Goal: Transaction & Acquisition: Purchase product/service

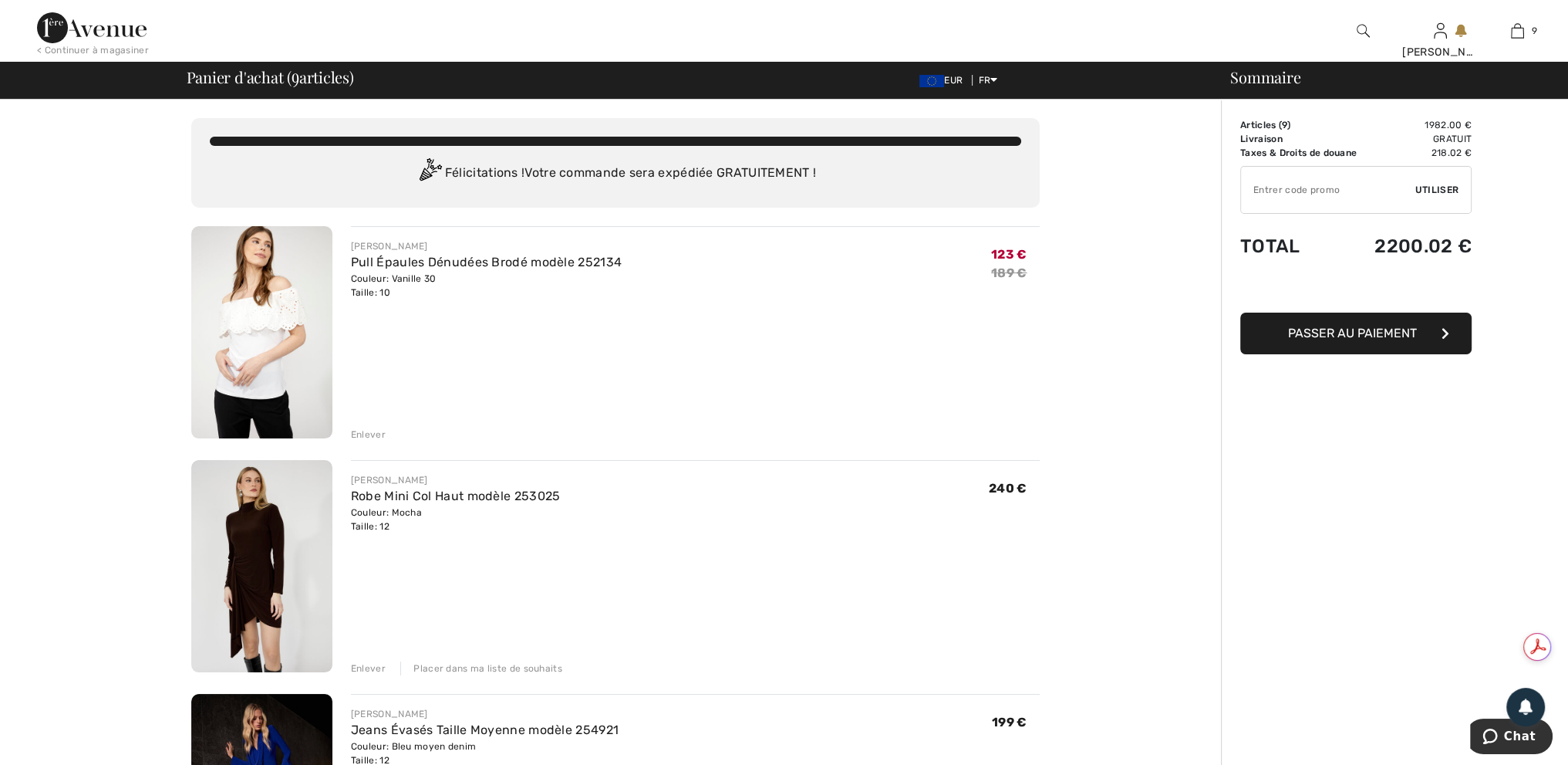
click at [370, 433] on div "Enlever" at bounding box center [367, 434] width 34 height 14
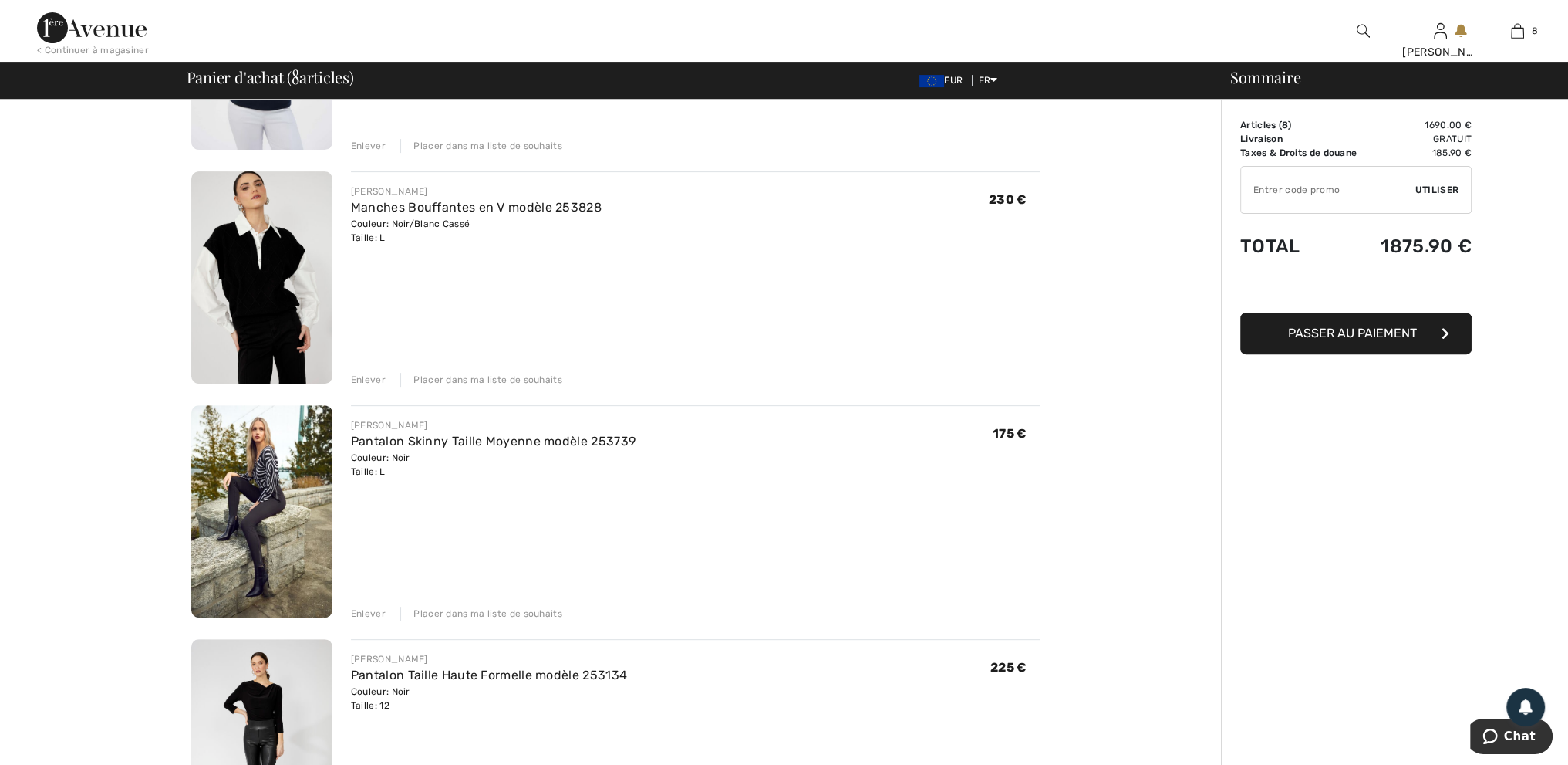
scroll to position [618, 0]
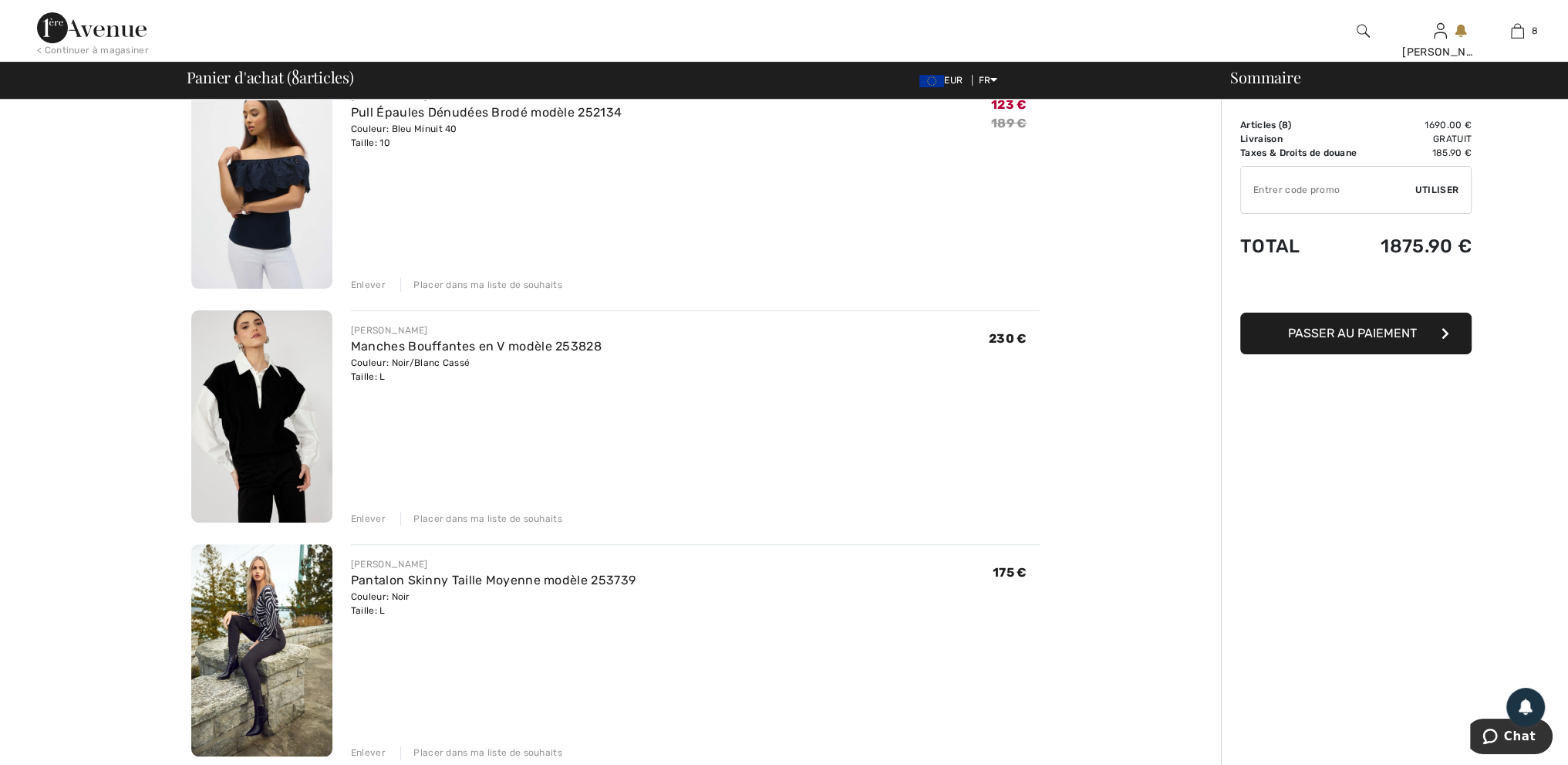
click at [361, 283] on div "Enlever" at bounding box center [367, 285] width 34 height 14
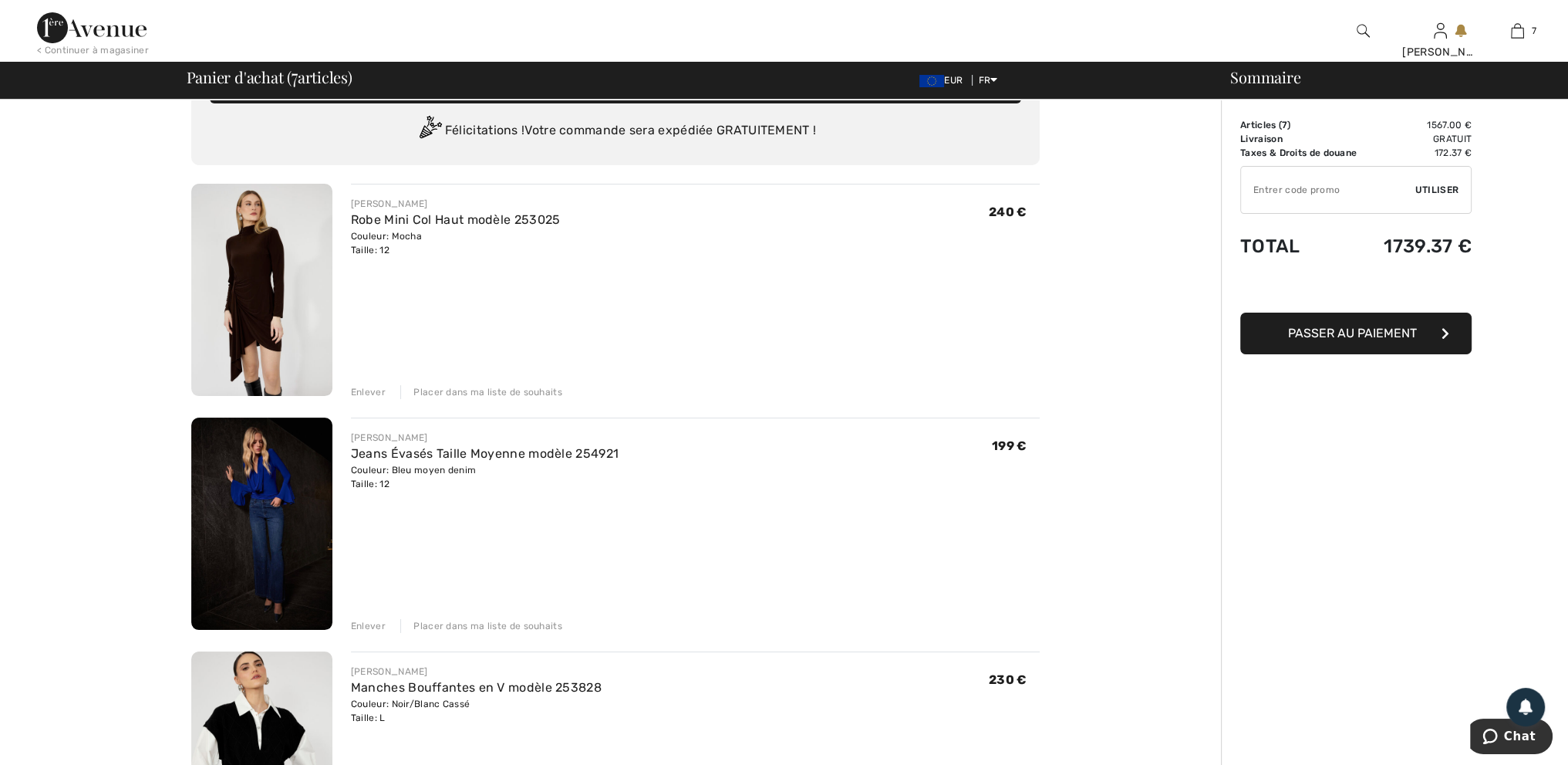
scroll to position [78, 0]
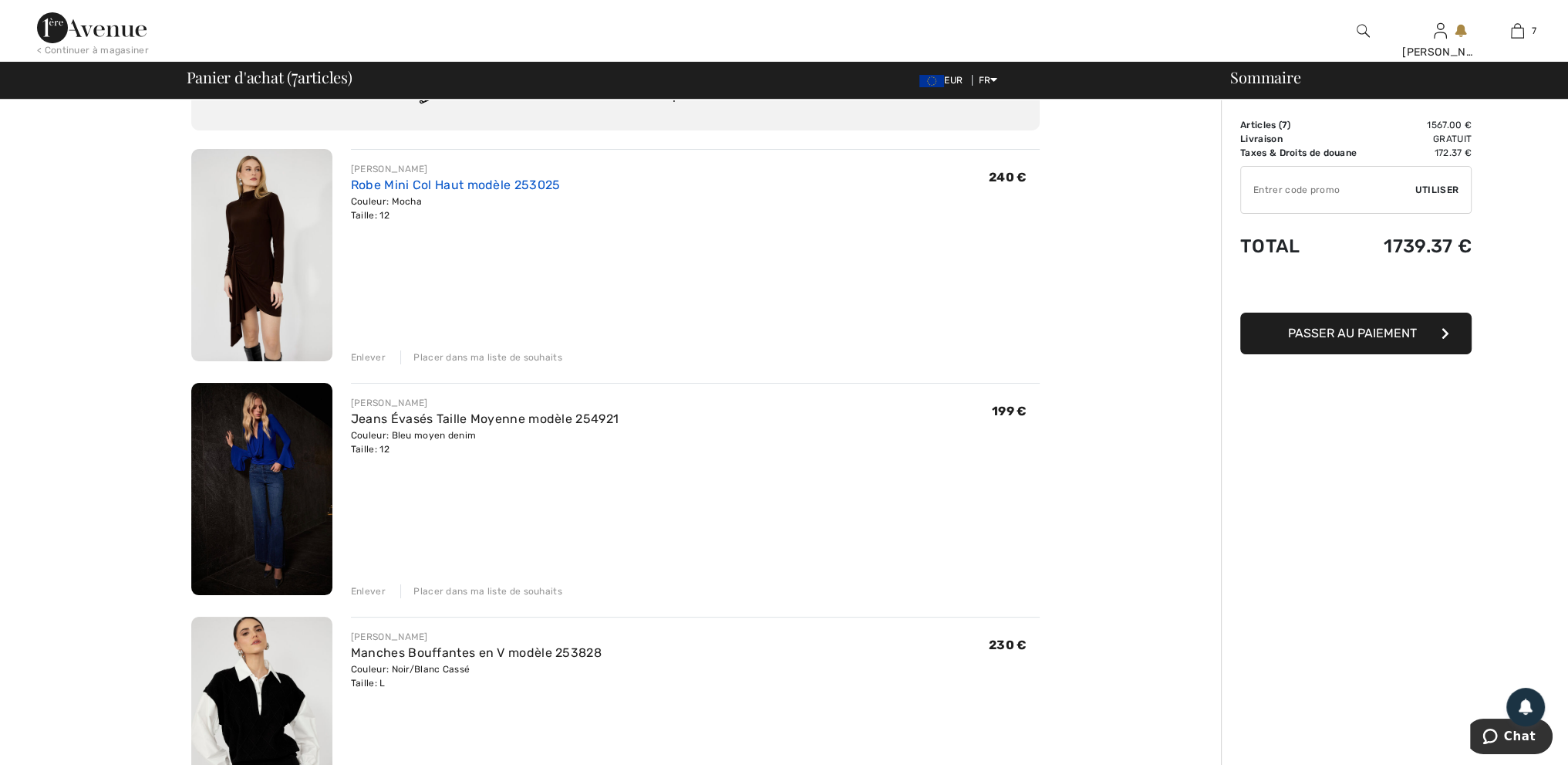
click at [407, 184] on link "Robe Mini Col Haut modèle 253025" at bounding box center [456, 185] width 210 height 15
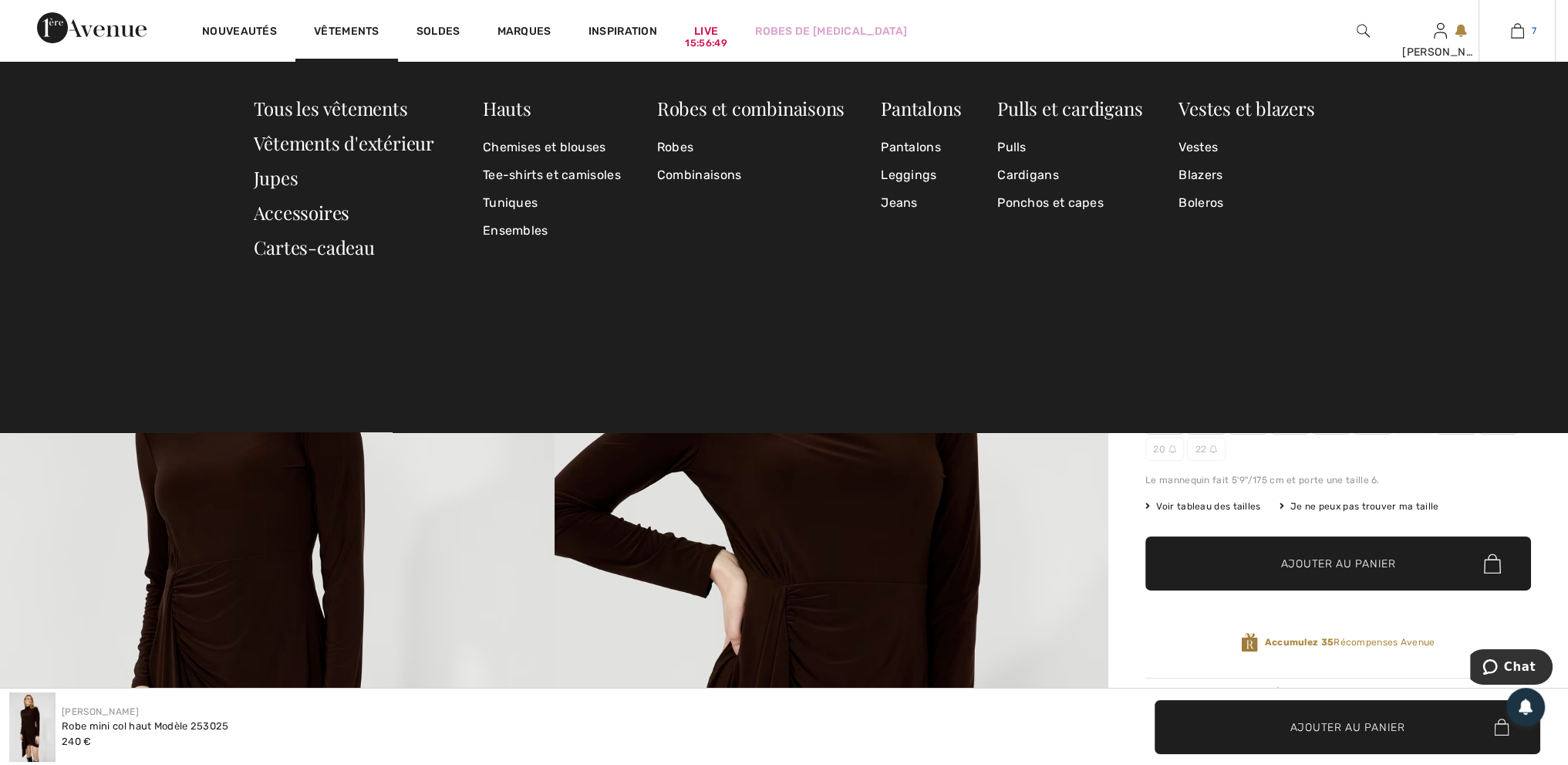
click at [1511, 31] on img at bounding box center [1517, 30] width 13 height 19
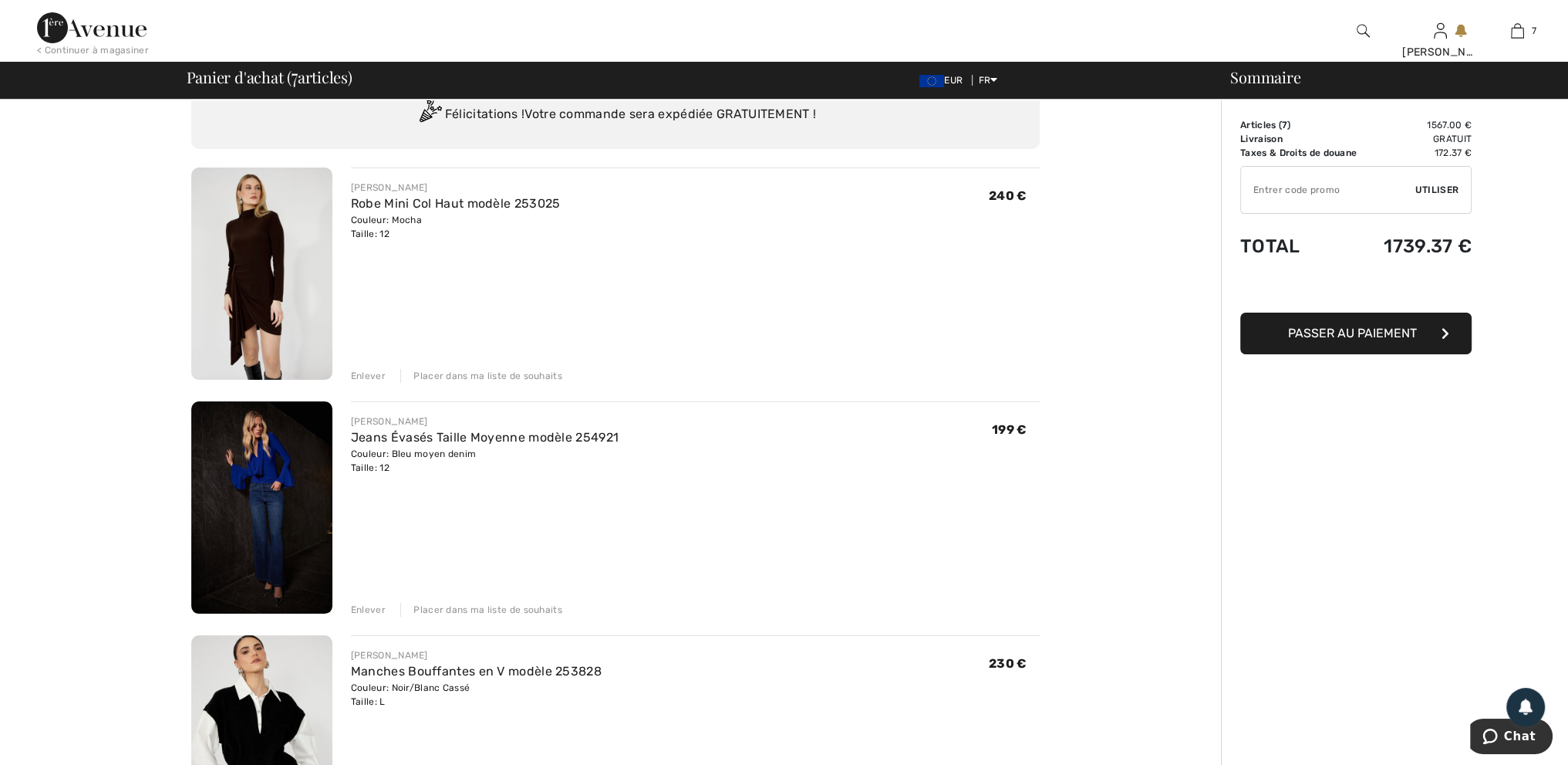
scroll to position [154, 0]
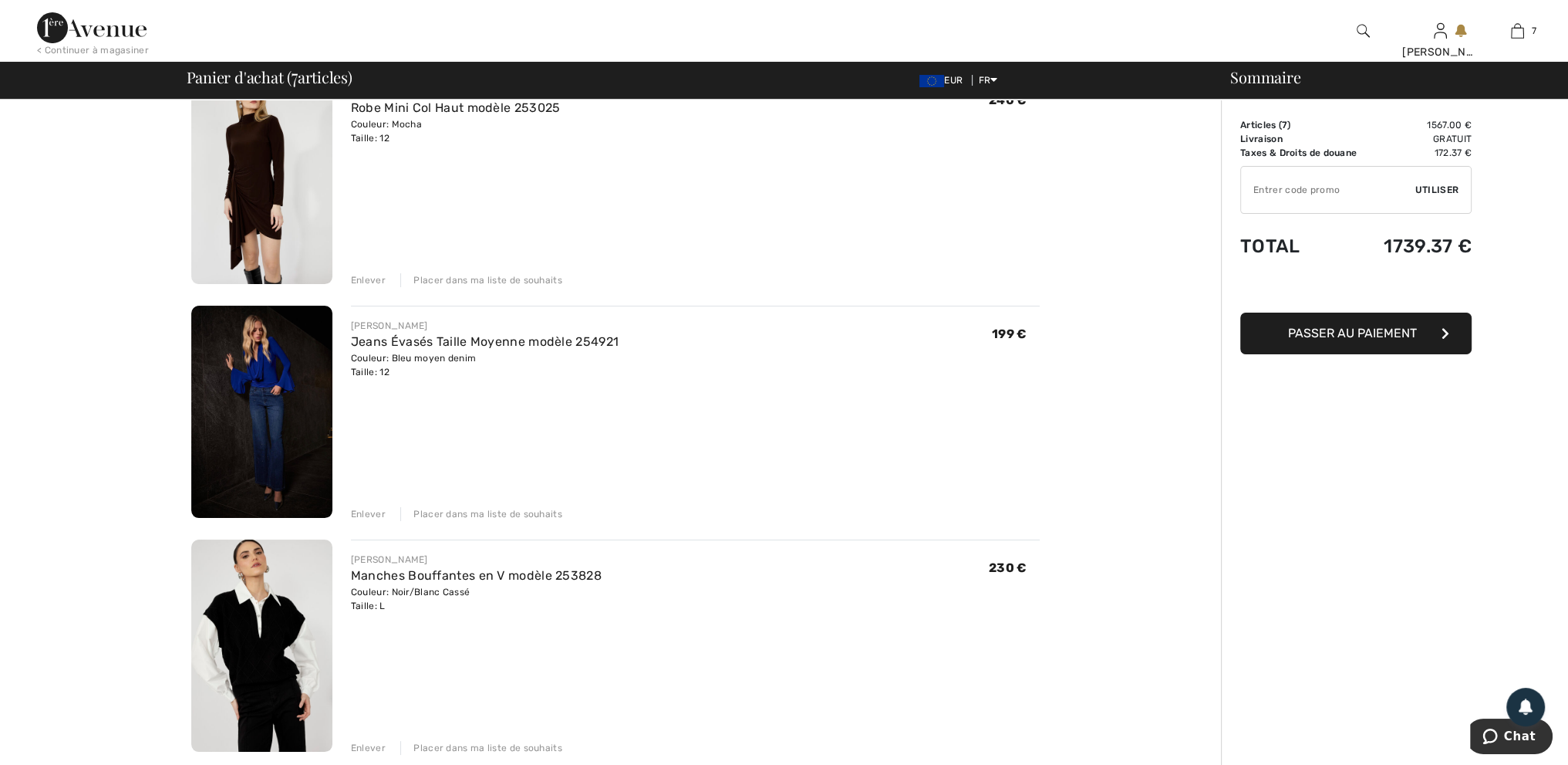
click at [497, 277] on div "Placer dans ma liste de souhaits" at bounding box center [481, 280] width 162 height 14
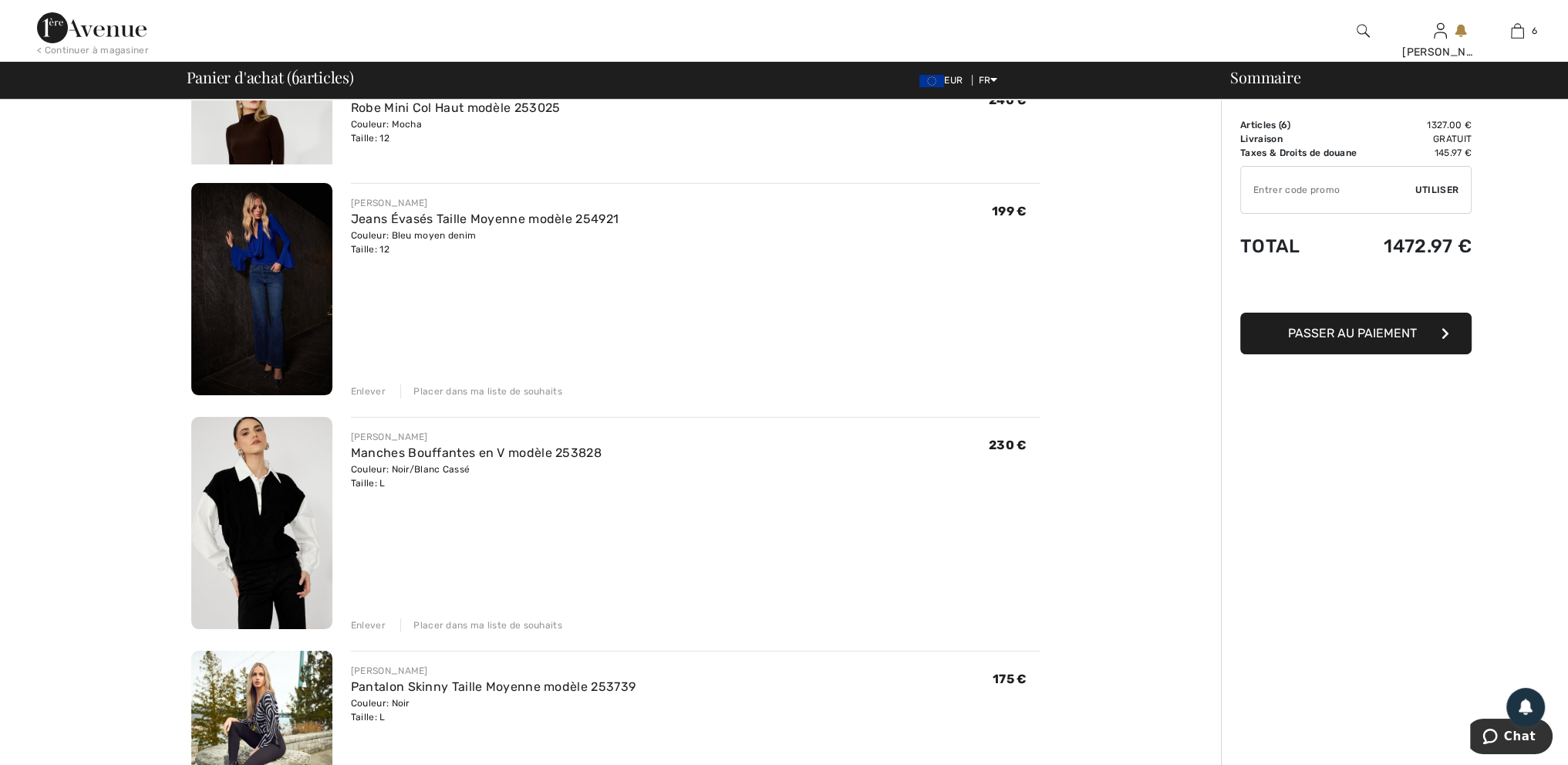
scroll to position [117, 0]
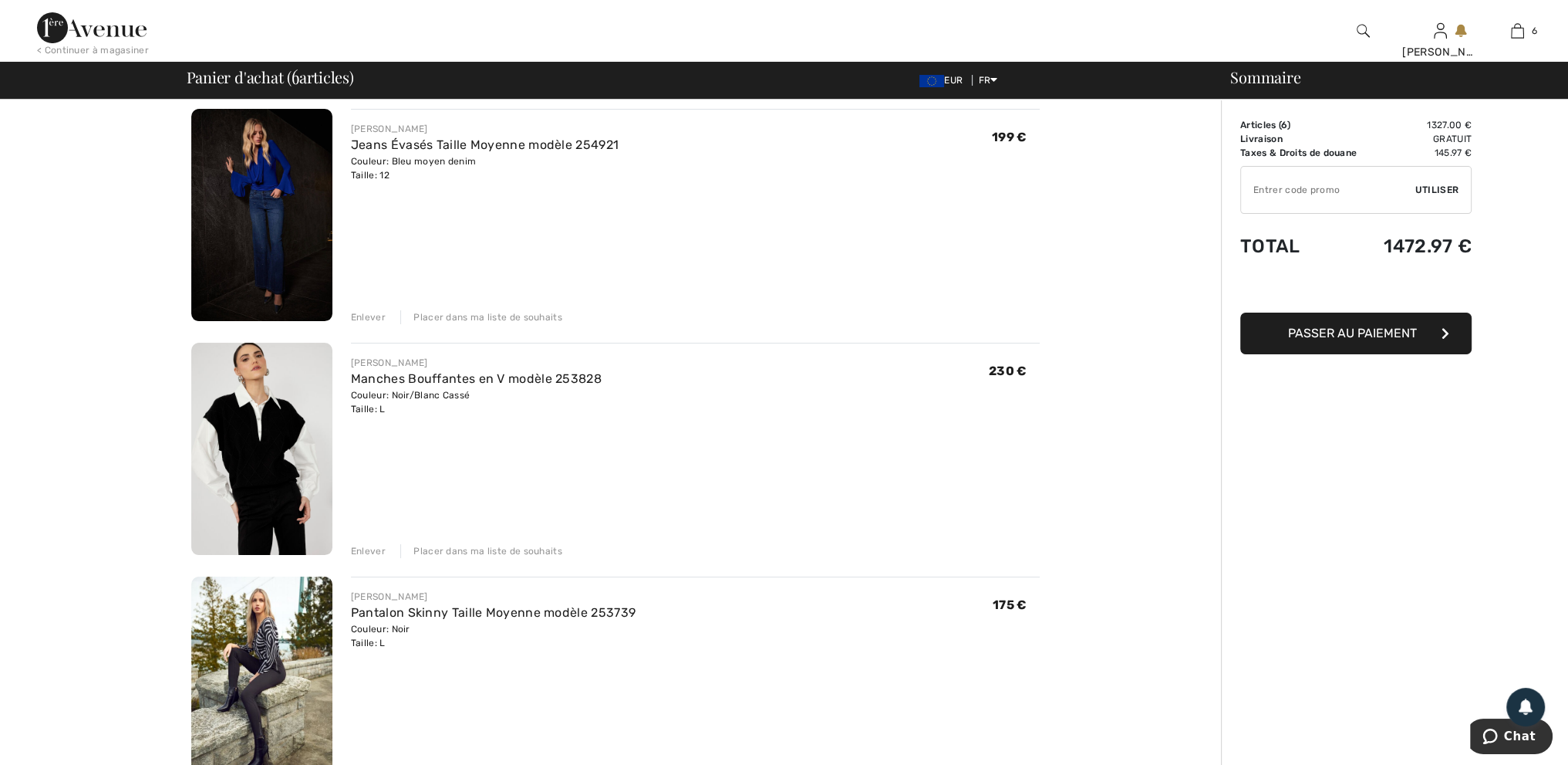
click at [489, 311] on div "Placer dans ma liste de souhaits" at bounding box center [481, 317] width 162 height 14
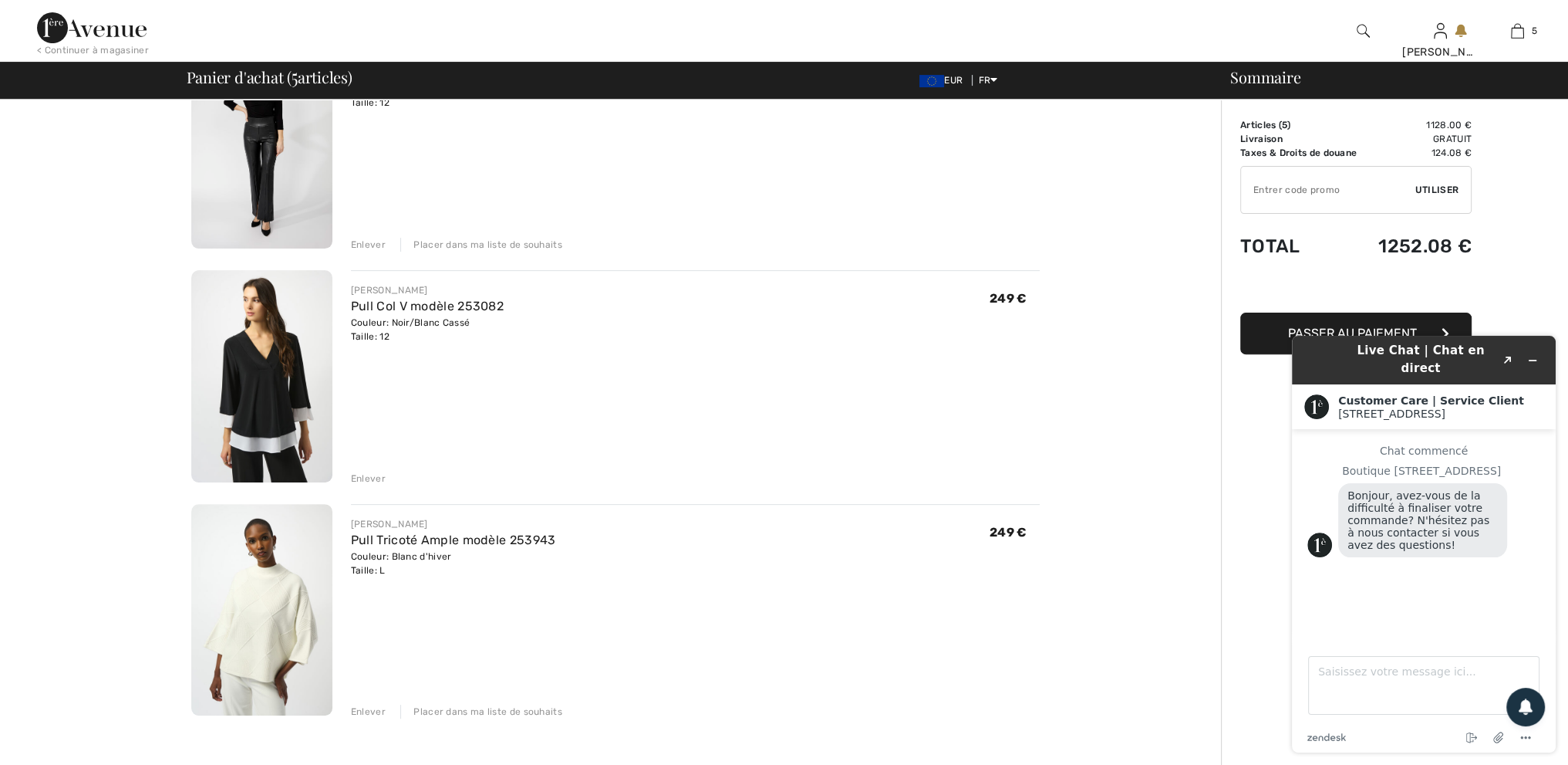
scroll to position [426, 0]
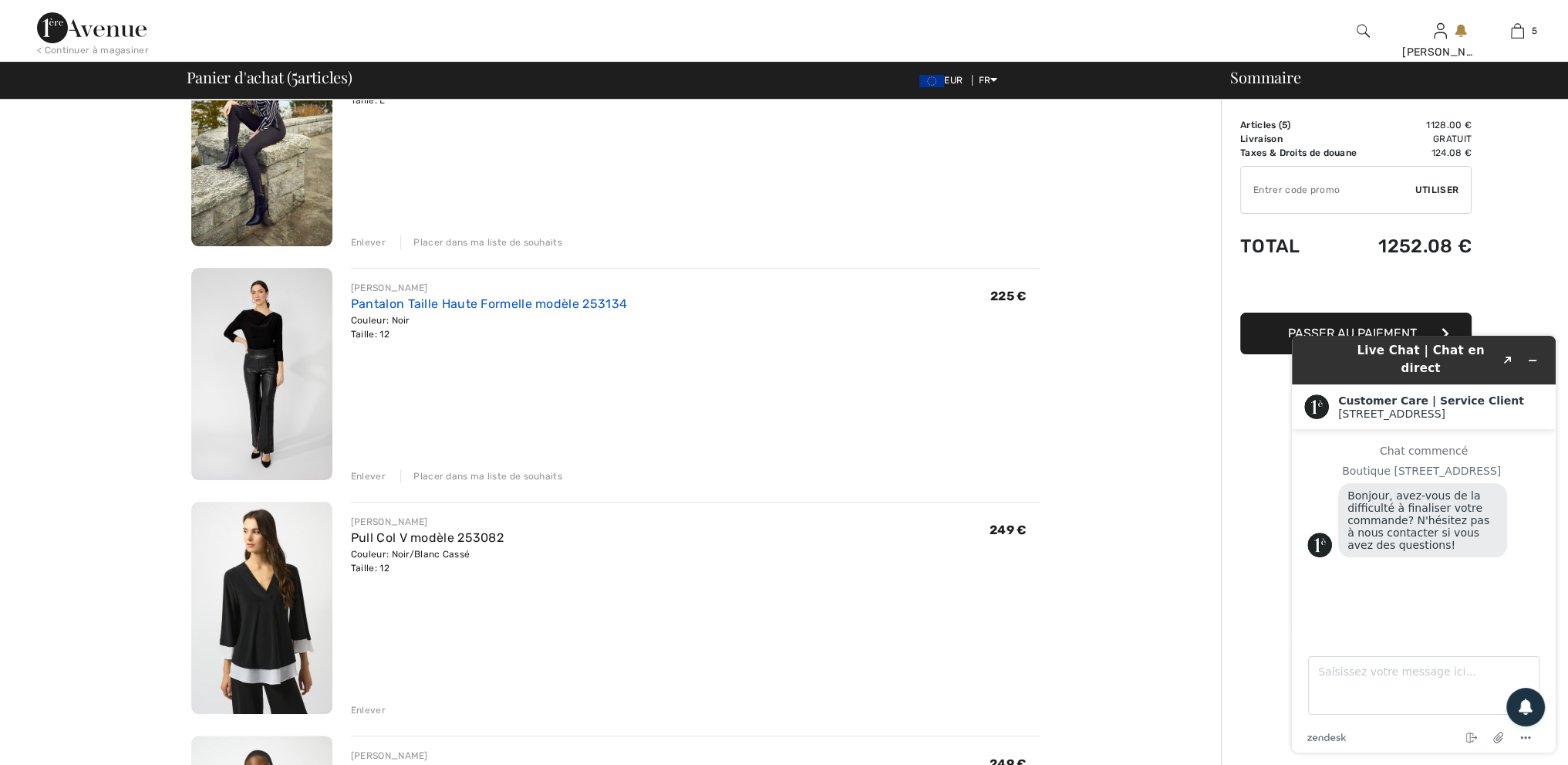
click at [503, 302] on link "Pantalon Taille Haute Formelle modèle 253134" at bounding box center [488, 303] width 276 height 15
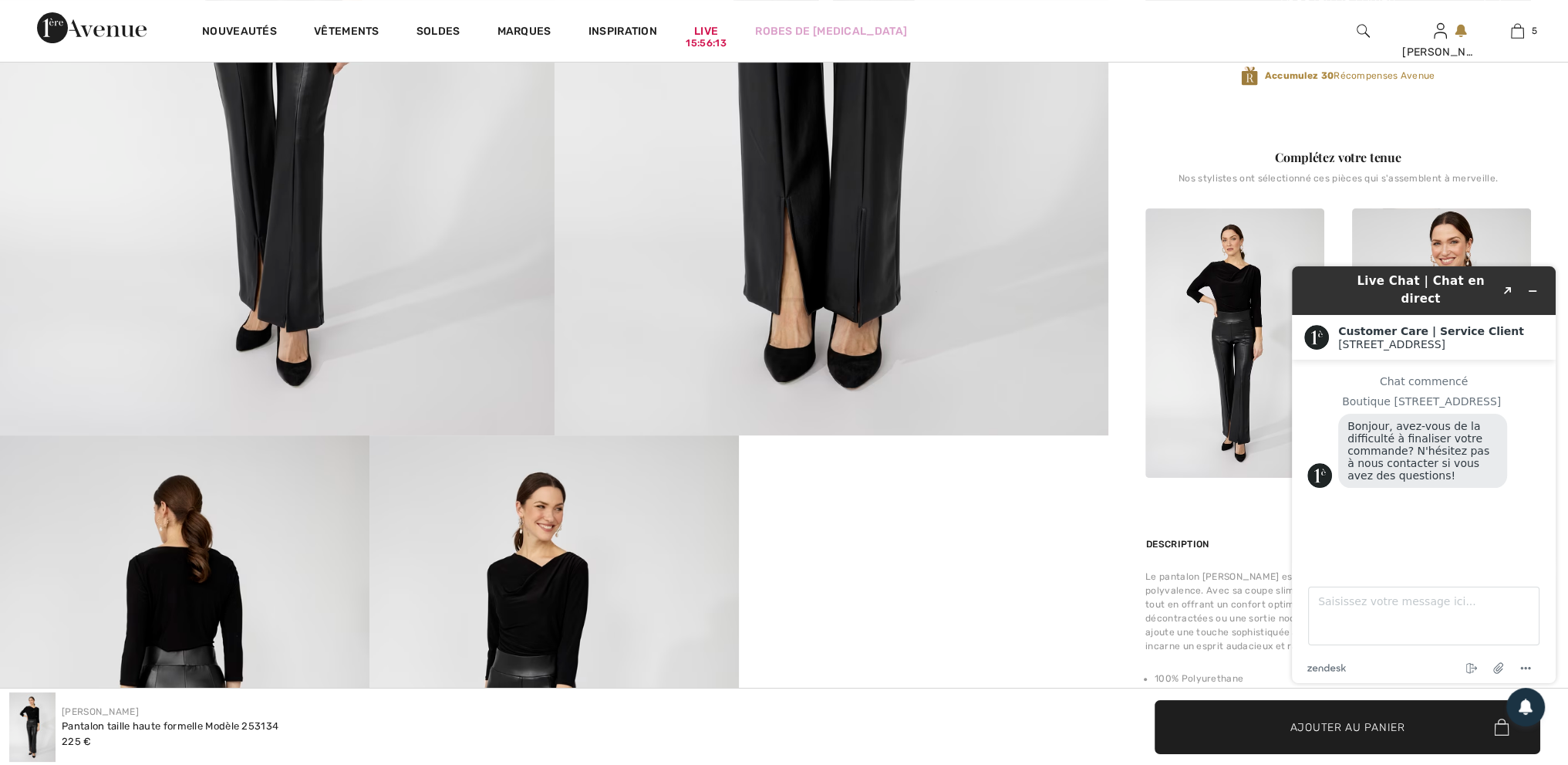
scroll to position [308, 0]
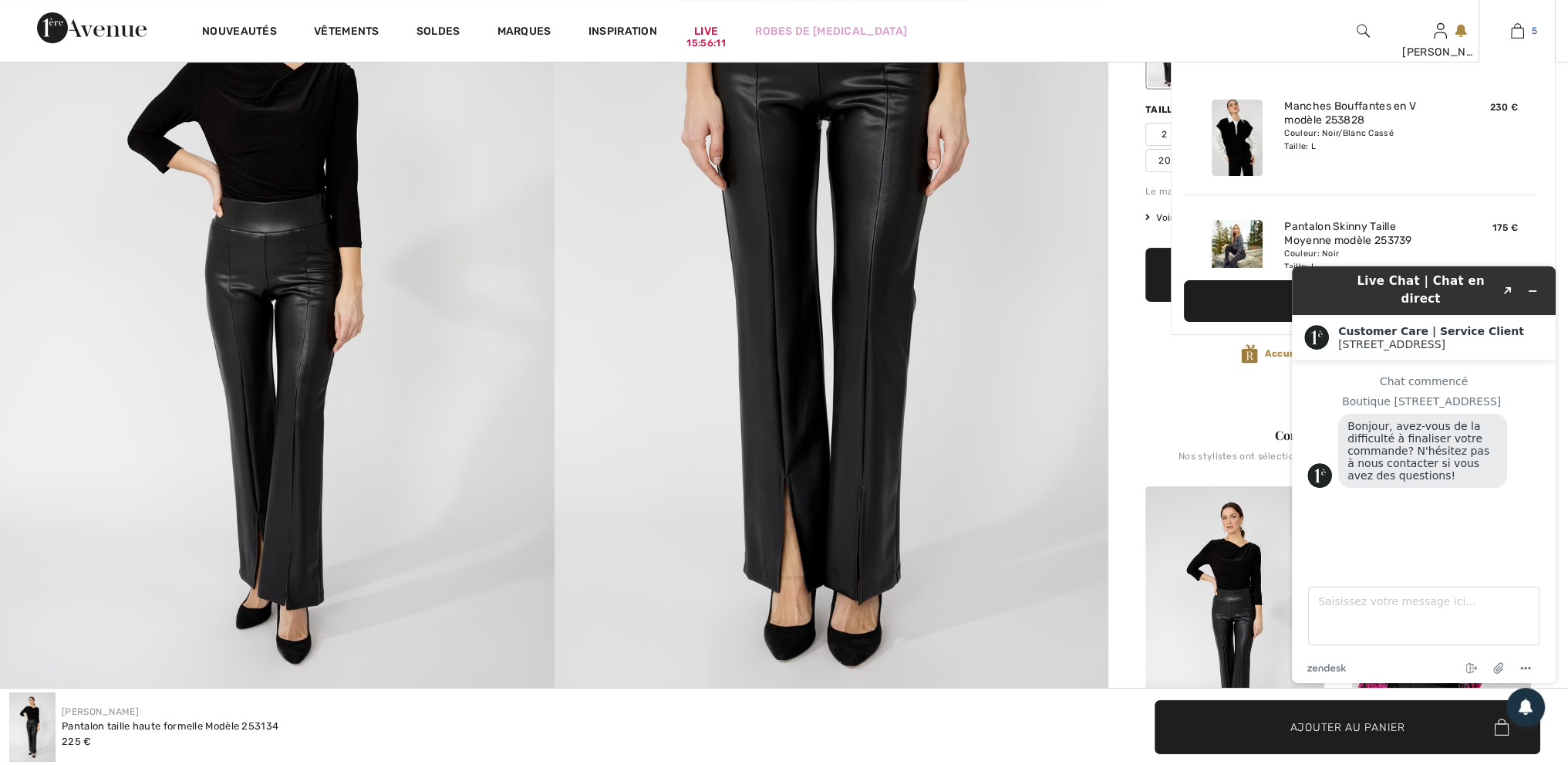
click at [1528, 31] on link "5" at bounding box center [1517, 30] width 76 height 19
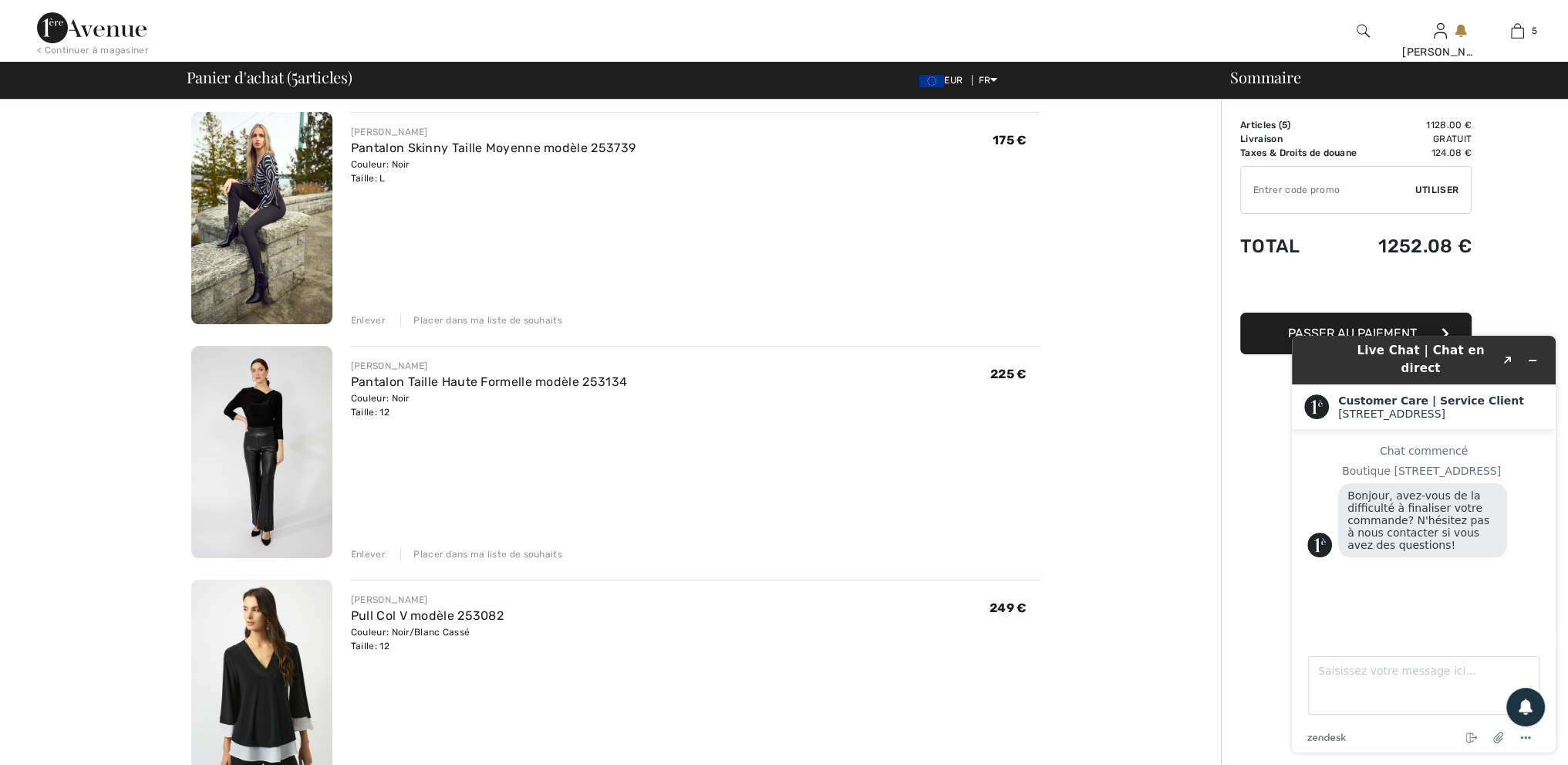
scroll to position [463, 0]
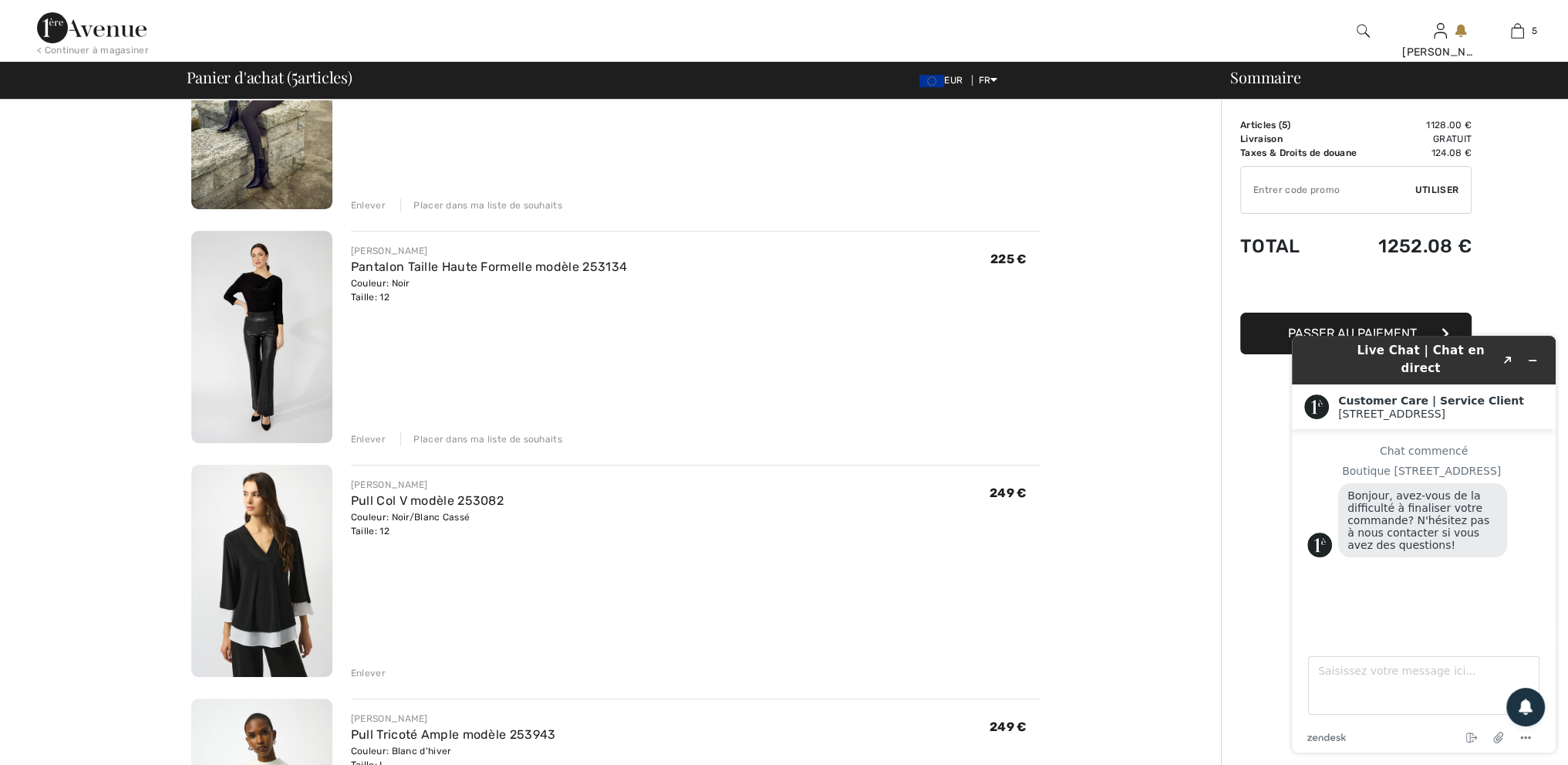
click at [499, 434] on div "Placer dans ma liste de souhaits" at bounding box center [481, 439] width 162 height 14
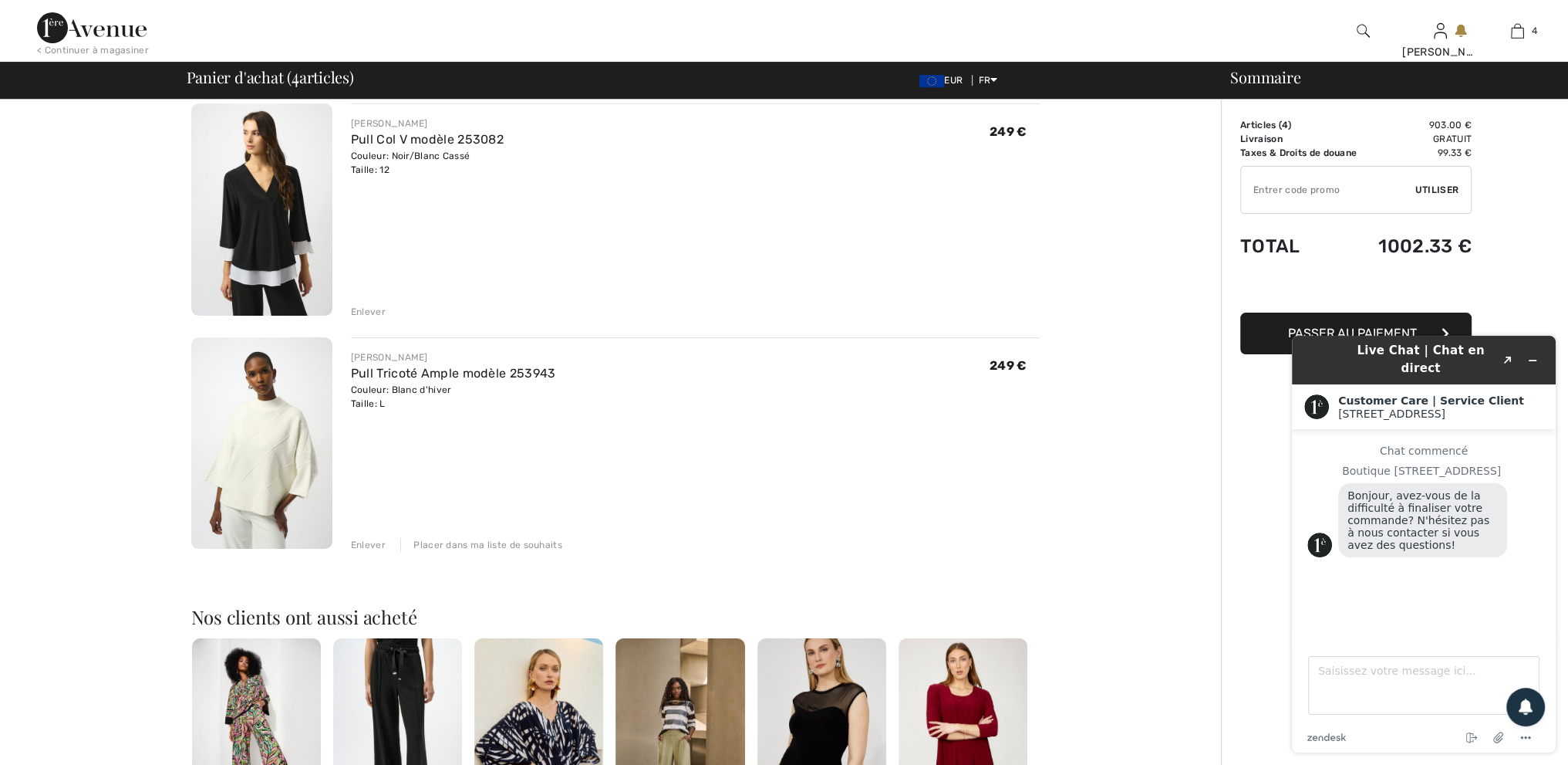
scroll to position [618, 0]
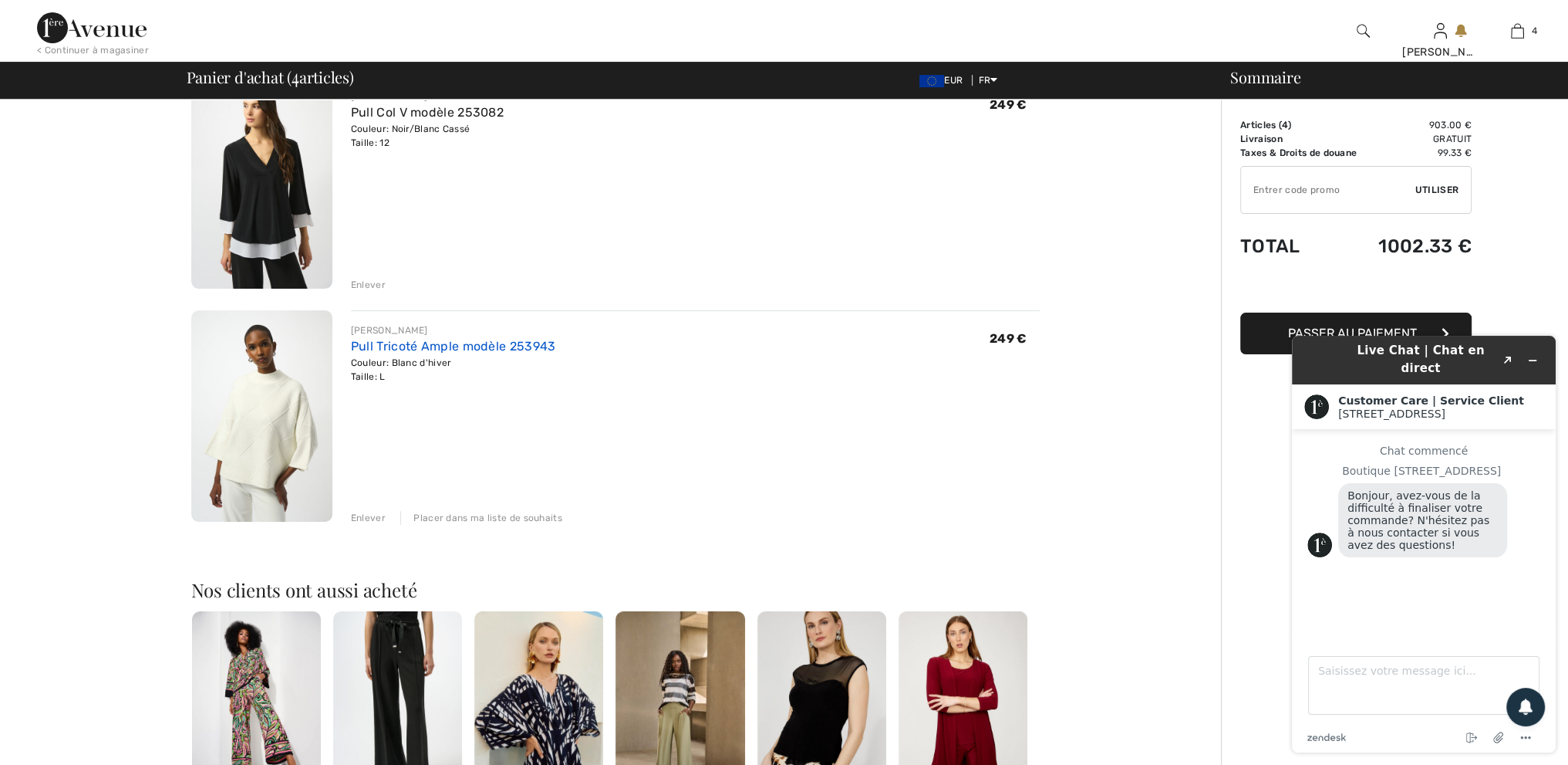
click at [462, 342] on link "Pull Tricoté Ample modèle 253943" at bounding box center [453, 346] width 205 height 15
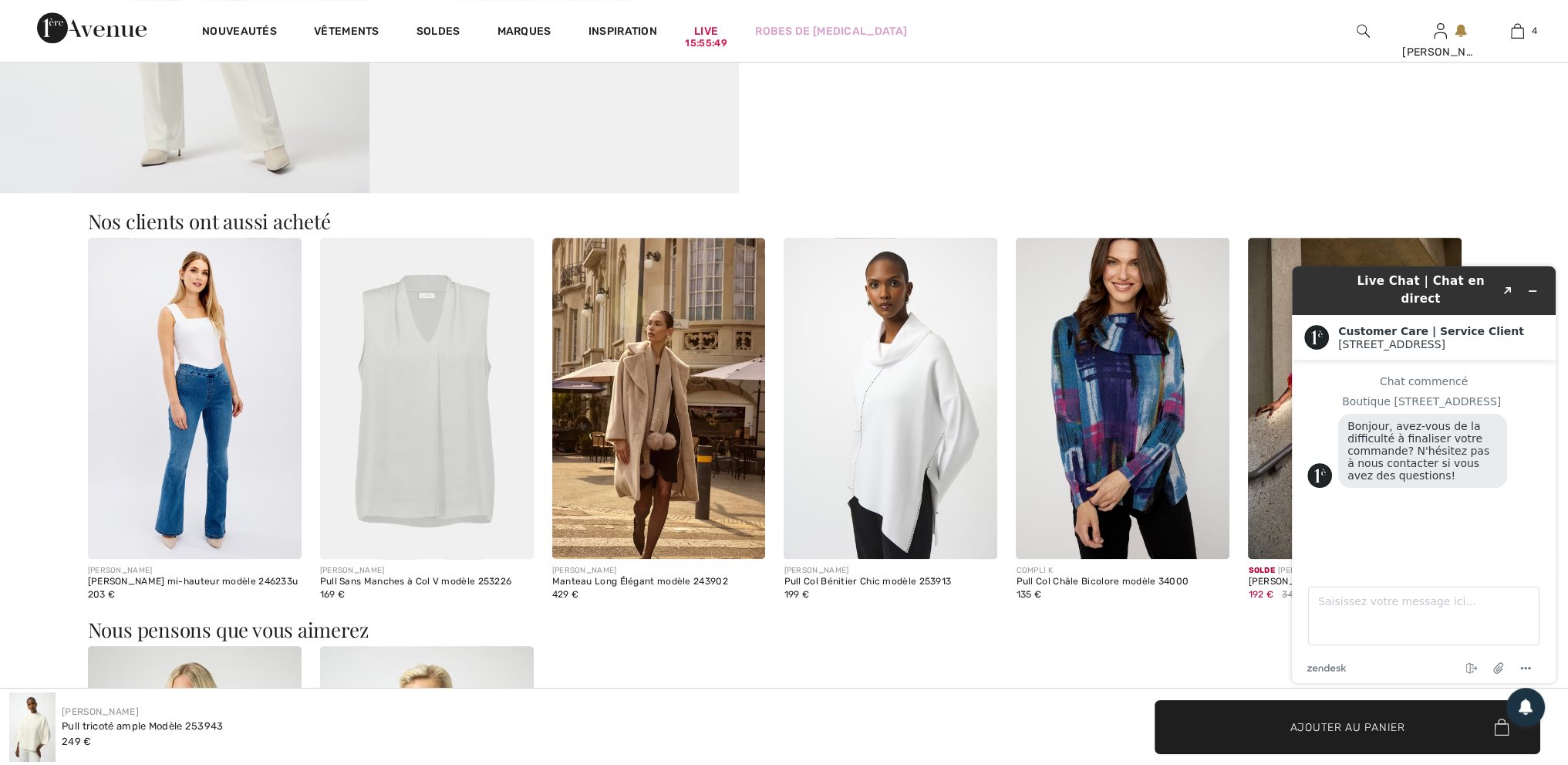
scroll to position [1389, 0]
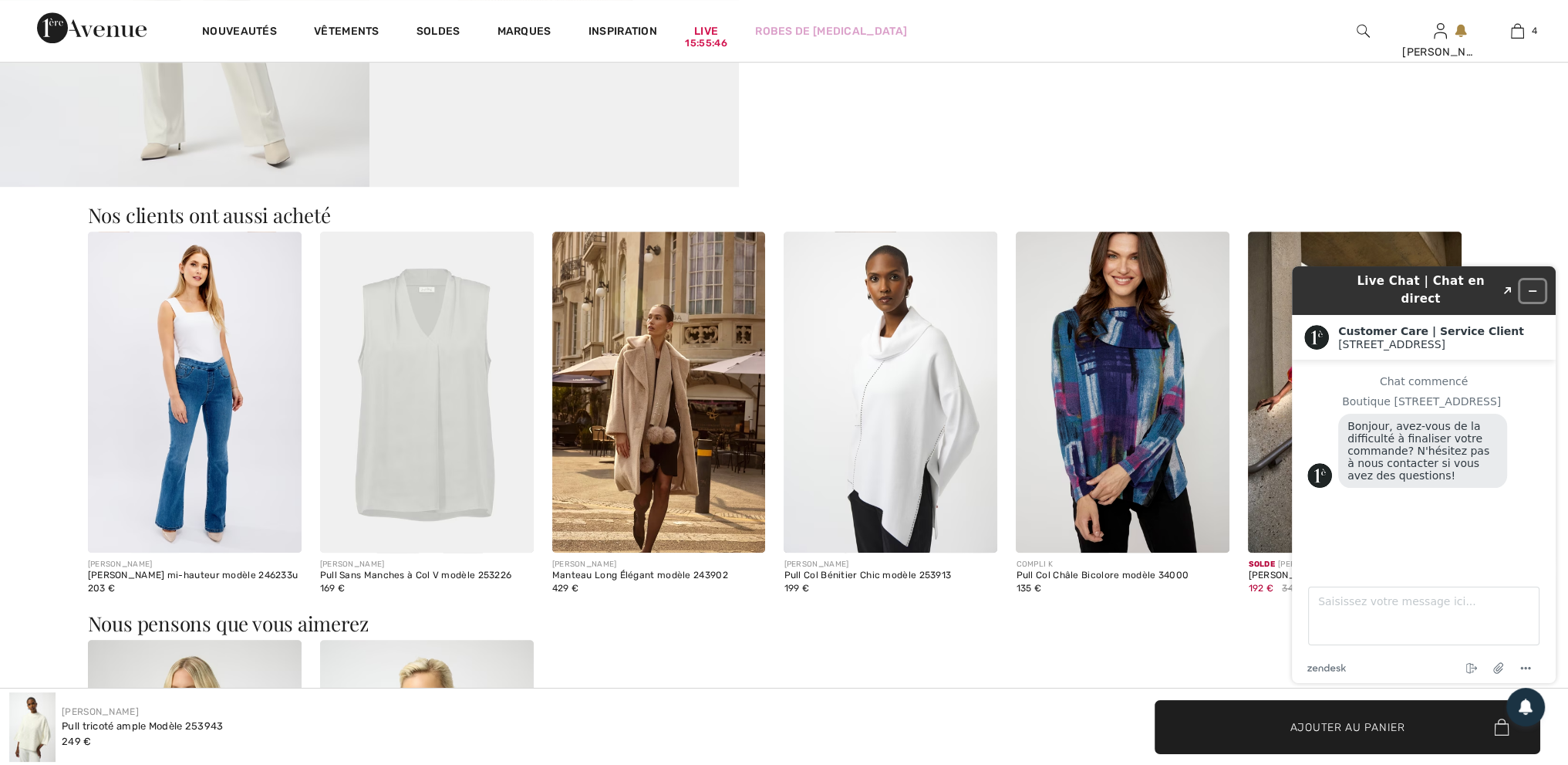
click at [1532, 286] on icon "Réduire le widget" at bounding box center [1533, 291] width 11 height 11
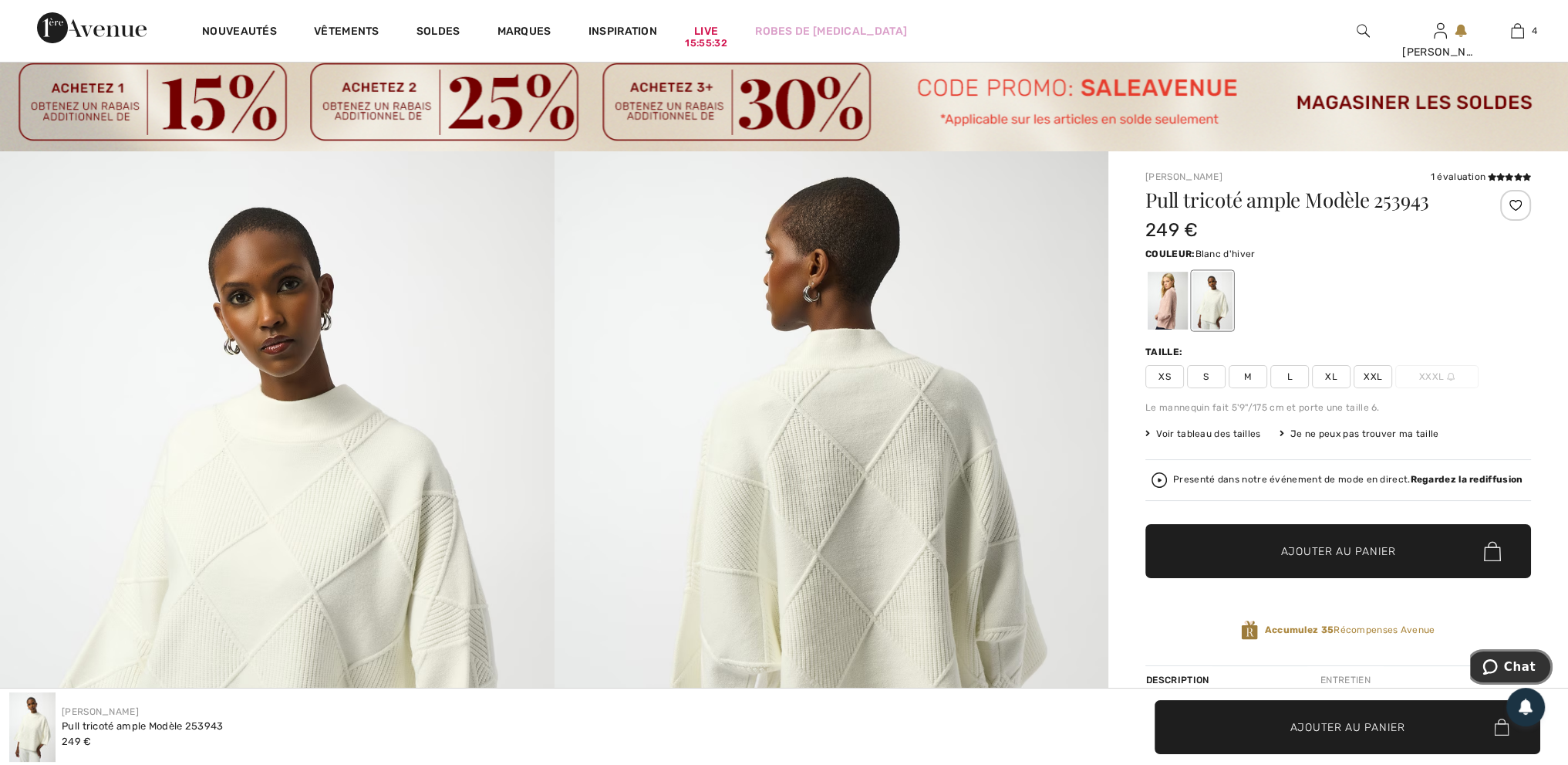
scroll to position [0, 0]
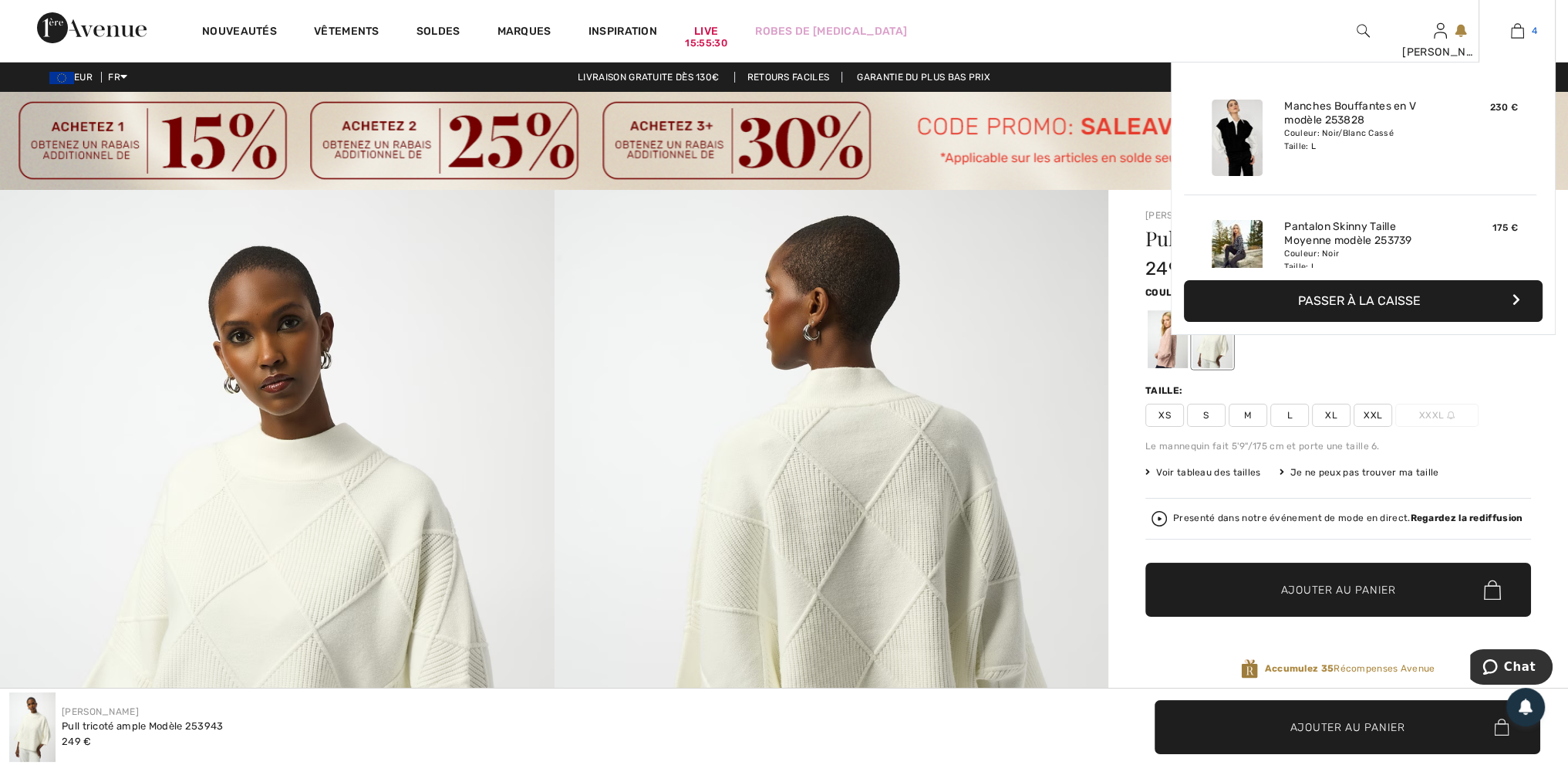
click at [1531, 24] on link "4" at bounding box center [1517, 30] width 76 height 19
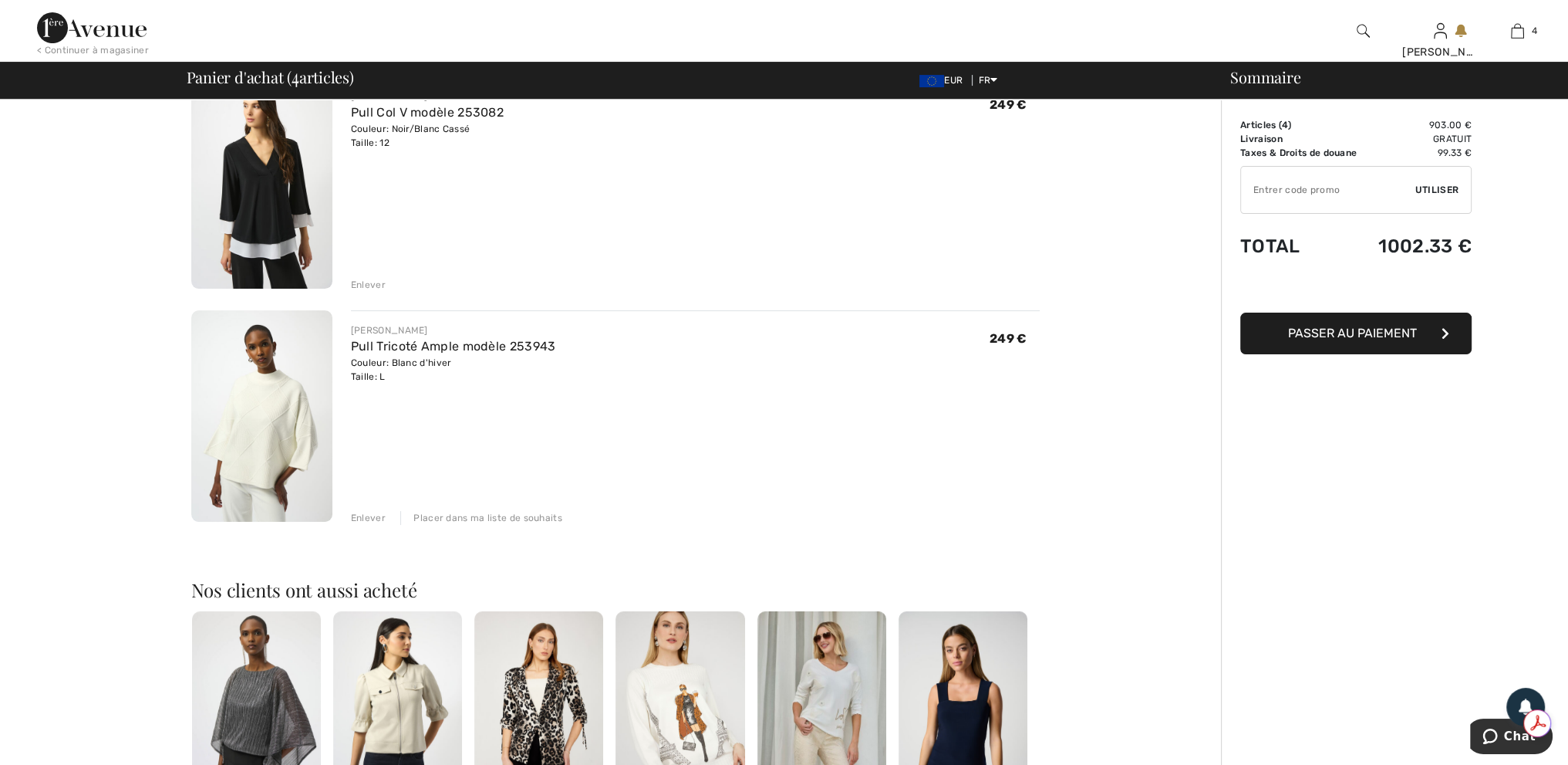
click at [374, 520] on div "Enlever" at bounding box center [367, 518] width 34 height 14
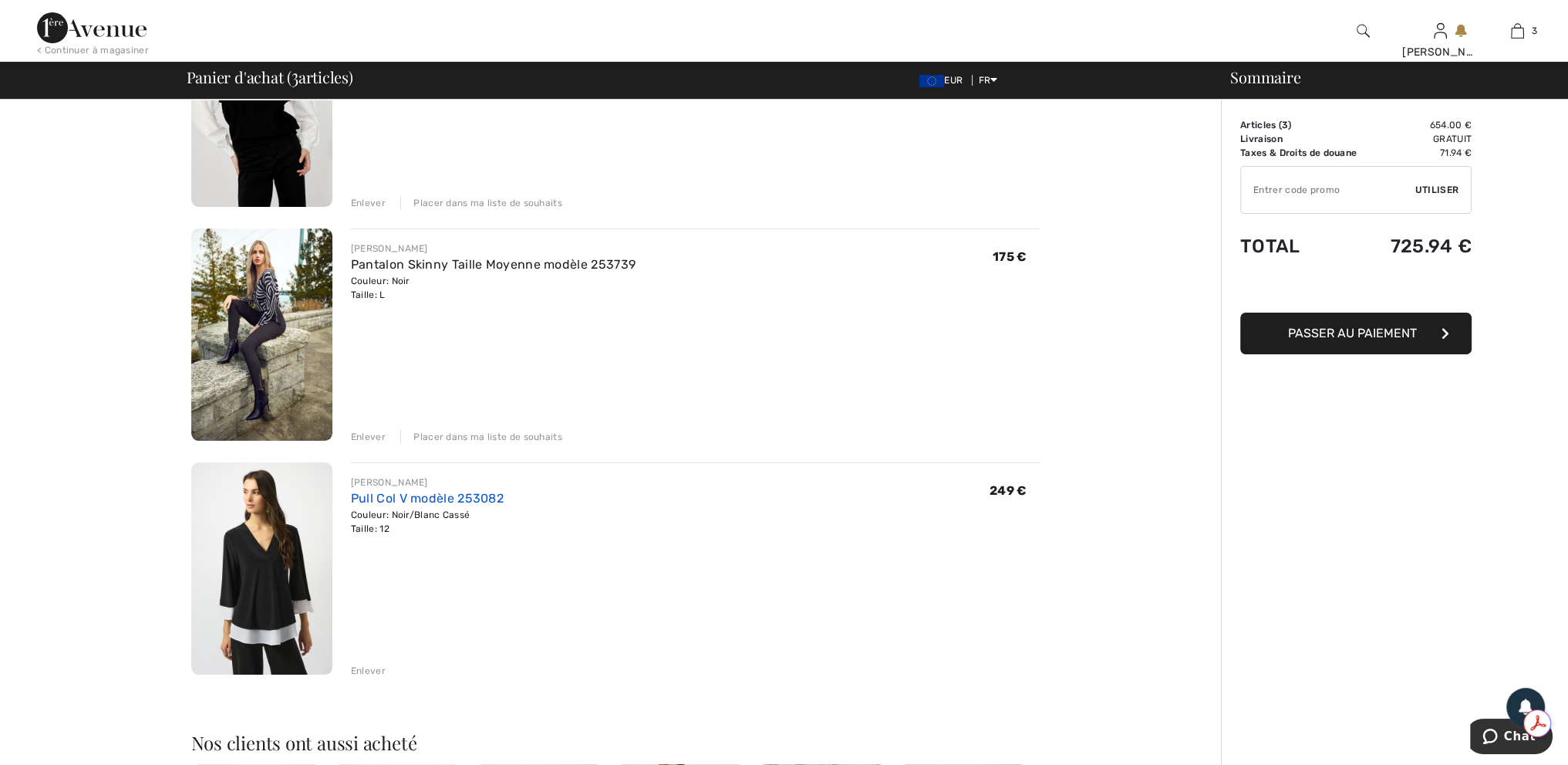
click at [469, 497] on link "Pull Col V modèle 253082" at bounding box center [427, 498] width 153 height 15
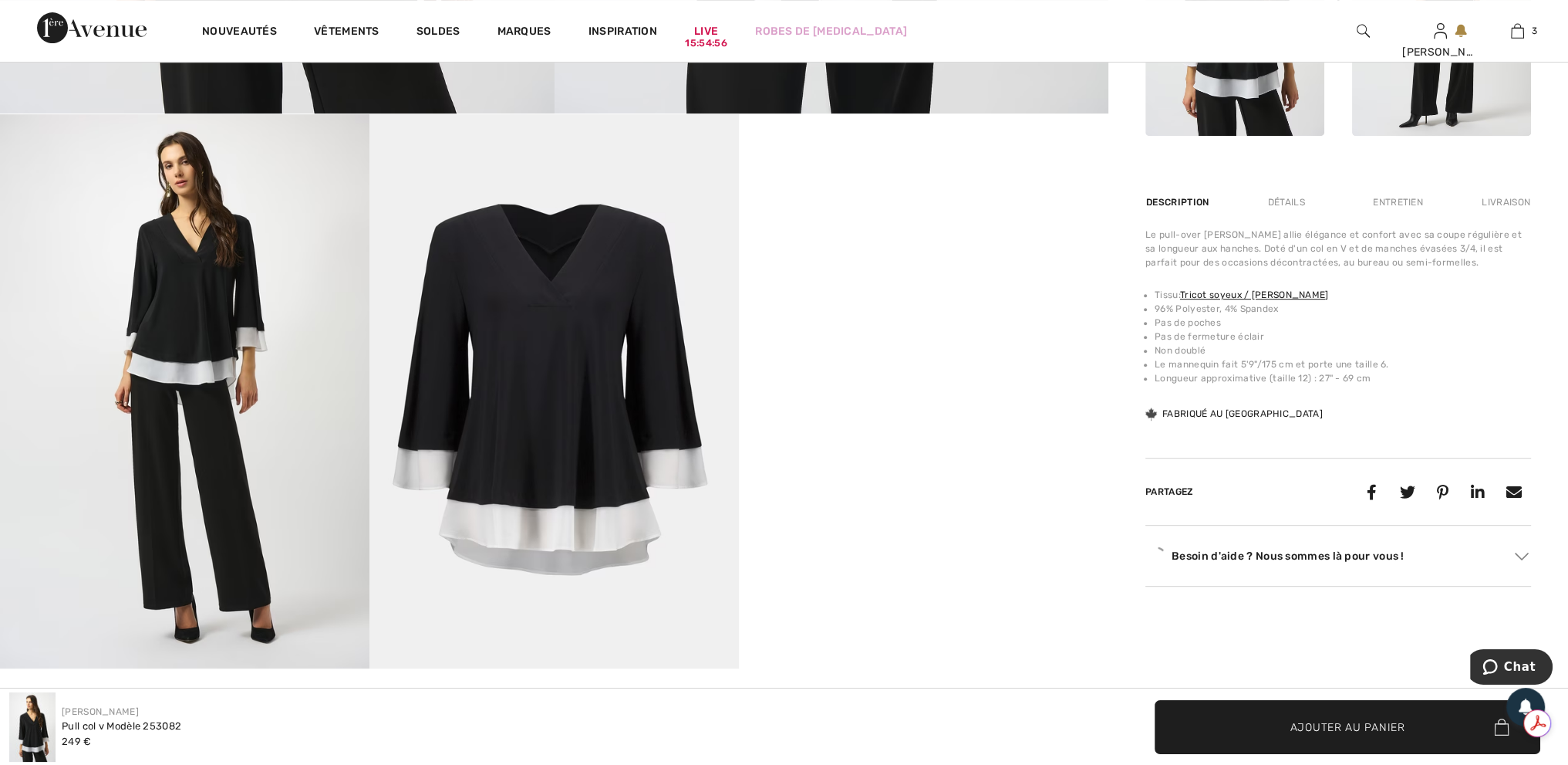
scroll to position [1080, 0]
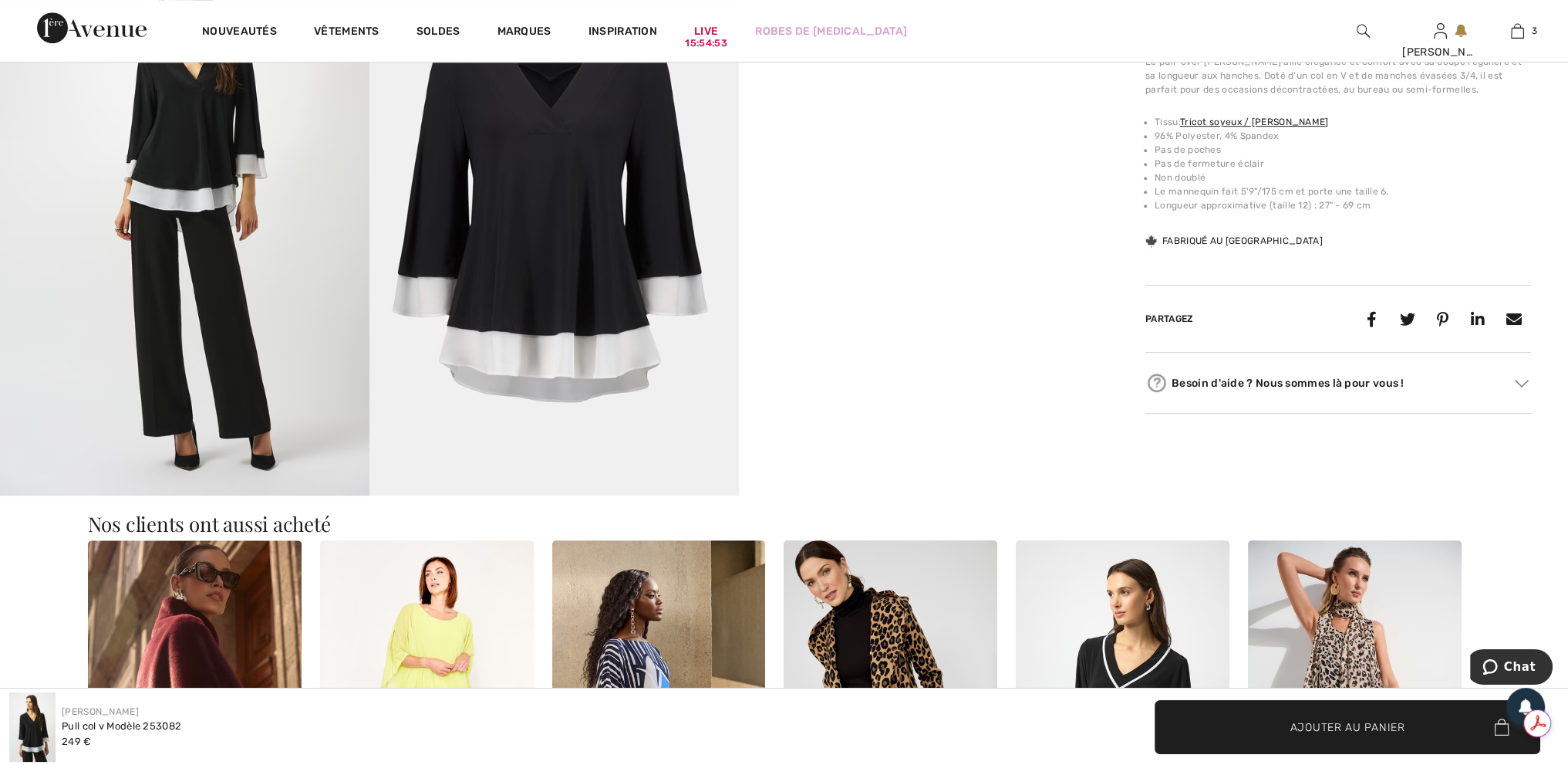
click at [1074, 127] on video "Your browser does not support the video tag." at bounding box center [924, 33] width 369 height 186
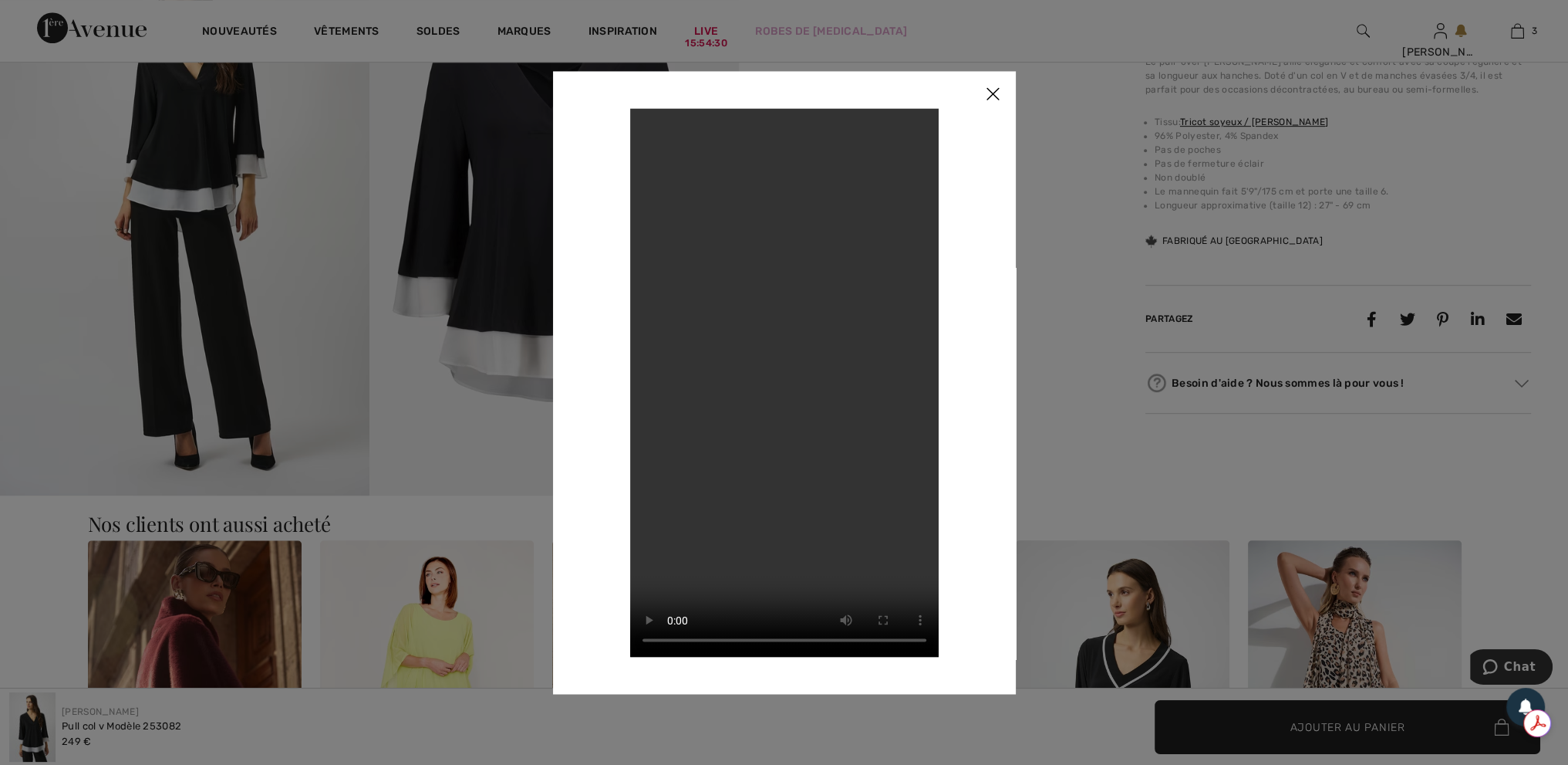
click at [999, 89] on img at bounding box center [993, 94] width 46 height 48
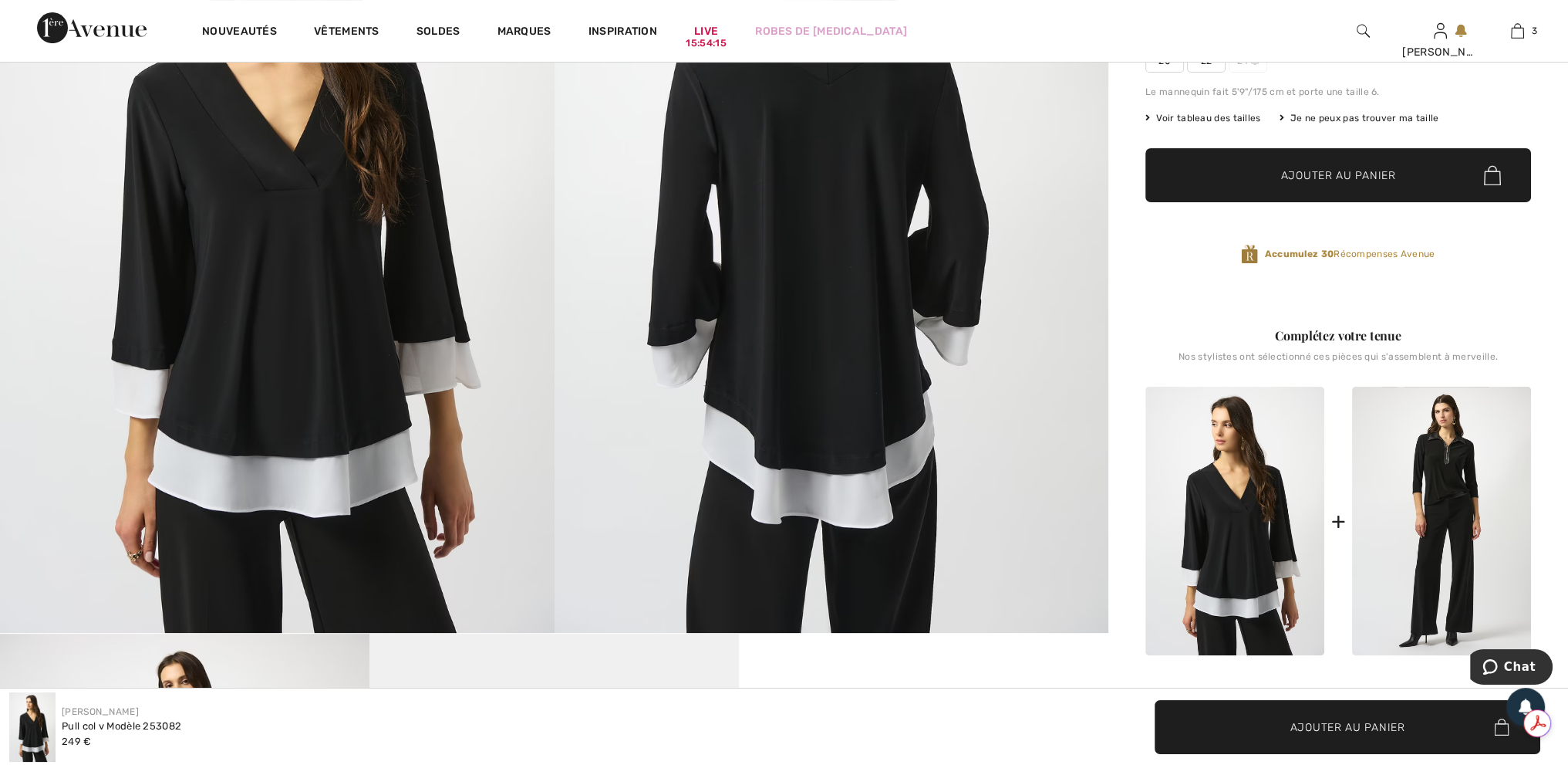
scroll to position [386, 0]
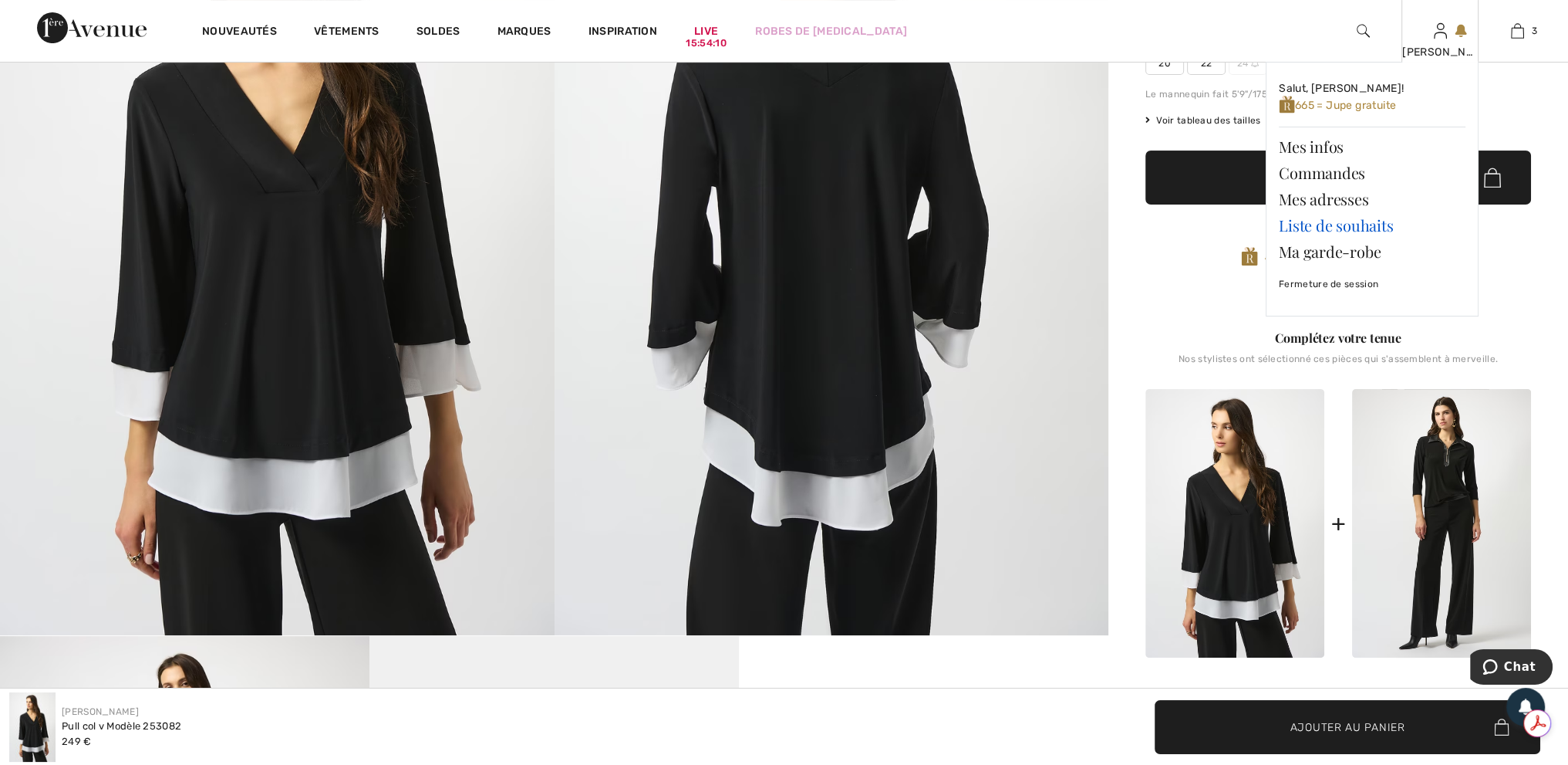
click at [1330, 224] on link "Liste de souhaits" at bounding box center [1373, 225] width 187 height 27
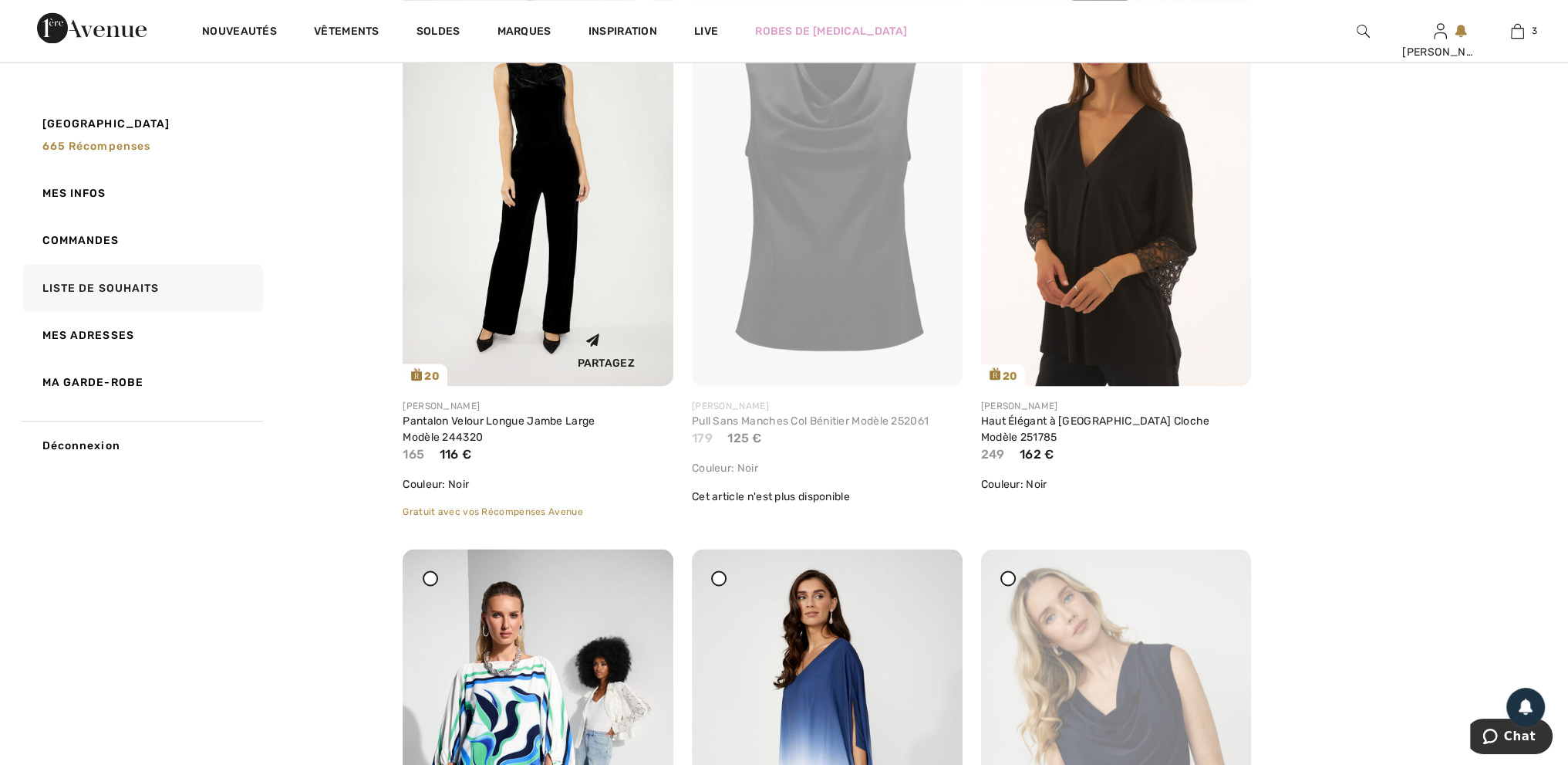
scroll to position [3703, 0]
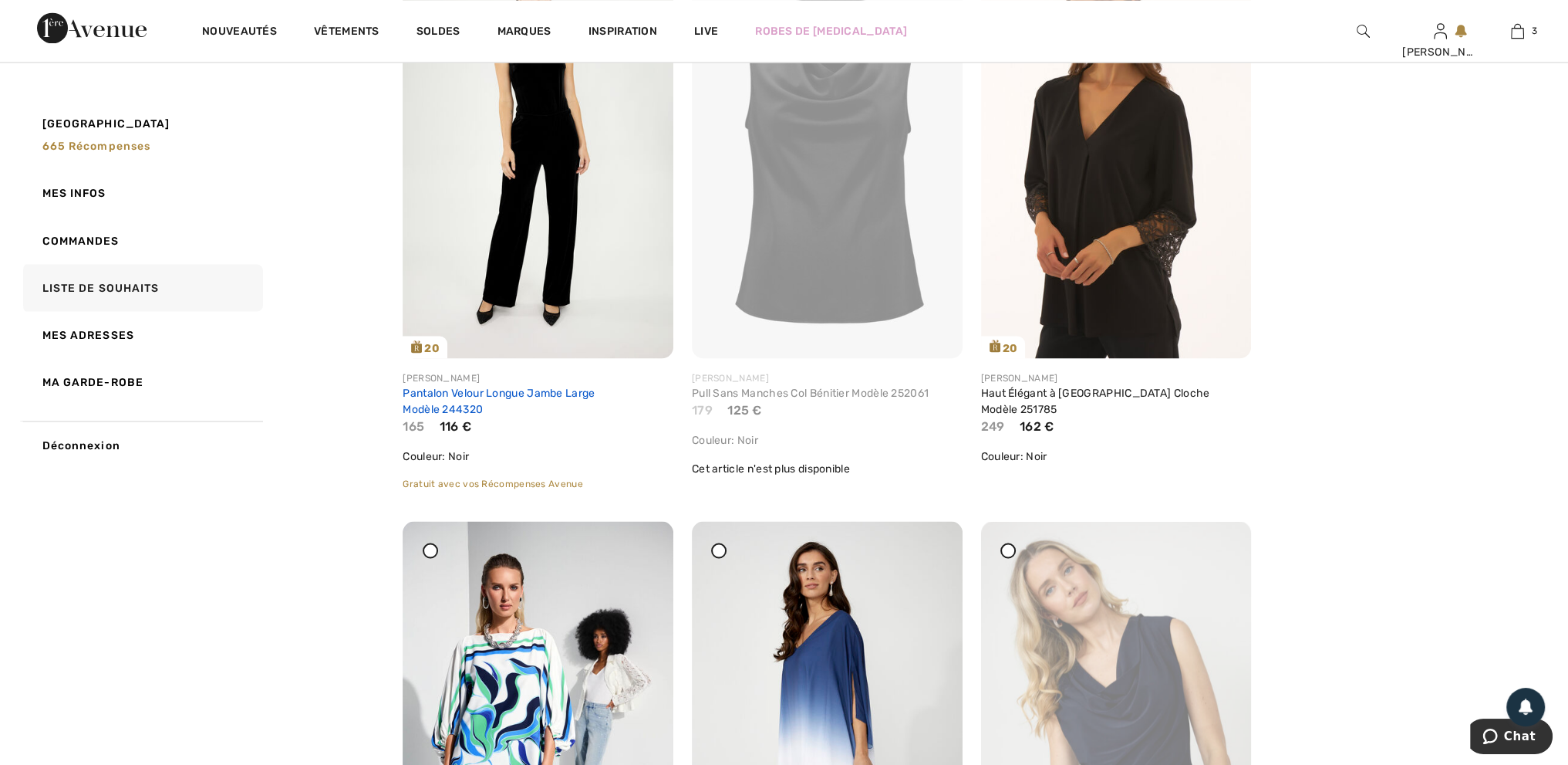
click at [515, 388] on link "Pantalon Velour Longue Jambe Large Modèle 244320" at bounding box center [499, 401] width 192 height 29
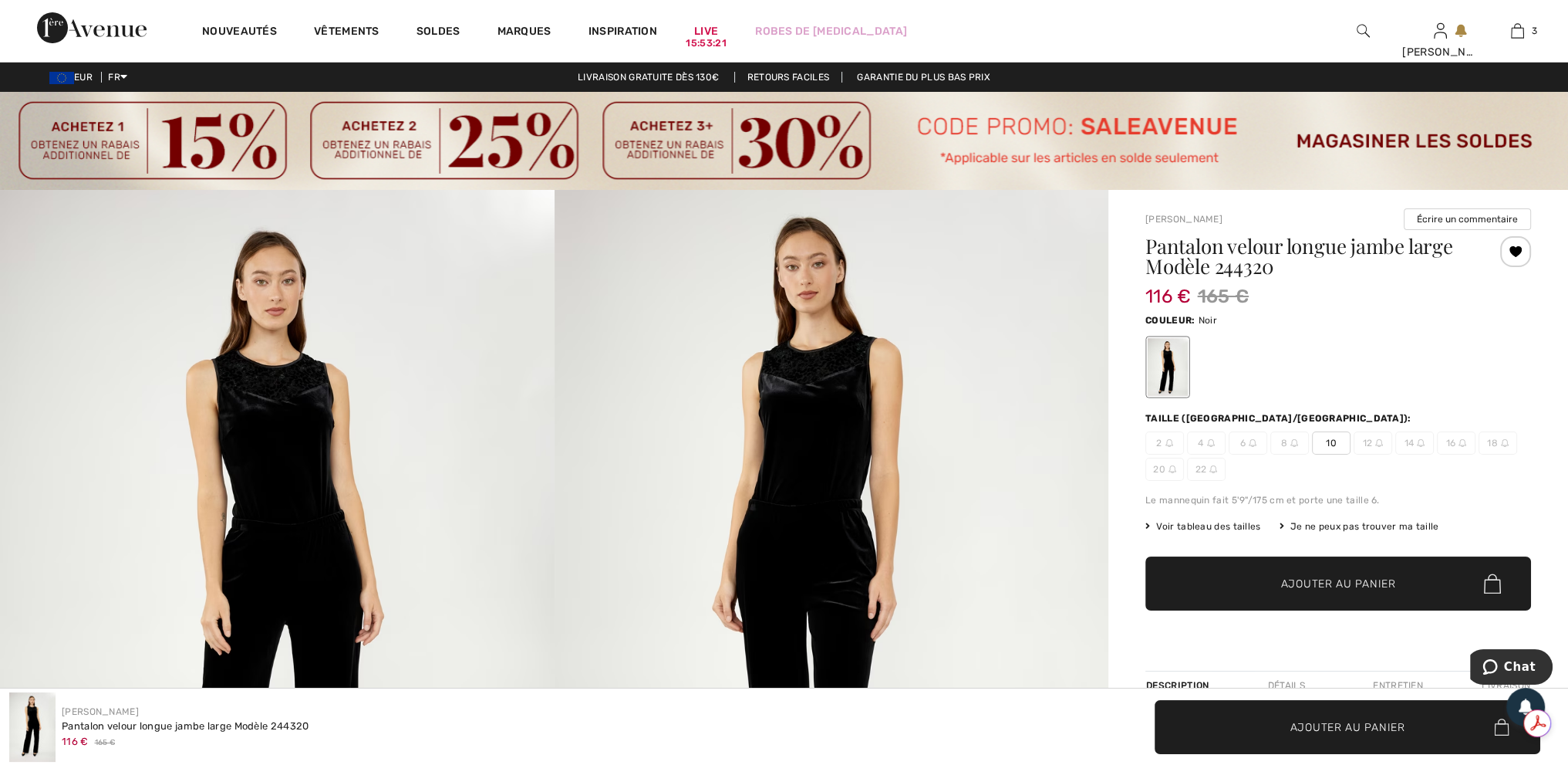
click at [1297, 582] on span "Ajouter au panier" at bounding box center [1338, 583] width 115 height 16
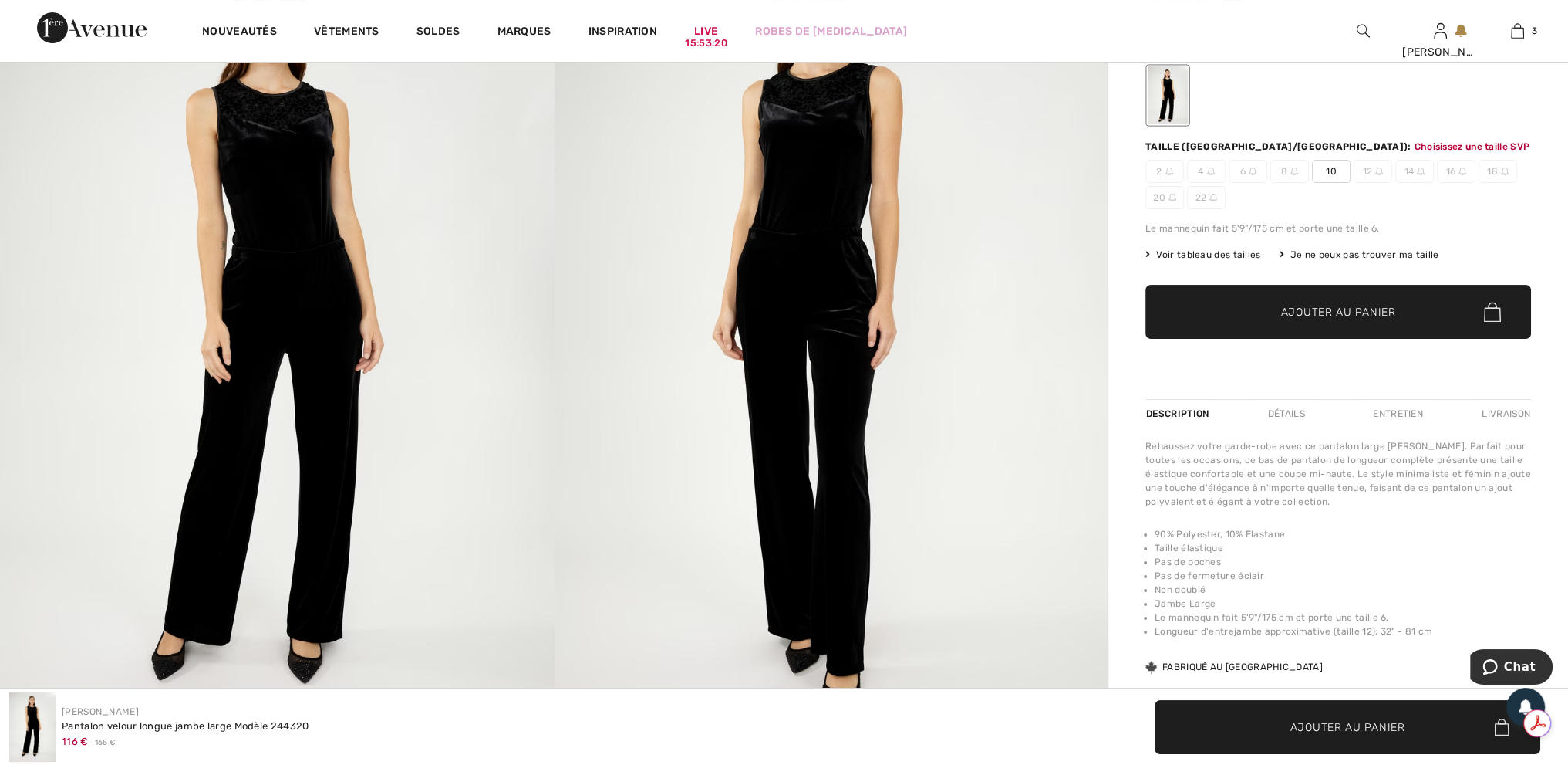
scroll to position [287, 0]
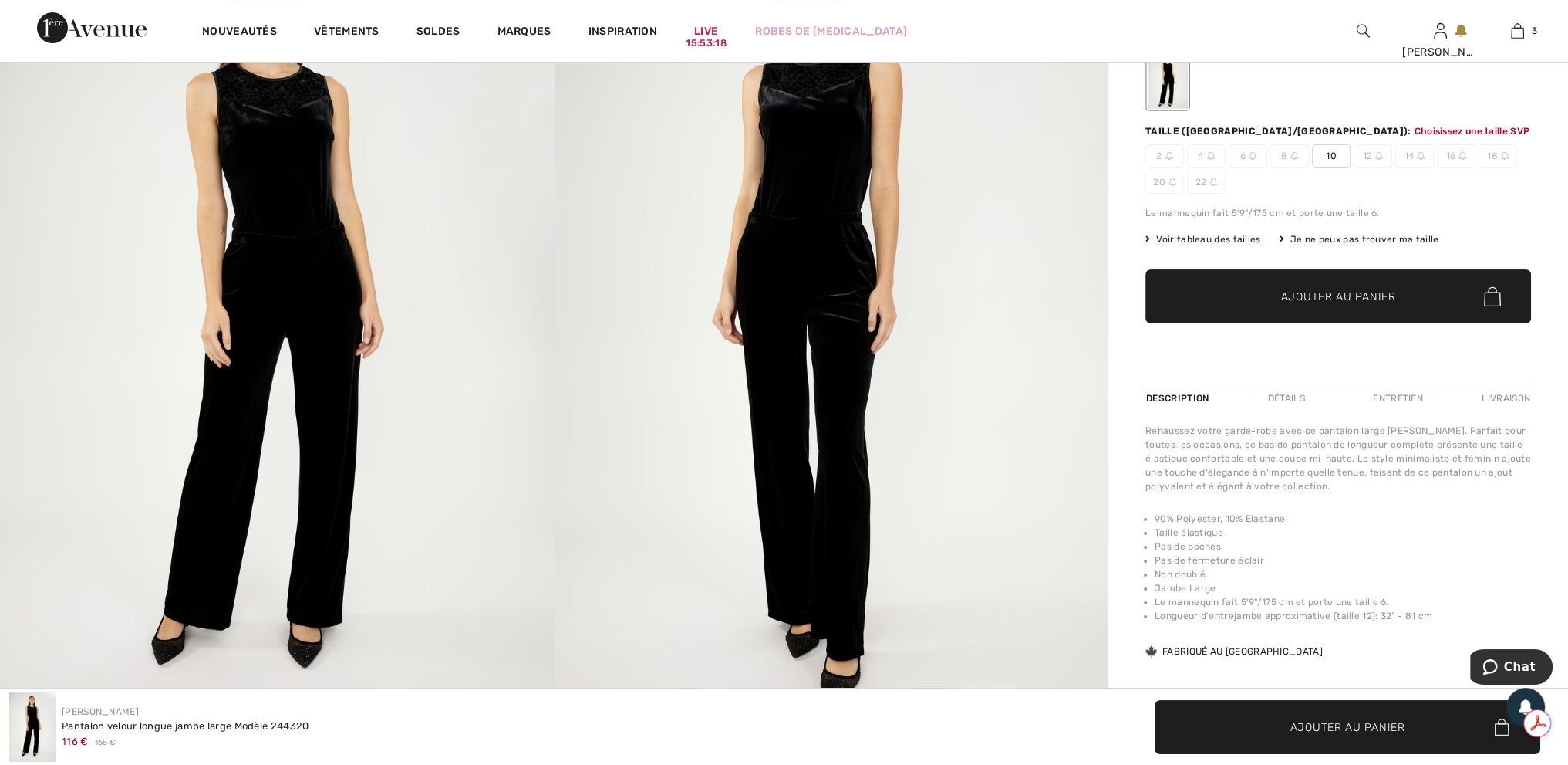
drag, startPoint x: 1335, startPoint y: 154, endPoint x: 1334, endPoint y: 178, distance: 24.0
click at [1335, 153] on span "10" at bounding box center [1330, 156] width 38 height 24
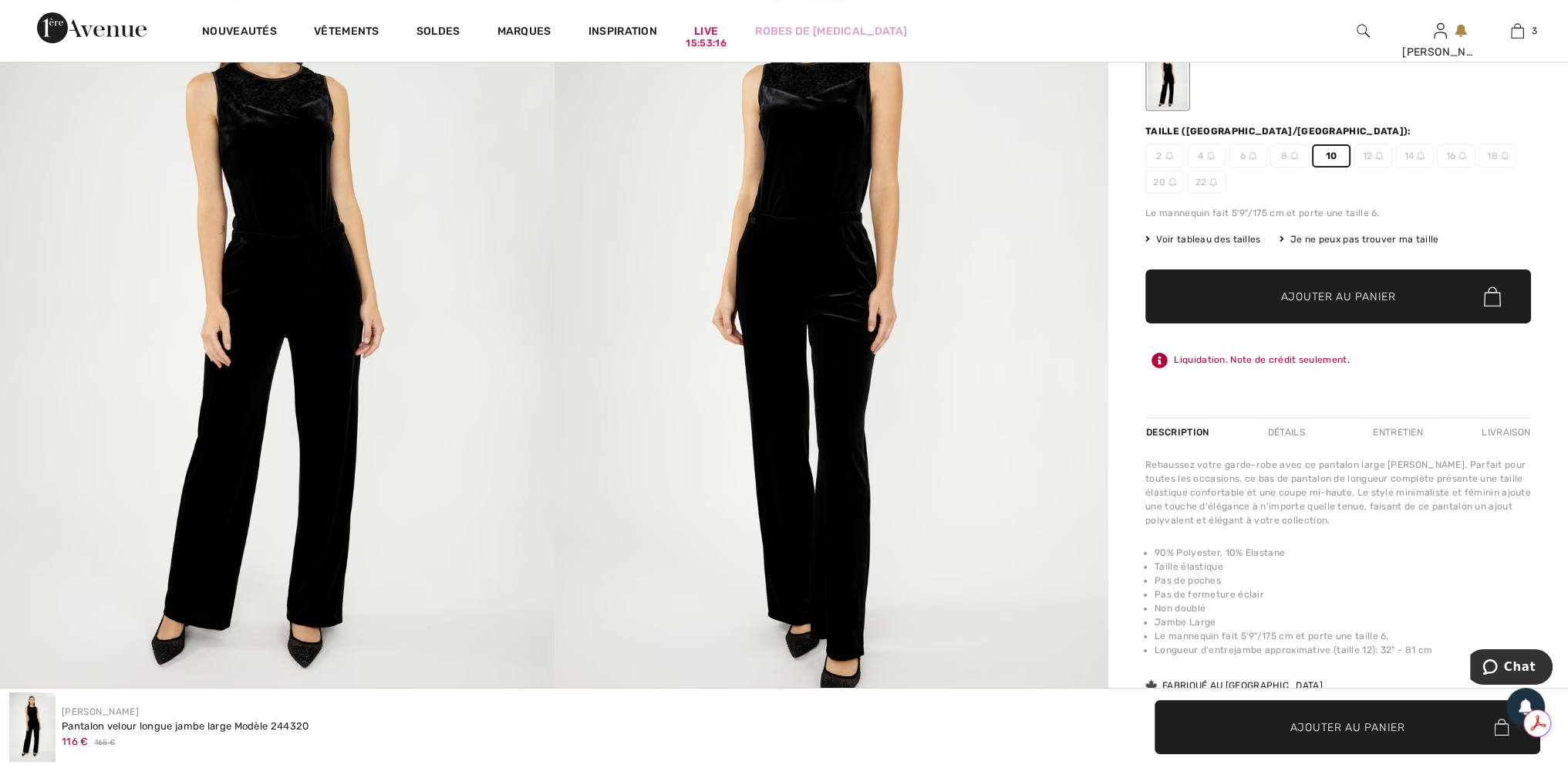
click at [1310, 294] on span "Ajouter au panier" at bounding box center [1338, 297] width 115 height 16
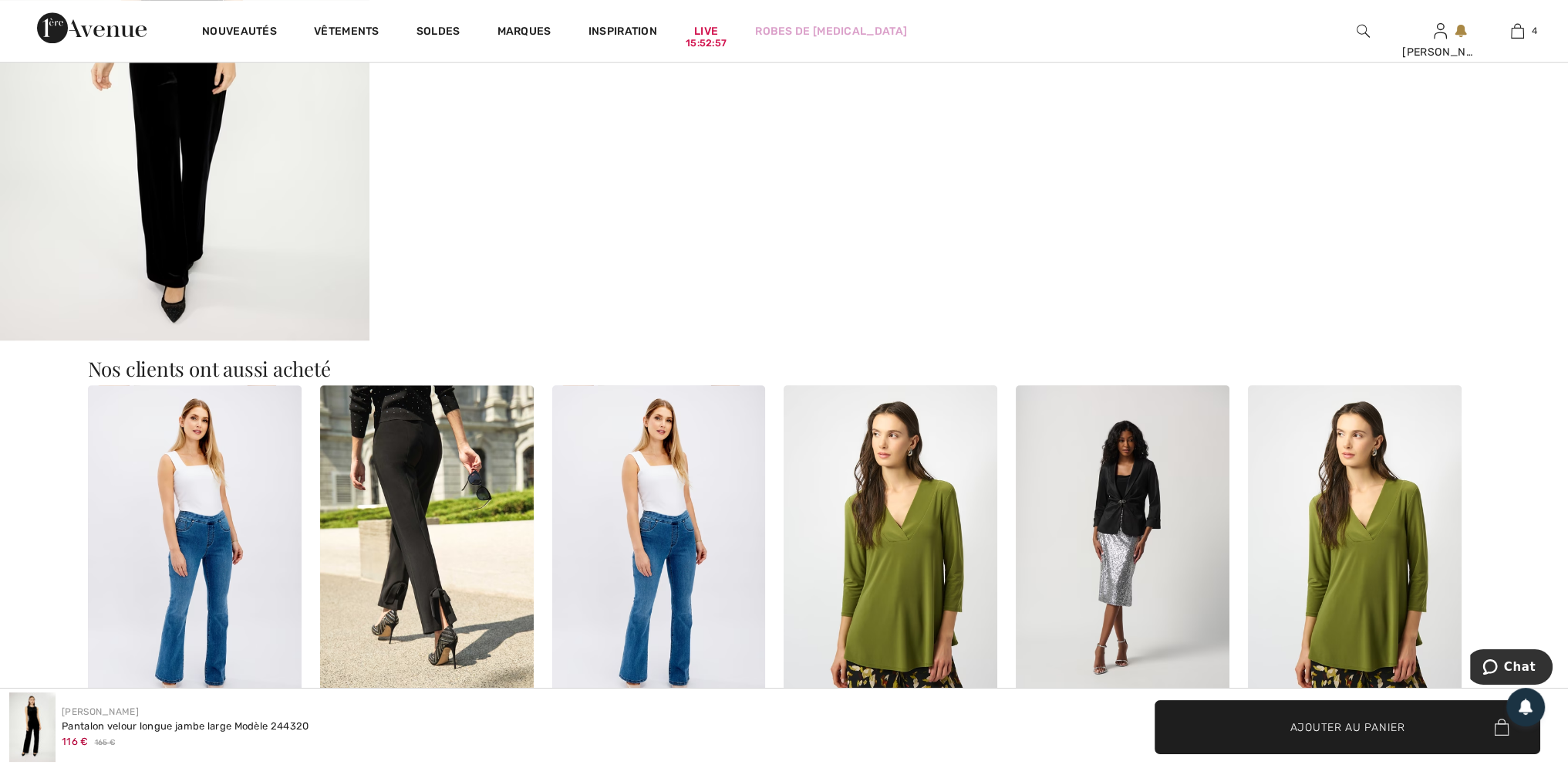
scroll to position [1620, 0]
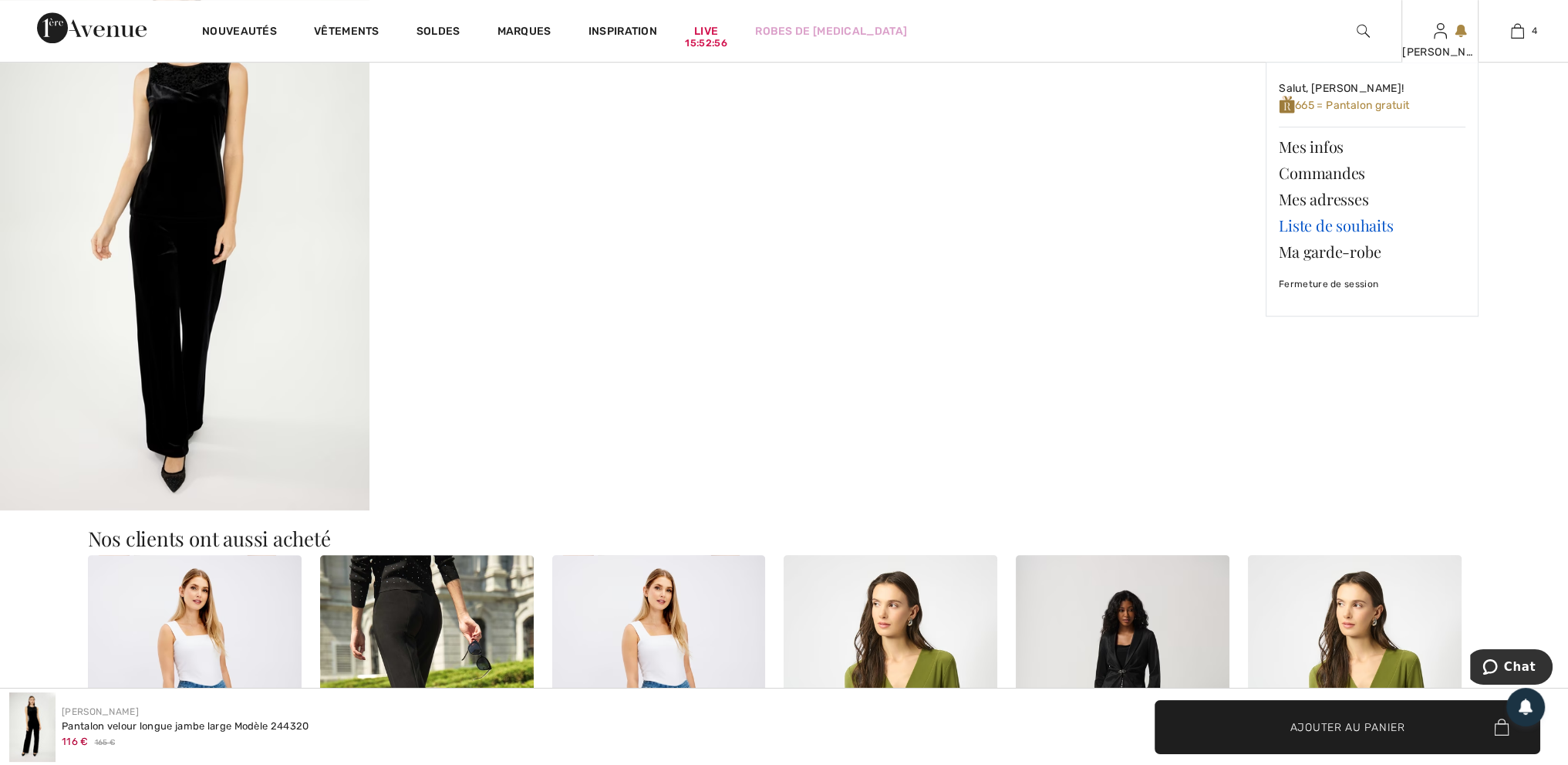
click at [1370, 230] on link "Liste de souhaits" at bounding box center [1373, 225] width 187 height 27
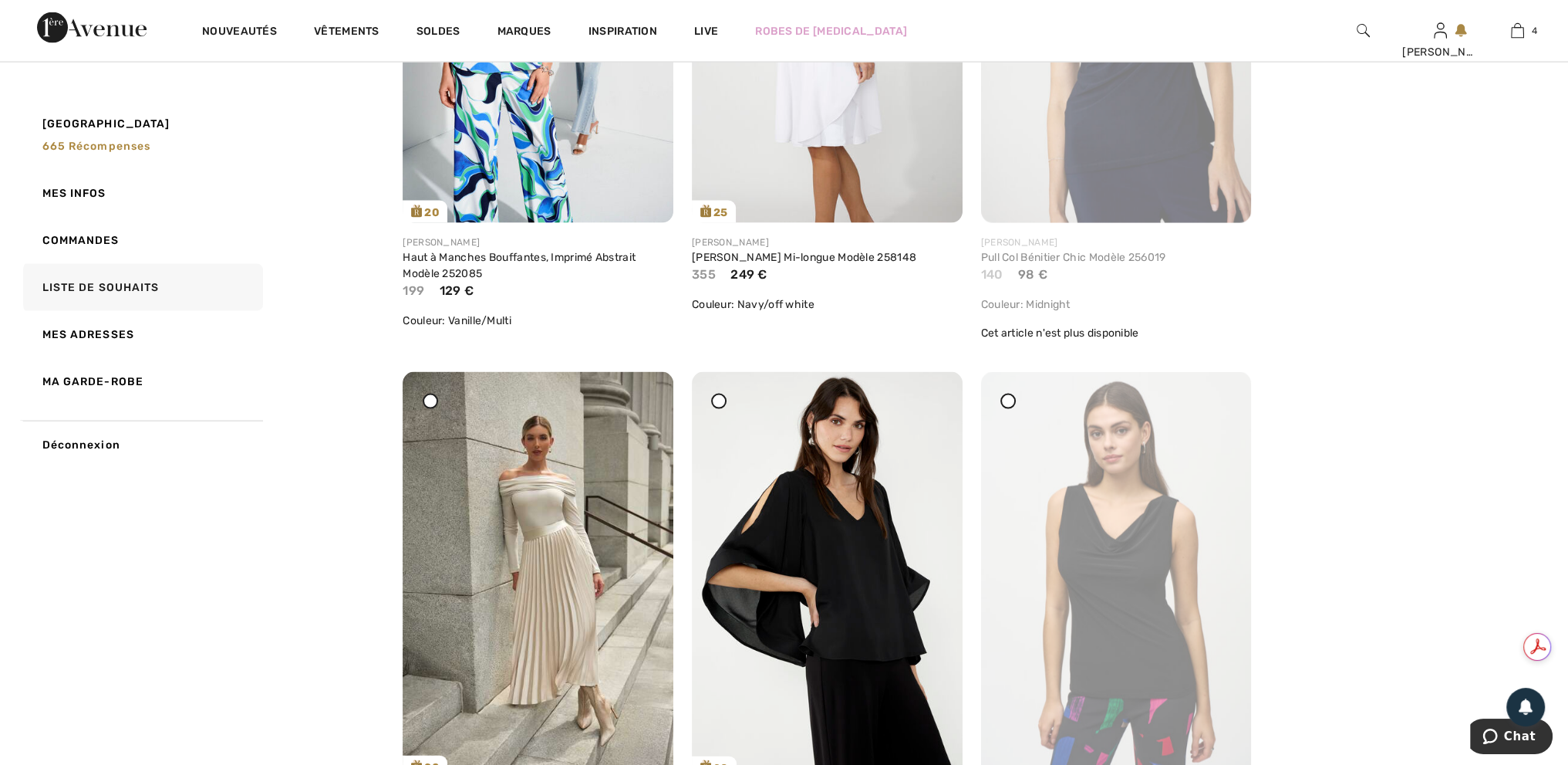
scroll to position [4379, 0]
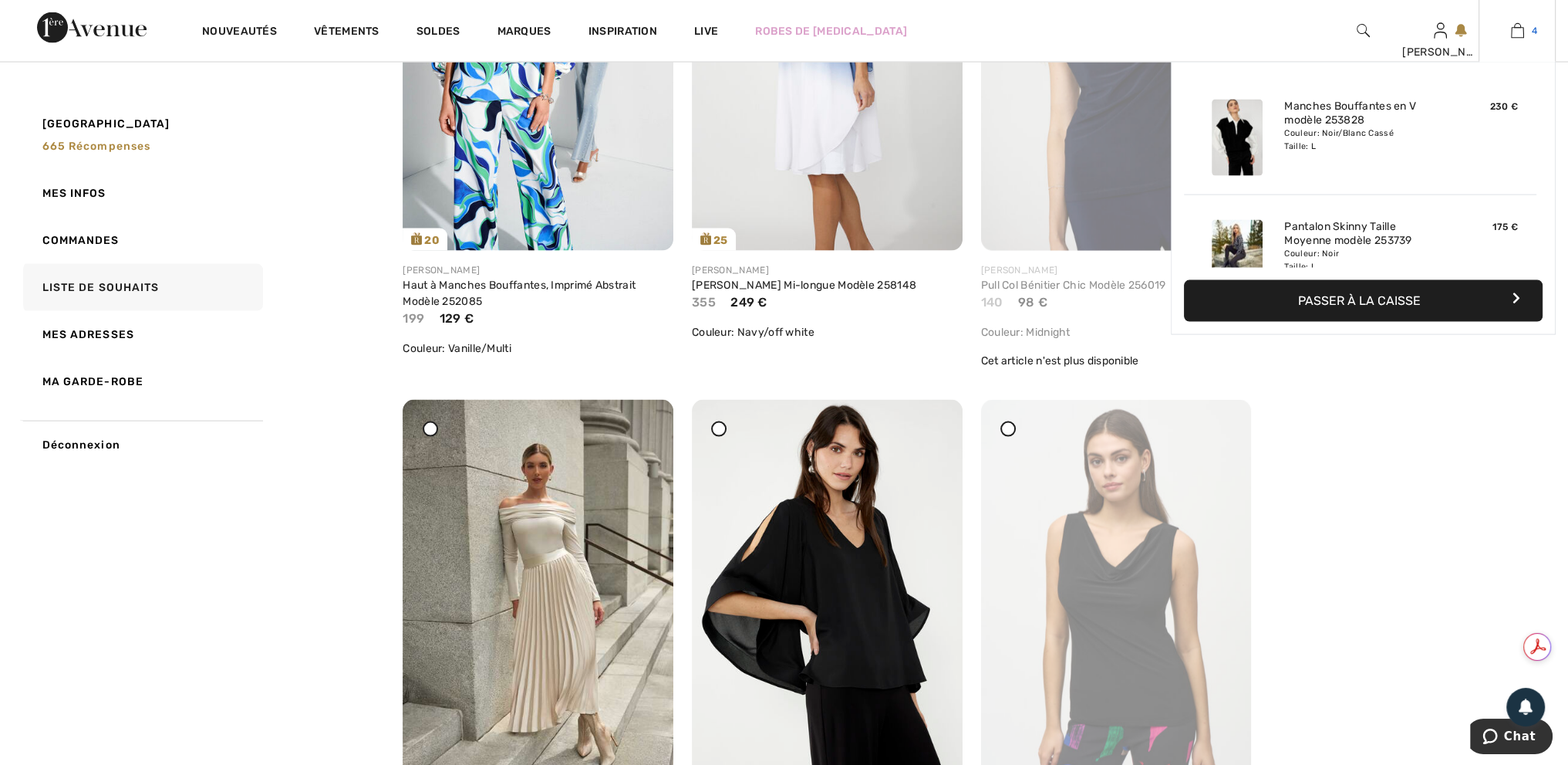
click at [1524, 36] on link "4" at bounding box center [1517, 30] width 76 height 19
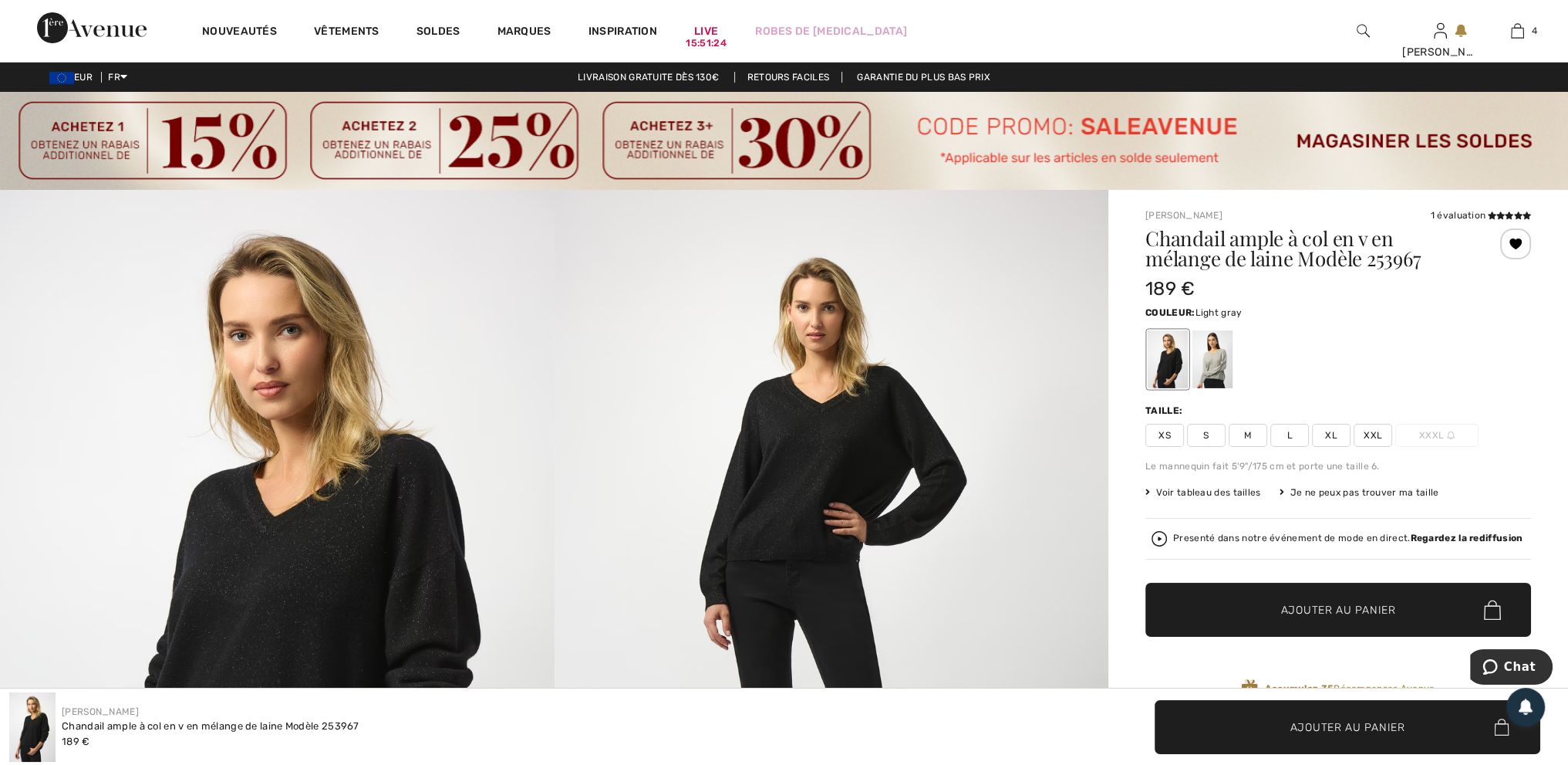
click at [1213, 372] on div at bounding box center [1213, 358] width 40 height 58
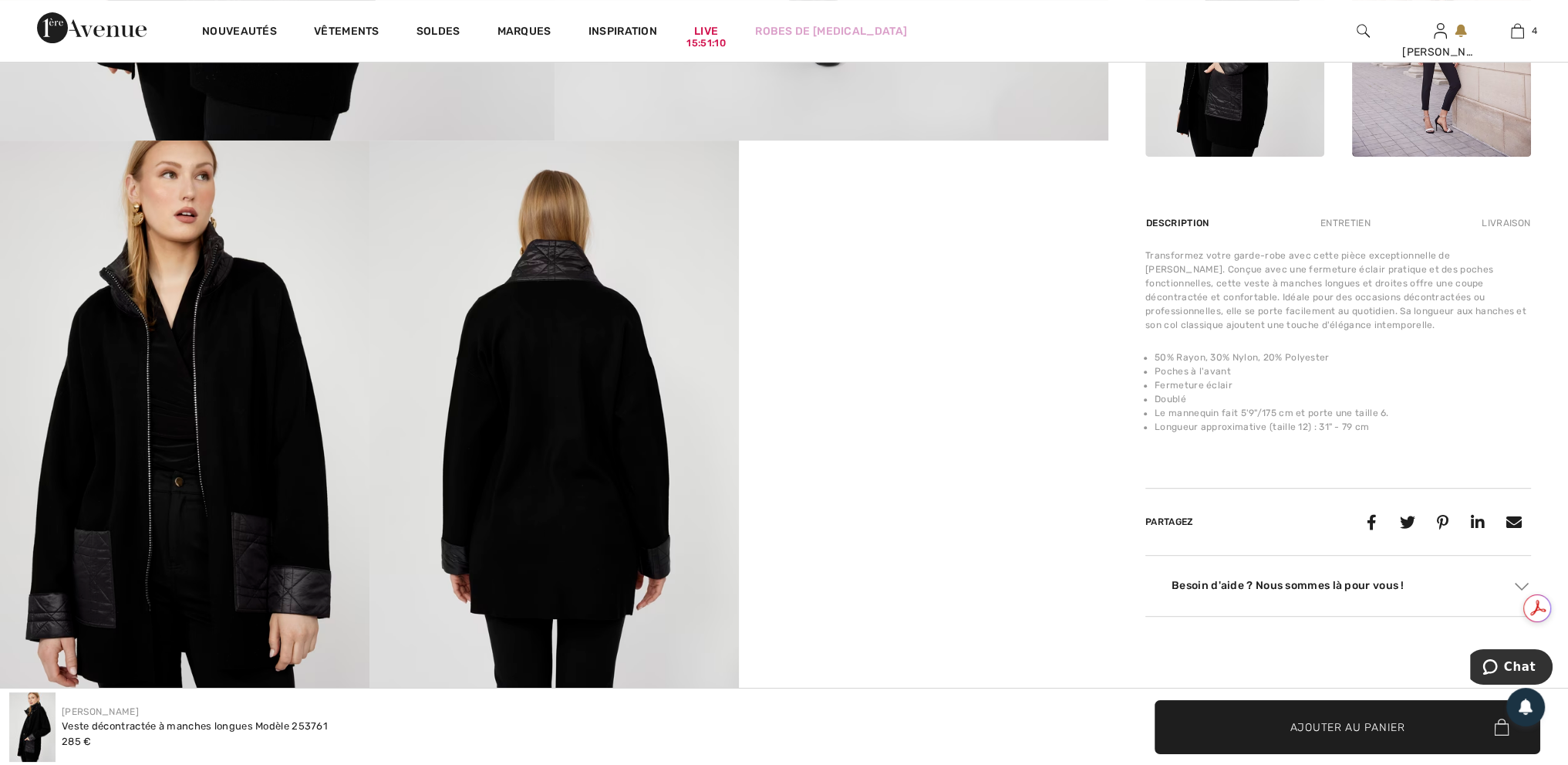
scroll to position [1003, 0]
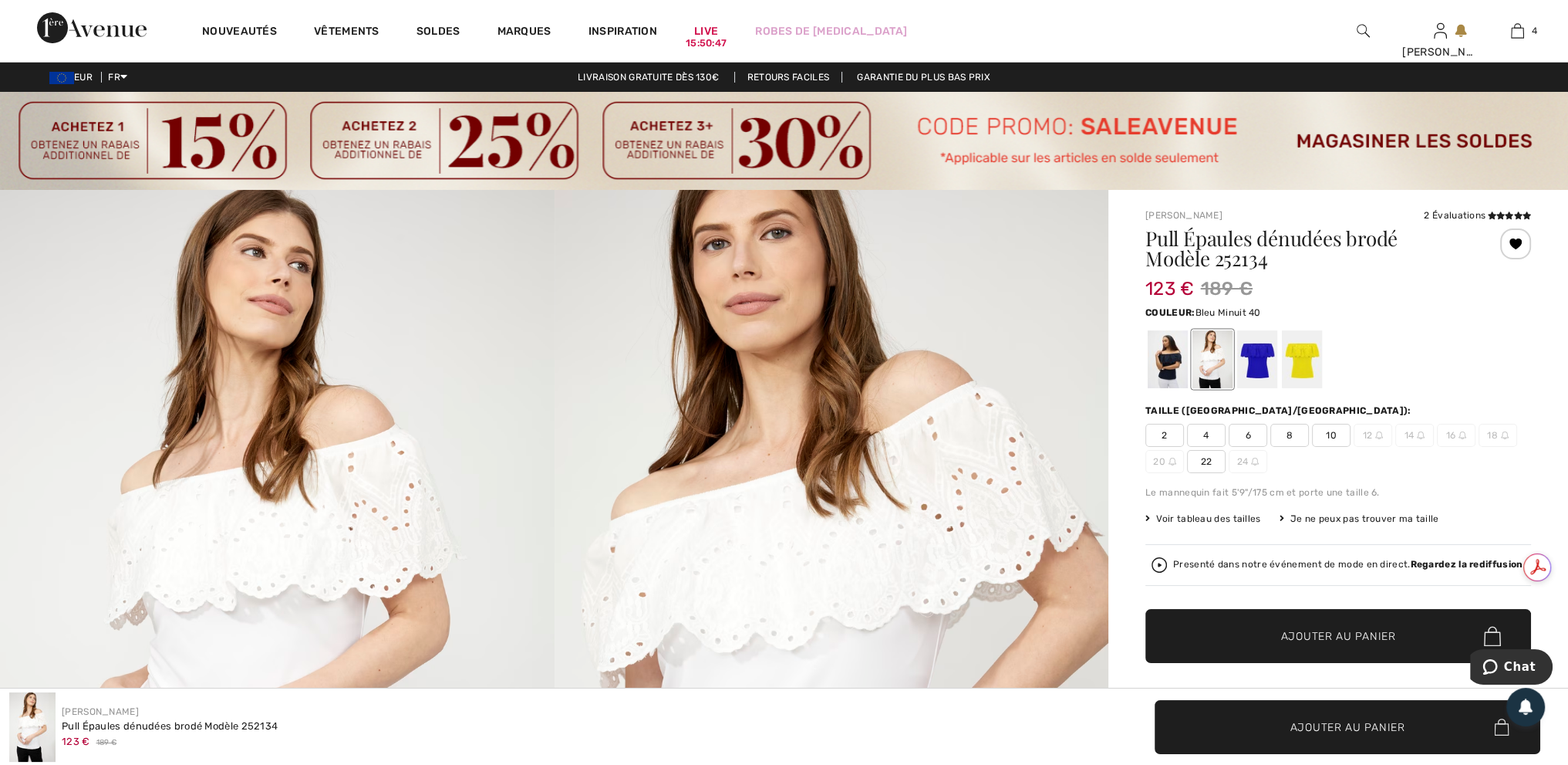
click at [1172, 369] on div at bounding box center [1167, 358] width 40 height 58
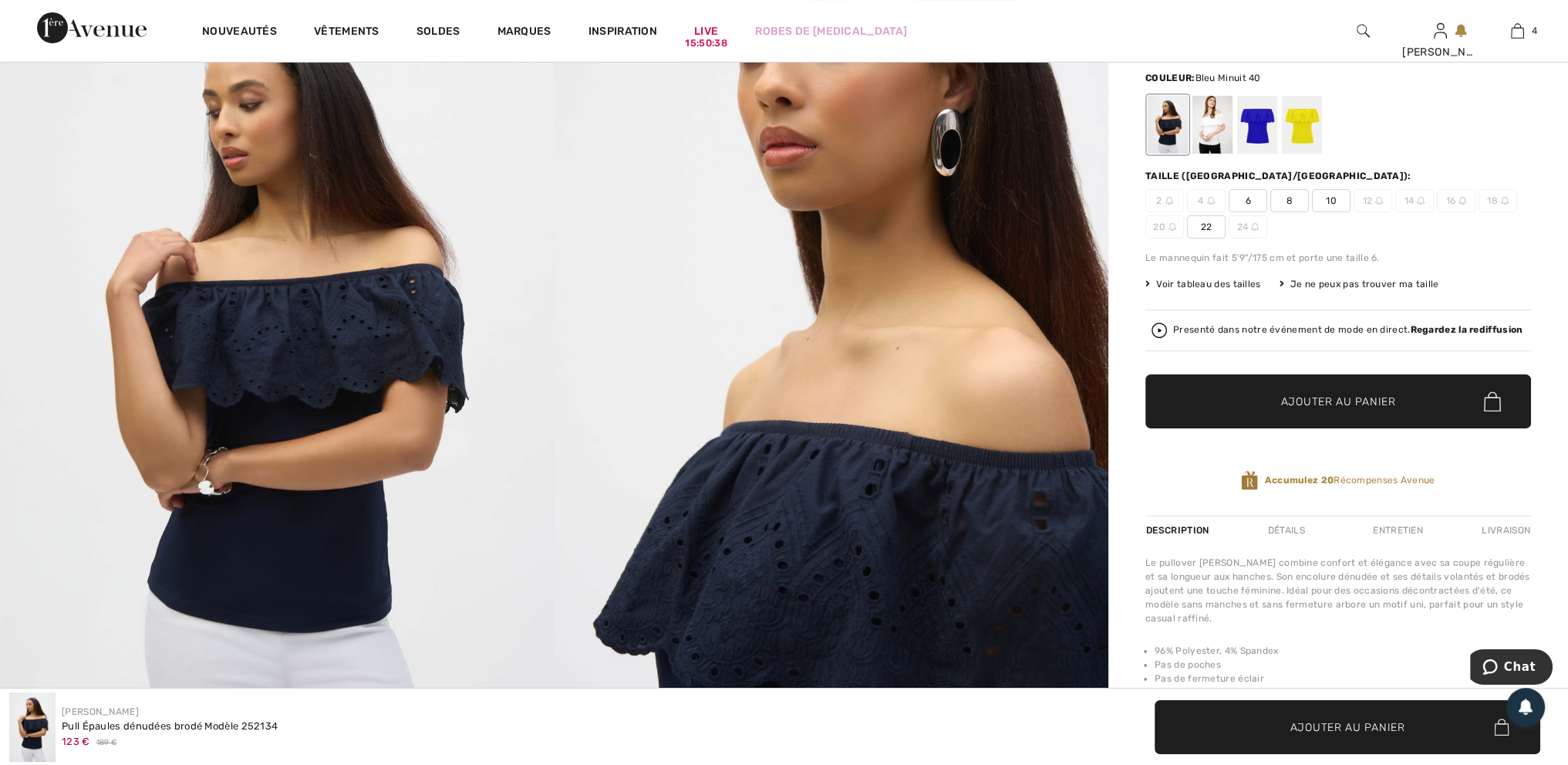
scroll to position [232, 0]
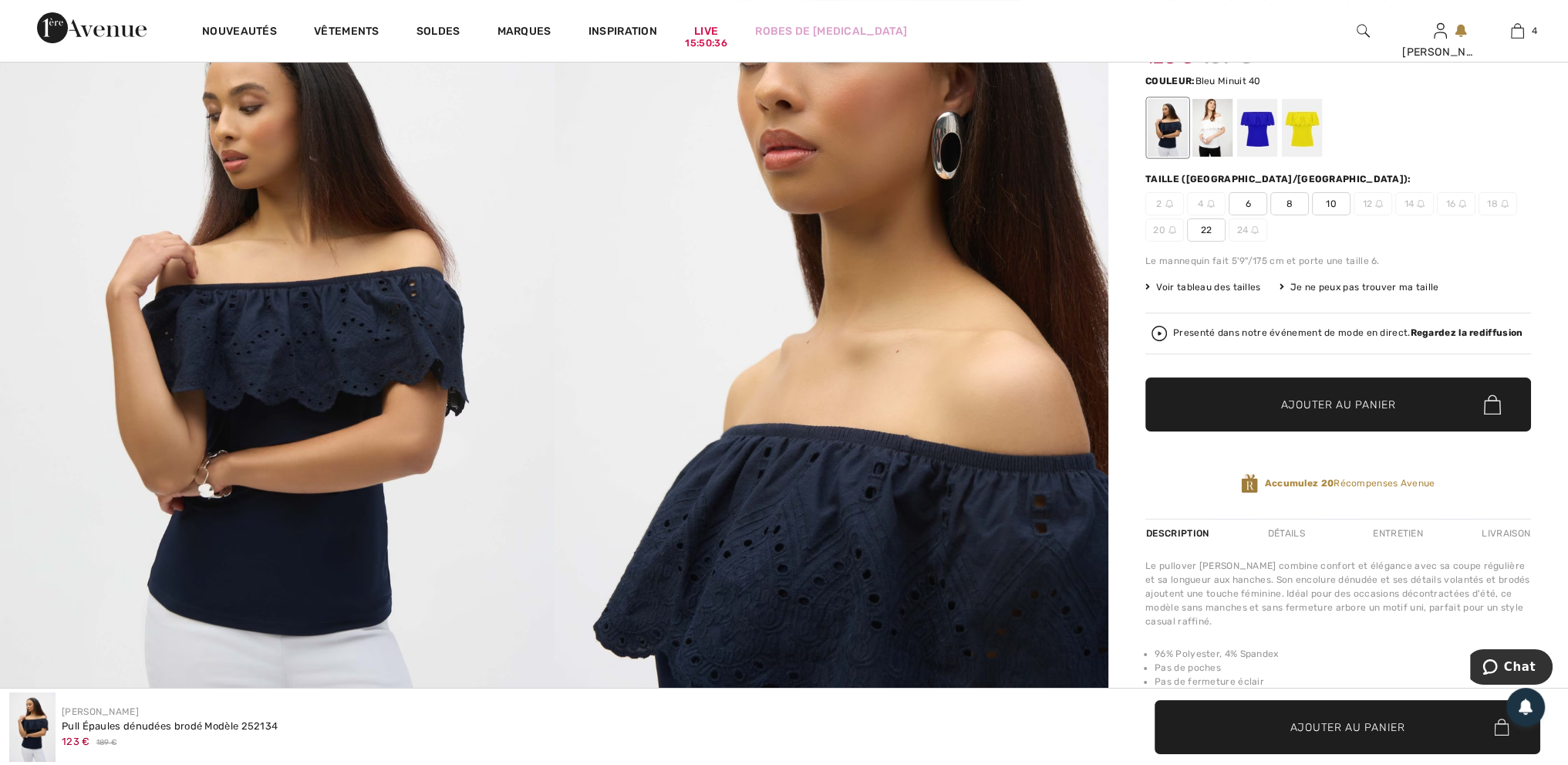
click at [1333, 199] on span "10" at bounding box center [1330, 204] width 38 height 24
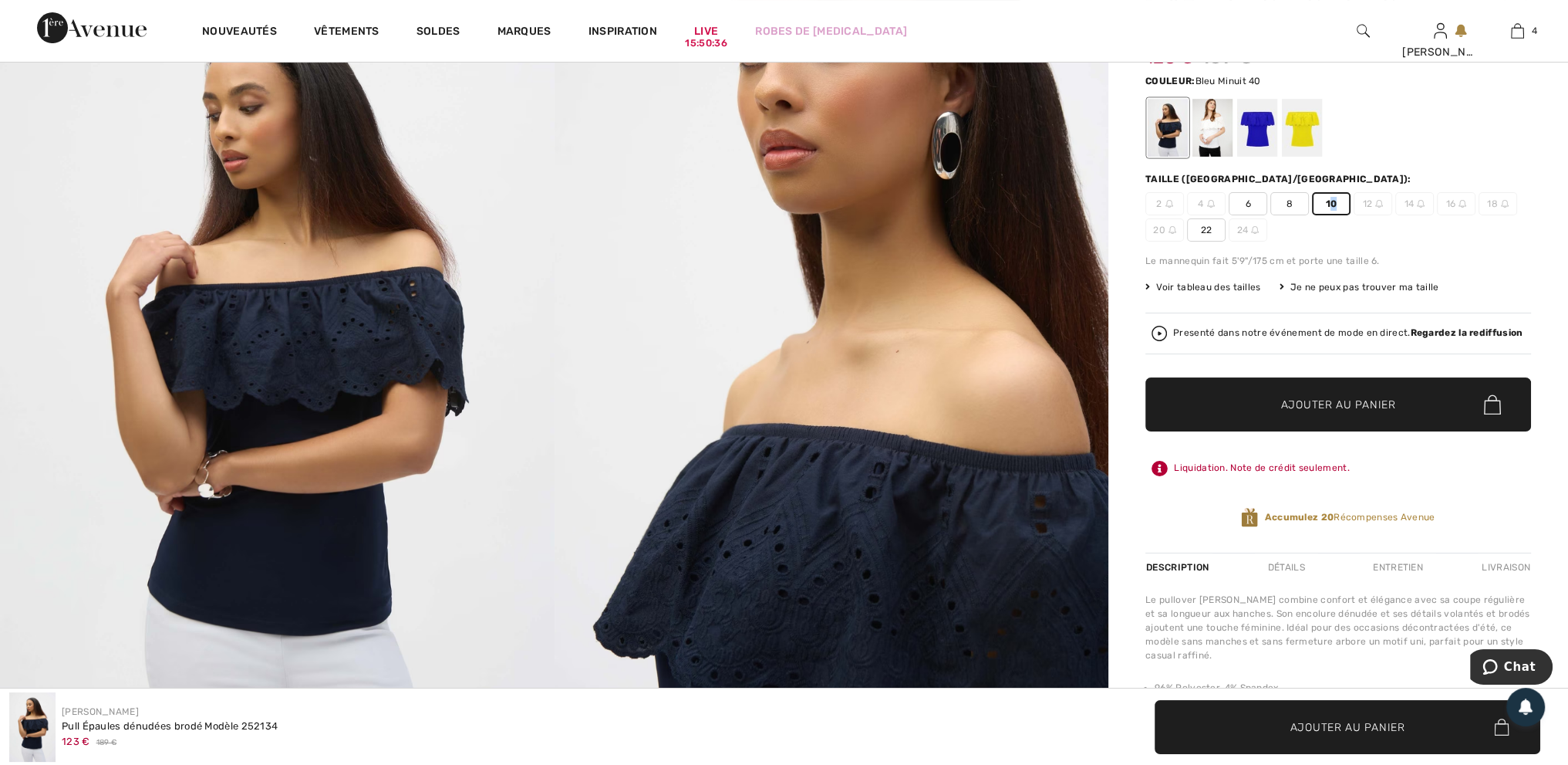
click at [1311, 403] on span "Ajouter au panier" at bounding box center [1338, 405] width 115 height 16
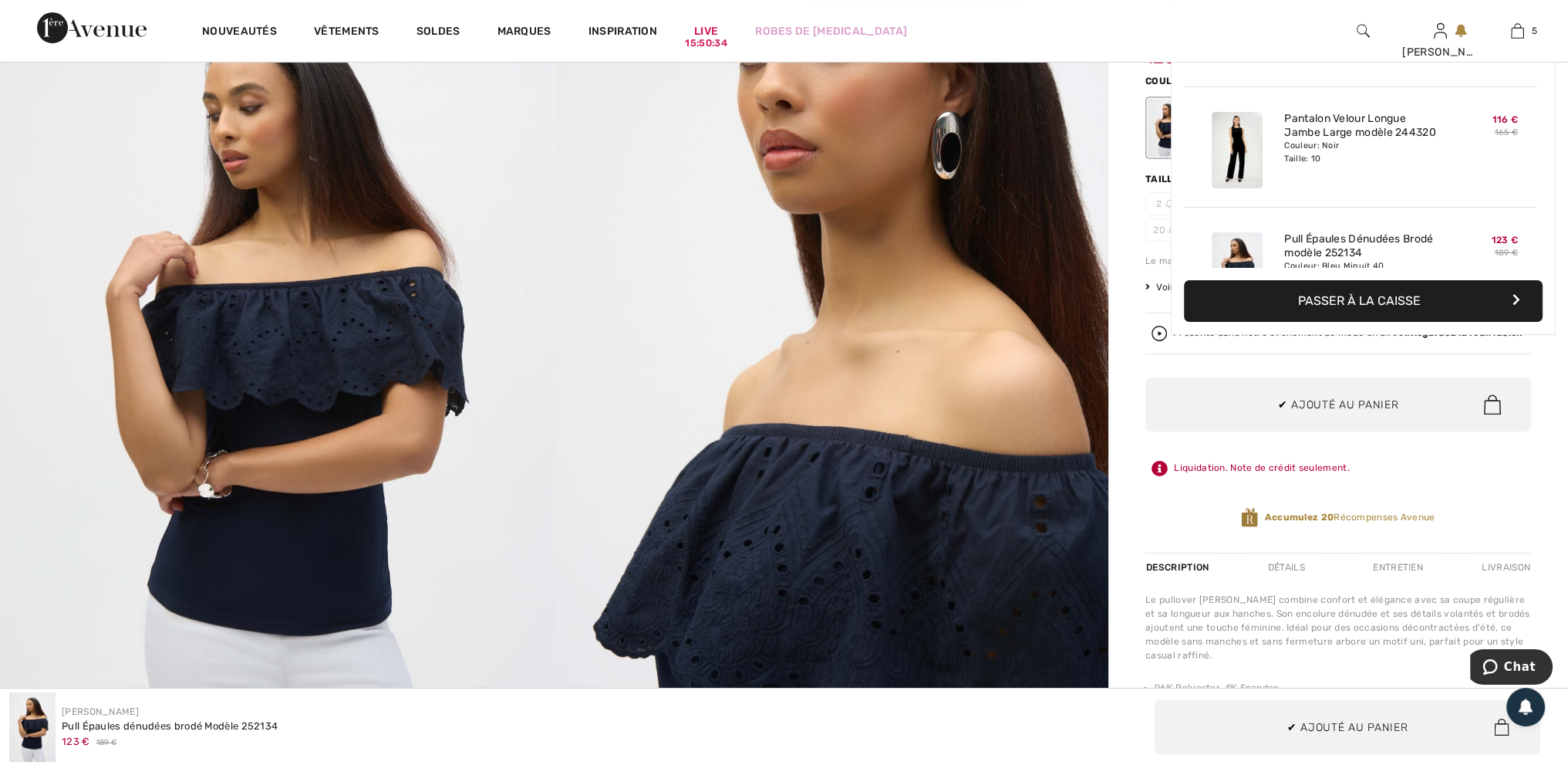
scroll to position [408, 0]
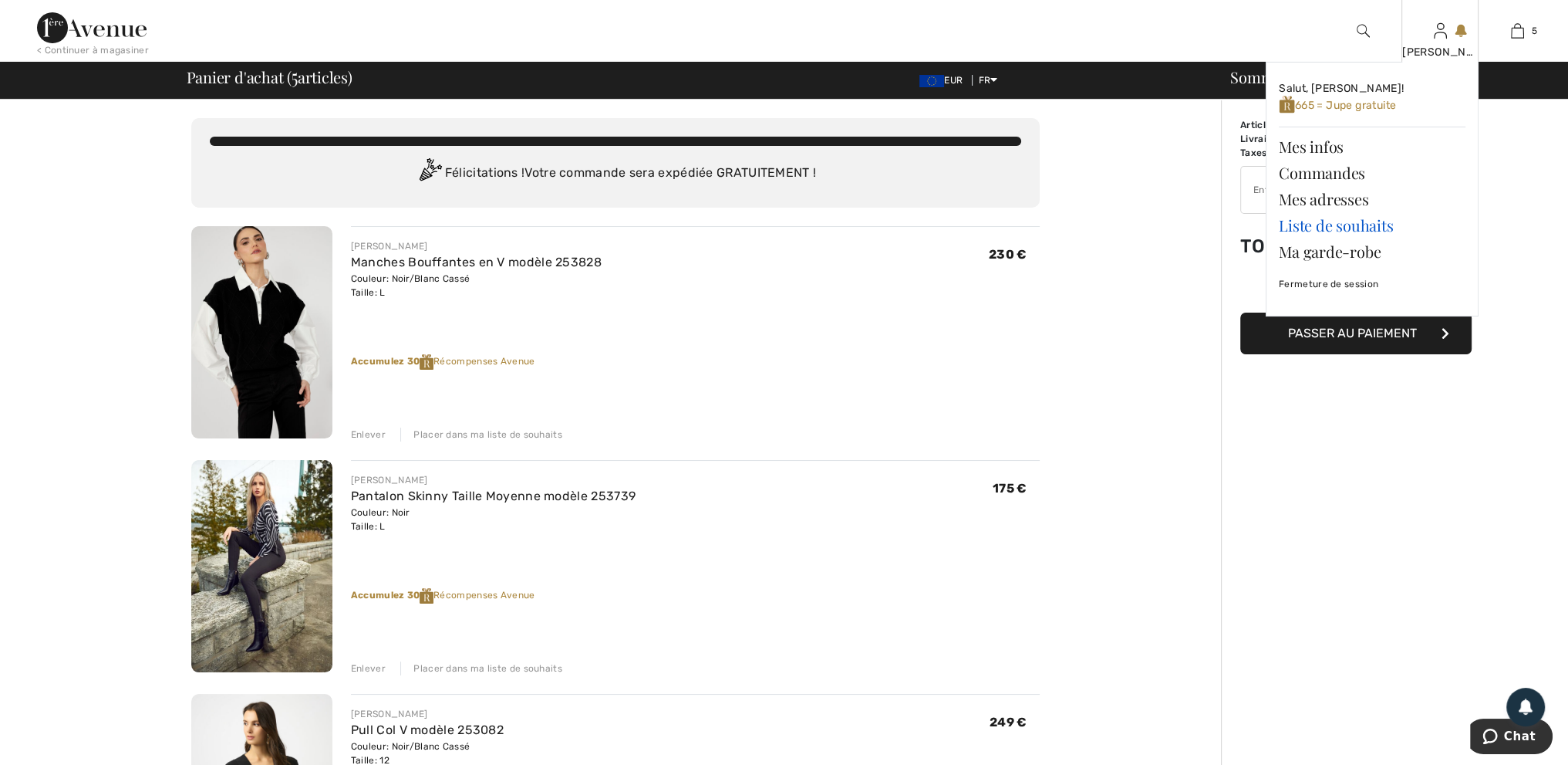
click at [1326, 223] on link "Liste de souhaits" at bounding box center [1373, 225] width 187 height 27
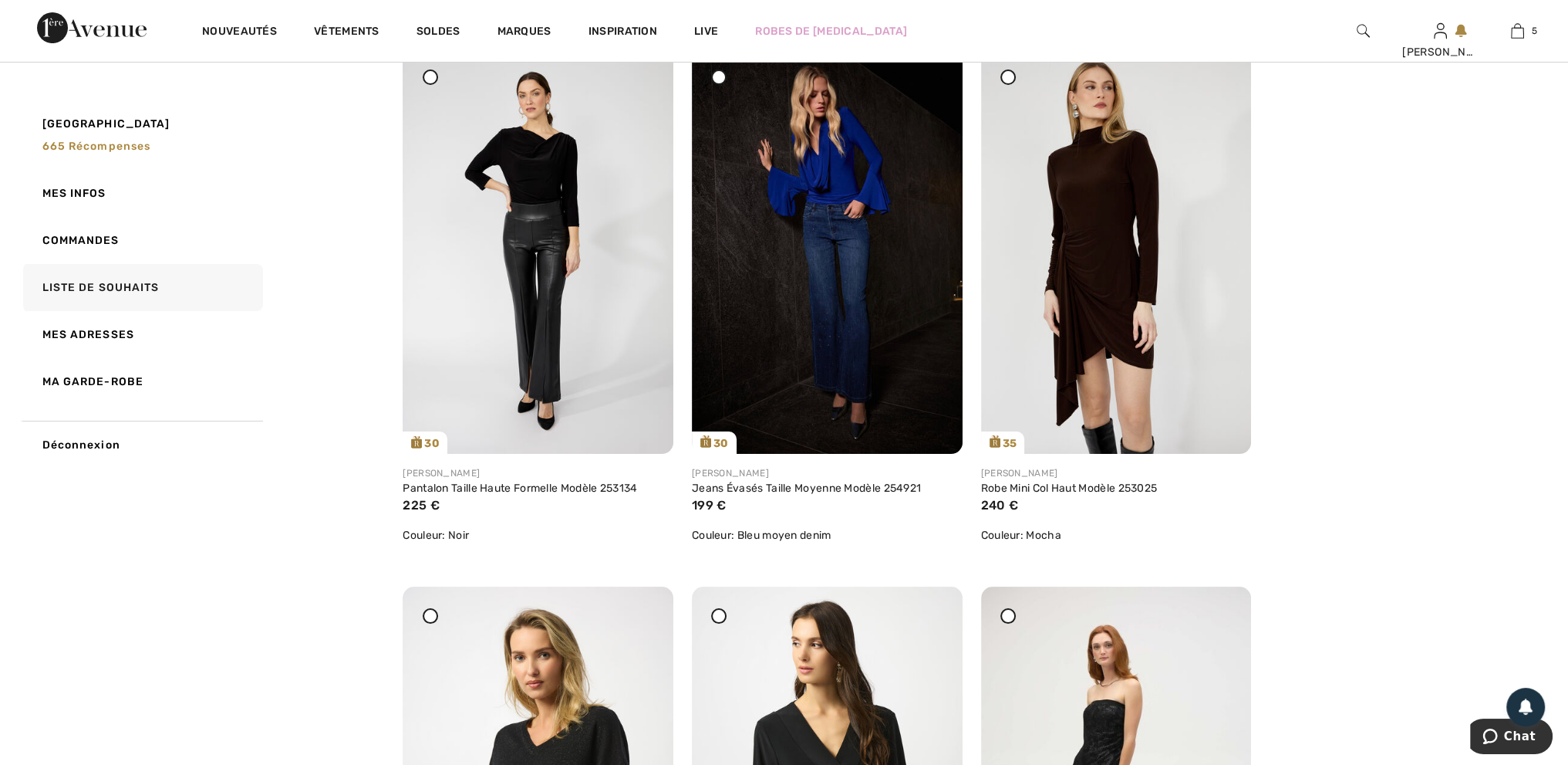
scroll to position [386, 0]
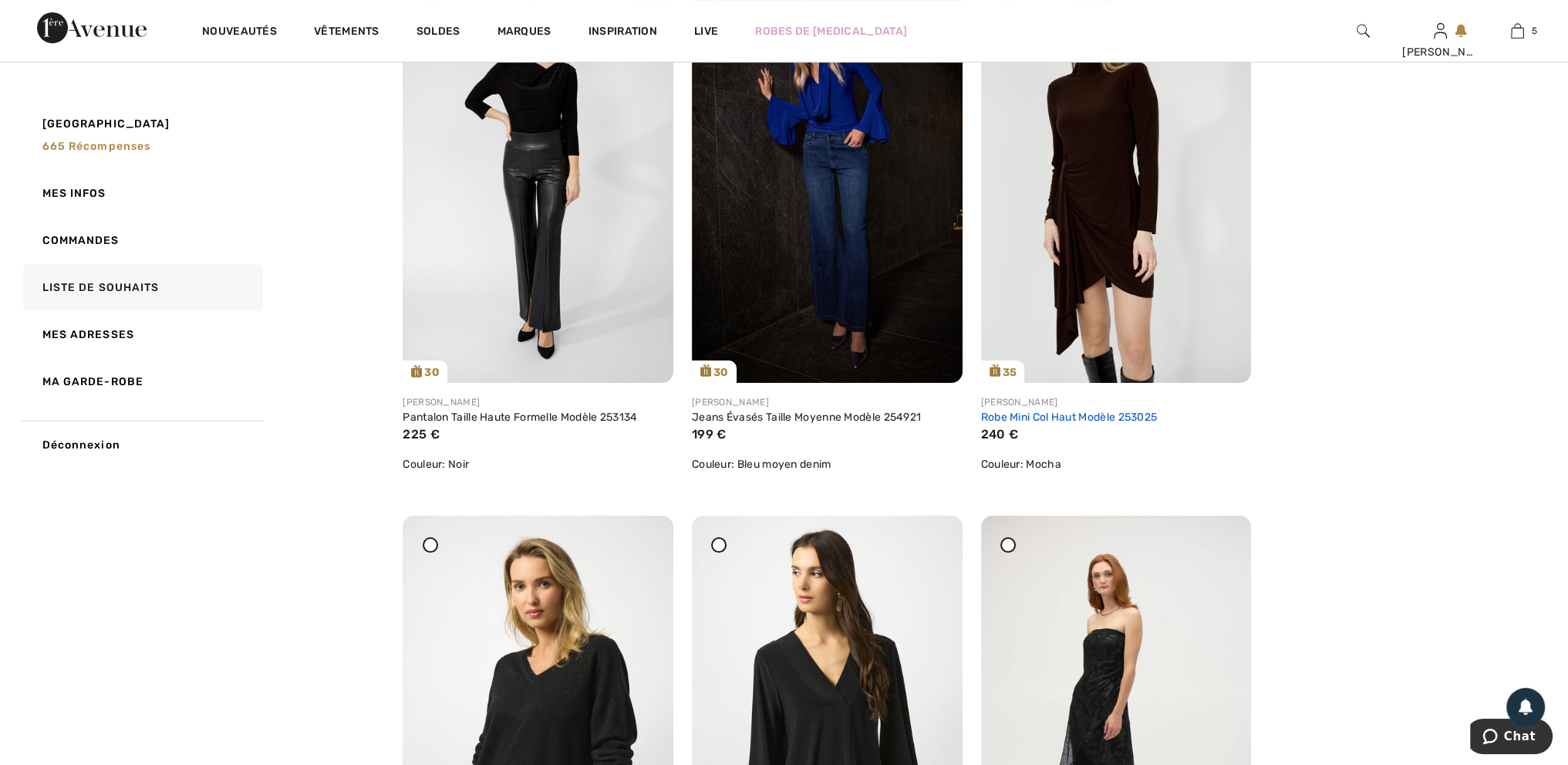
click at [1064, 410] on link "Robe Mini Col Haut Modèle 253025" at bounding box center [1069, 416] width 177 height 13
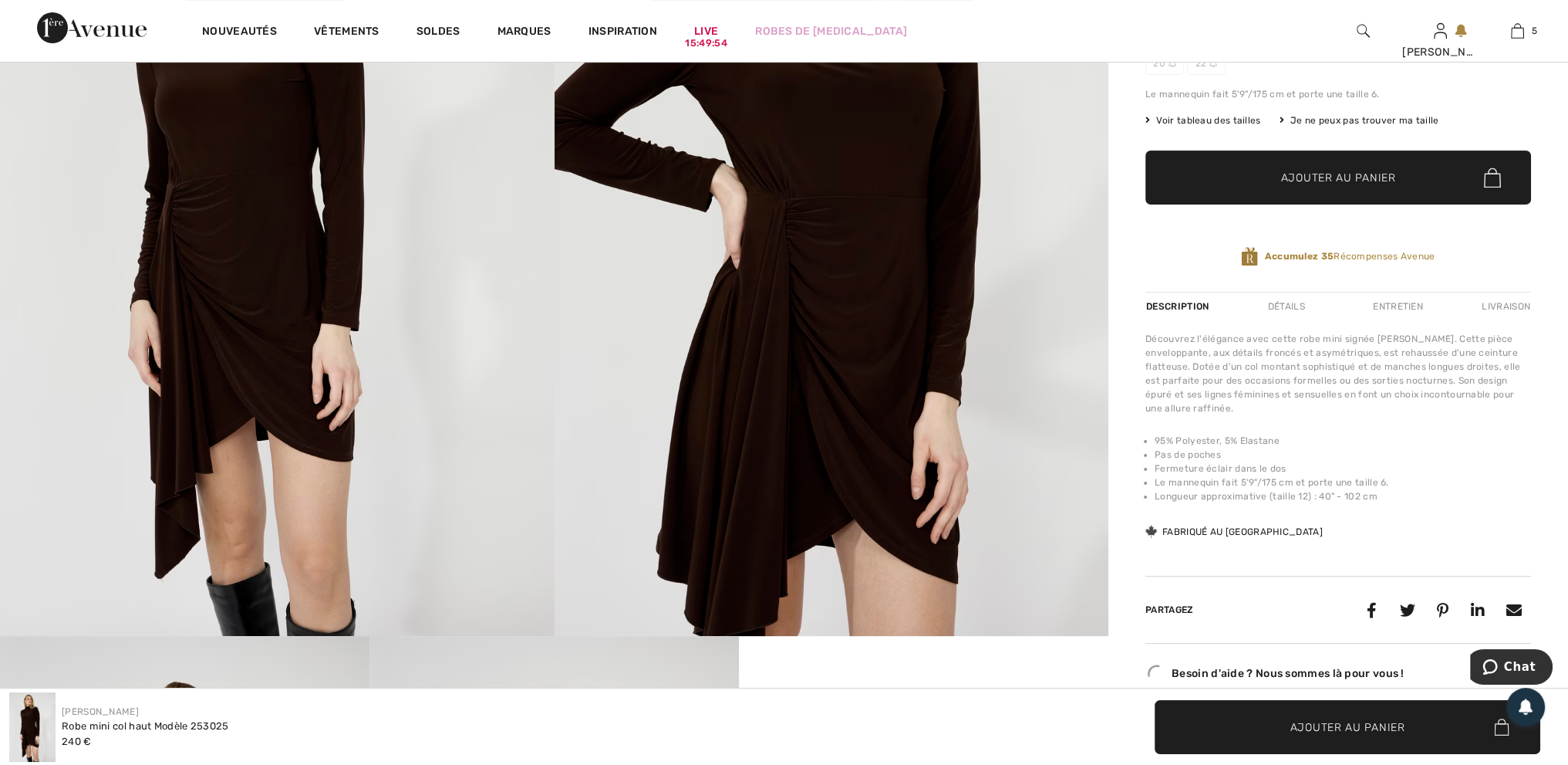
scroll to position [772, 0]
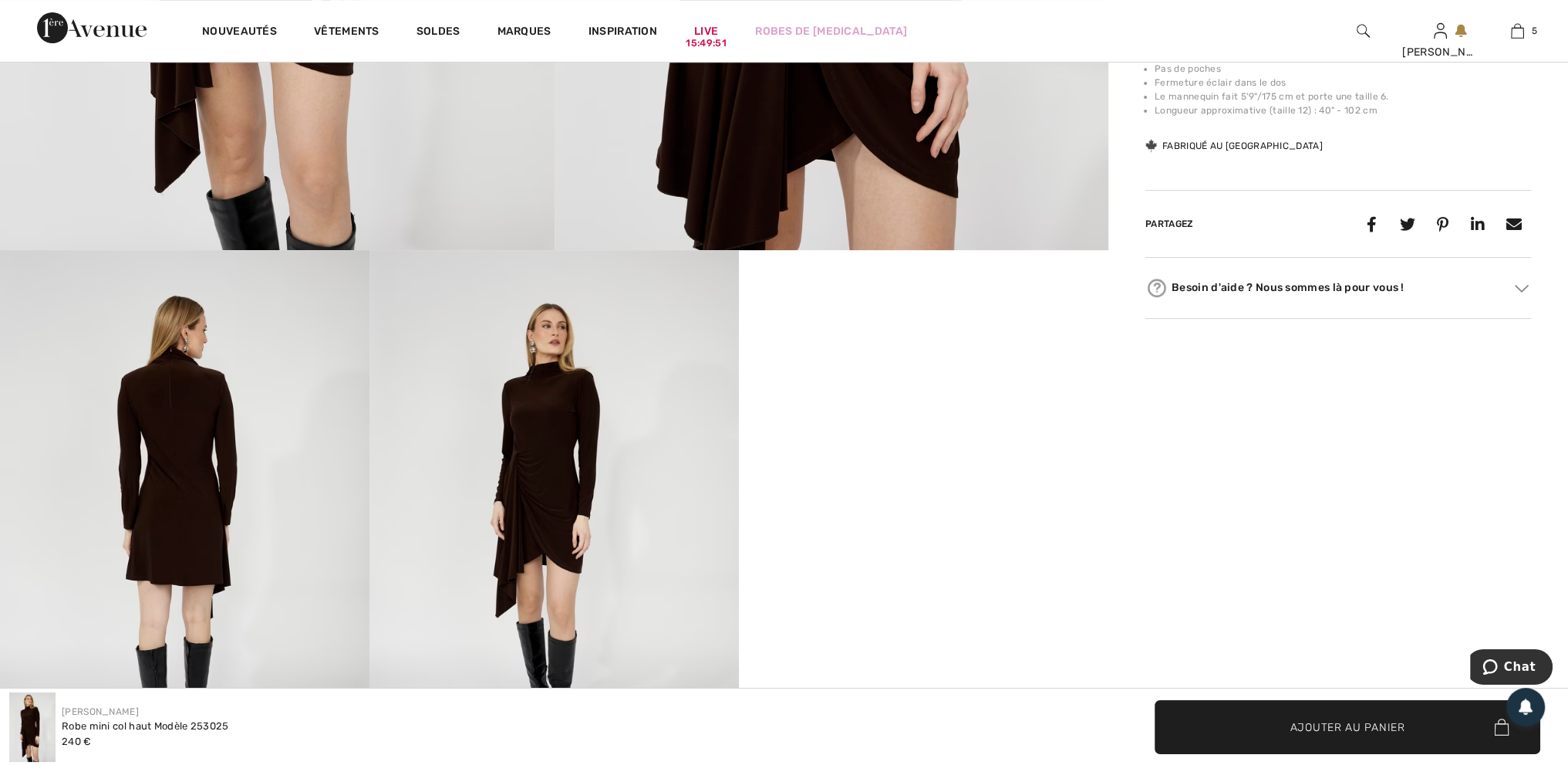
click at [532, 399] on img at bounding box center [554, 527] width 369 height 555
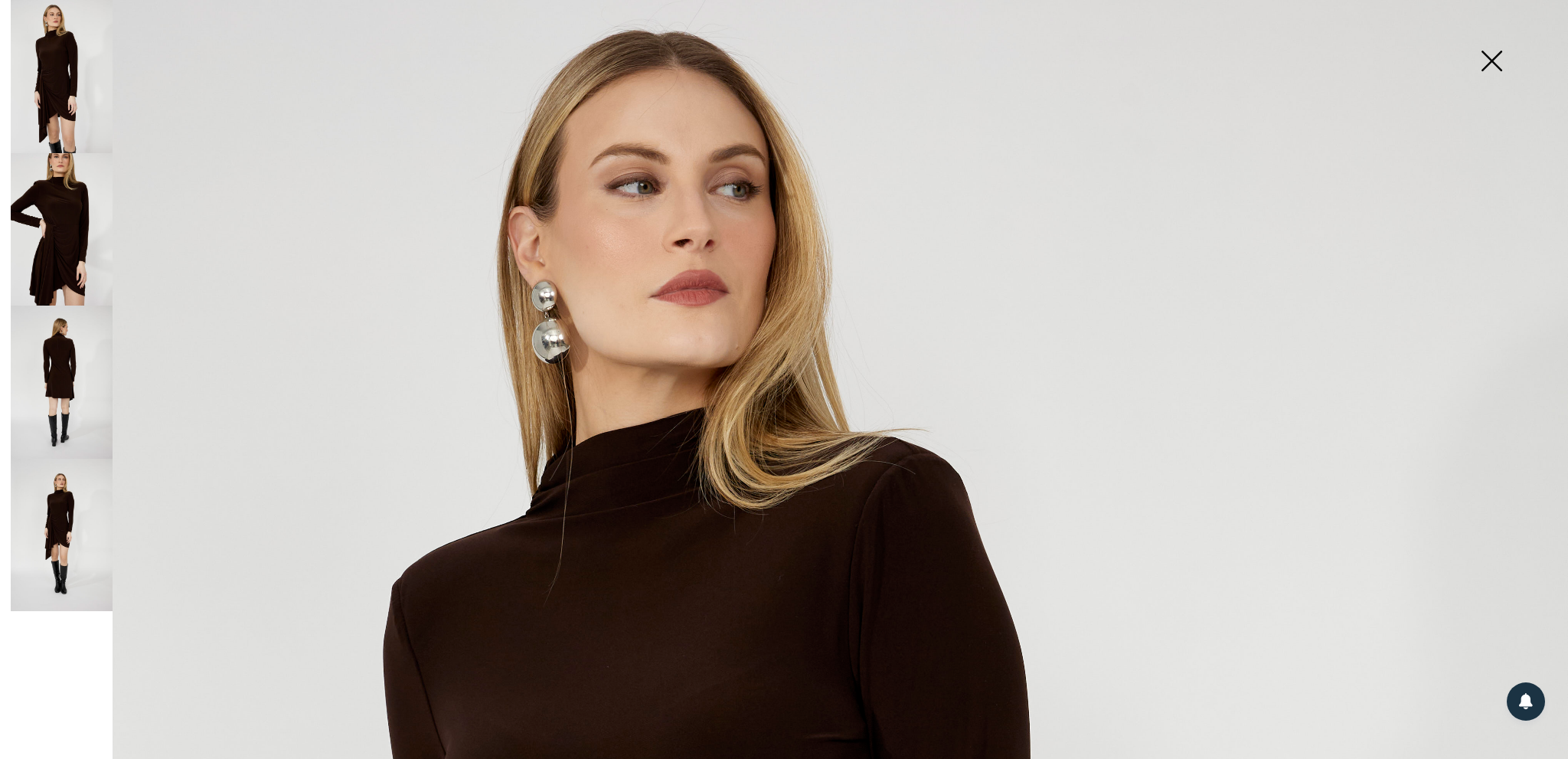
scroll to position [0, 0]
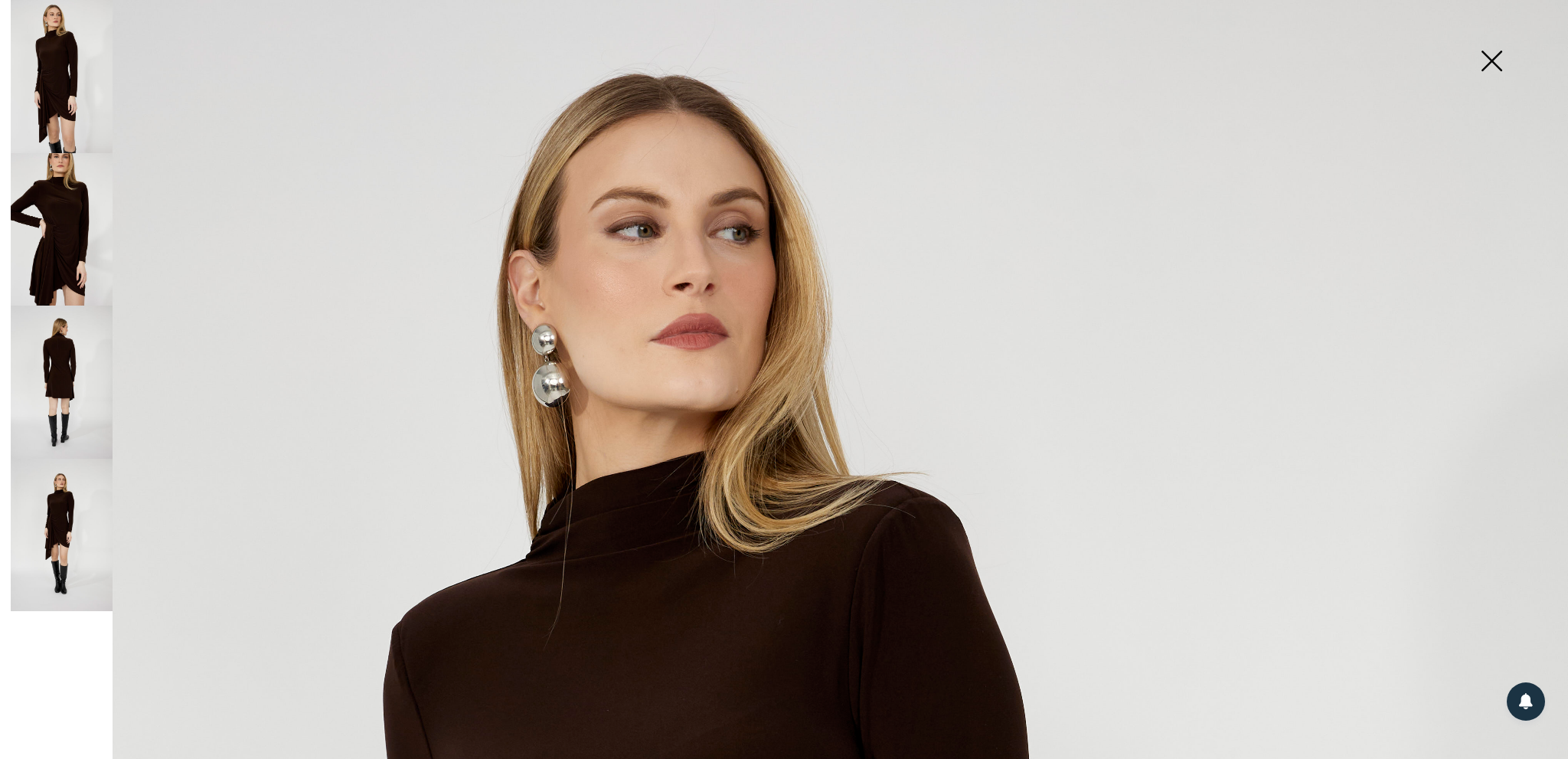
click at [60, 210] on img at bounding box center [61, 229] width 101 height 153
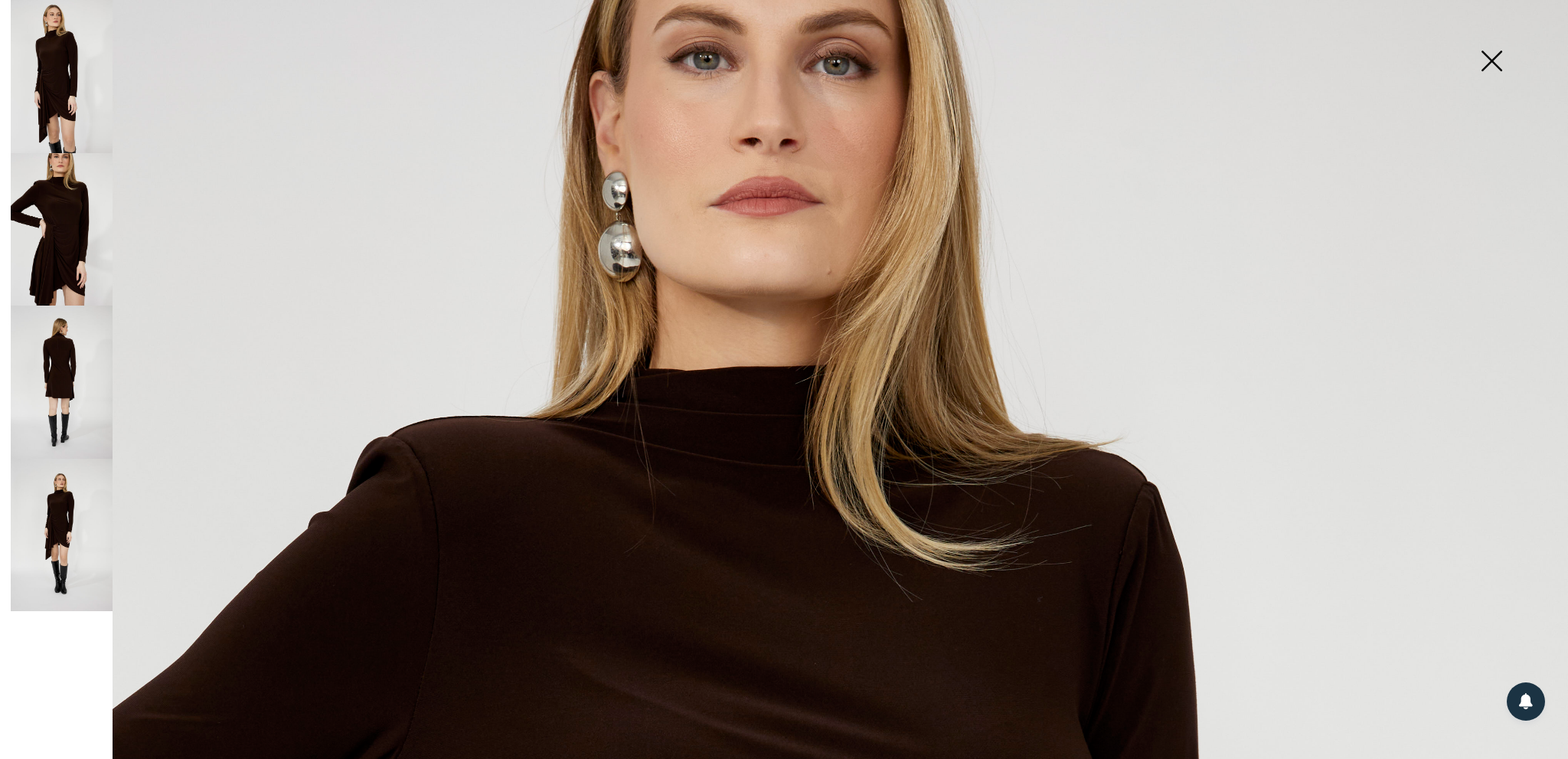
click at [1493, 62] on img at bounding box center [1491, 62] width 77 height 79
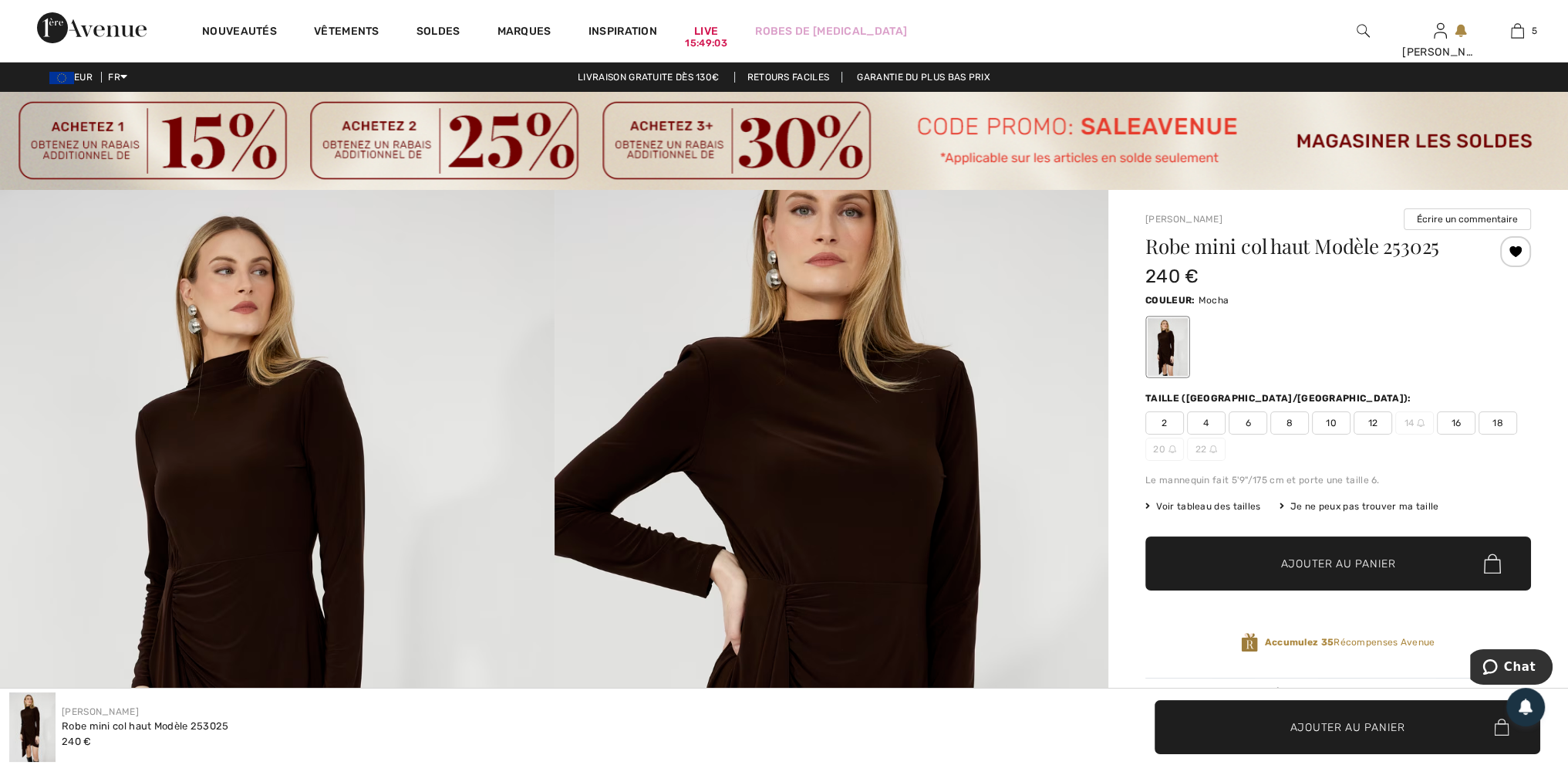
drag, startPoint x: 1370, startPoint y: 425, endPoint x: 1375, endPoint y: 443, distance: 18.7
click at [1370, 425] on span "12" at bounding box center [1373, 423] width 38 height 24
click at [1354, 556] on span "Ajouter au panier" at bounding box center [1338, 564] width 115 height 16
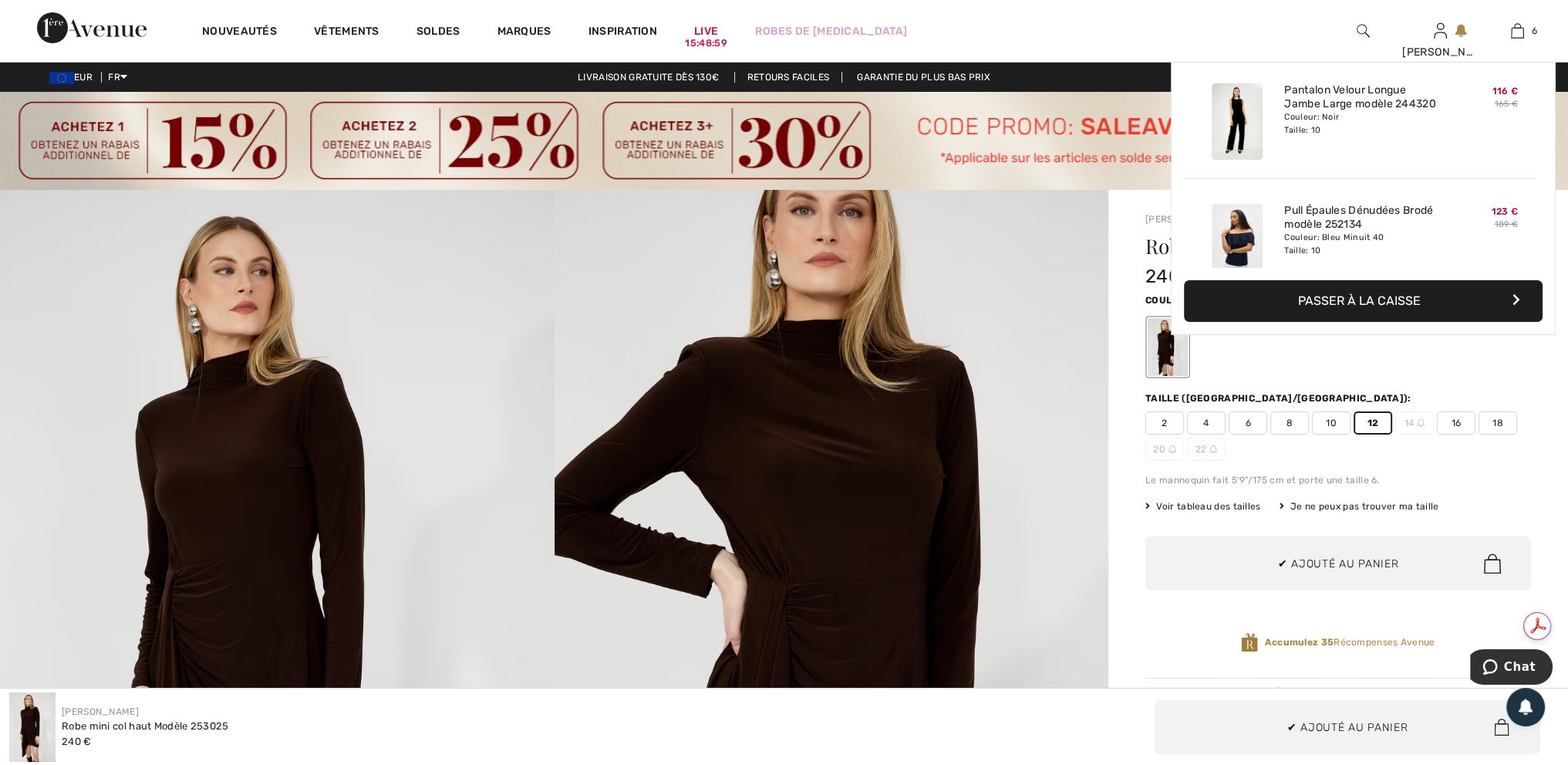
scroll to position [527, 0]
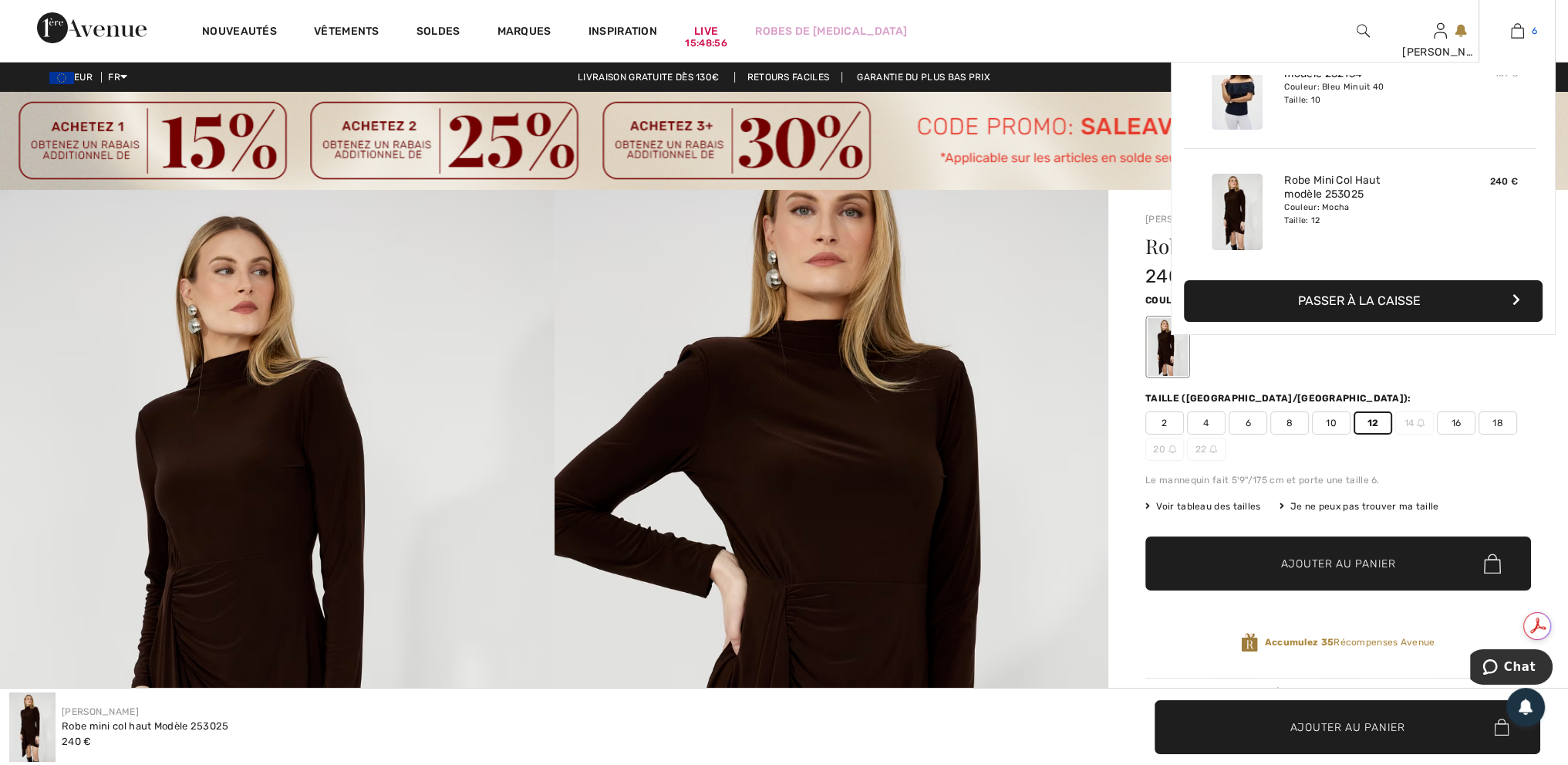
click at [1516, 36] on img at bounding box center [1517, 30] width 13 height 19
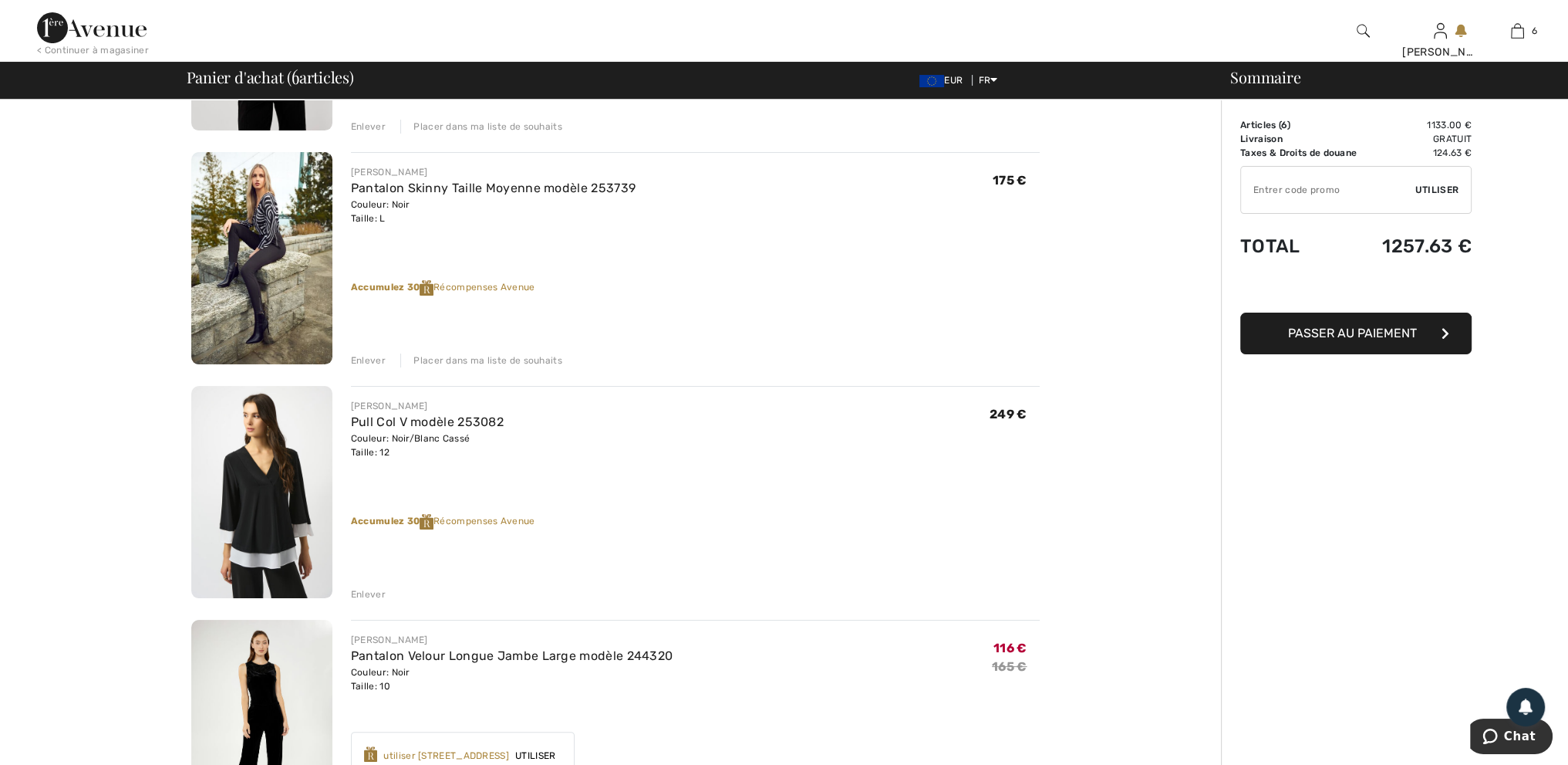
scroll to position [308, 0]
click at [499, 186] on link "Pantalon Skinny Taille Moyenne modèle 253739" at bounding box center [493, 187] width 285 height 15
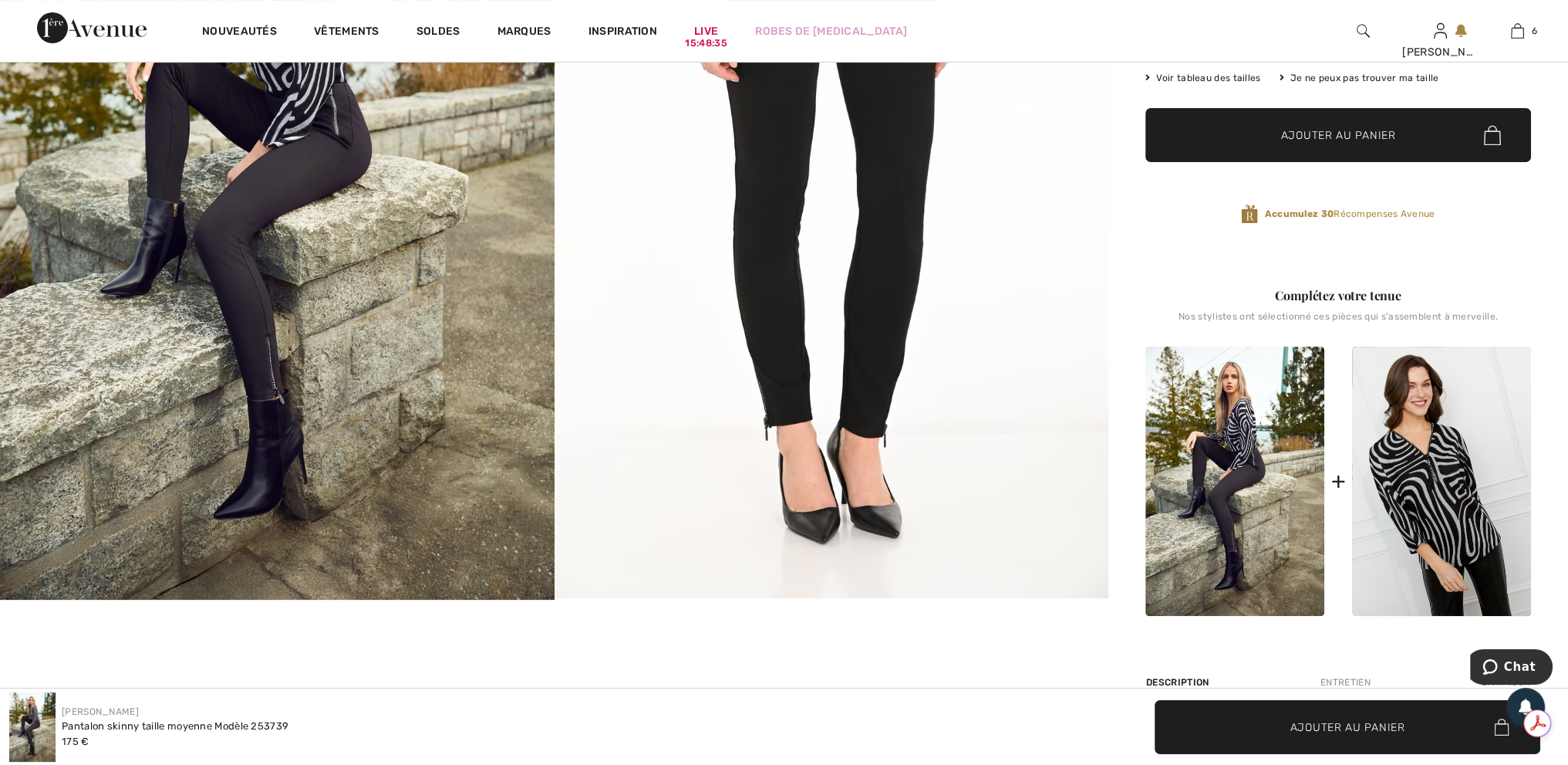
scroll to position [463, 0]
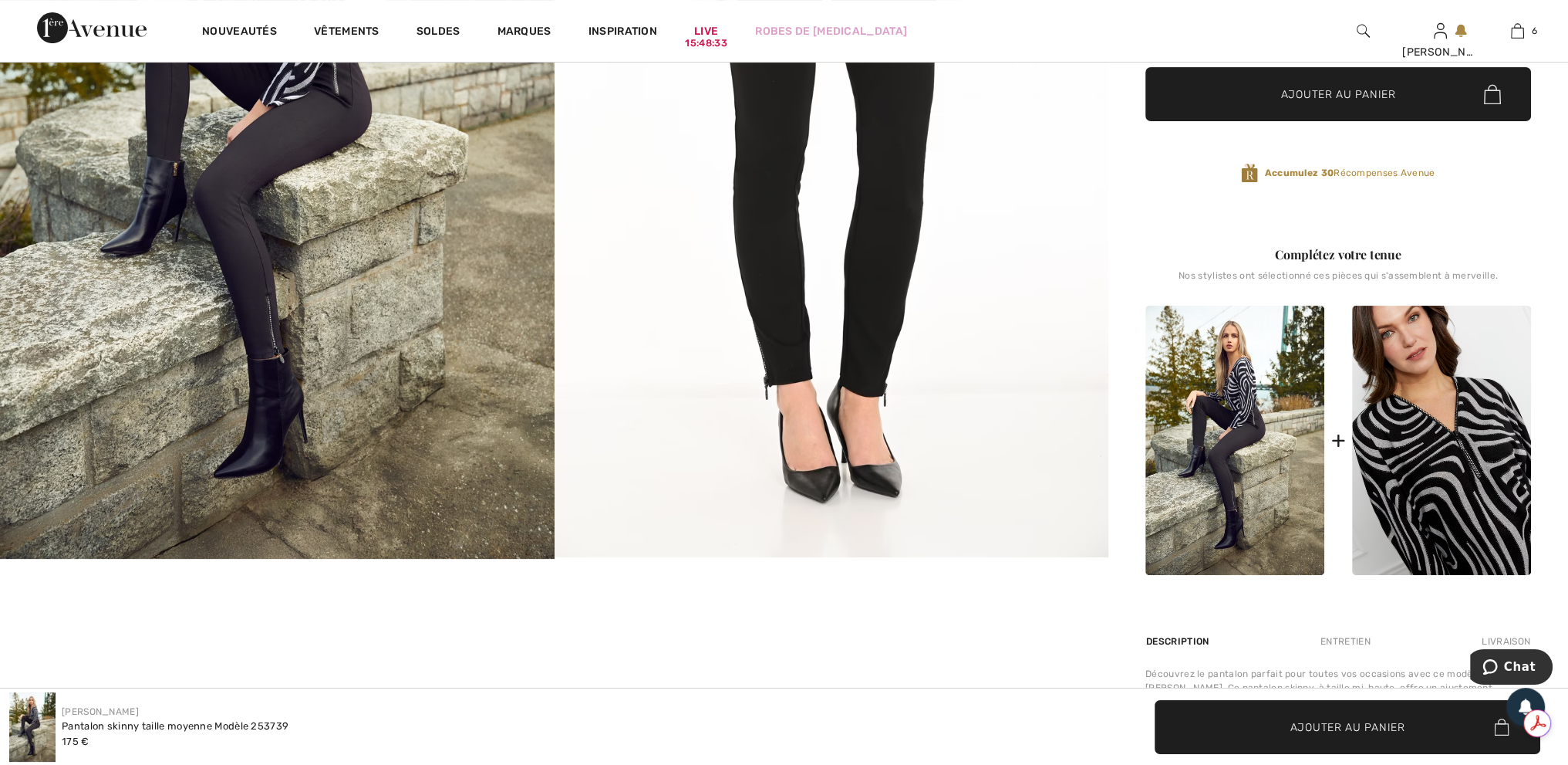
click at [1467, 460] on img at bounding box center [1441, 440] width 179 height 269
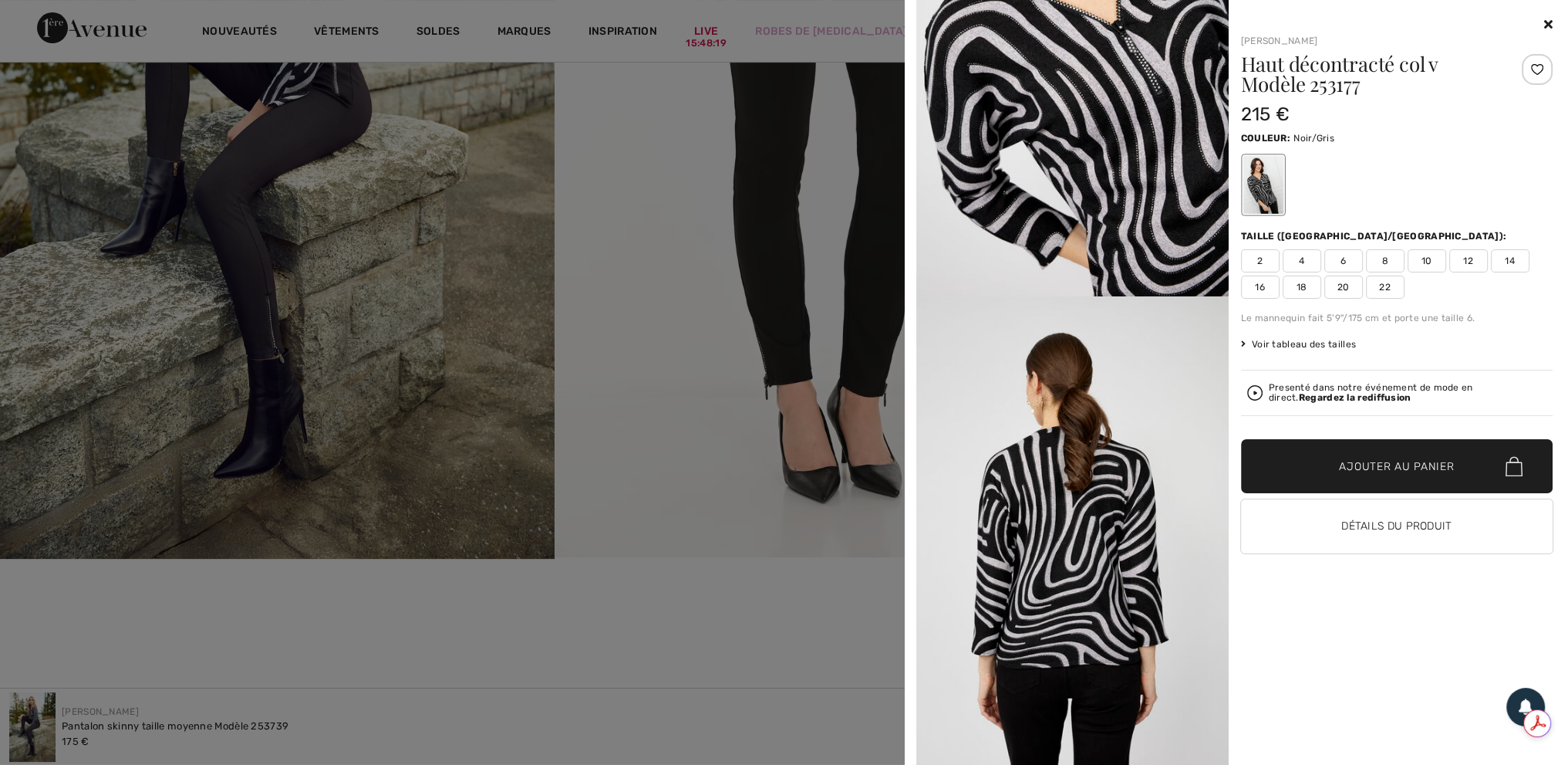
scroll to position [2559, 0]
click at [1545, 22] on icon at bounding box center [1548, 24] width 9 height 13
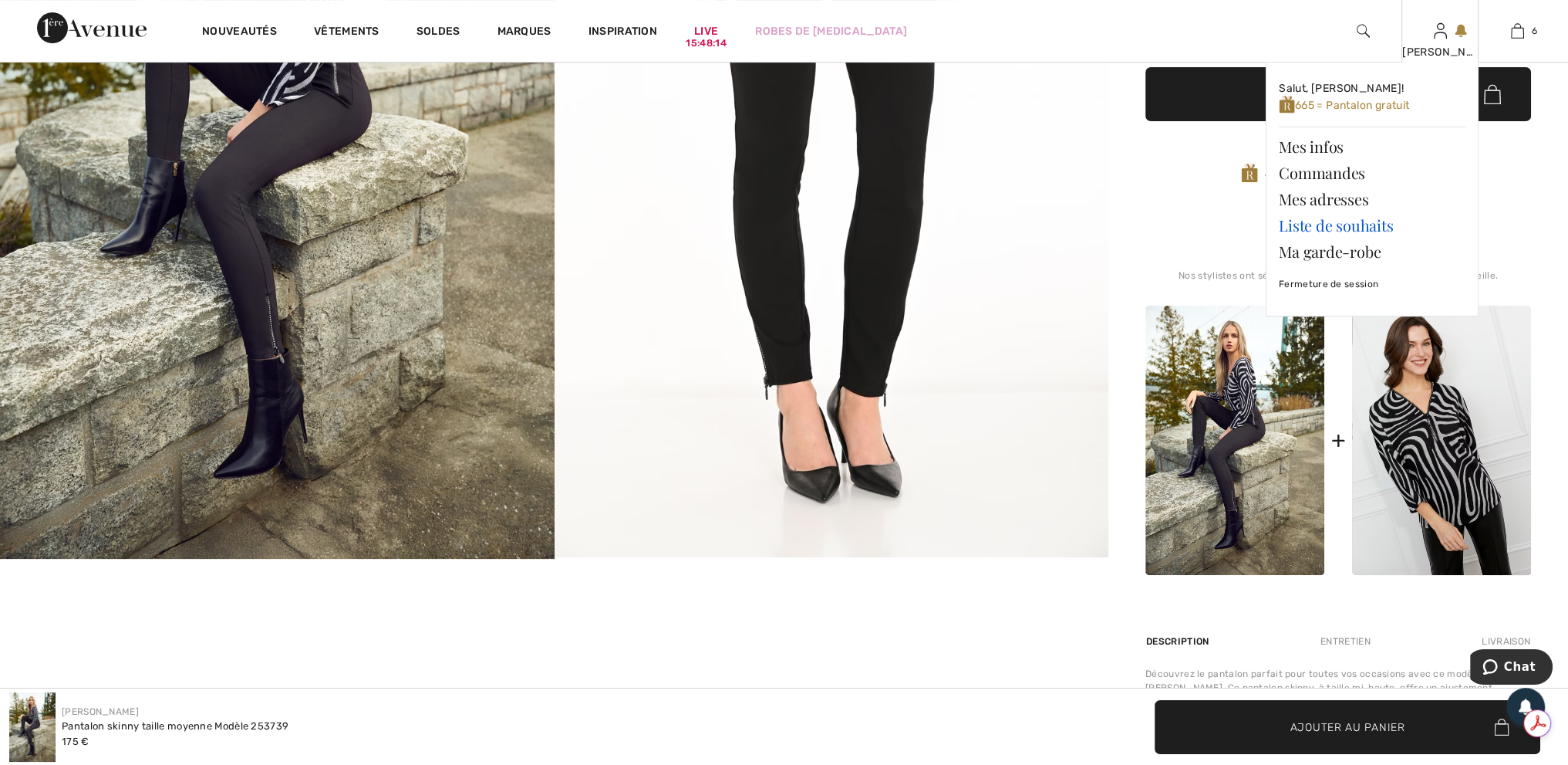
click at [1355, 225] on link "Liste de souhaits" at bounding box center [1373, 225] width 187 height 27
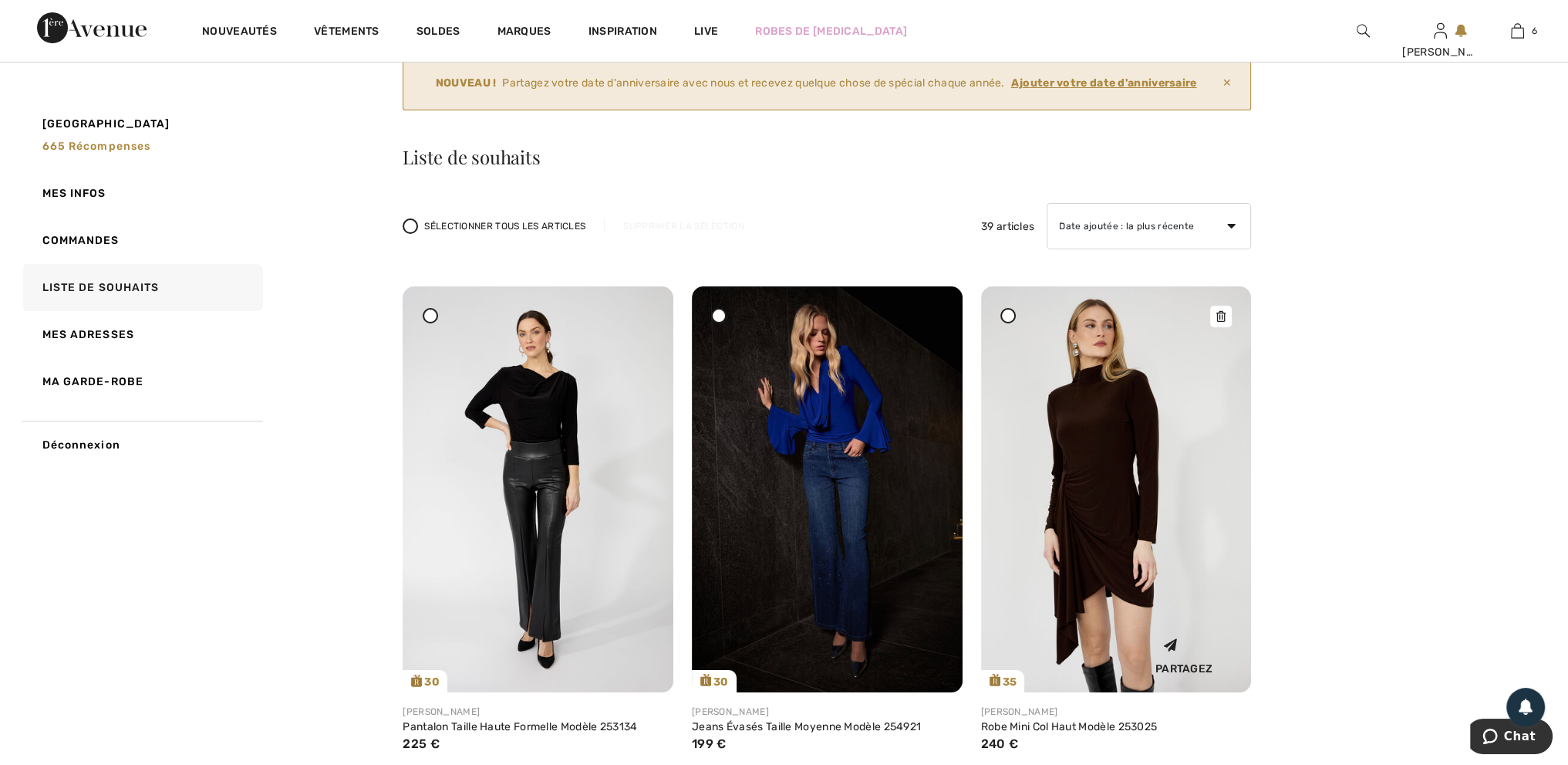
scroll to position [78, 0]
click at [539, 388] on img at bounding box center [538, 488] width 271 height 406
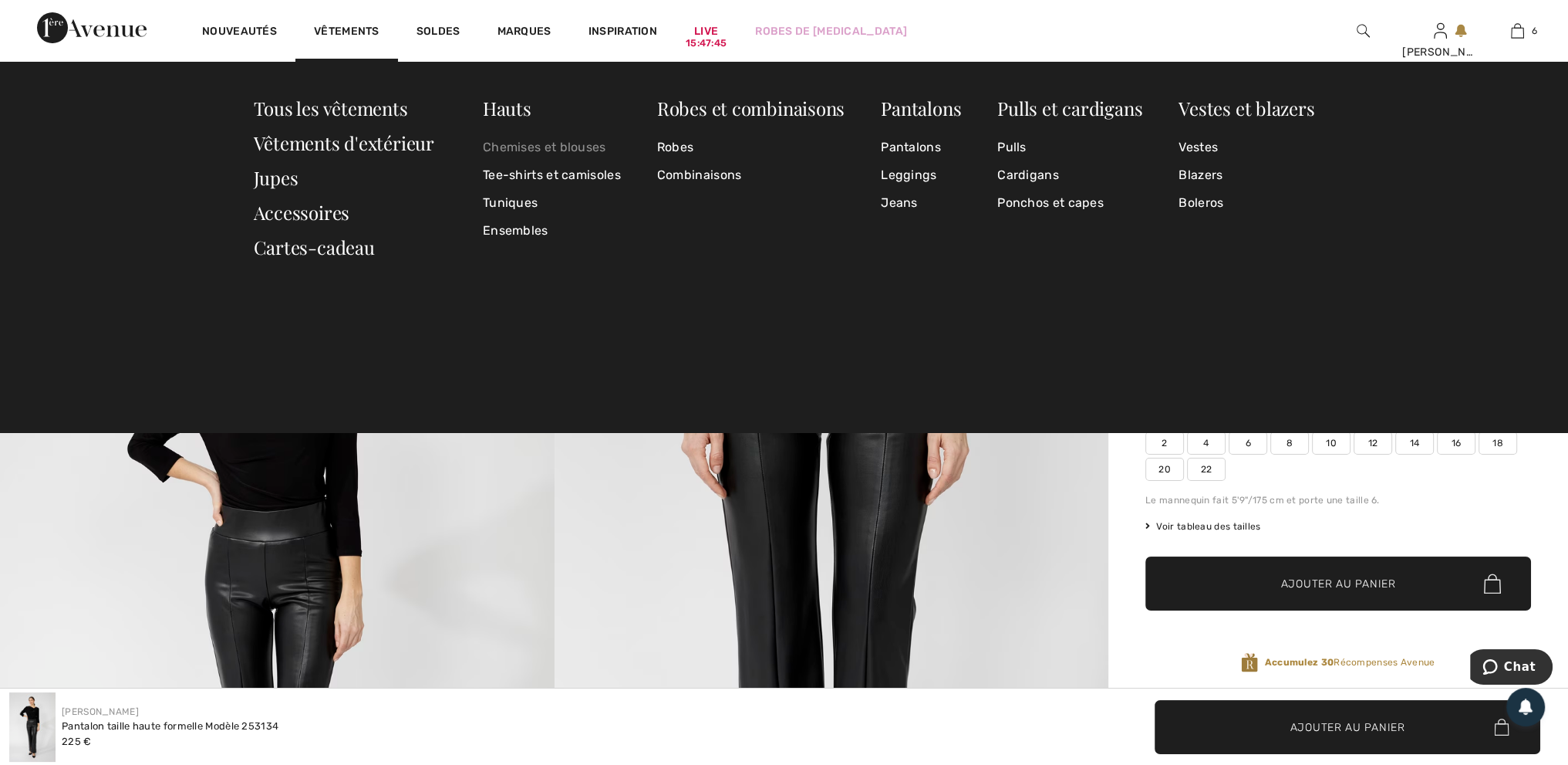
click at [497, 144] on link "Chemises et blouses" at bounding box center [552, 147] width 138 height 27
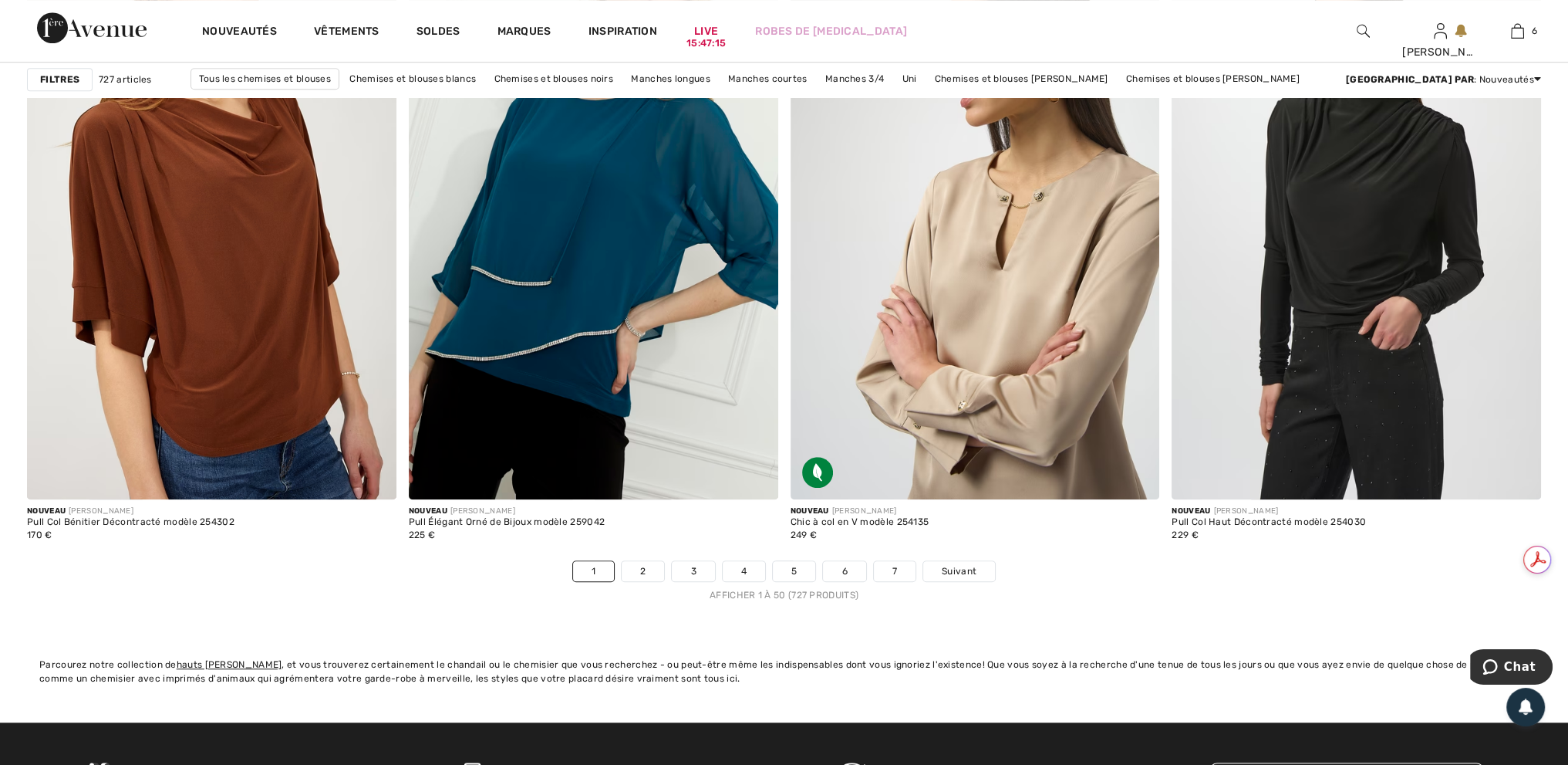
scroll to position [9336, 0]
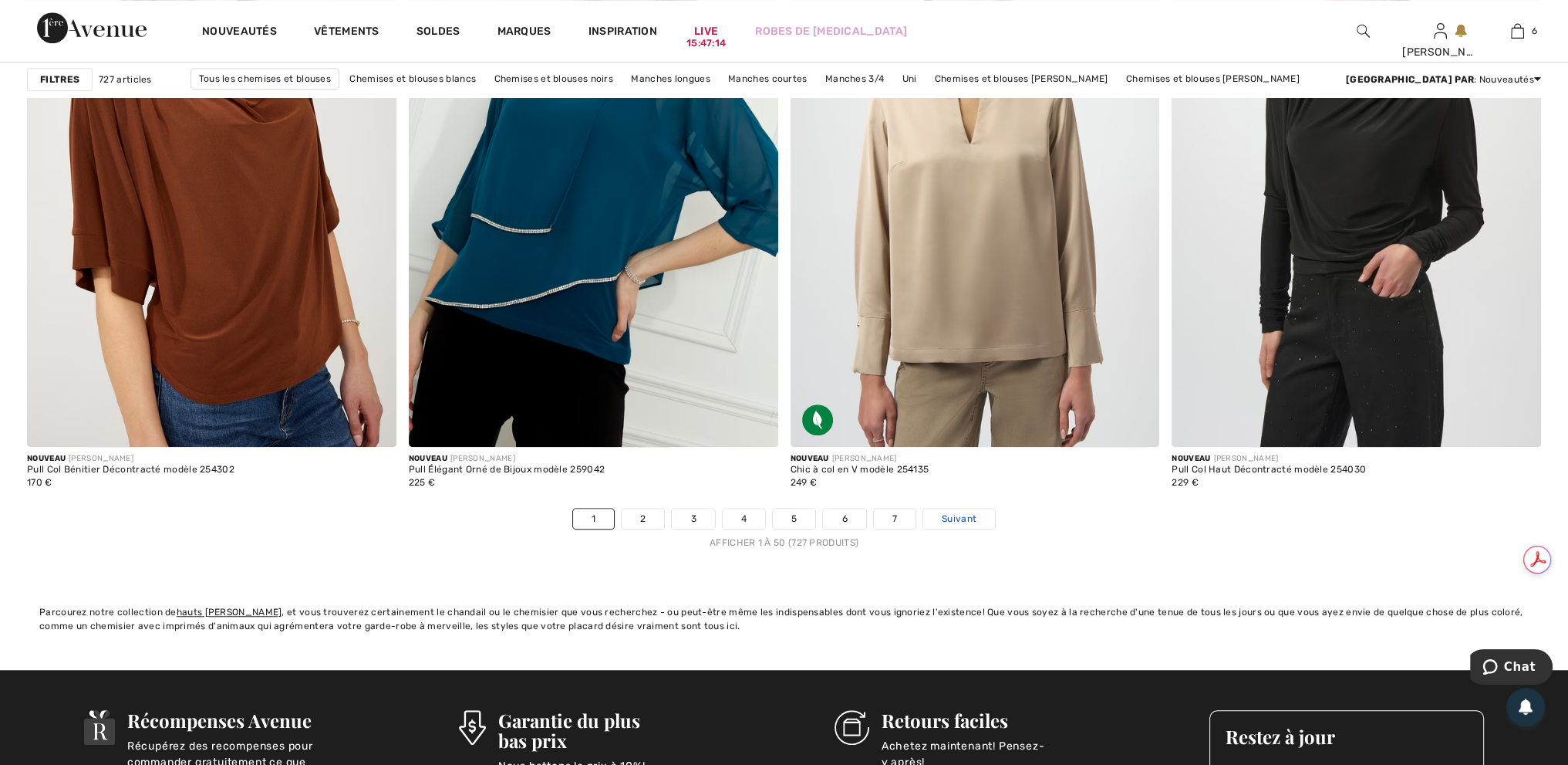
click at [957, 518] on span "Suivant" at bounding box center [958, 519] width 34 height 14
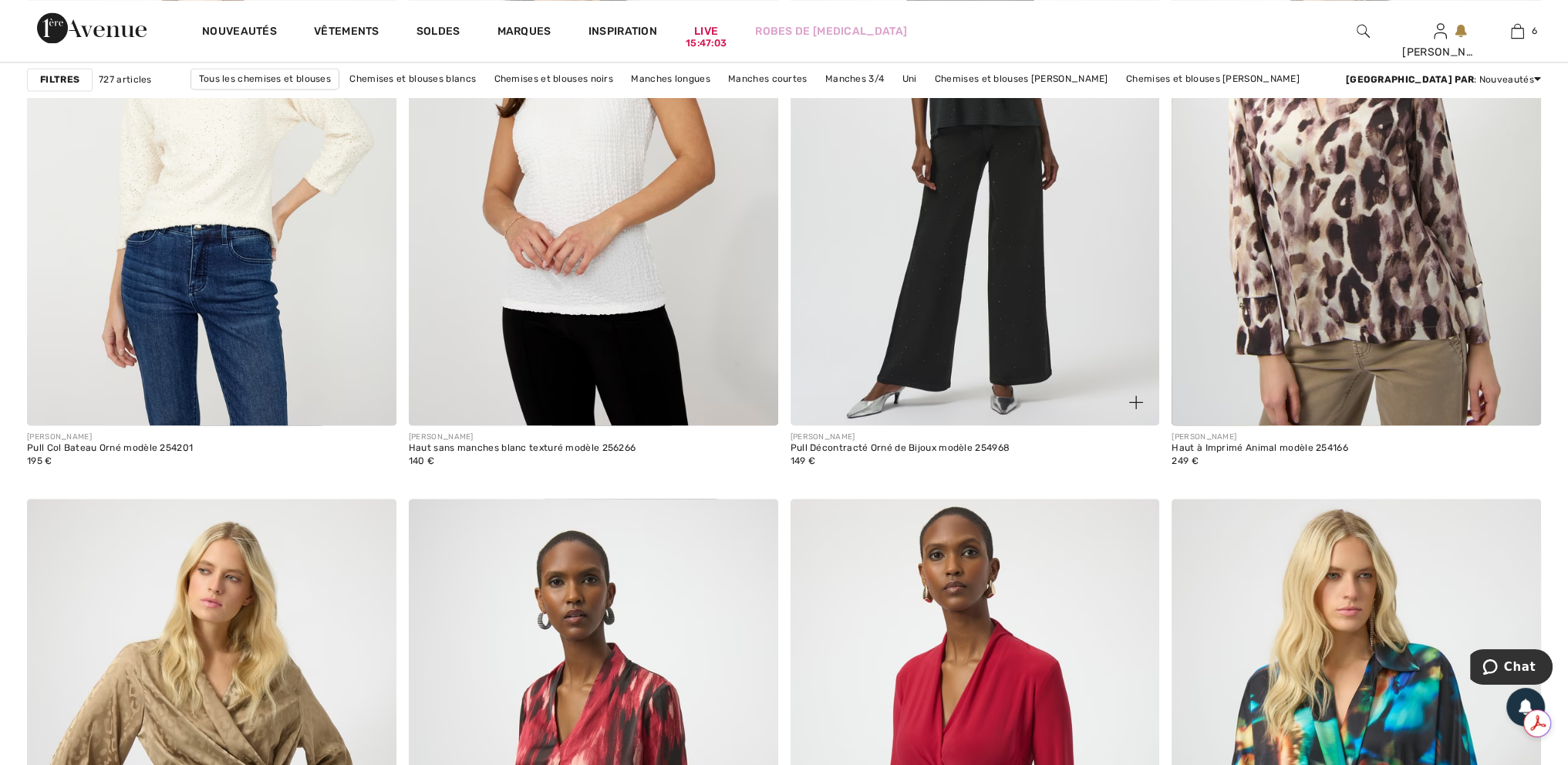
scroll to position [3627, 0]
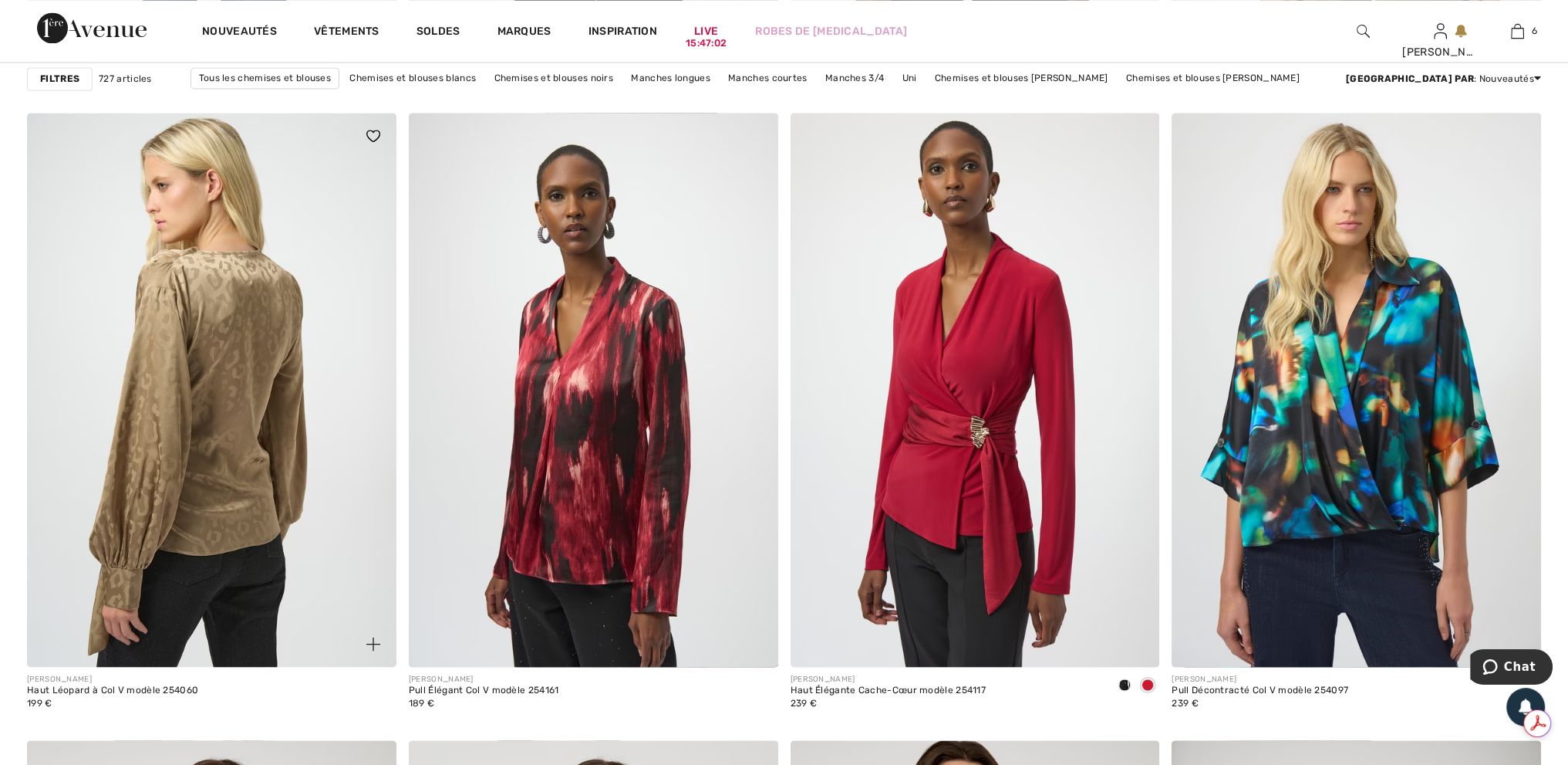
click at [213, 412] on img at bounding box center [211, 390] width 369 height 554
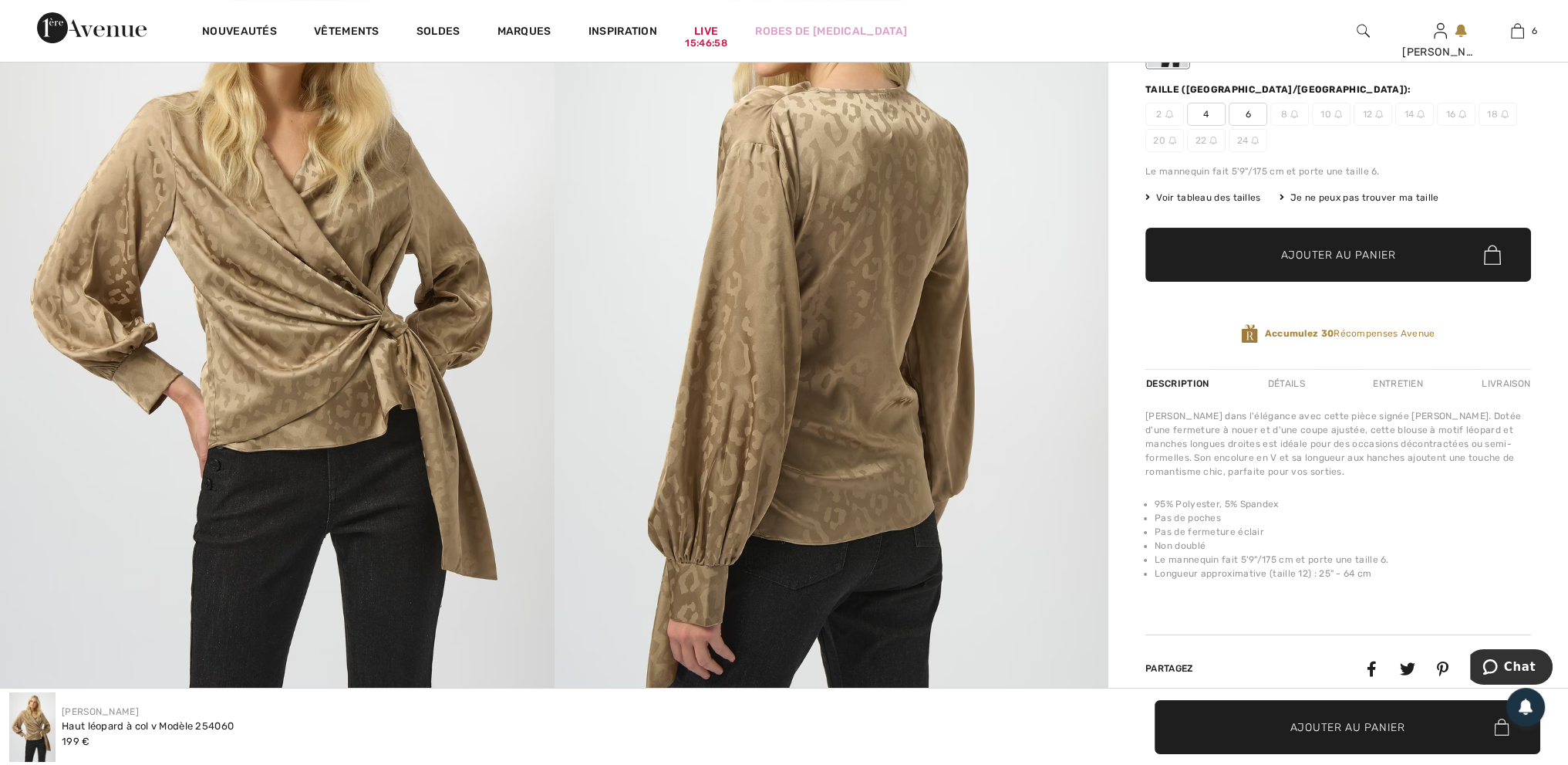
scroll to position [308, 0]
click at [1373, 113] on span "12" at bounding box center [1373, 114] width 38 height 24
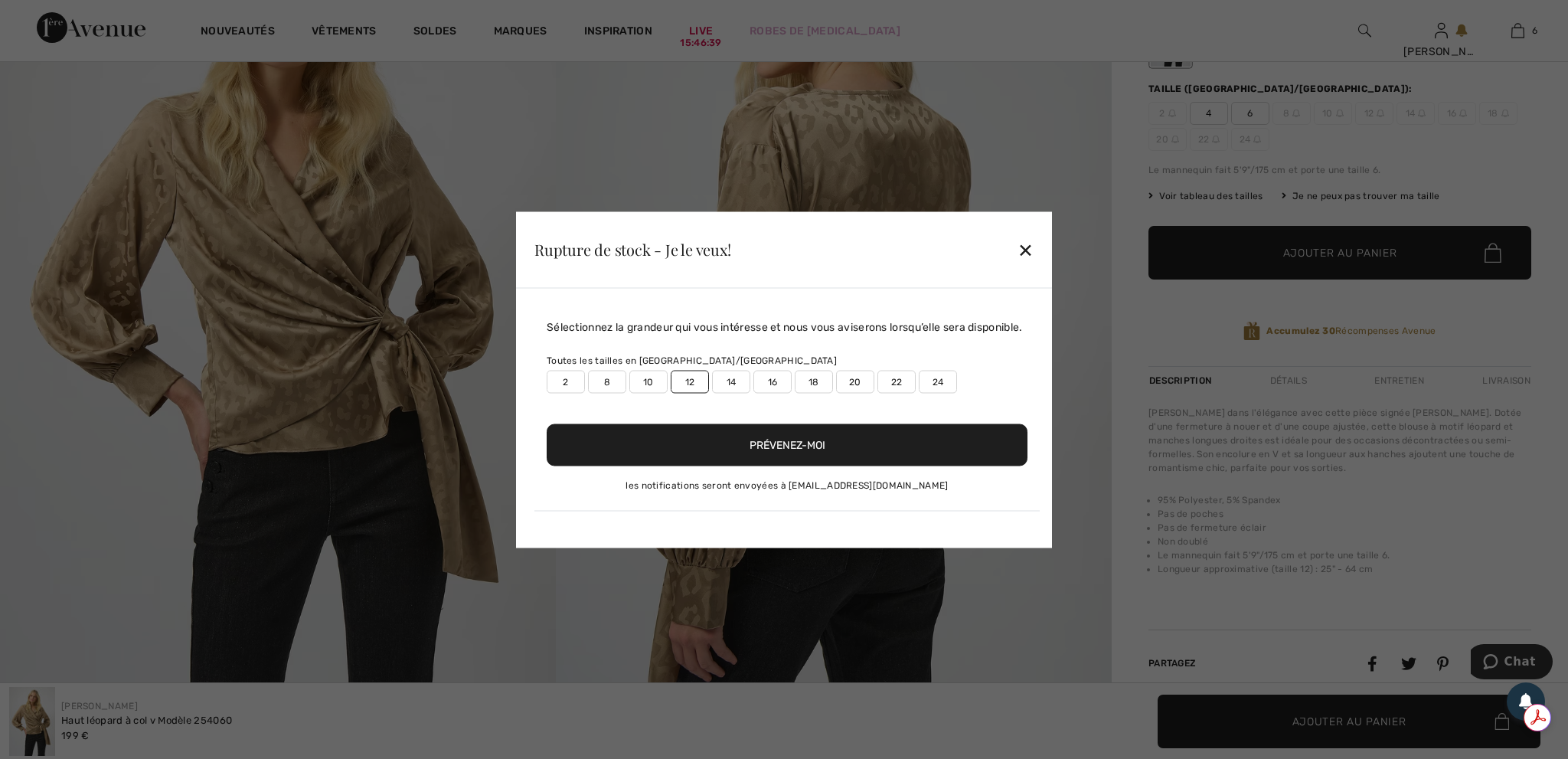
scroll to position [0, 0]
click at [786, 448] on button "Prévenez-moi" at bounding box center [786, 443] width 480 height 42
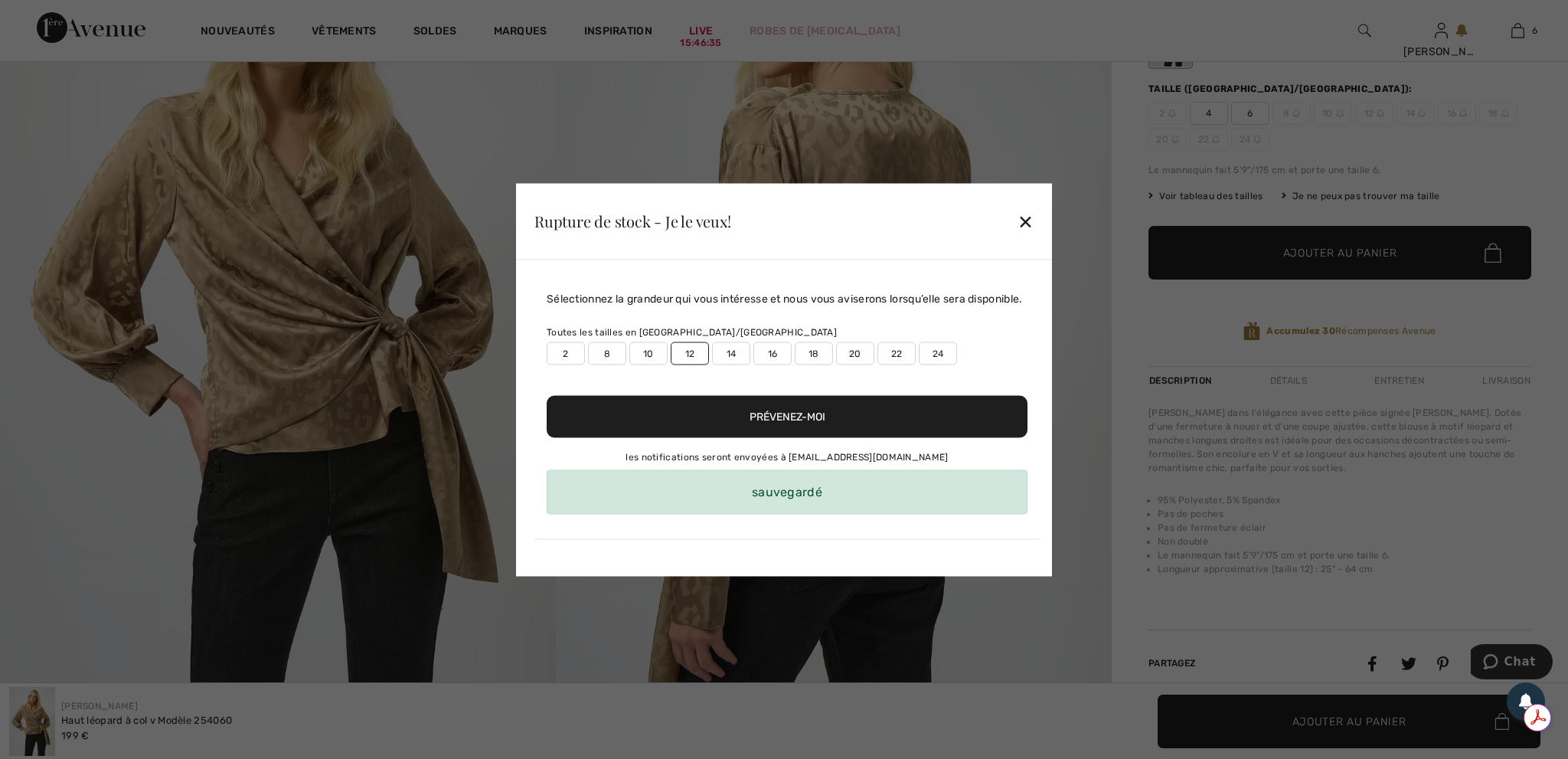
click at [1026, 215] on div "✕" at bounding box center [1025, 221] width 16 height 32
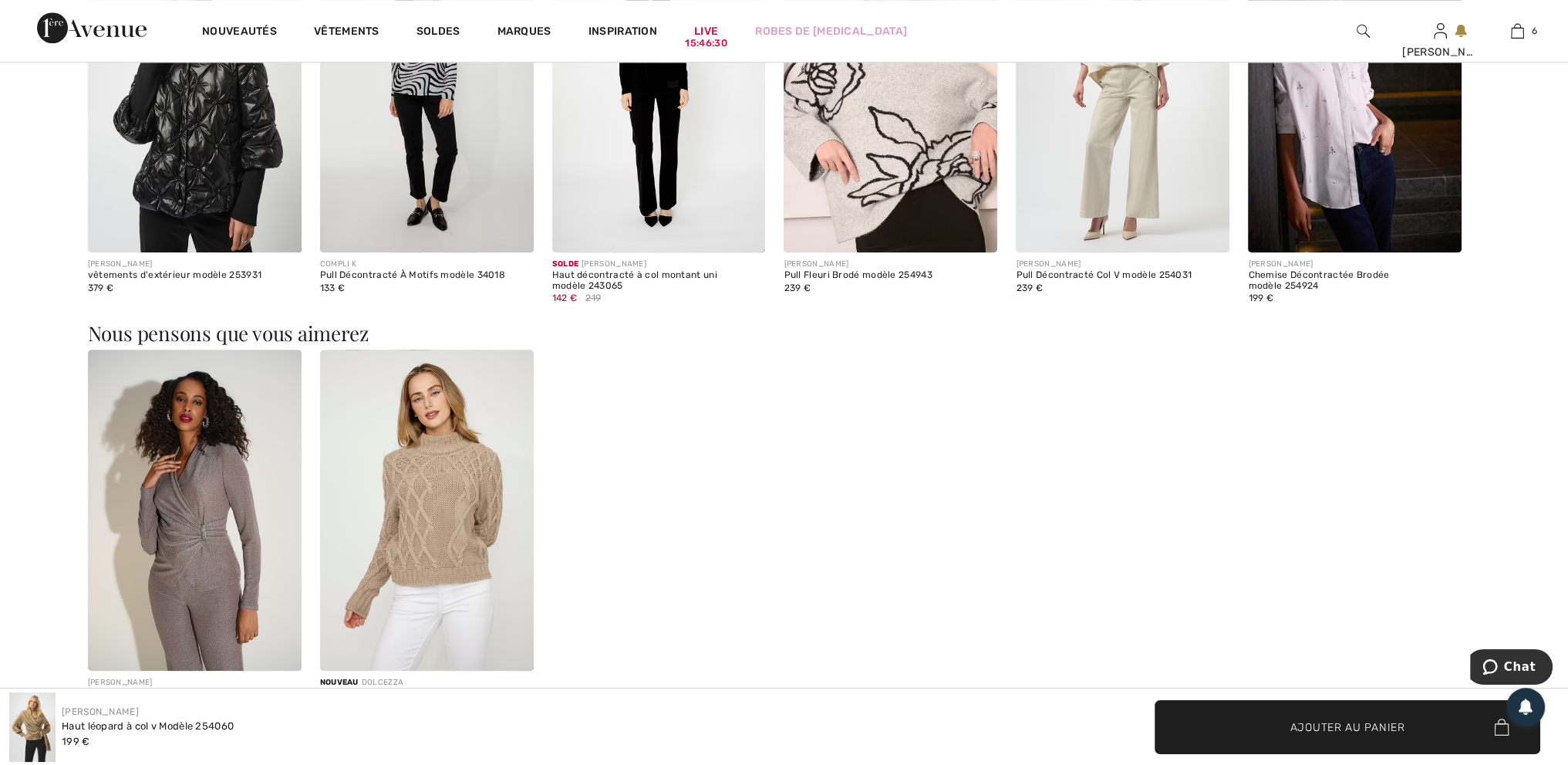
scroll to position [1697, 0]
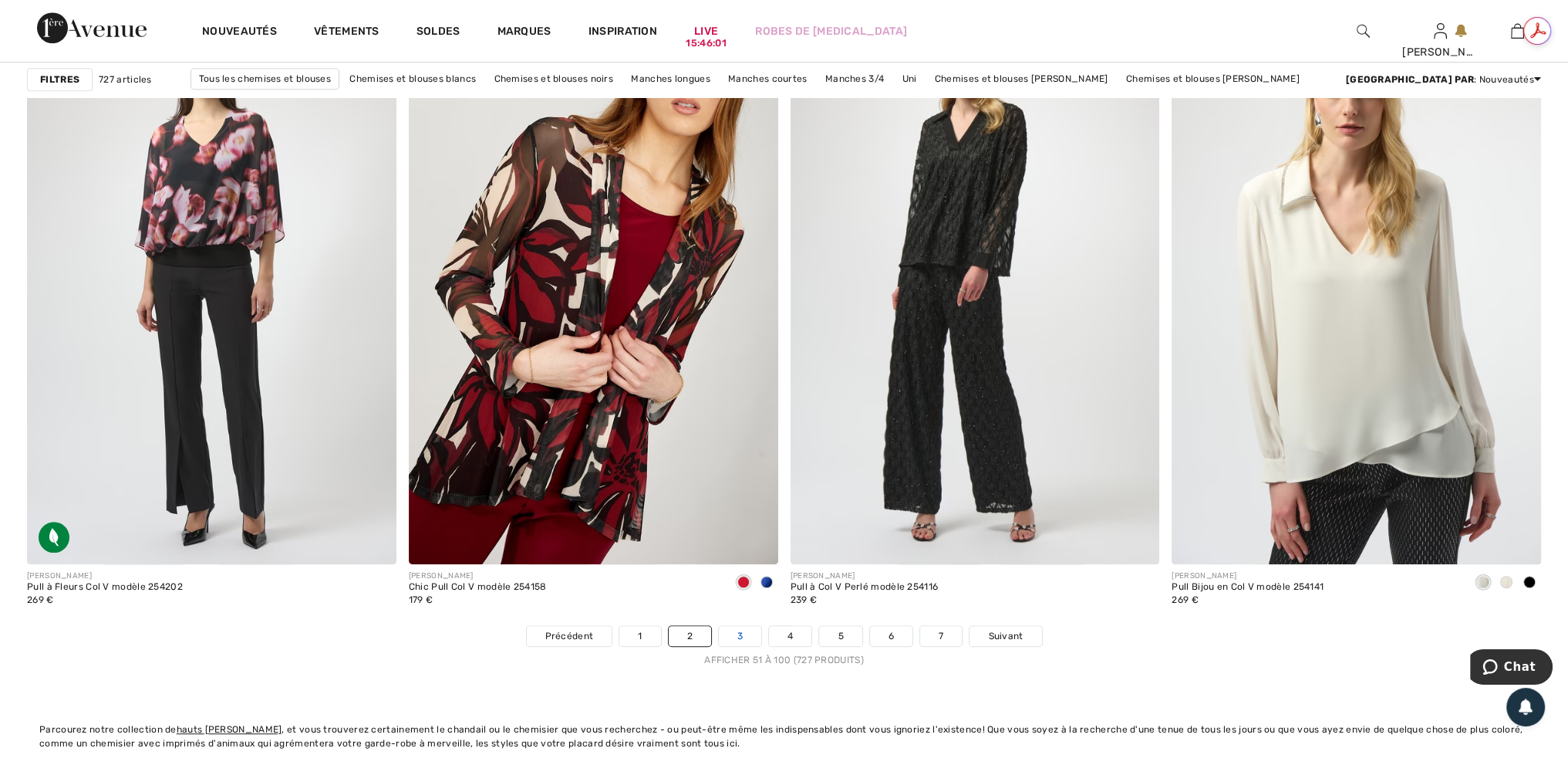
click at [747, 632] on link "3" at bounding box center [739, 635] width 42 height 20
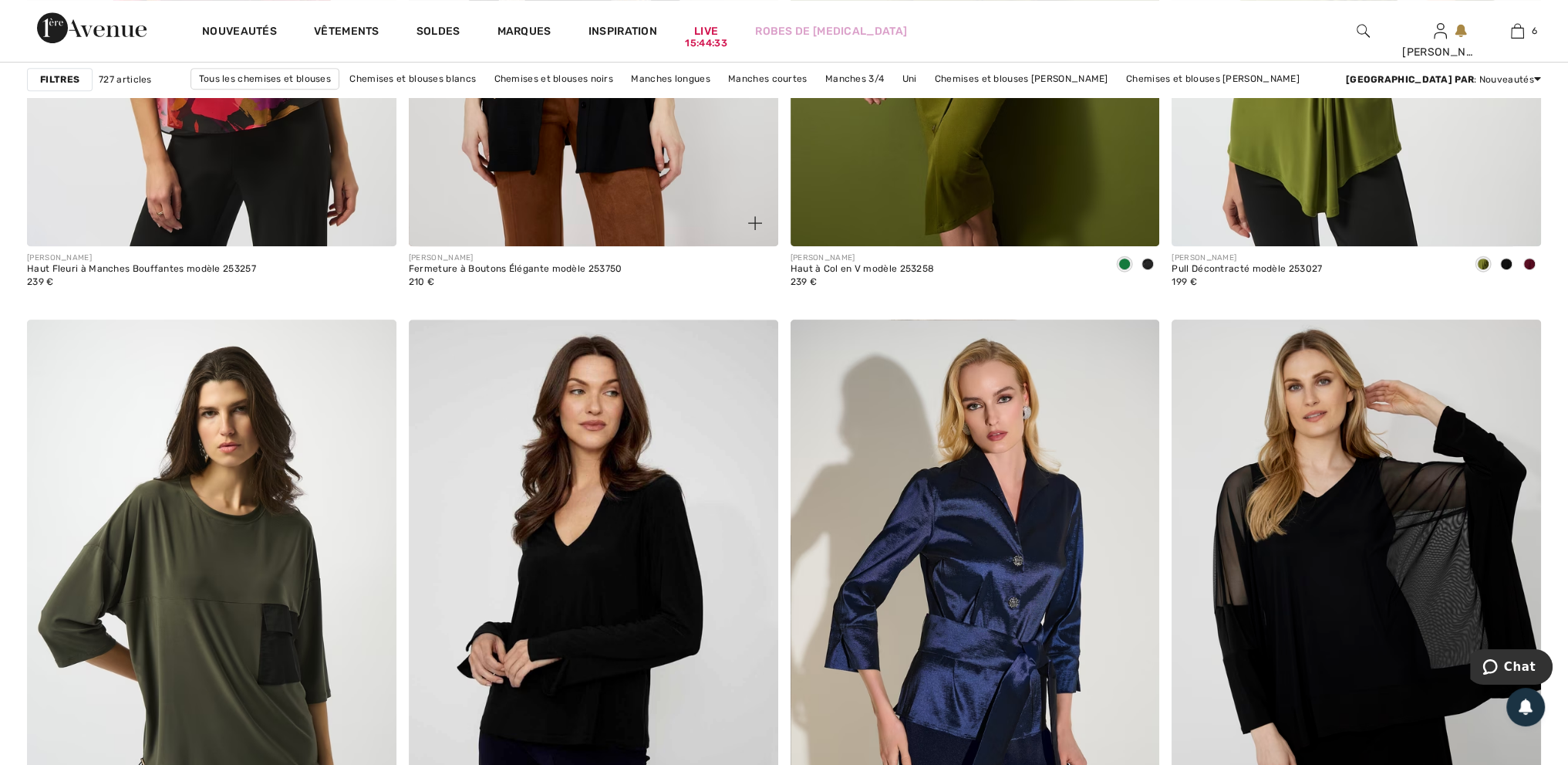
scroll to position [9259, 0]
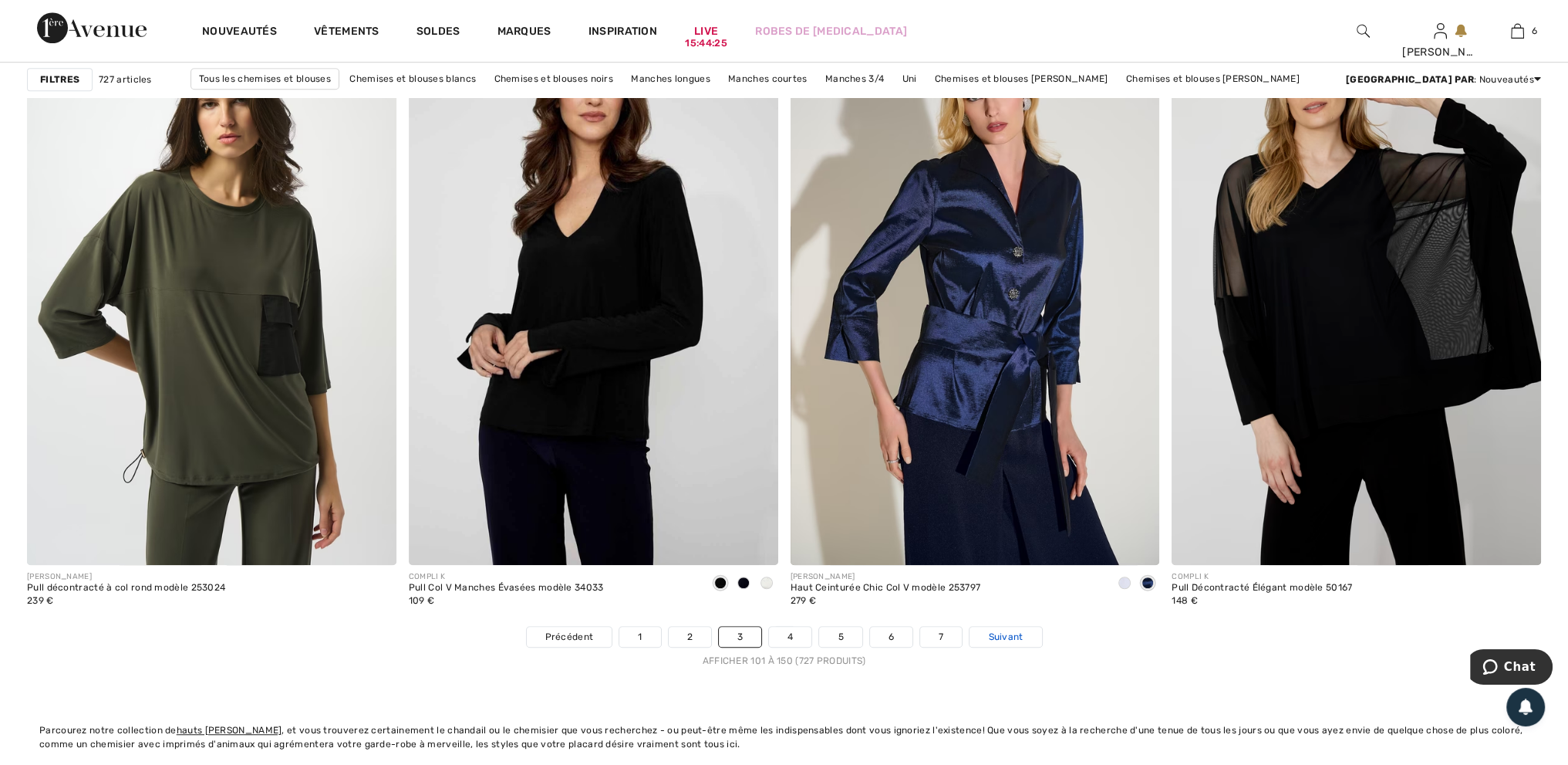
drag, startPoint x: 561, startPoint y: 274, endPoint x: 1000, endPoint y: 632, distance: 566.5
click at [1000, 632] on span "Suivant" at bounding box center [1004, 636] width 34 height 14
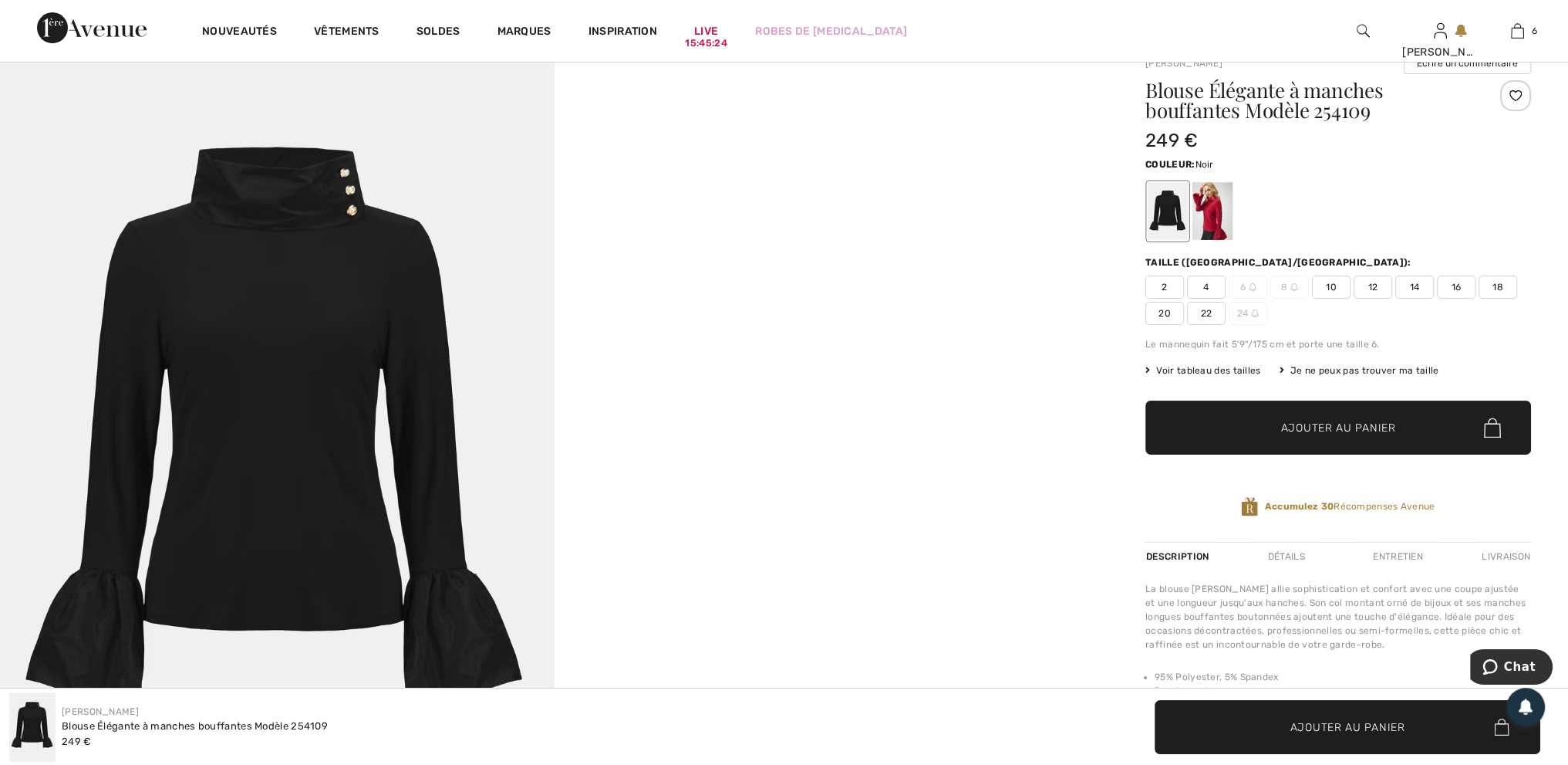
scroll to position [154, 0]
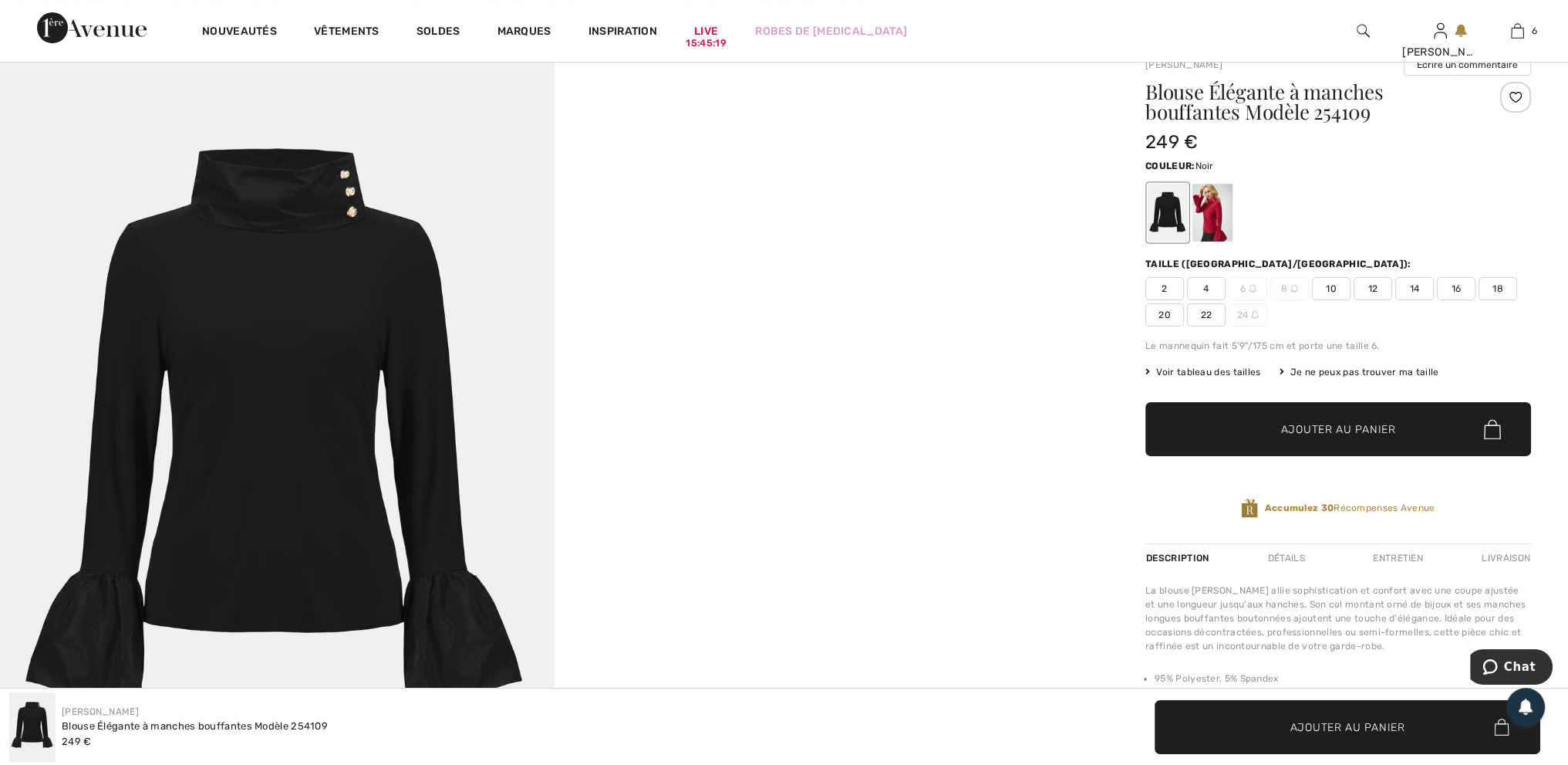
click at [333, 219] on img at bounding box center [277, 451] width 555 height 832
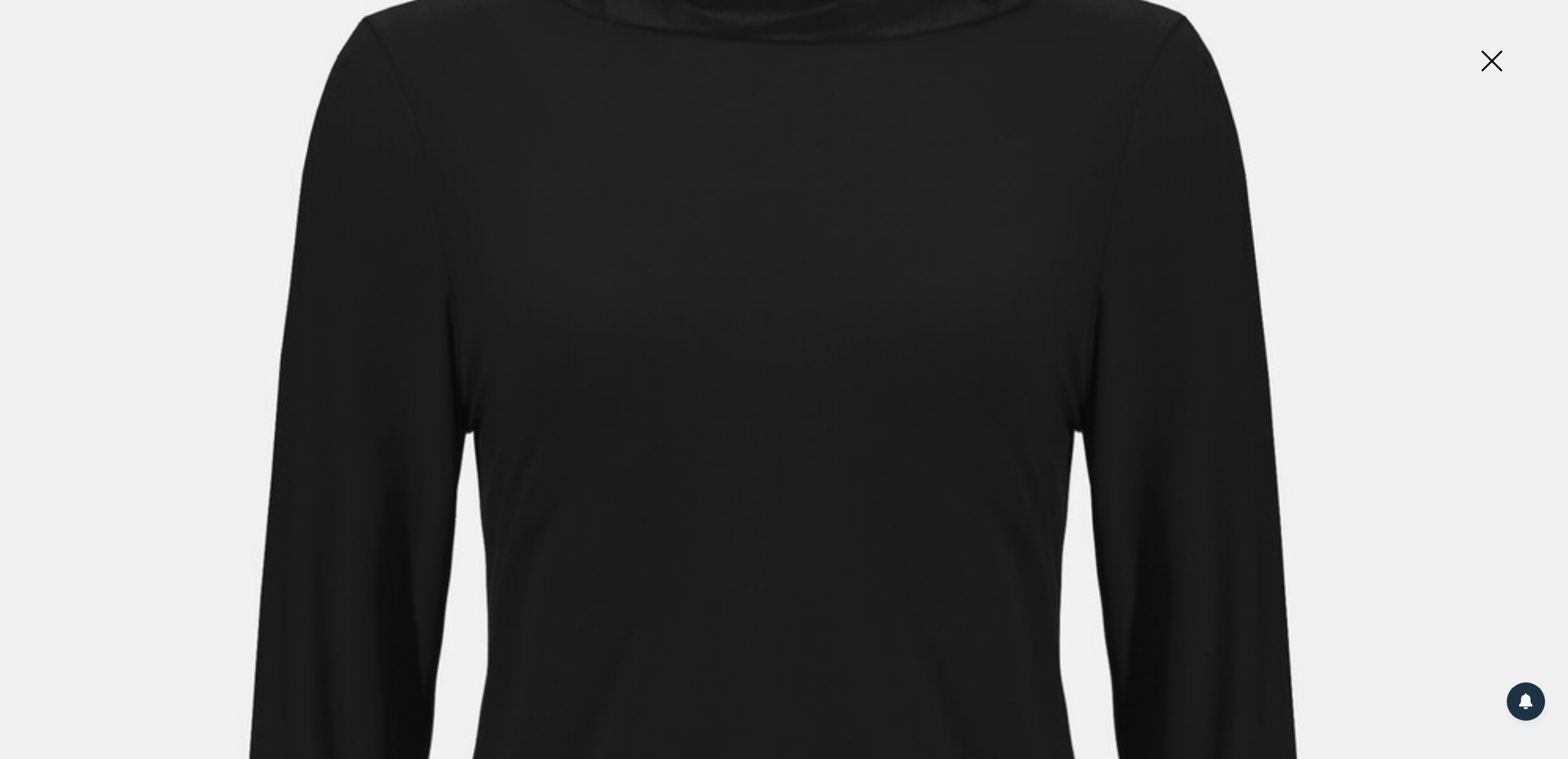
scroll to position [306, 0]
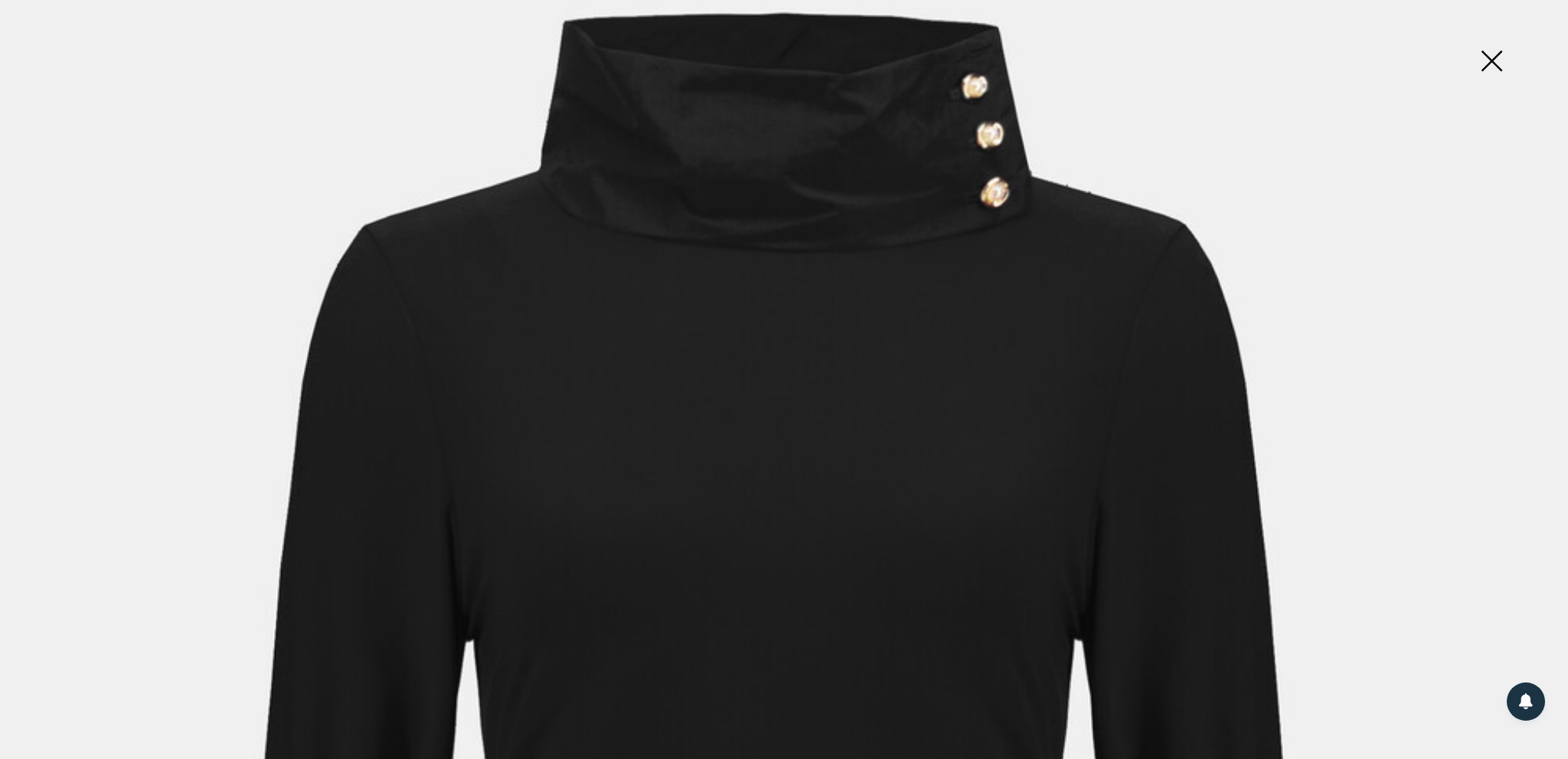
click at [1482, 58] on img at bounding box center [1491, 62] width 77 height 79
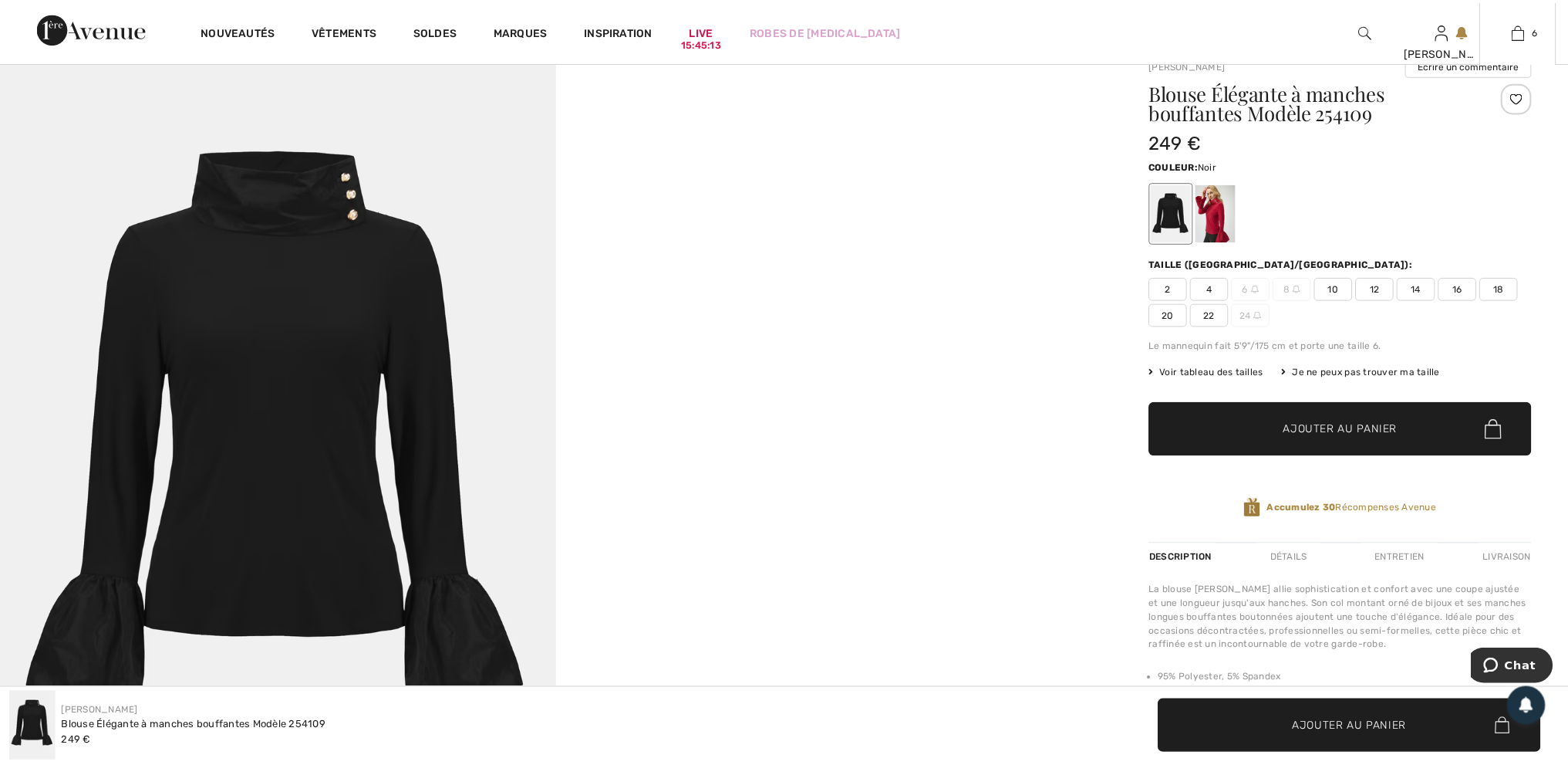
scroll to position [154, 0]
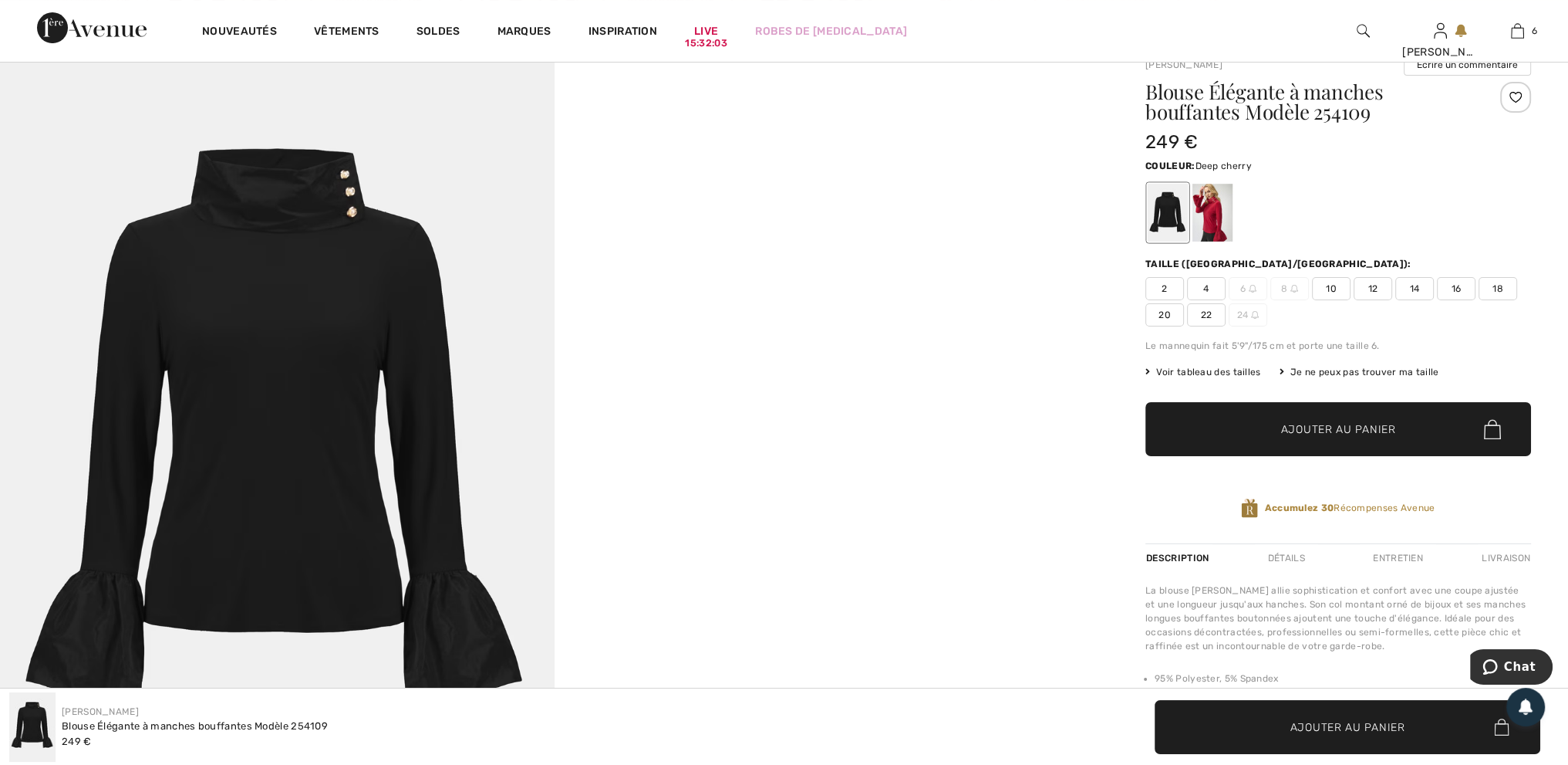
click at [1215, 205] on div at bounding box center [1213, 212] width 40 height 58
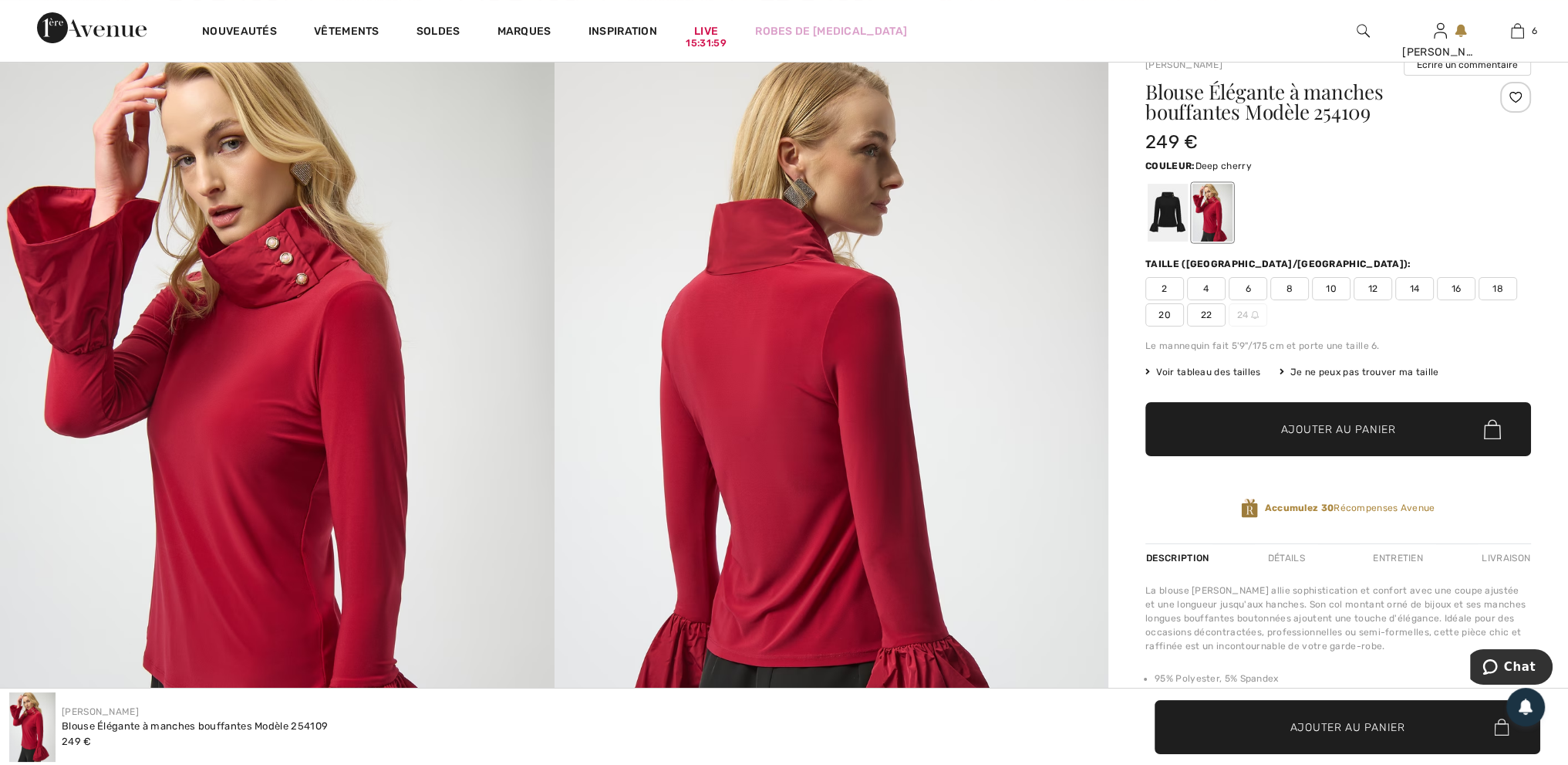
click at [253, 295] on img at bounding box center [277, 451] width 555 height 831
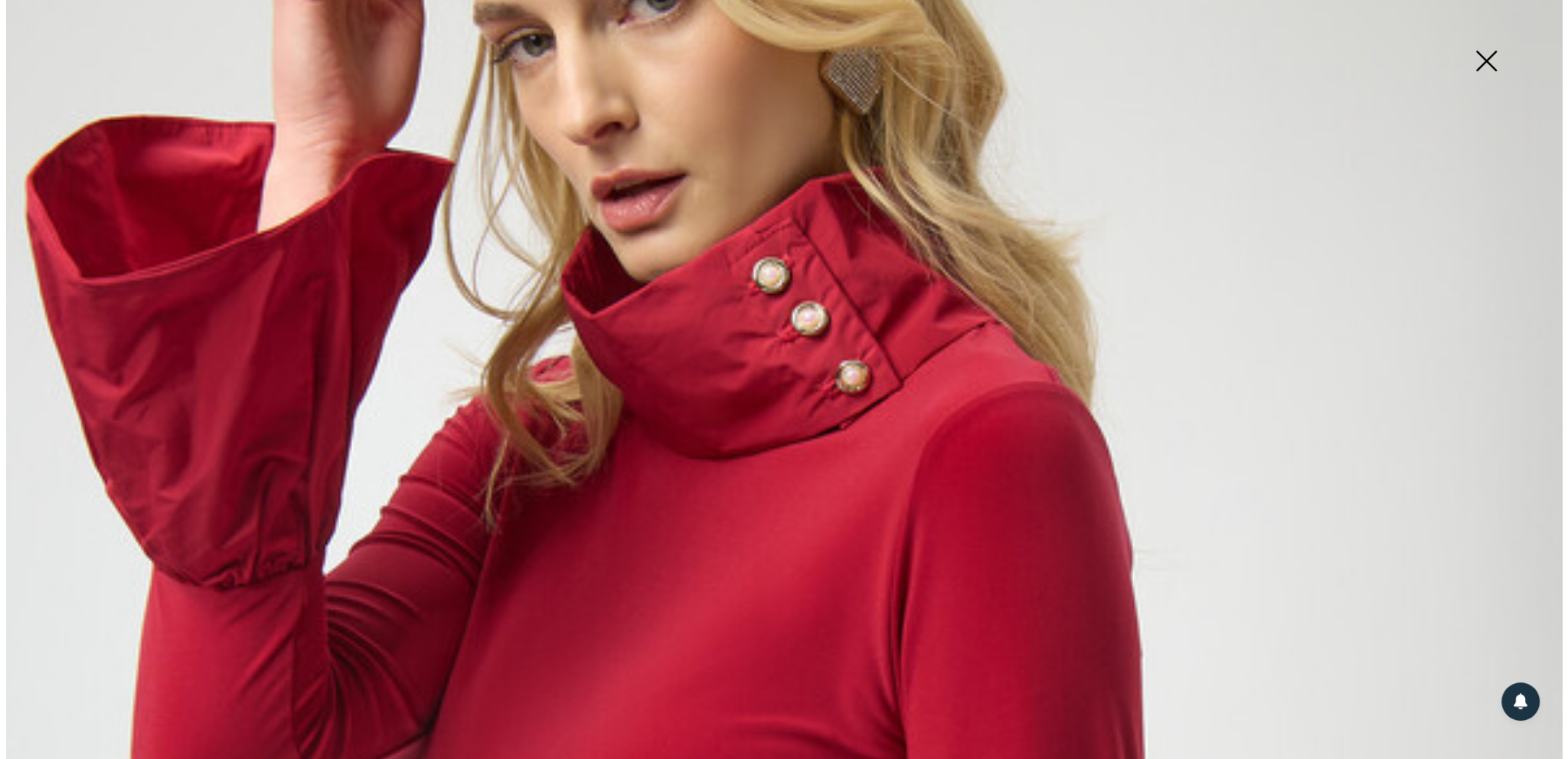
scroll to position [154, 0]
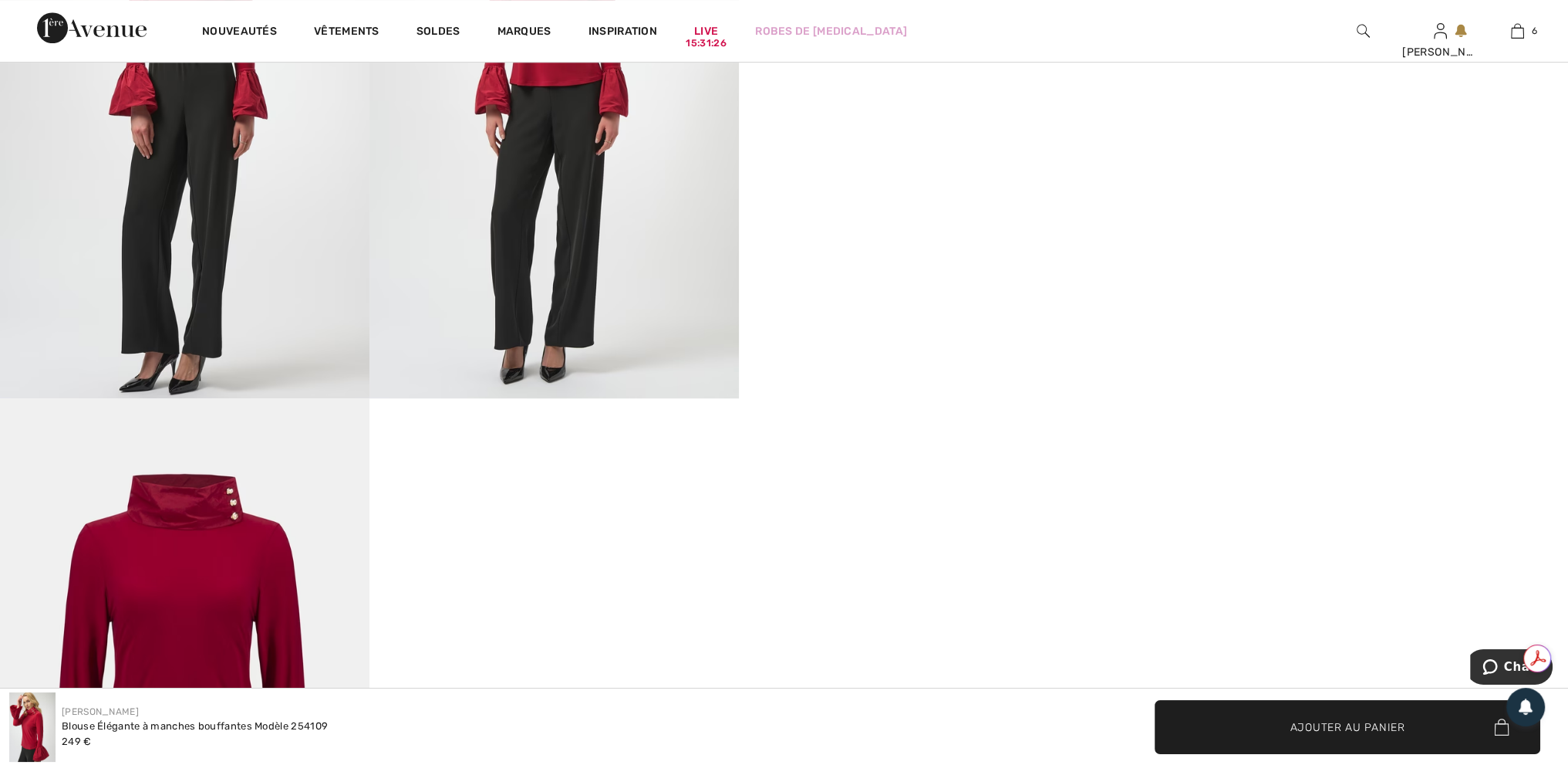
scroll to position [926, 0]
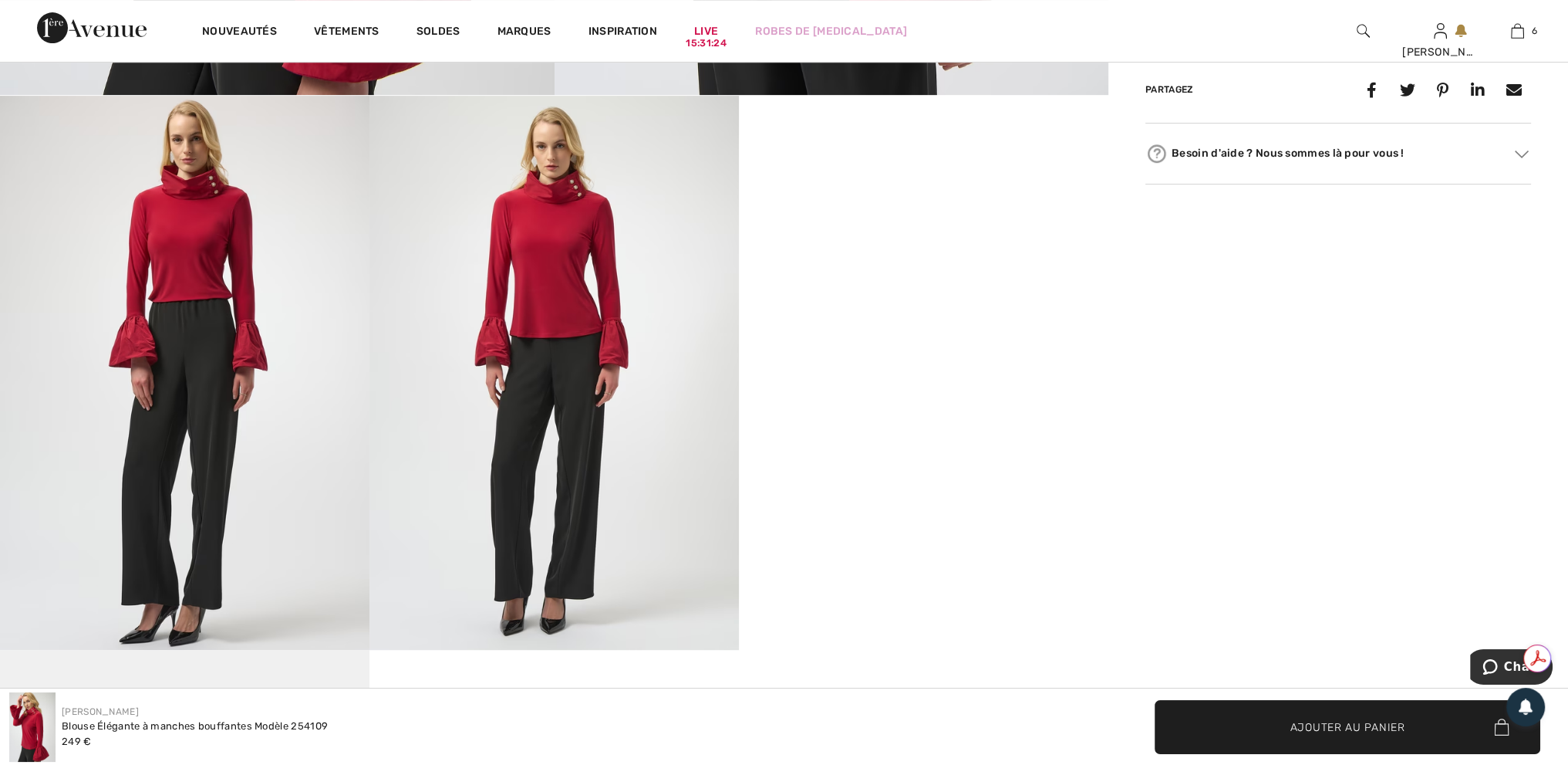
click at [540, 385] on img at bounding box center [554, 372] width 369 height 554
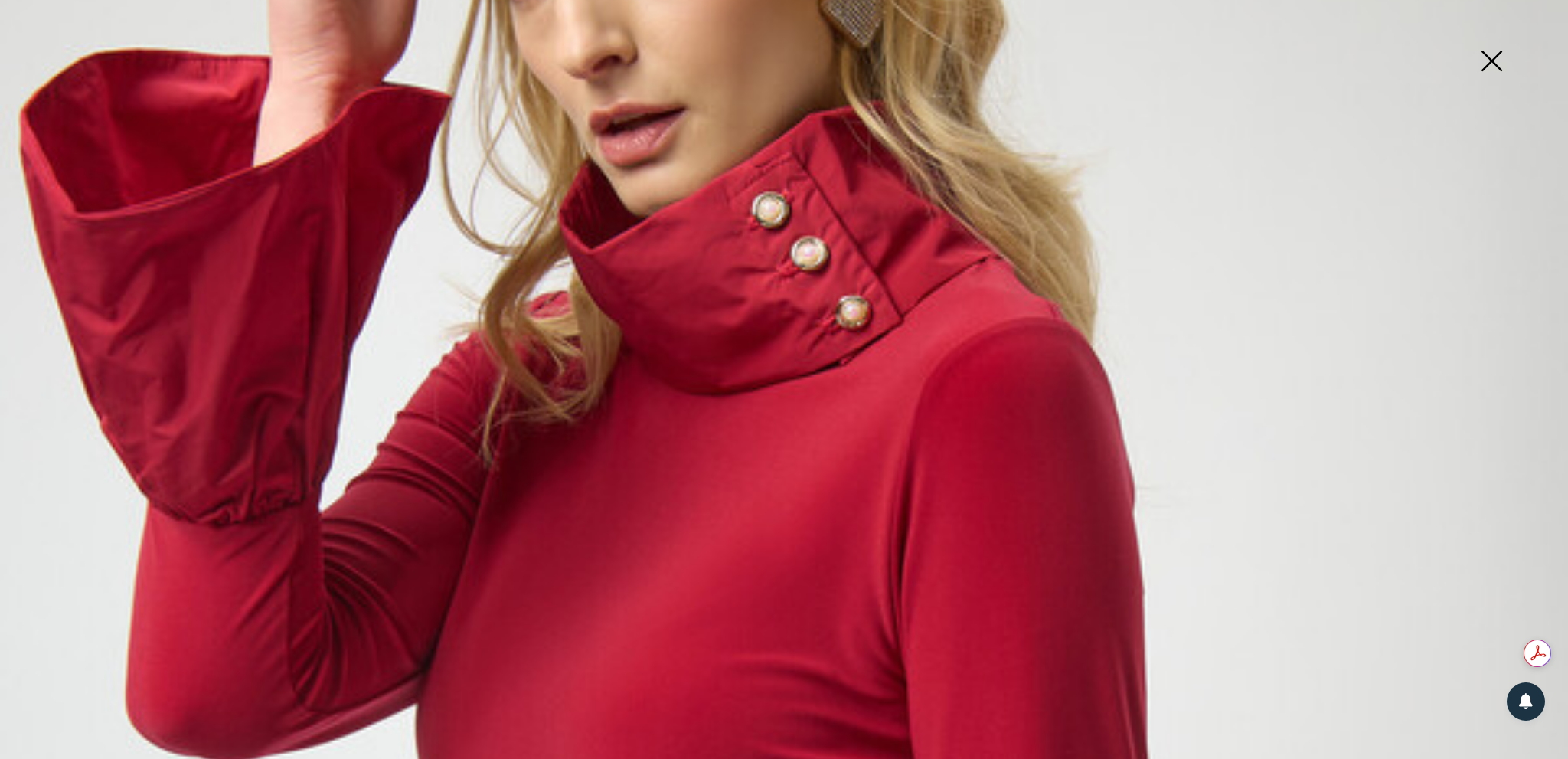
scroll to position [195, 0]
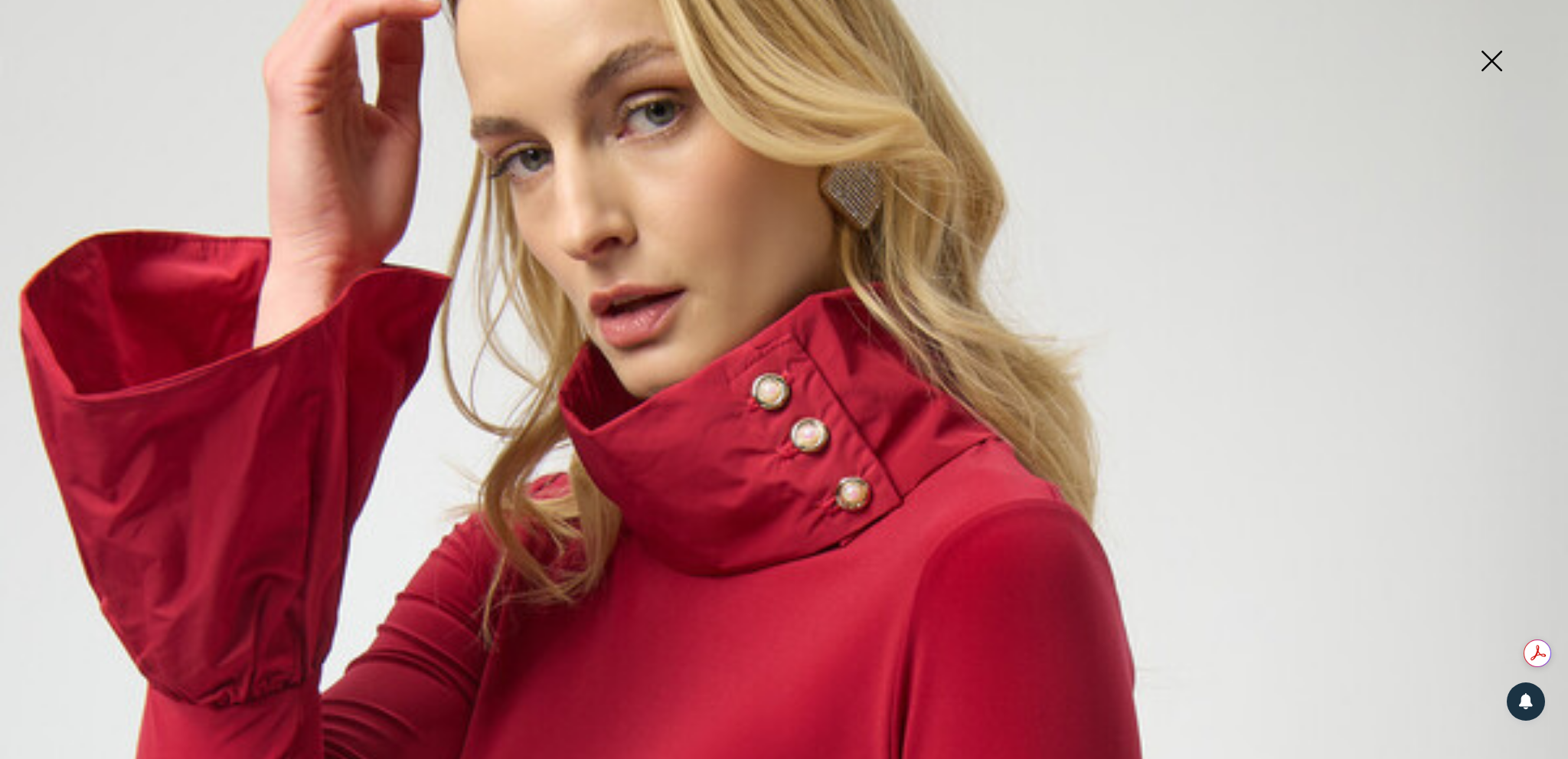
click at [1502, 55] on img at bounding box center [1491, 62] width 77 height 79
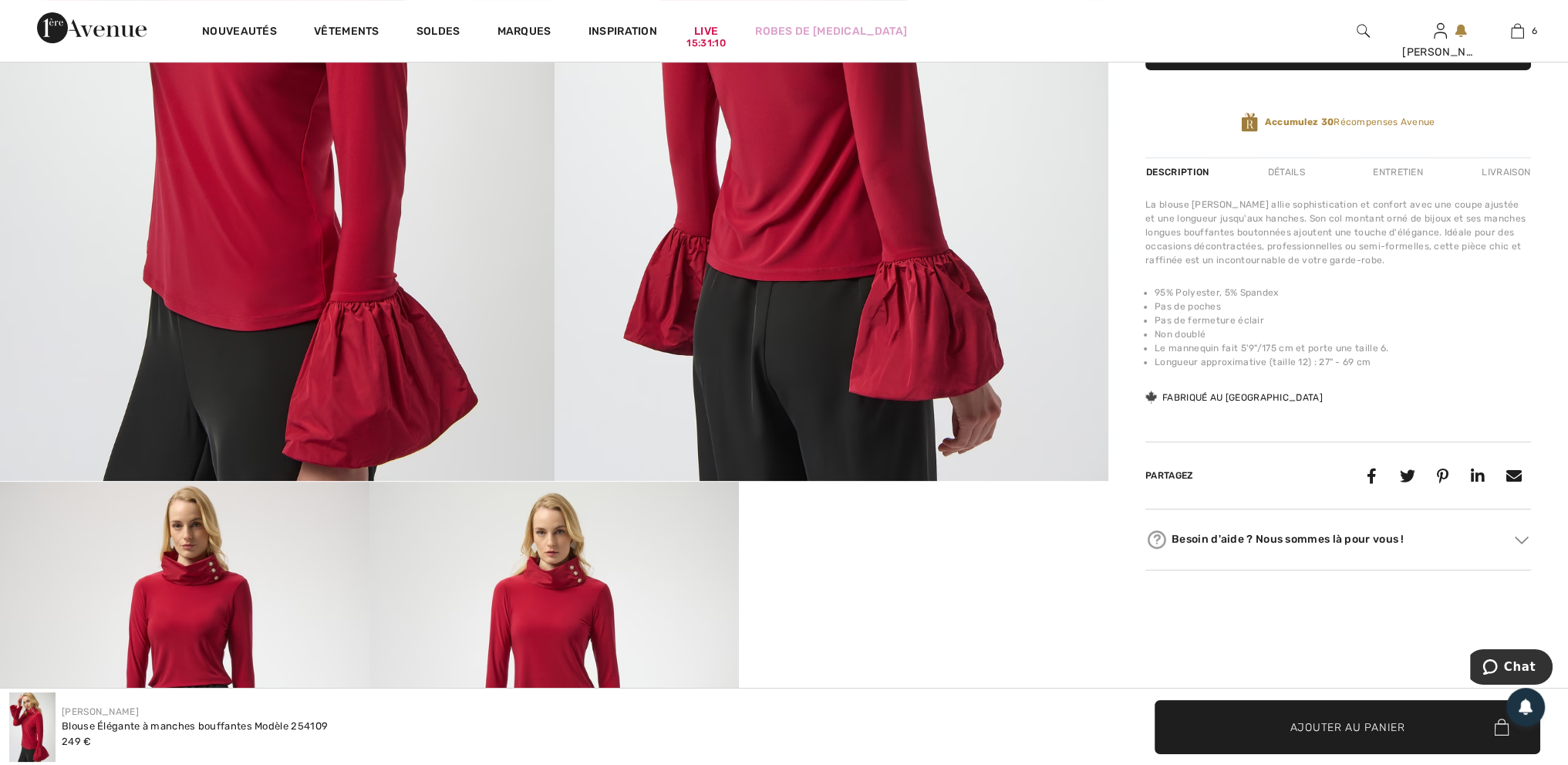
scroll to position [0, 0]
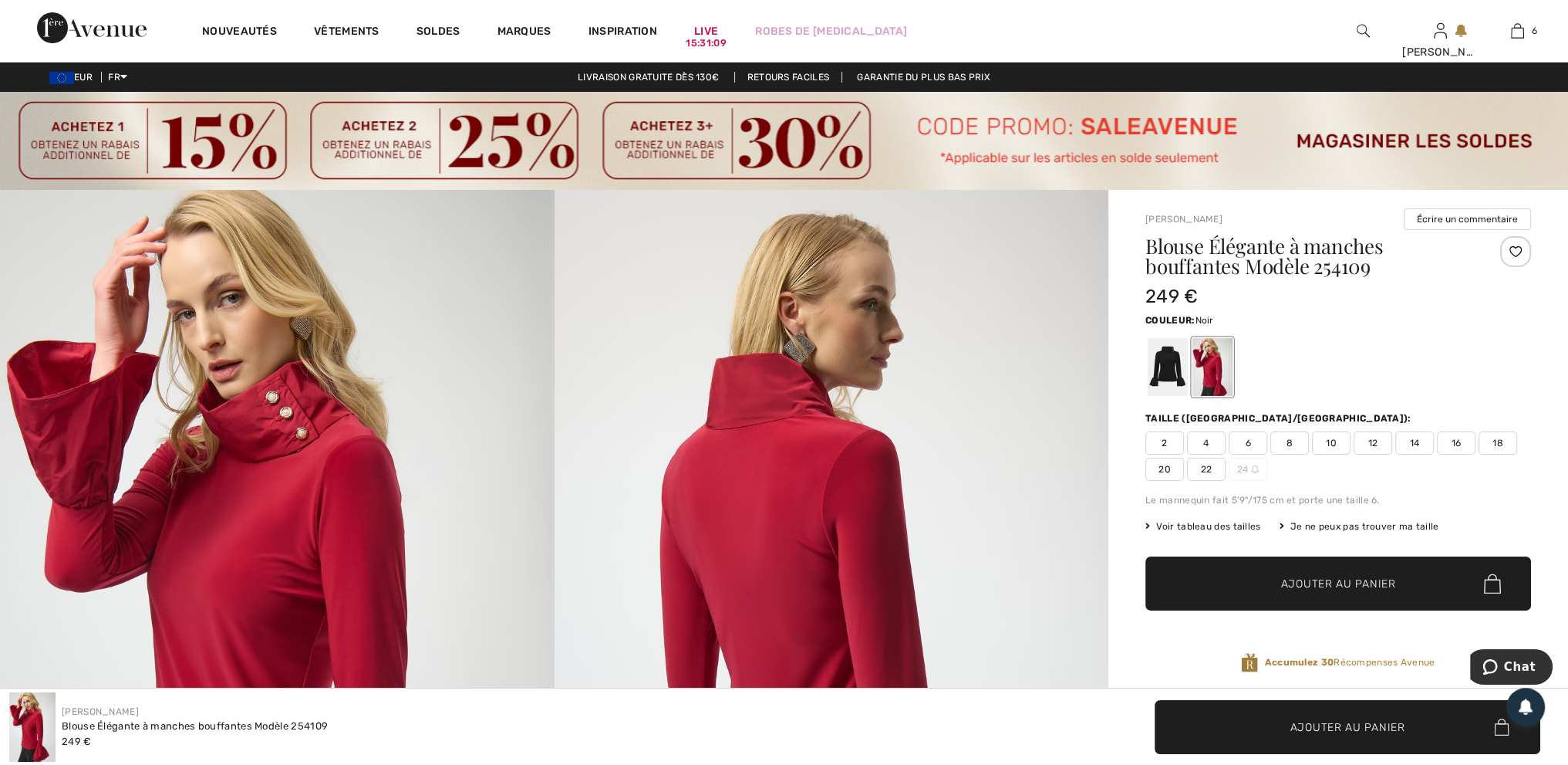
click at [1166, 356] on div at bounding box center [1167, 366] width 40 height 58
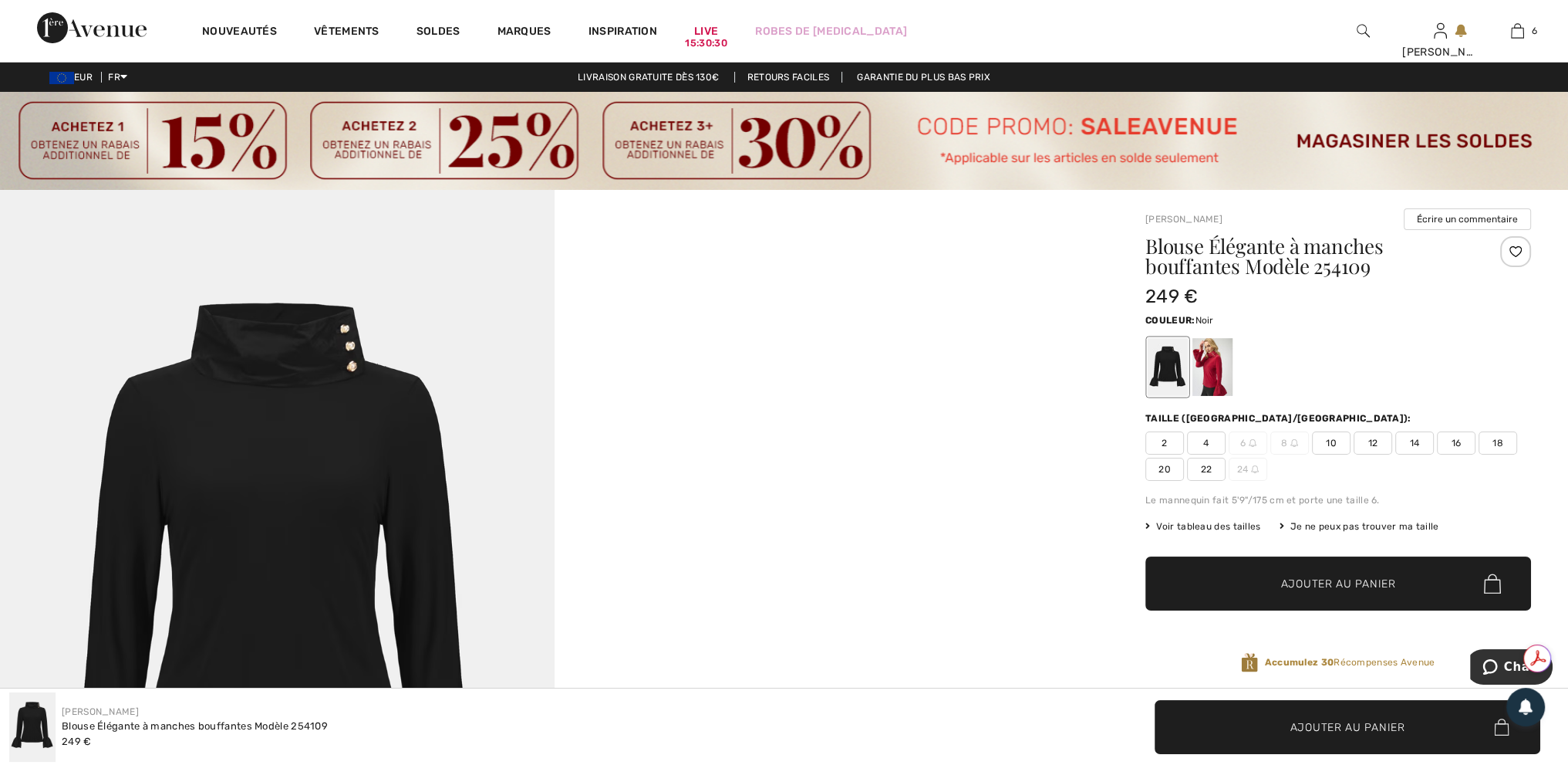
click at [1378, 444] on span "12" at bounding box center [1373, 443] width 38 height 24
click at [1347, 583] on span "Ajouter au panier" at bounding box center [1338, 583] width 115 height 16
click at [1157, 378] on div at bounding box center [1167, 366] width 40 height 58
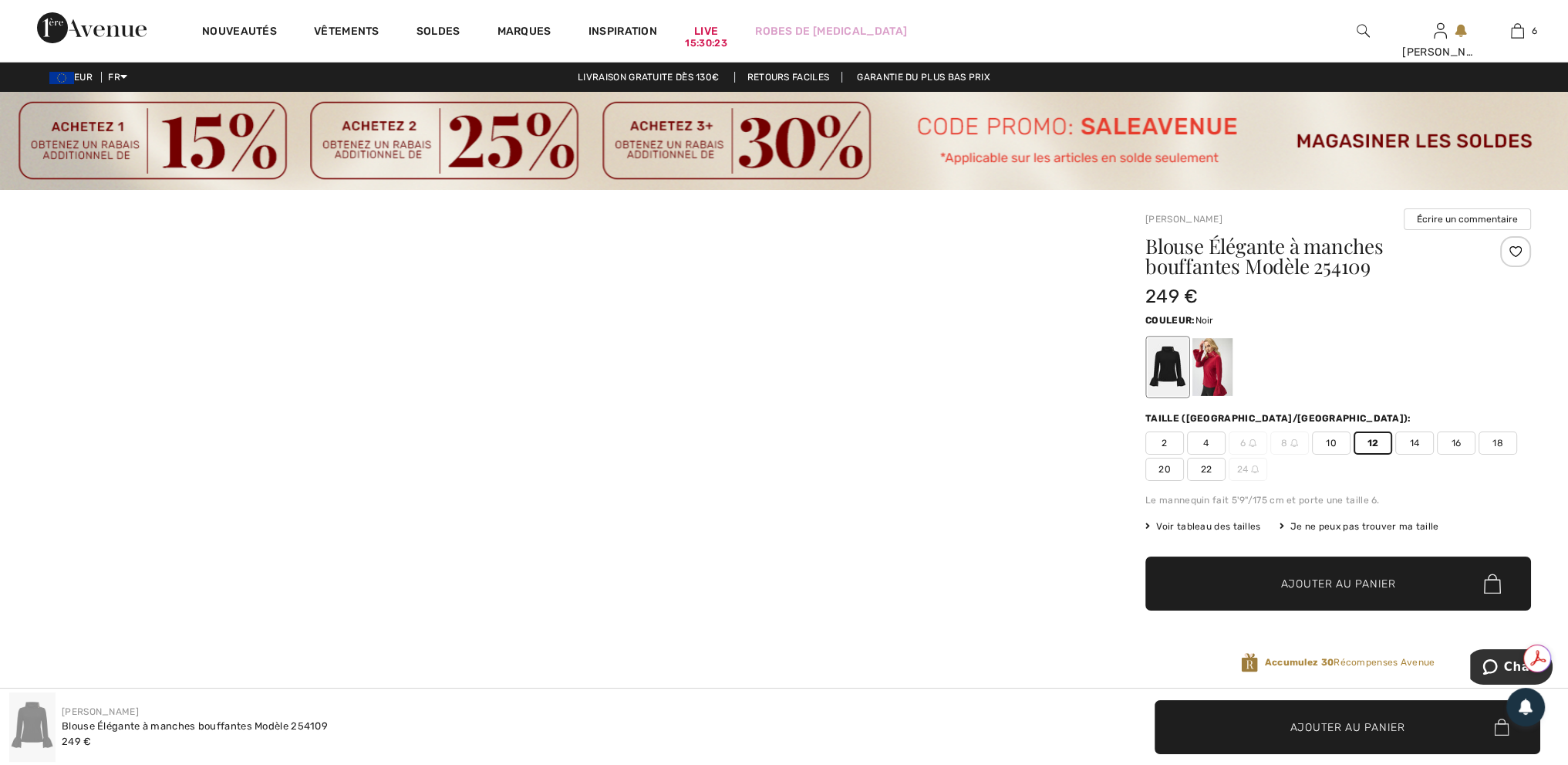
click at [1372, 441] on span "12" at bounding box center [1373, 443] width 38 height 24
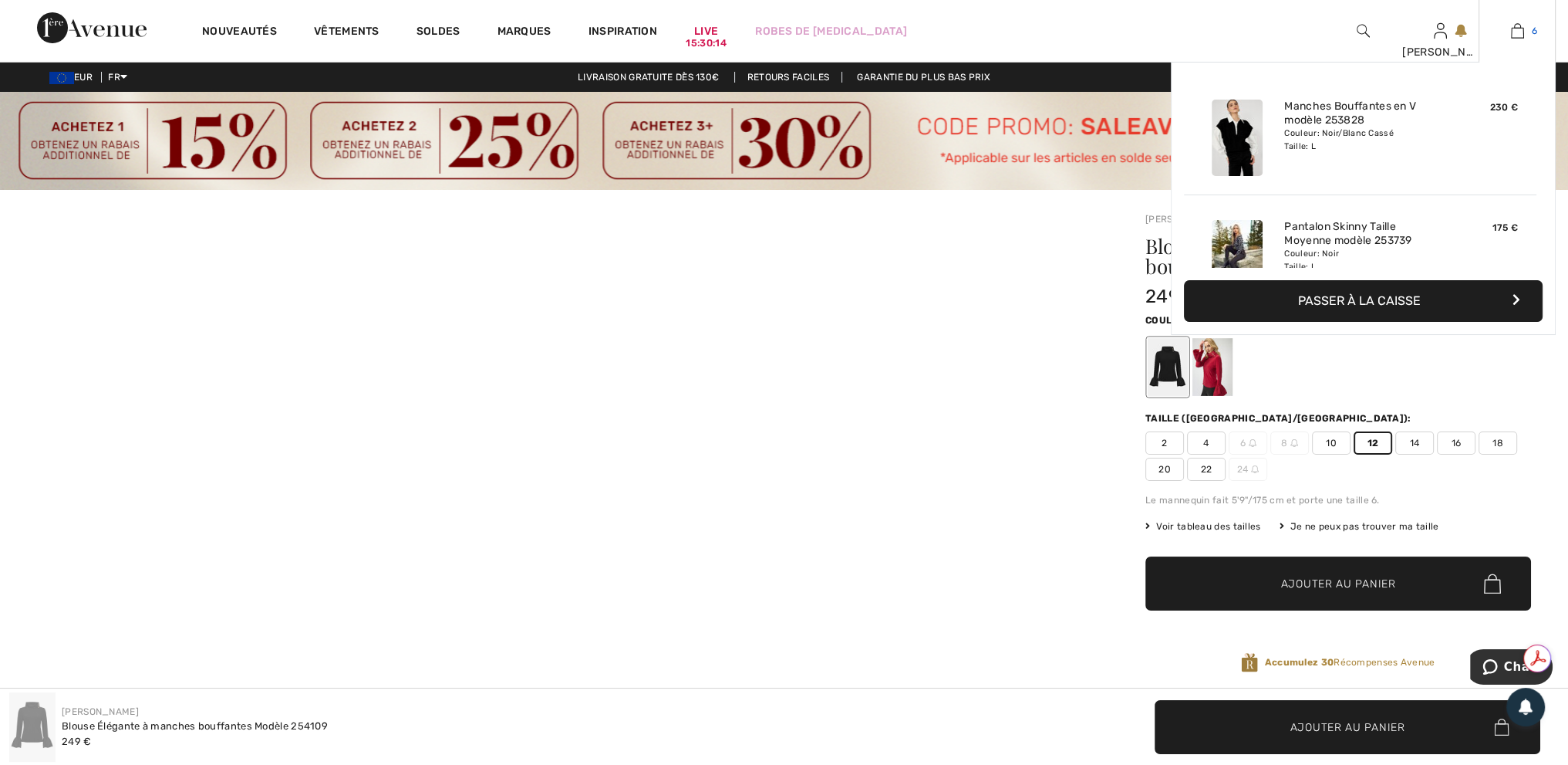
click at [1519, 30] on img at bounding box center [1517, 30] width 13 height 19
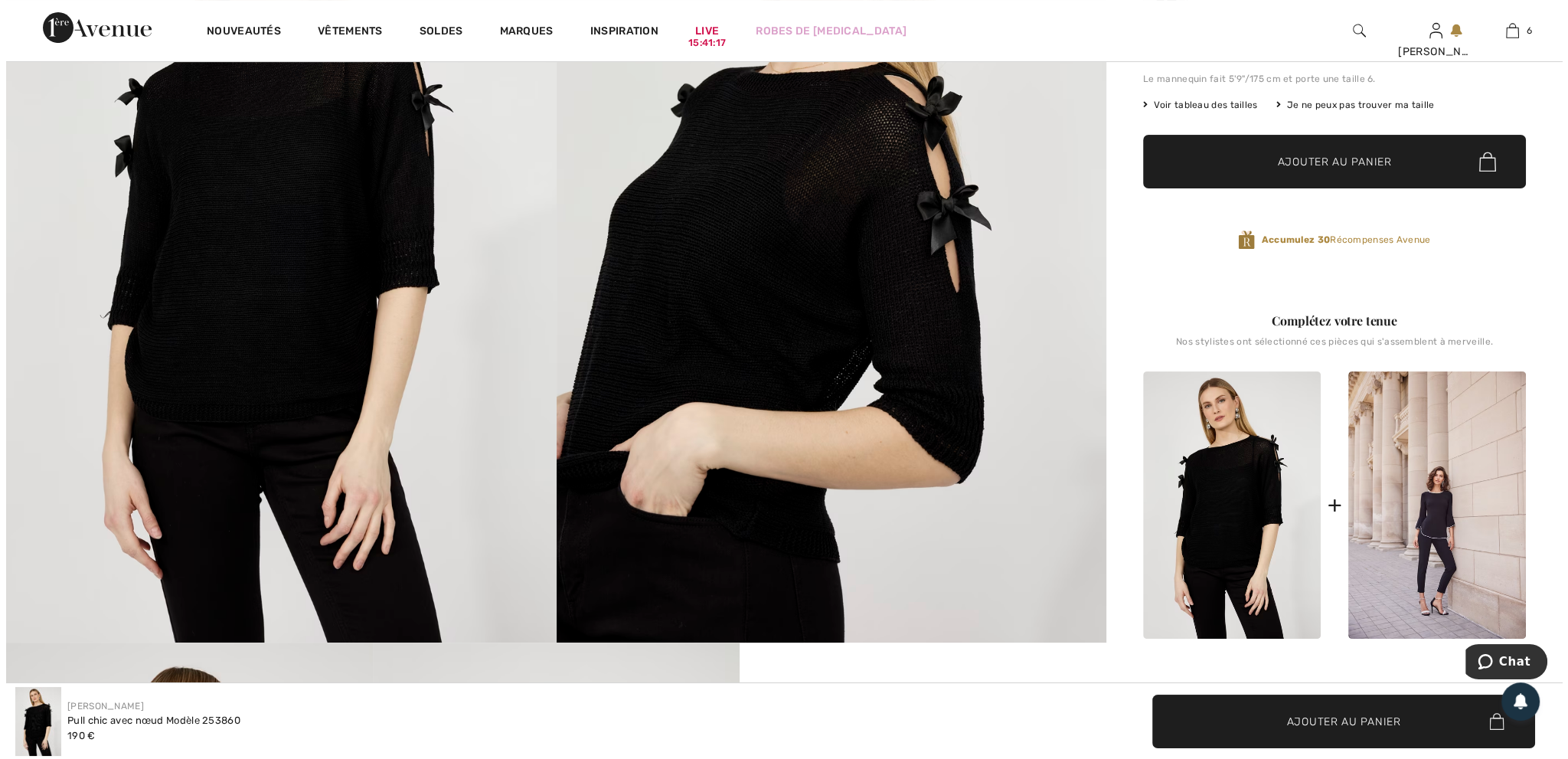
scroll to position [77, 0]
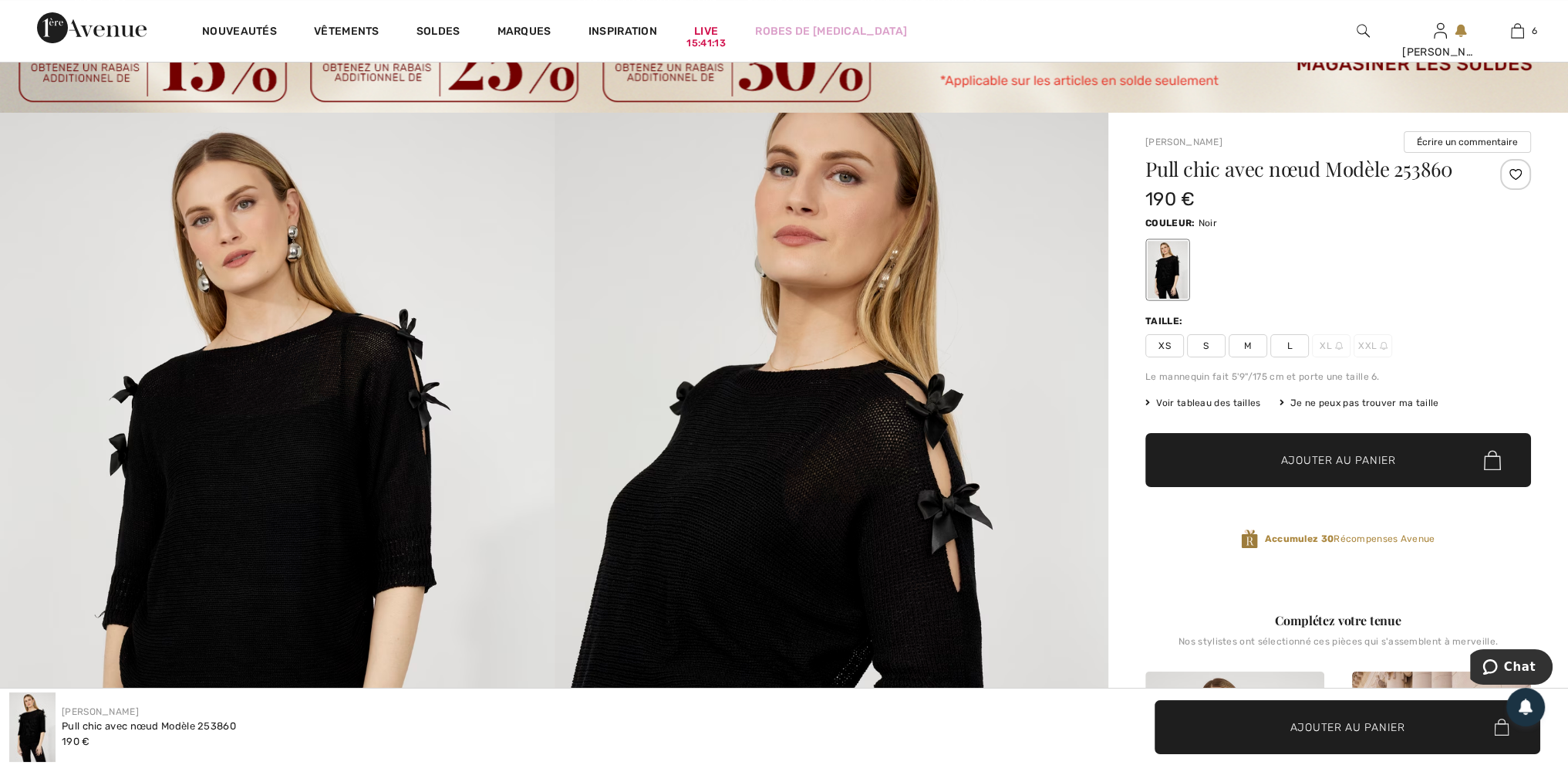
click at [727, 434] on img at bounding box center [832, 528] width 555 height 832
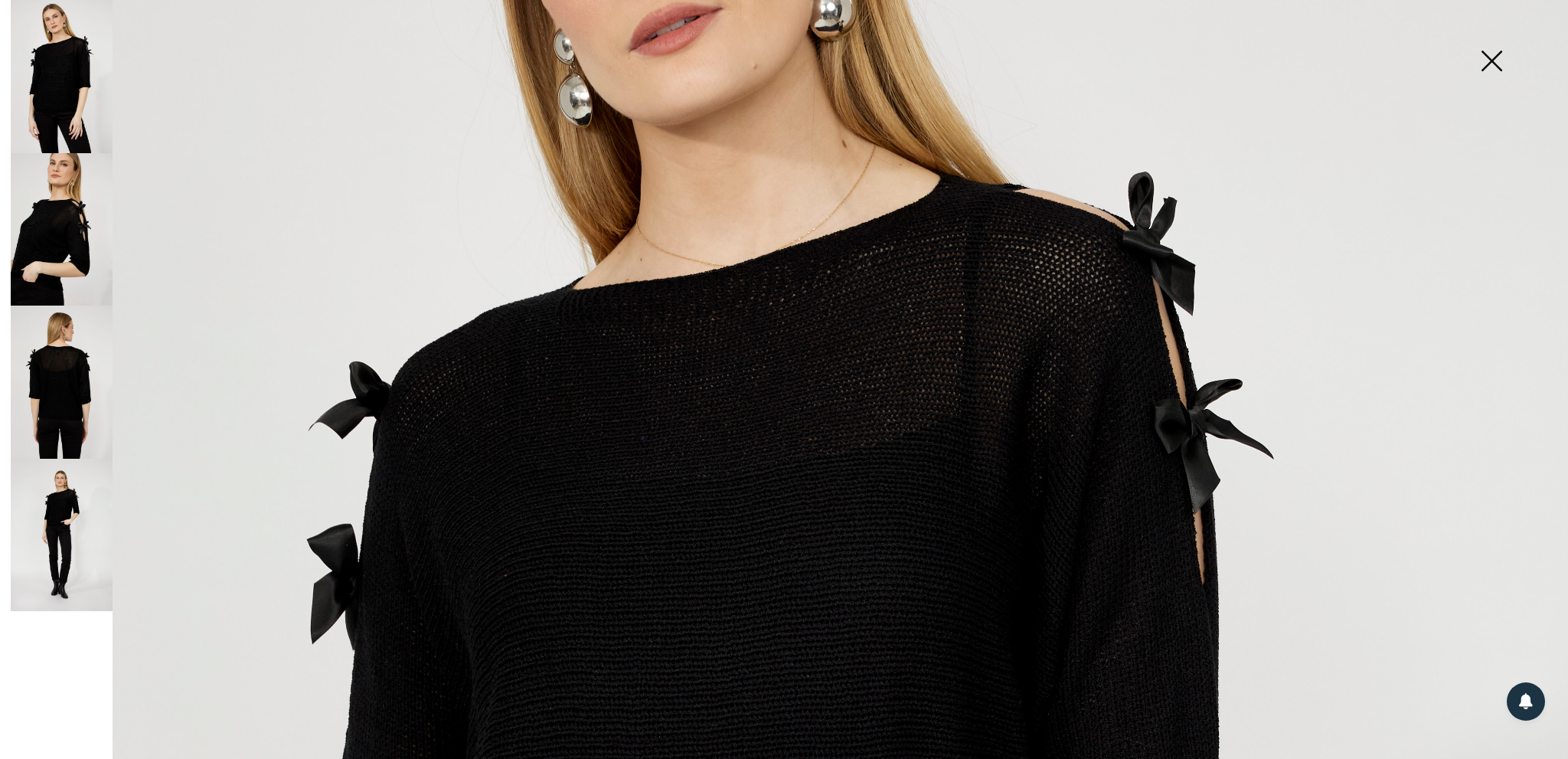
scroll to position [0, 0]
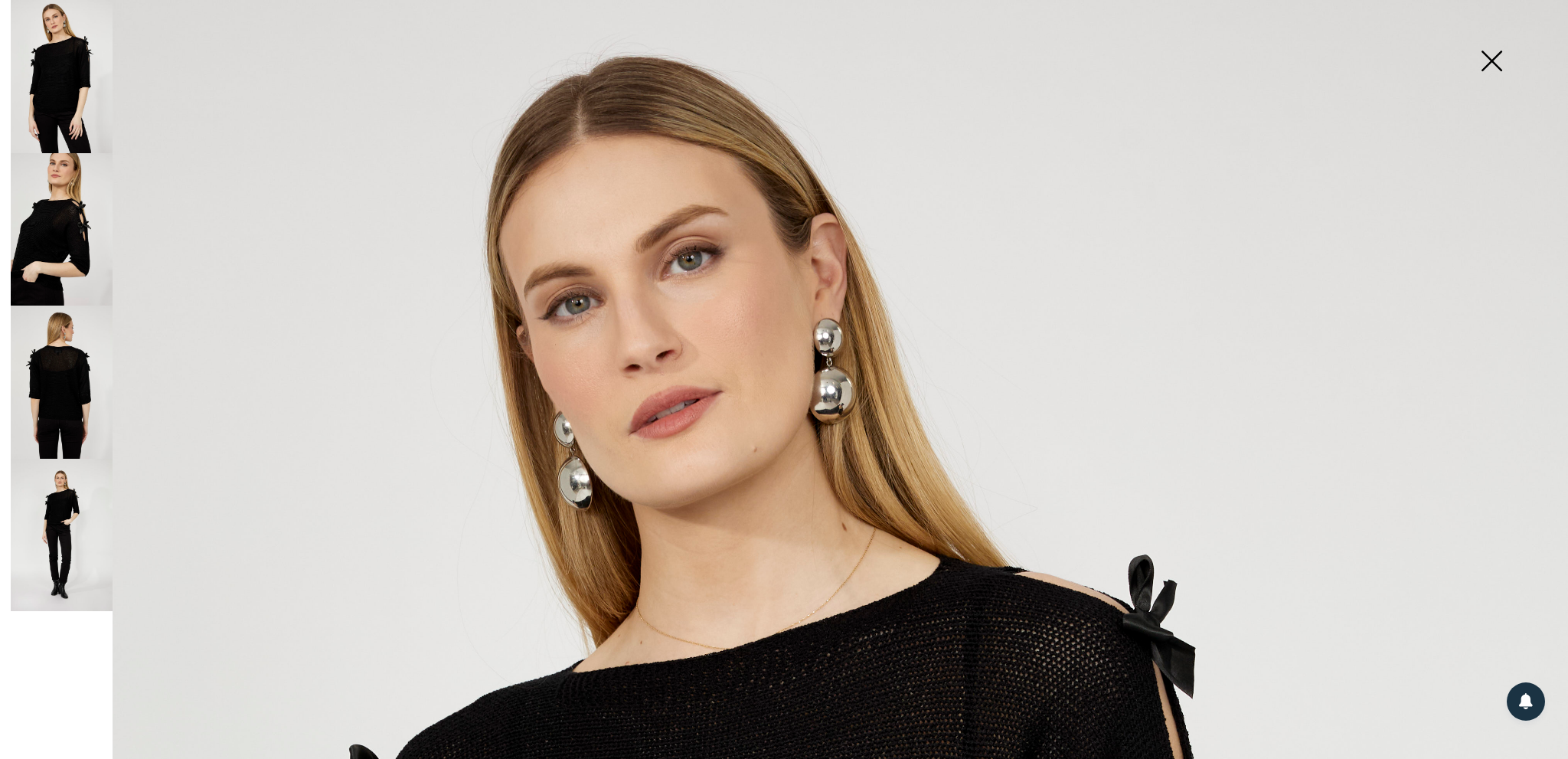
click at [61, 402] on img at bounding box center [61, 381] width 101 height 153
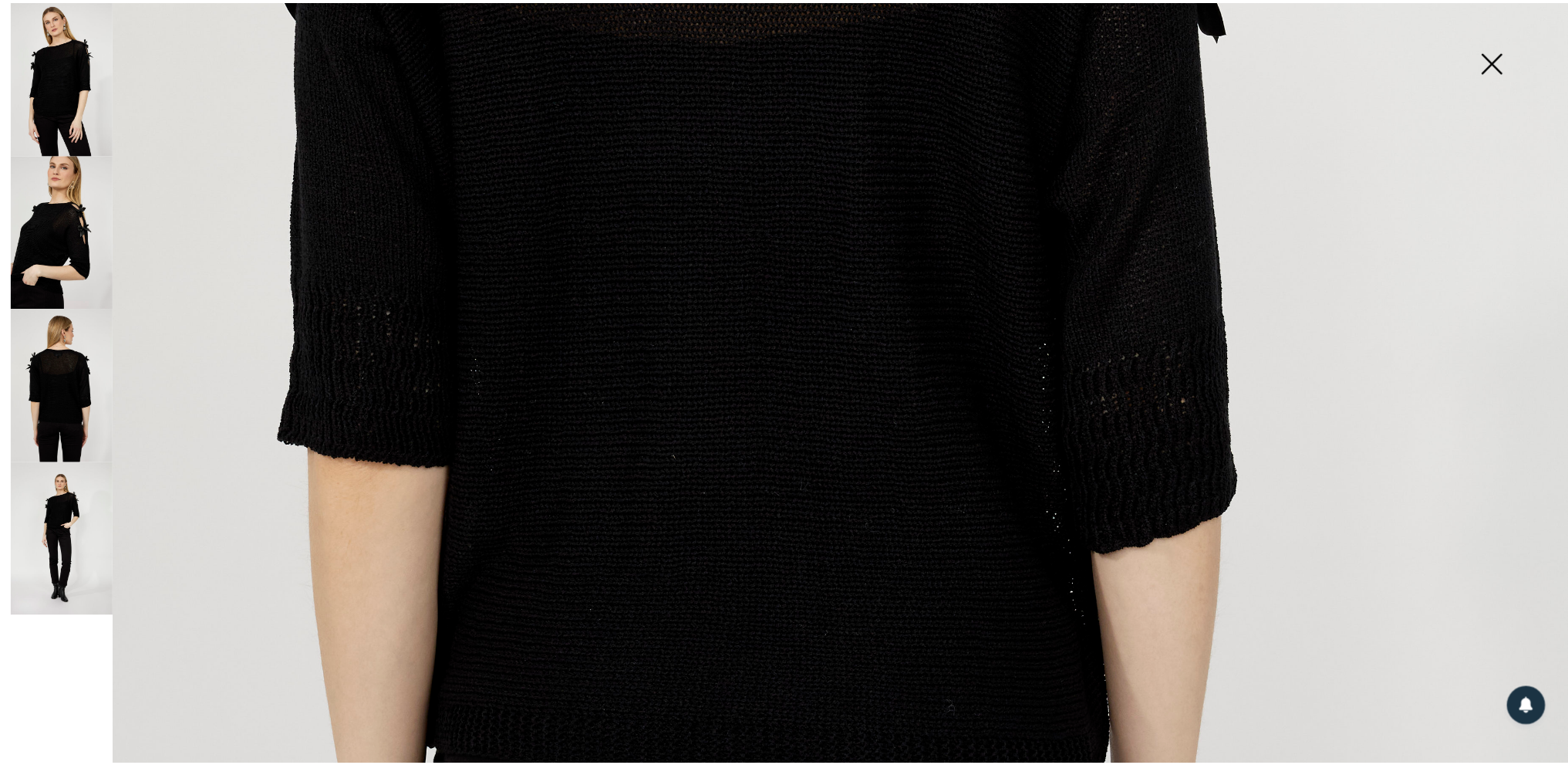
scroll to position [1157, 0]
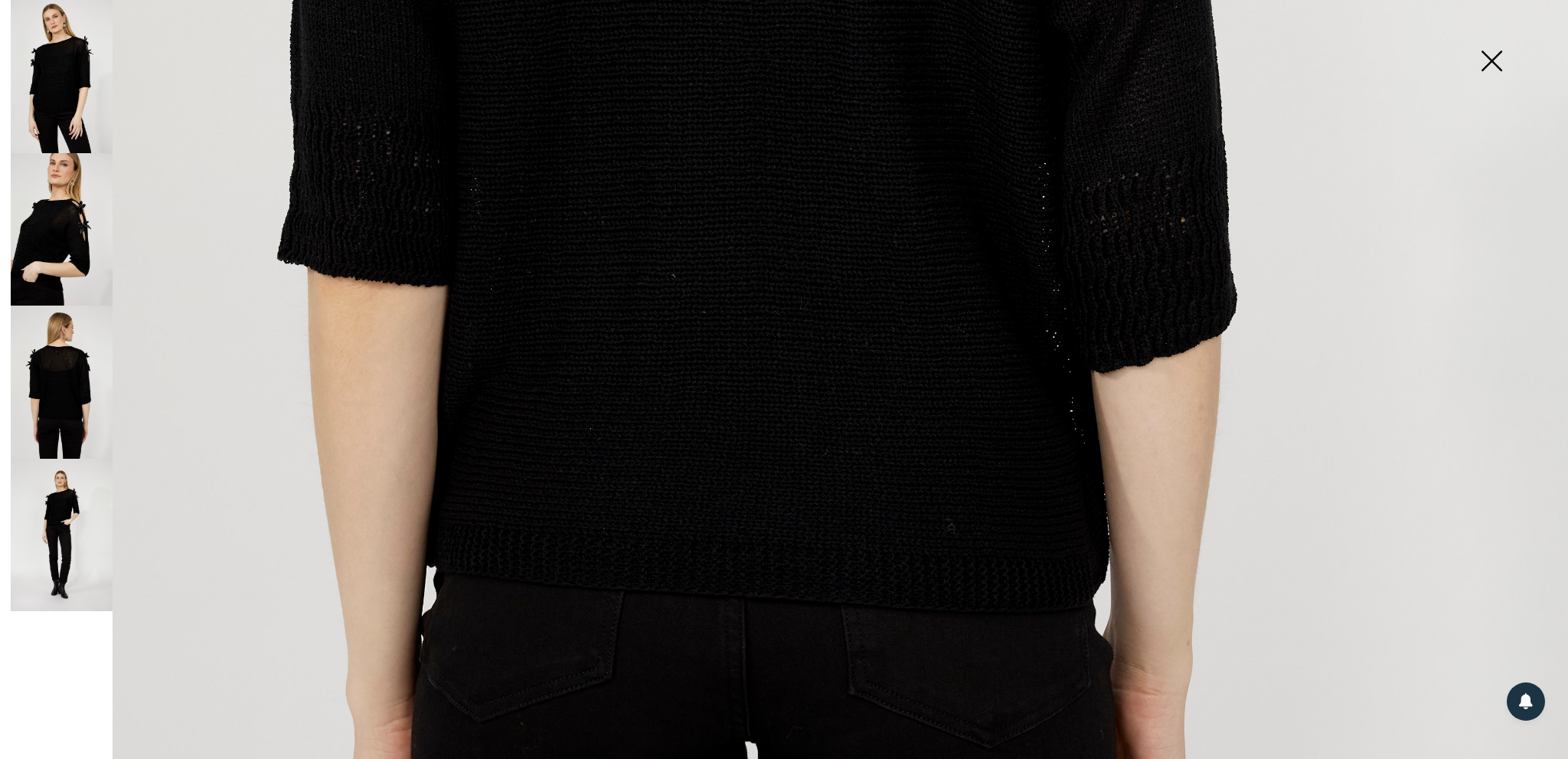
click at [1491, 57] on img at bounding box center [1491, 62] width 77 height 79
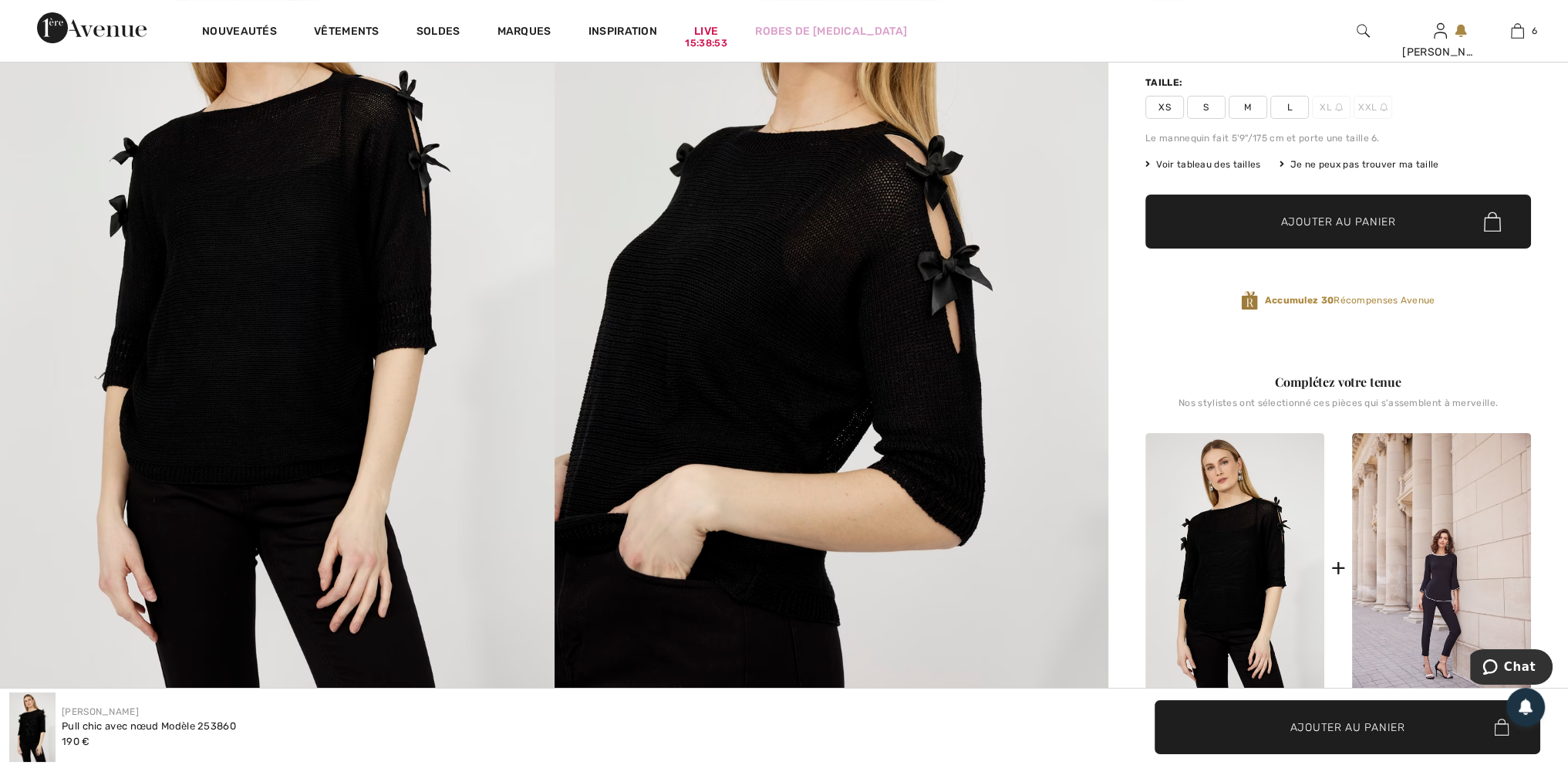
scroll to position [154, 0]
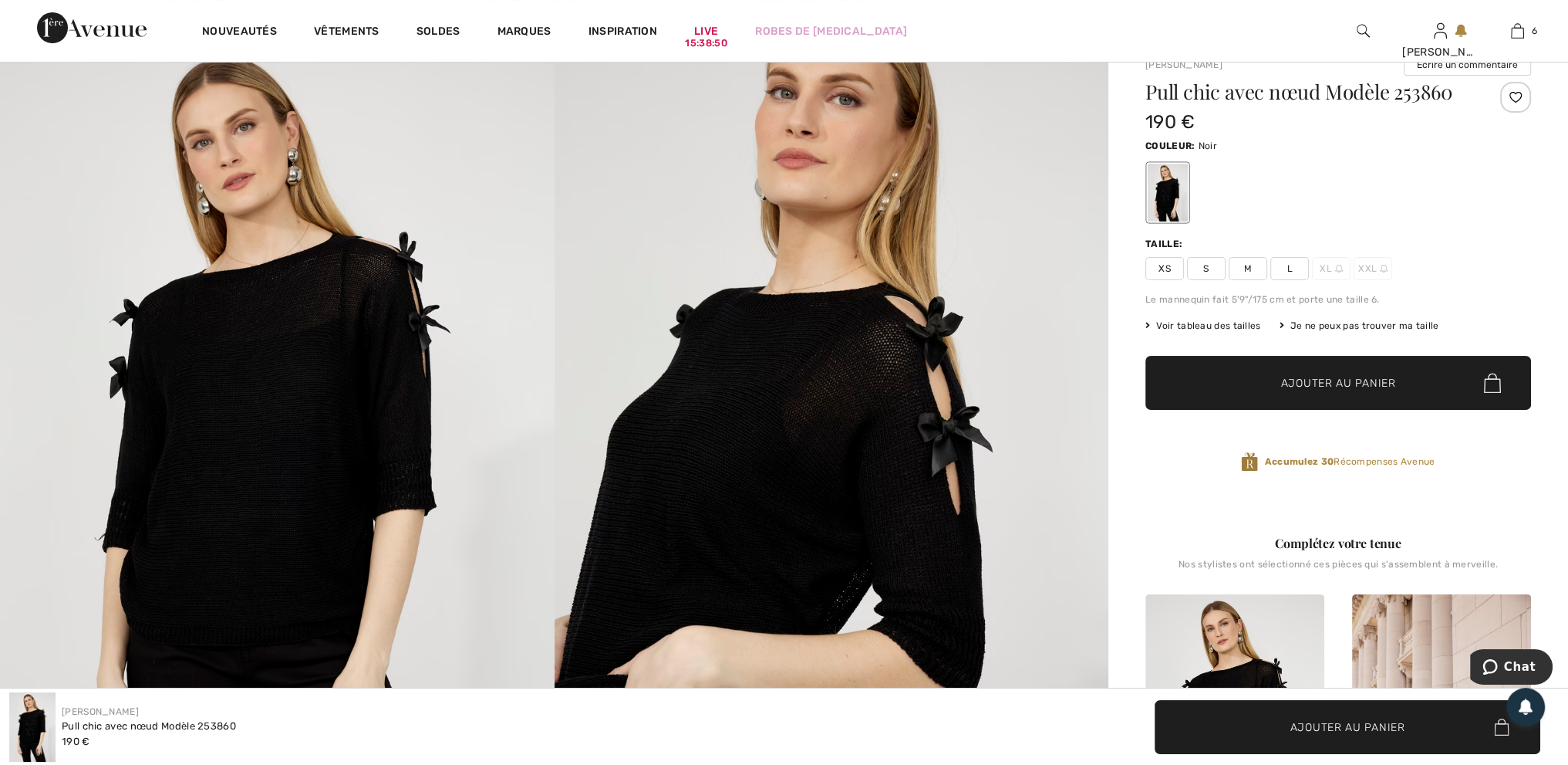
click at [1211, 326] on span "Voir tableau des tailles" at bounding box center [1204, 325] width 116 height 14
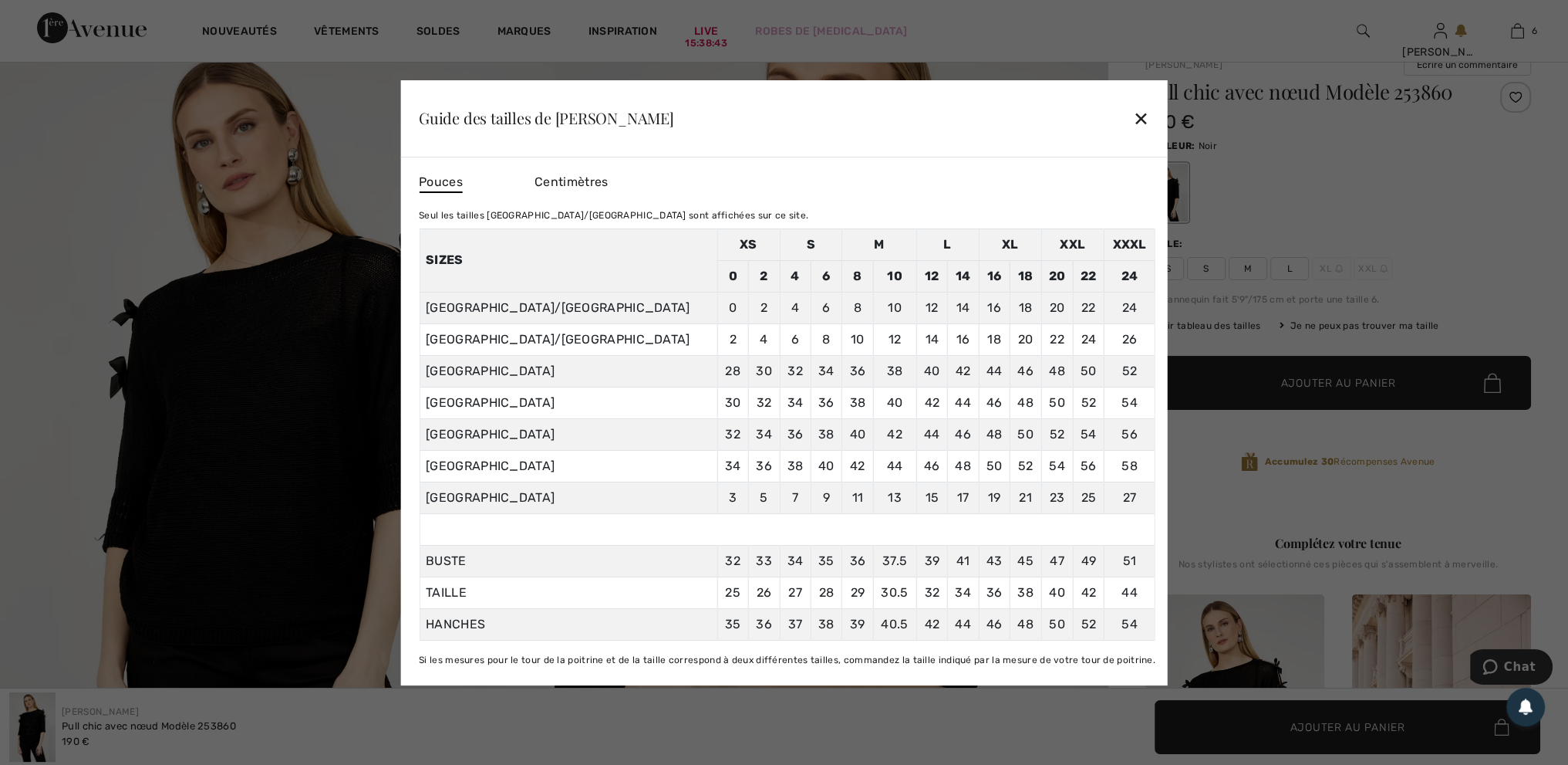
click at [1133, 121] on div "✕" at bounding box center [1141, 118] width 16 height 32
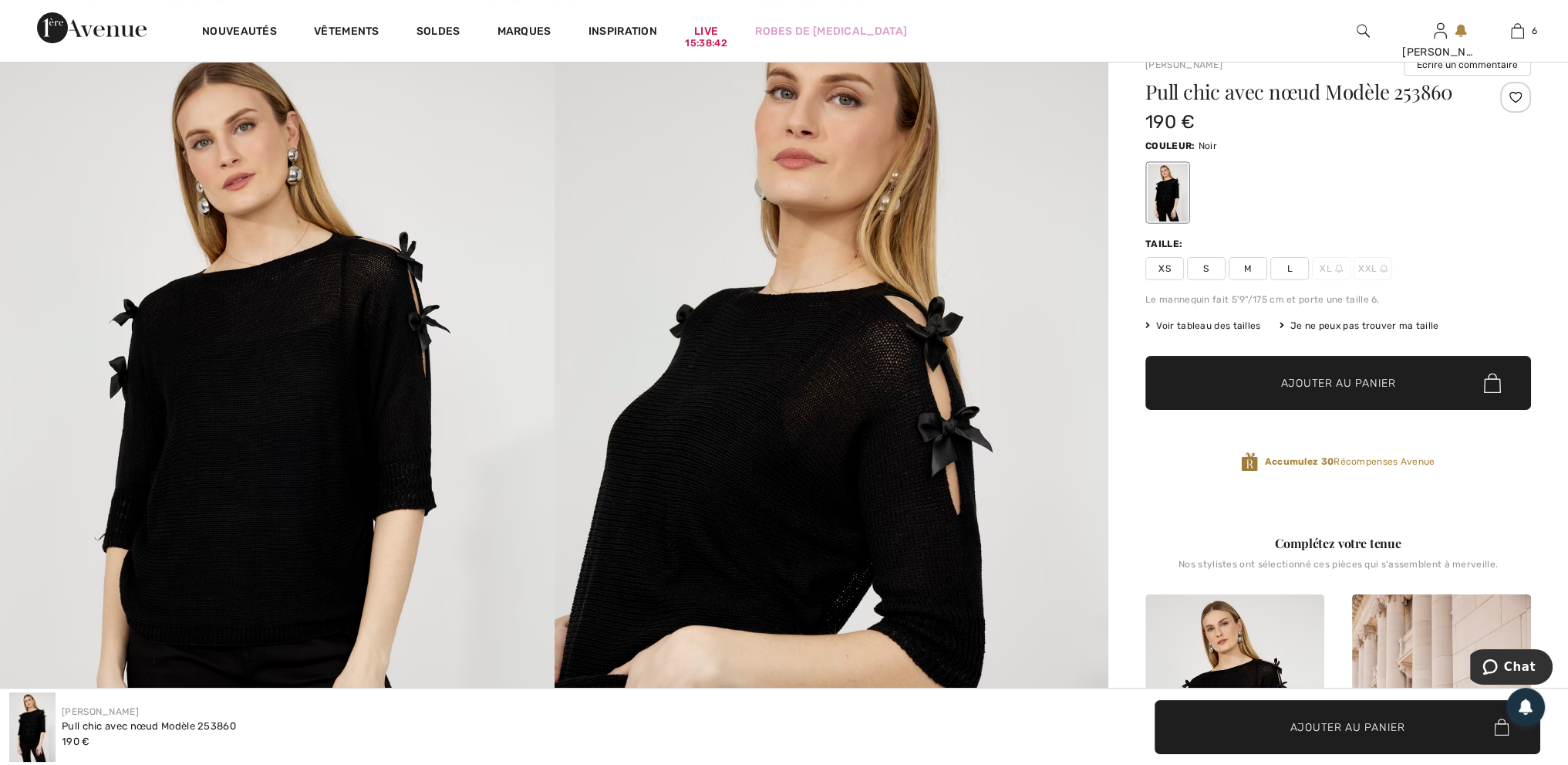
click at [1290, 268] on span "L" at bounding box center [1289, 269] width 38 height 24
click at [1312, 371] on span "✔ Ajouté au panier Ajouter au panier" at bounding box center [1338, 382] width 386 height 54
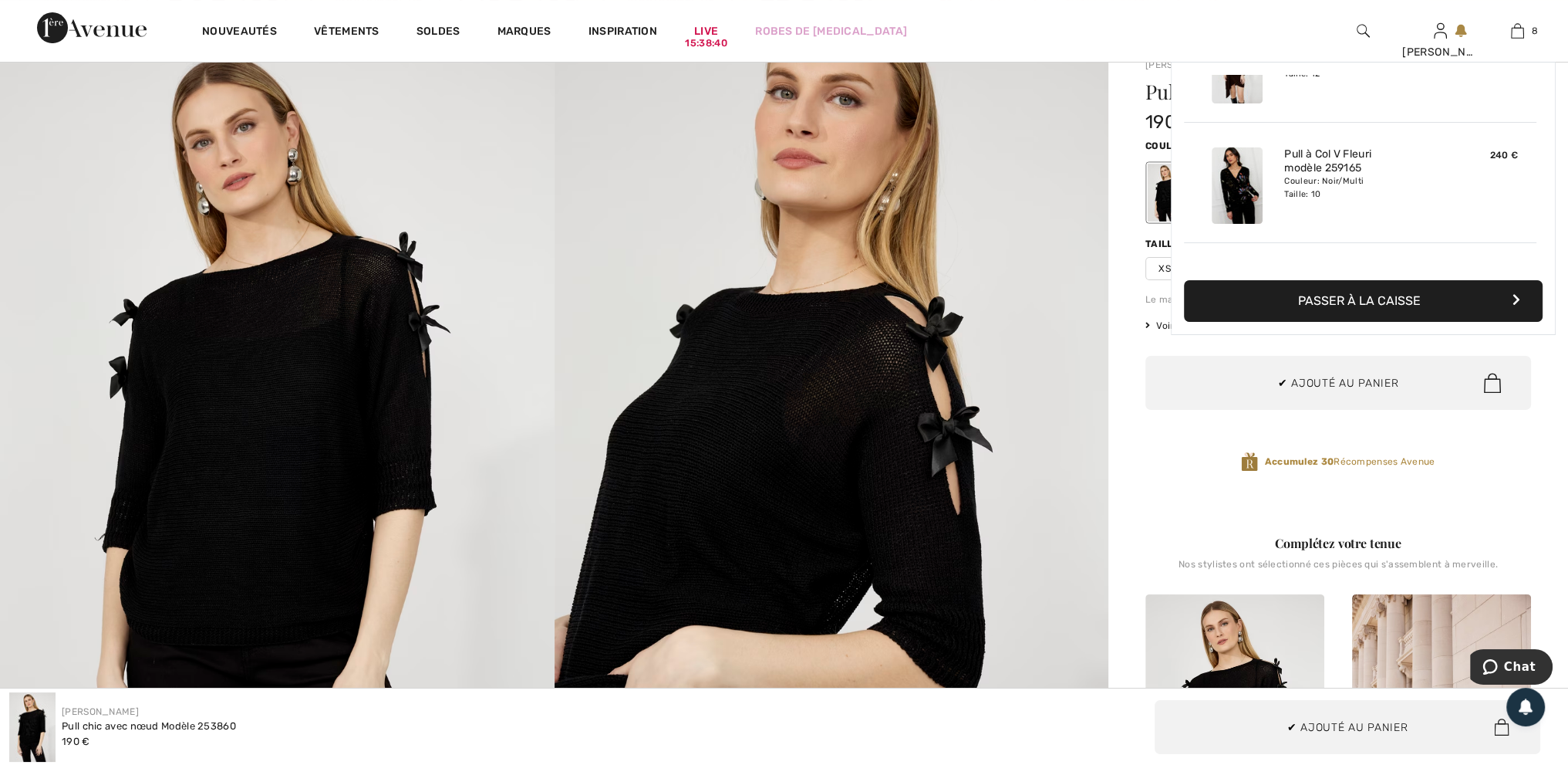
scroll to position [769, 0]
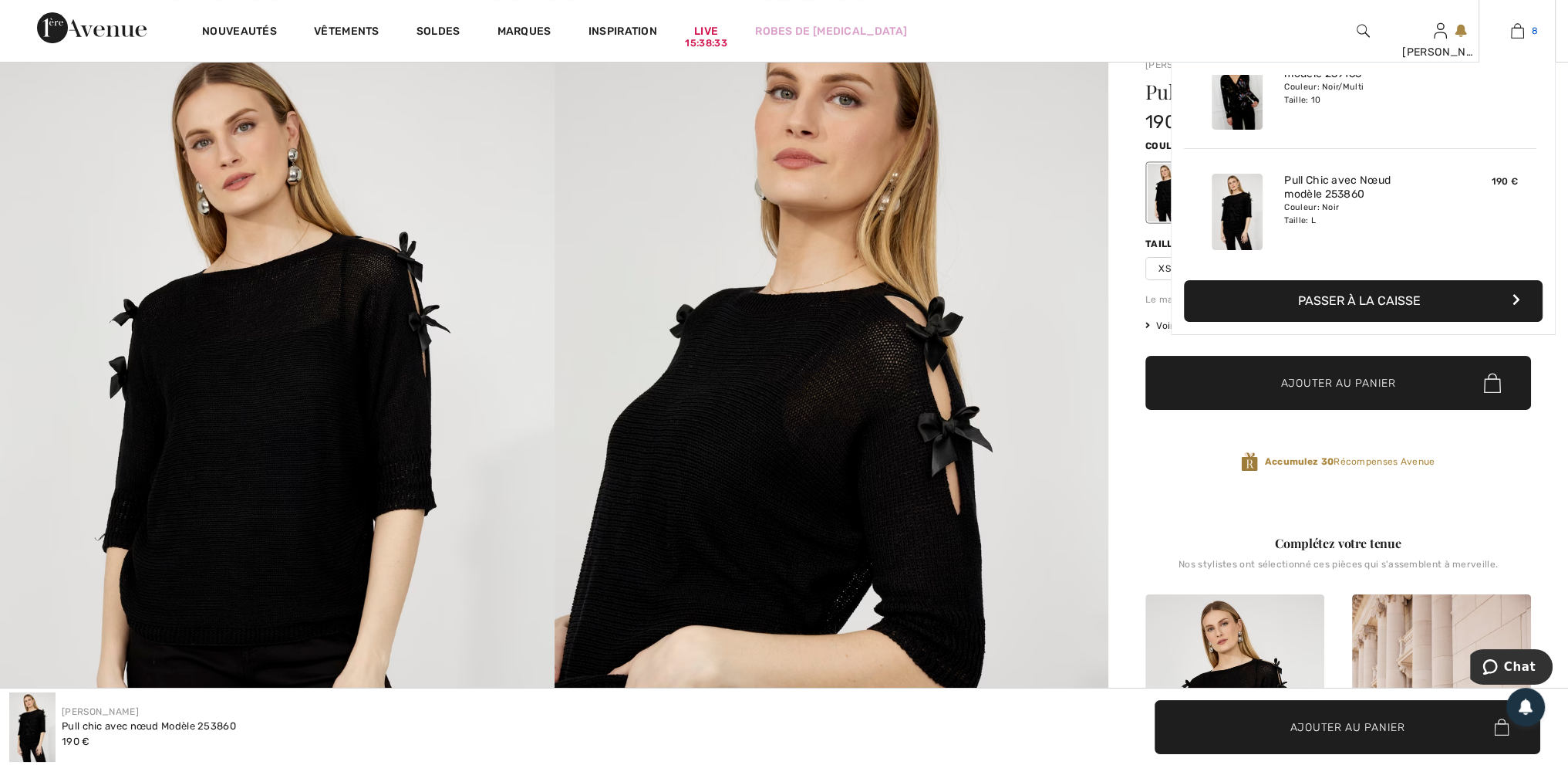
click at [1515, 28] on img at bounding box center [1517, 30] width 13 height 19
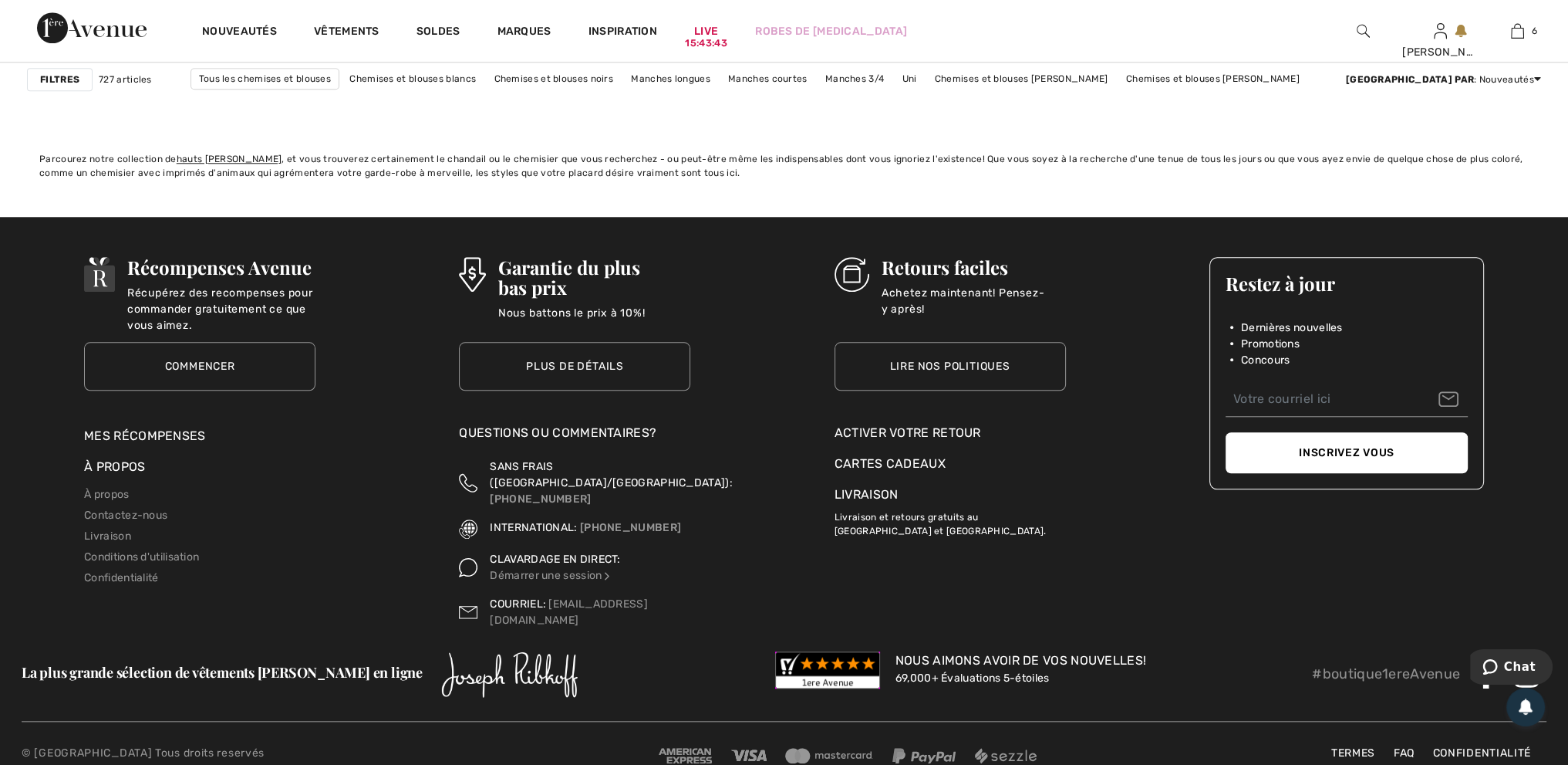
scroll to position [9557, 0]
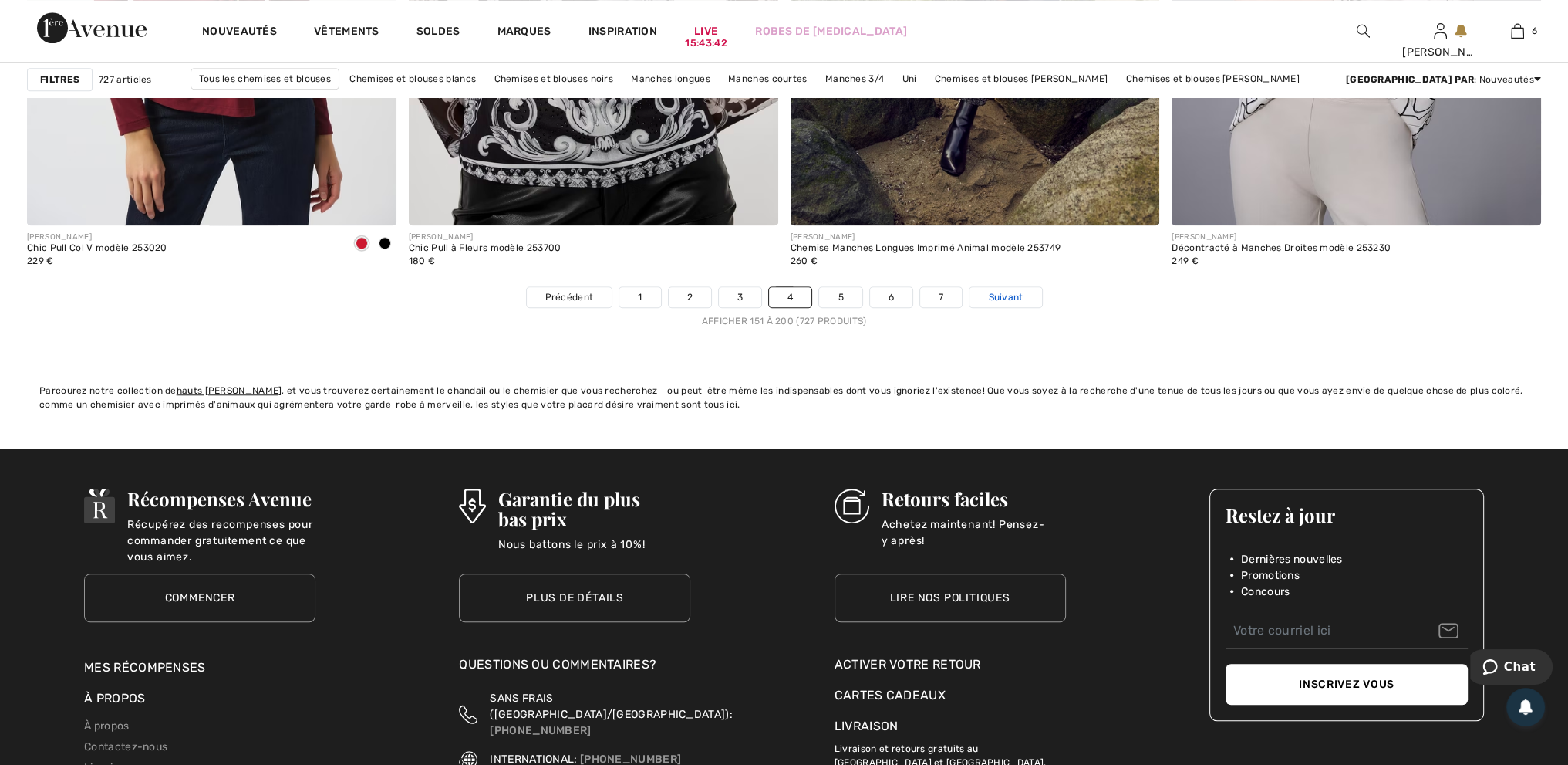
click at [993, 294] on span "Suivant" at bounding box center [1004, 297] width 34 height 14
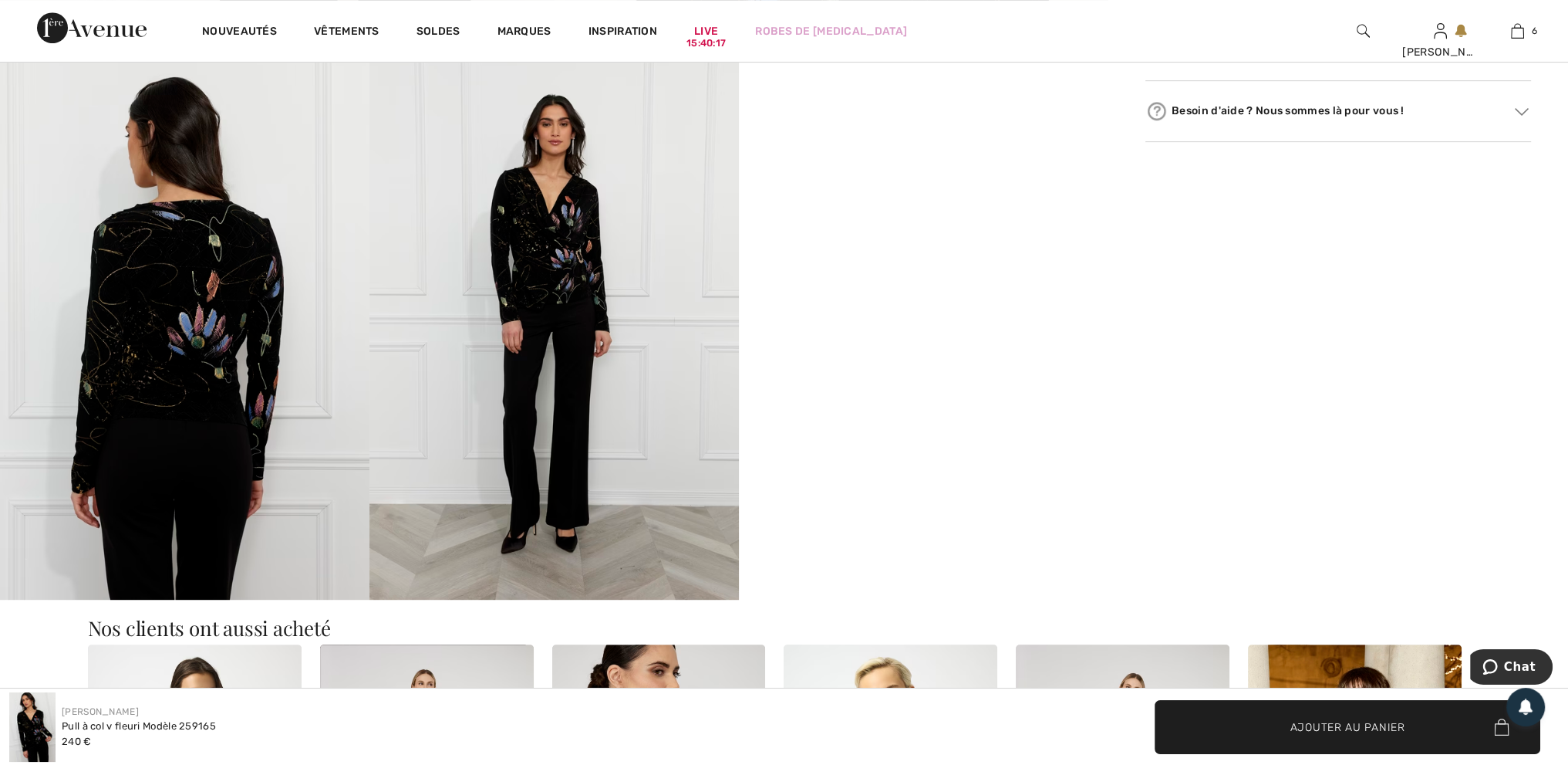
scroll to position [1003, 0]
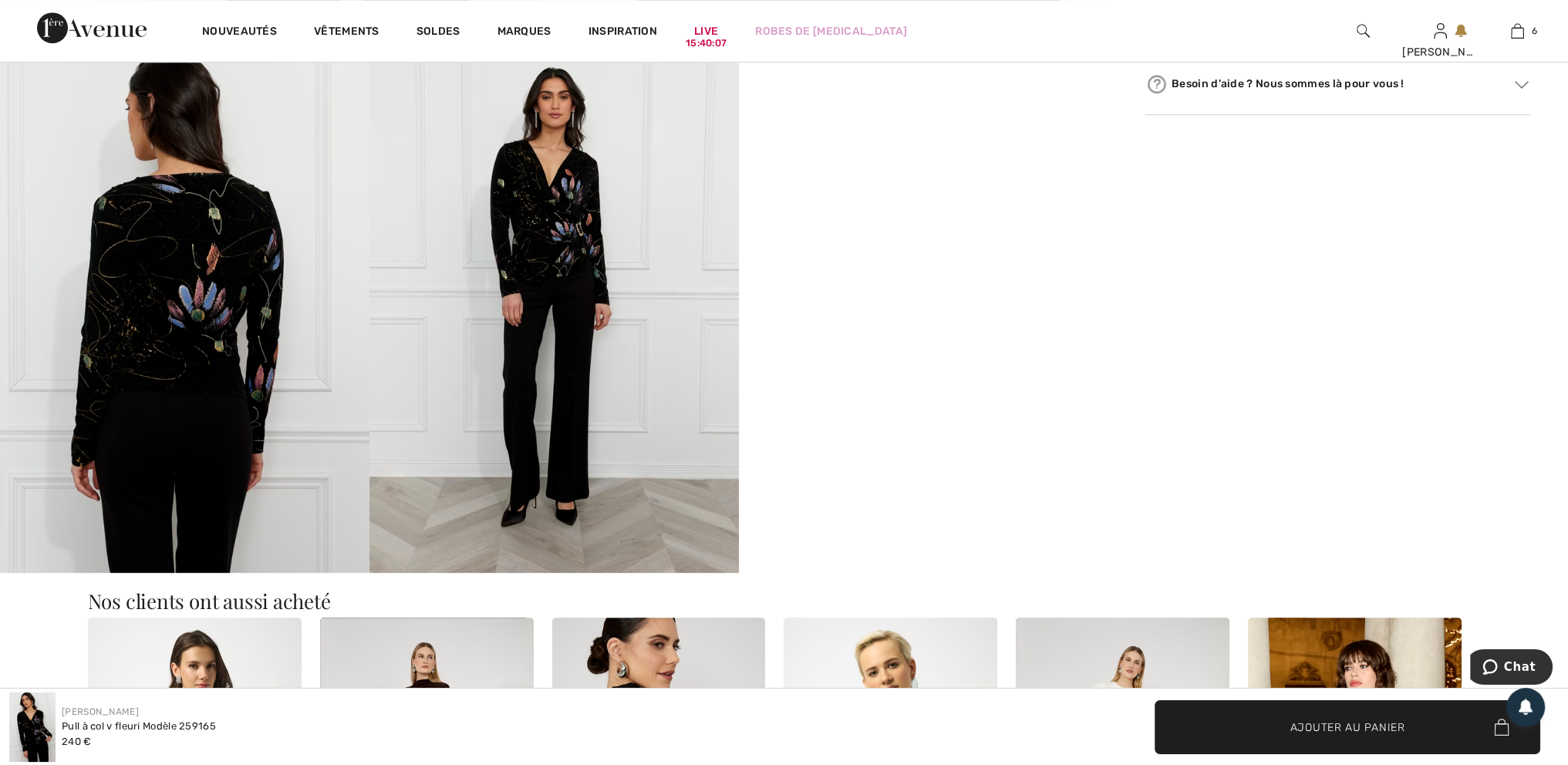
click at [159, 254] on img at bounding box center [185, 296] width 369 height 555
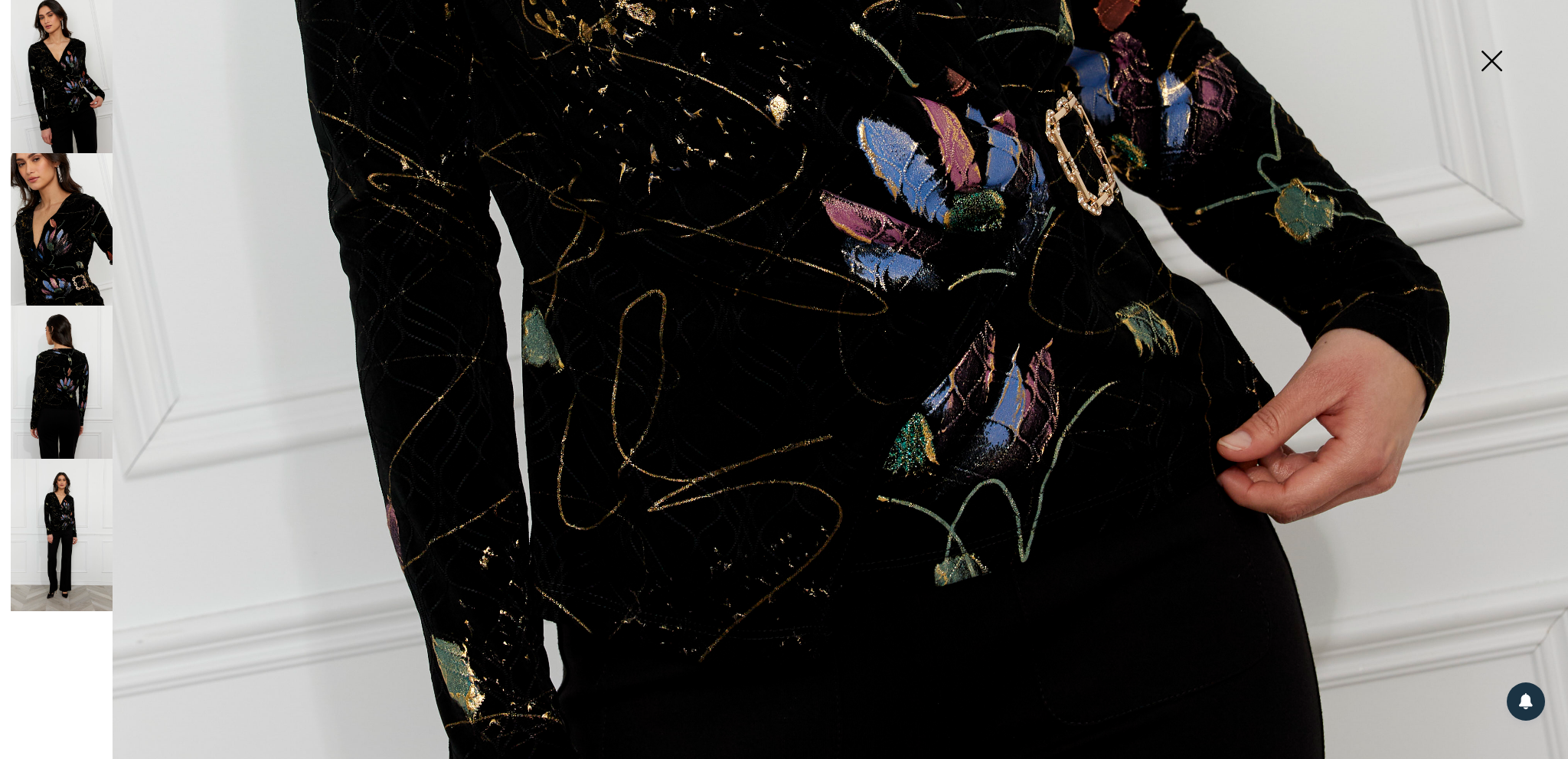
scroll to position [1148, 0]
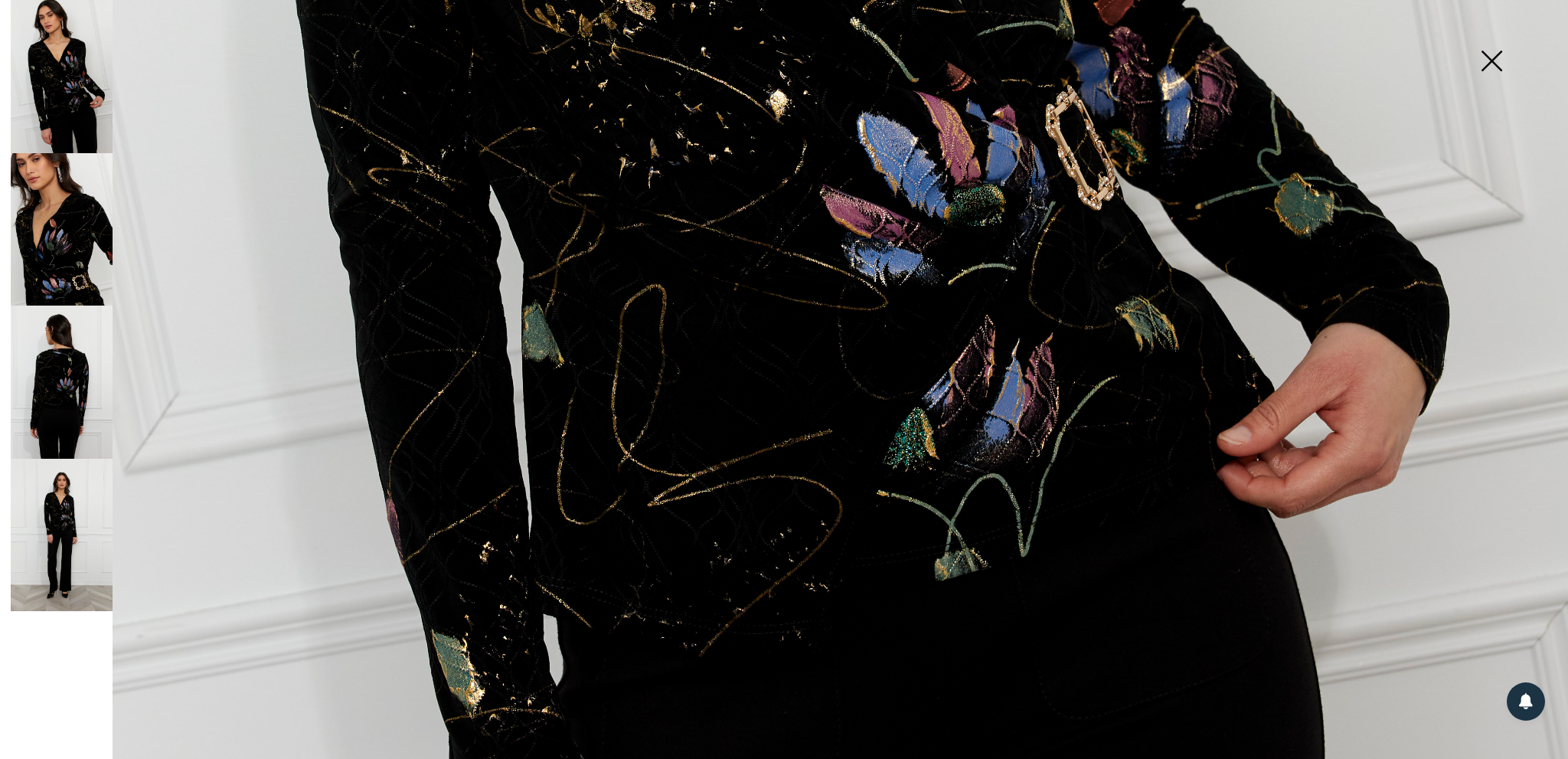
click at [55, 377] on img at bounding box center [61, 381] width 101 height 153
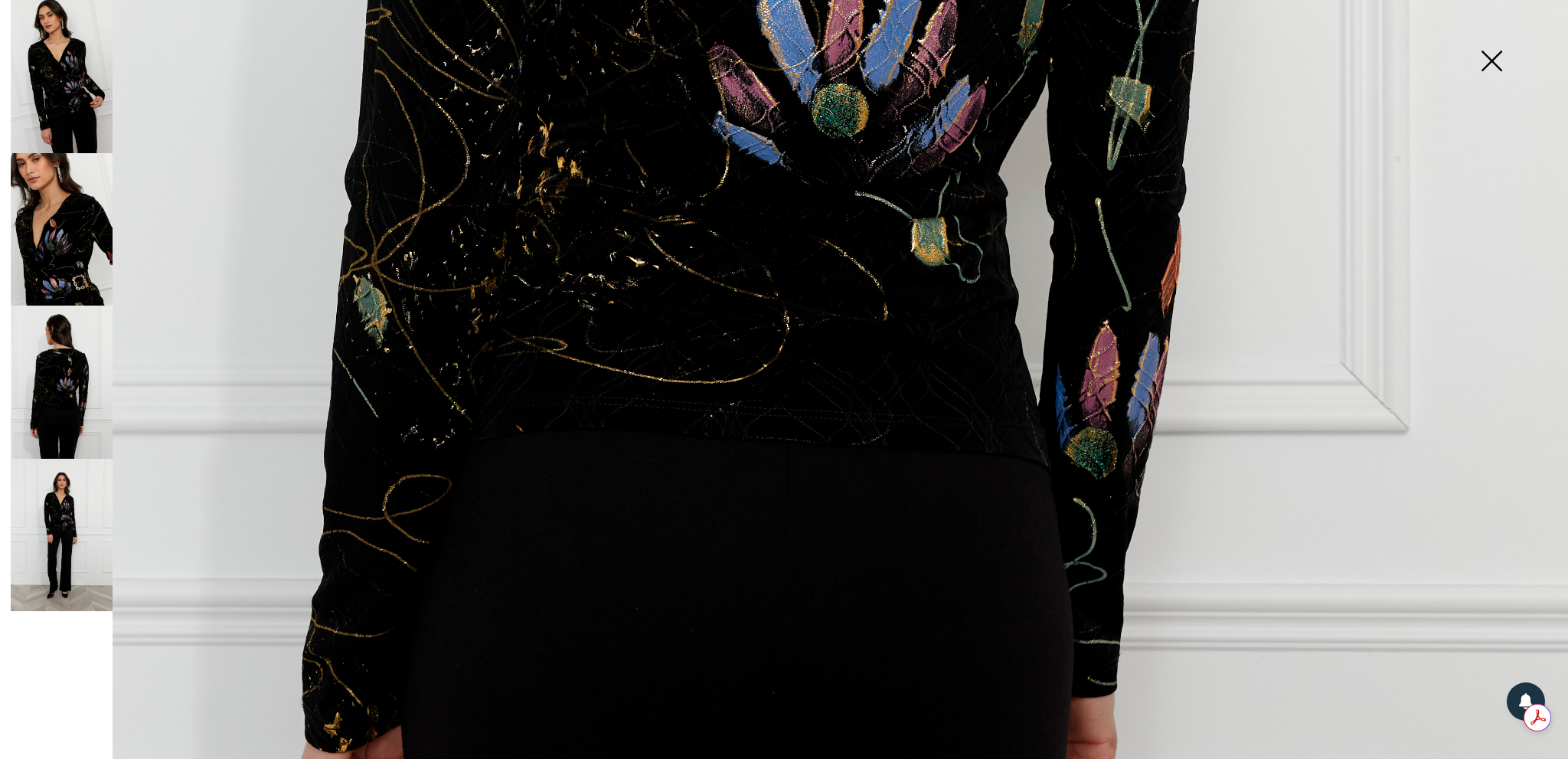
scroll to position [0, 0]
click at [37, 523] on img at bounding box center [61, 535] width 101 height 153
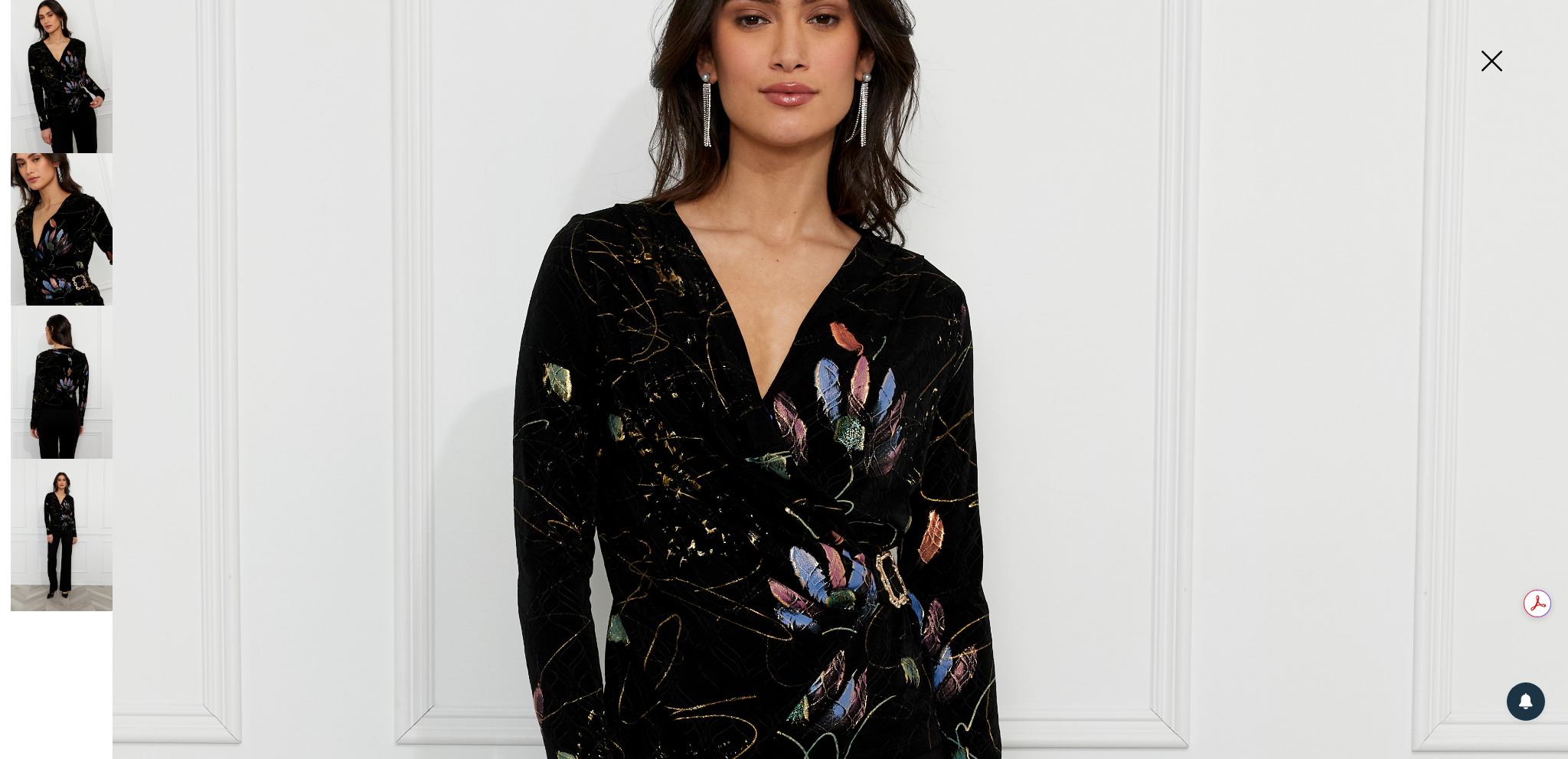
scroll to position [306, 0]
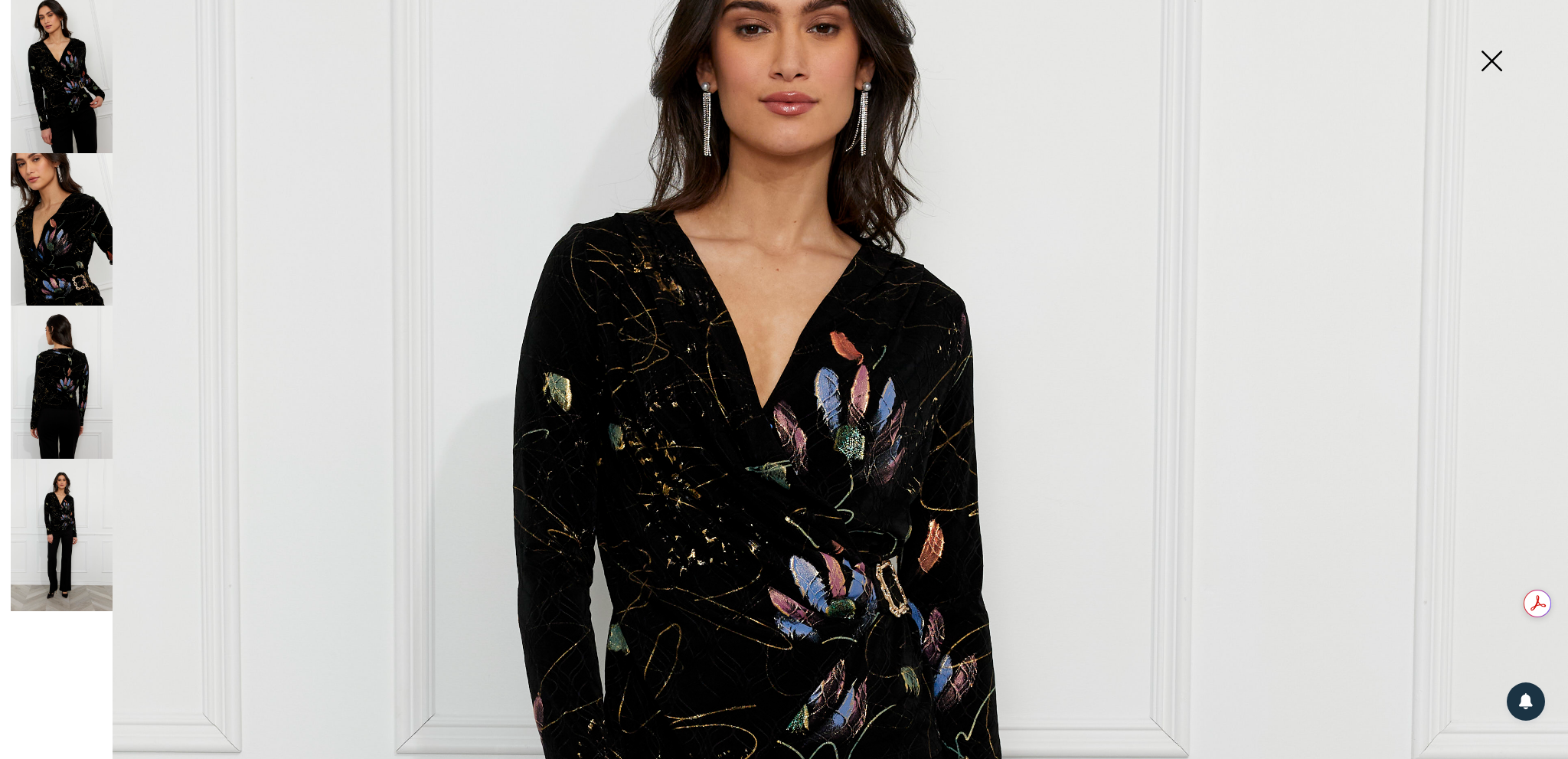
click at [51, 283] on img at bounding box center [61, 229] width 101 height 153
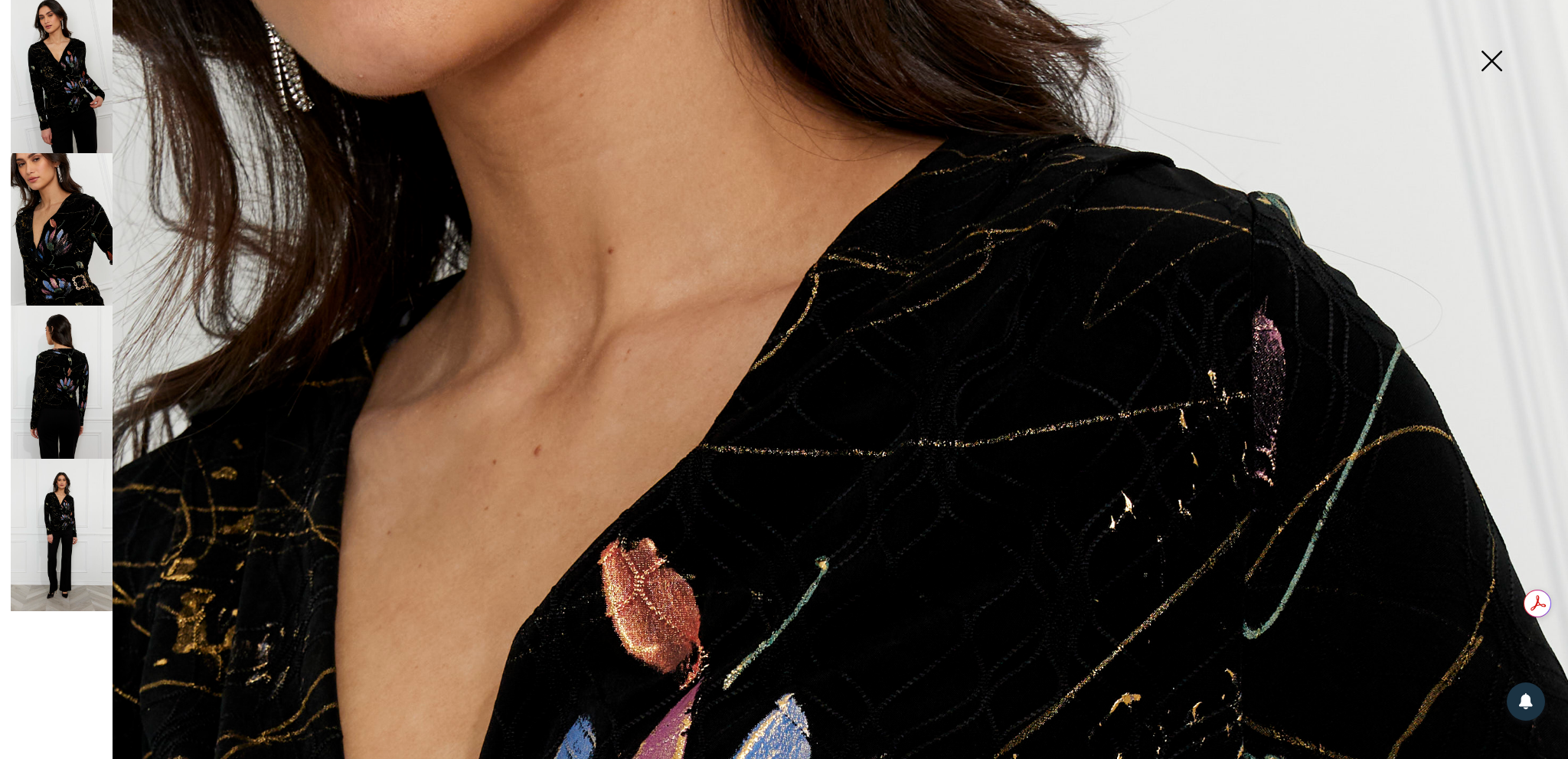
scroll to position [198, 0]
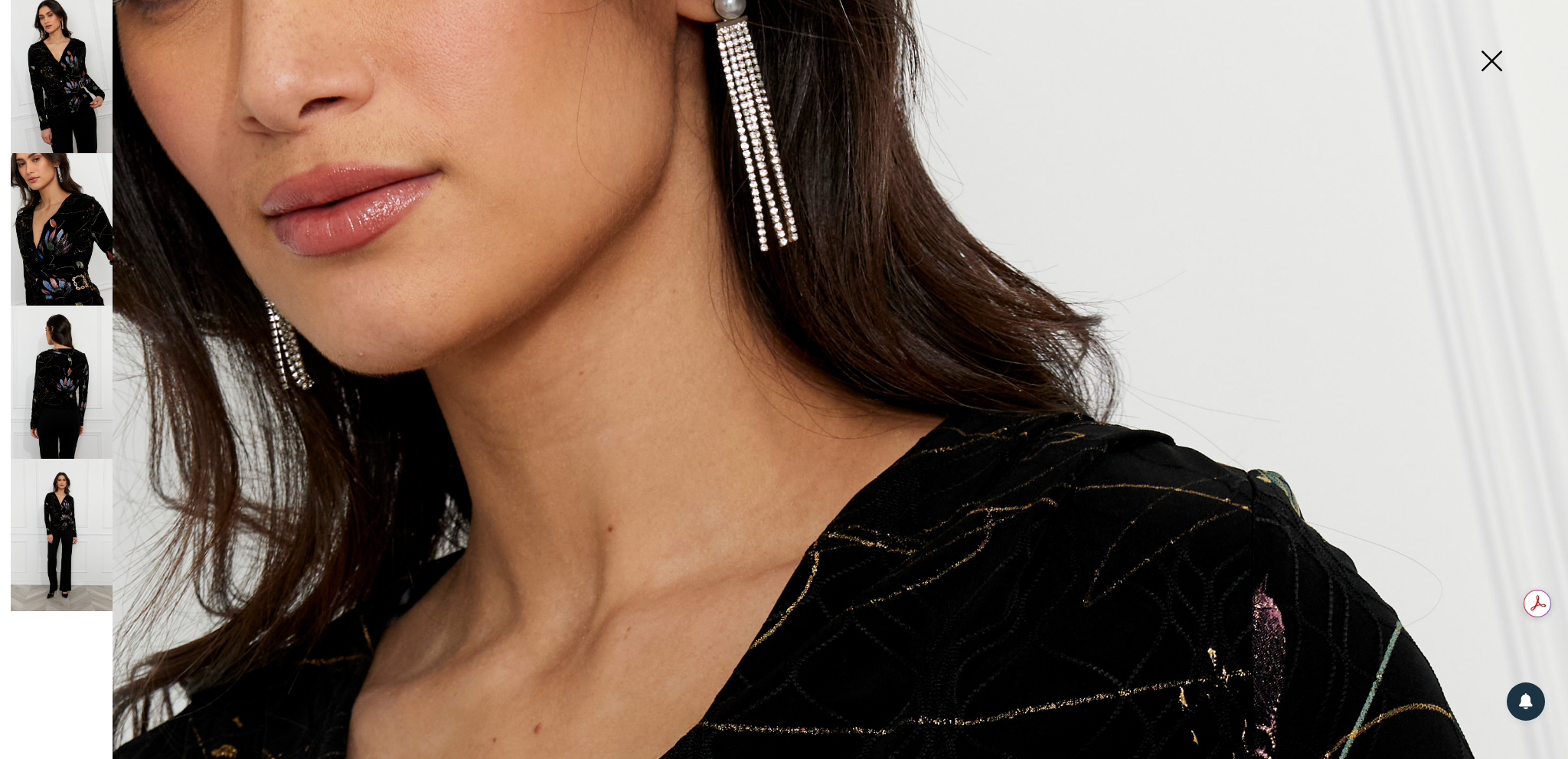
click at [1488, 52] on img at bounding box center [1491, 62] width 77 height 79
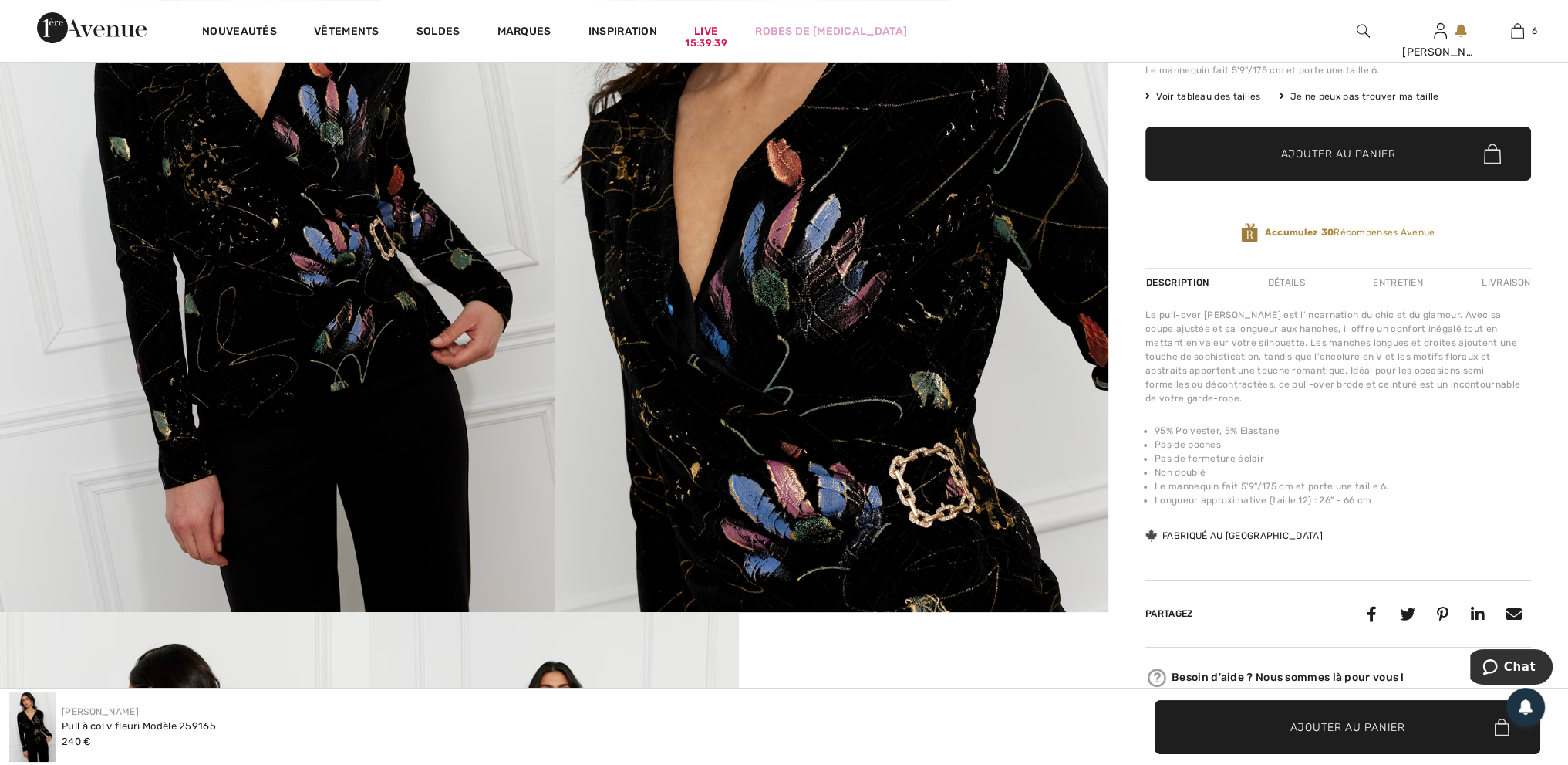
scroll to position [78, 0]
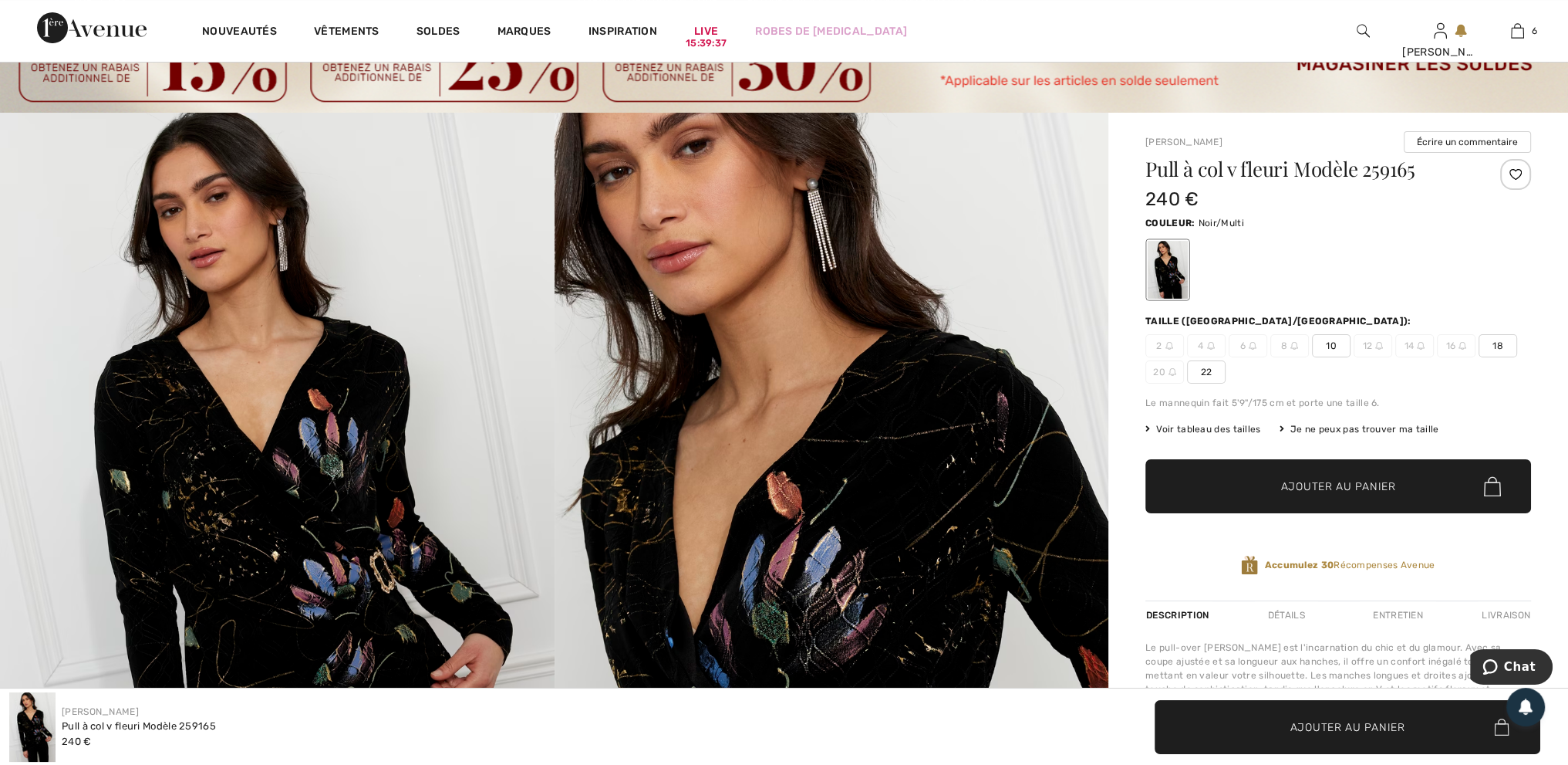
click at [1334, 342] on span "10" at bounding box center [1330, 346] width 38 height 24
drag, startPoint x: 1353, startPoint y: 491, endPoint x: 1344, endPoint y: 483, distance: 12.0
click at [1352, 488] on span "Ajouter au panier" at bounding box center [1338, 486] width 115 height 16
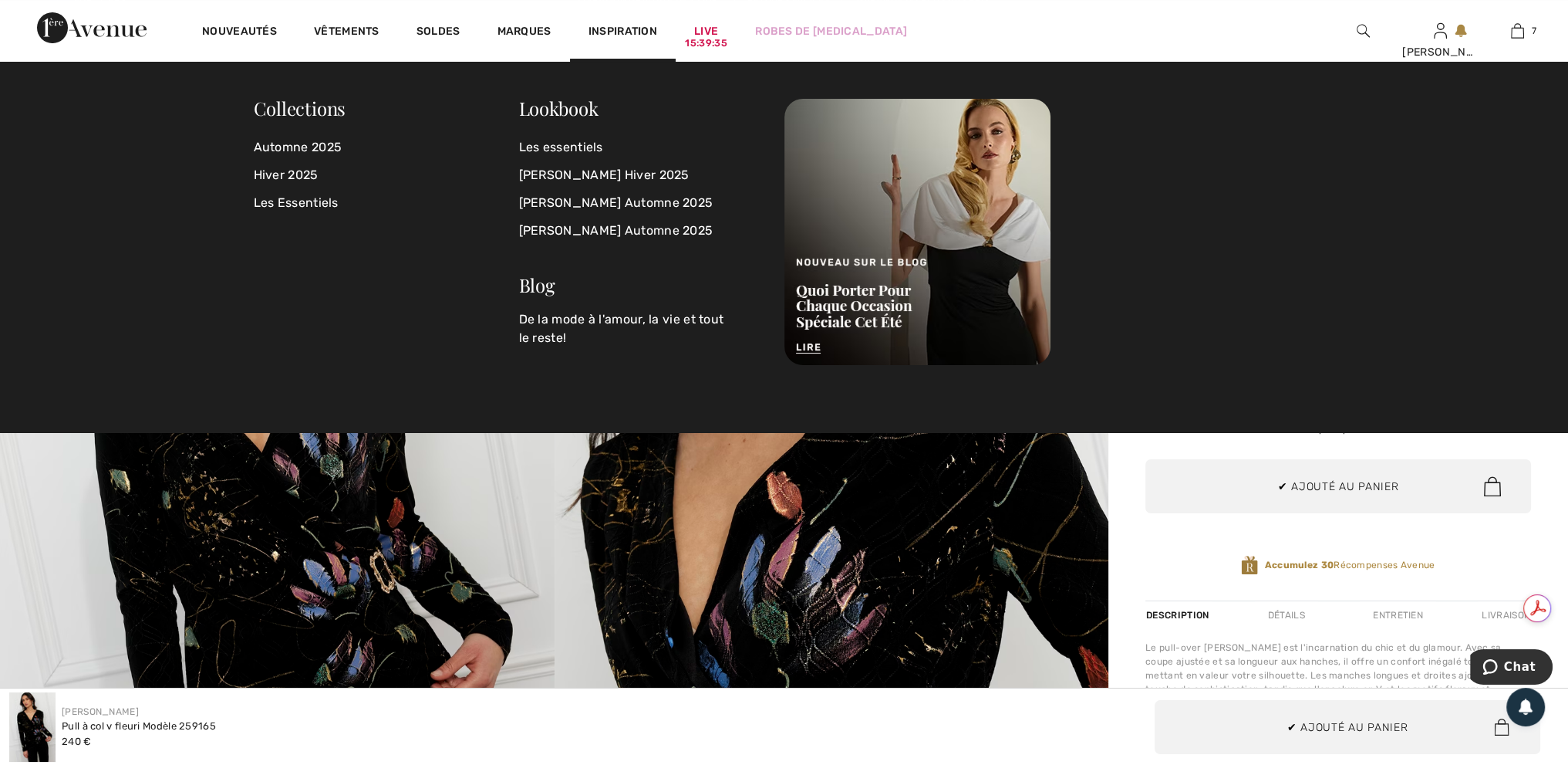
scroll to position [648, 0]
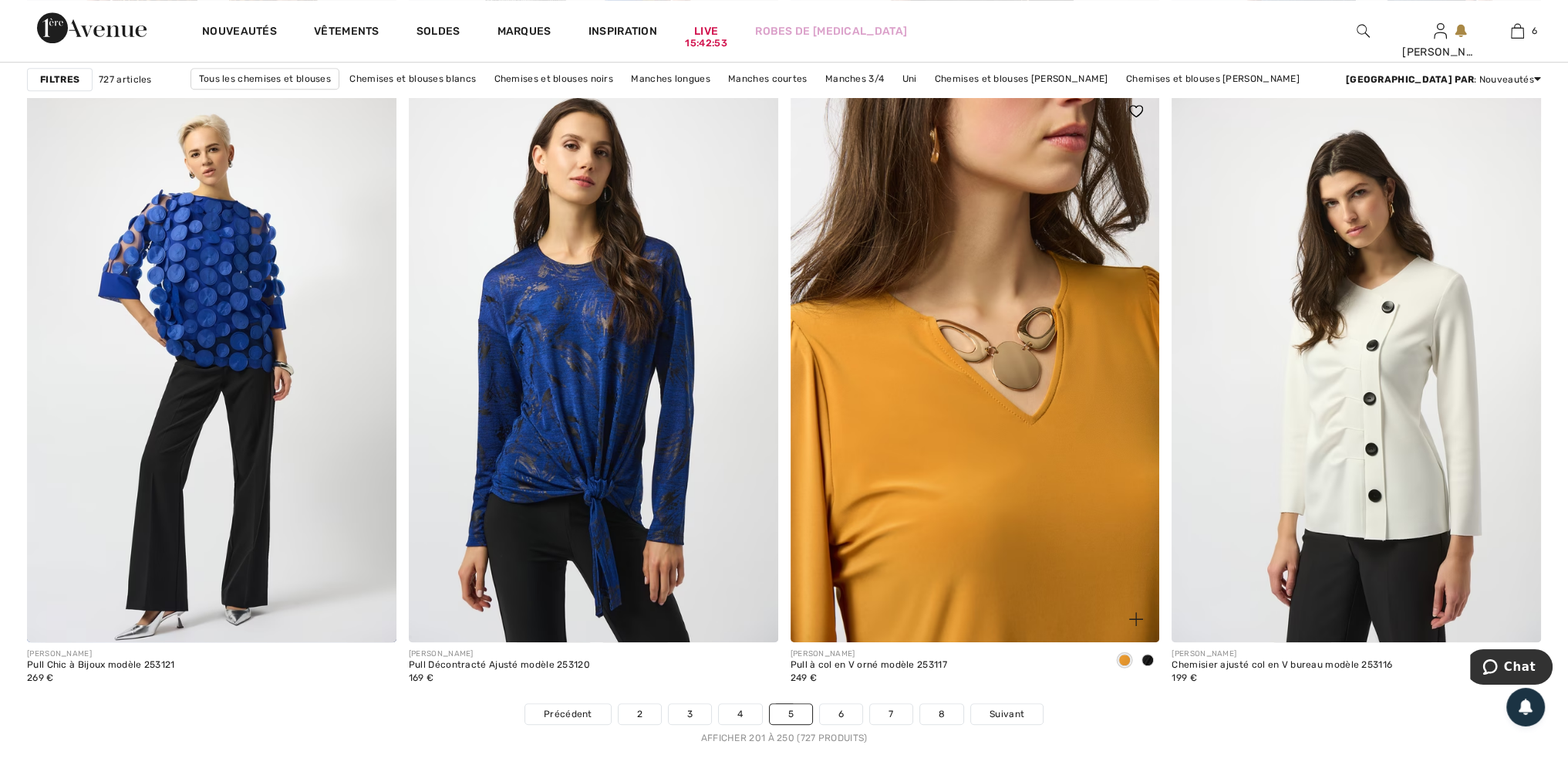
scroll to position [9490, 0]
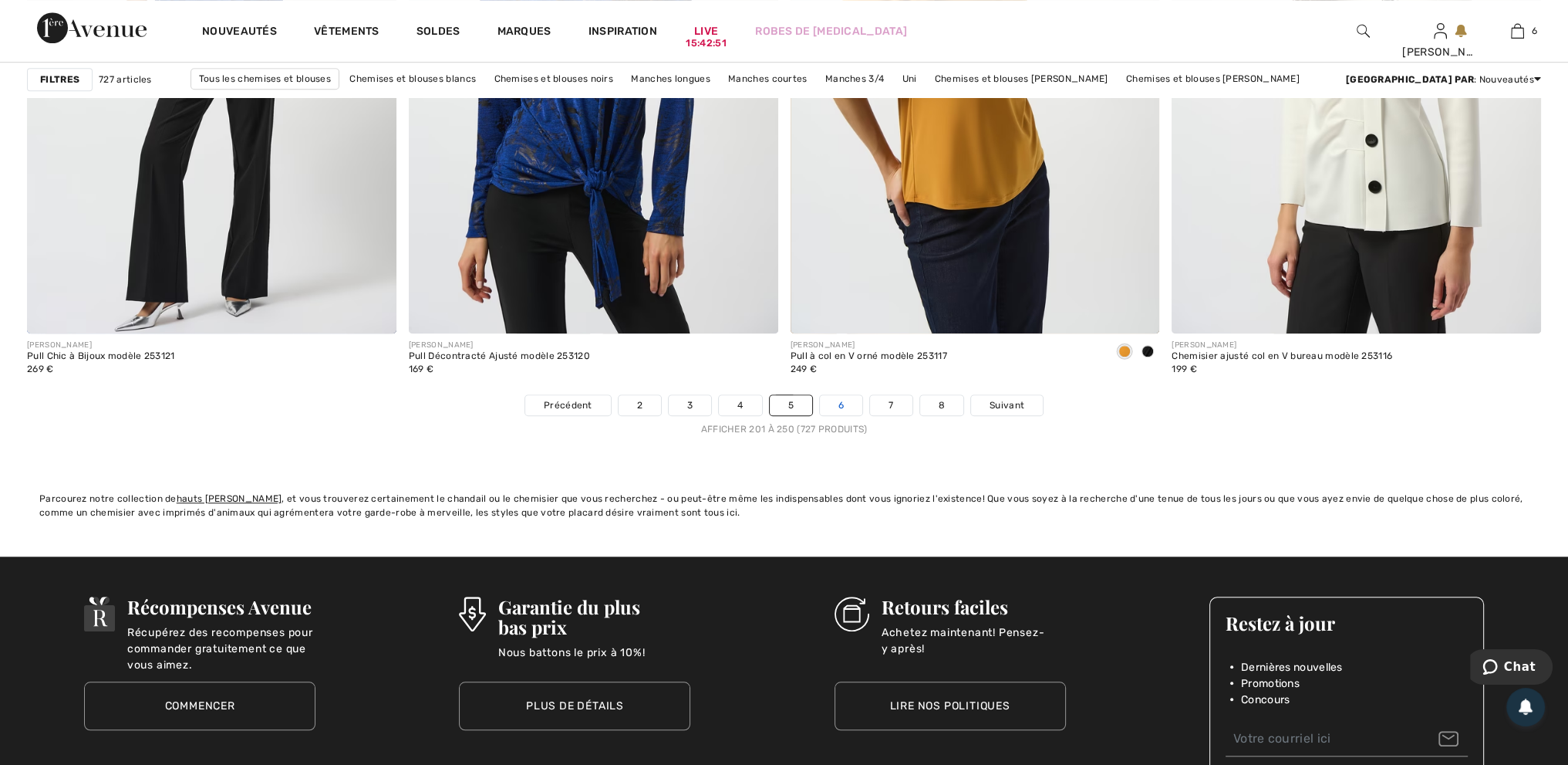
click at [834, 402] on link "6" at bounding box center [840, 405] width 42 height 20
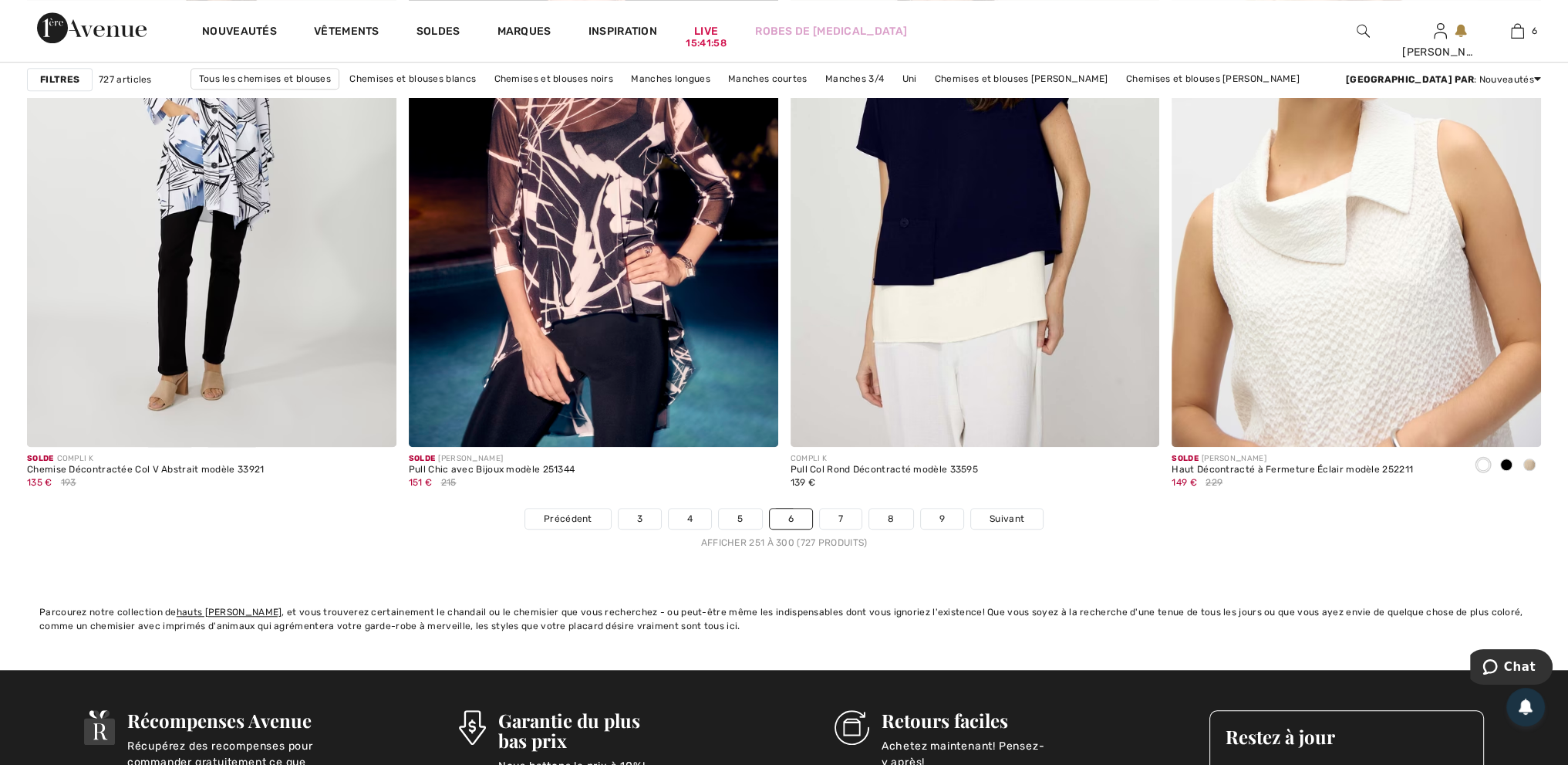
scroll to position [9644, 0]
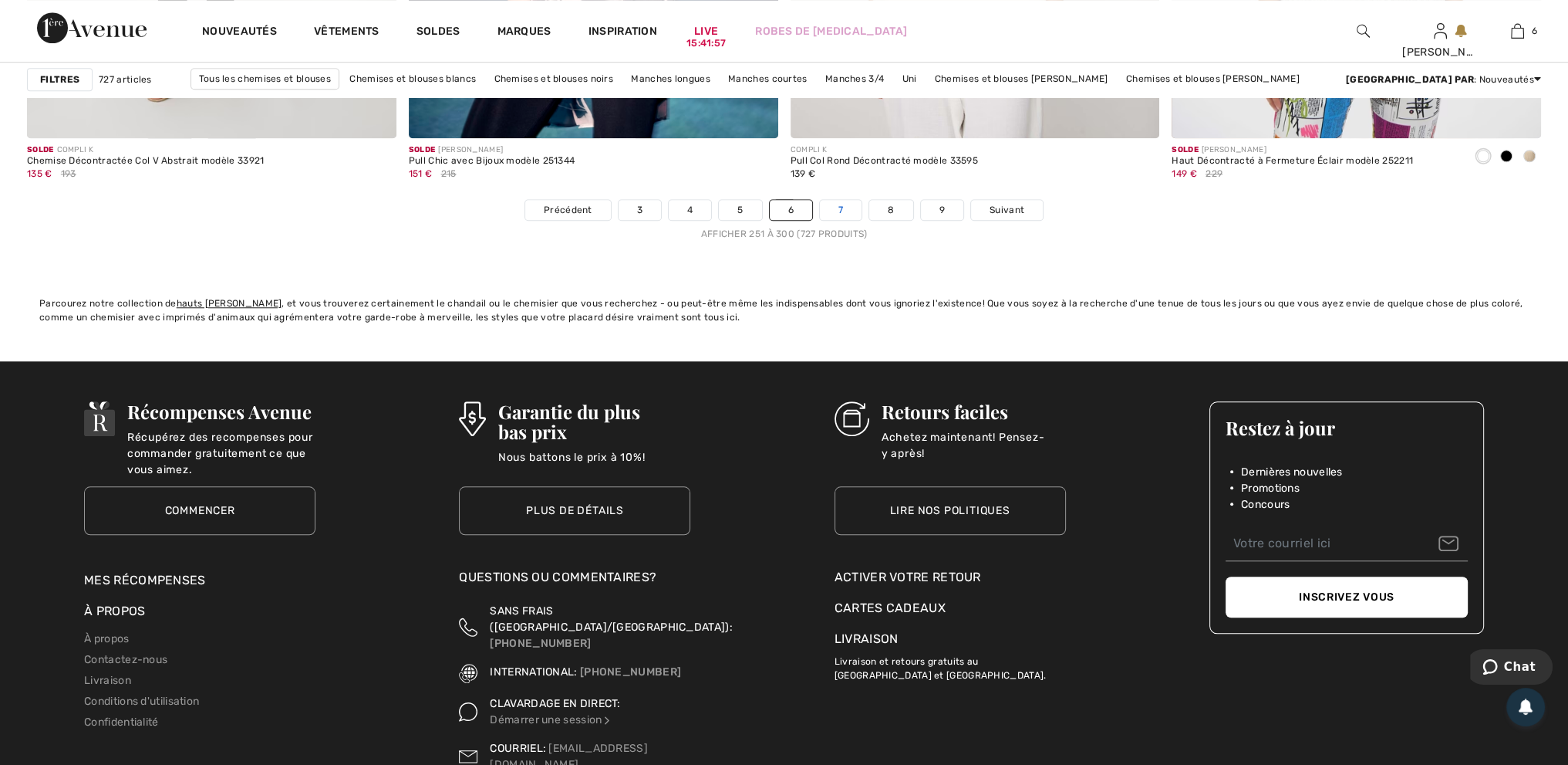
click at [843, 205] on link "7" at bounding box center [840, 209] width 41 height 20
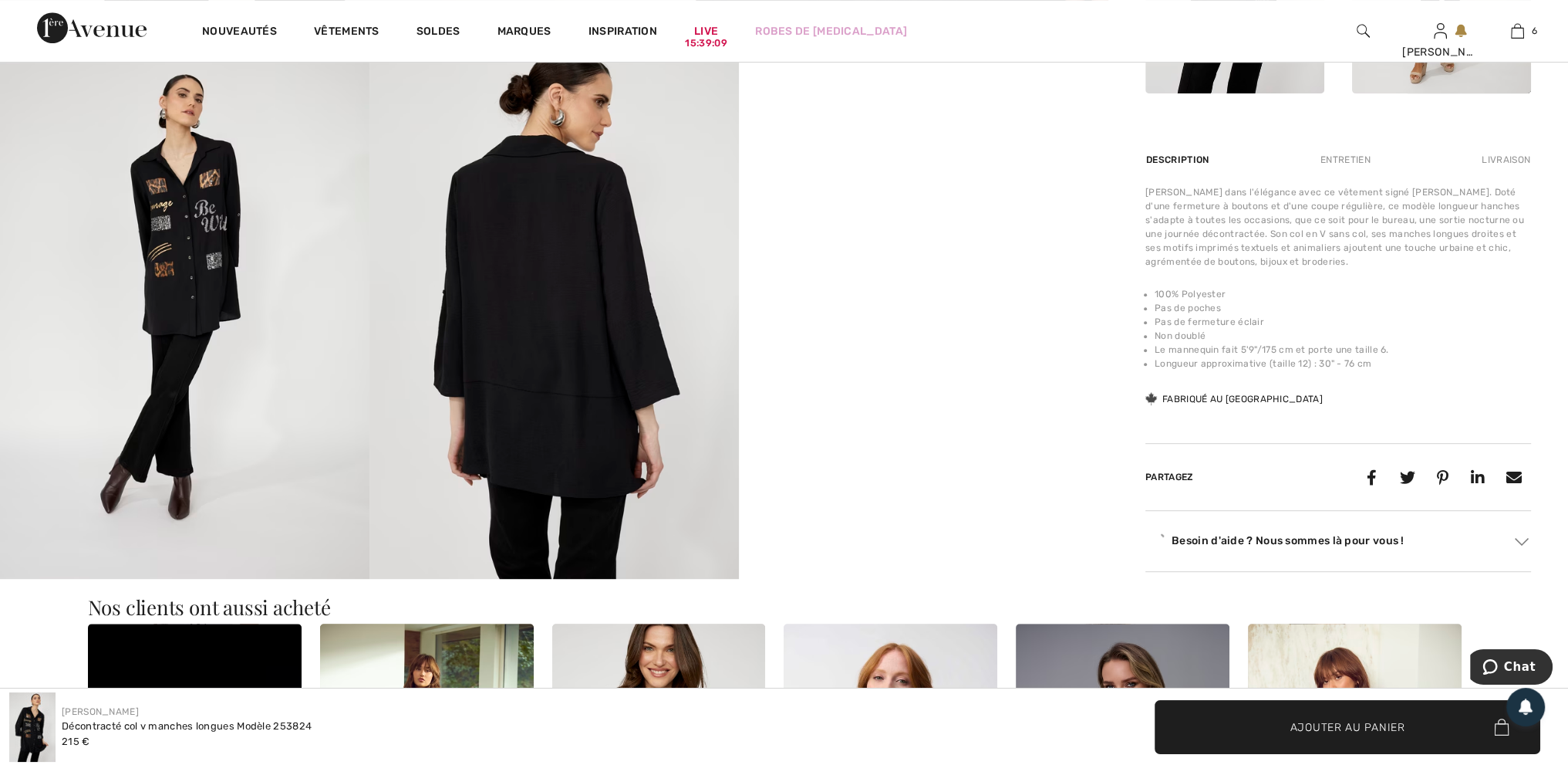
scroll to position [1003, 0]
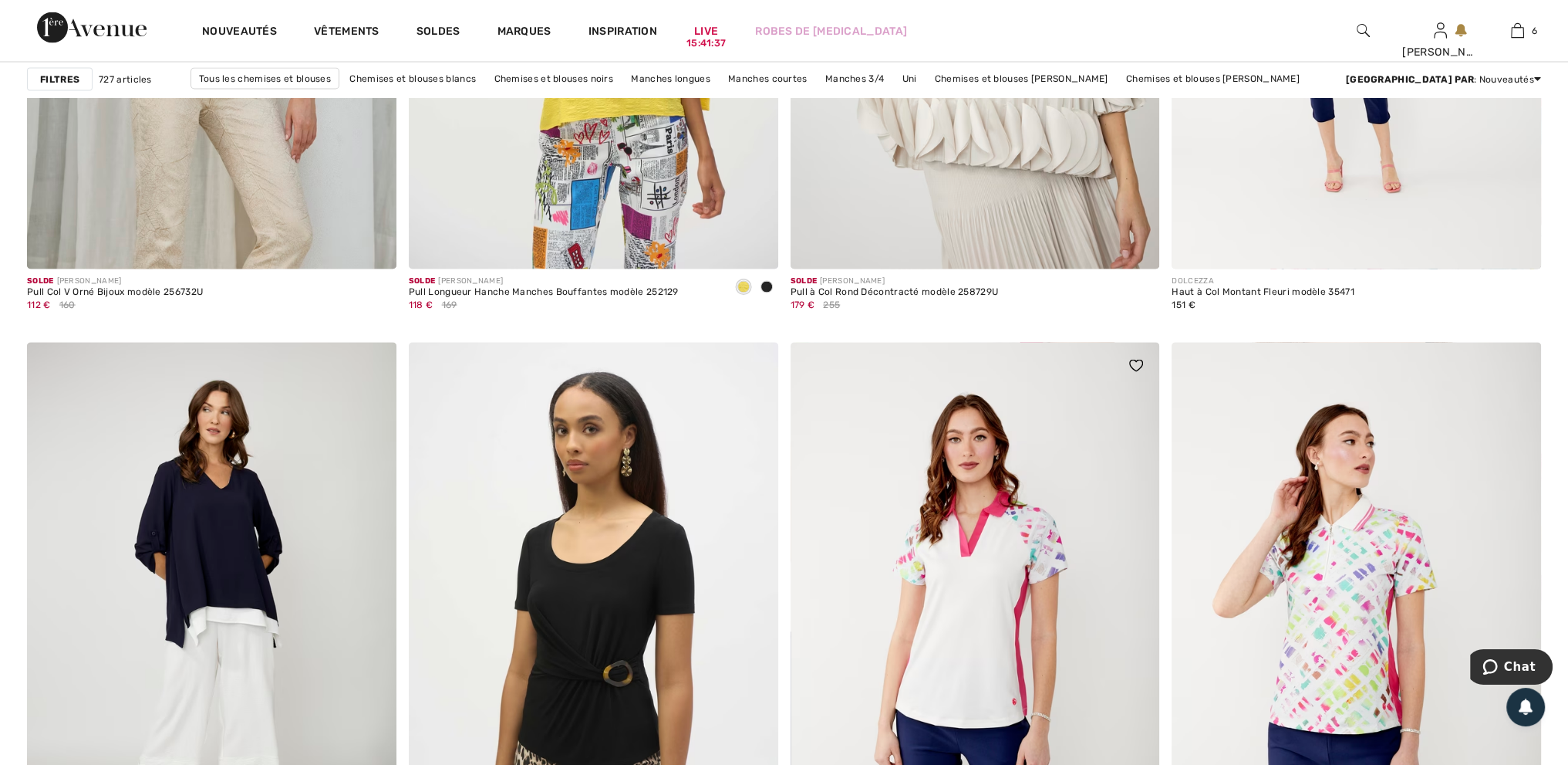
scroll to position [4321, 0]
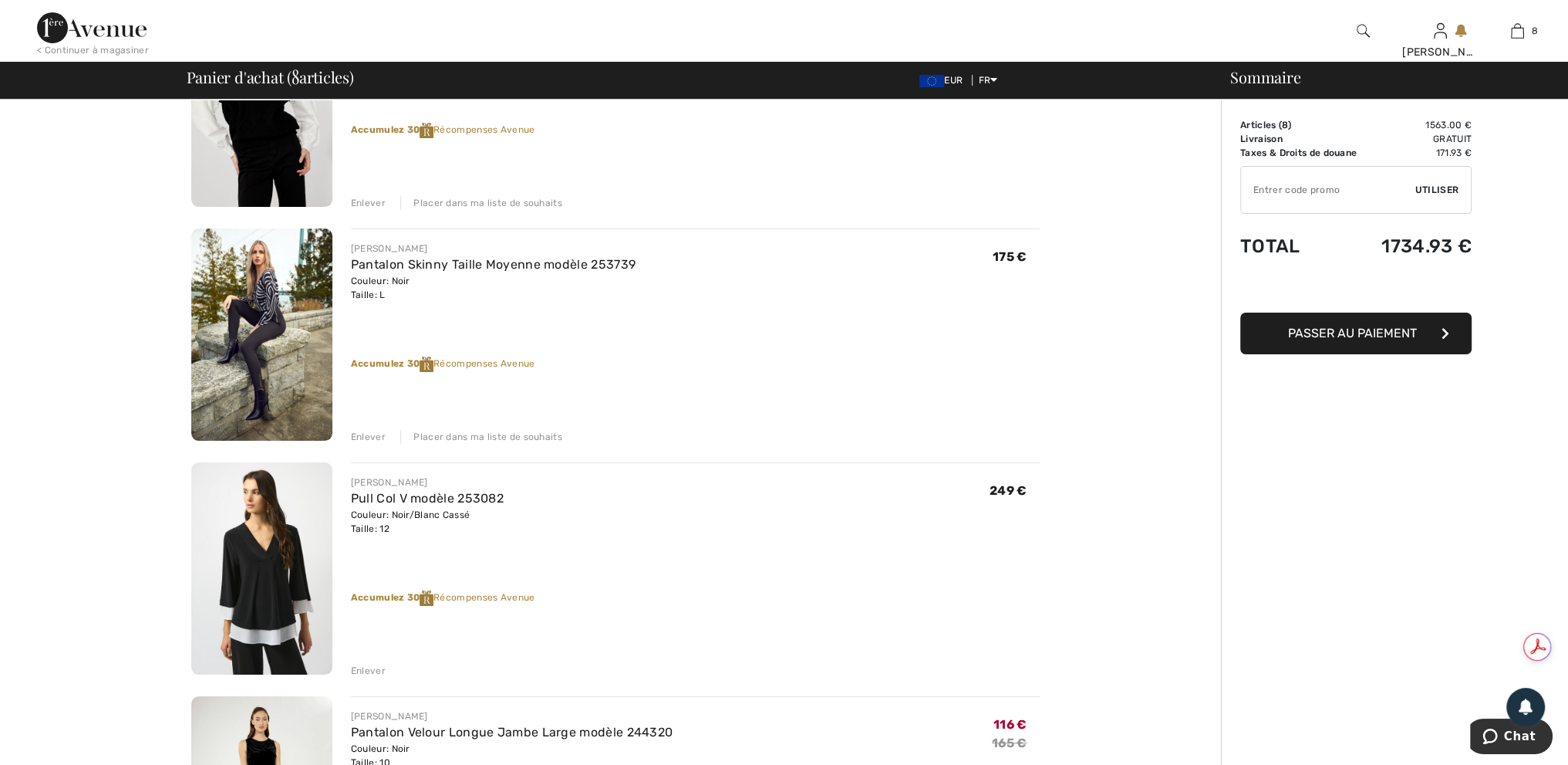
drag, startPoint x: 376, startPoint y: 672, endPoint x: 393, endPoint y: 672, distance: 17.0
click at [376, 672] on div "Enlever" at bounding box center [367, 671] width 34 height 14
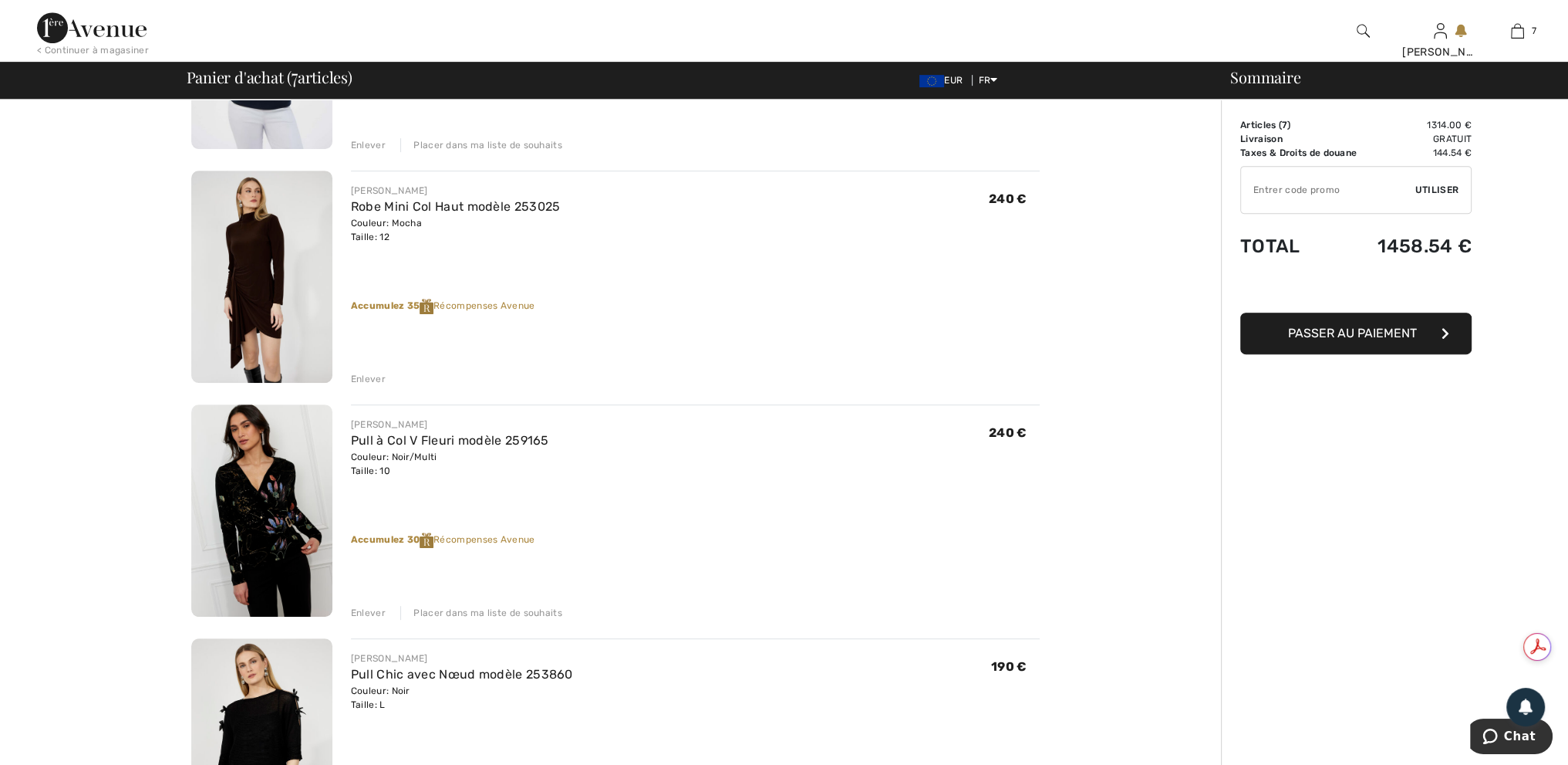
scroll to position [1157, 0]
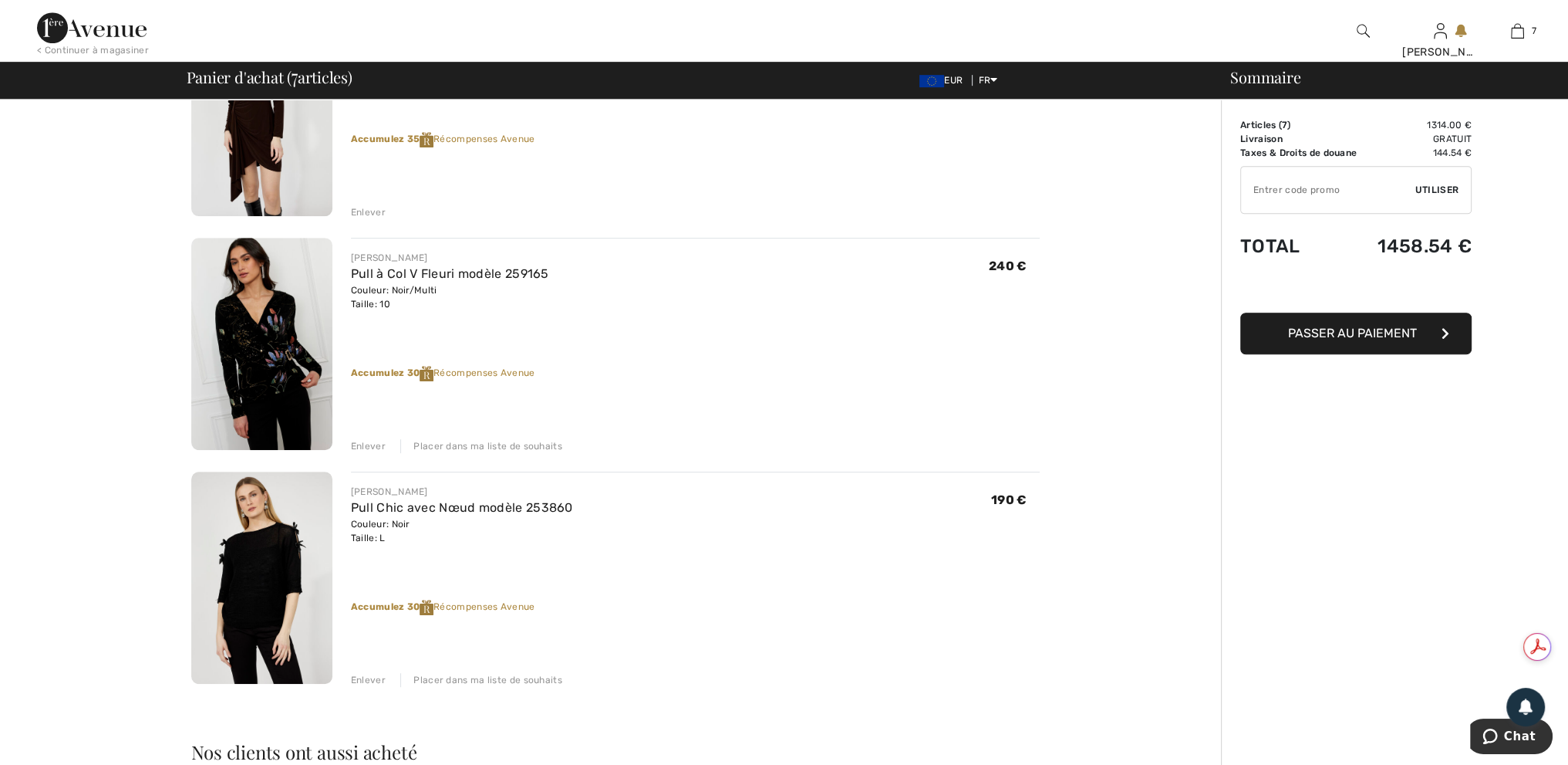
click at [511, 679] on div "Placer dans ma liste de souhaits" at bounding box center [481, 680] width 162 height 14
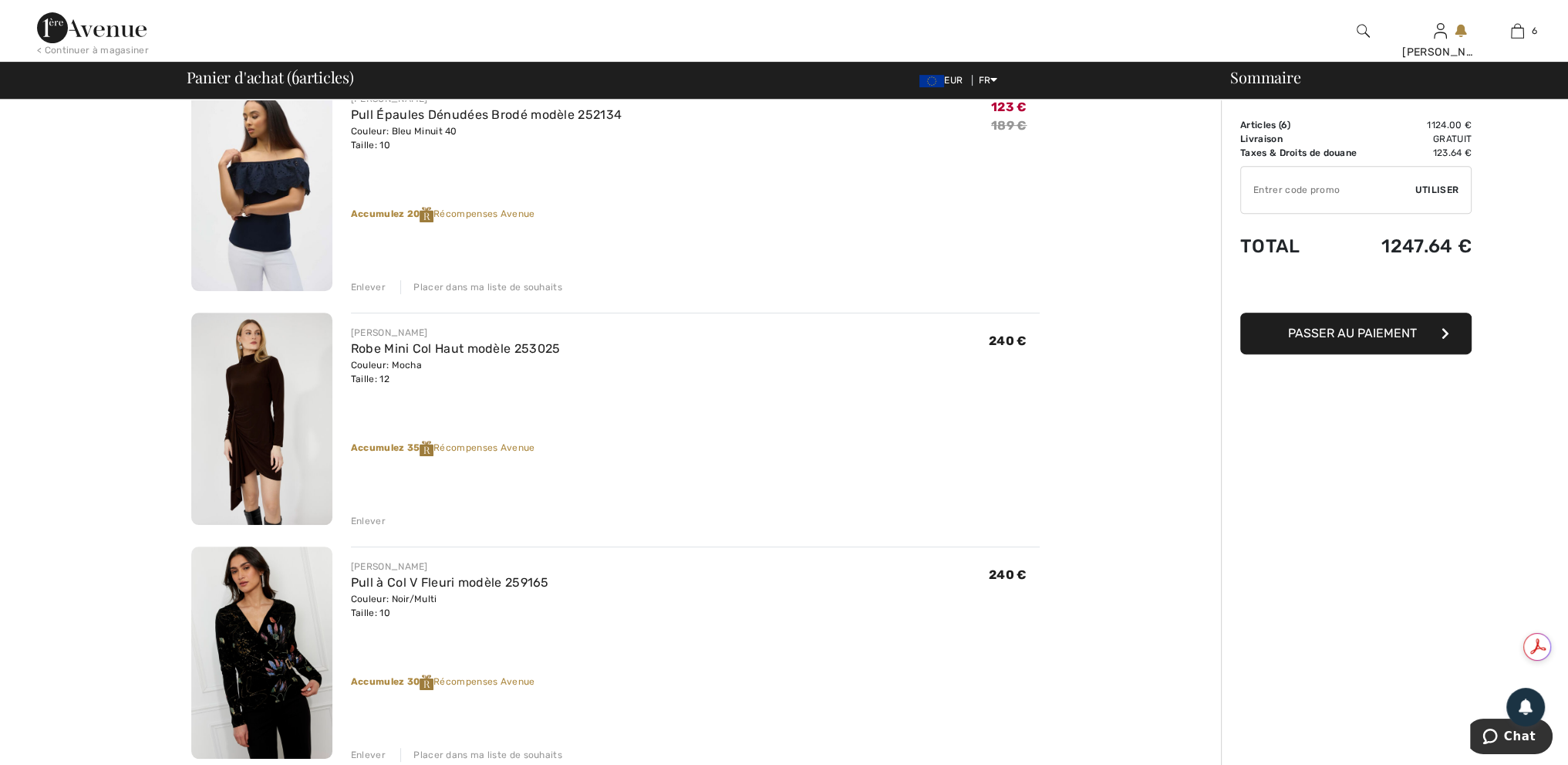
scroll to position [540, 0]
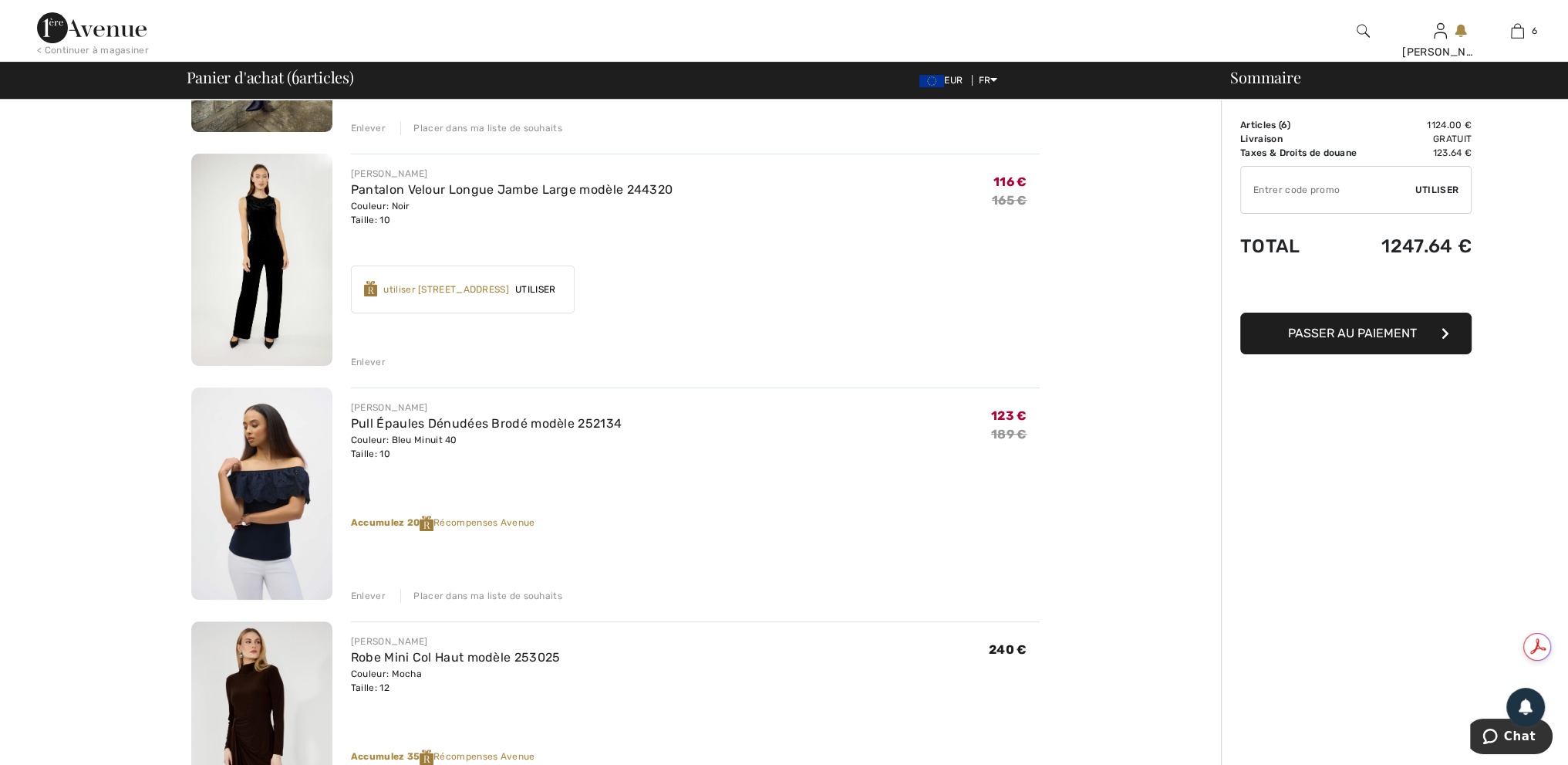
click at [510, 598] on div "Placer dans ma liste de souhaits" at bounding box center [481, 595] width 162 height 14
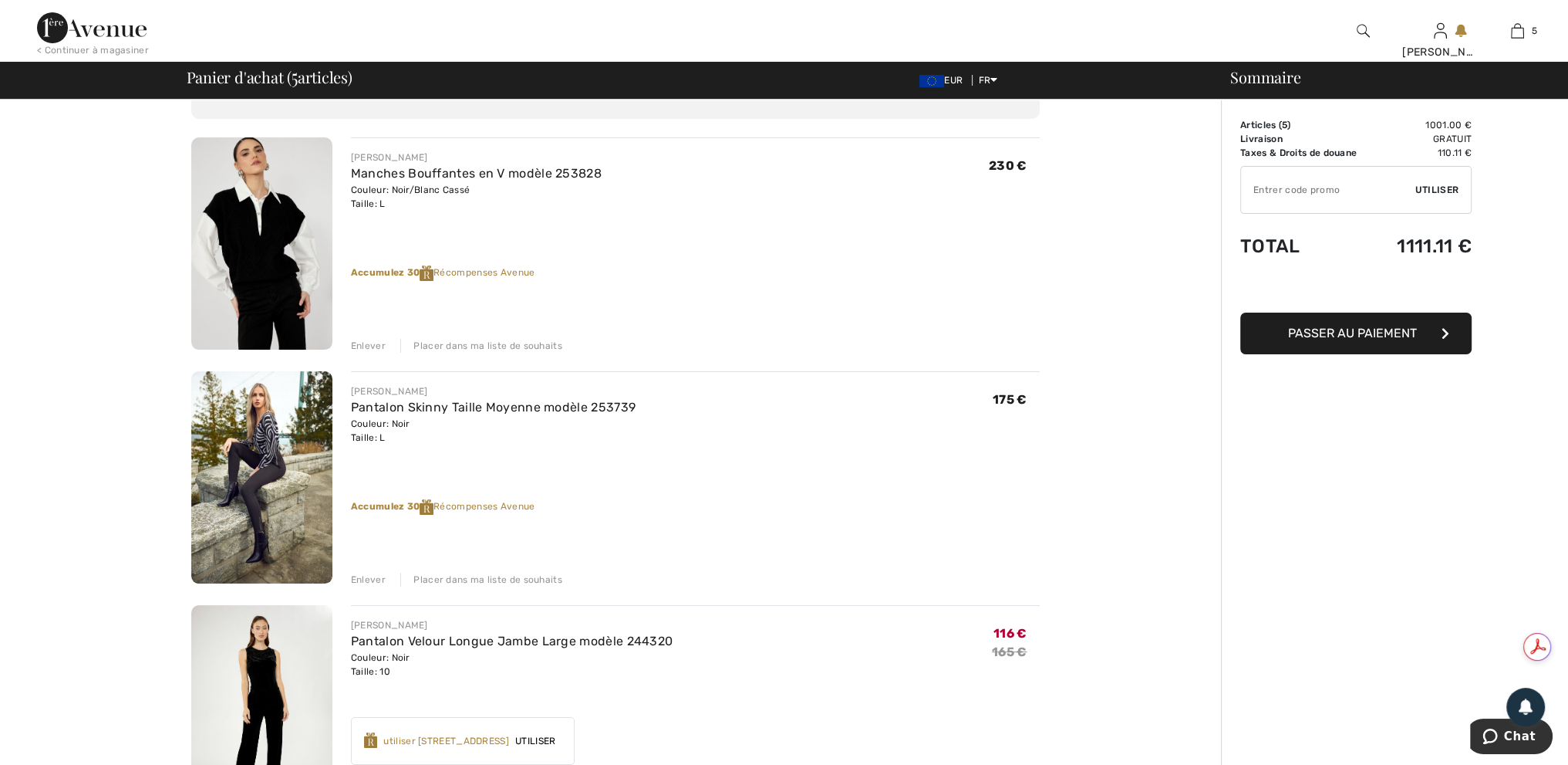
scroll to position [0, 0]
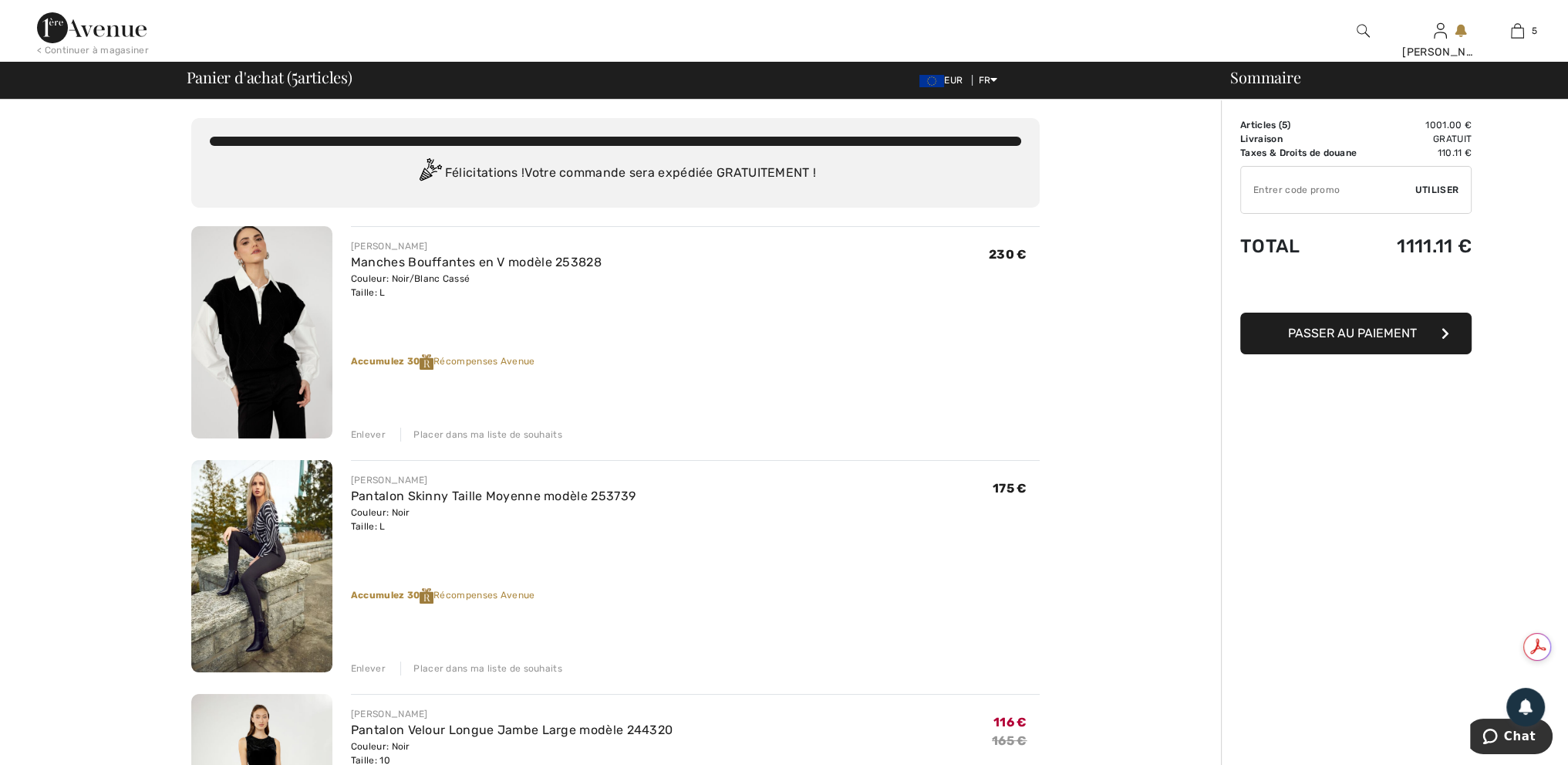
click at [534, 428] on div "Placer dans ma liste de souhaits" at bounding box center [481, 434] width 162 height 14
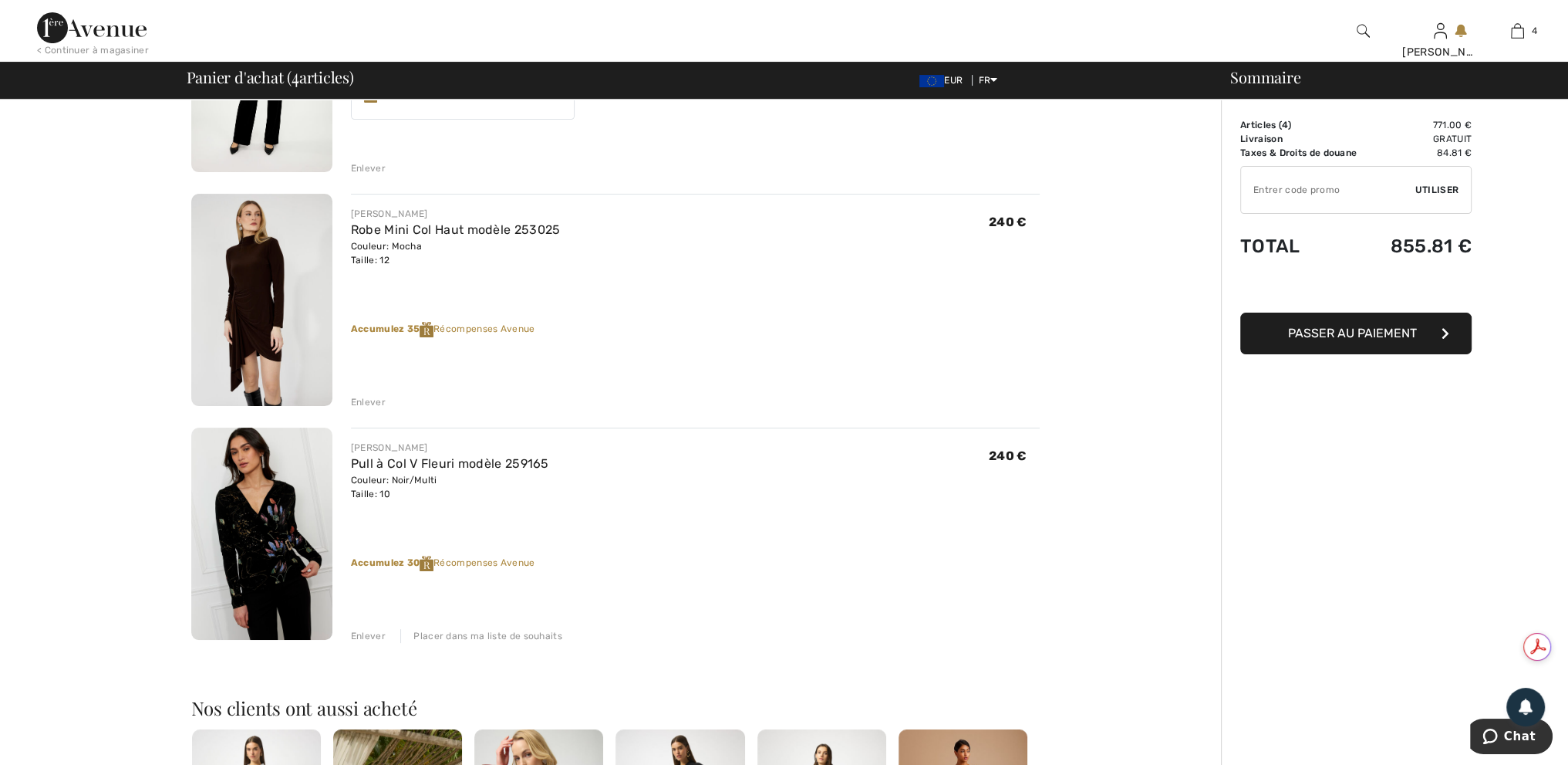
scroll to position [540, 0]
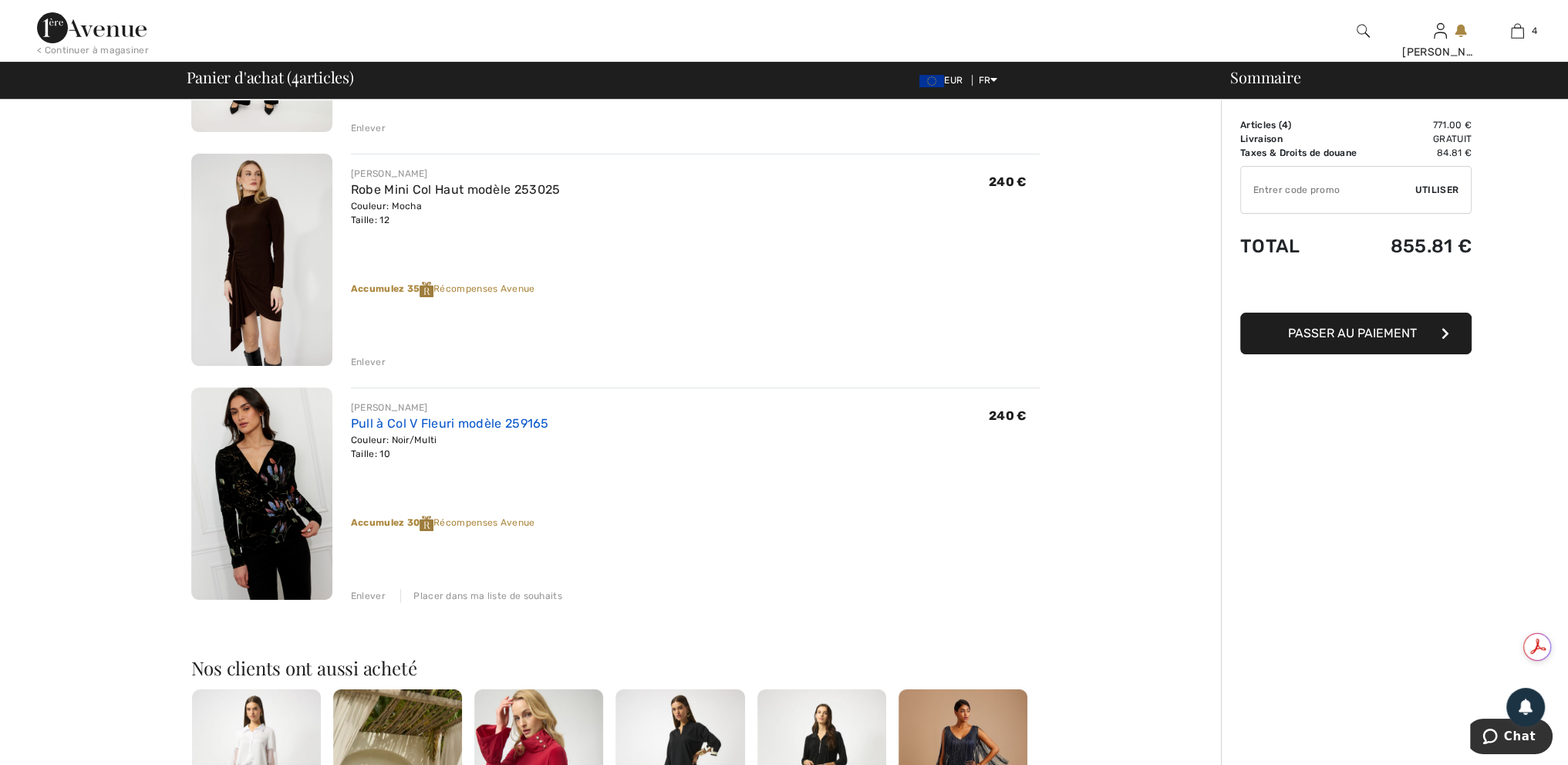
click at [474, 425] on link "Pull à Col V Fleuri modèle 259165" at bounding box center [450, 422] width 198 height 15
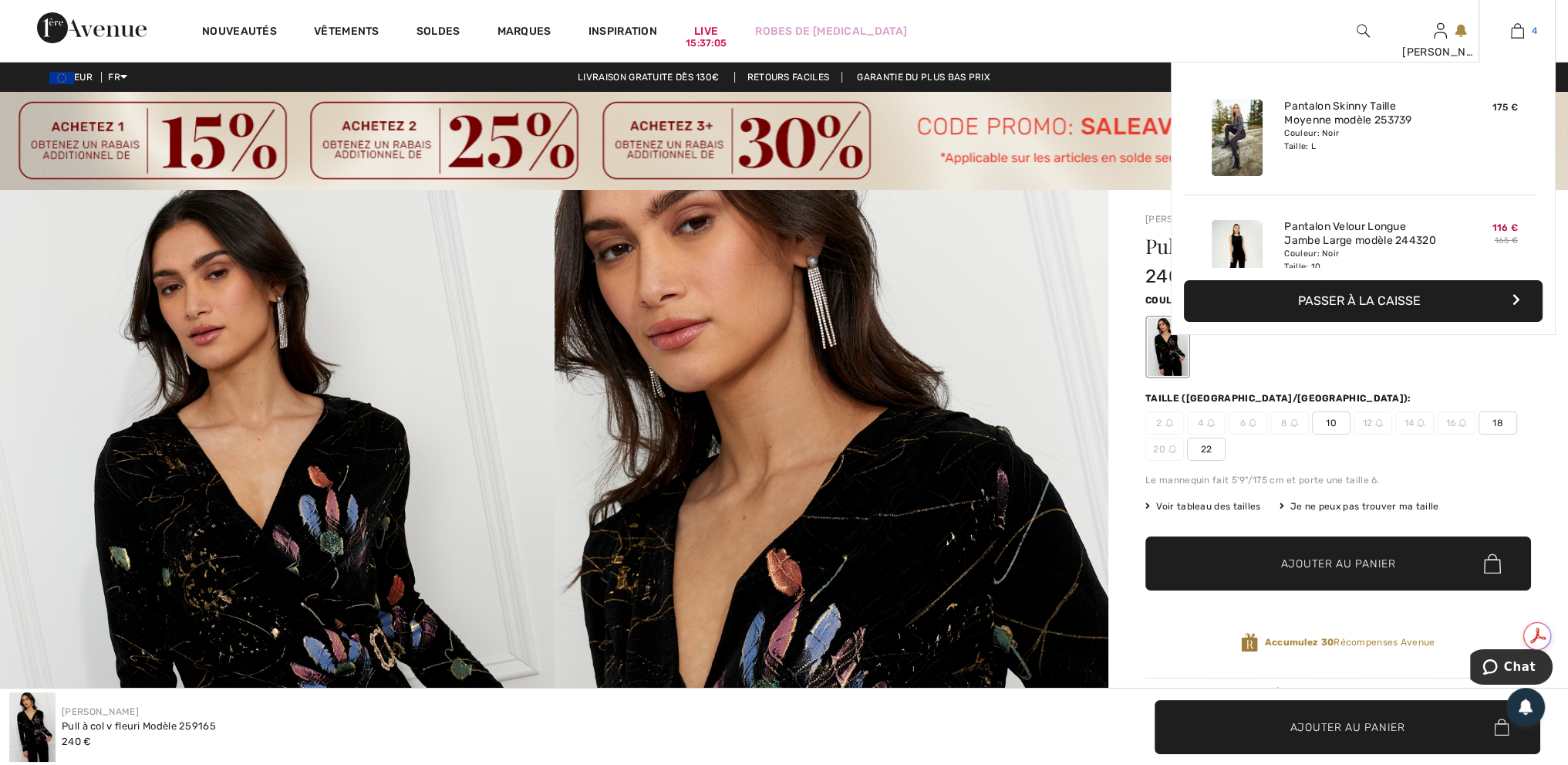
click at [1514, 38] on img at bounding box center [1517, 30] width 13 height 19
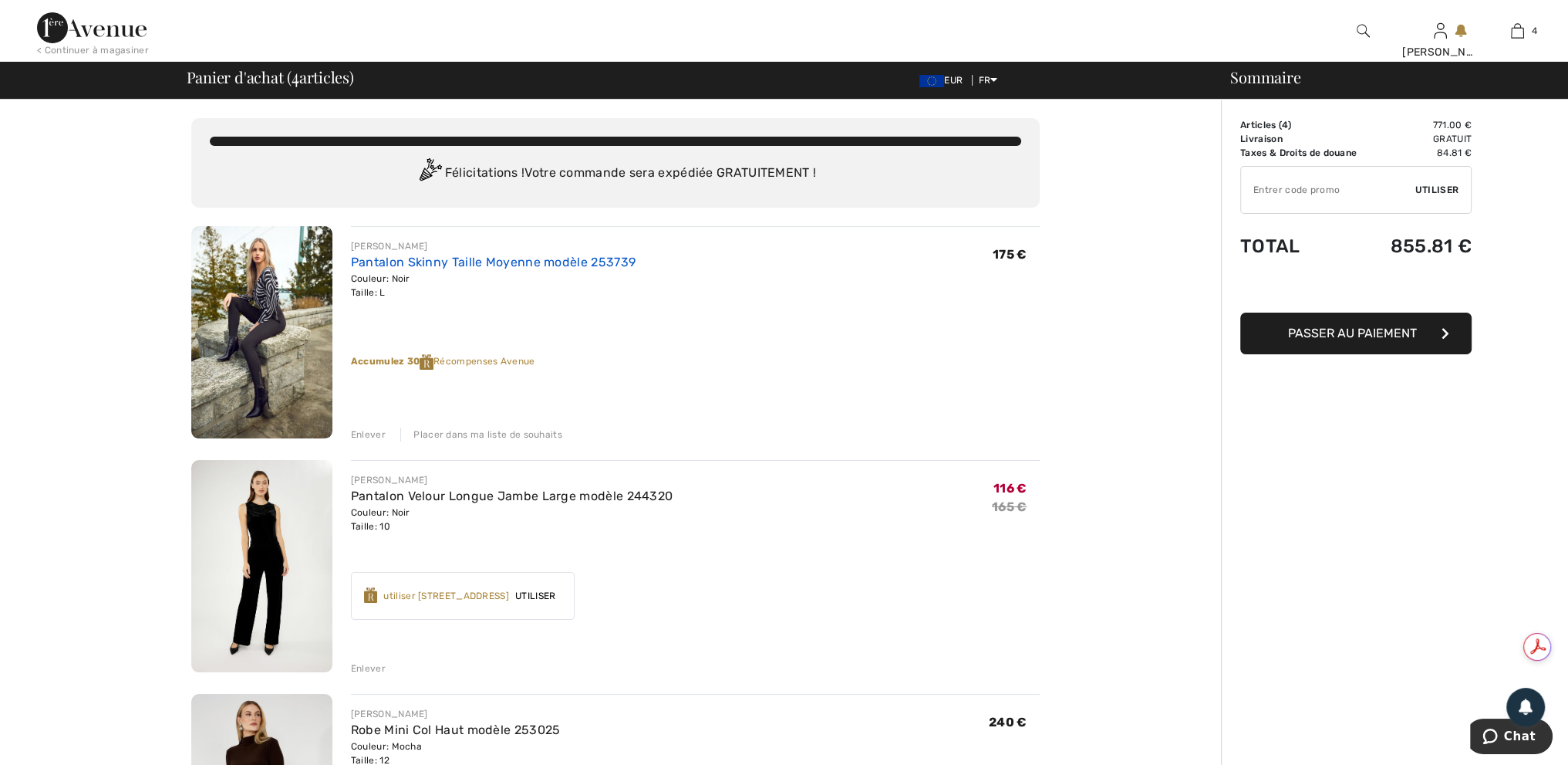
click at [514, 257] on link "Pantalon Skinny Taille Moyenne modèle 253739" at bounding box center [493, 261] width 285 height 15
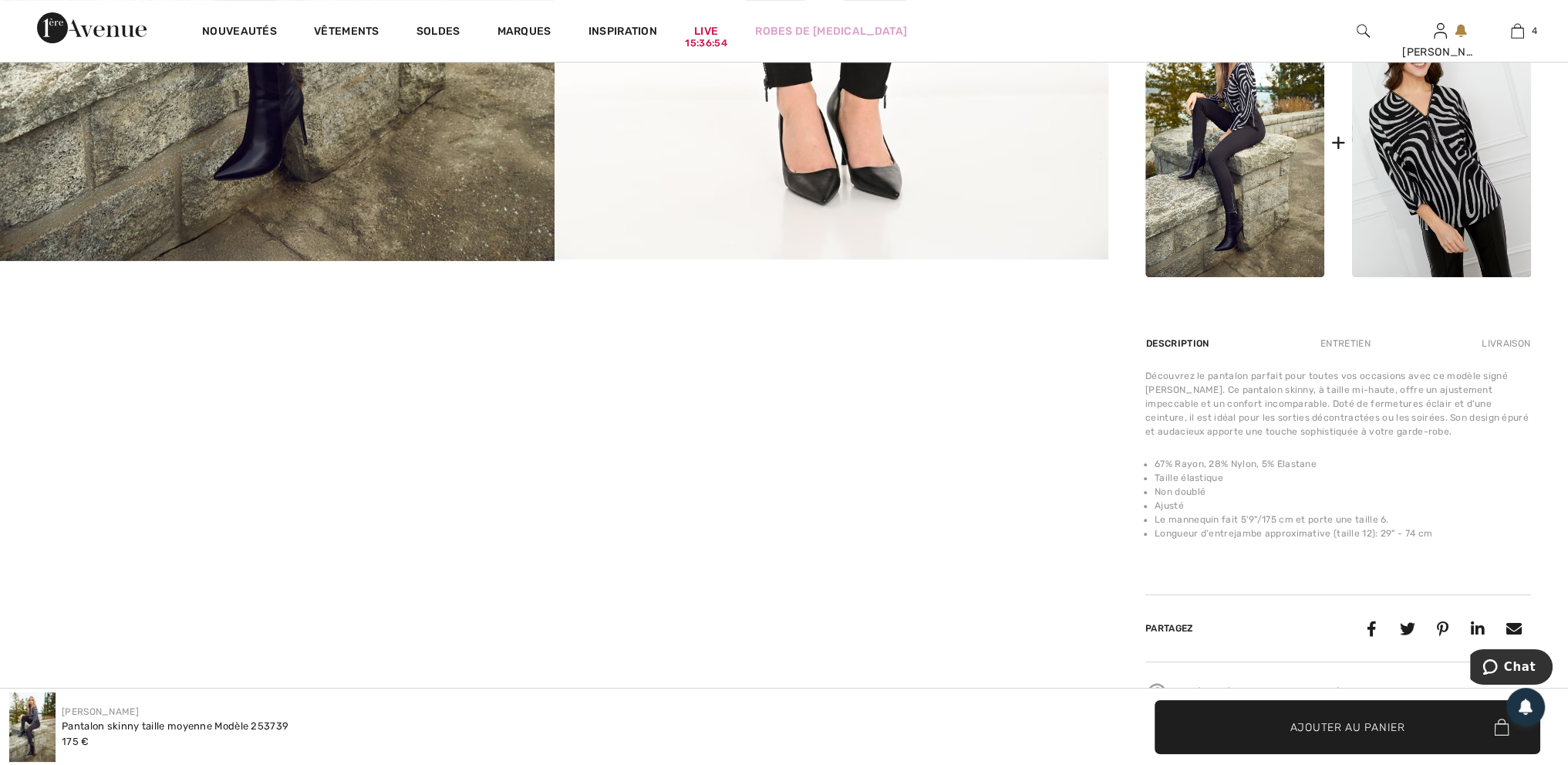
scroll to position [308, 0]
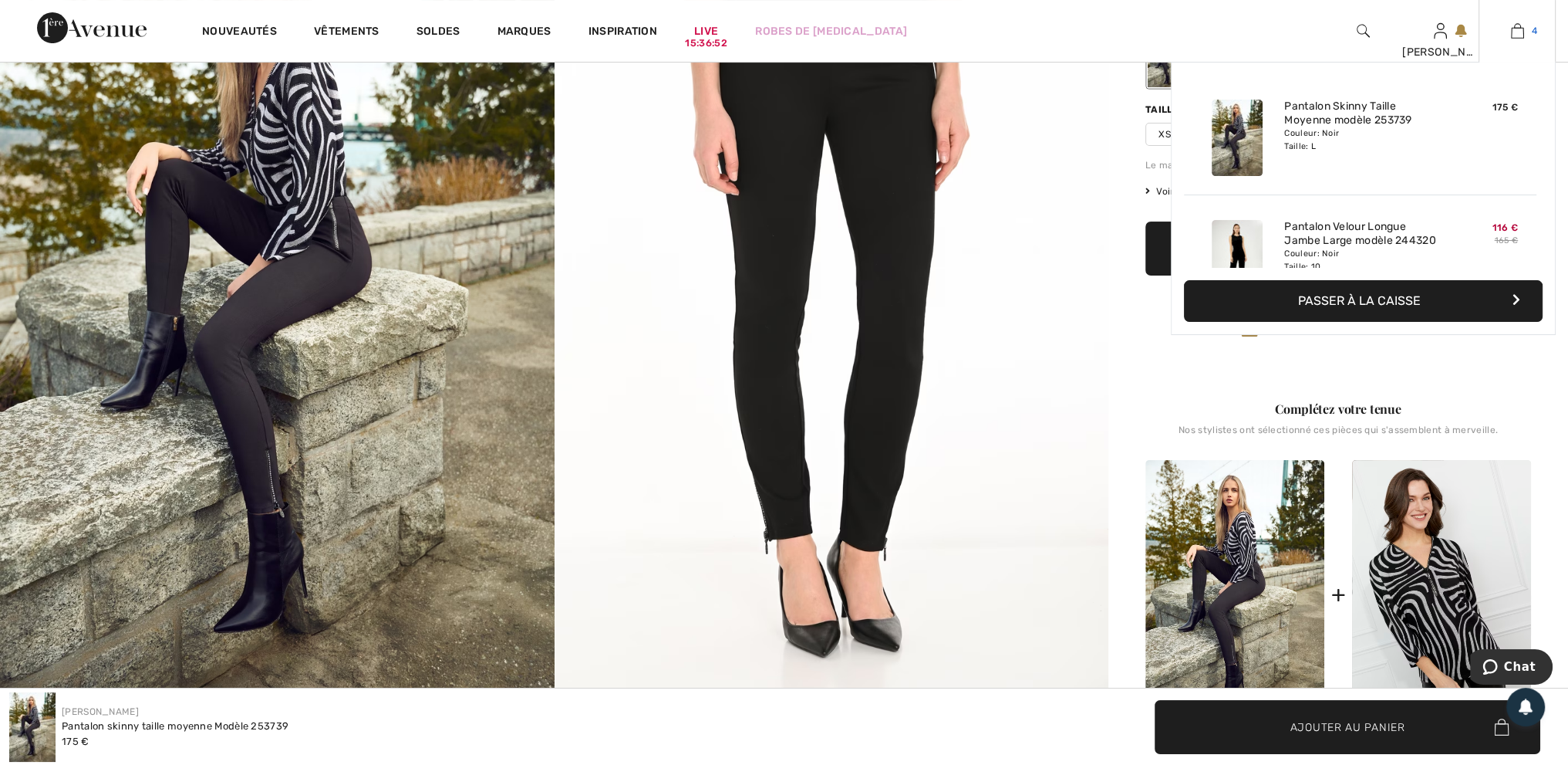
click at [1521, 37] on img at bounding box center [1517, 30] width 13 height 19
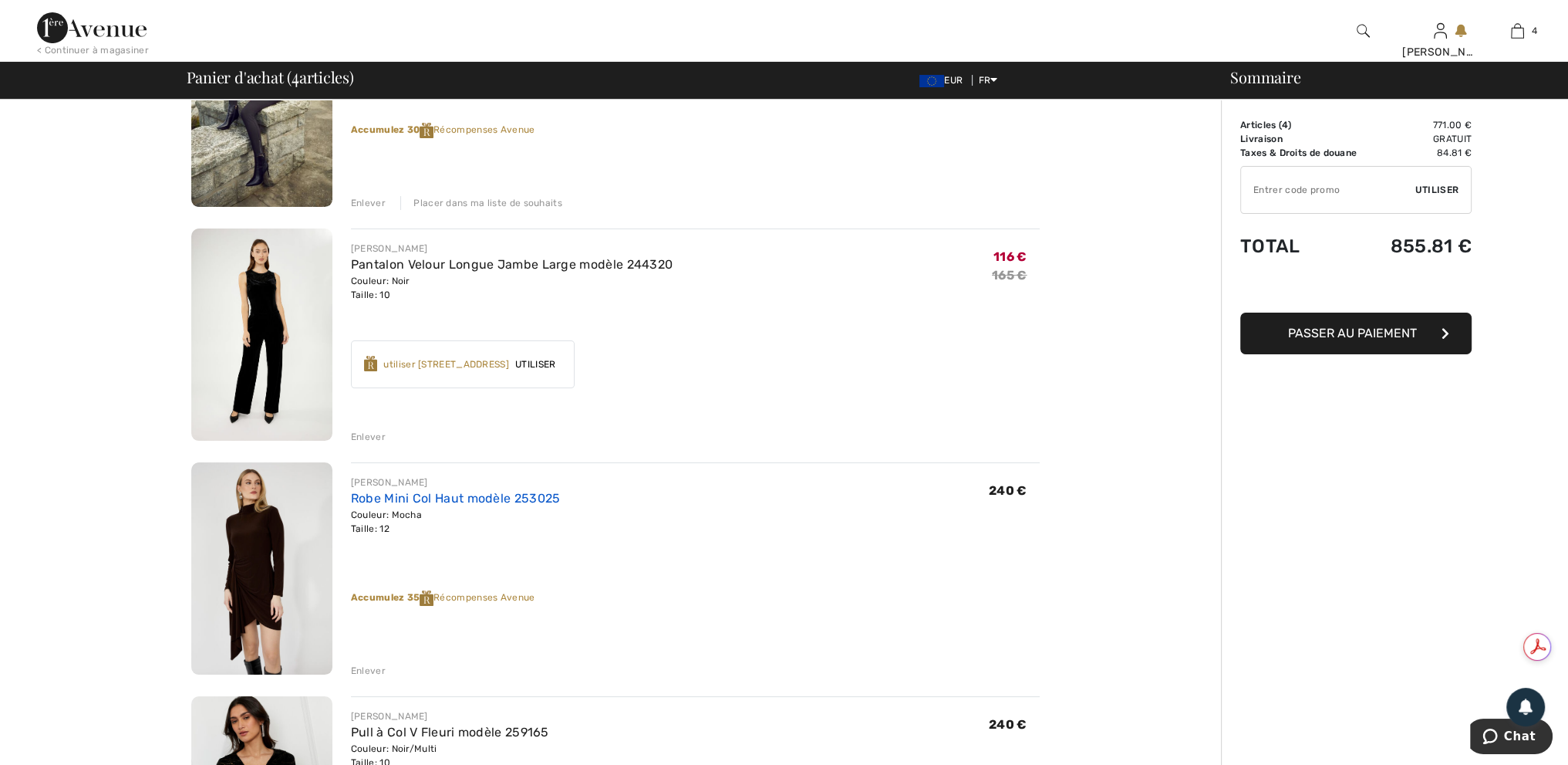
click at [459, 499] on link "Robe Mini Col Haut modèle 253025" at bounding box center [456, 498] width 210 height 15
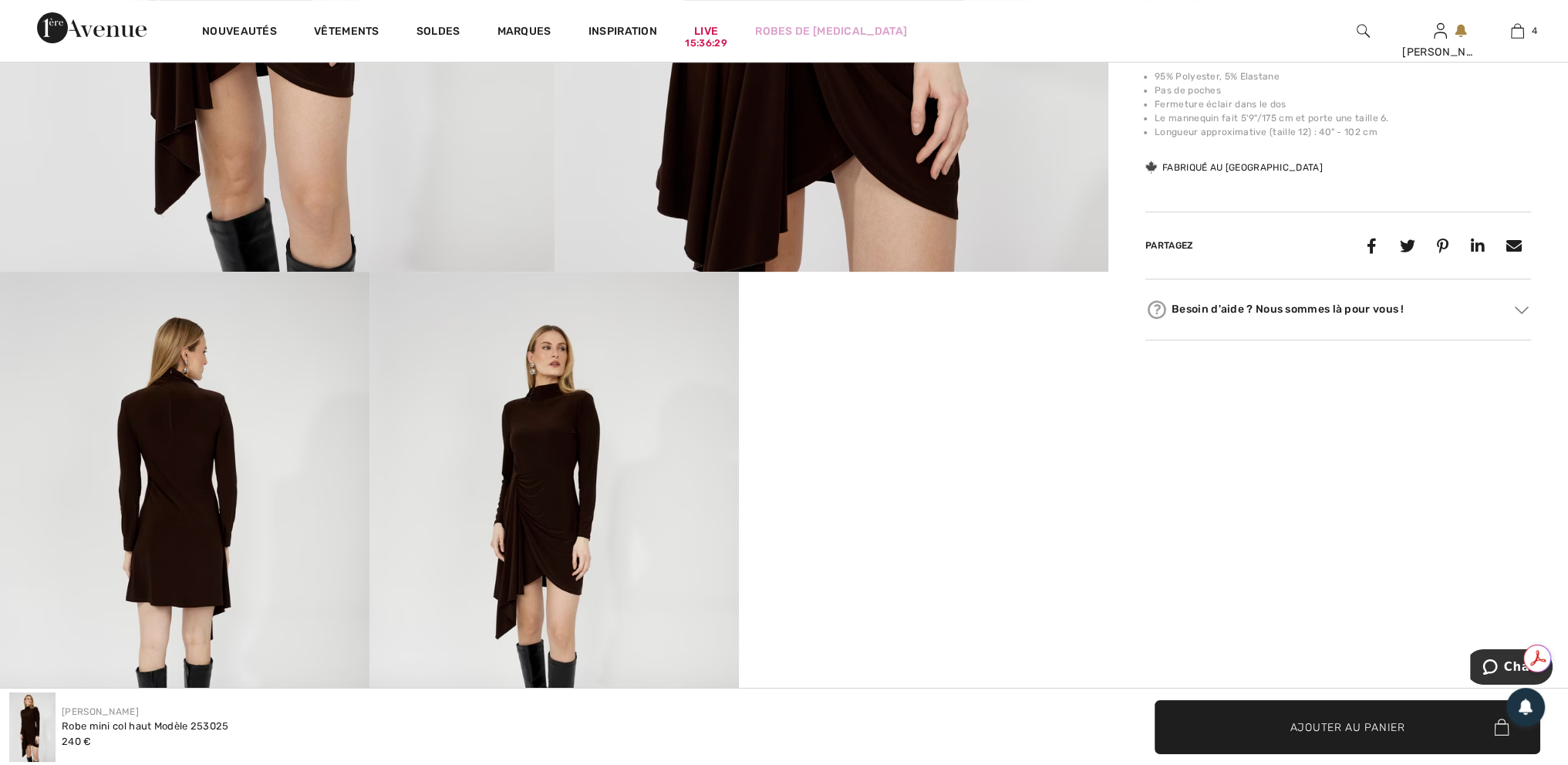
scroll to position [926, 0]
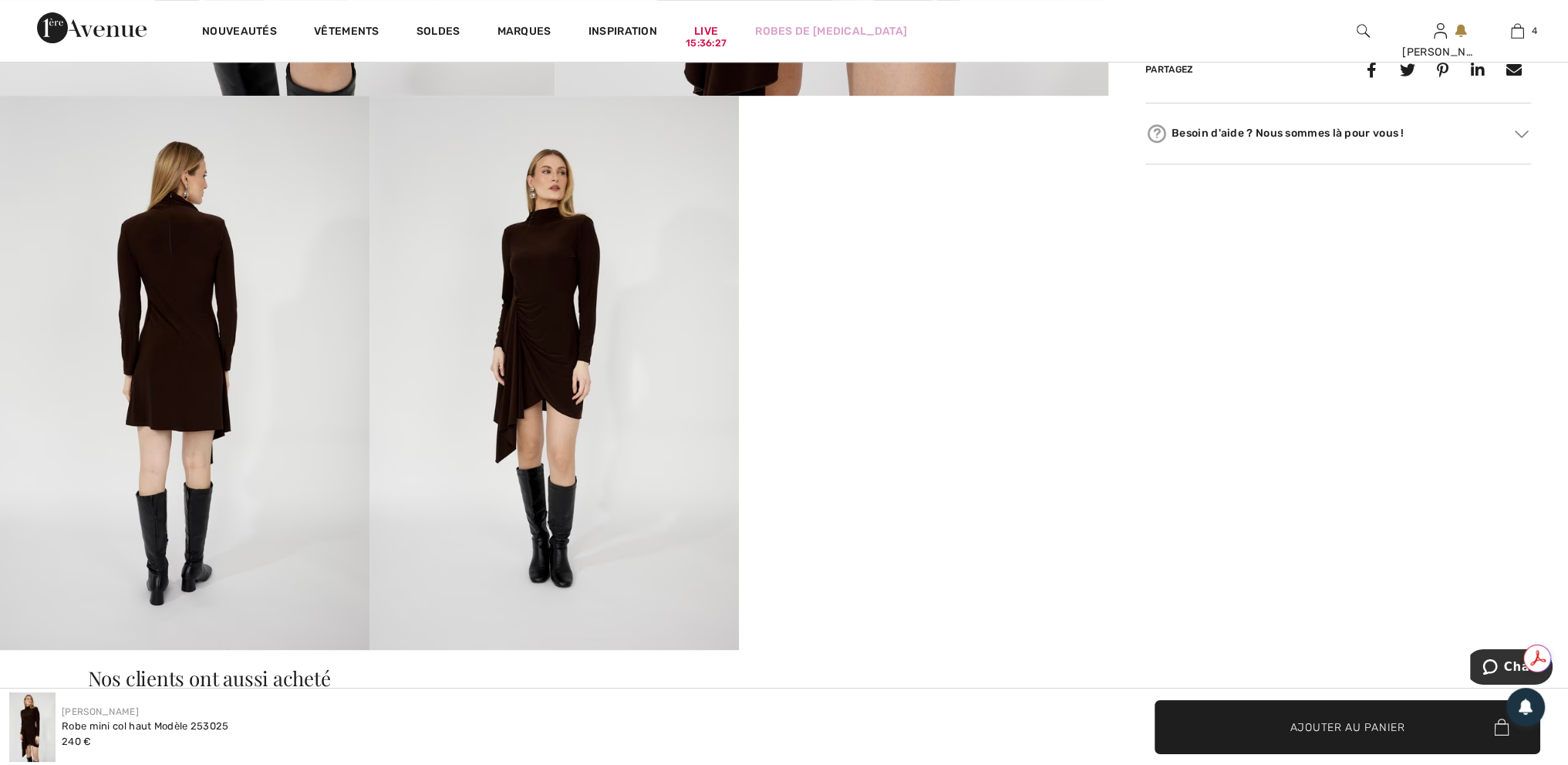
click at [1060, 281] on video "Your browser does not support the video tag." at bounding box center [924, 188] width 369 height 186
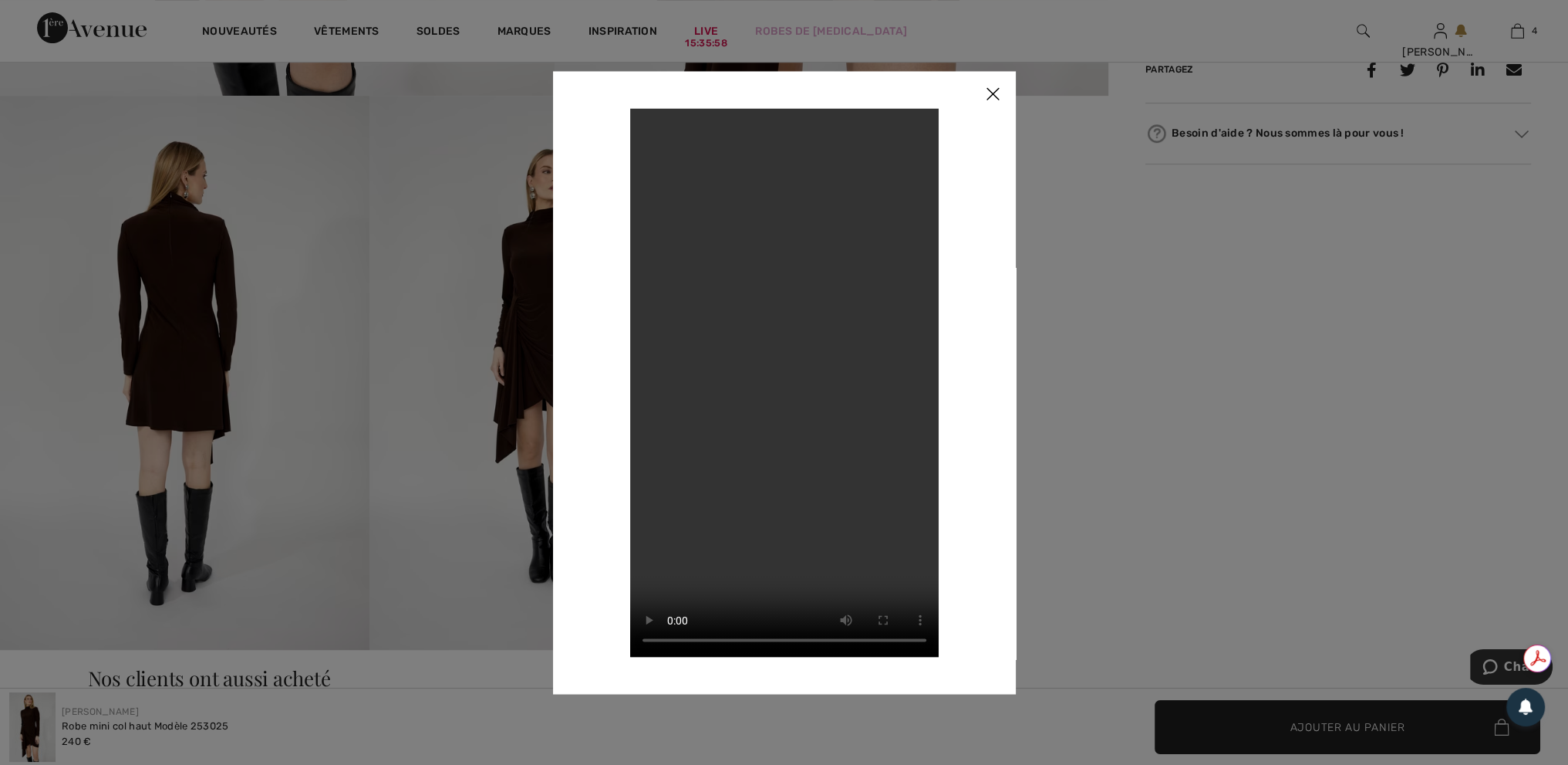
click at [991, 98] on img at bounding box center [993, 94] width 46 height 48
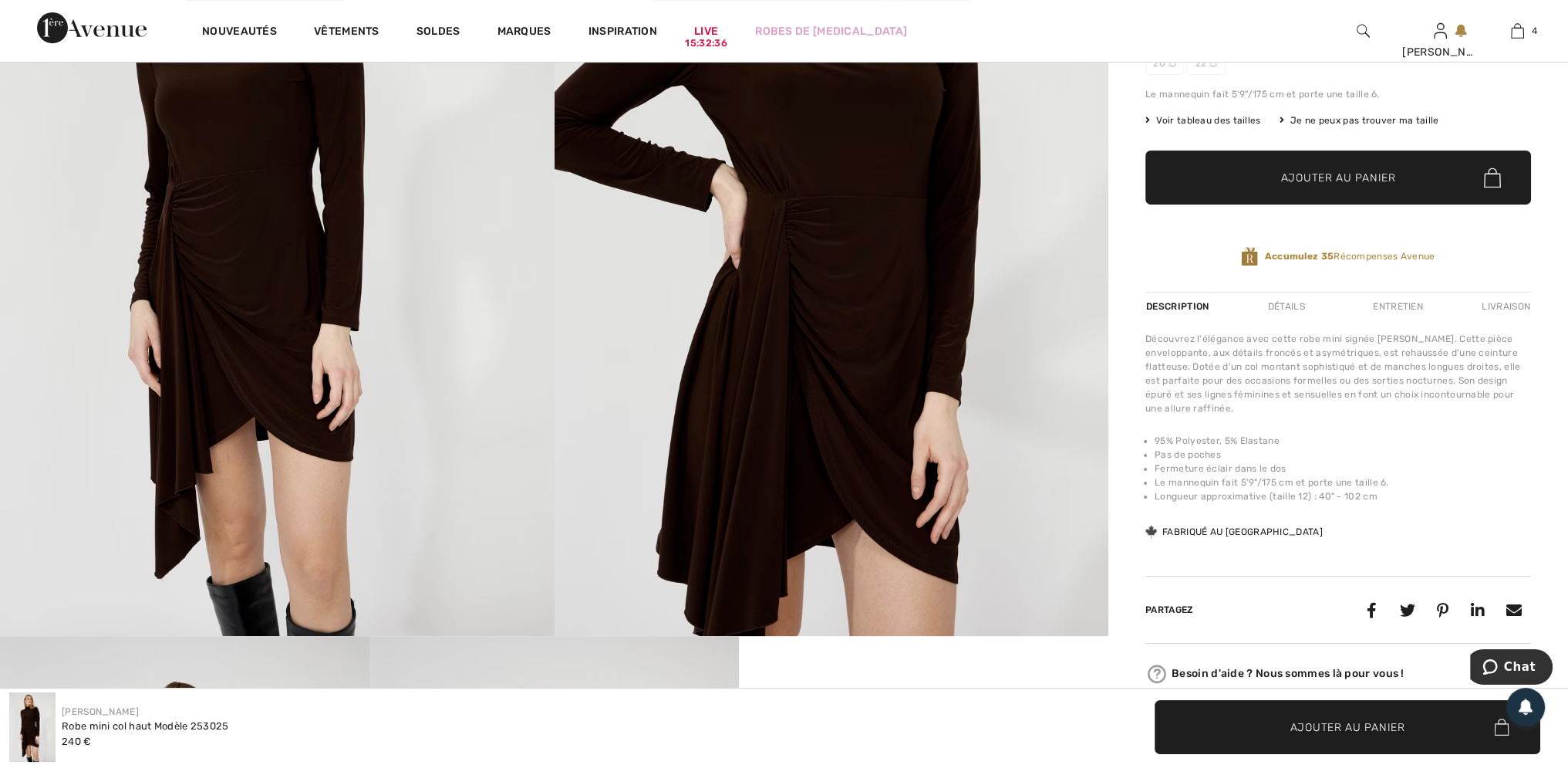
scroll to position [0, 0]
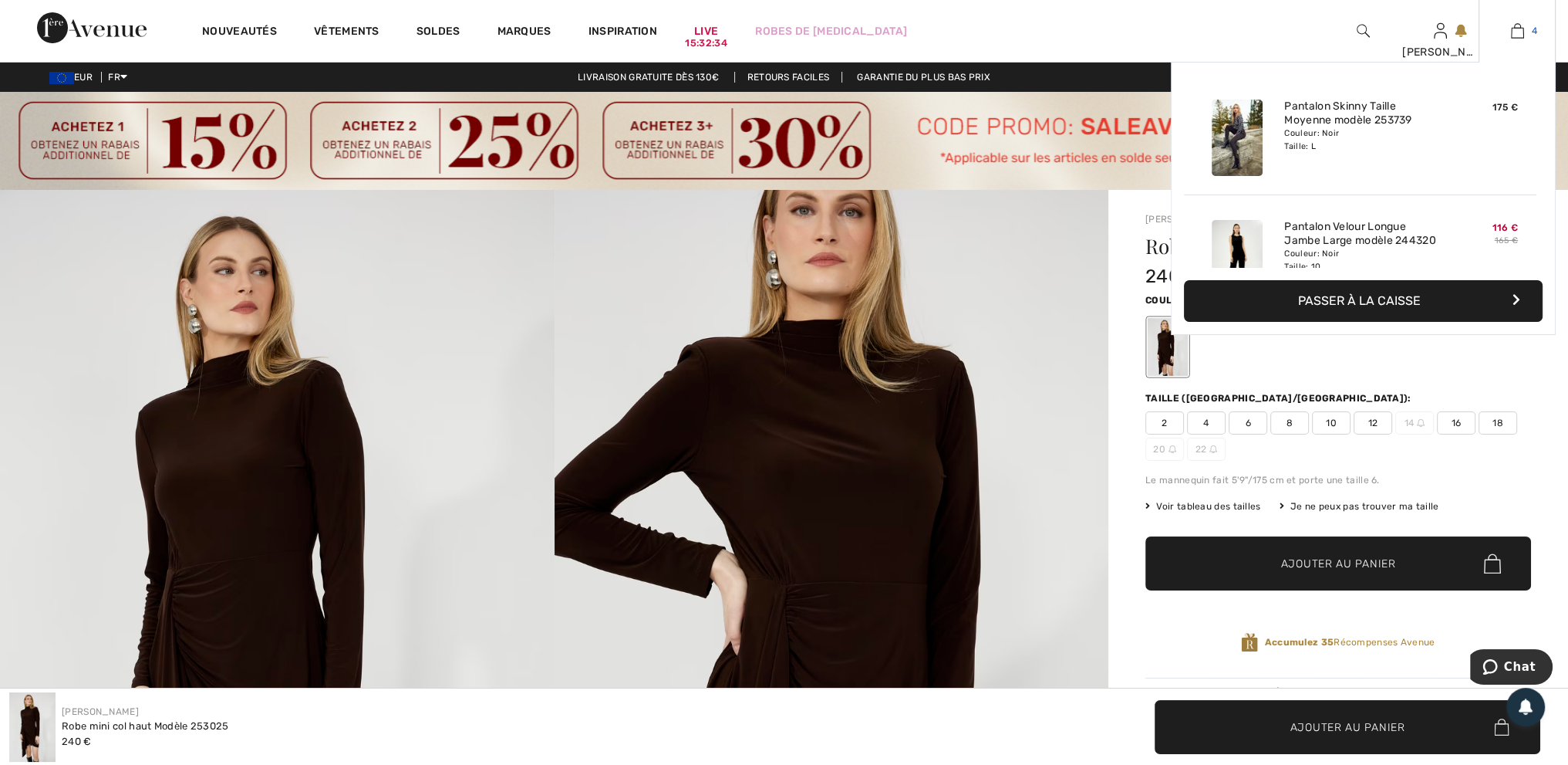
click at [1514, 27] on img at bounding box center [1517, 30] width 13 height 19
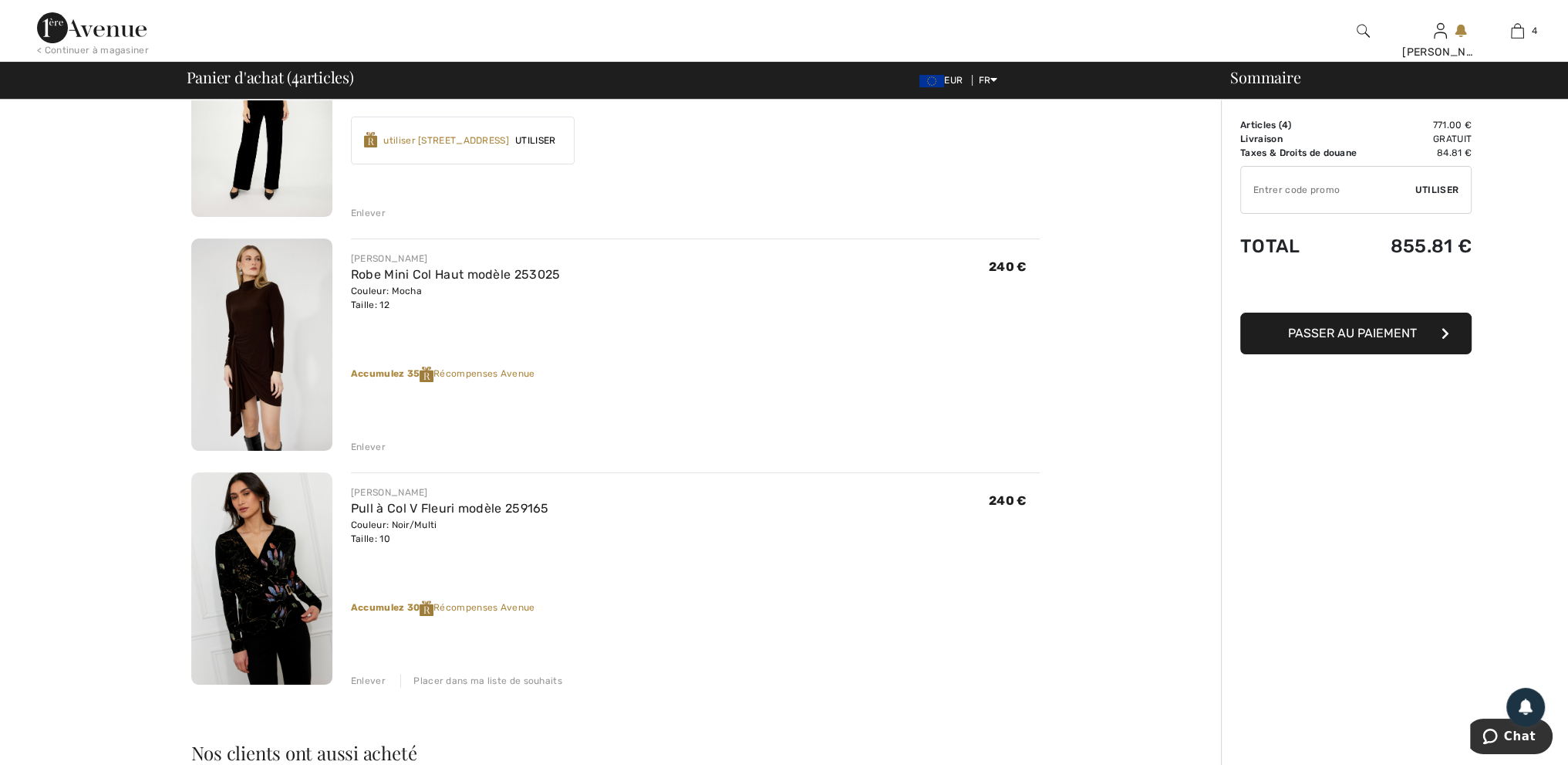
scroll to position [463, 0]
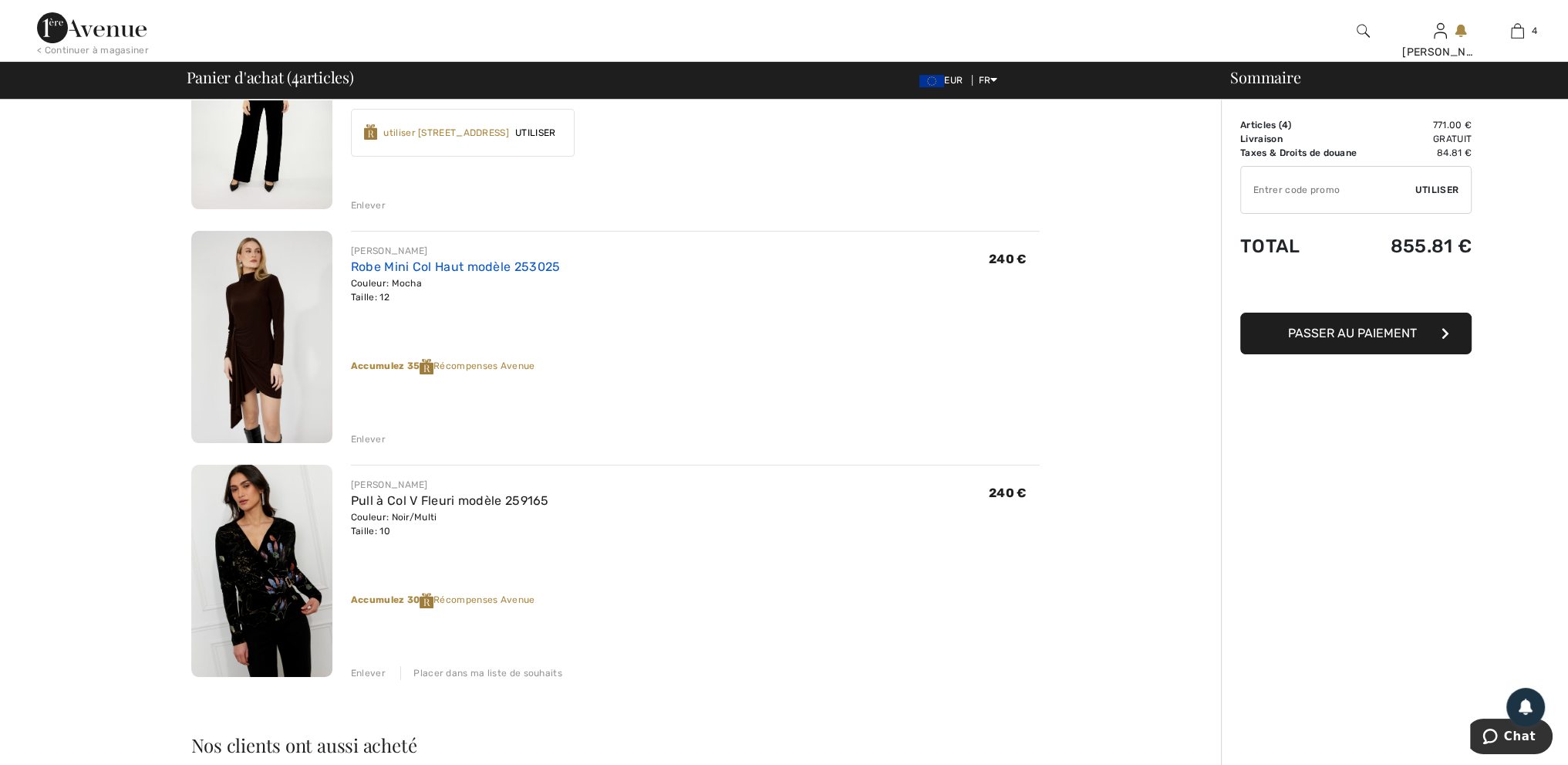
click at [466, 262] on link "Robe Mini Col Haut modèle 253025" at bounding box center [456, 266] width 210 height 15
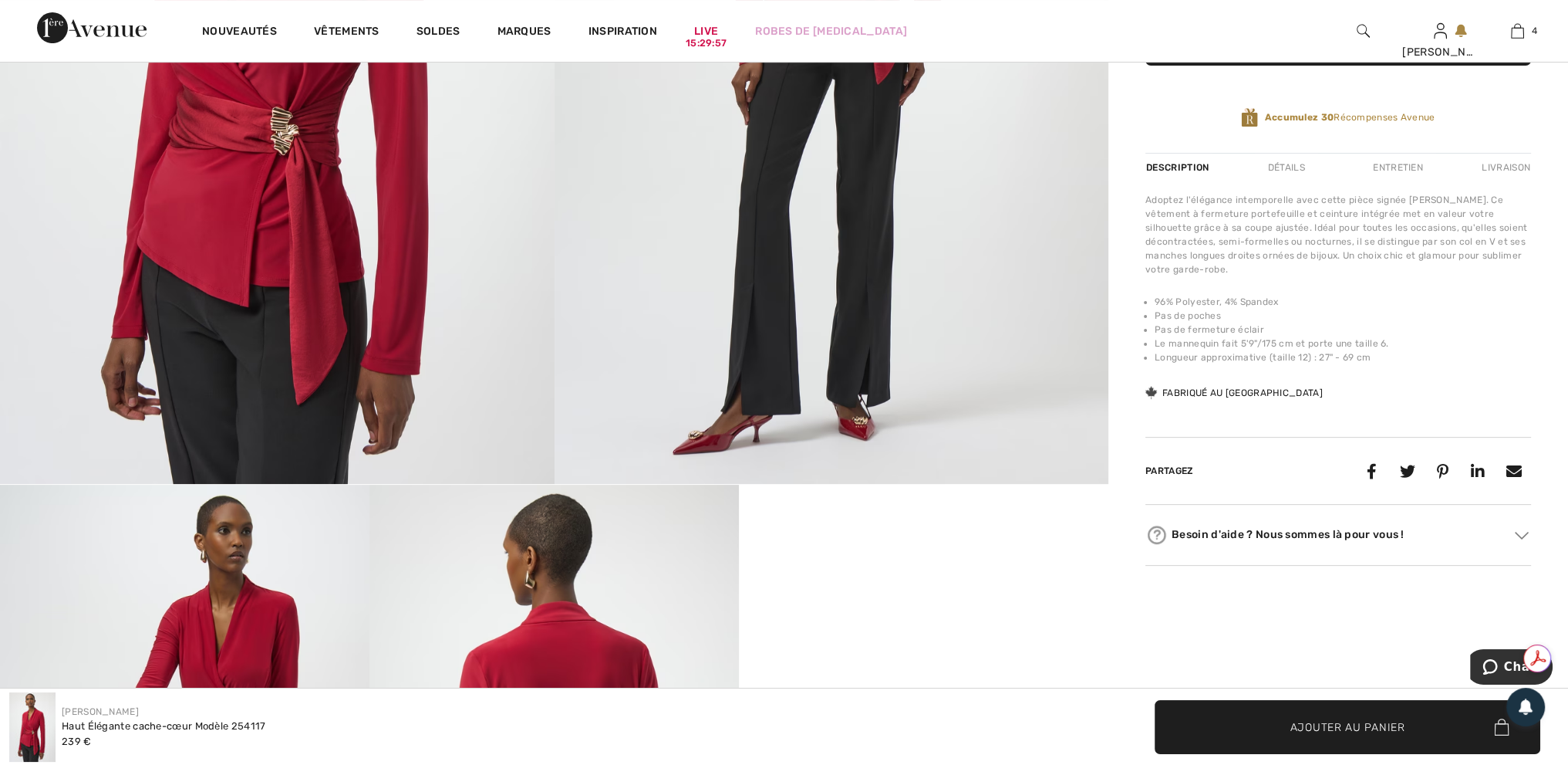
scroll to position [308, 0]
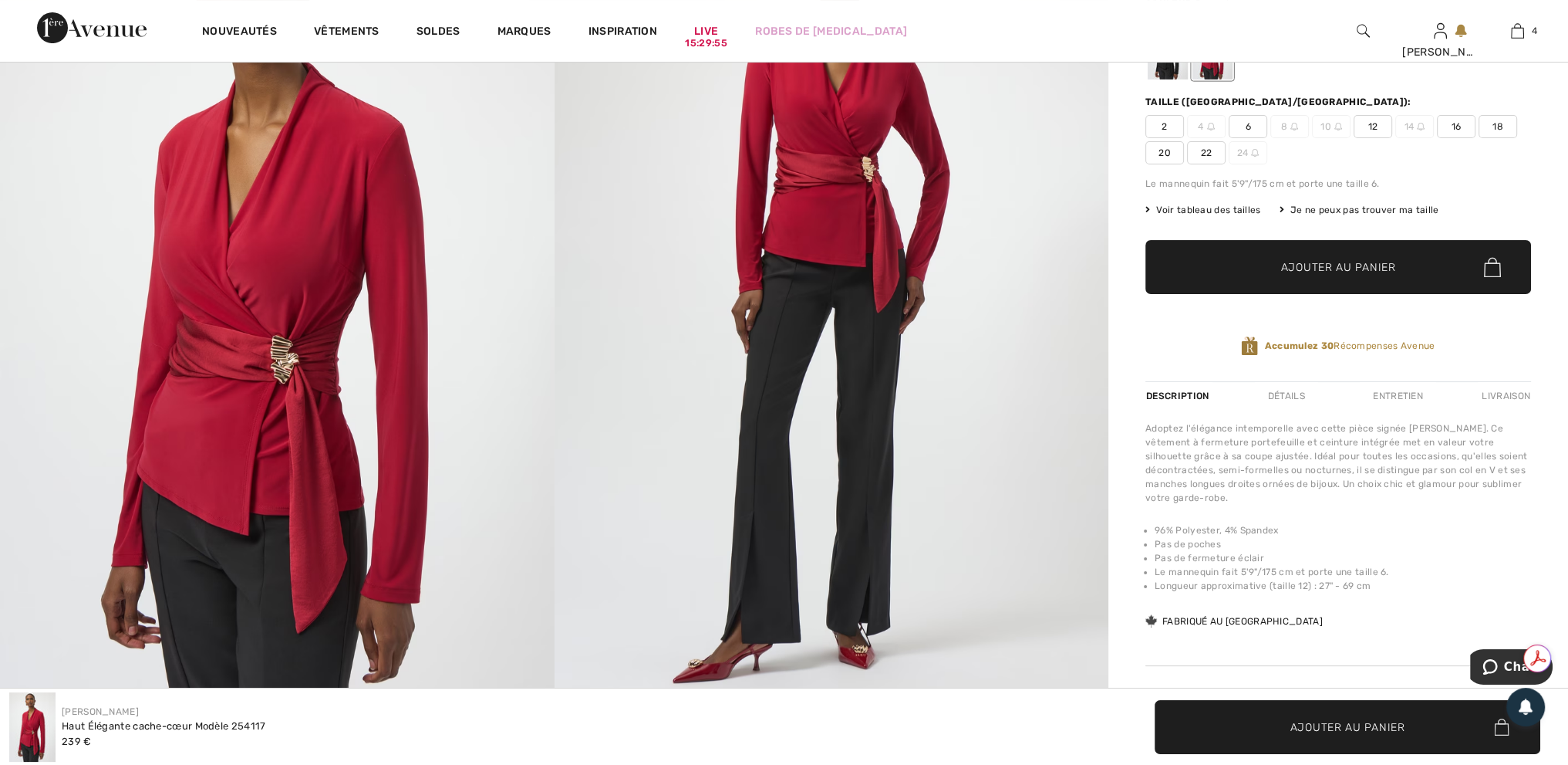
click at [270, 360] on img at bounding box center [277, 297] width 555 height 831
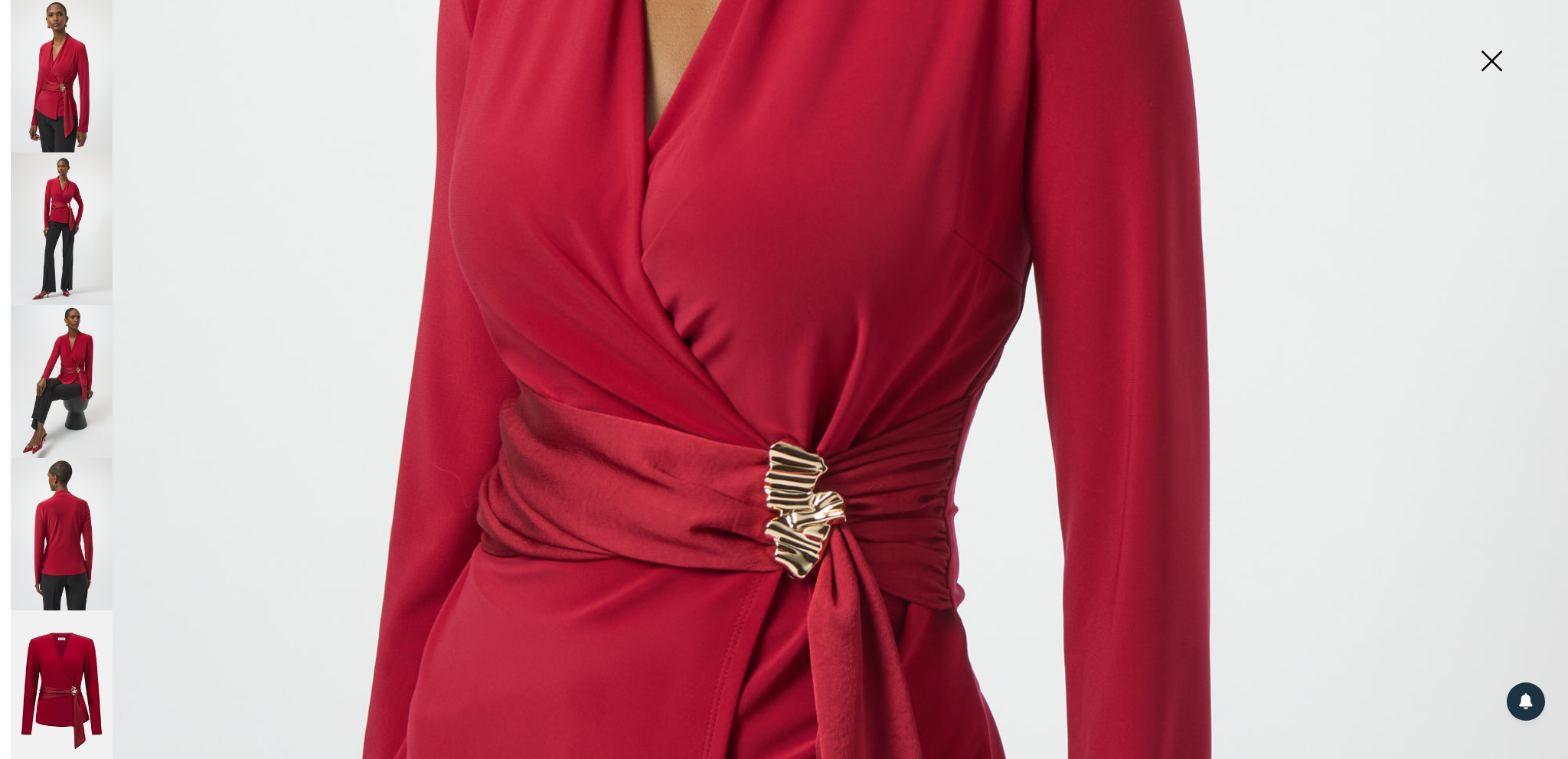
scroll to position [1302, 0]
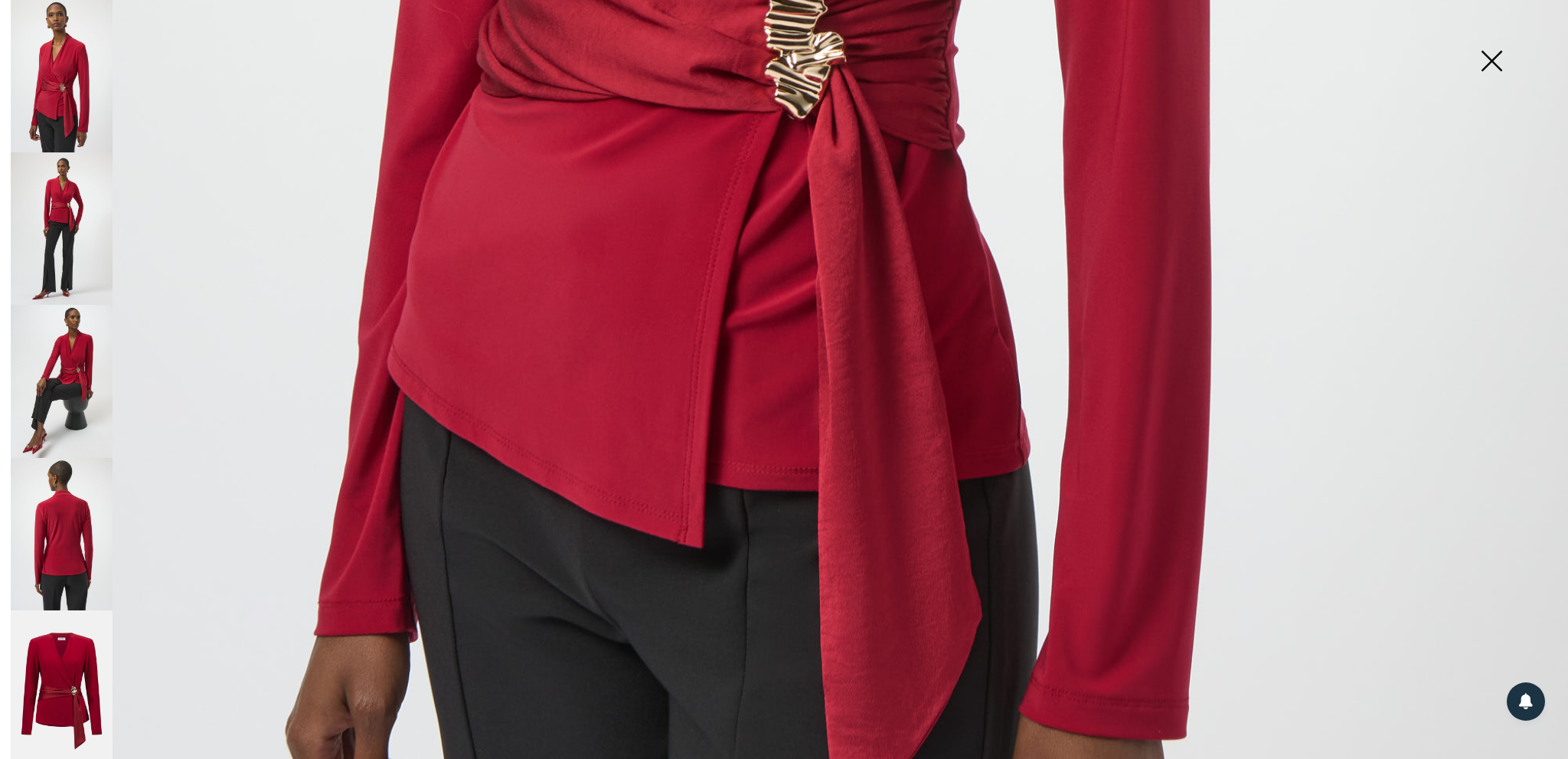
click at [62, 361] on img at bounding box center [61, 381] width 101 height 152
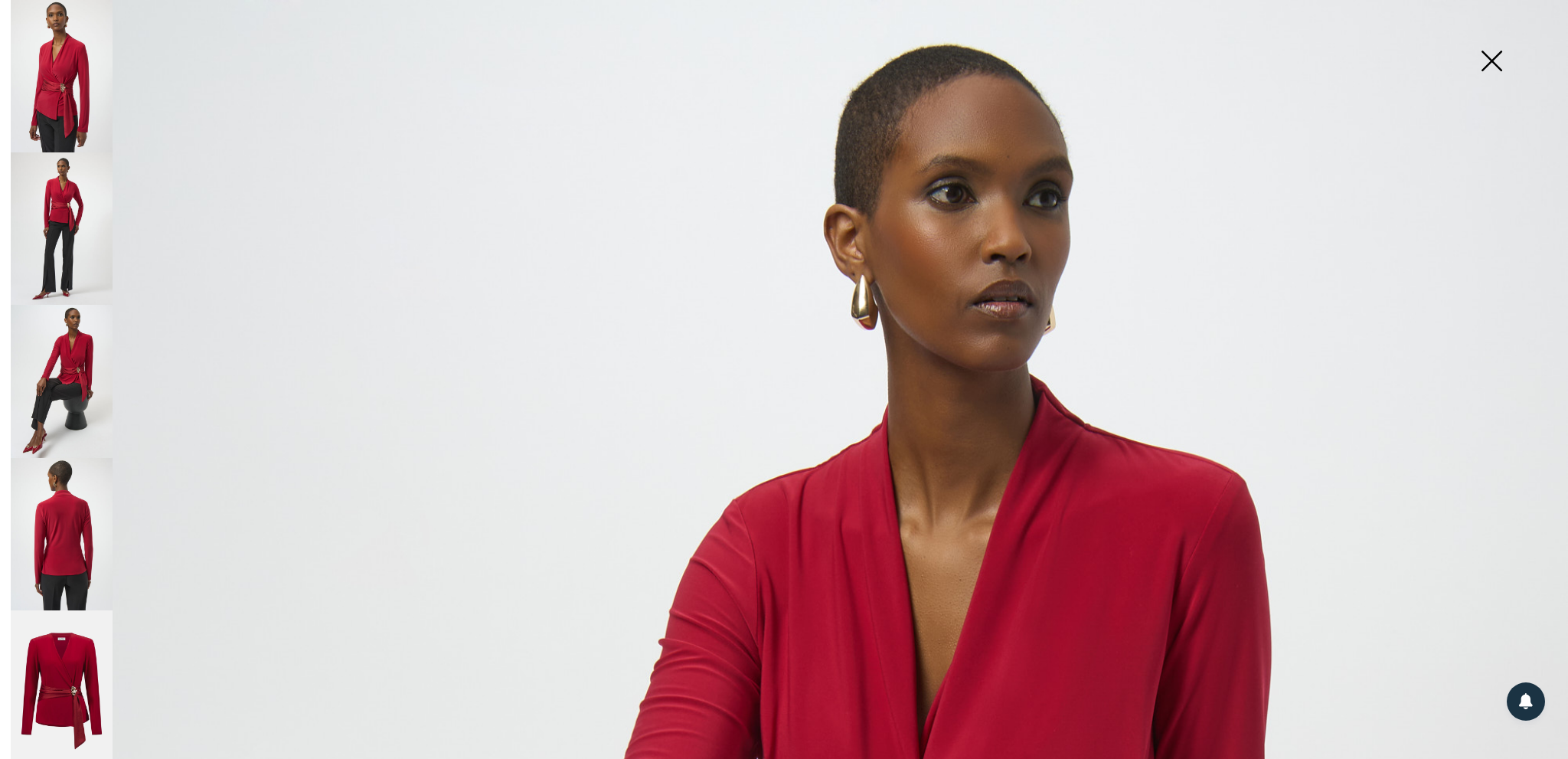
scroll to position [0, 0]
click at [79, 62] on img at bounding box center [61, 76] width 101 height 152
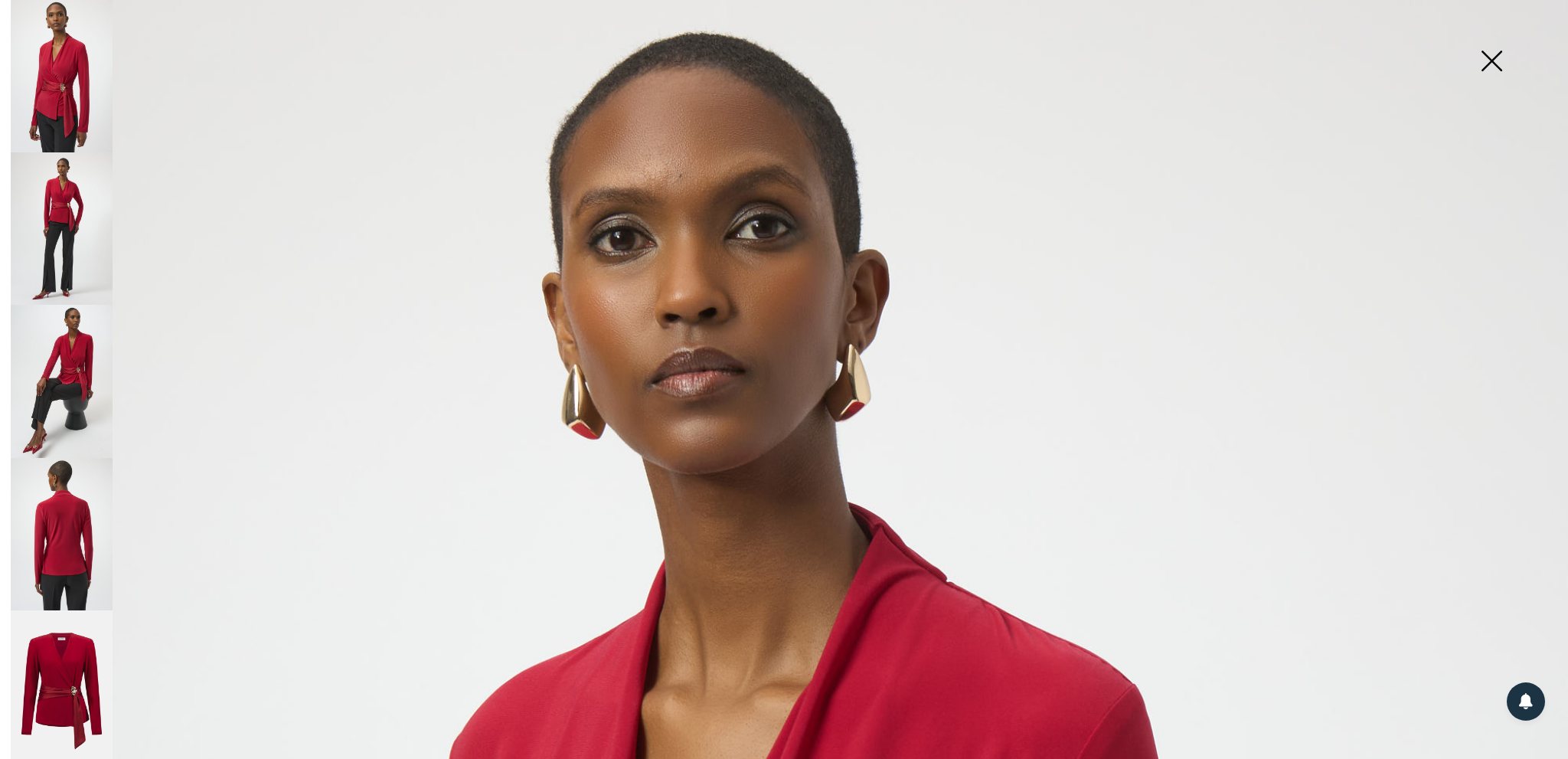
click at [47, 216] on img at bounding box center [61, 228] width 101 height 152
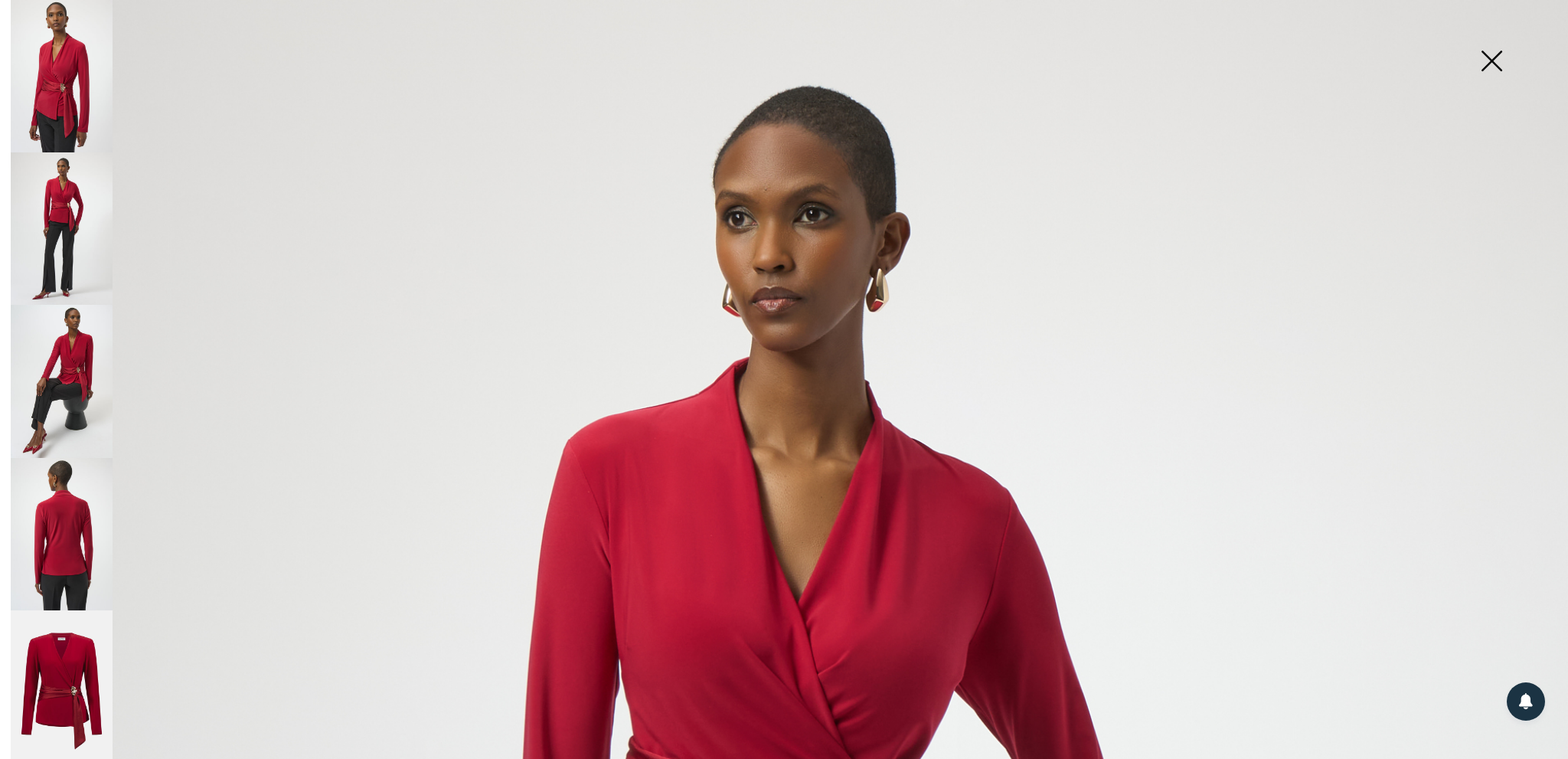
click at [28, 100] on img at bounding box center [61, 76] width 101 height 152
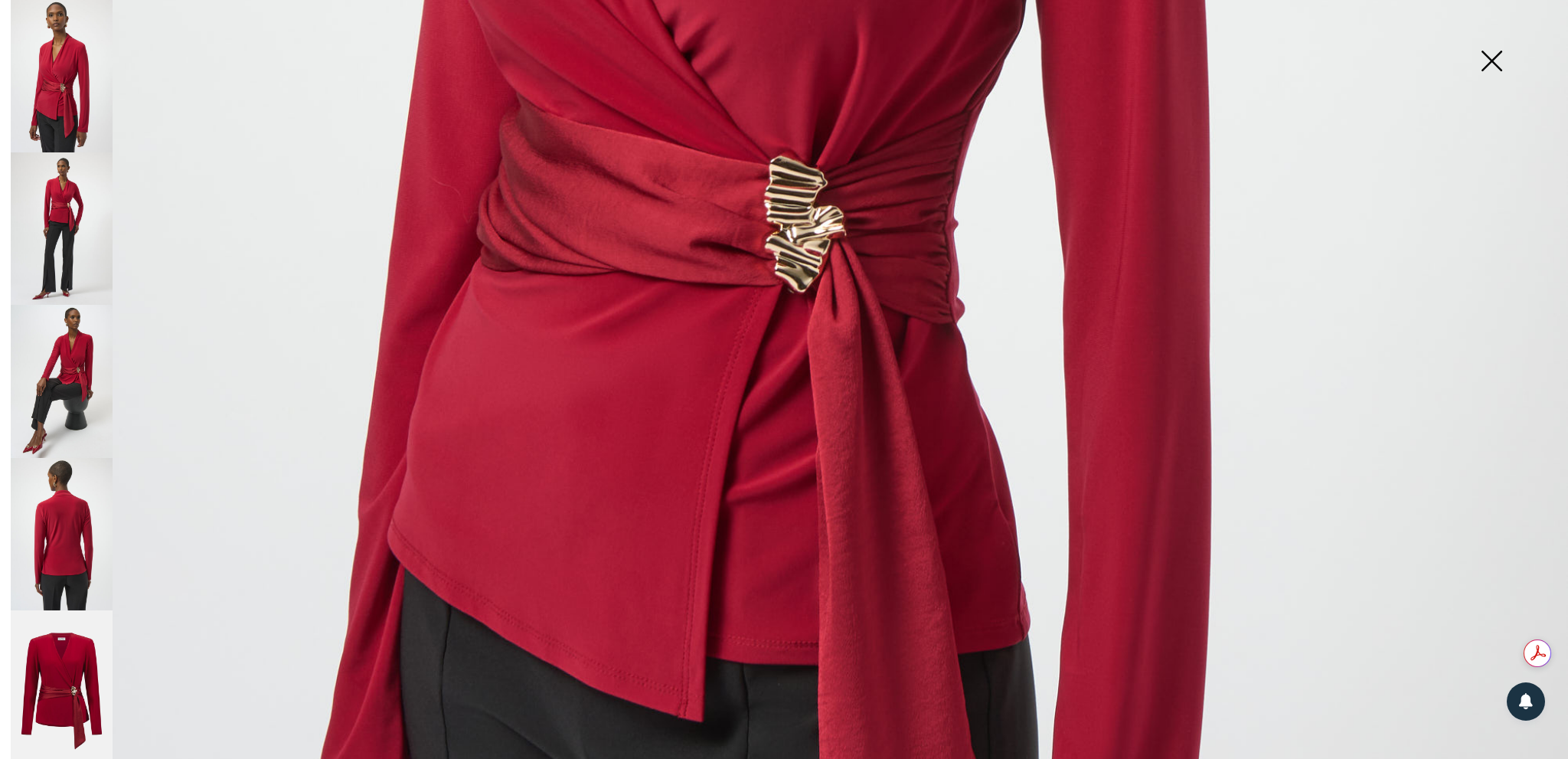
scroll to position [1148, 0]
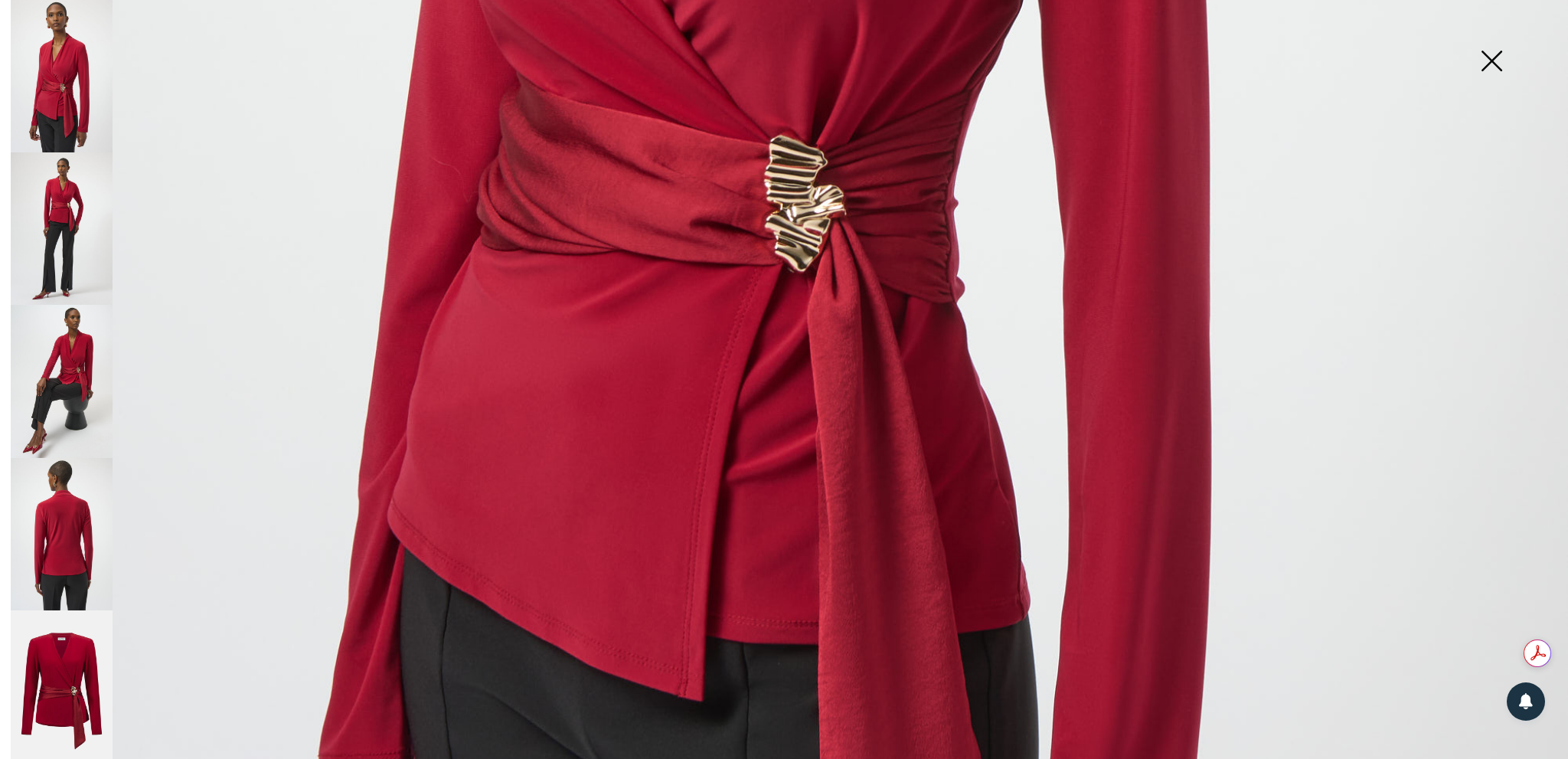
drag, startPoint x: 1499, startPoint y: 63, endPoint x: 1436, endPoint y: 102, distance: 74.1
click at [1499, 62] on img at bounding box center [1491, 62] width 77 height 79
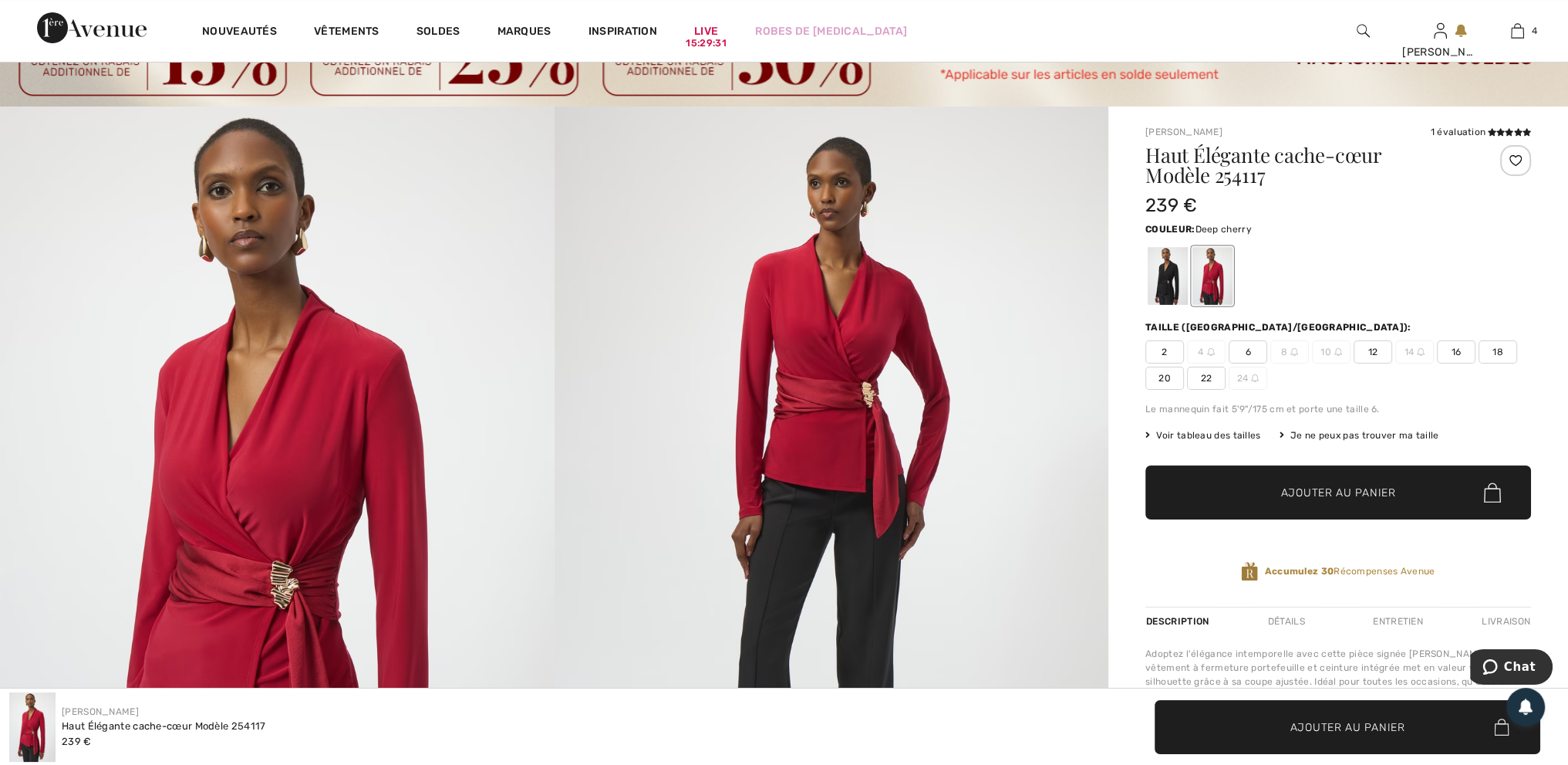
scroll to position [78, 0]
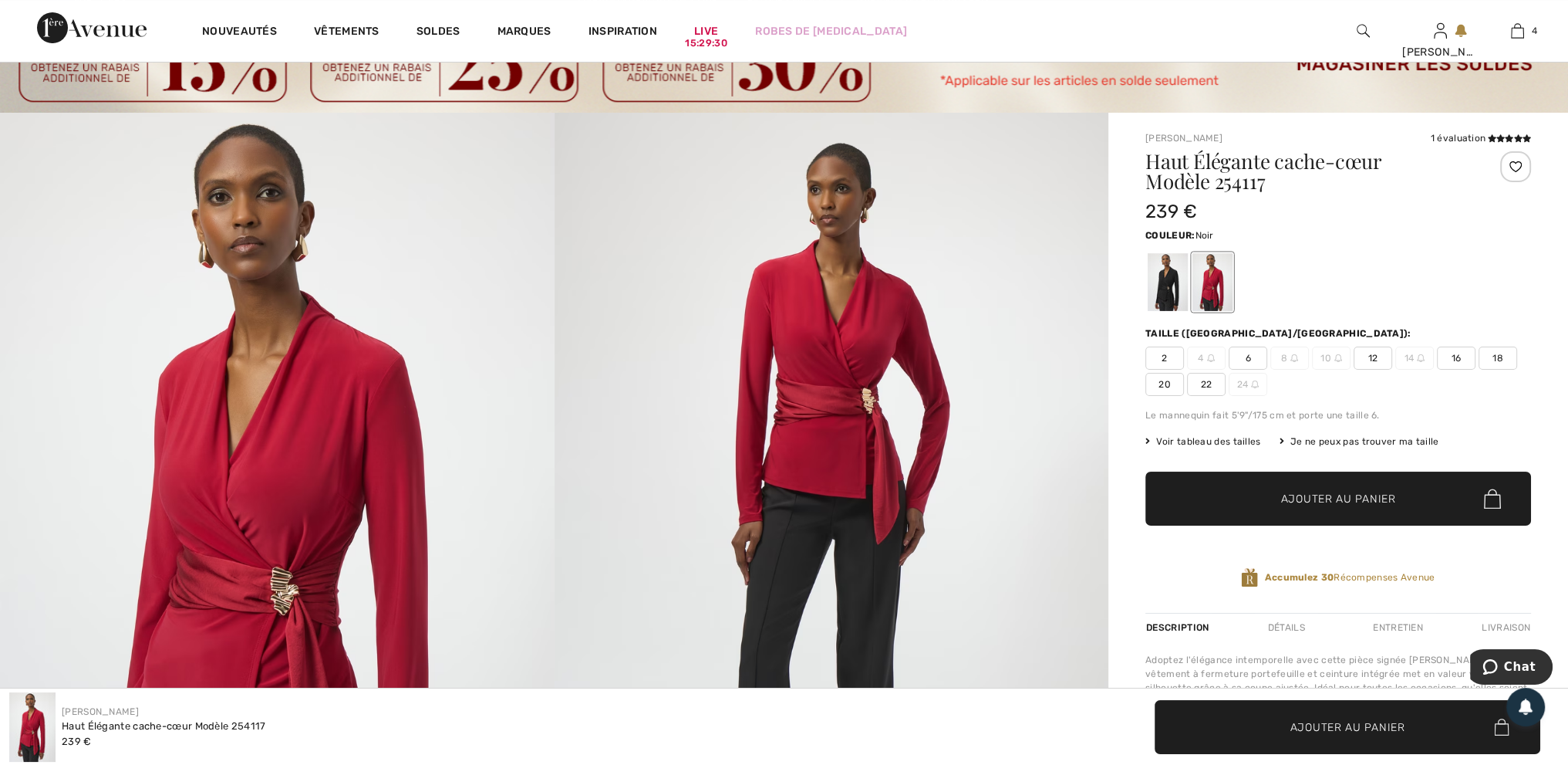
click at [1179, 289] on div at bounding box center [1167, 282] width 40 height 58
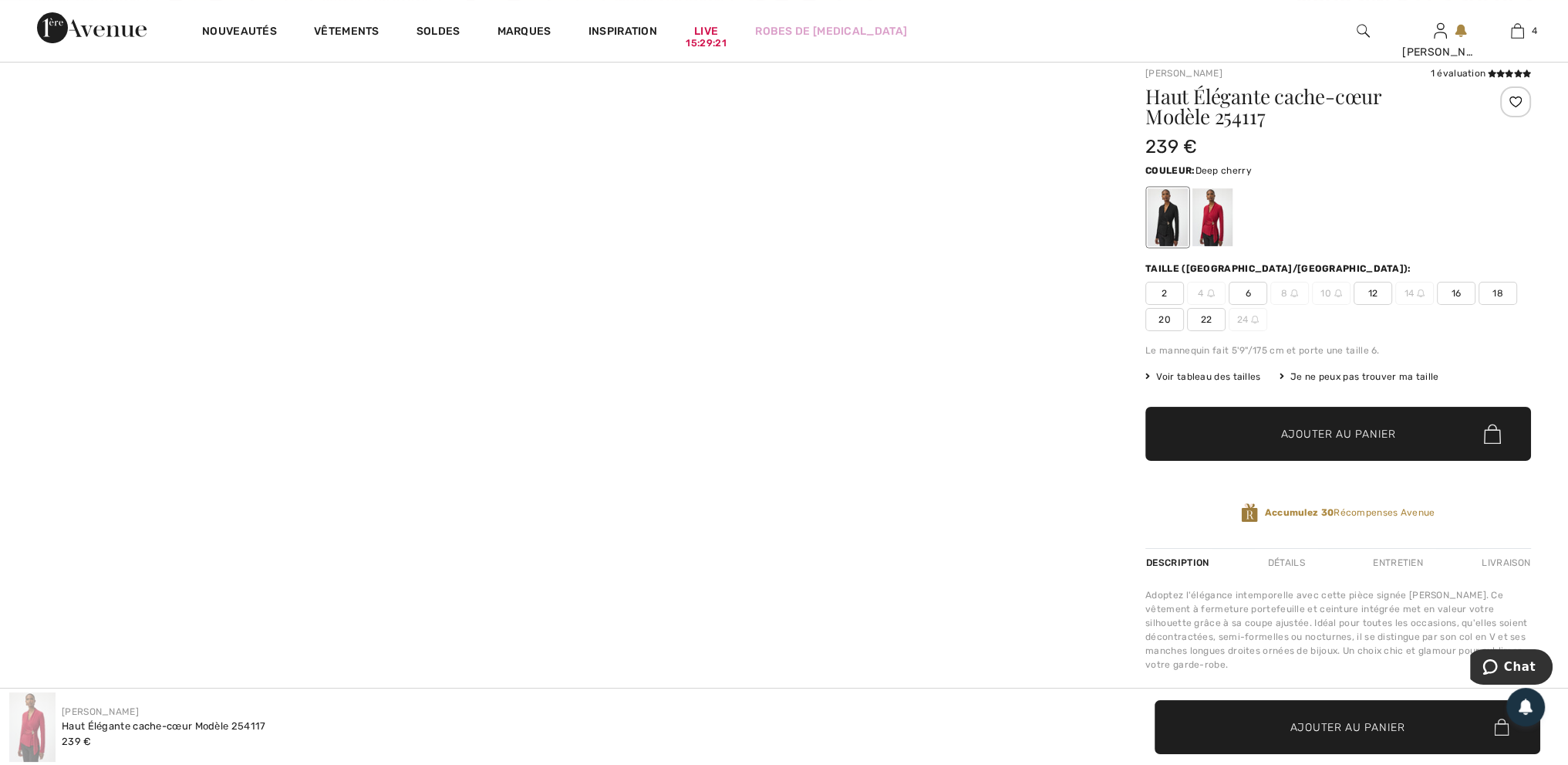
scroll to position [0, 0]
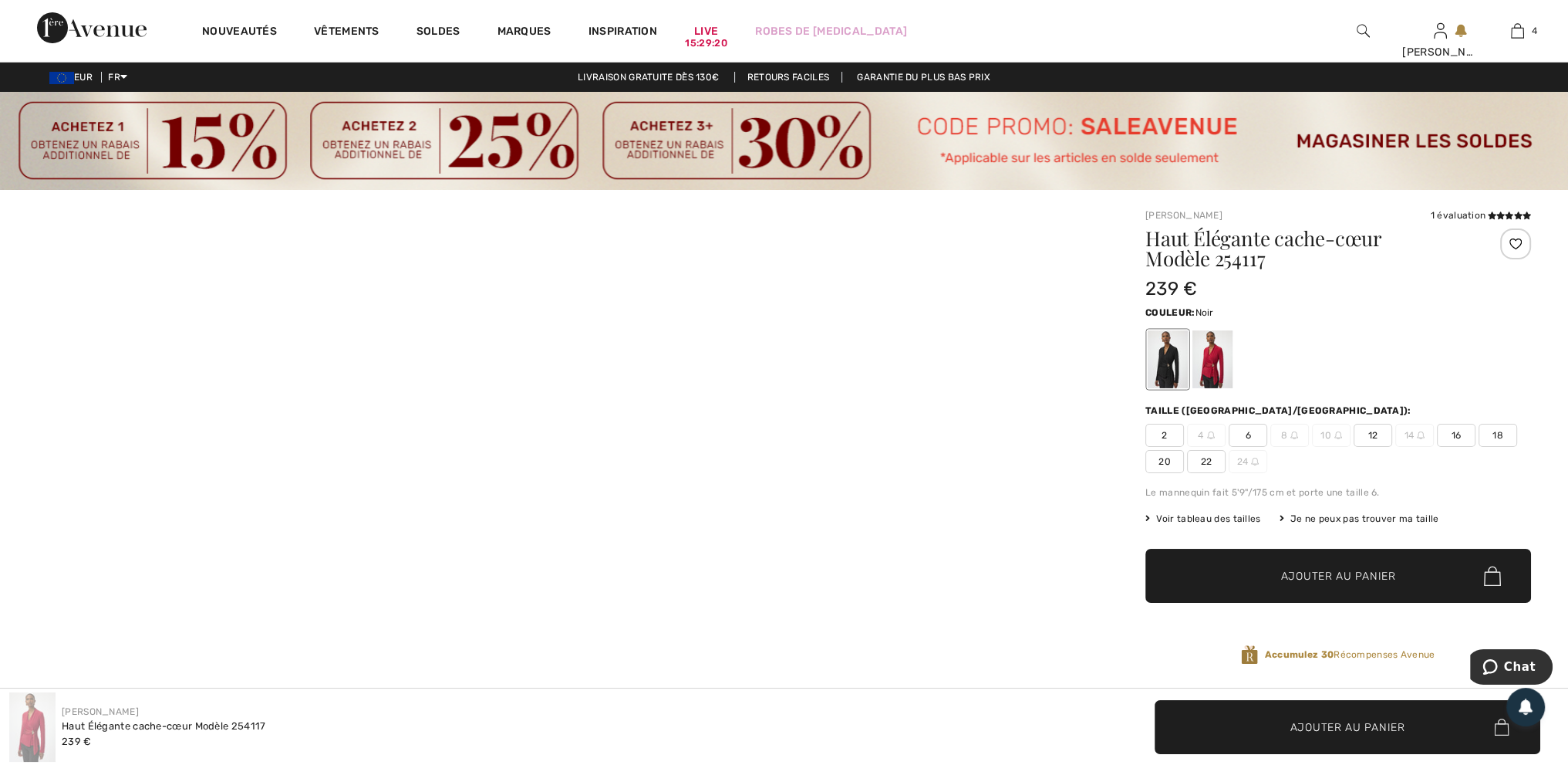
click at [1167, 354] on div at bounding box center [1167, 358] width 40 height 58
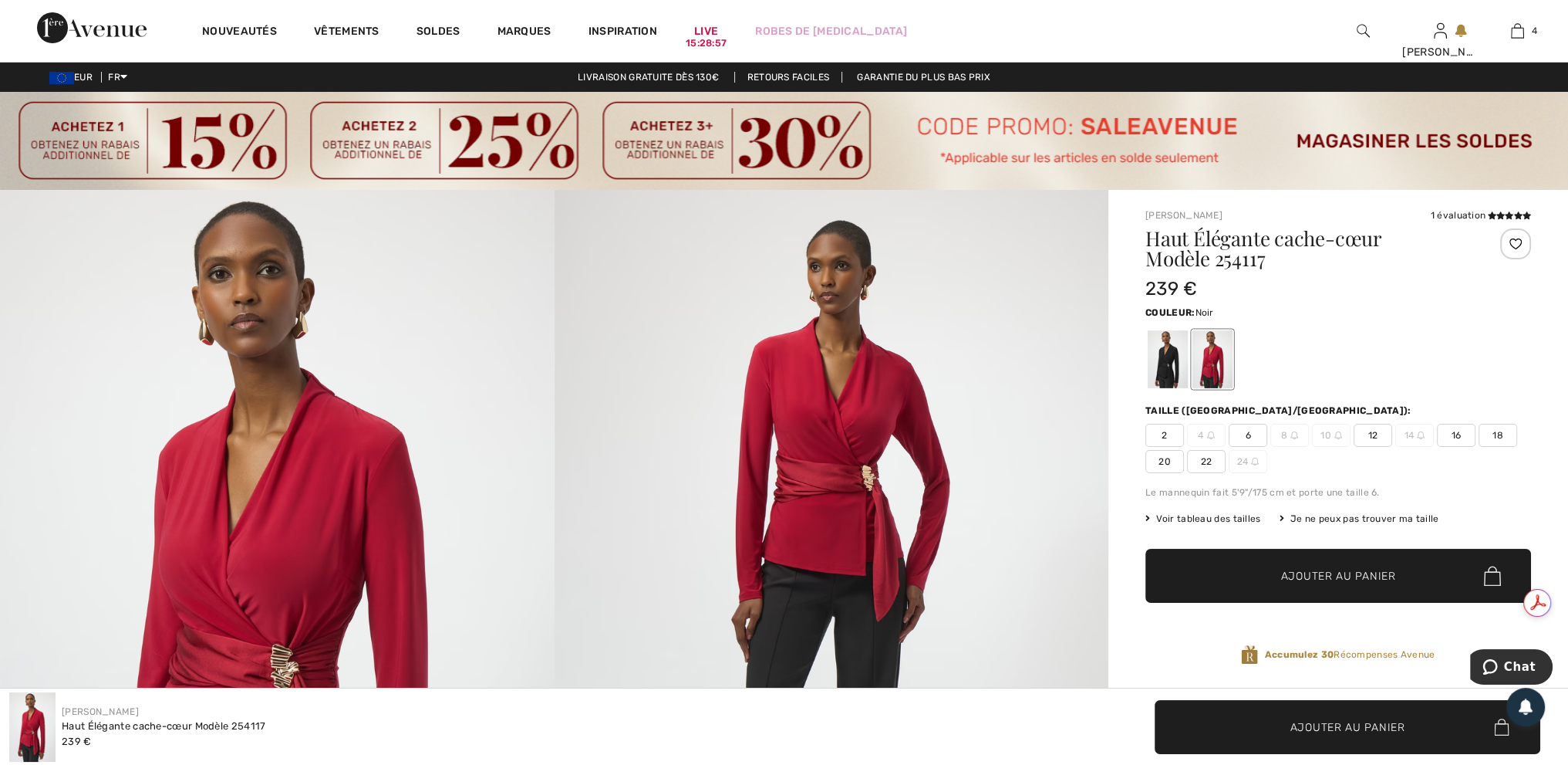
click at [1162, 365] on div at bounding box center [1167, 358] width 40 height 58
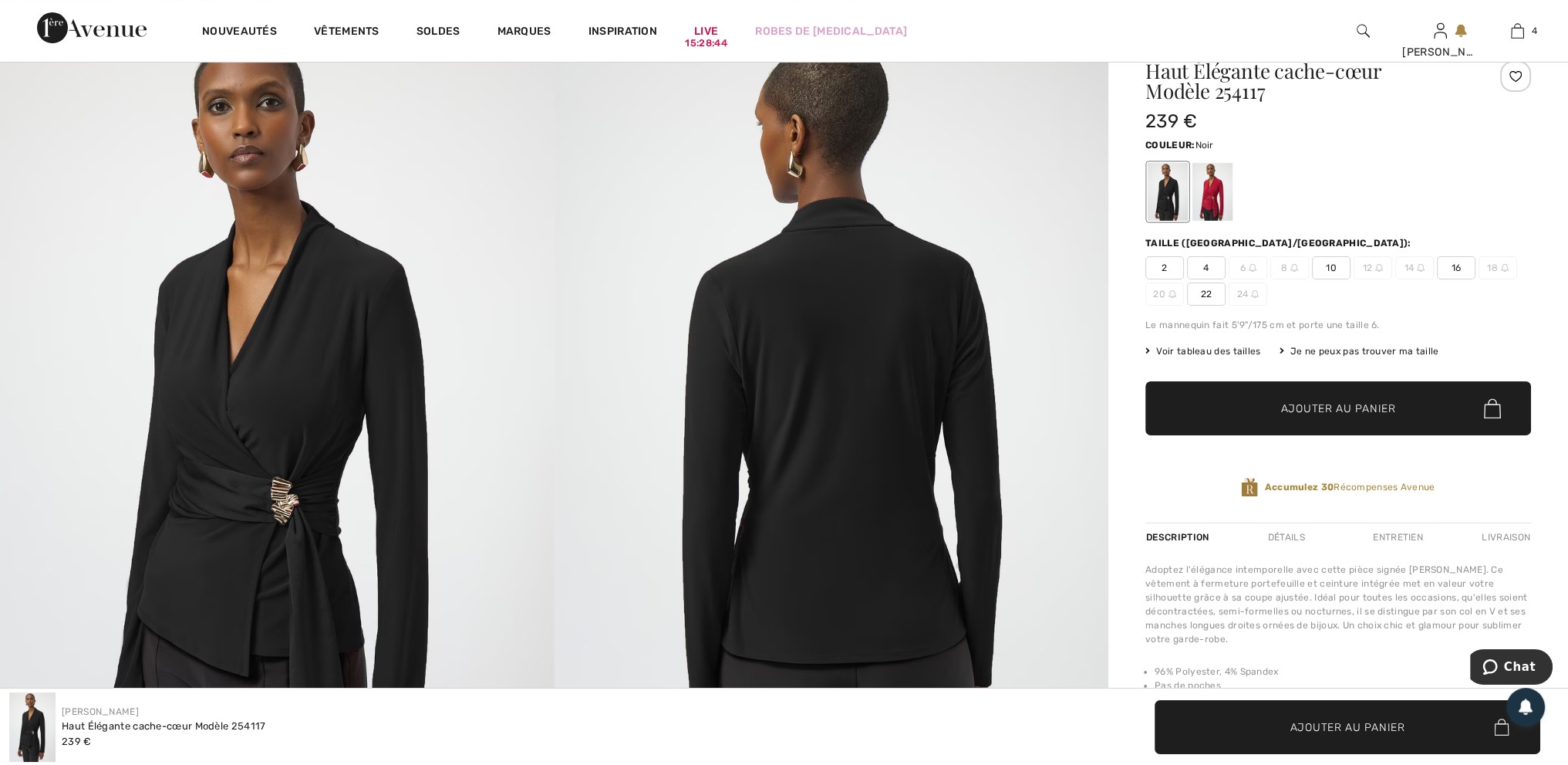
scroll to position [154, 0]
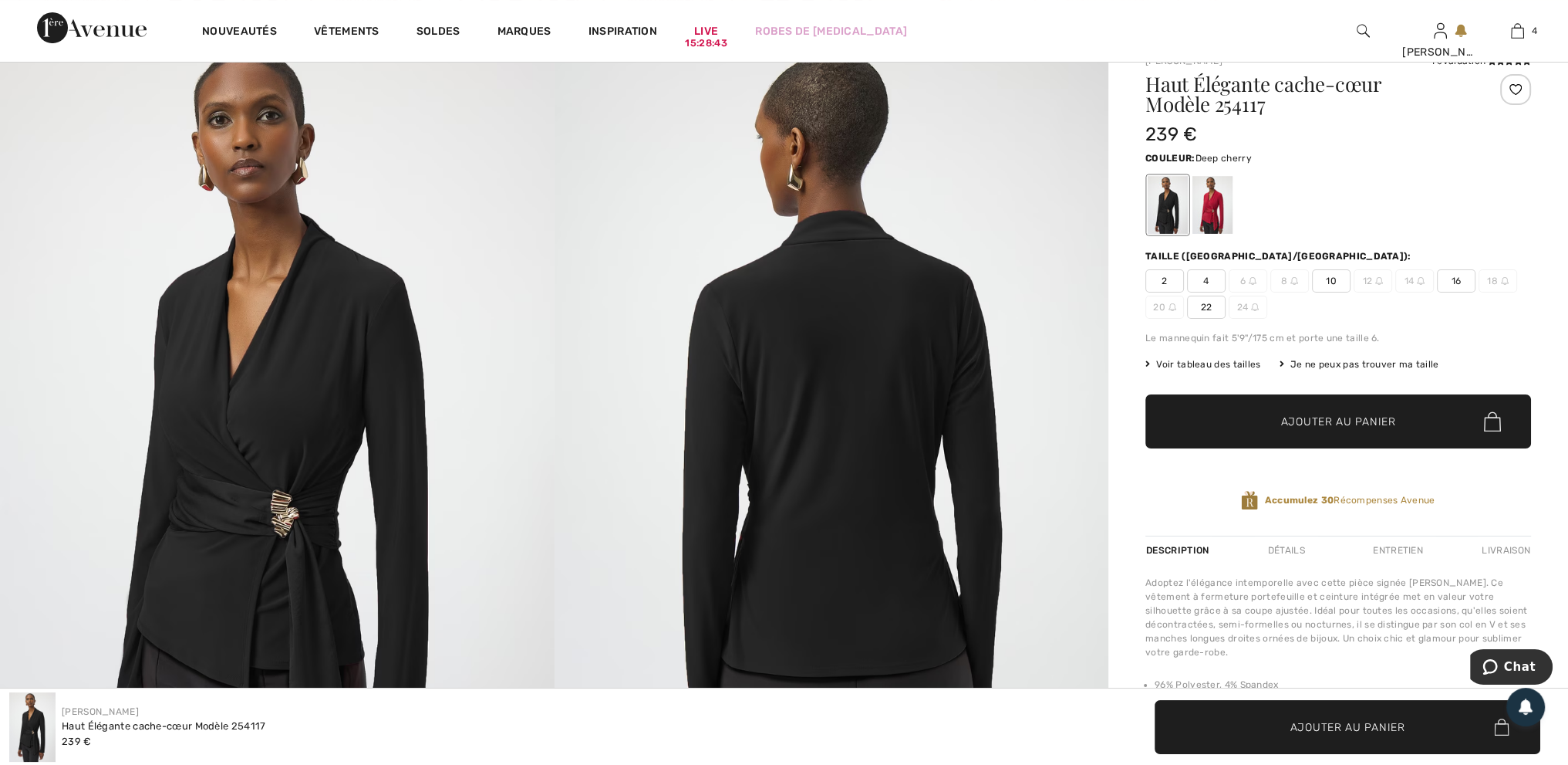
click at [1208, 199] on div at bounding box center [1213, 204] width 40 height 58
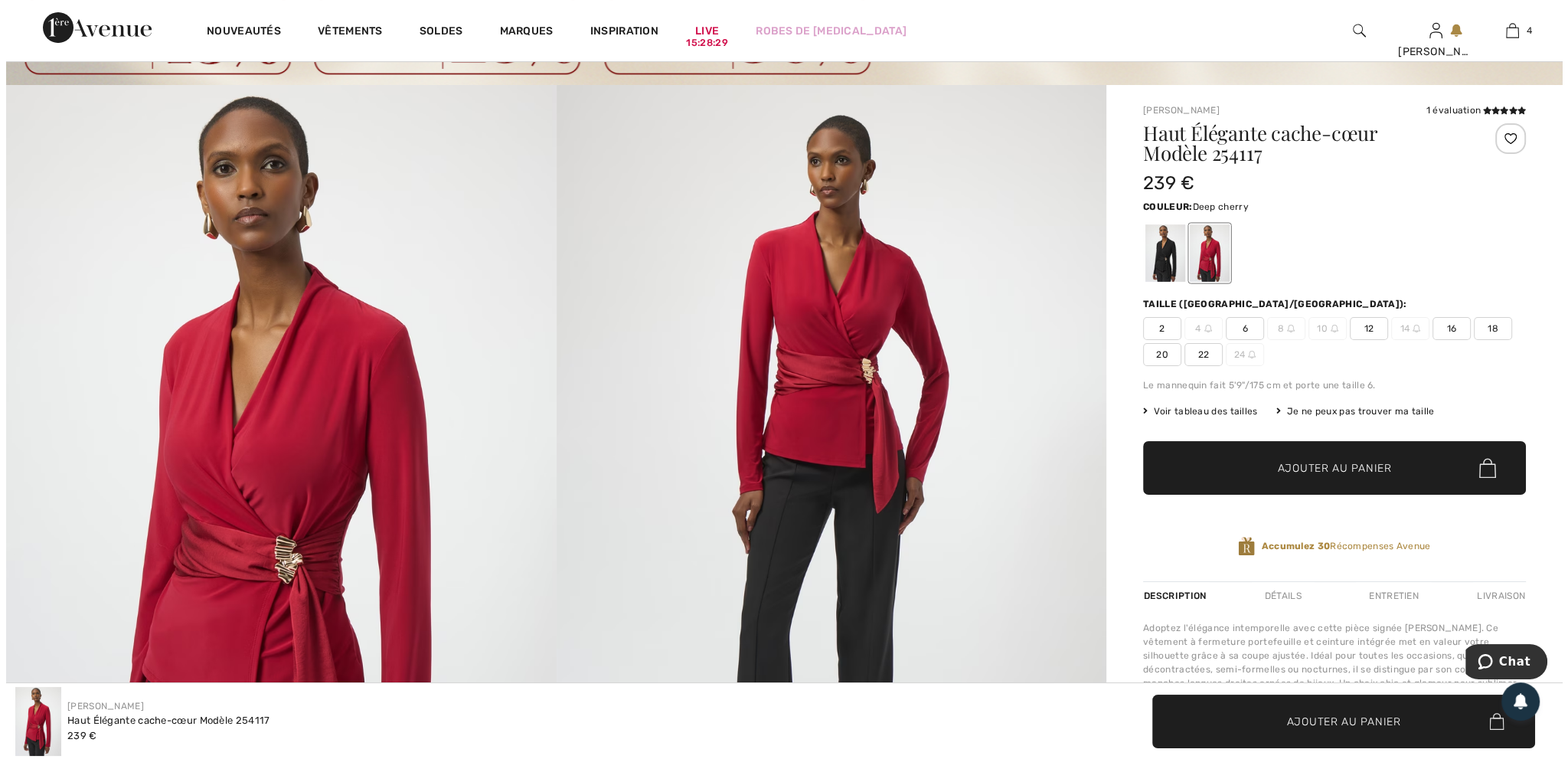
scroll to position [77, 0]
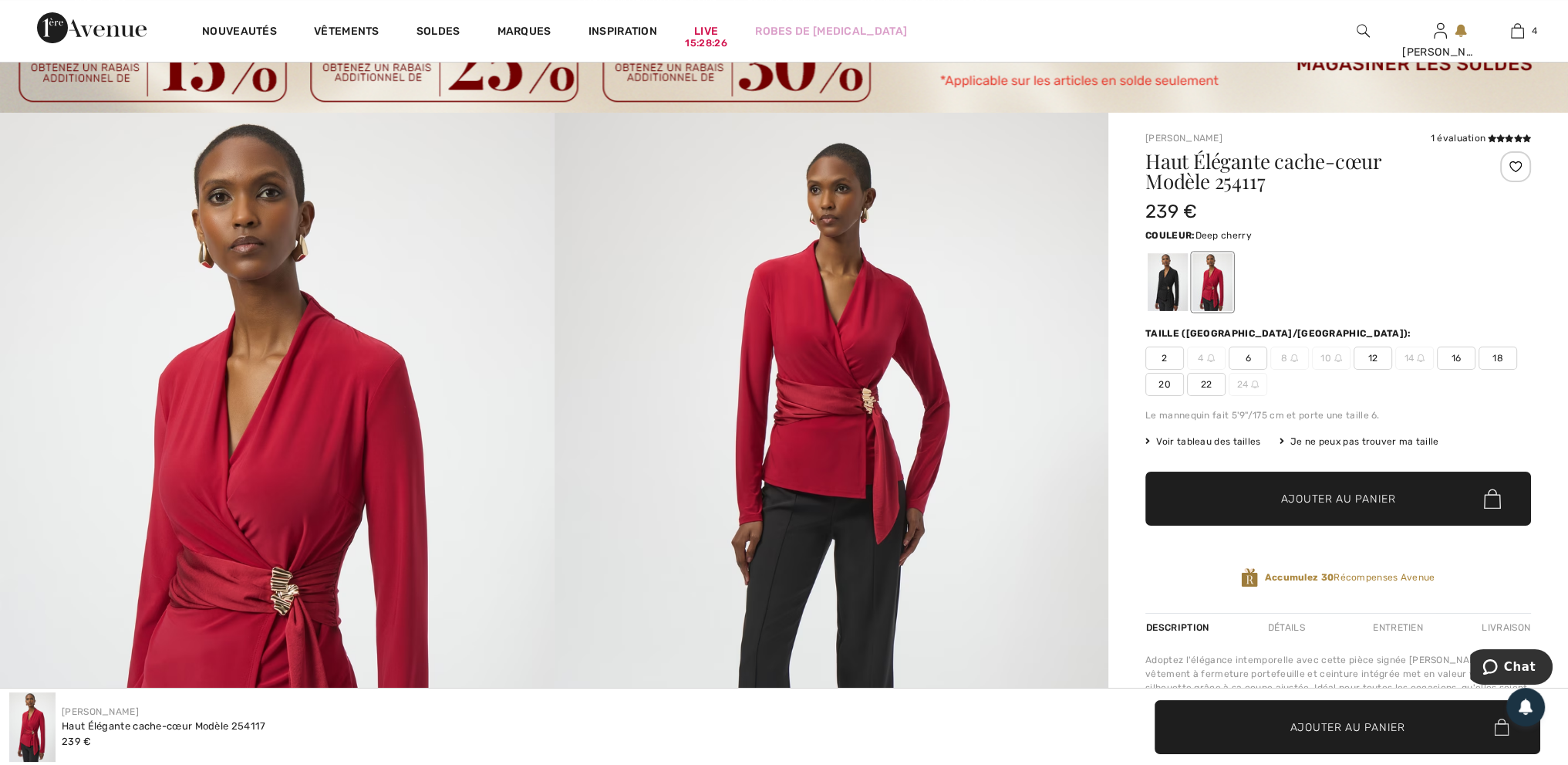
click at [836, 399] on img at bounding box center [832, 528] width 555 height 831
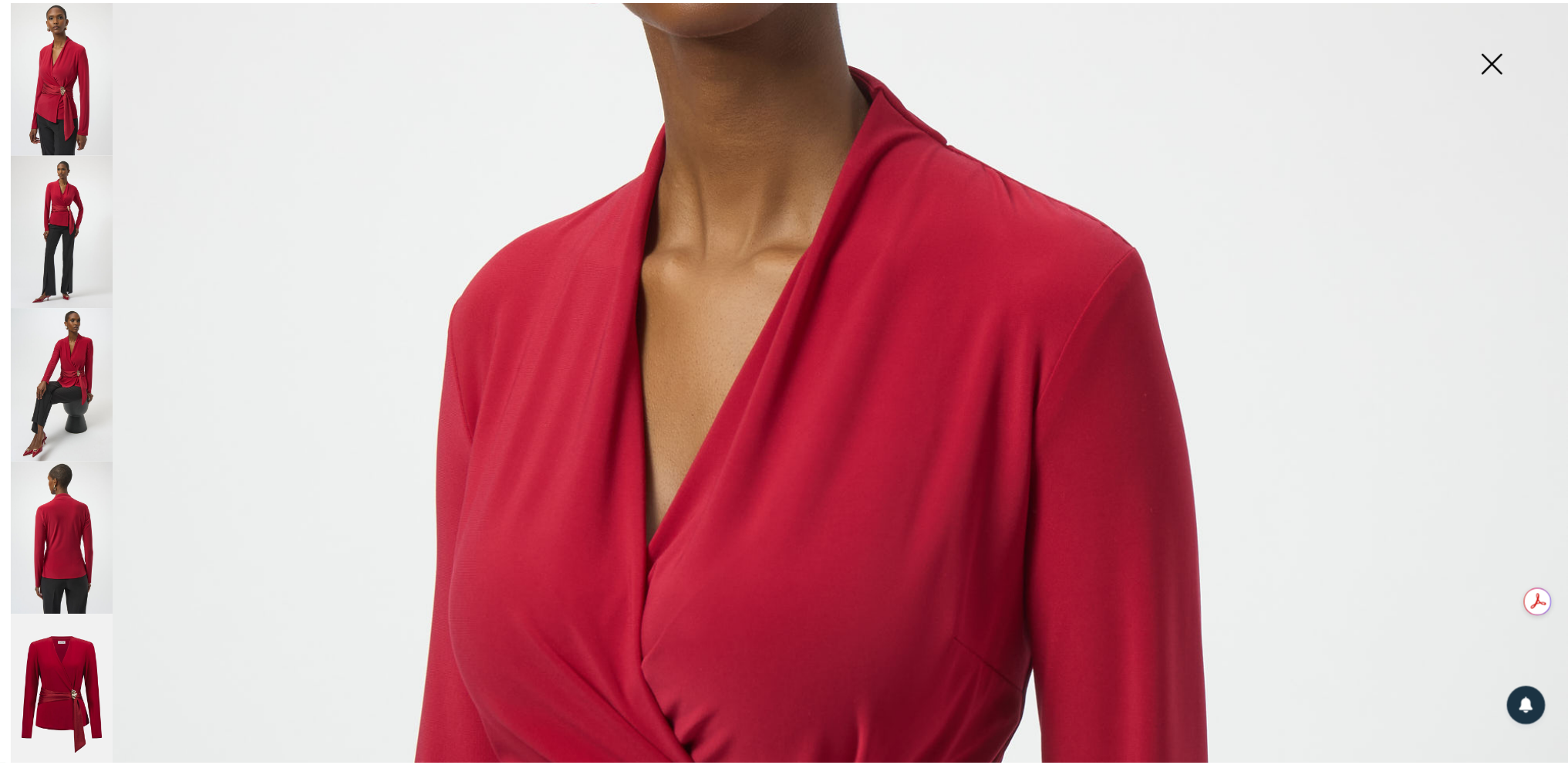
scroll to position [154, 0]
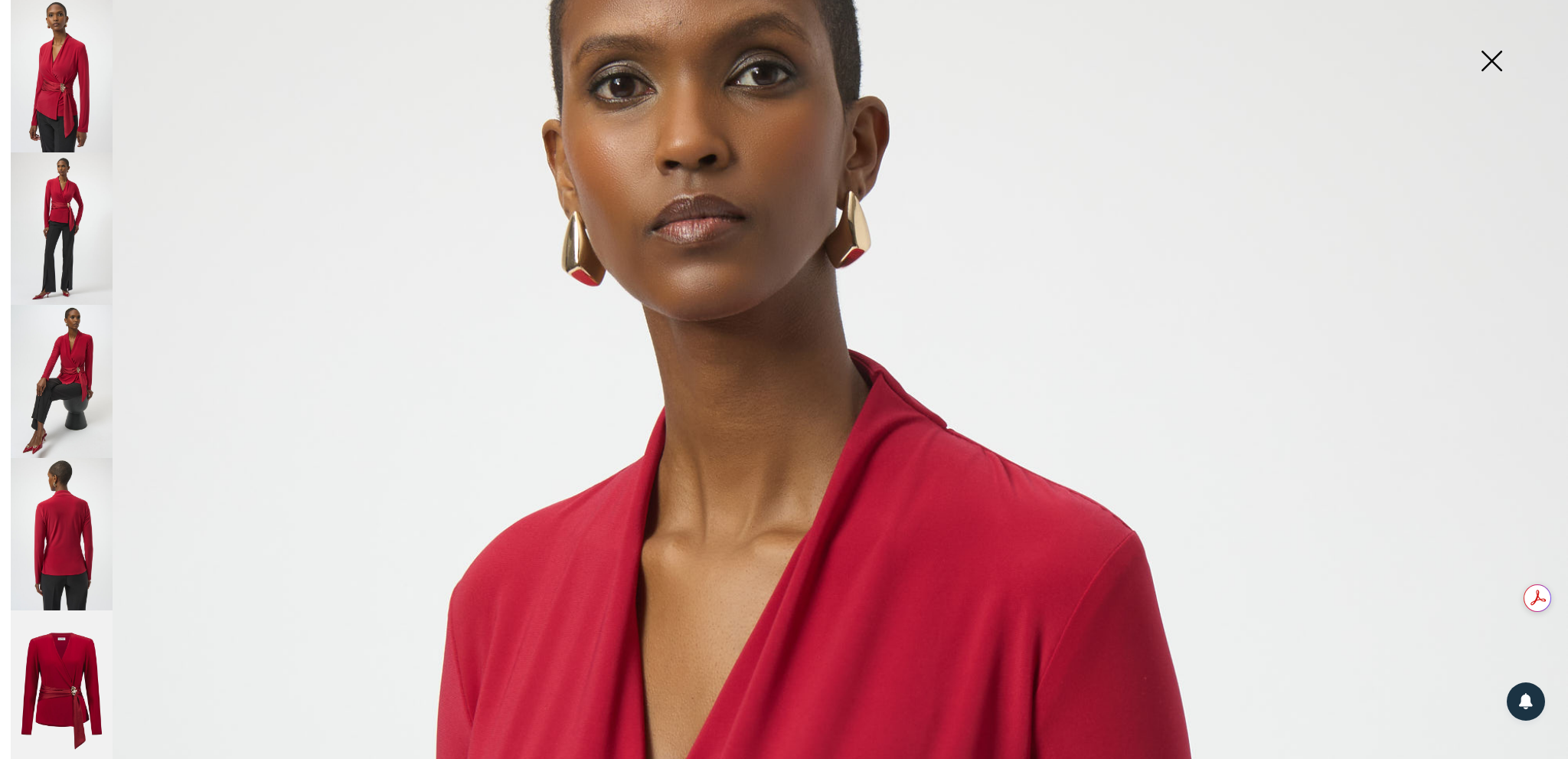
click at [1488, 66] on img at bounding box center [1491, 62] width 77 height 79
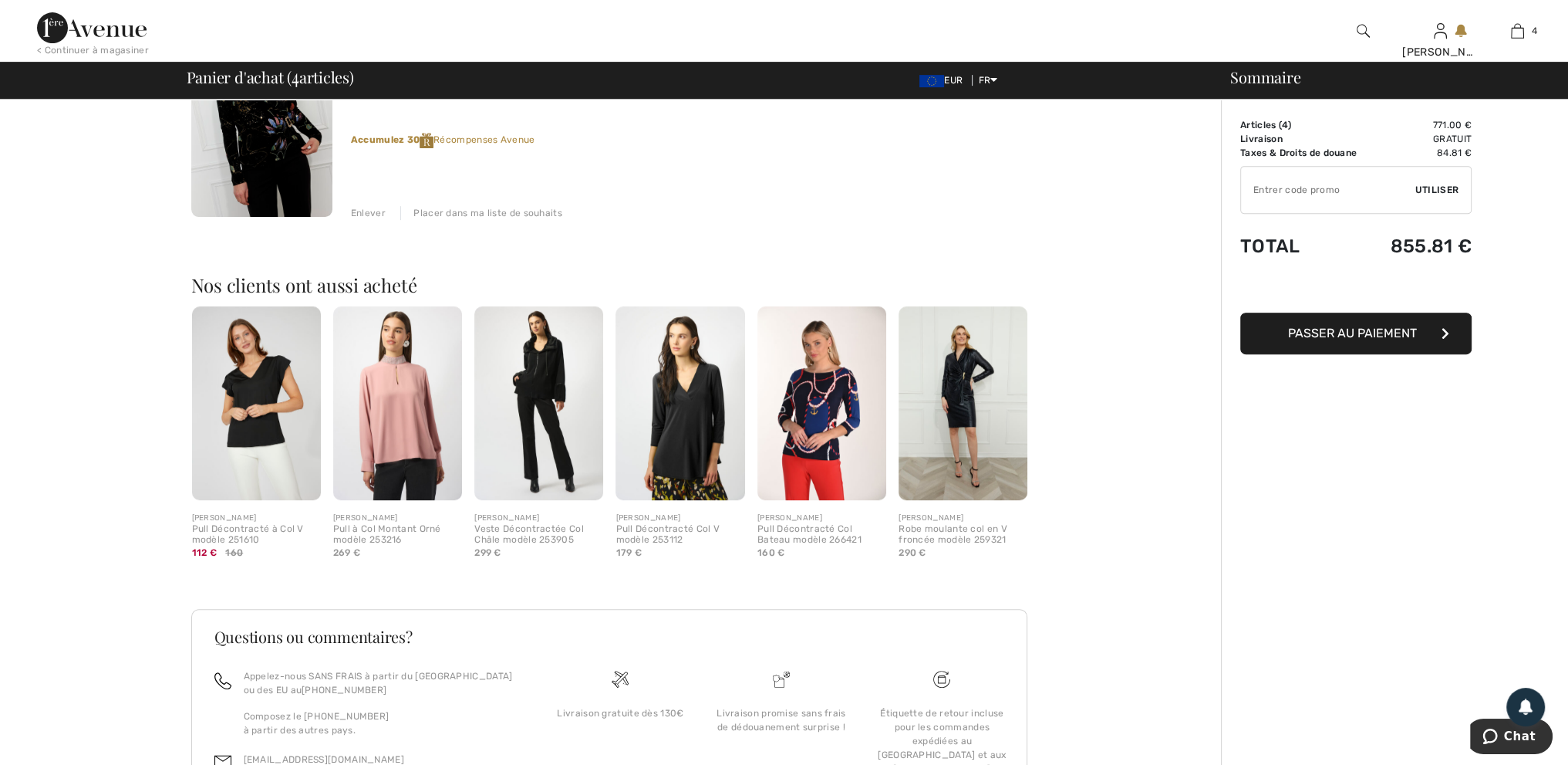
scroll to position [1036, 0]
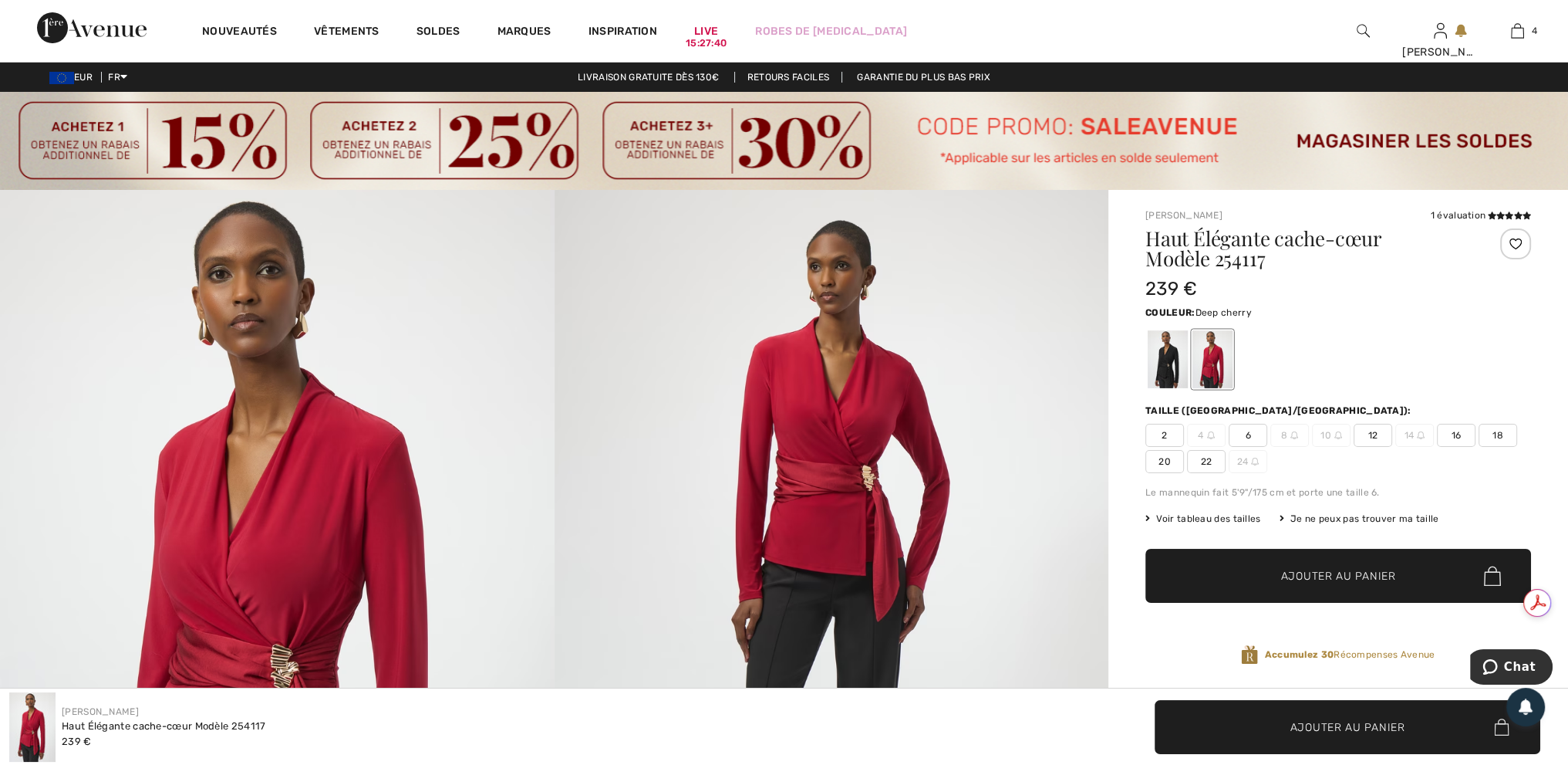
drag, startPoint x: 1379, startPoint y: 431, endPoint x: 1371, endPoint y: 456, distance: 26.2
click at [1379, 431] on span "12" at bounding box center [1373, 435] width 38 height 24
click at [1337, 577] on span "Ajouter au panier" at bounding box center [1338, 575] width 115 height 16
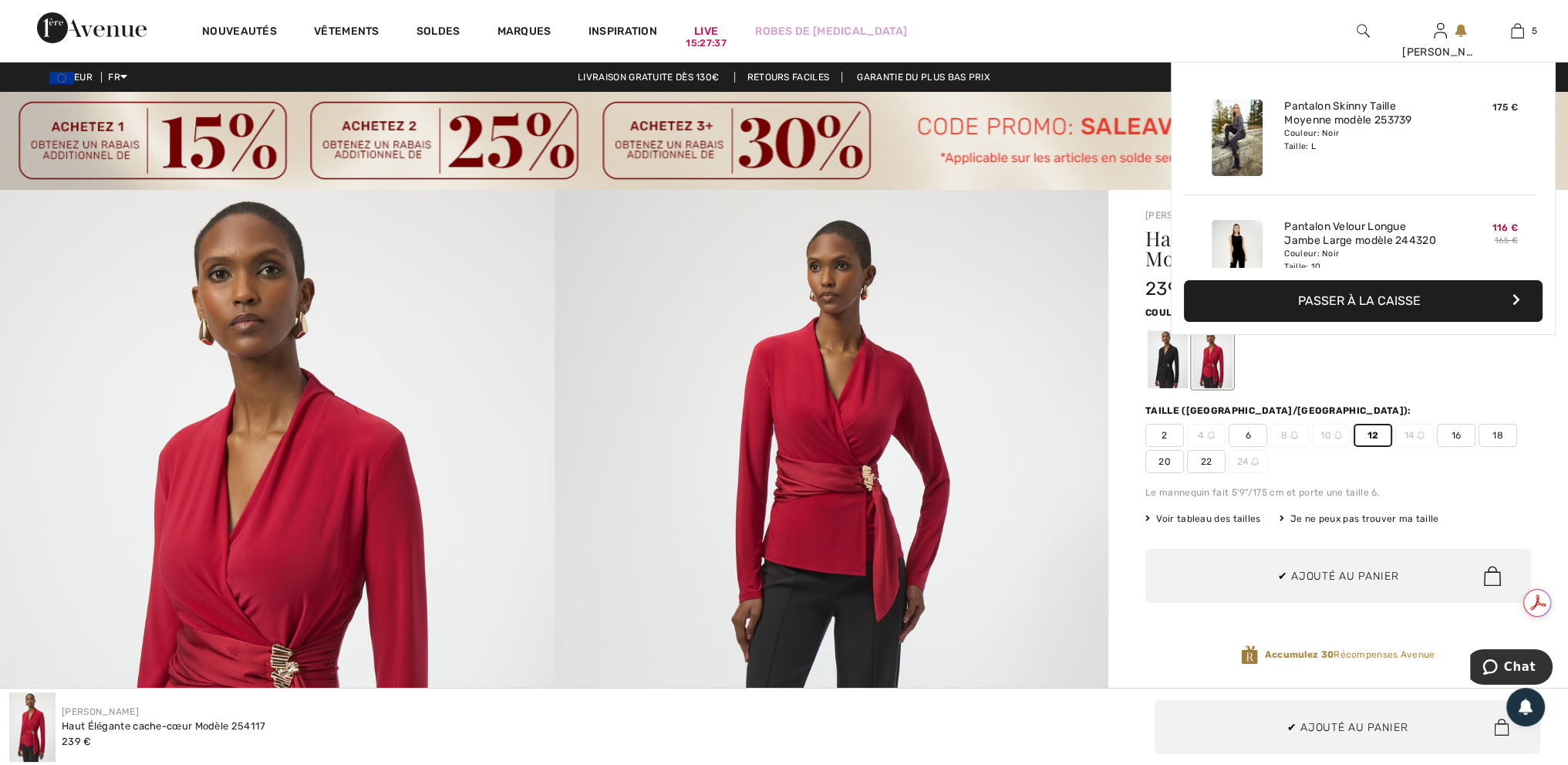
scroll to position [408, 0]
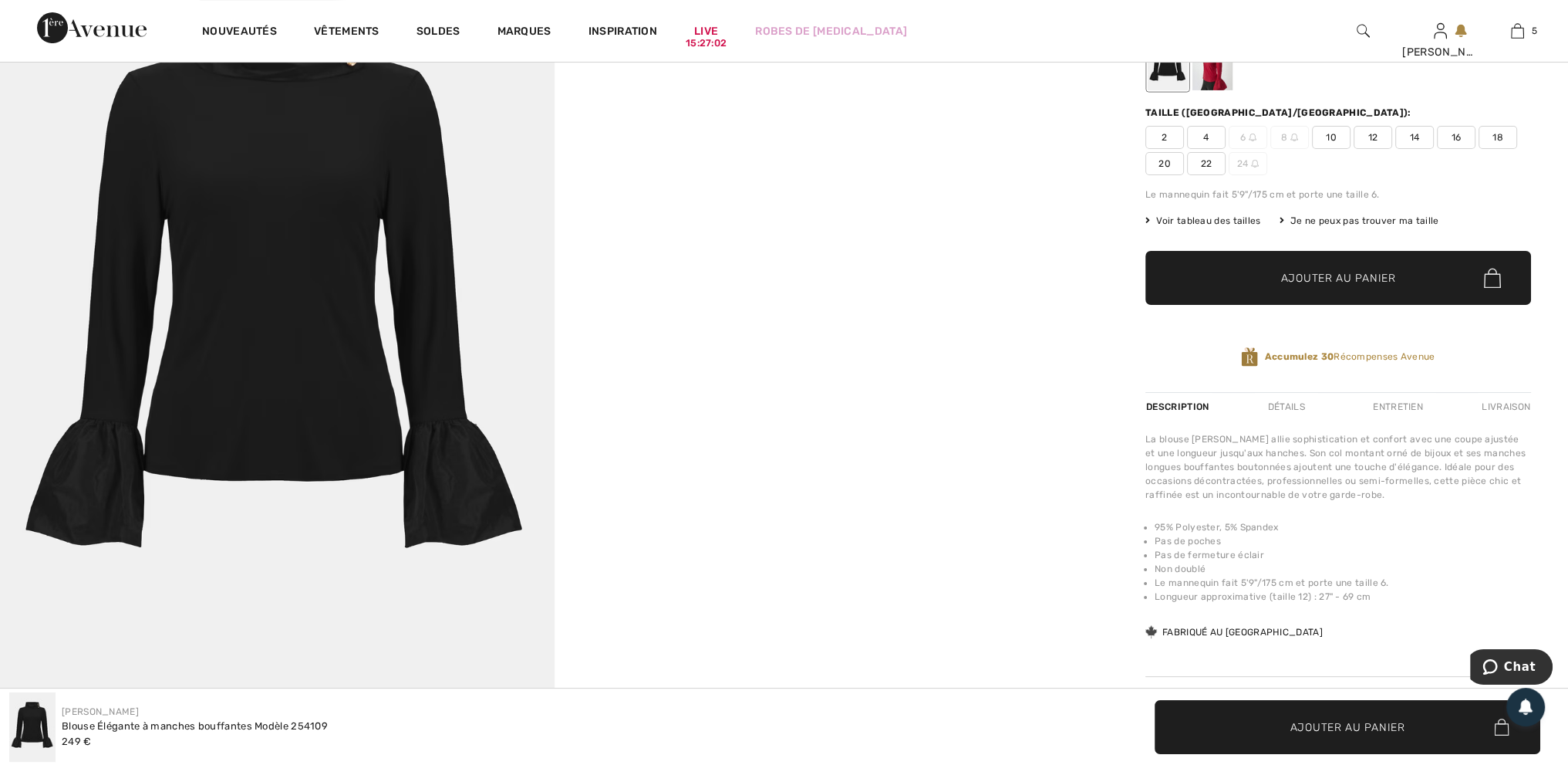
scroll to position [308, 0]
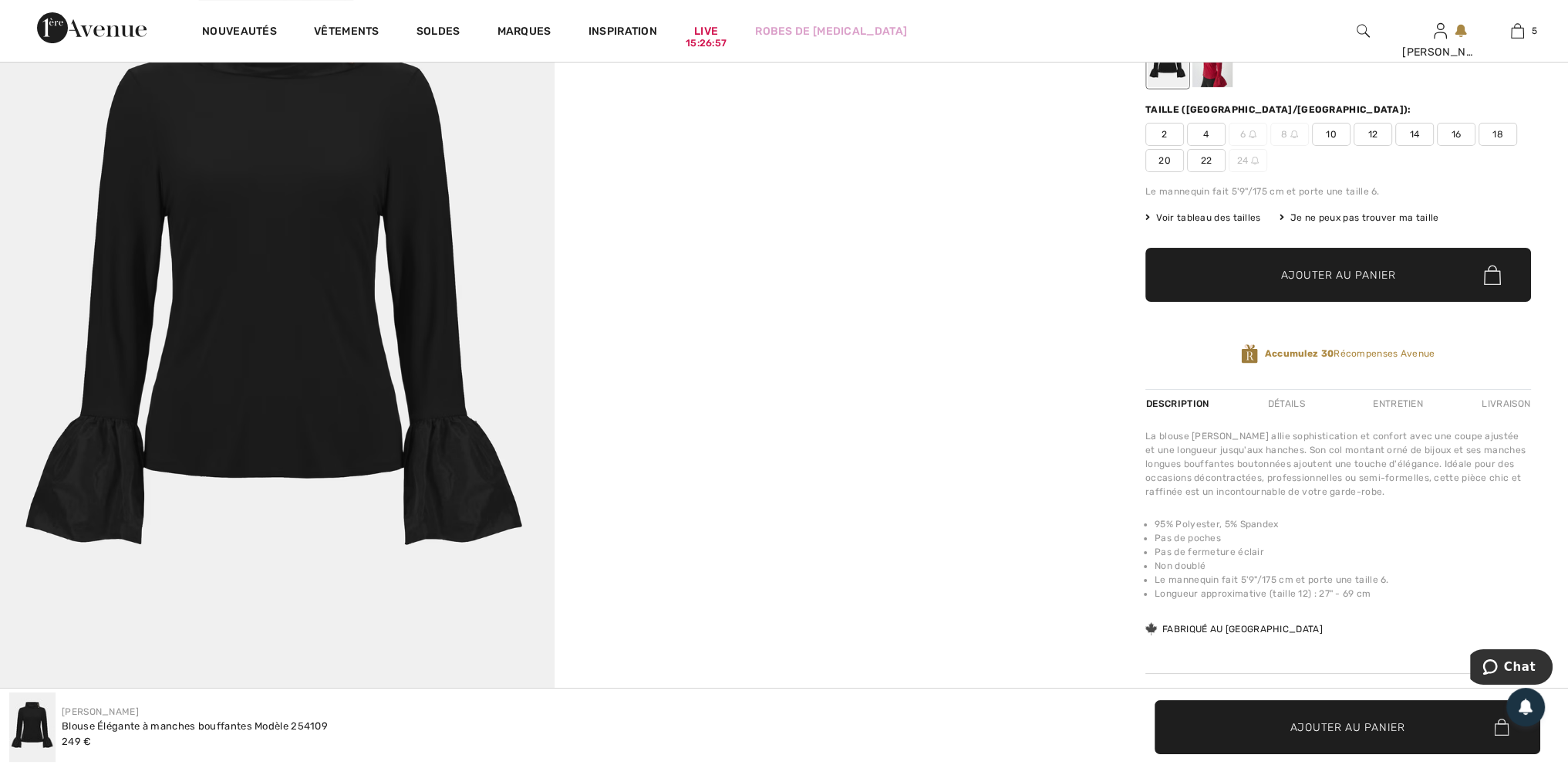
click at [1373, 135] on span "12" at bounding box center [1373, 135] width 38 height 24
click at [1332, 269] on span "Ajouter au panier" at bounding box center [1338, 275] width 115 height 16
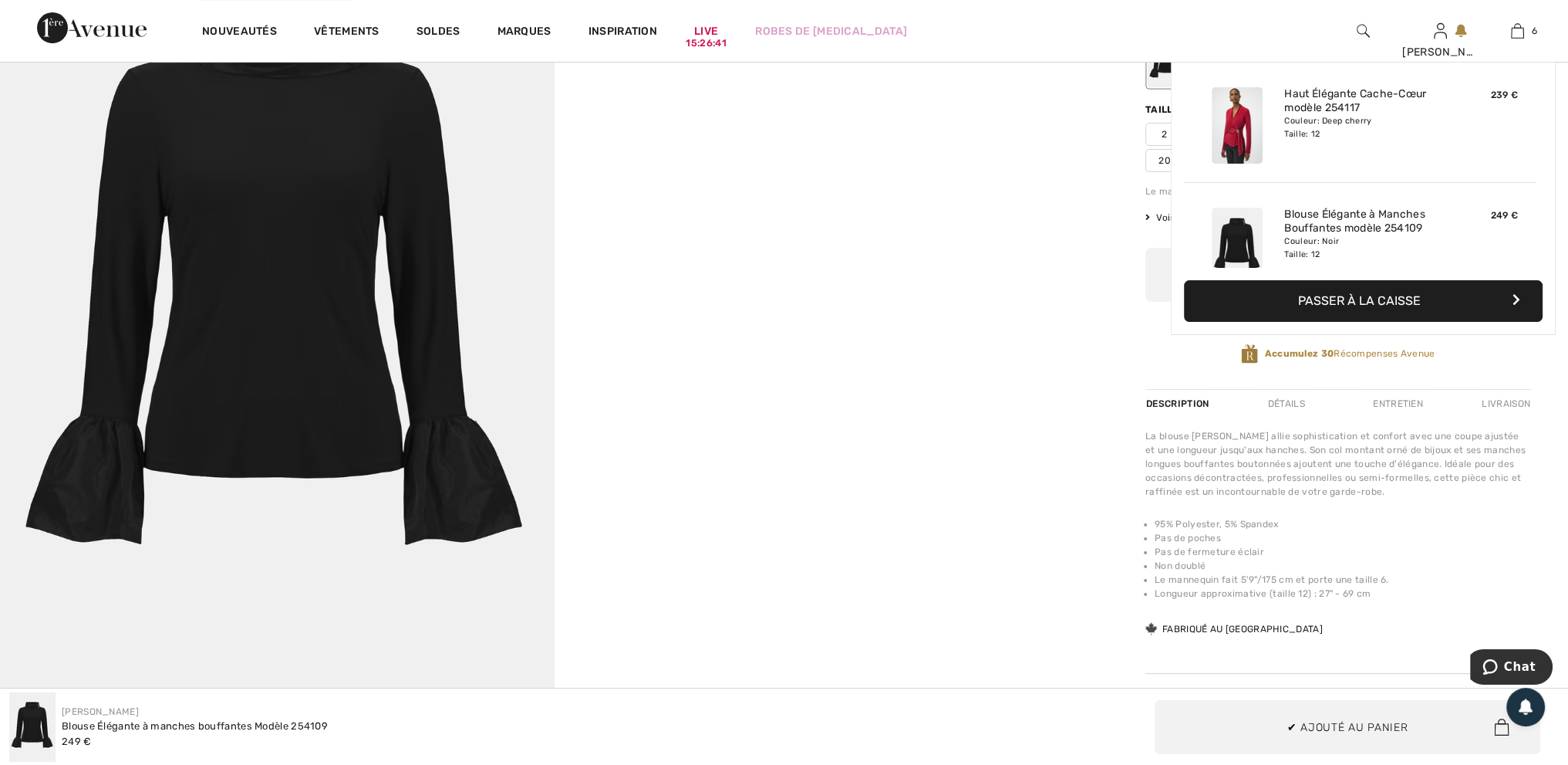
scroll to position [527, 0]
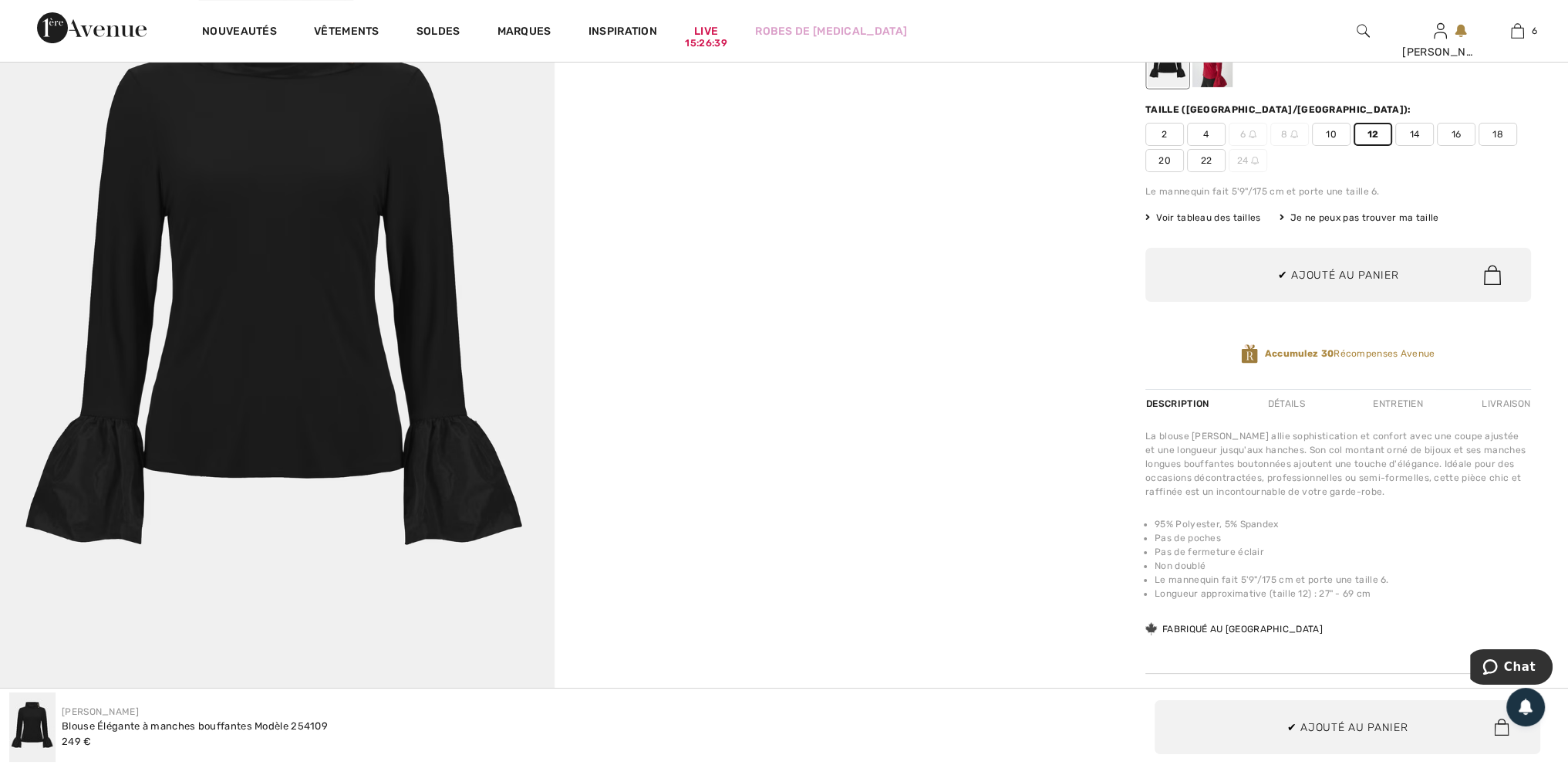
click at [242, 154] on img at bounding box center [277, 297] width 555 height 832
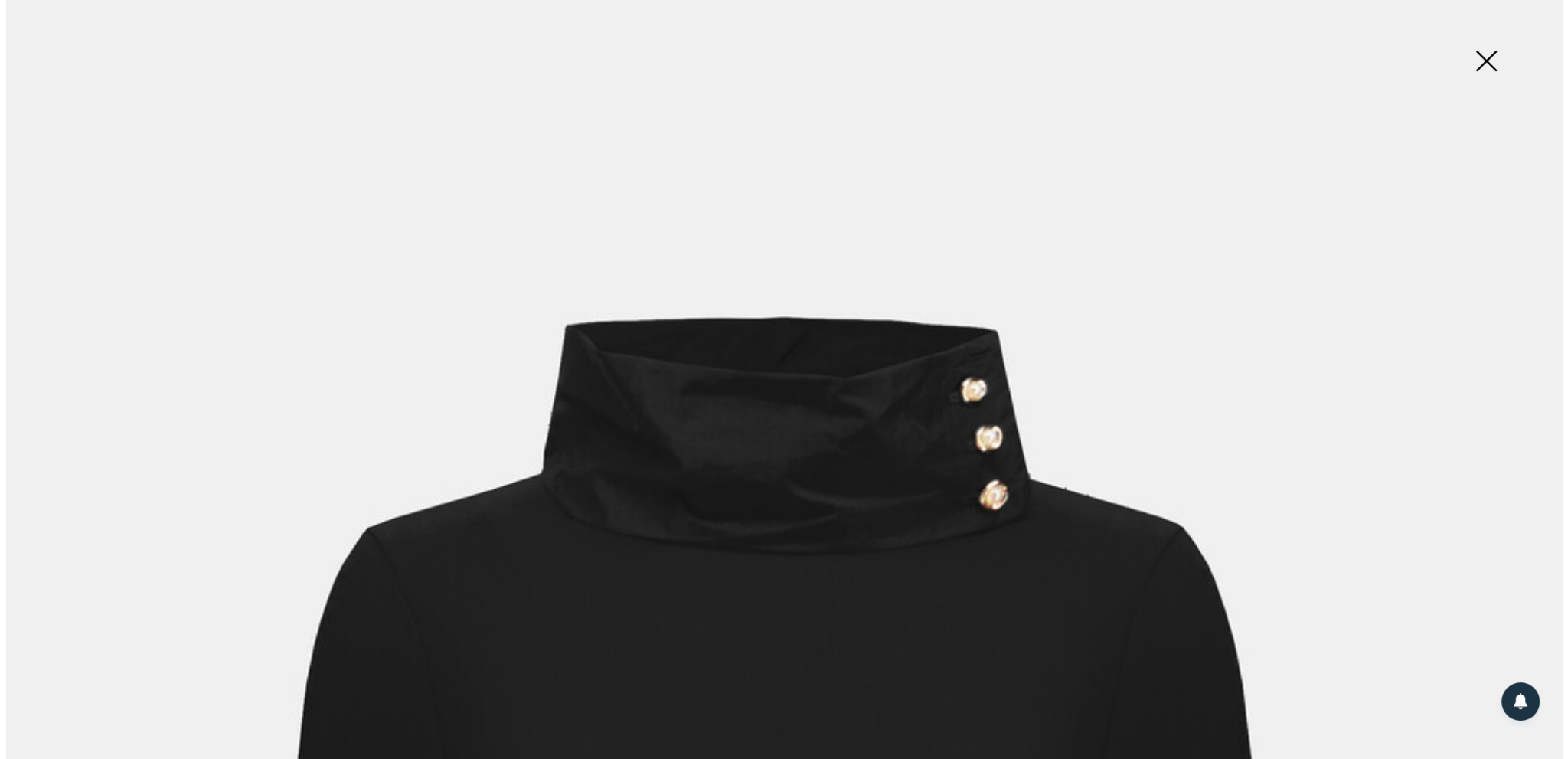
scroll to position [307, 0]
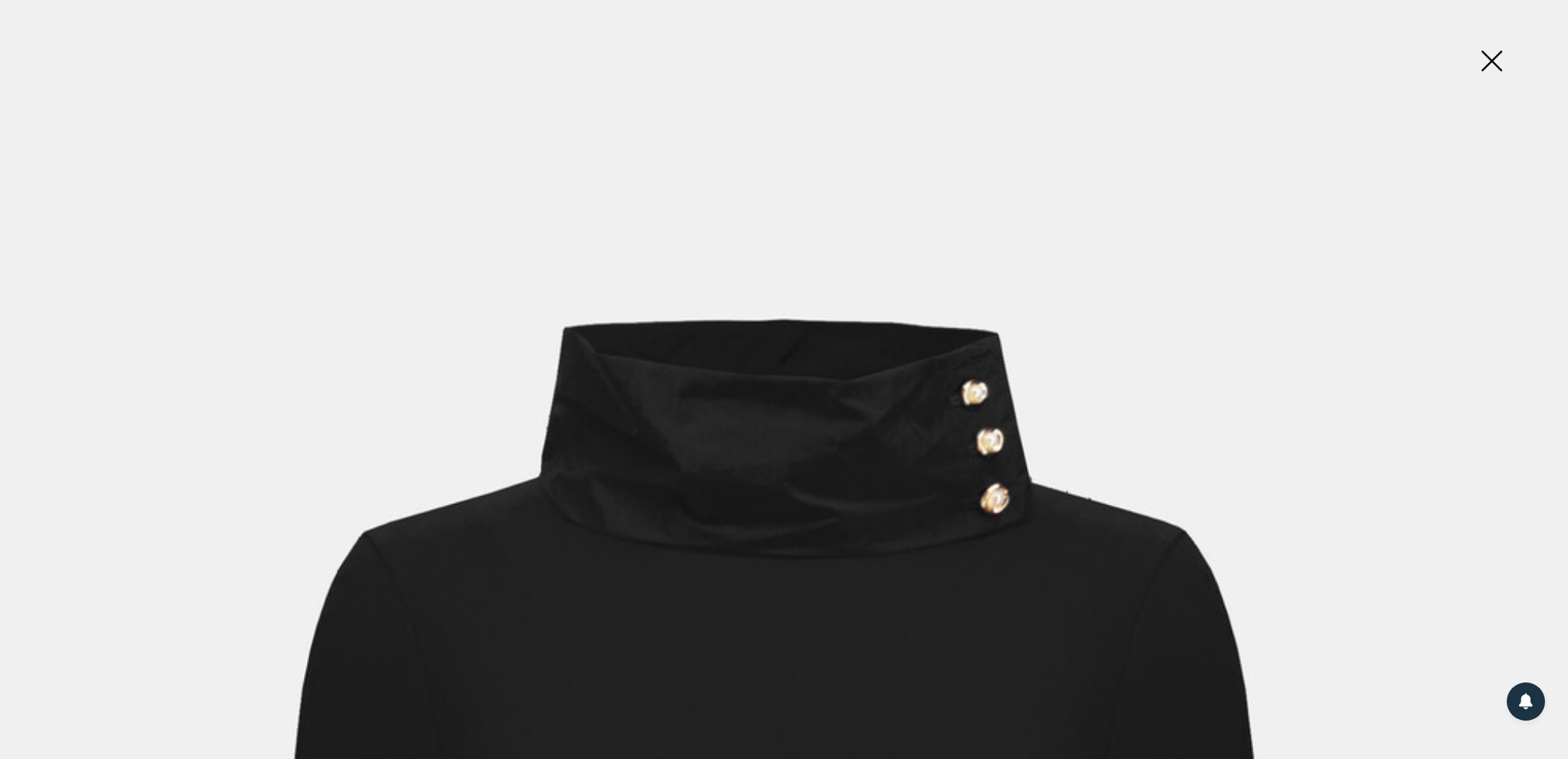
click at [1493, 61] on img at bounding box center [1491, 62] width 77 height 79
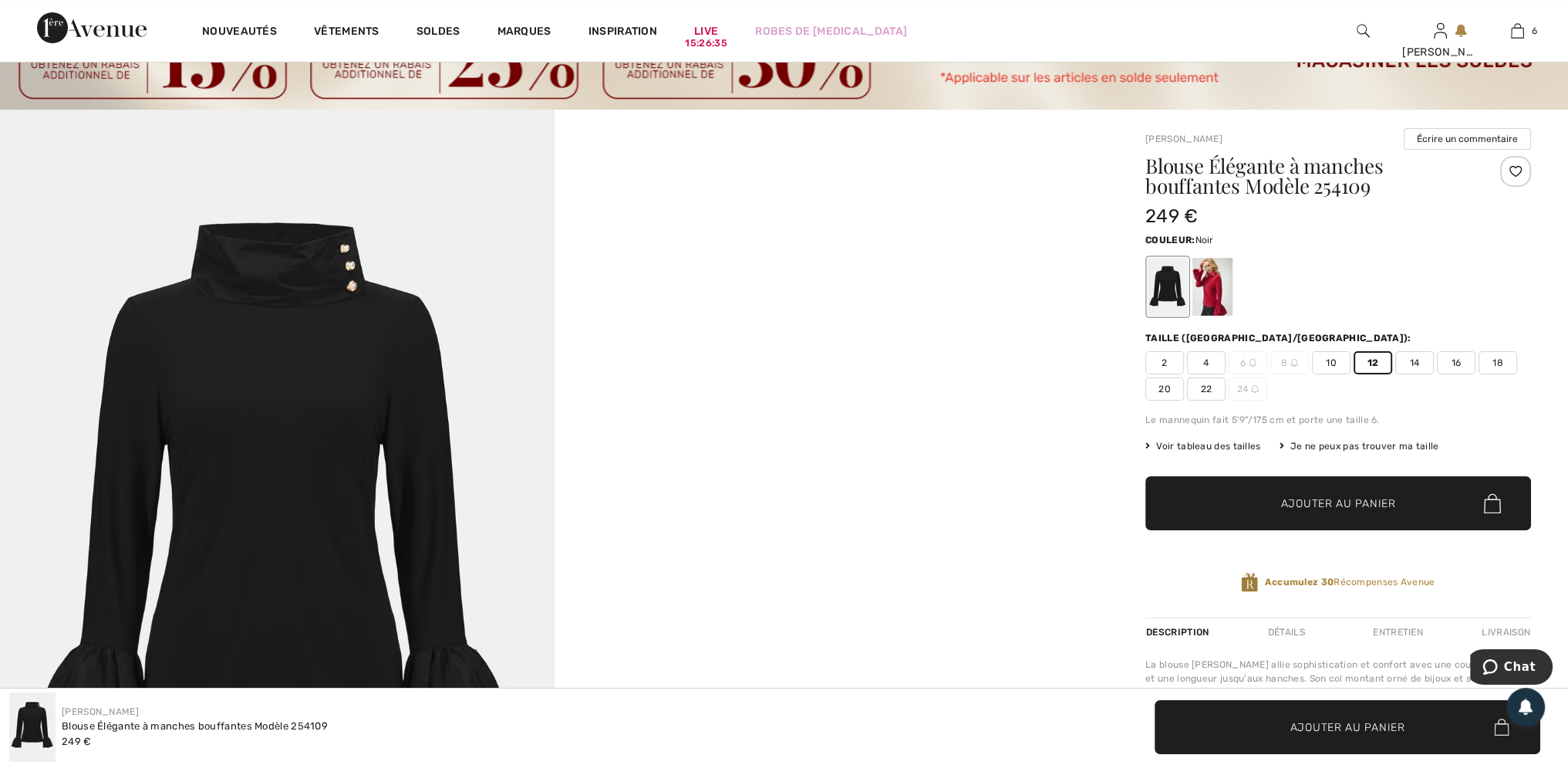
scroll to position [78, 0]
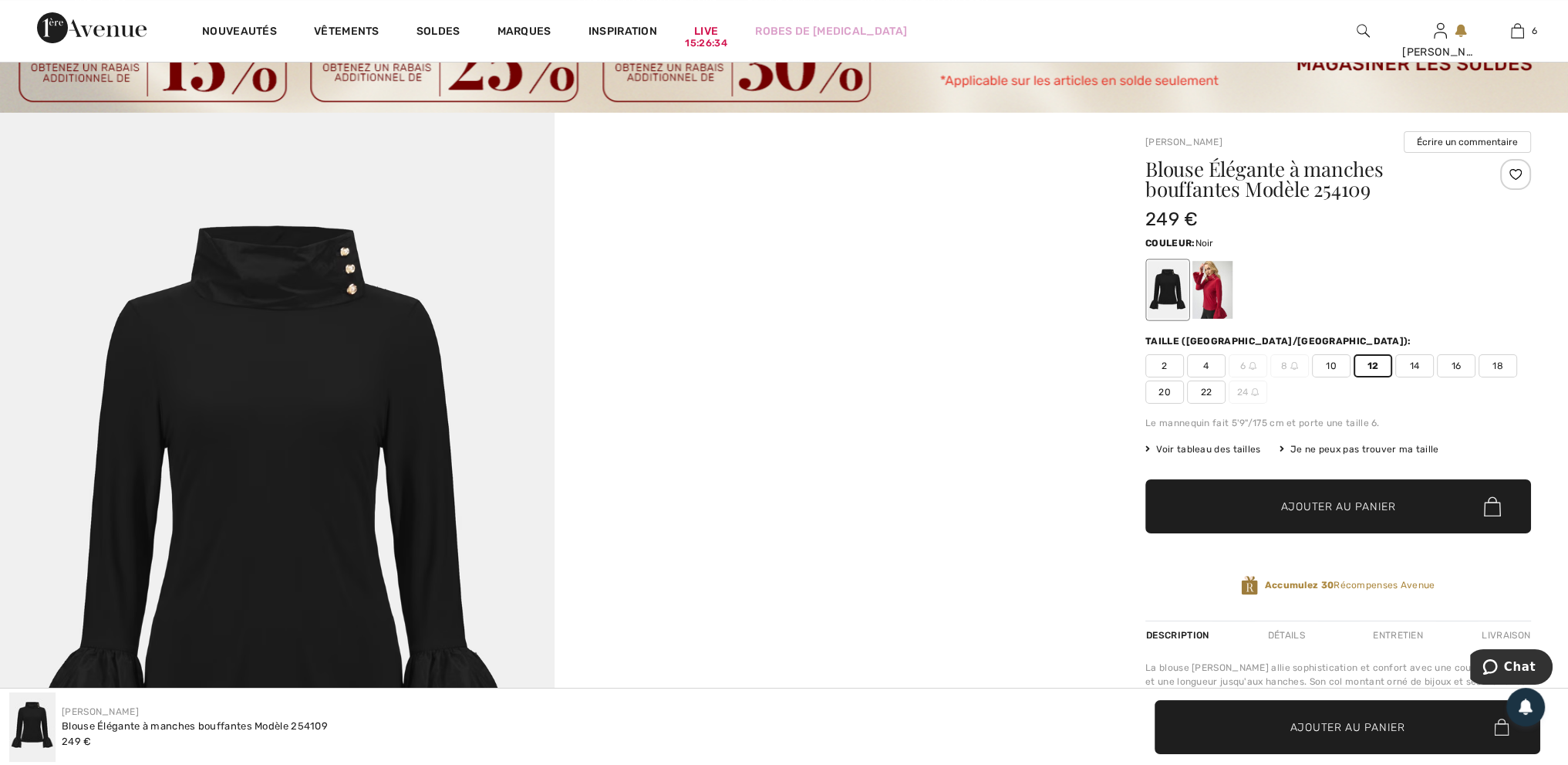
click at [1163, 288] on div at bounding box center [1167, 290] width 40 height 58
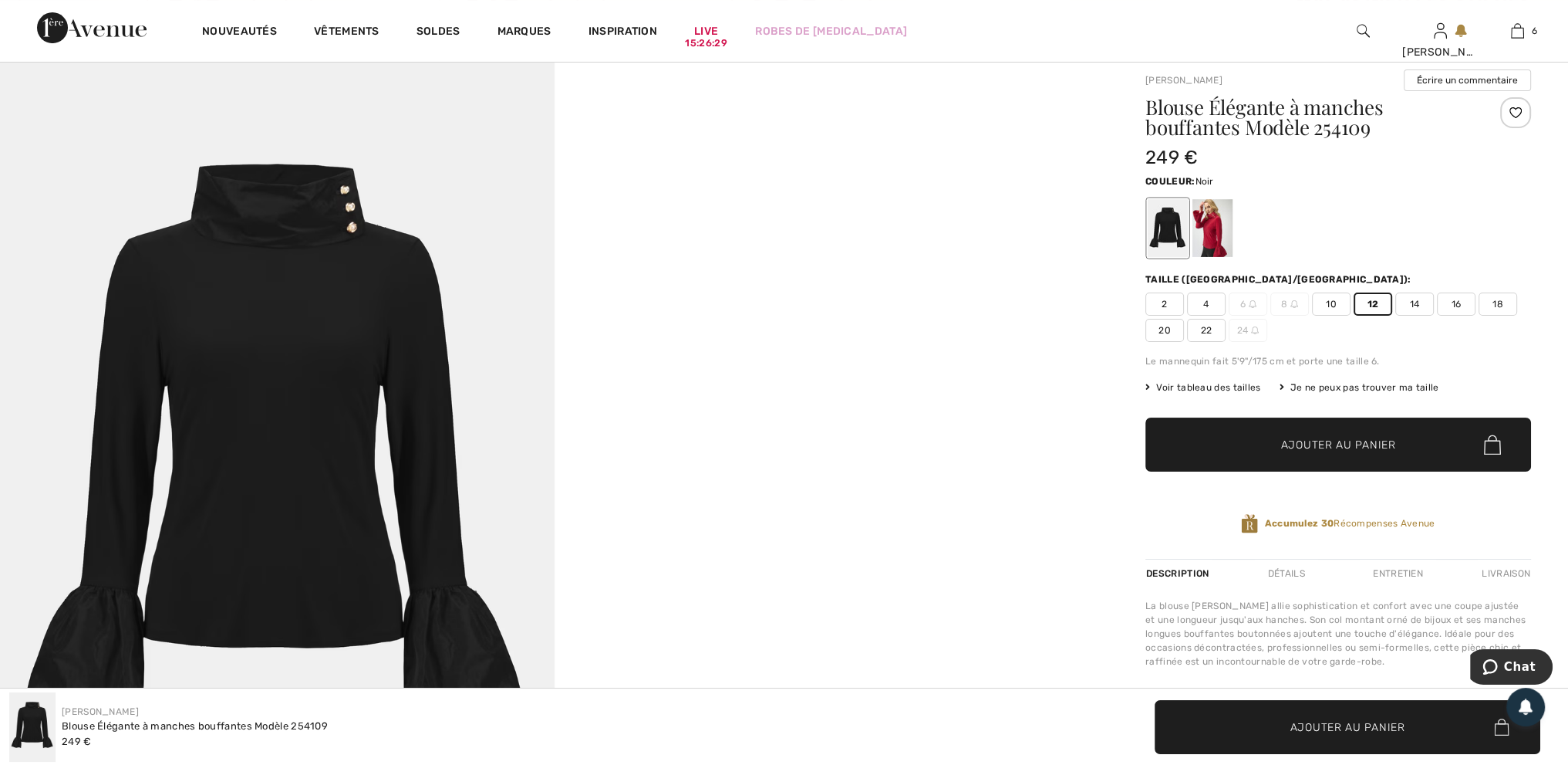
scroll to position [232, 0]
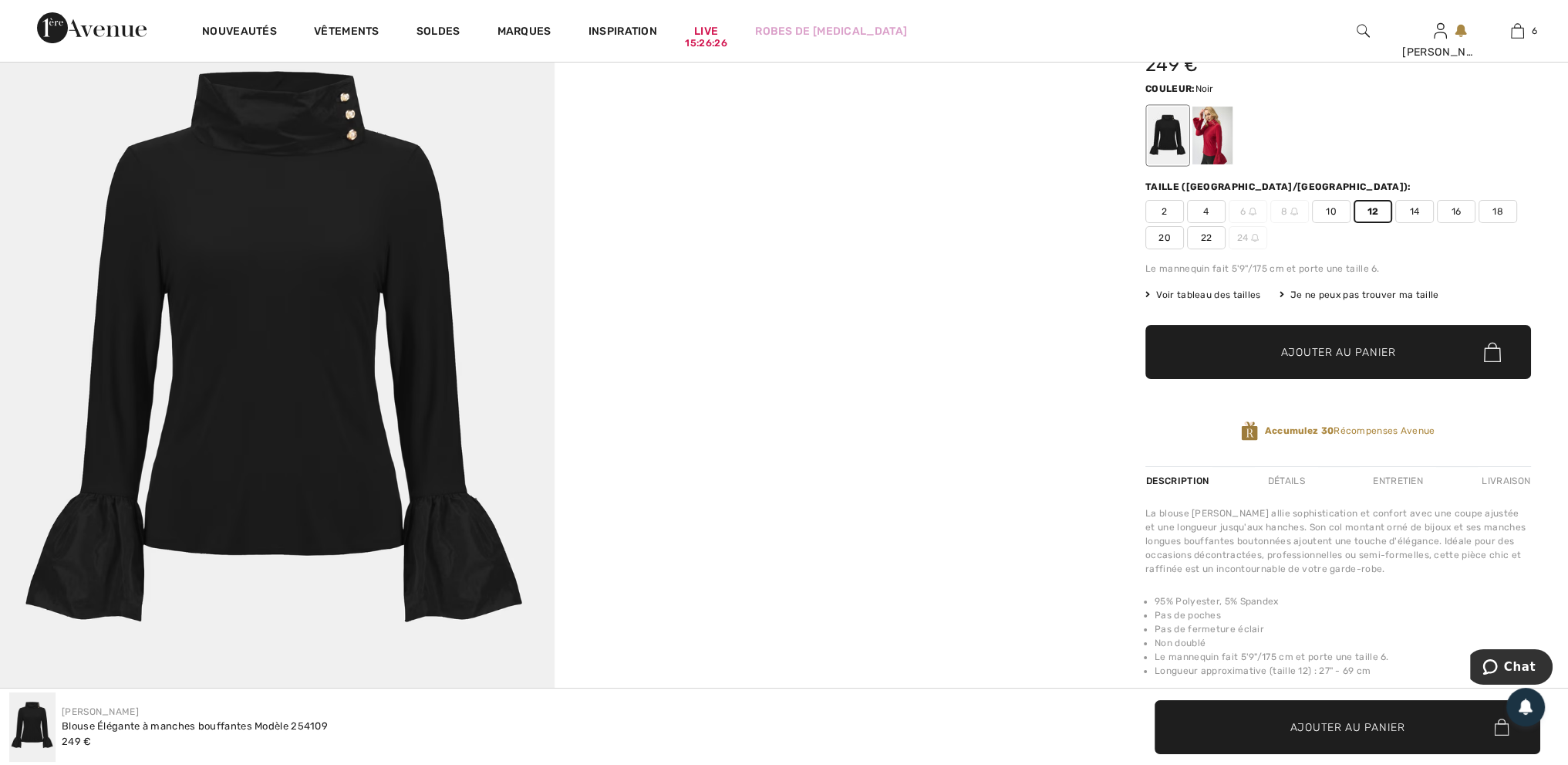
click at [351, 351] on img at bounding box center [277, 374] width 555 height 832
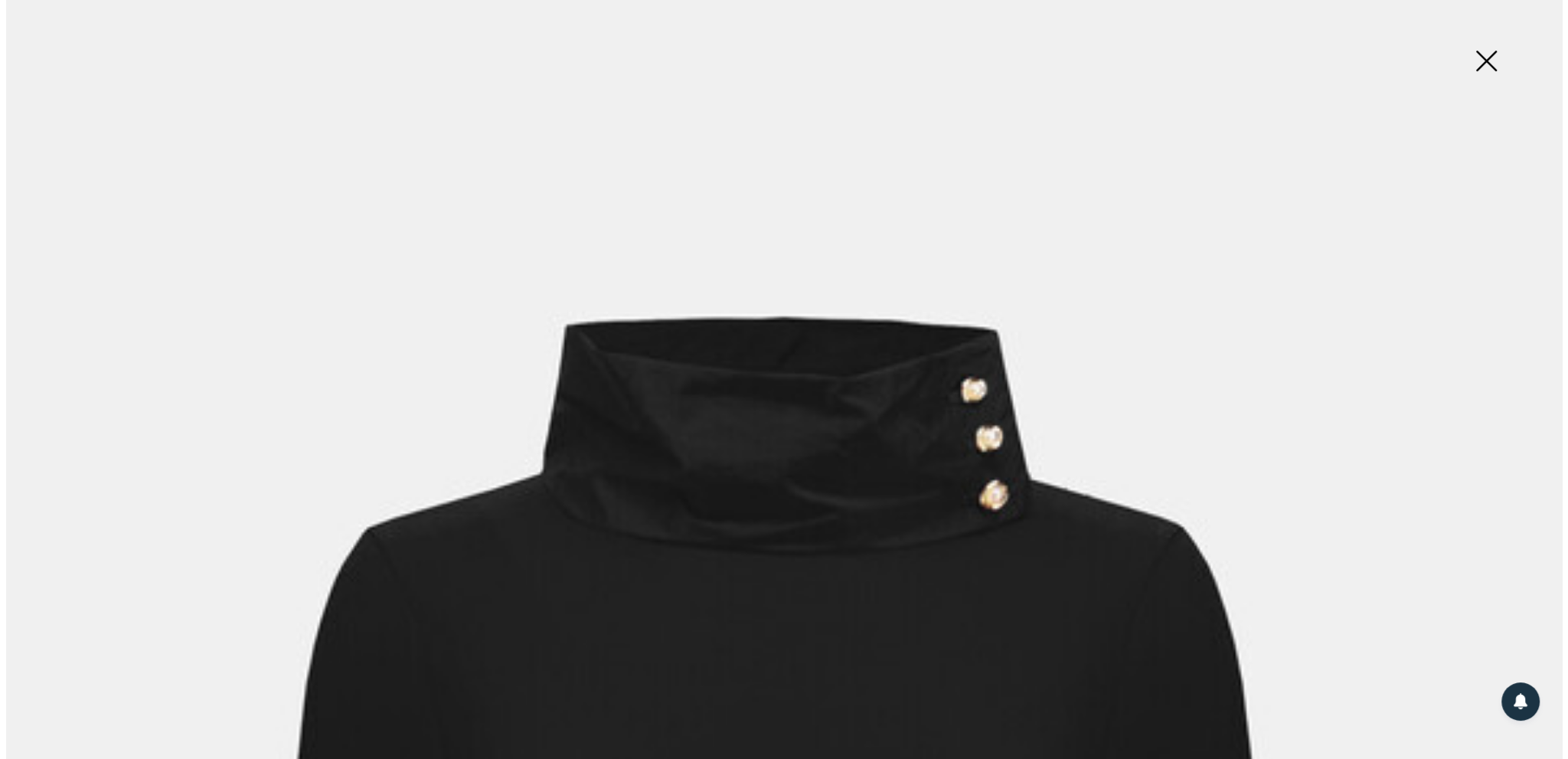
scroll to position [230, 0]
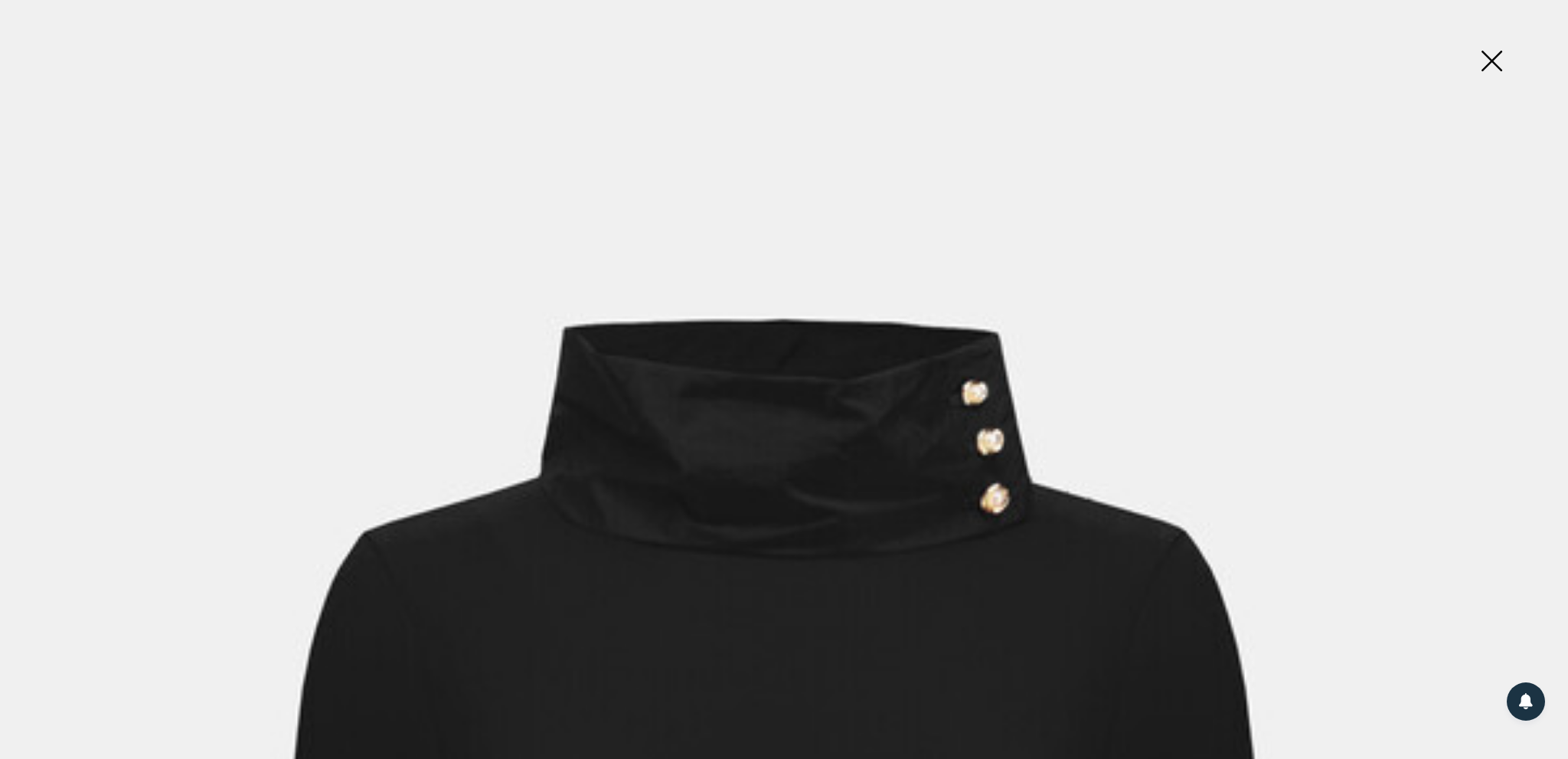
click at [1484, 66] on img at bounding box center [1491, 62] width 77 height 79
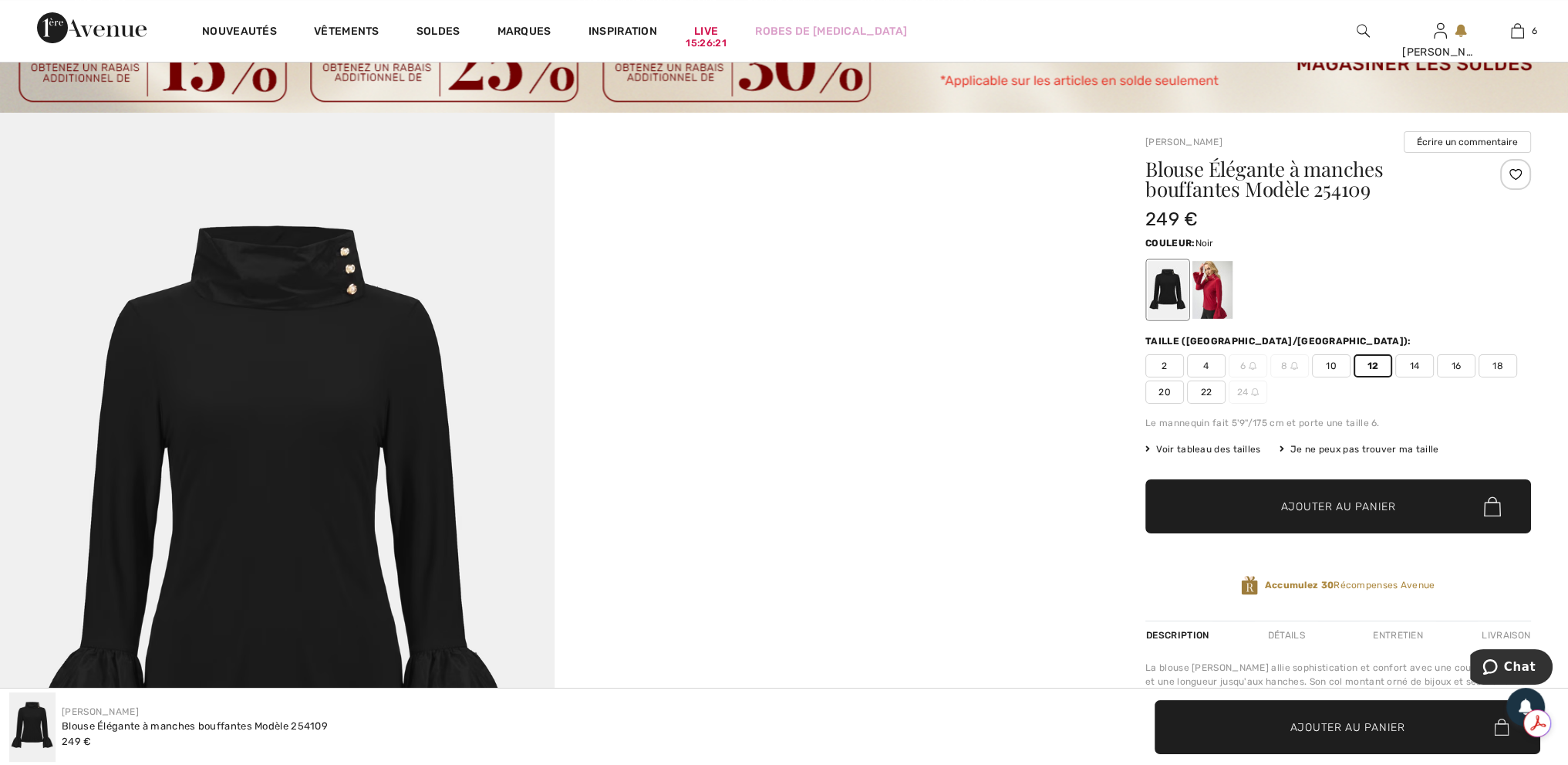
scroll to position [0, 0]
click at [1320, 506] on span "Ajouter au panier" at bounding box center [1338, 507] width 115 height 16
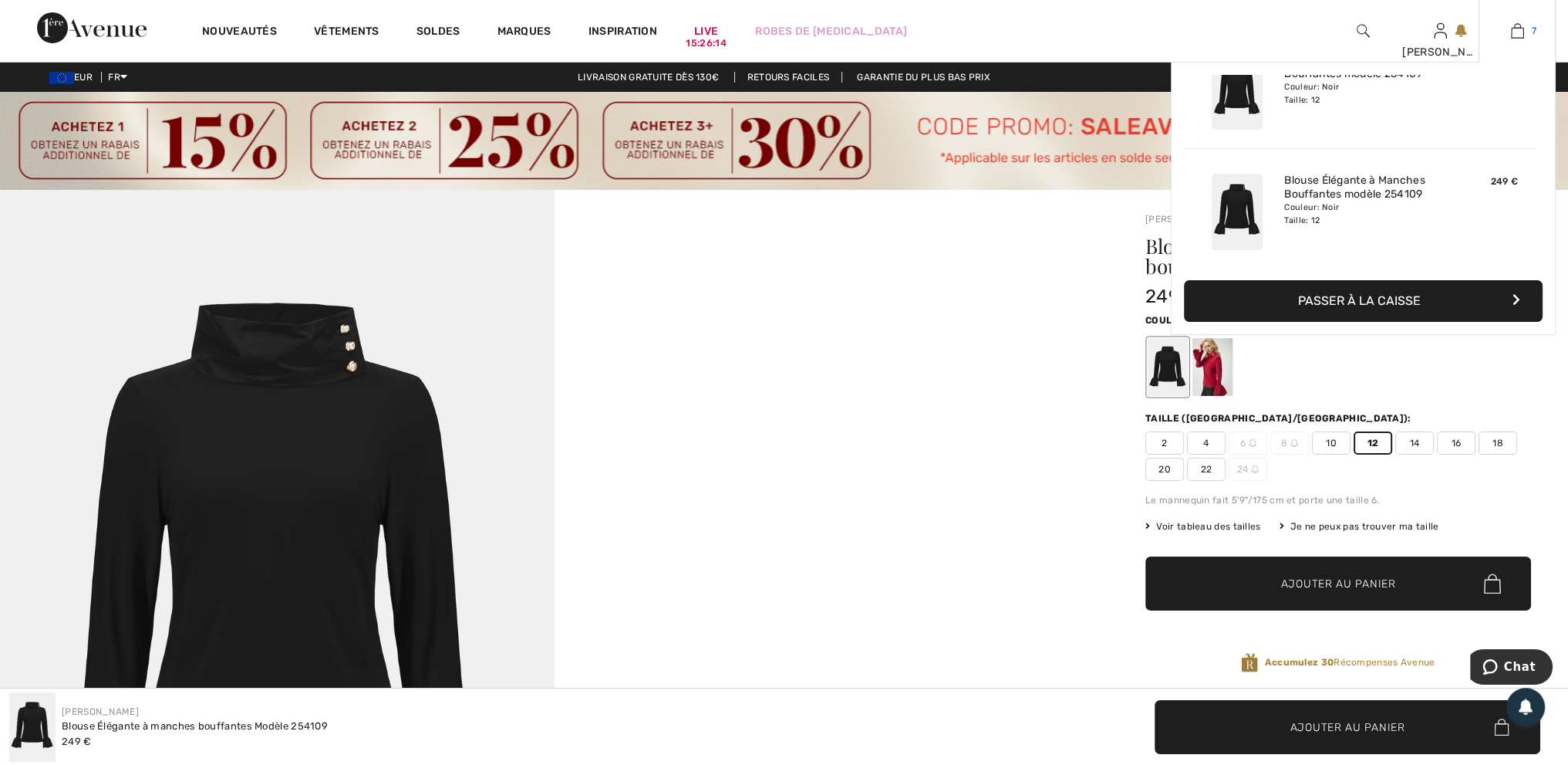
click at [1523, 23] on img at bounding box center [1517, 30] width 13 height 19
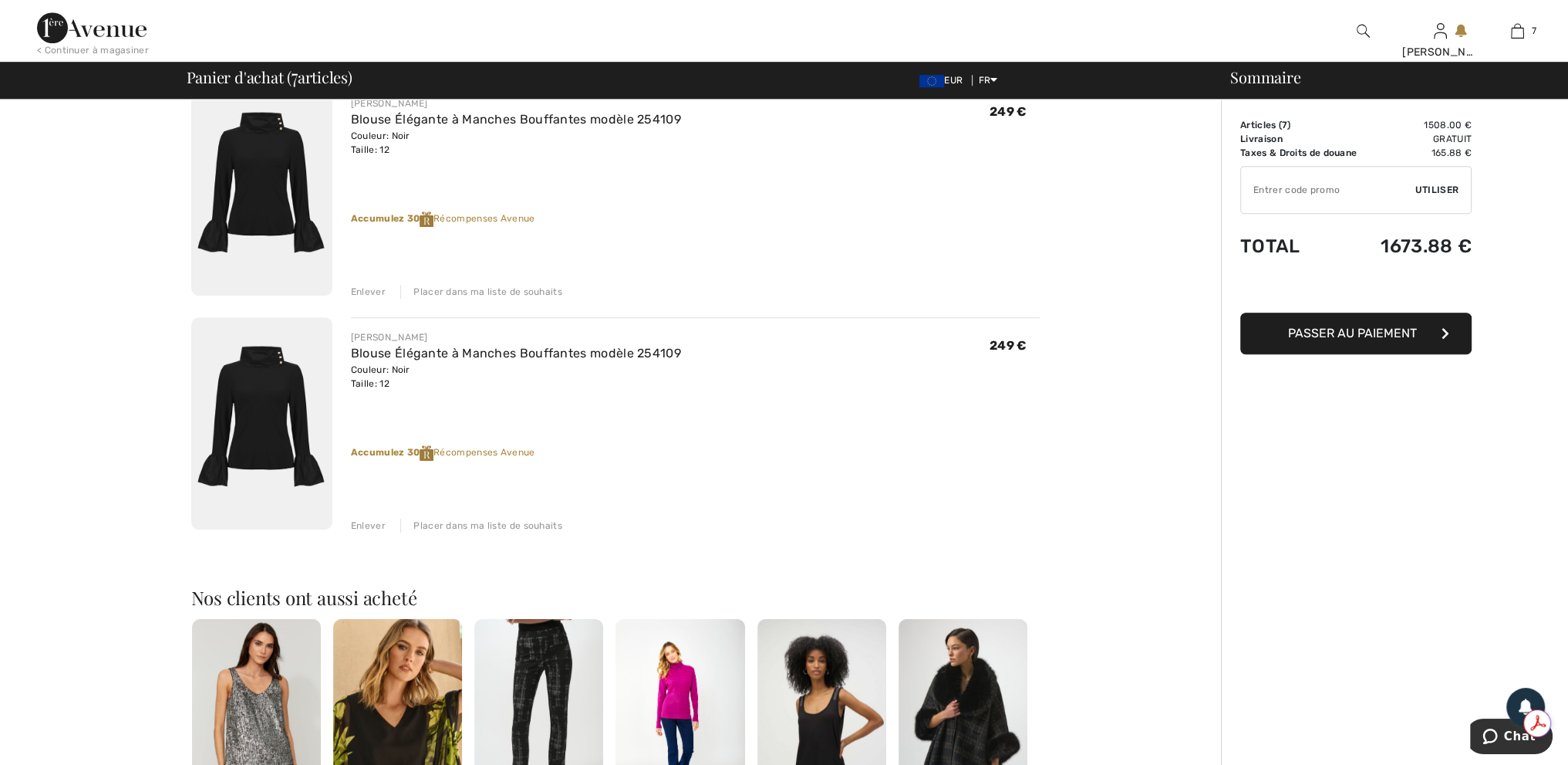
click at [354, 525] on div "Enlever" at bounding box center [367, 525] width 34 height 14
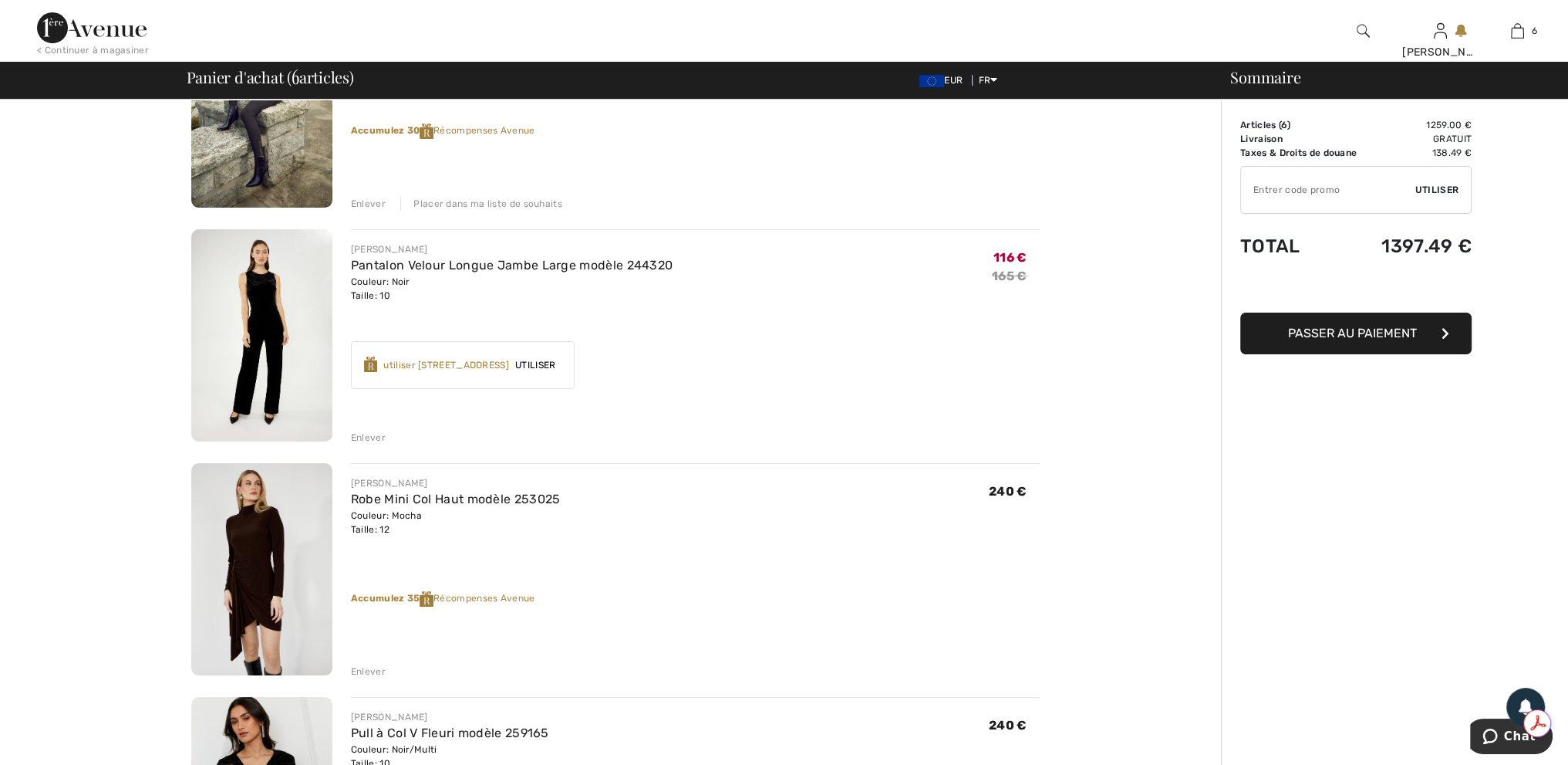
scroll to position [78, 0]
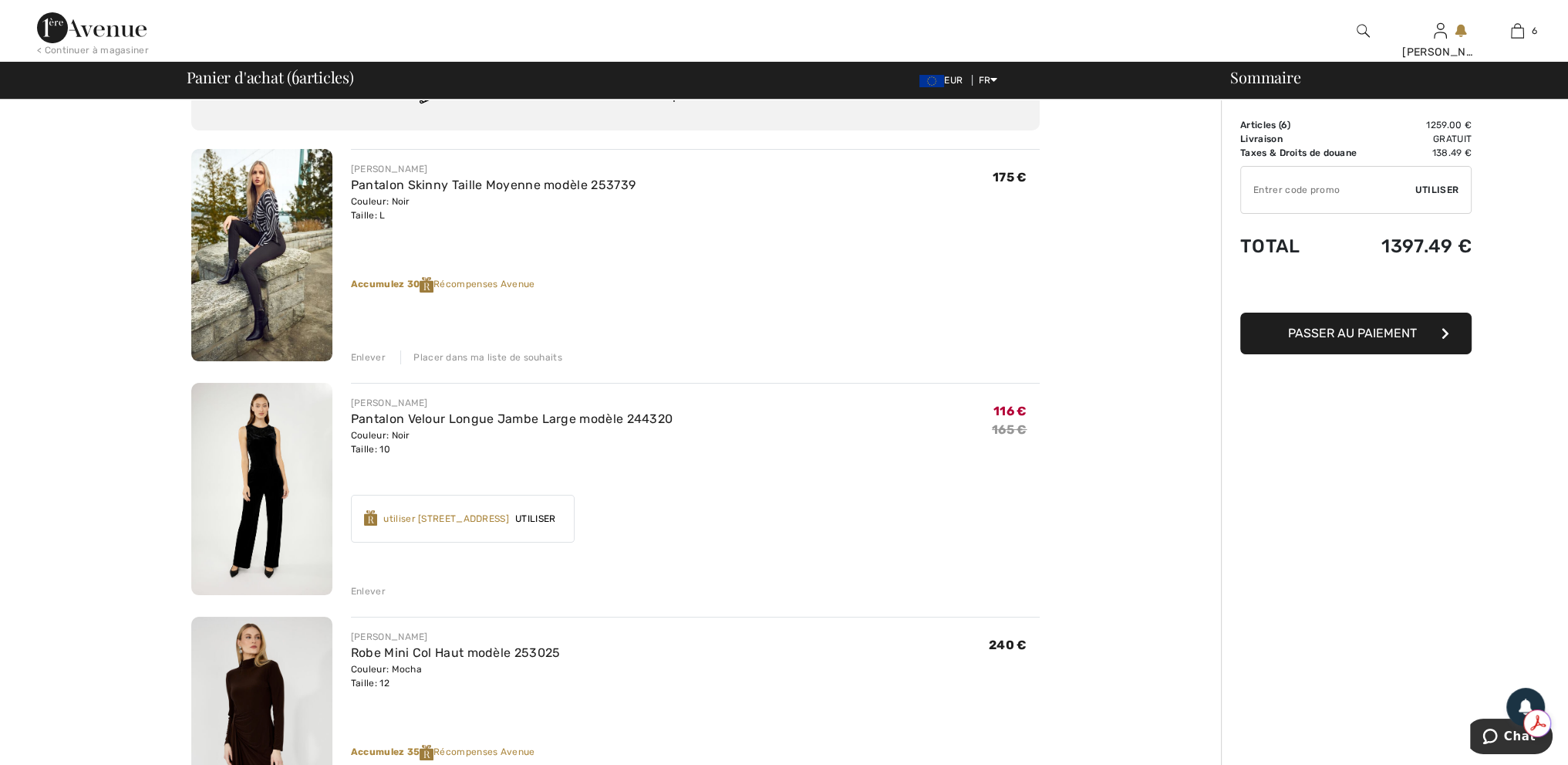
click at [487, 357] on div "Placer dans ma liste de souhaits" at bounding box center [481, 357] width 162 height 14
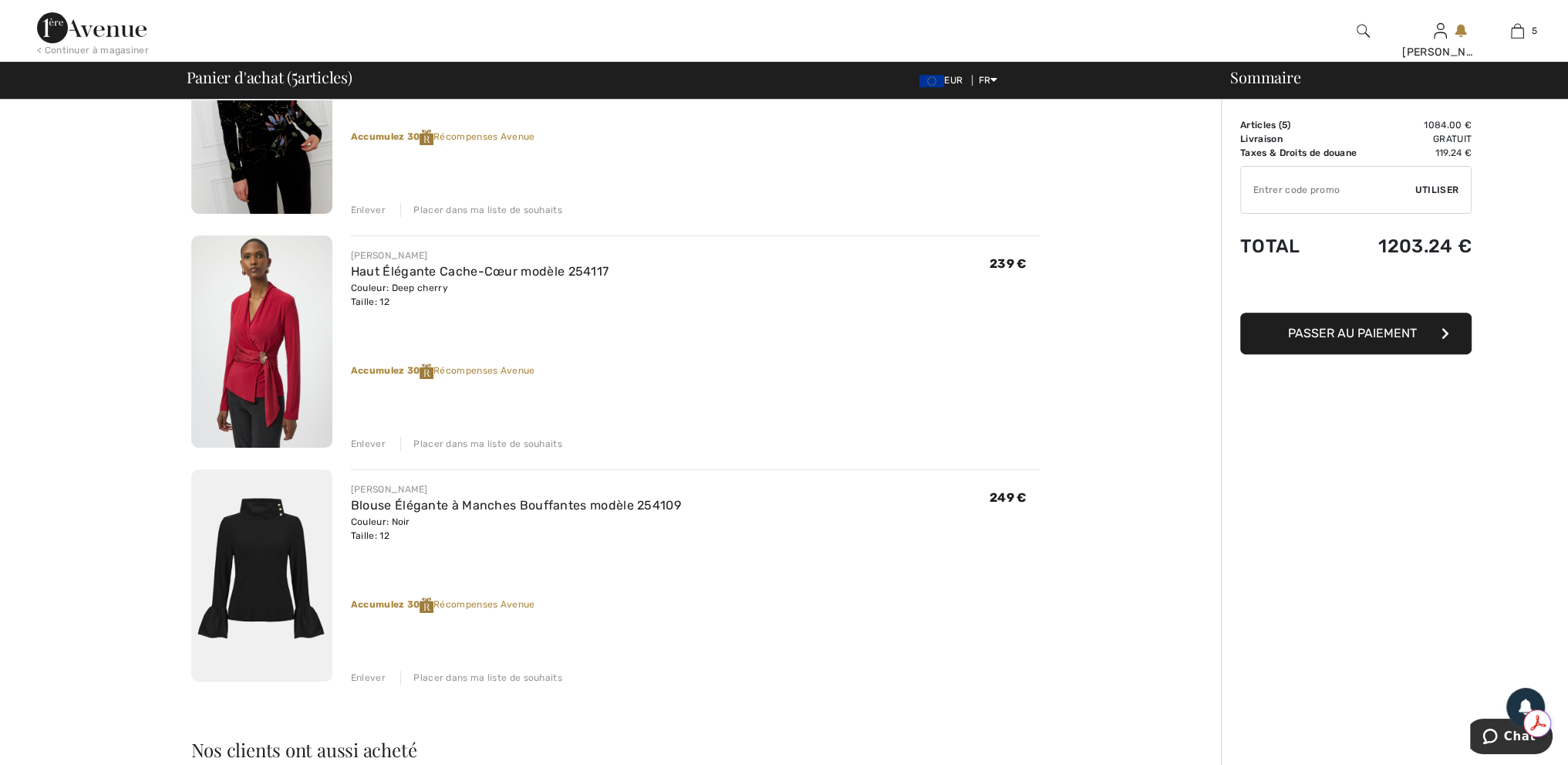
scroll to position [694, 0]
click at [531, 672] on div "Placer dans ma liste de souhaits" at bounding box center [481, 675] width 162 height 14
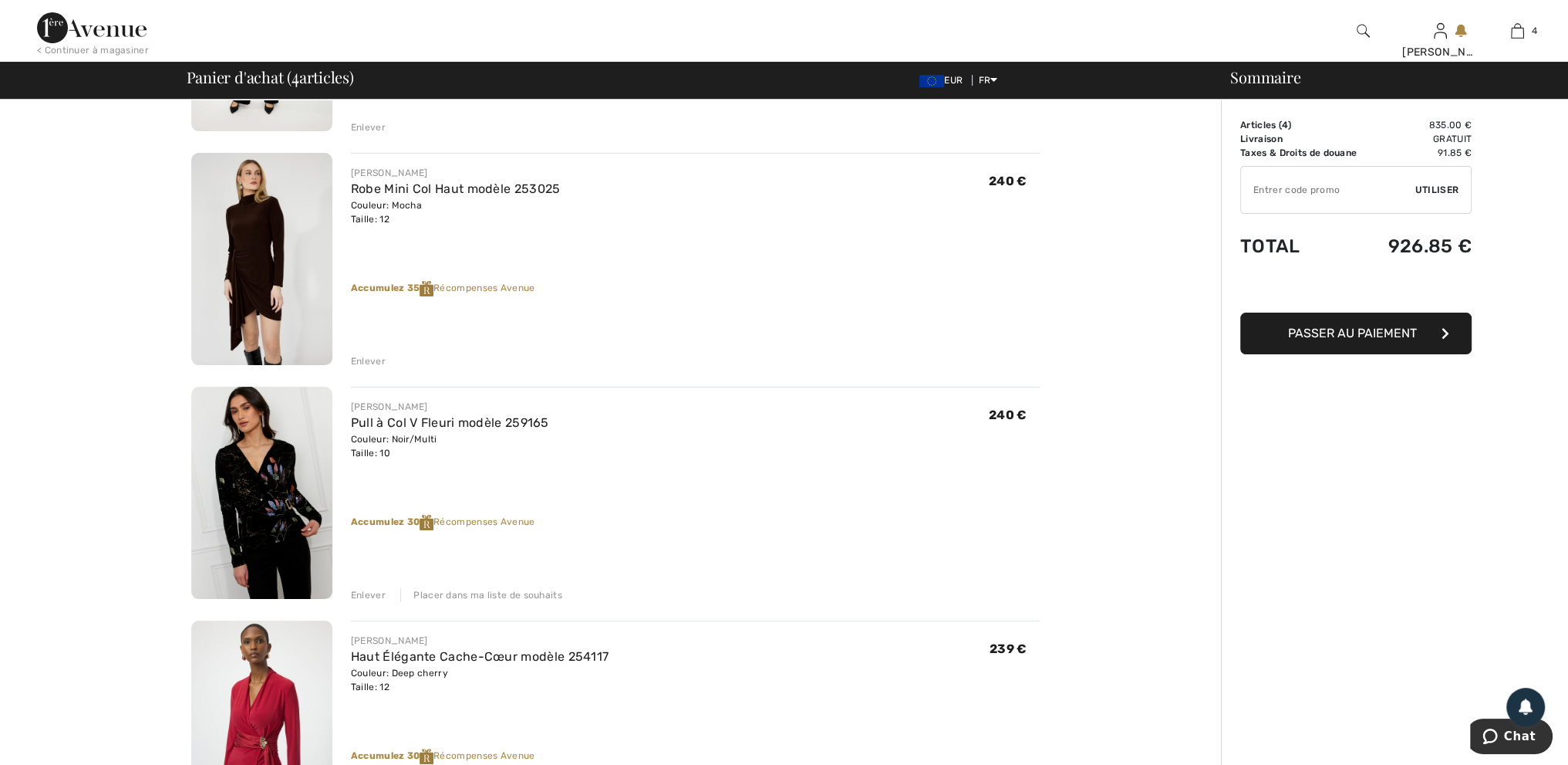
scroll to position [308, 0]
click at [1338, 330] on span "Passer au paiement" at bounding box center [1352, 333] width 129 height 15
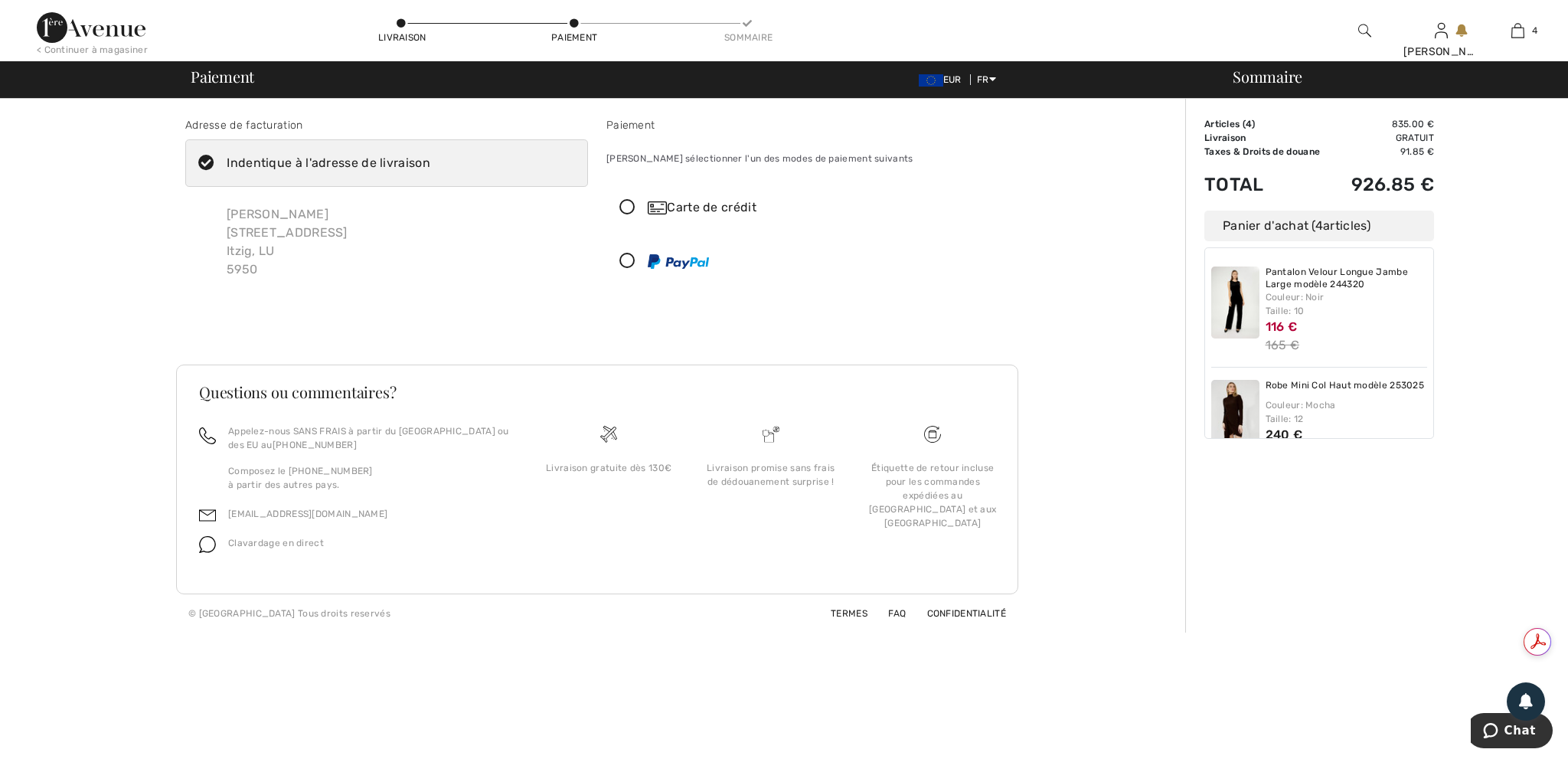
click at [684, 204] on div "Carte de crédit" at bounding box center [823, 207] width 351 height 19
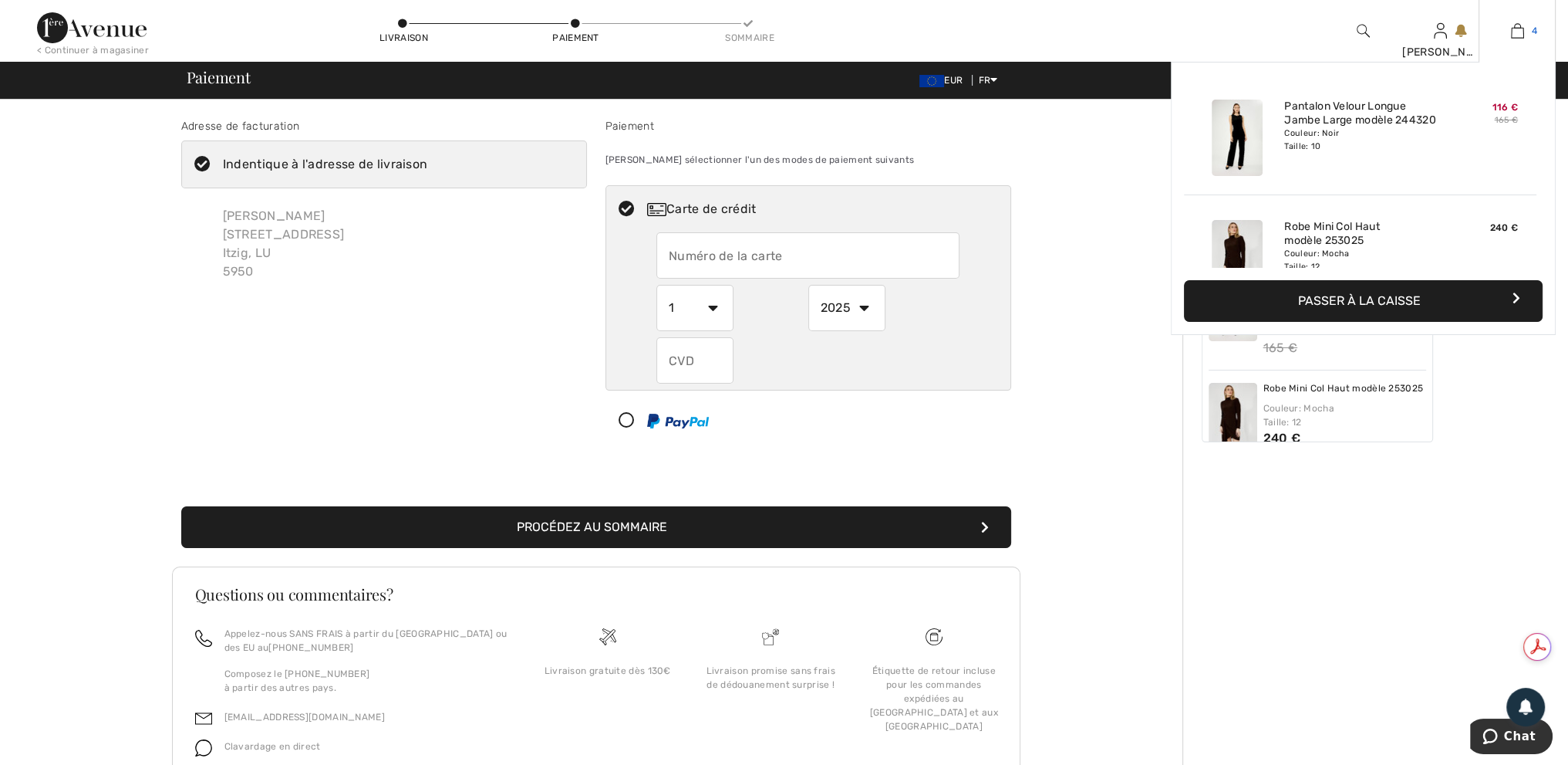
click at [1517, 30] on img at bounding box center [1517, 30] width 13 height 19
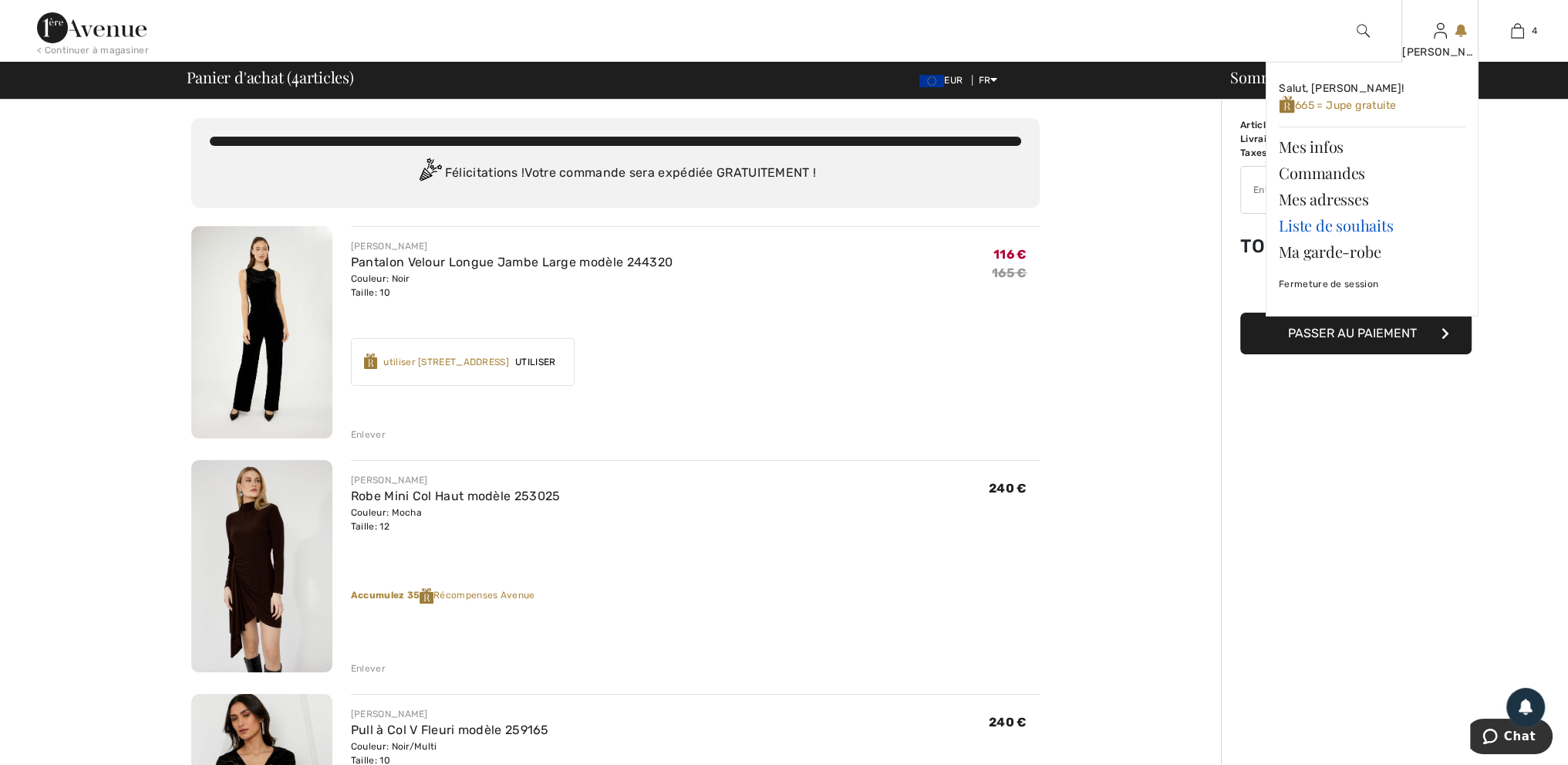
click at [1377, 223] on link "Liste de souhaits" at bounding box center [1373, 225] width 187 height 27
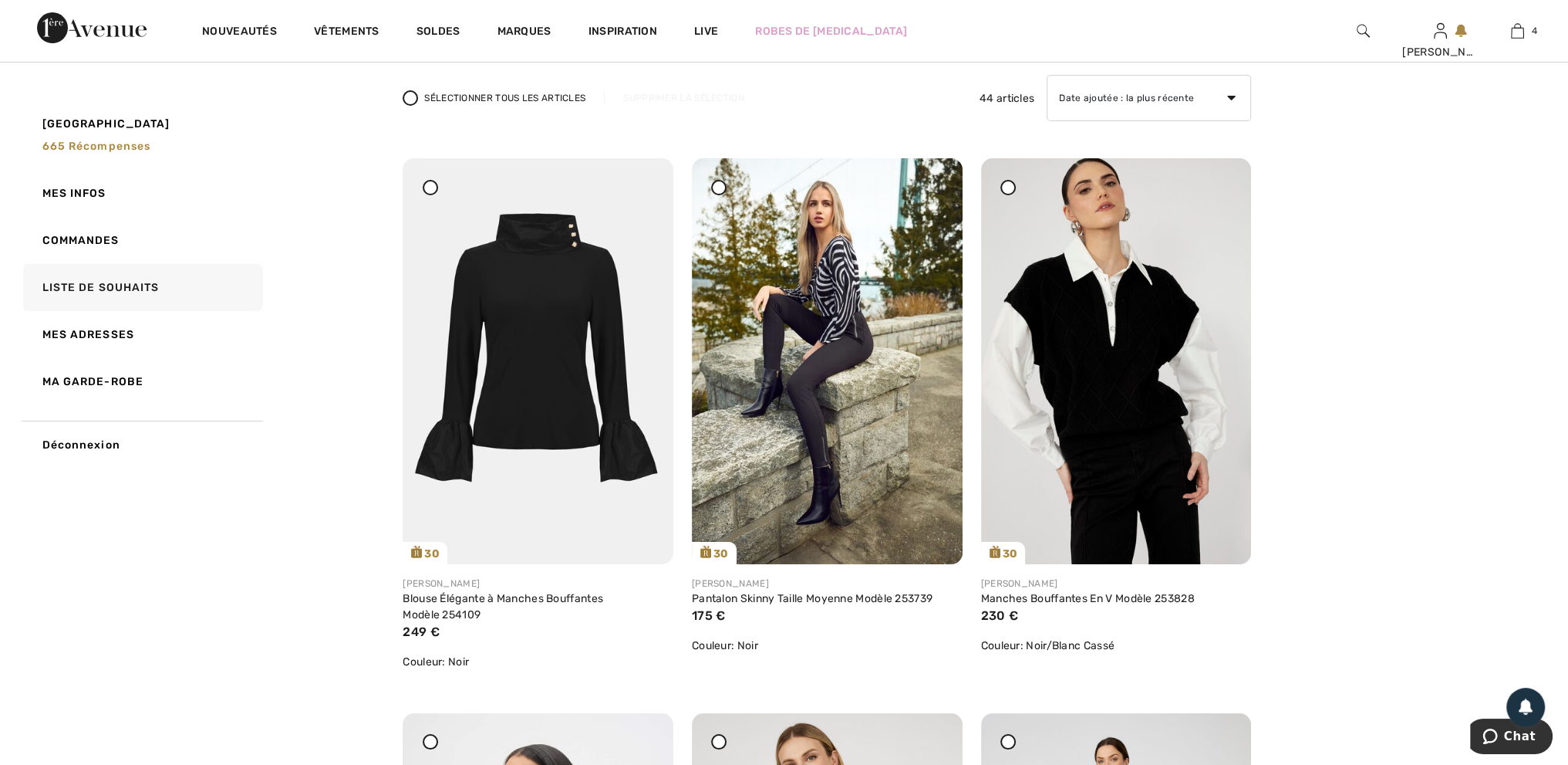
scroll to position [232, 0]
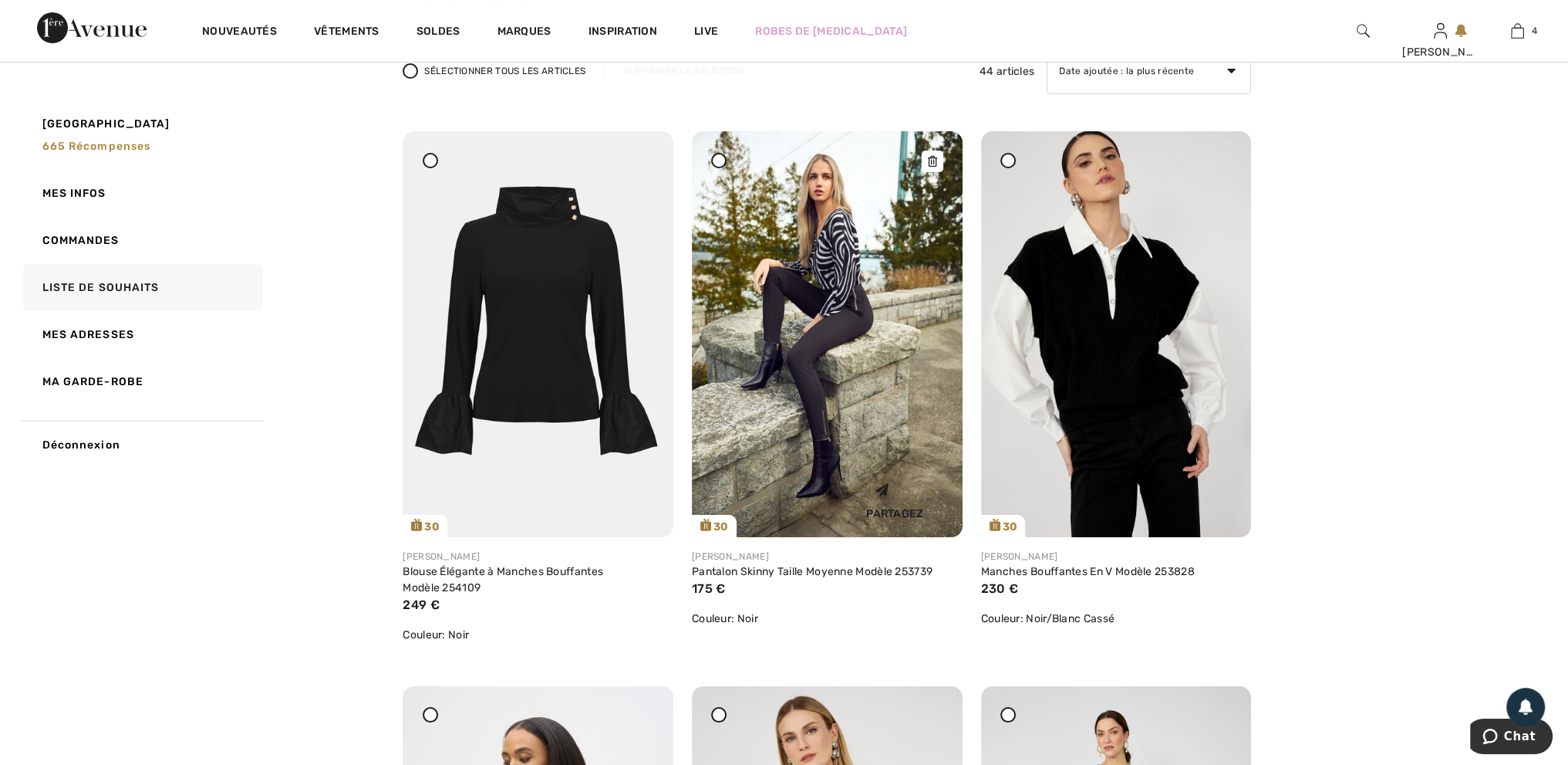
click at [847, 383] on img at bounding box center [828, 334] width 271 height 406
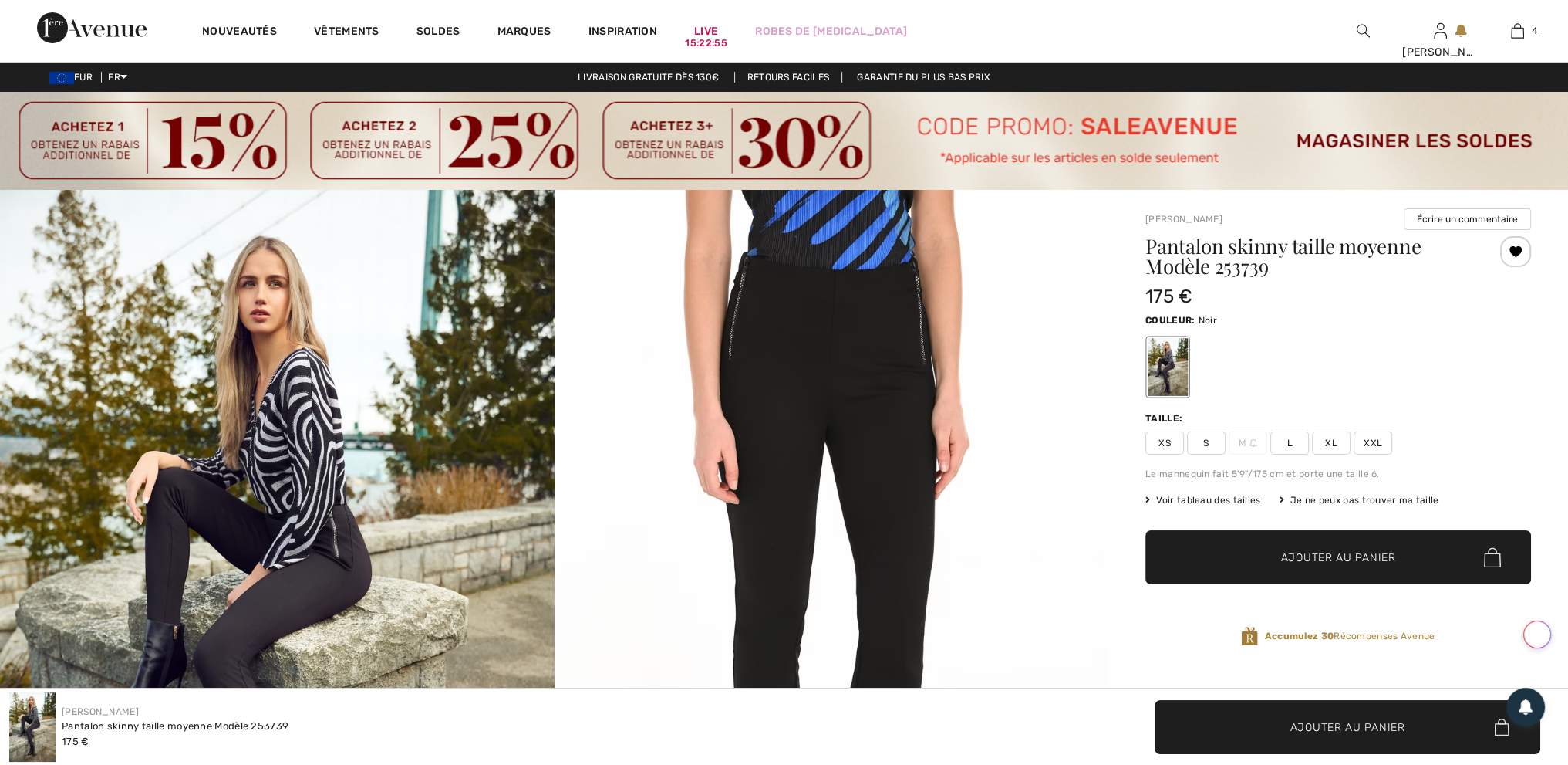
click at [1289, 436] on span "L" at bounding box center [1289, 443] width 38 height 24
click at [1326, 549] on span "Ajouter au panier" at bounding box center [1338, 557] width 115 height 16
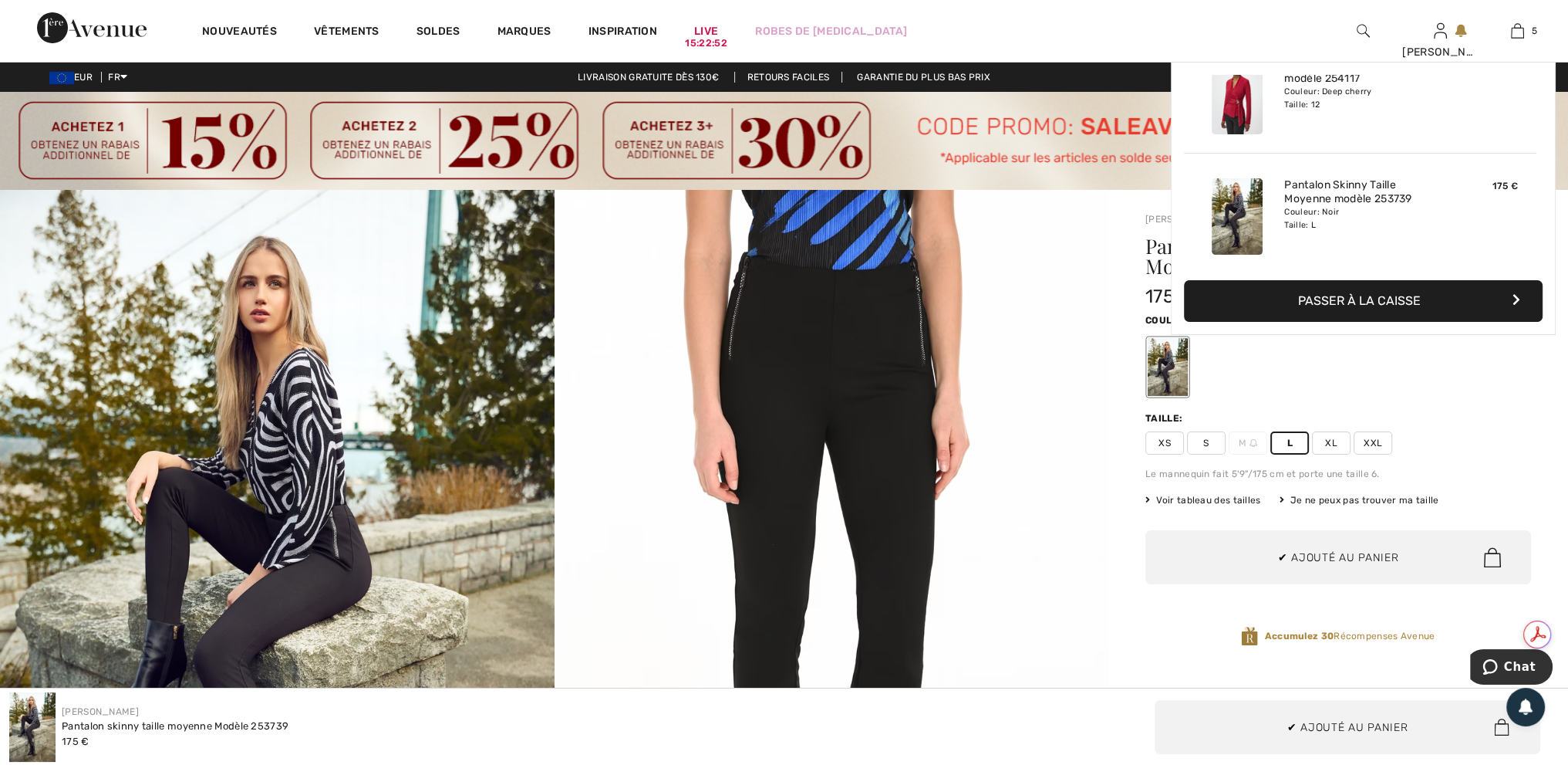
scroll to position [408, 0]
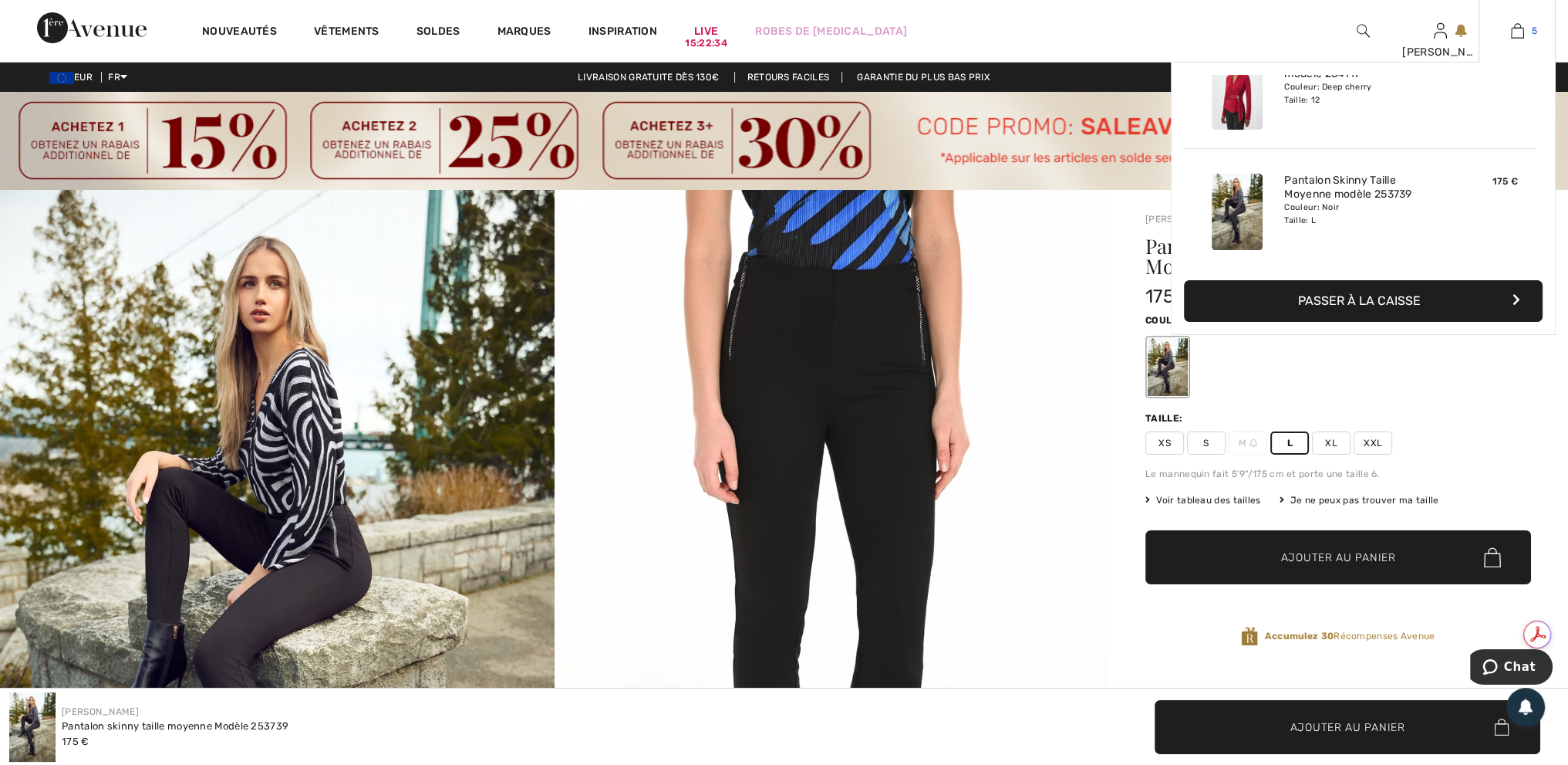
click at [1521, 28] on img at bounding box center [1517, 30] width 13 height 19
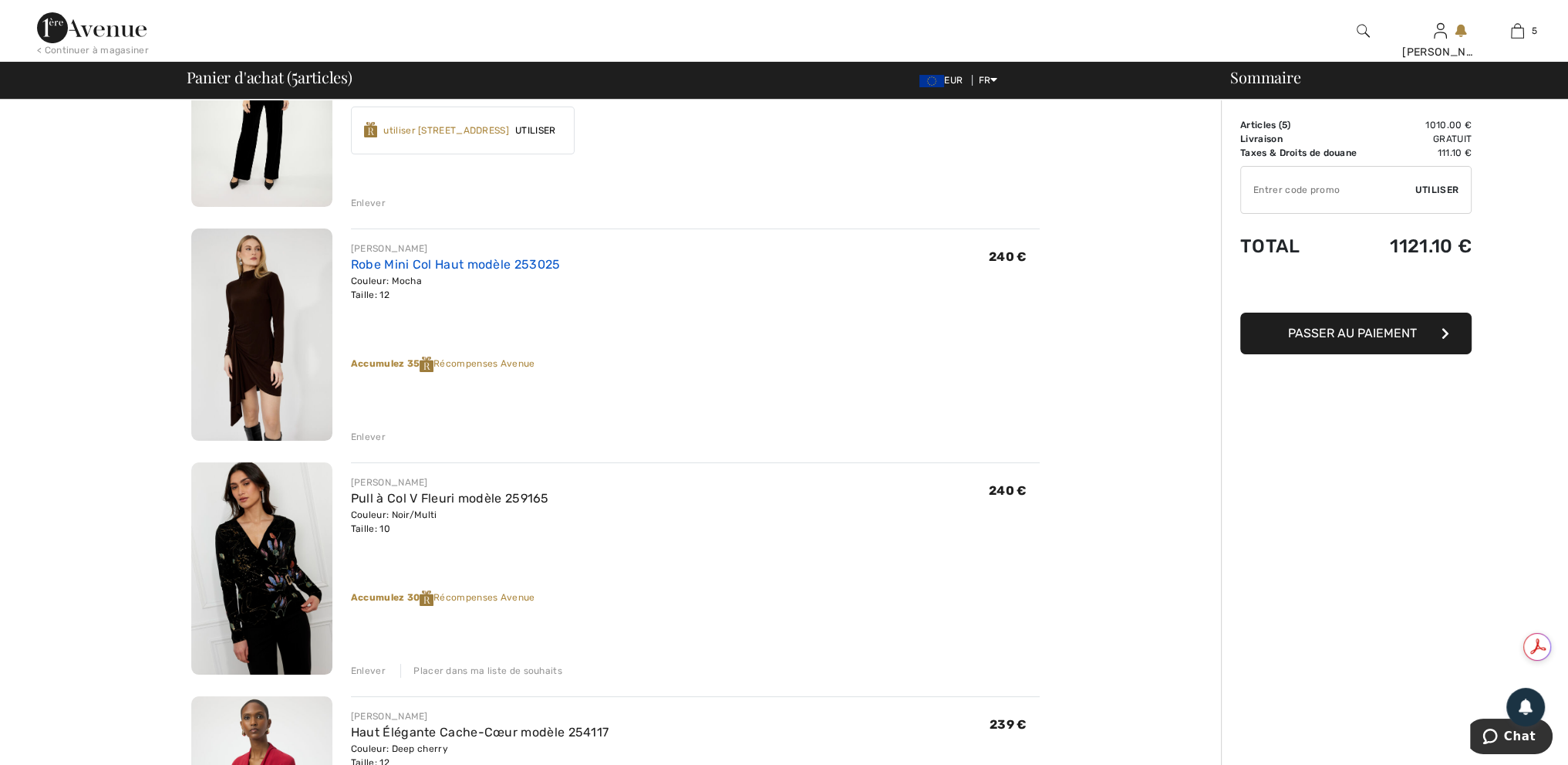
click at [418, 267] on link "Robe Mini Col Haut modèle 253025" at bounding box center [456, 264] width 210 height 15
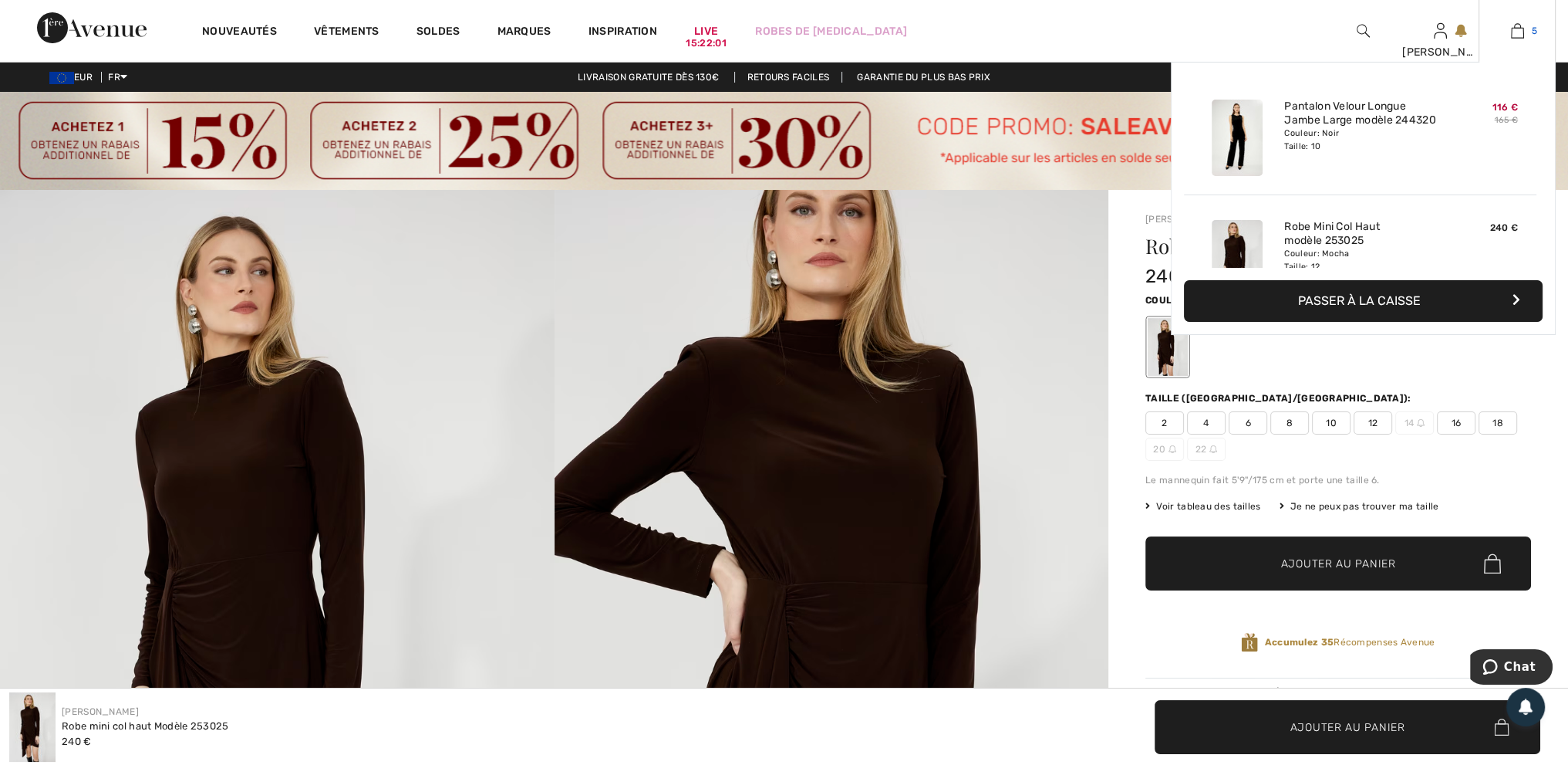
click at [1532, 28] on span "5" at bounding box center [1534, 30] width 5 height 14
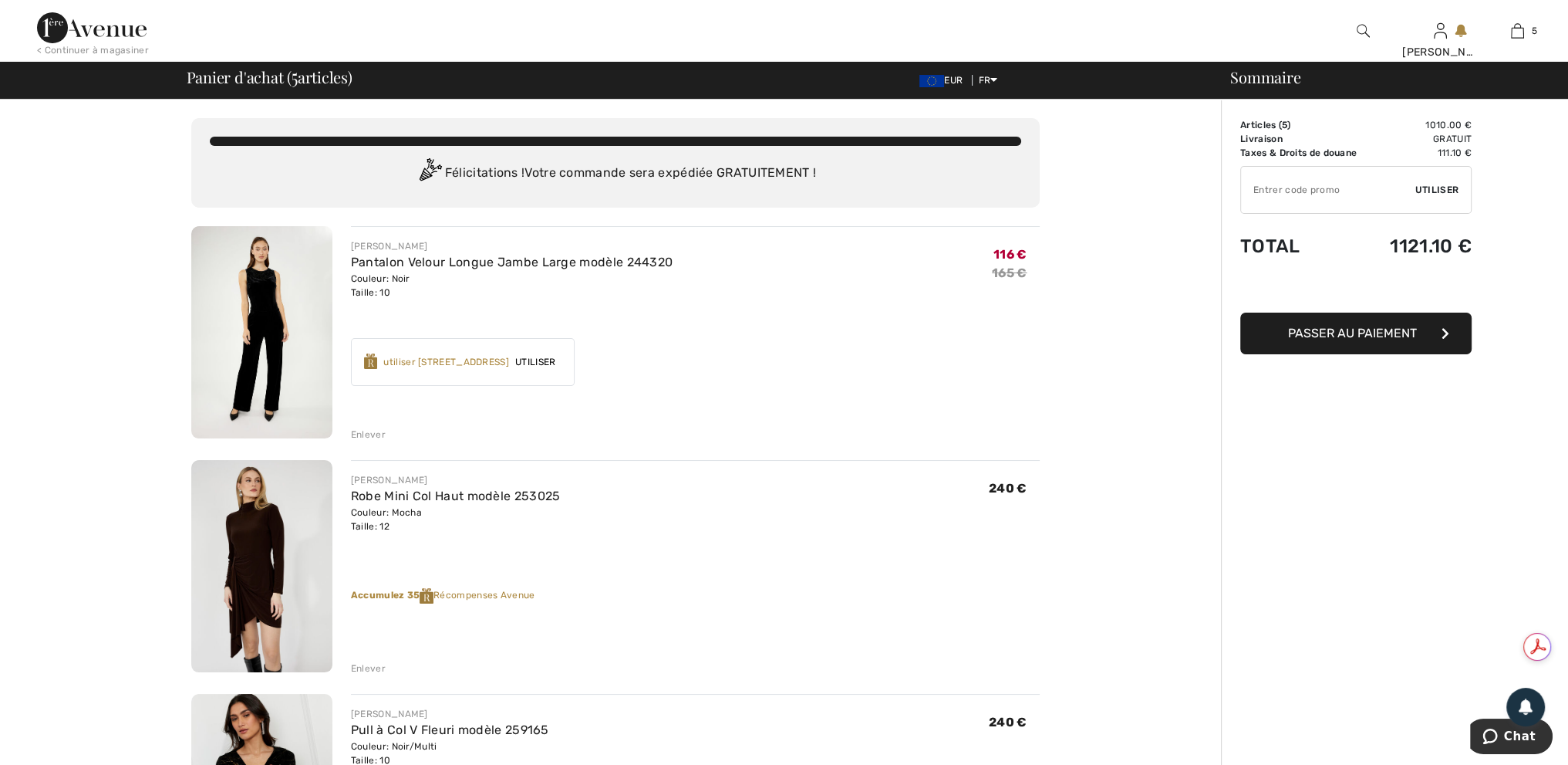
click at [360, 670] on div "Enlever" at bounding box center [367, 668] width 34 height 14
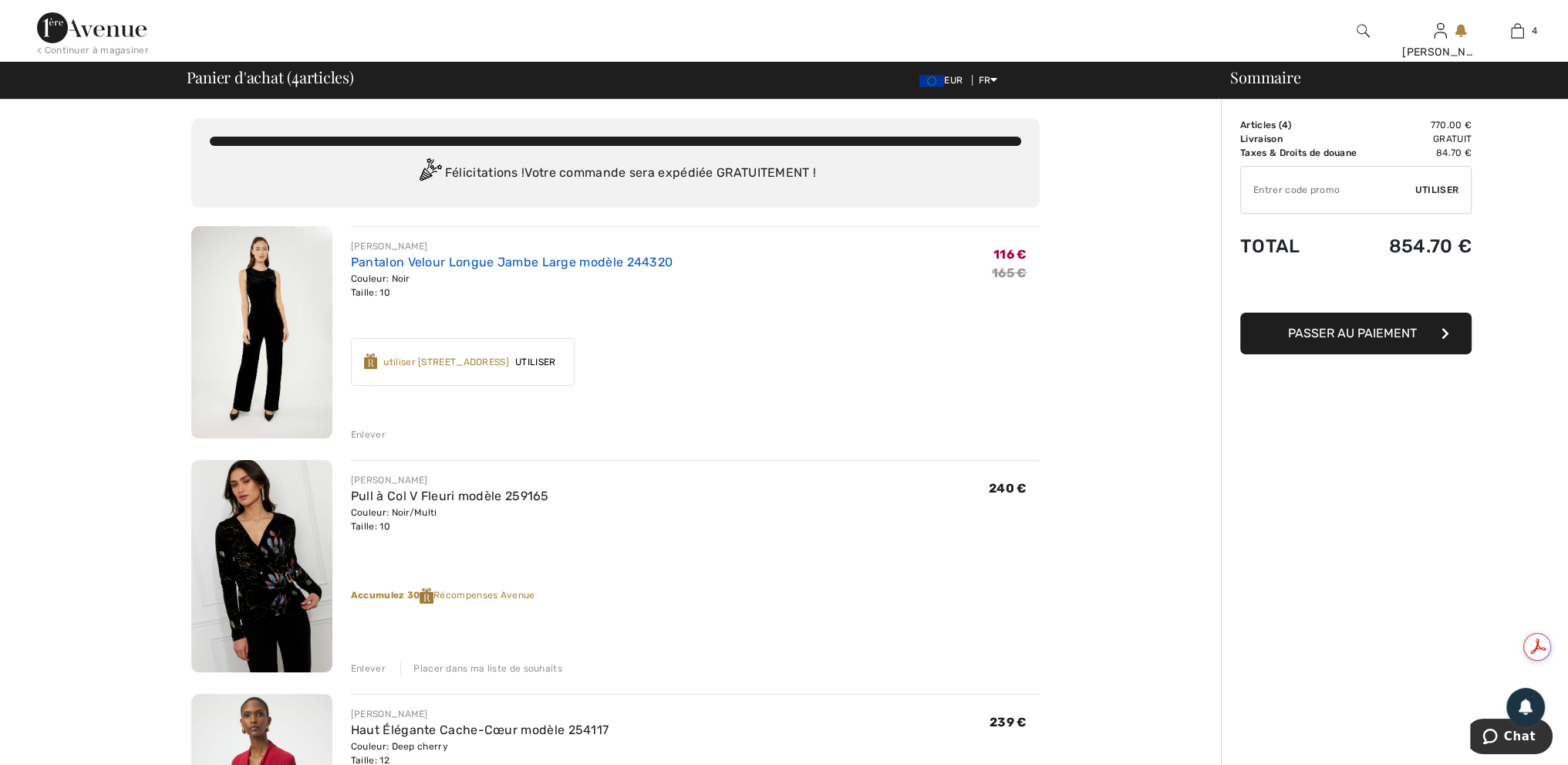
click at [559, 264] on link "Pantalon Velour Longue Jambe Large modèle 244320" at bounding box center [512, 261] width 322 height 15
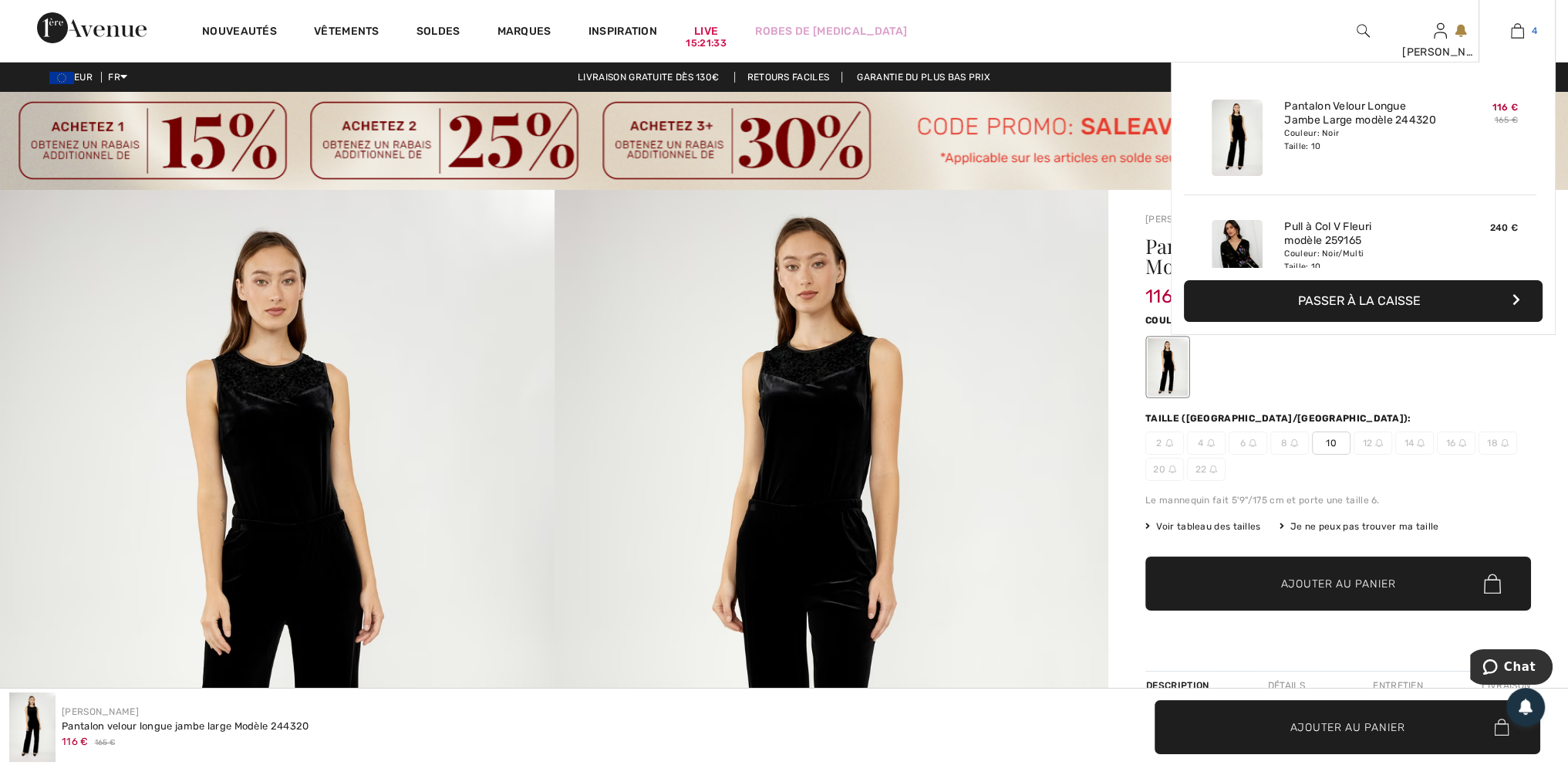
click at [1517, 31] on img at bounding box center [1517, 30] width 13 height 19
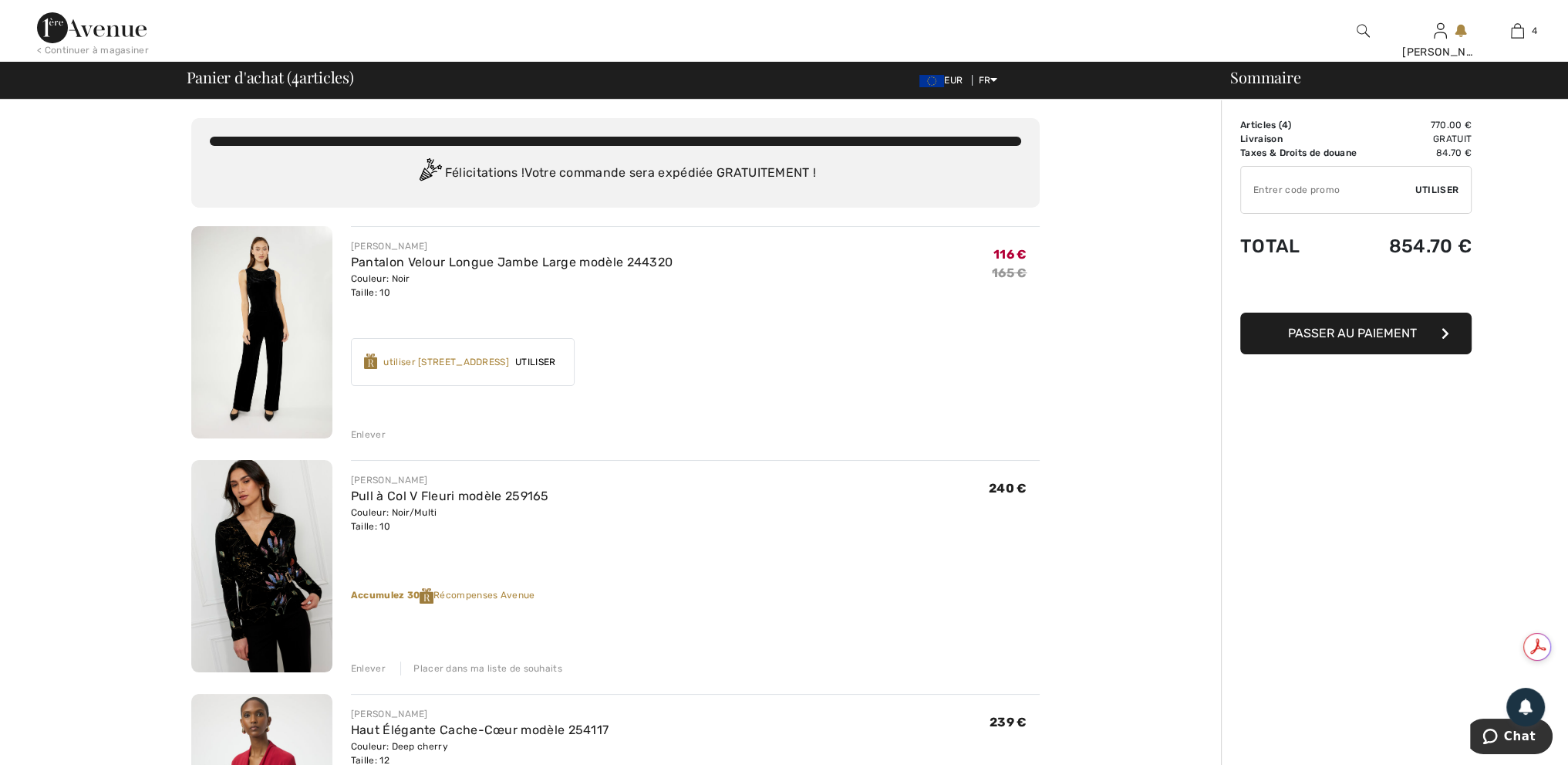
click at [1318, 329] on span "Passer au paiement" at bounding box center [1352, 333] width 129 height 15
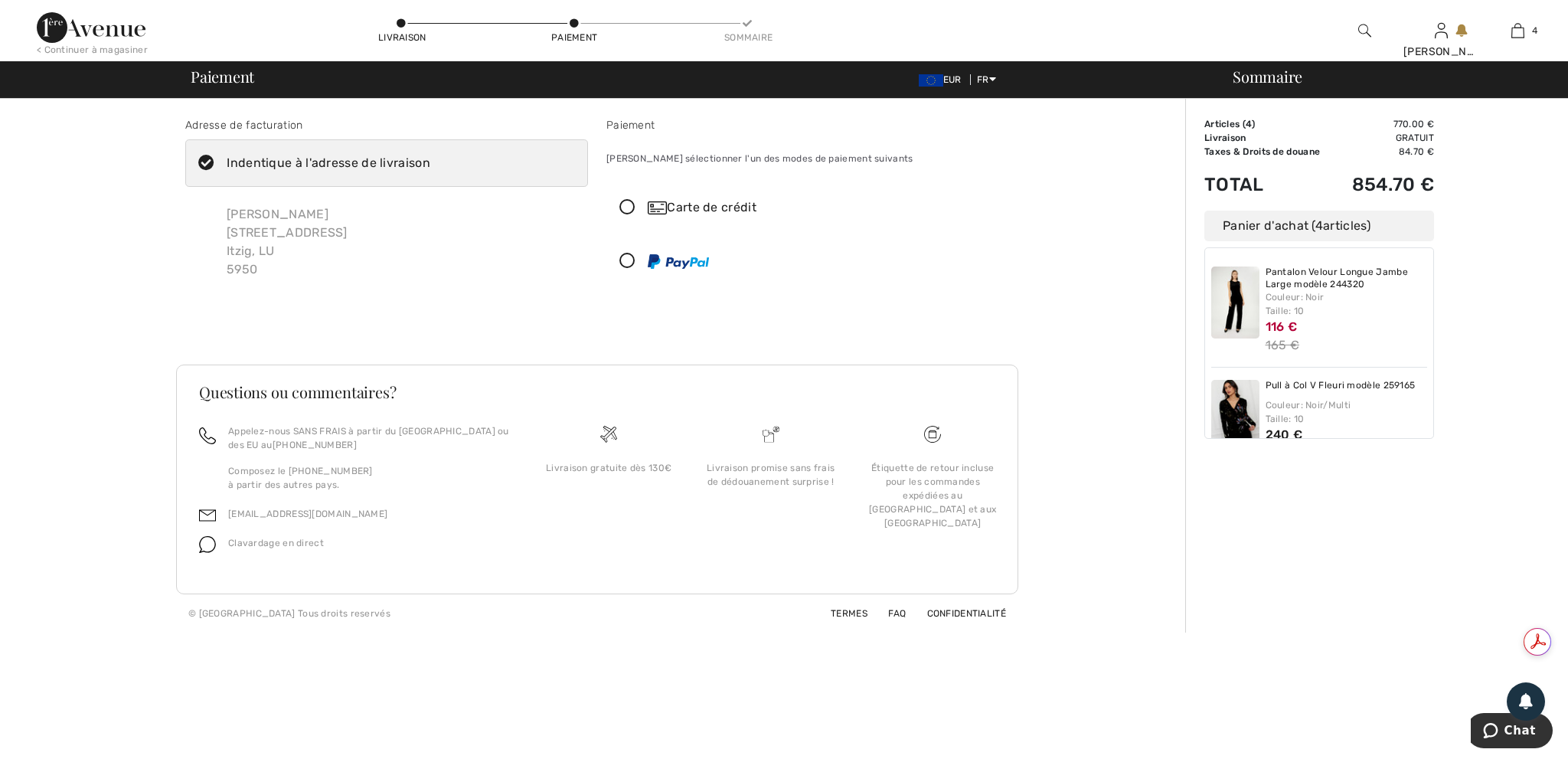
click at [629, 208] on icon at bounding box center [628, 208] width 41 height 16
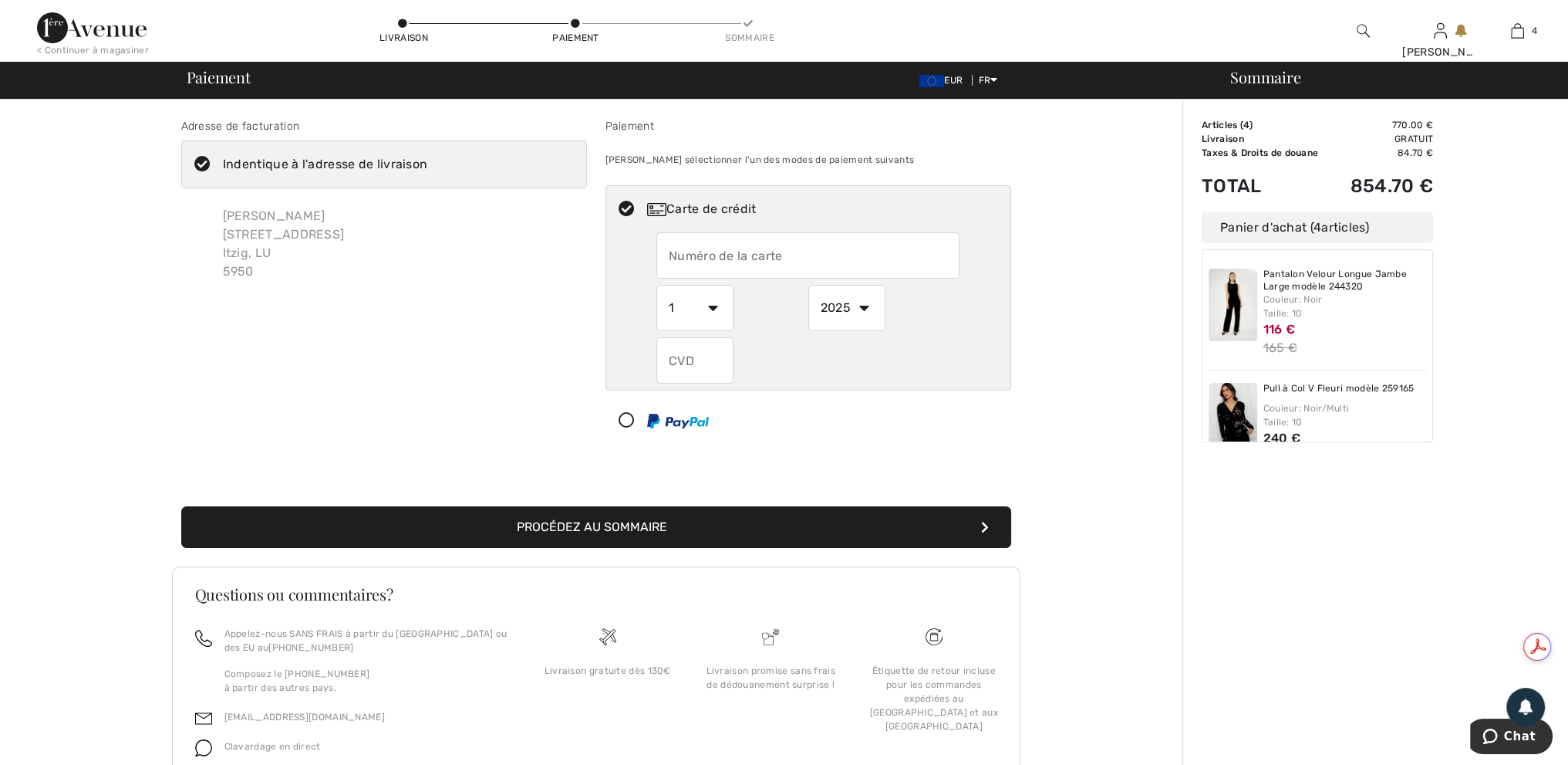
click at [710, 247] on input "text" at bounding box center [808, 254] width 303 height 46
type input "[CREDIT_CARD_NUMBER]"
click at [700, 306] on select "1 2 3 4 5 6 7 8 9 10 11 12" at bounding box center [695, 307] width 78 height 46
select select "5"
click at [657, 285] on select "1 2 3 4 5 6 7 8 9 10 11 12" at bounding box center [695, 307] width 78 height 46
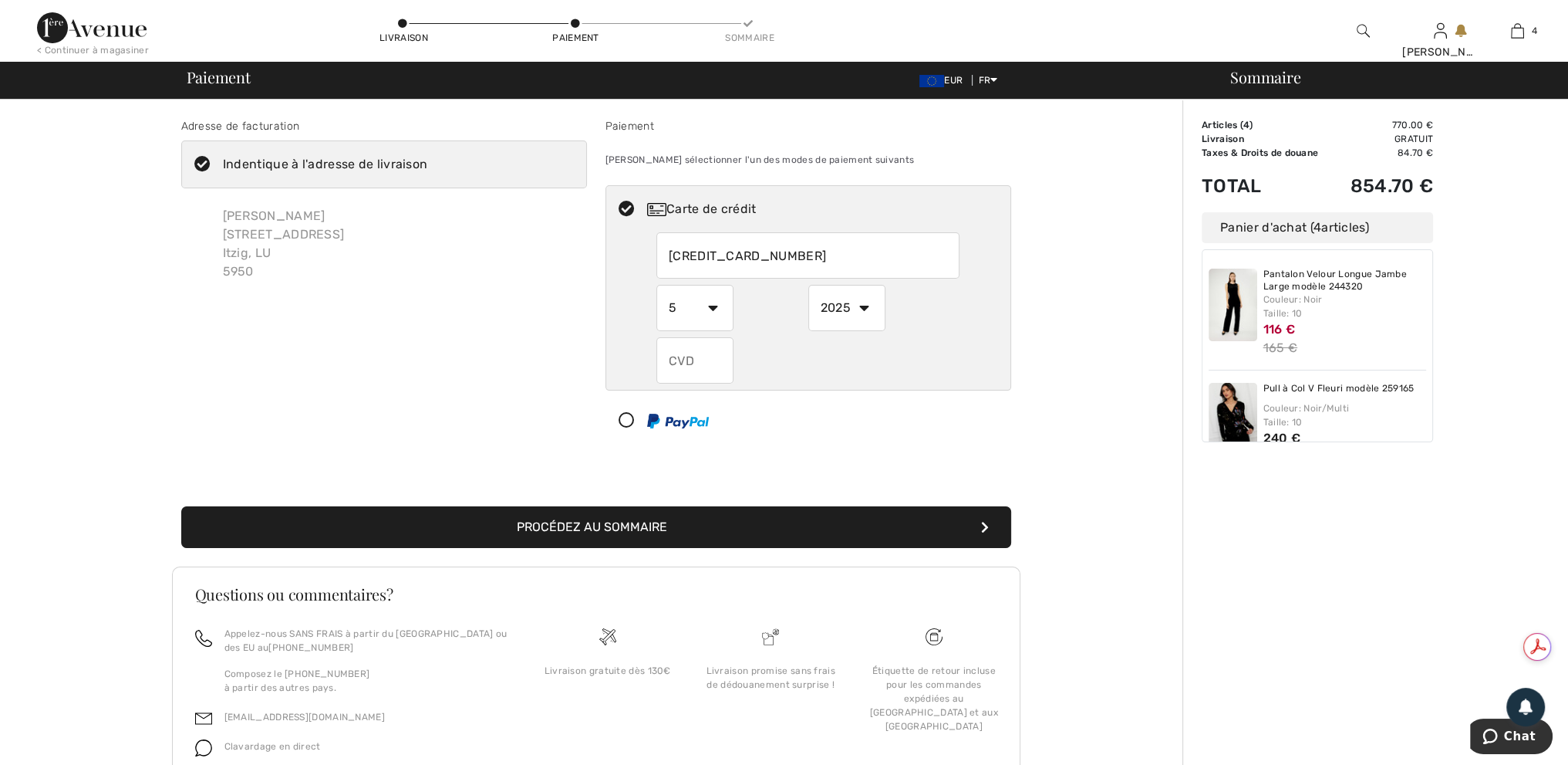
click at [830, 305] on select "2025 2026 2027 2028 2029 2030 2031 2032 2033 2034 2035" at bounding box center [846, 307] width 78 height 46
select select "2027"
click at [808, 285] on select "2025 2026 2027 2028 2029 2030 2031 2032 2033 2034 2035" at bounding box center [846, 307] width 78 height 46
click at [704, 360] on input "text" at bounding box center [695, 359] width 78 height 46
type input "173"
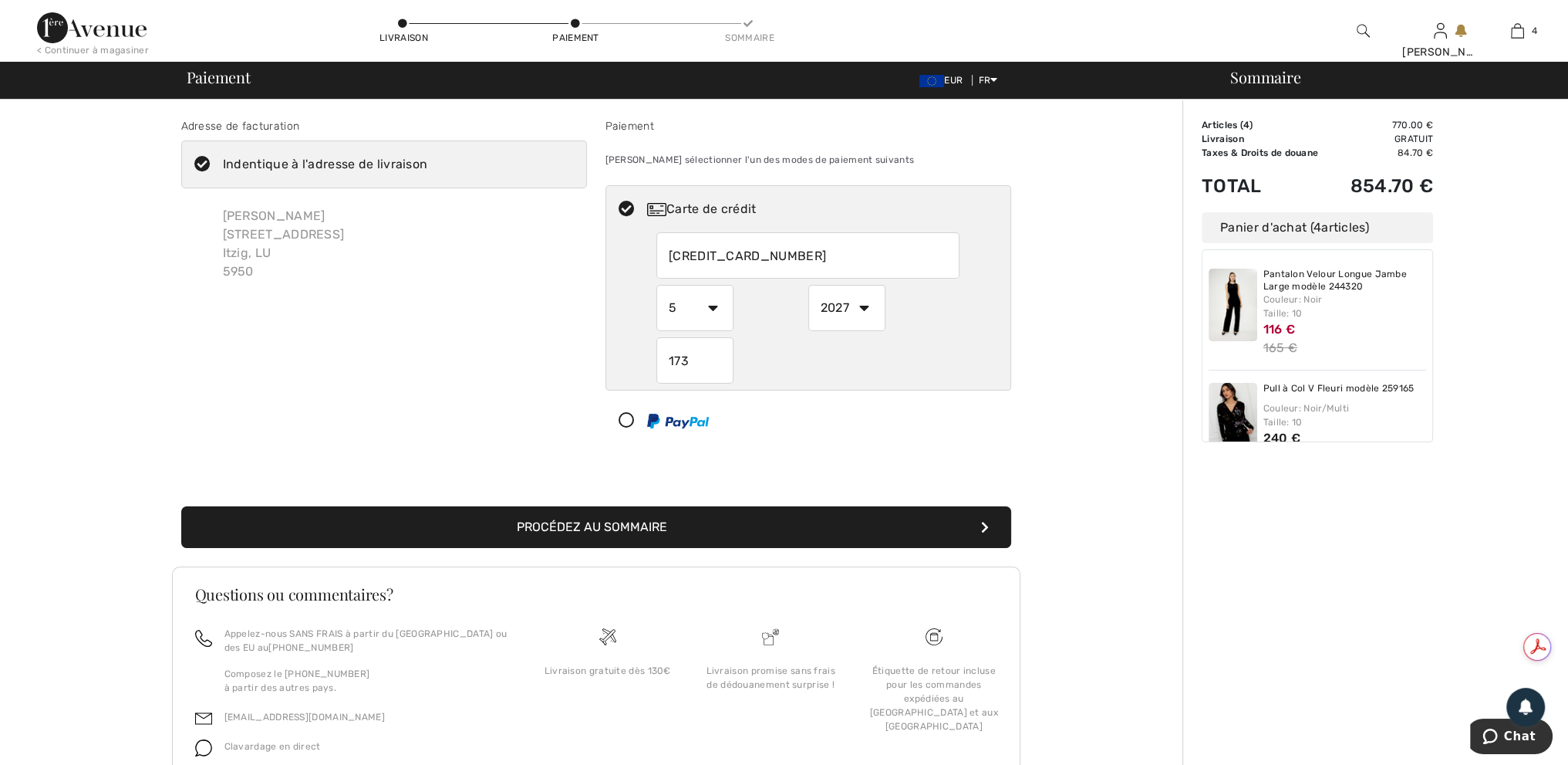
click at [778, 529] on button "Procédez au sommaire" at bounding box center [596, 526] width 830 height 41
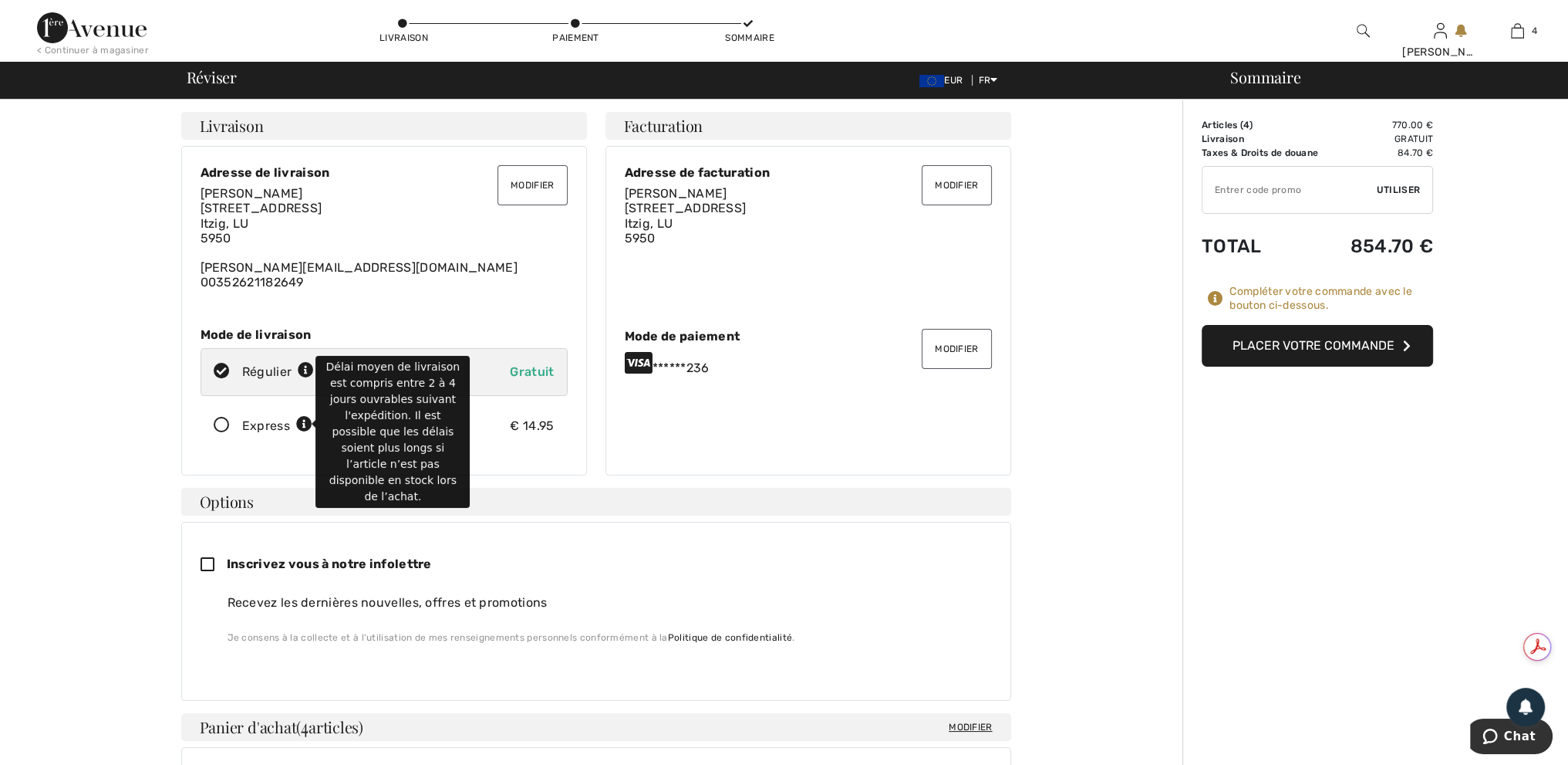
click at [302, 426] on icon at bounding box center [304, 424] width 16 height 16
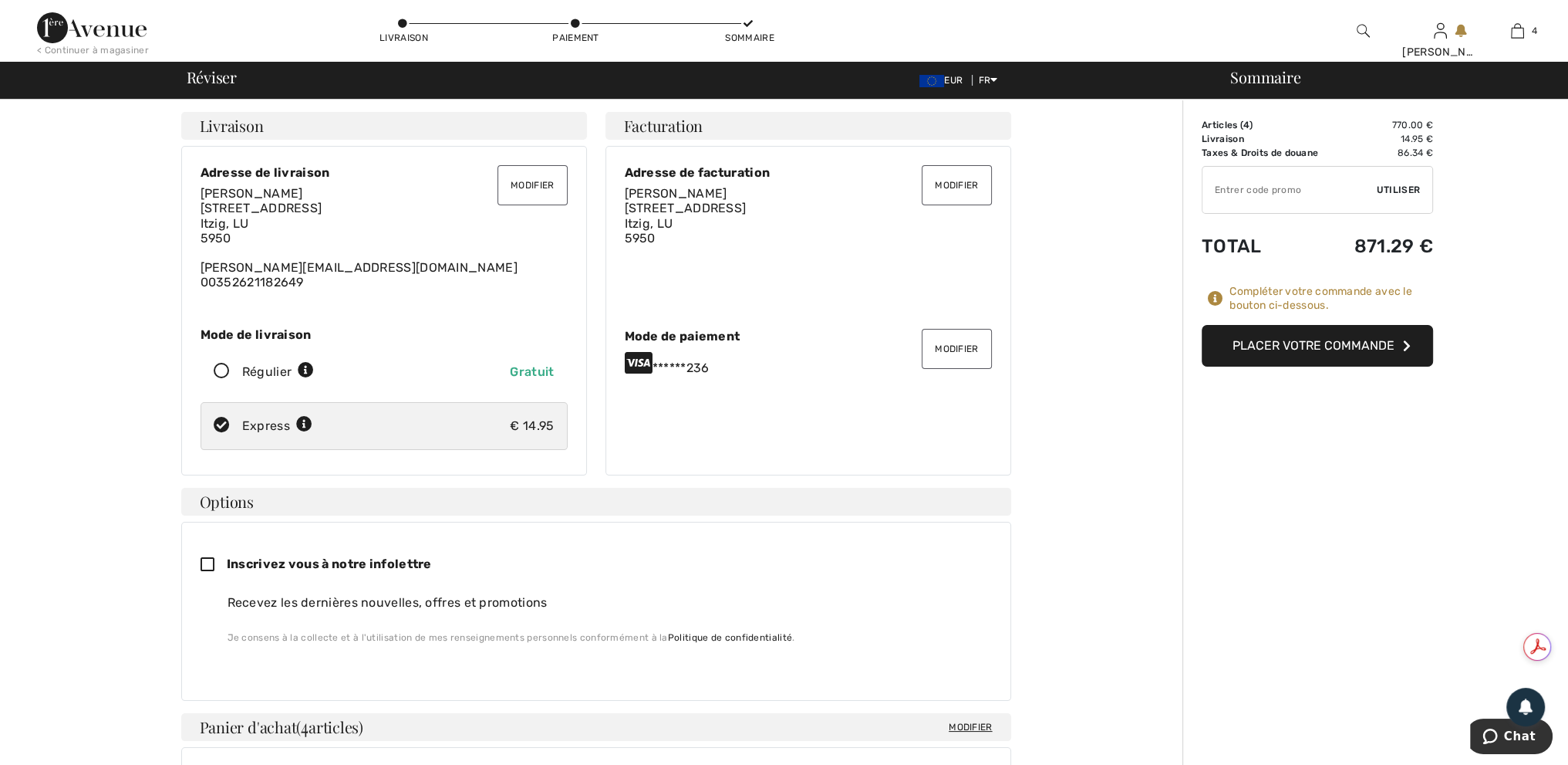
click at [224, 371] on icon at bounding box center [222, 371] width 41 height 16
radio input "true"
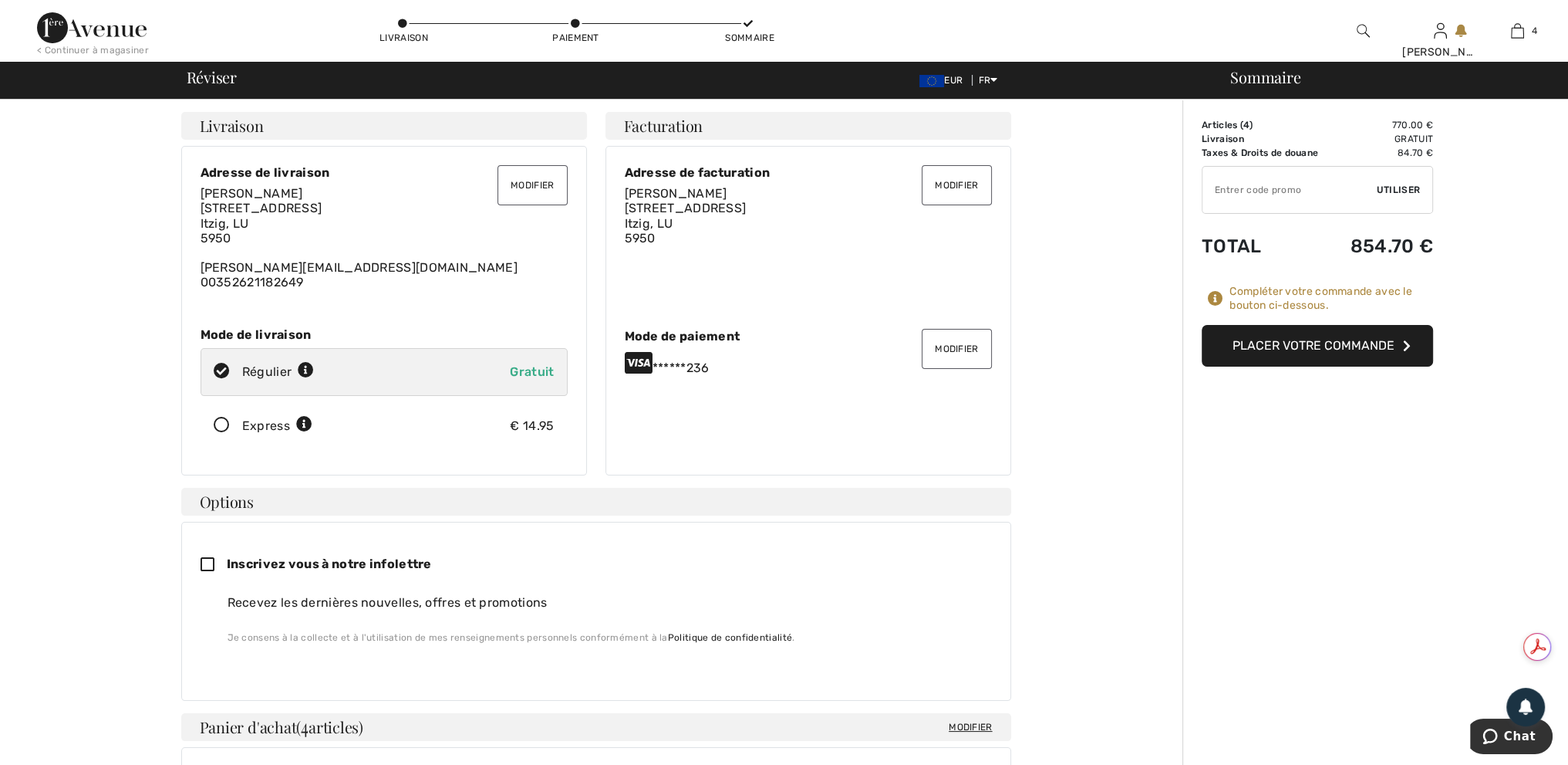
click at [217, 426] on icon at bounding box center [222, 425] width 41 height 16
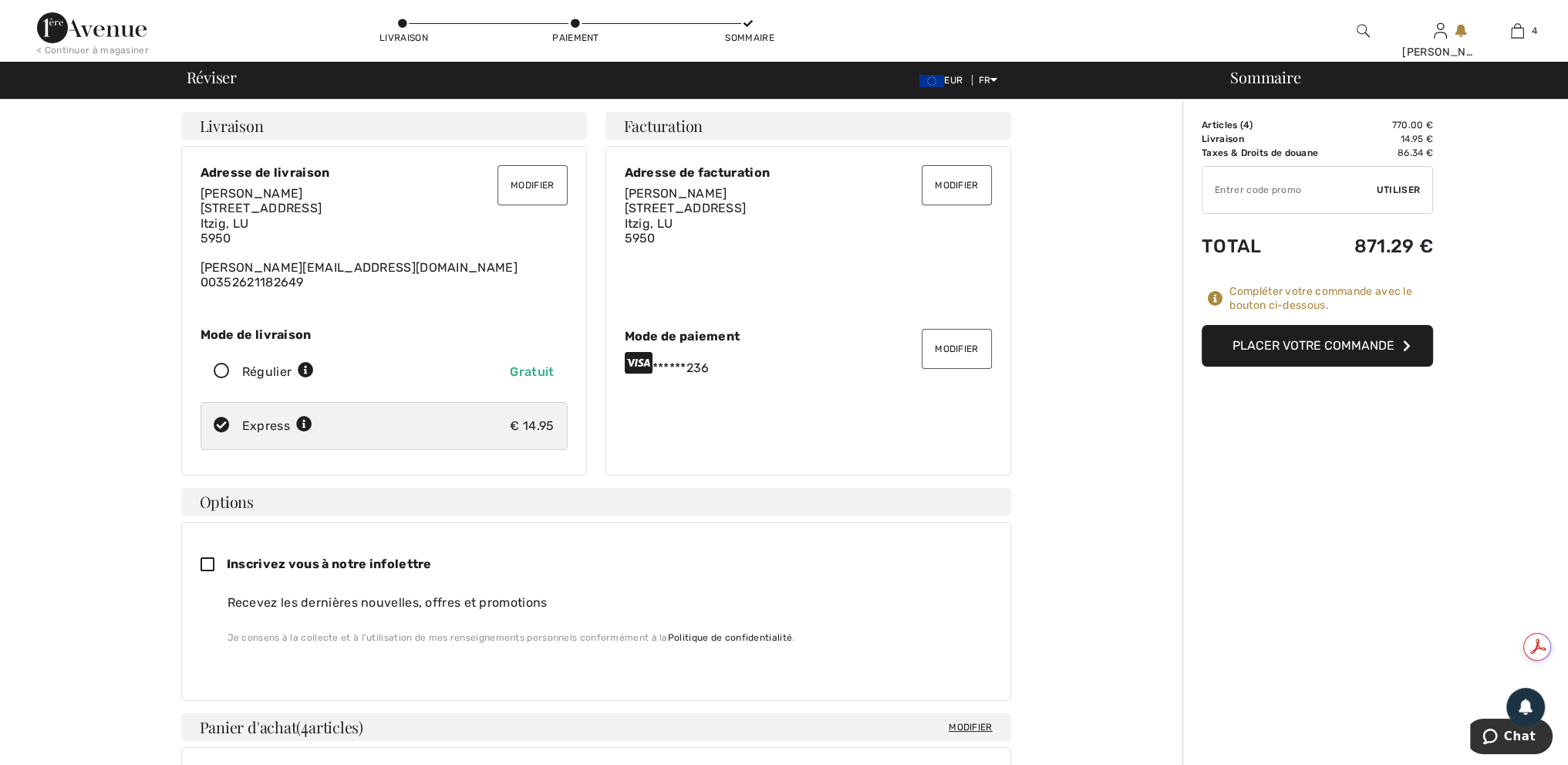
click at [1256, 348] on button "Placer votre commande" at bounding box center [1318, 346] width 232 height 41
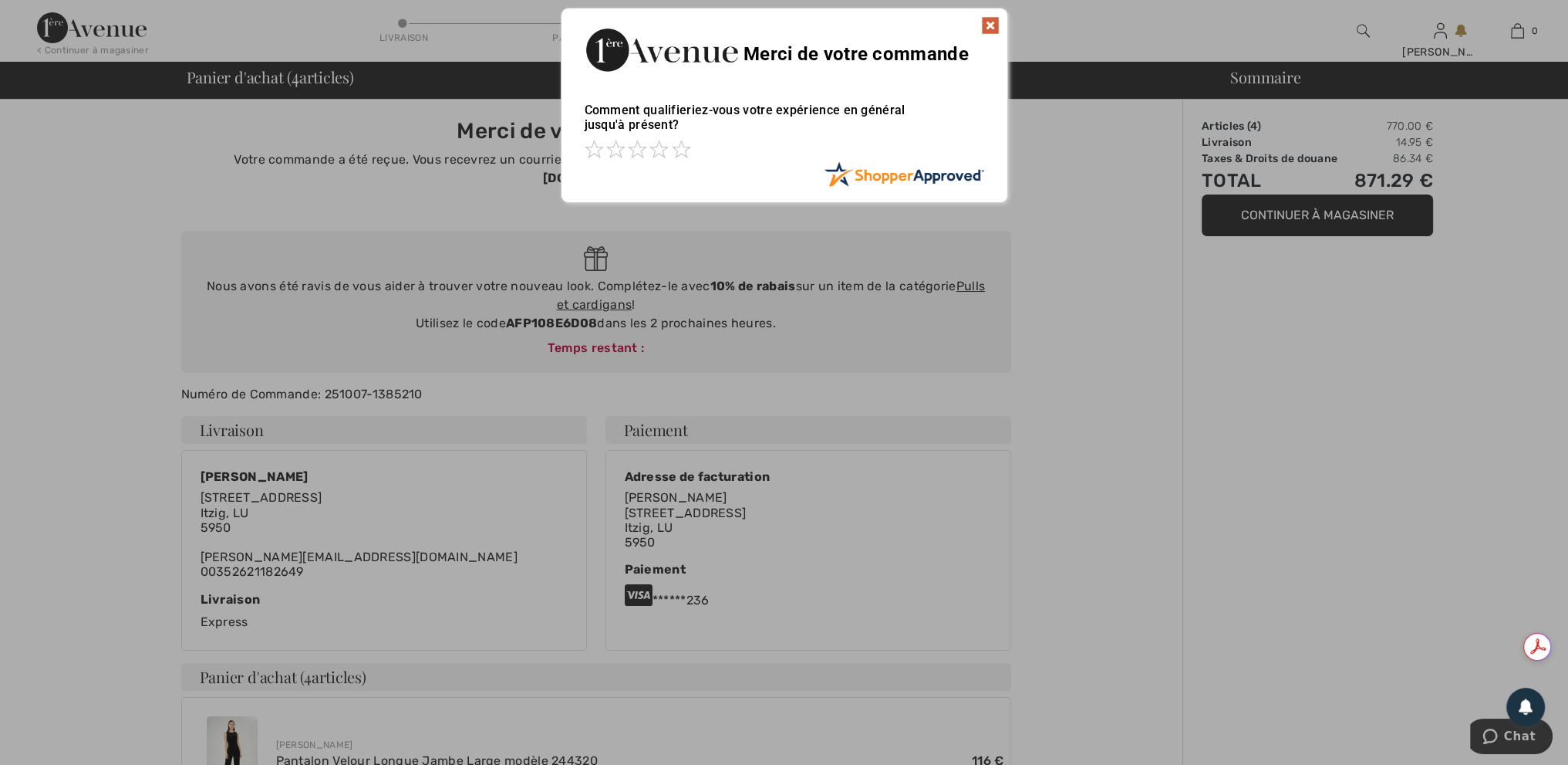
click at [988, 20] on img at bounding box center [990, 25] width 19 height 19
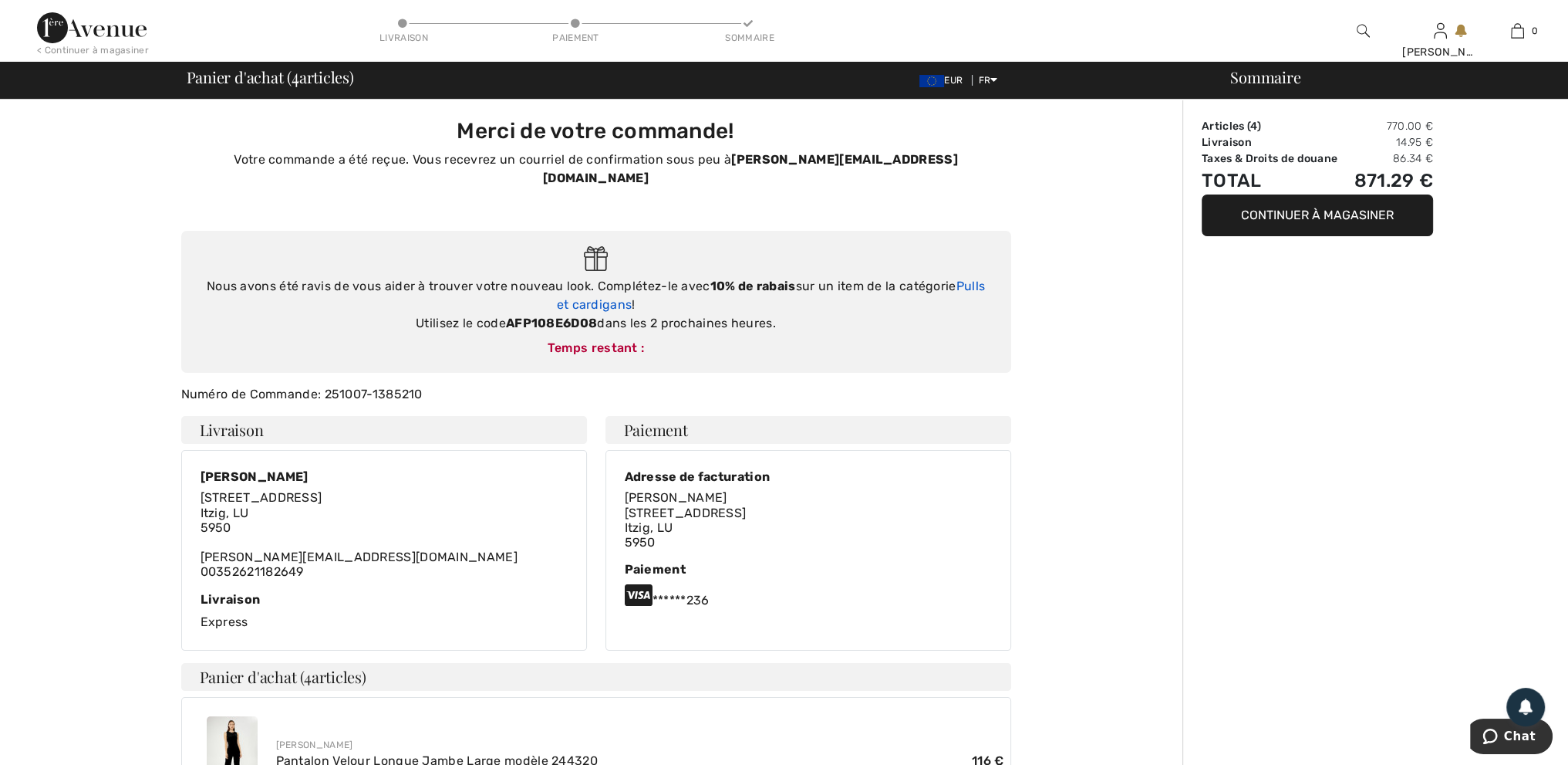
click at [583, 290] on link "Pulls et cardigans" at bounding box center [771, 296] width 429 height 33
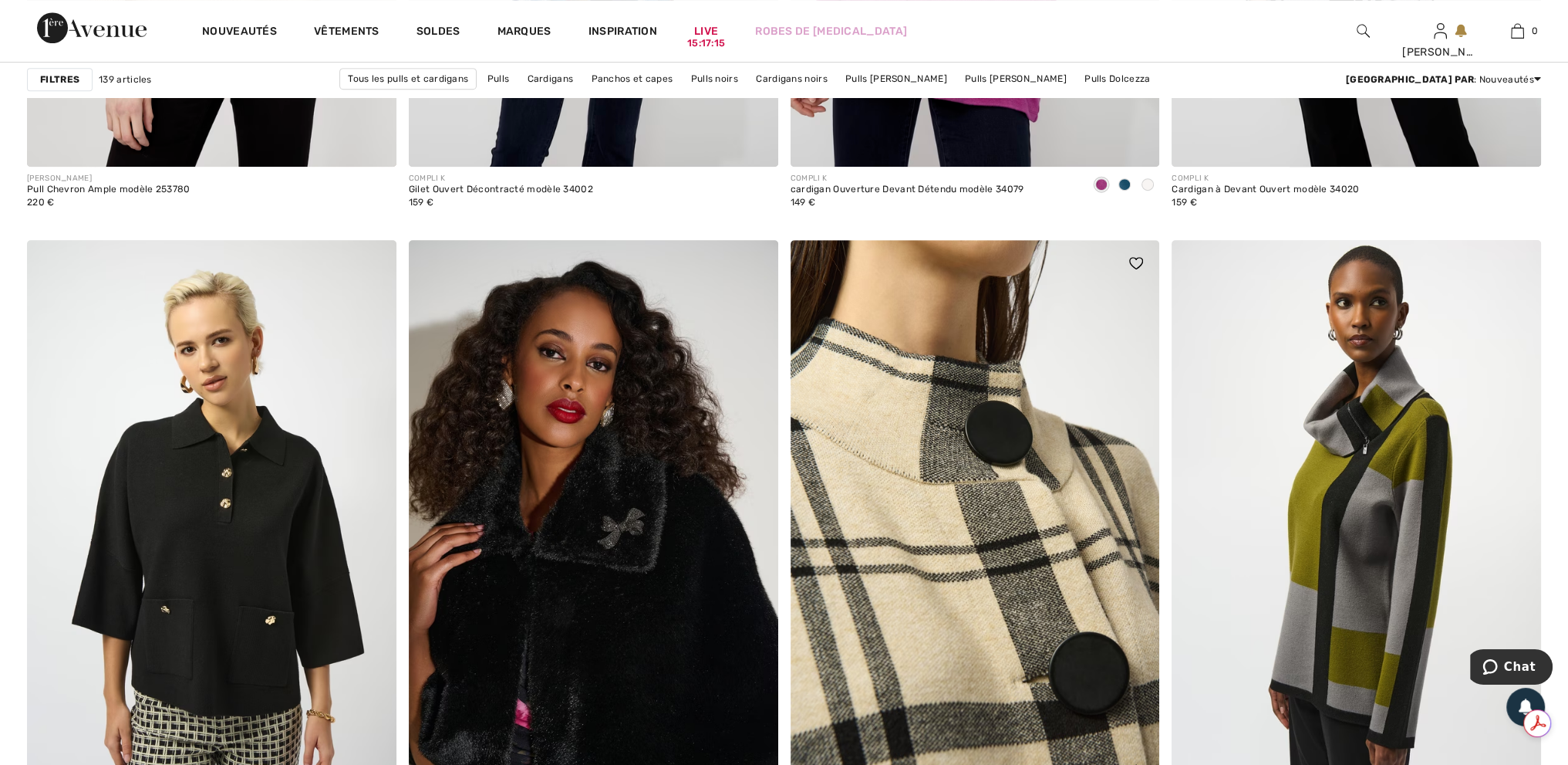
scroll to position [9181, 0]
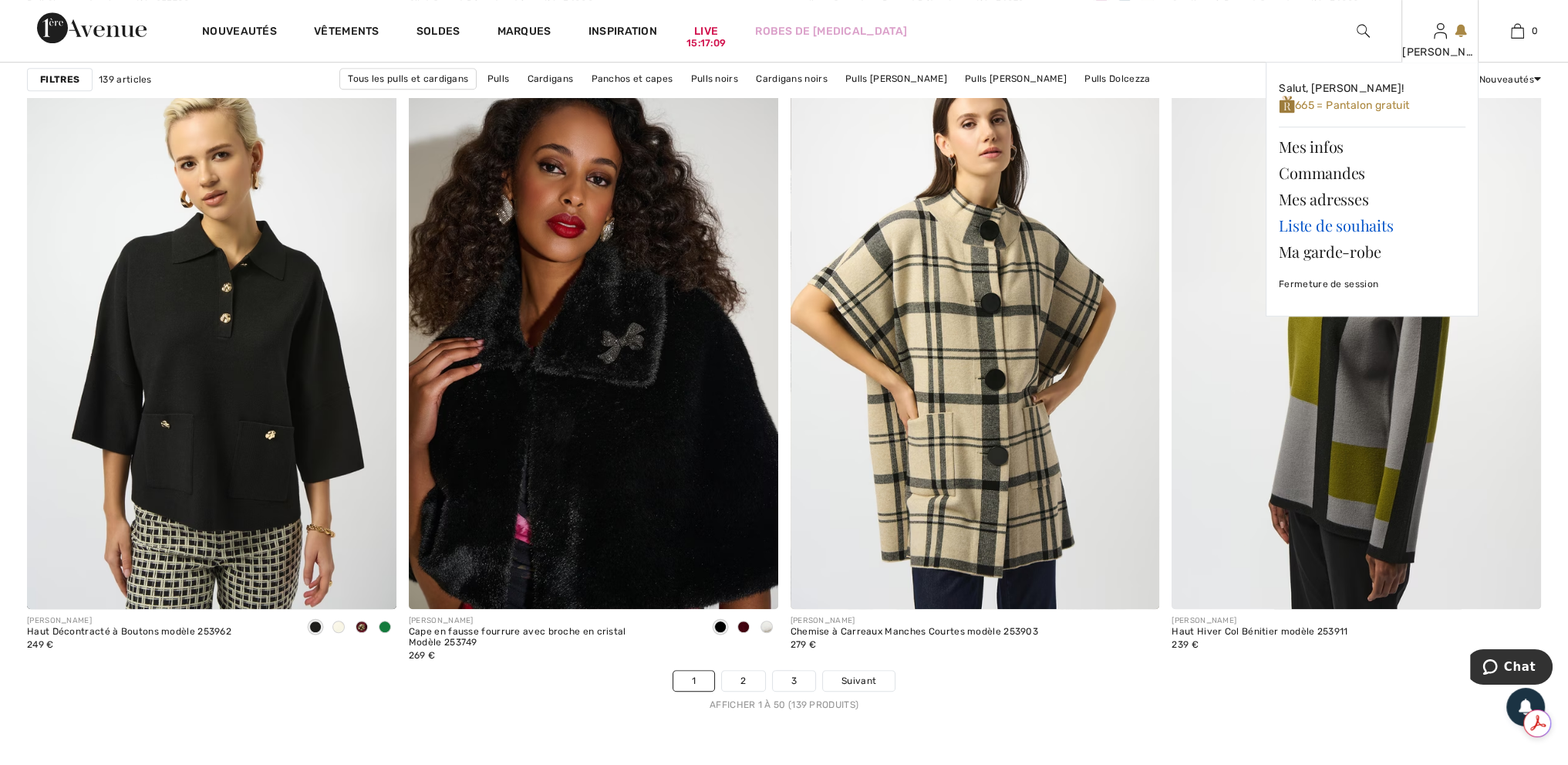
click at [1363, 223] on link "Liste de souhaits" at bounding box center [1373, 225] width 187 height 27
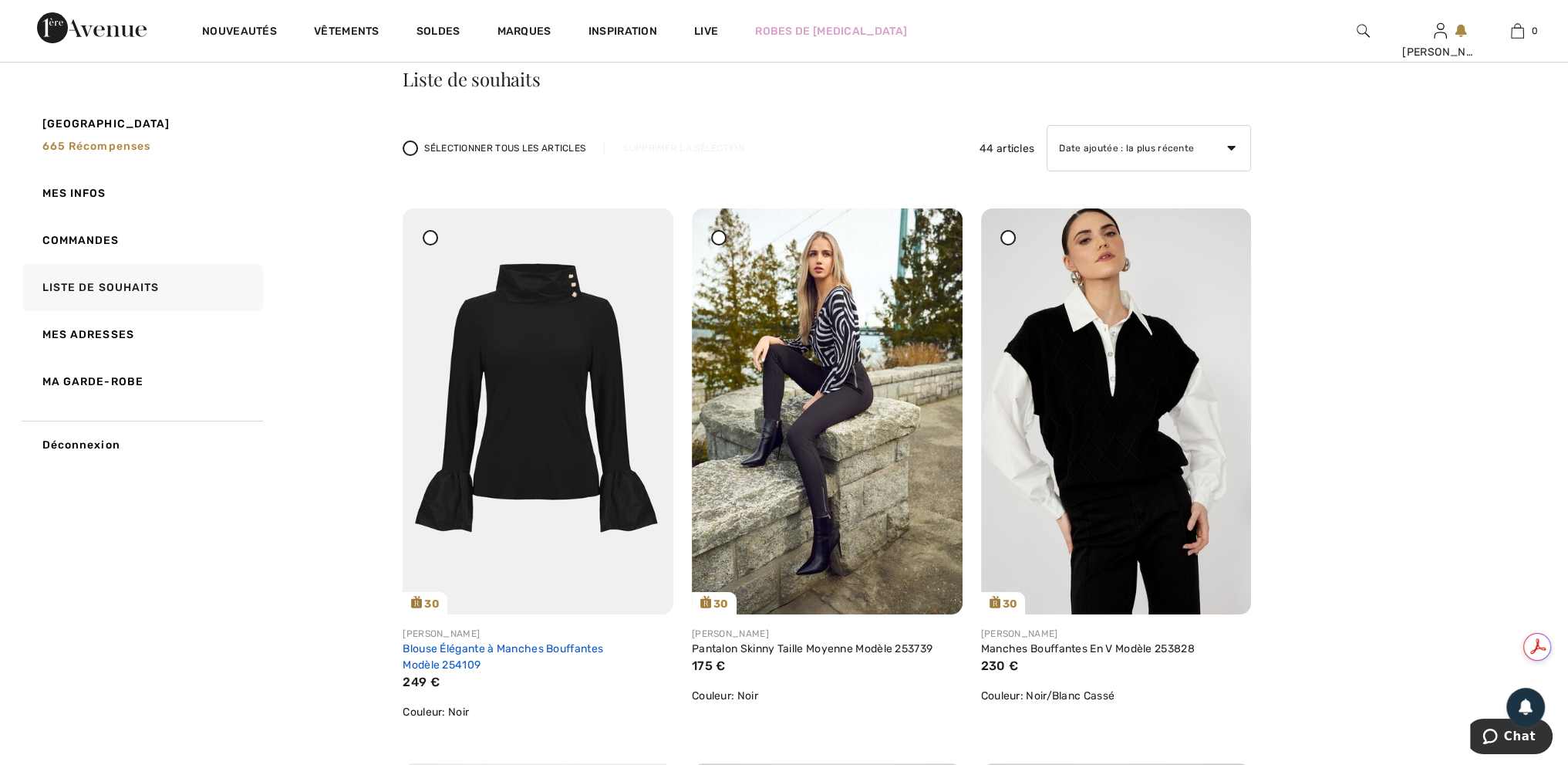
scroll to position [232, 0]
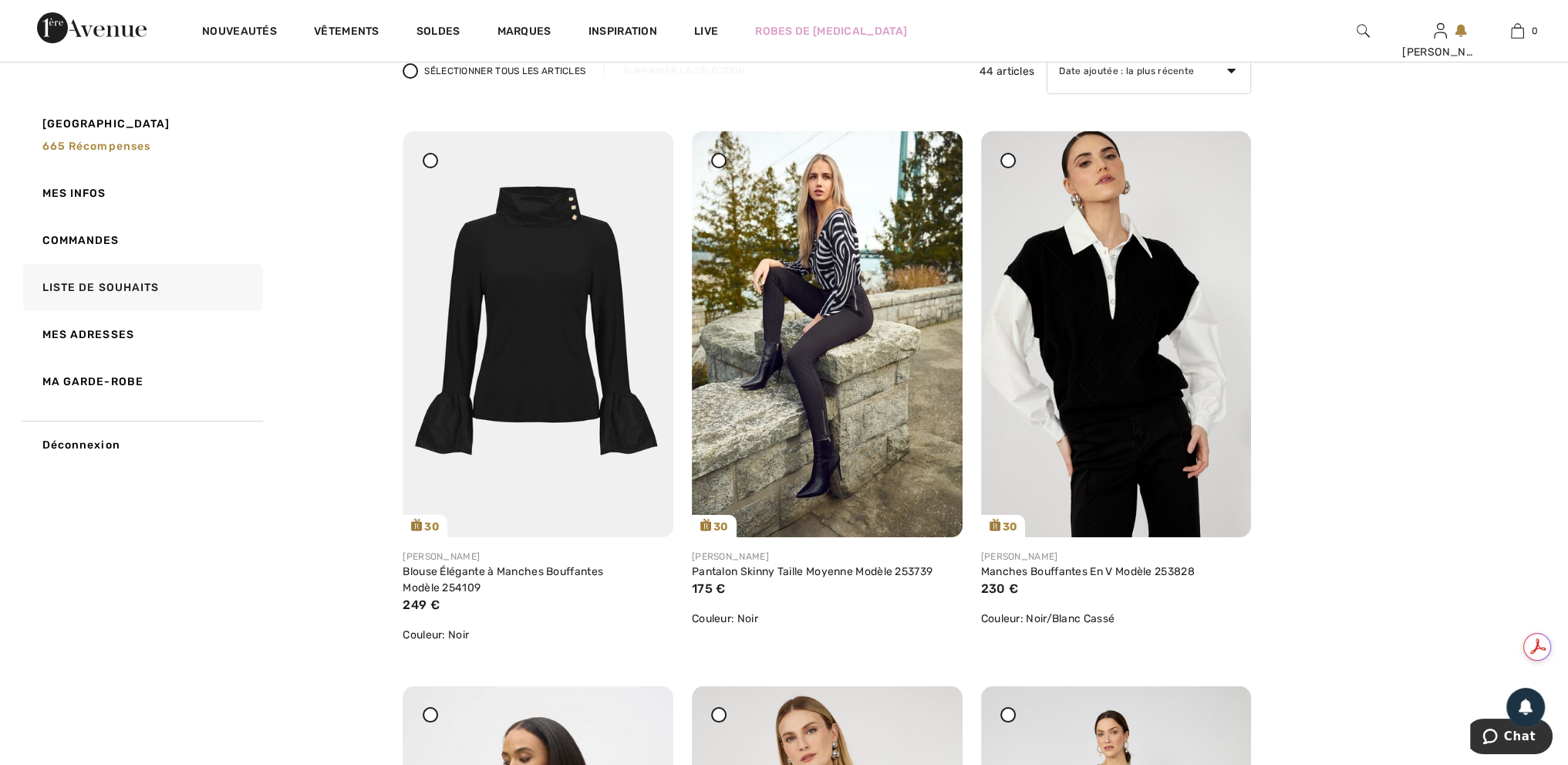
click at [430, 157] on icon at bounding box center [430, 159] width 6 height 6
click at [431, 159] on icon at bounding box center [430, 159] width 6 height 6
click at [459, 577] on div "Blouse Élégante à Manches Bouffantes Modèle 254109" at bounding box center [538, 579] width 271 height 32
click at [469, 572] on link "Blouse Élégante à Manches Bouffantes Modèle 254109" at bounding box center [503, 579] width 200 height 29
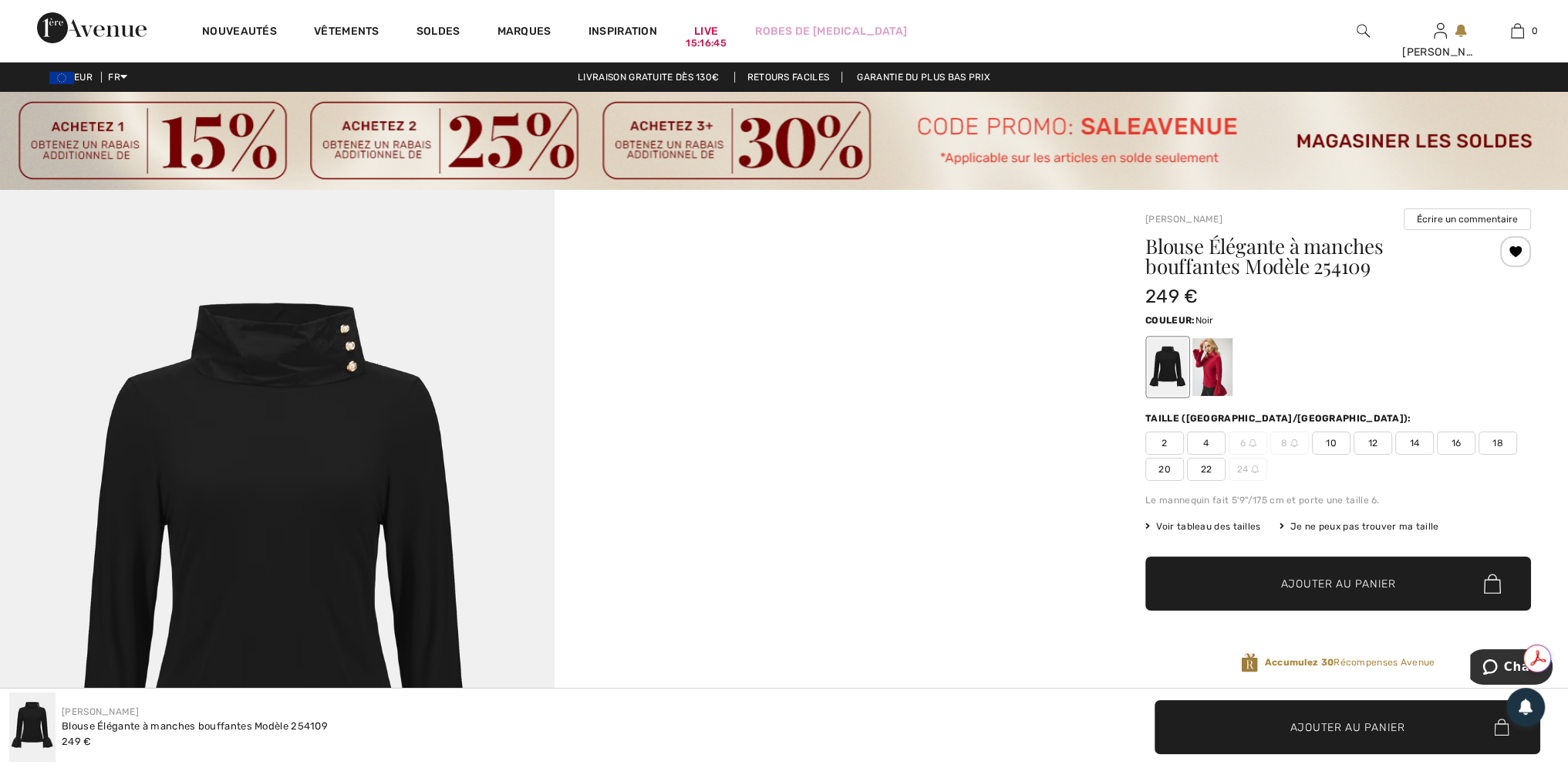
click at [1374, 441] on span "12" at bounding box center [1373, 443] width 38 height 24
click at [1337, 586] on span "Ajouter au panier" at bounding box center [1338, 583] width 115 height 16
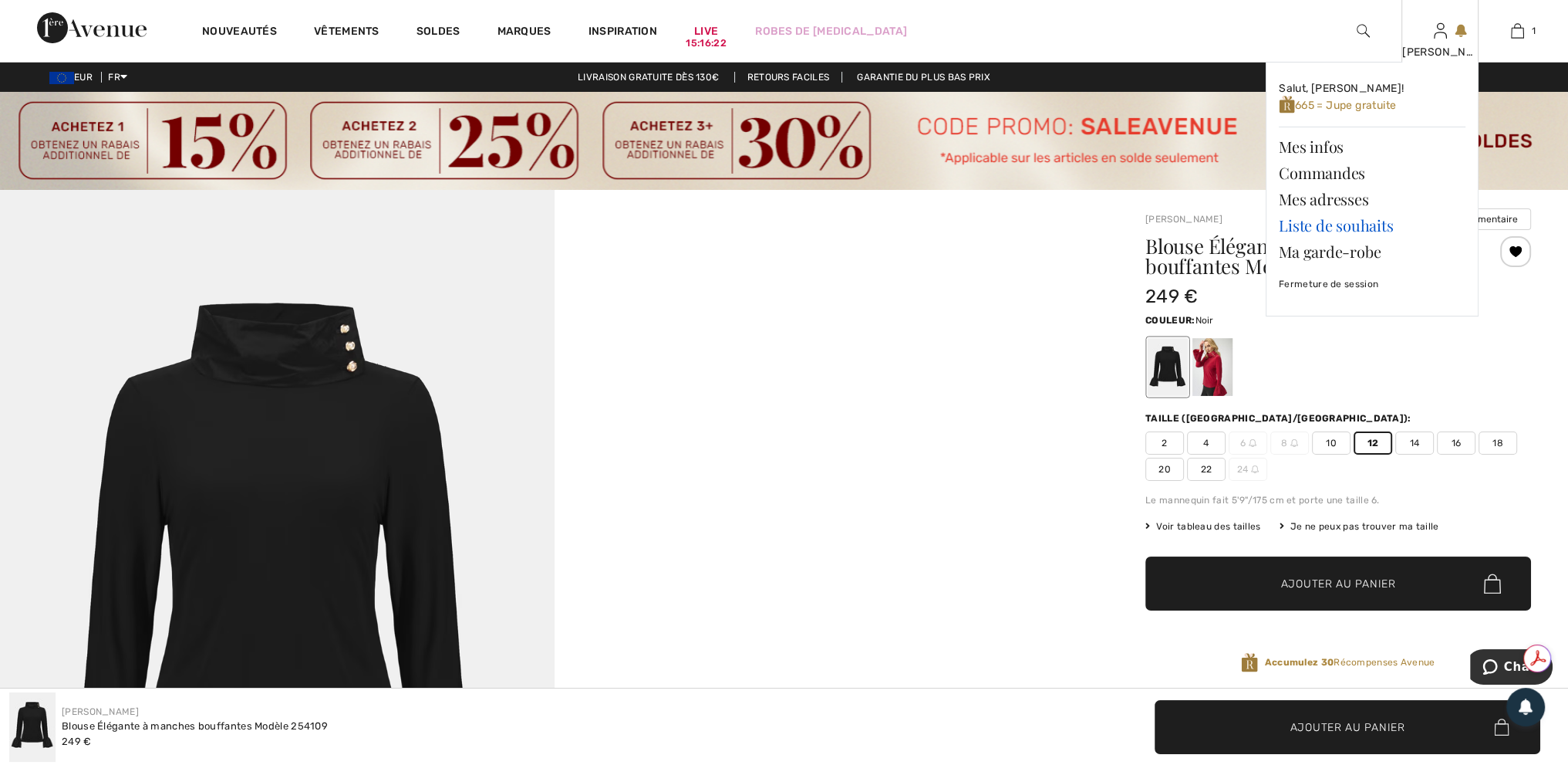
click at [1326, 224] on link "Liste de souhaits" at bounding box center [1373, 225] width 187 height 27
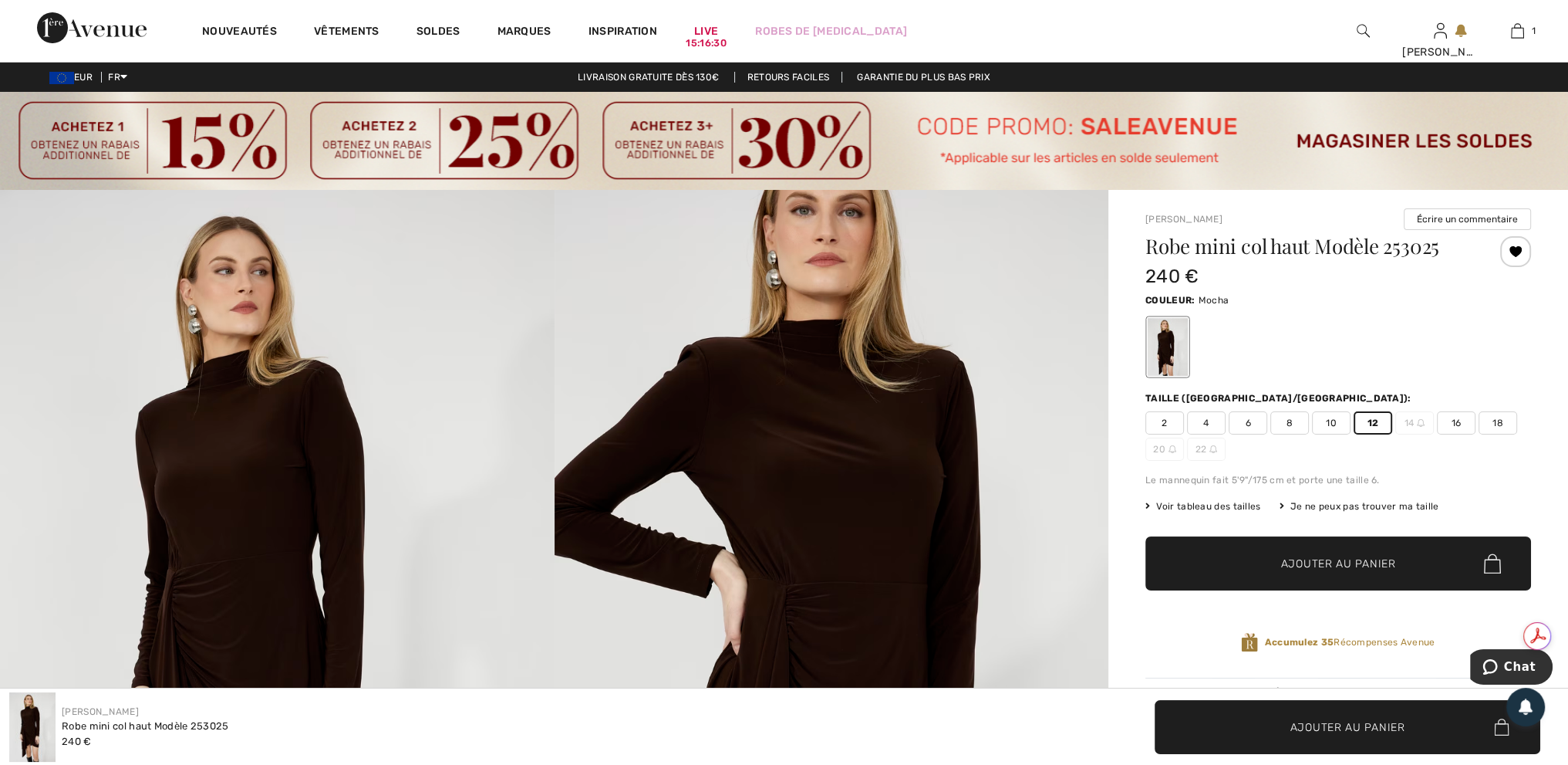
click at [1360, 558] on span "Ajouter au panier" at bounding box center [1338, 564] width 115 height 16
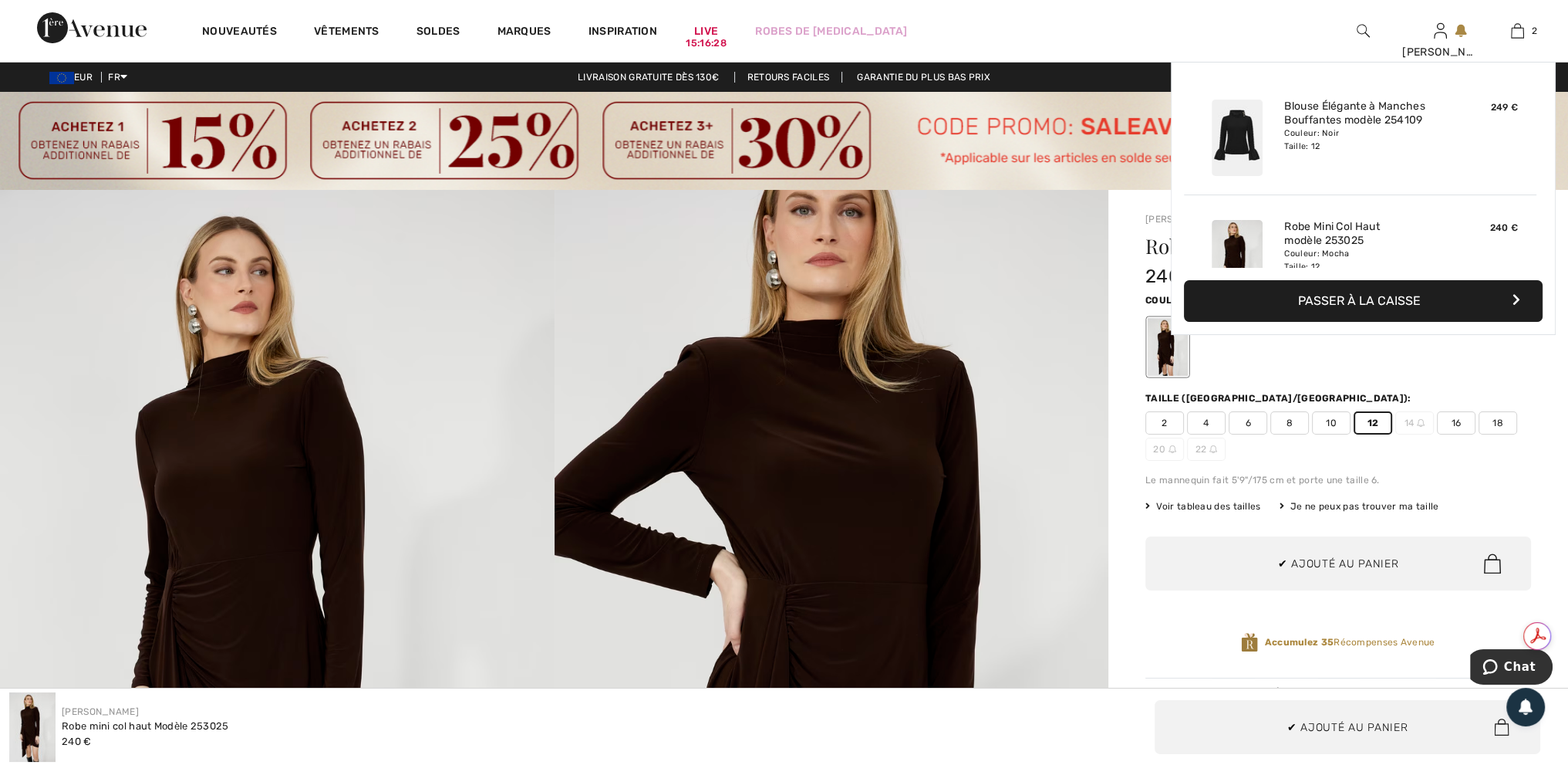
scroll to position [47, 0]
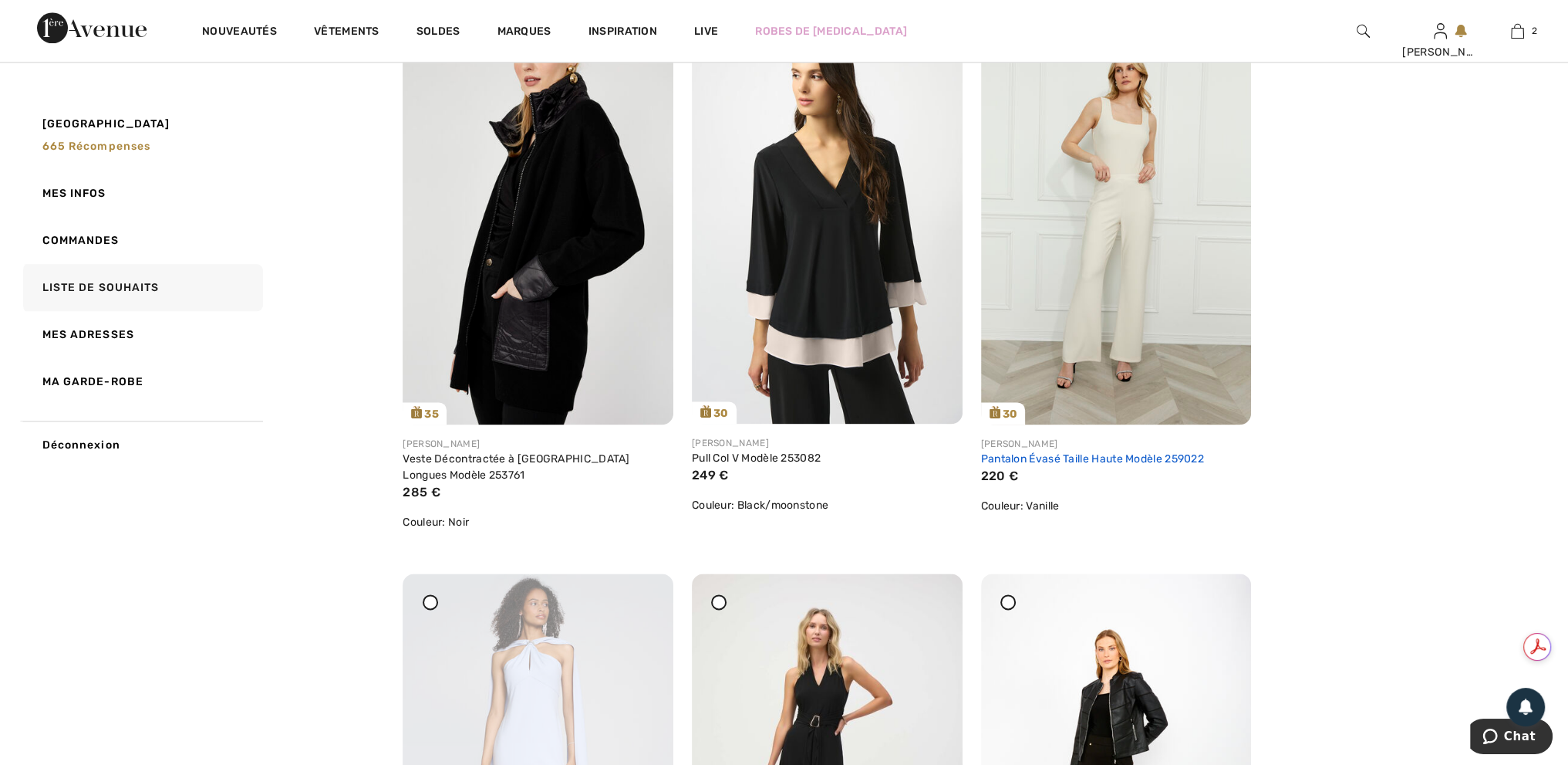
click at [1179, 456] on link "Pantalon Évasé Taille Haute Modèle 259022" at bounding box center [1092, 458] width 223 height 13
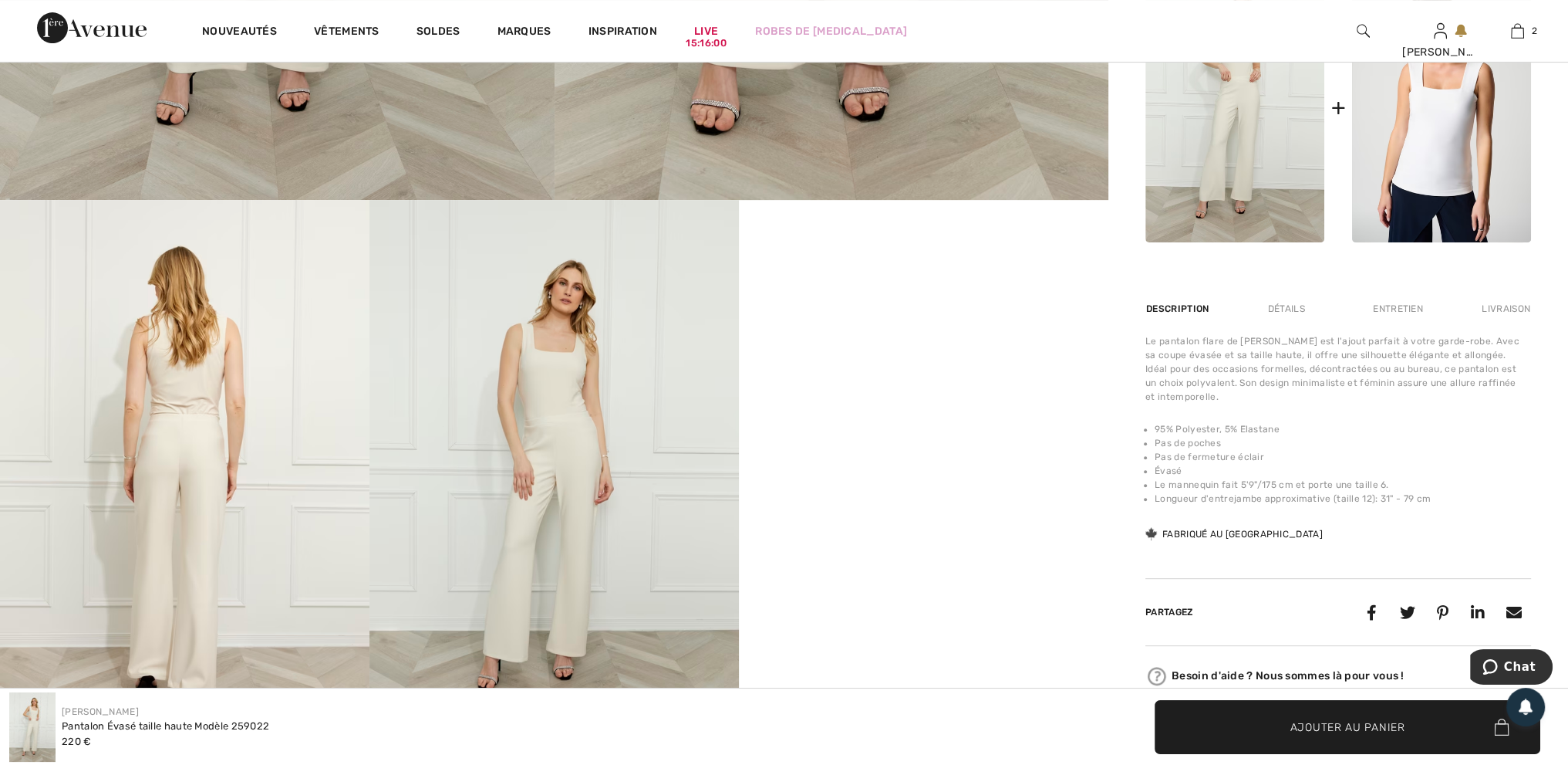
scroll to position [848, 0]
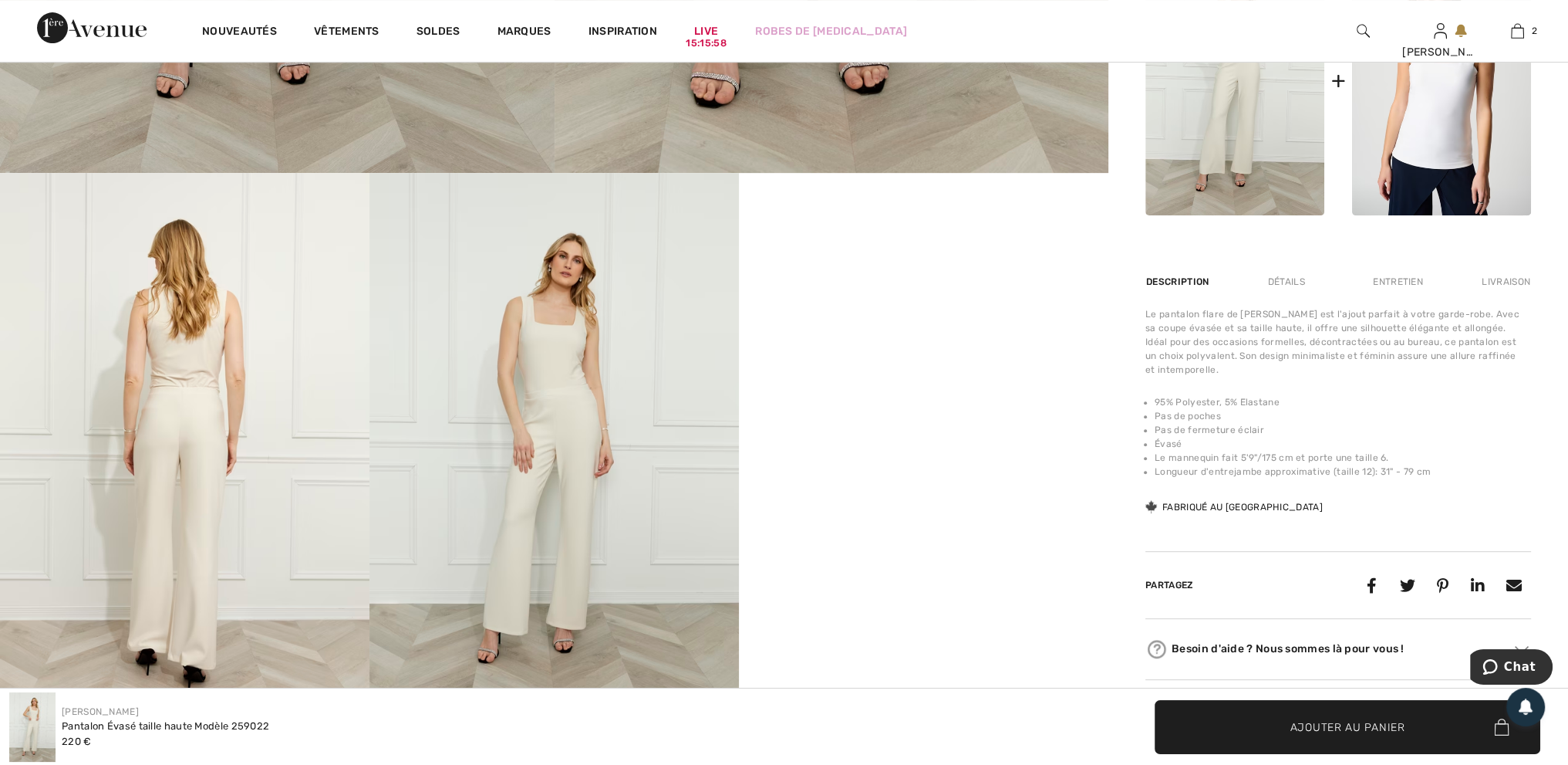
click at [160, 414] on img at bounding box center [185, 450] width 369 height 555
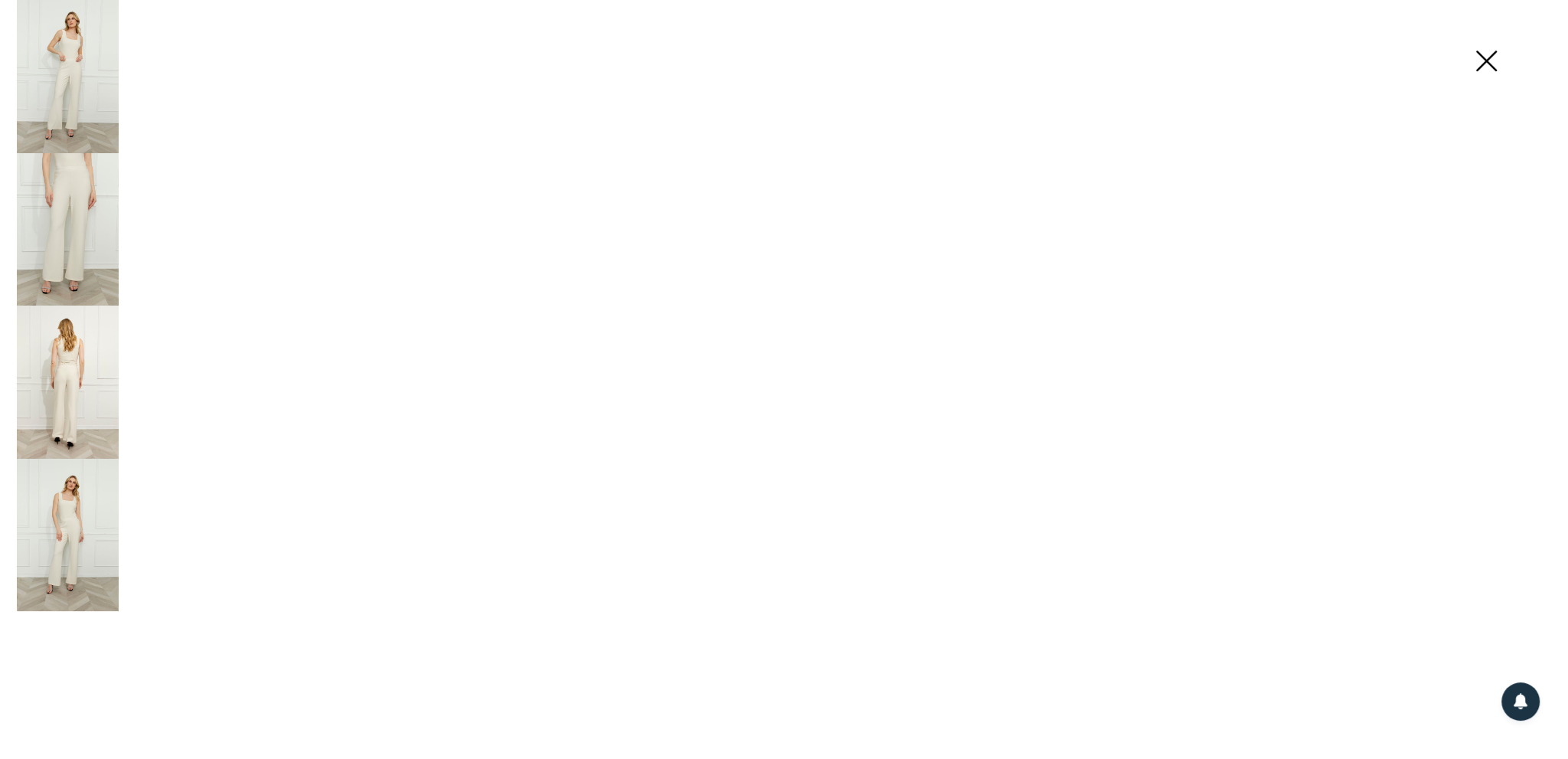
scroll to position [843, 0]
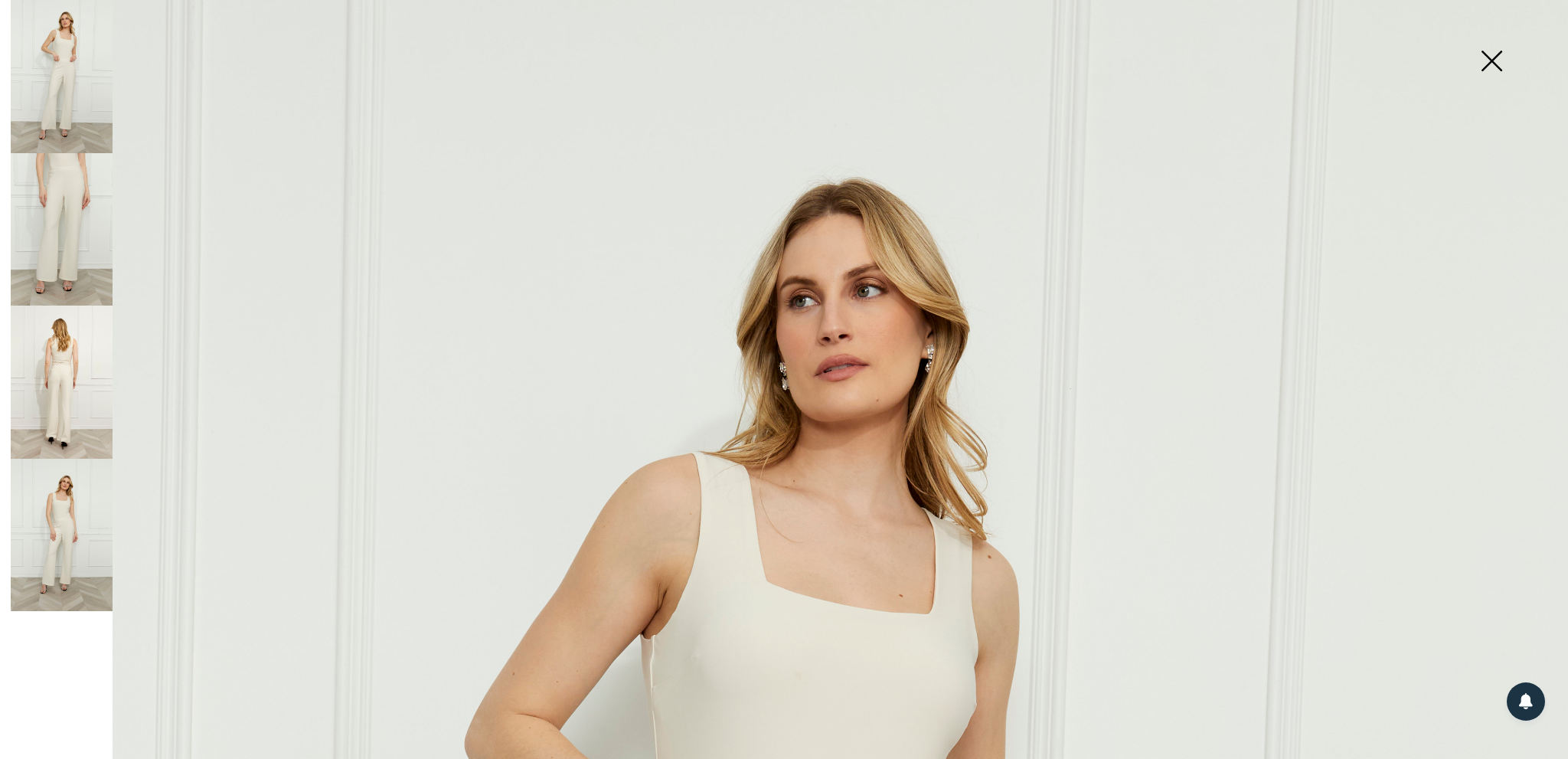
click at [45, 384] on img at bounding box center [61, 381] width 101 height 153
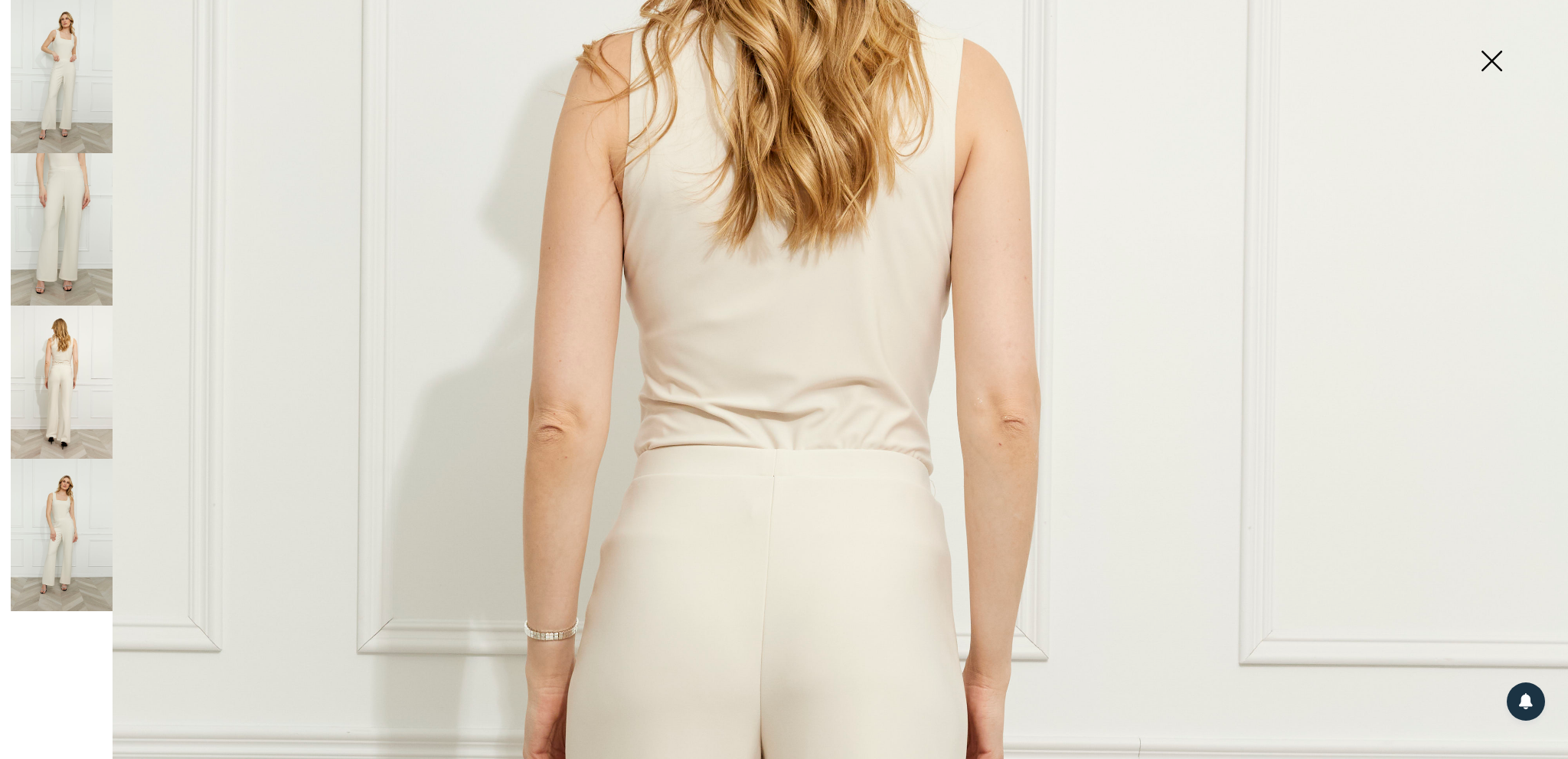
scroll to position [842, 0]
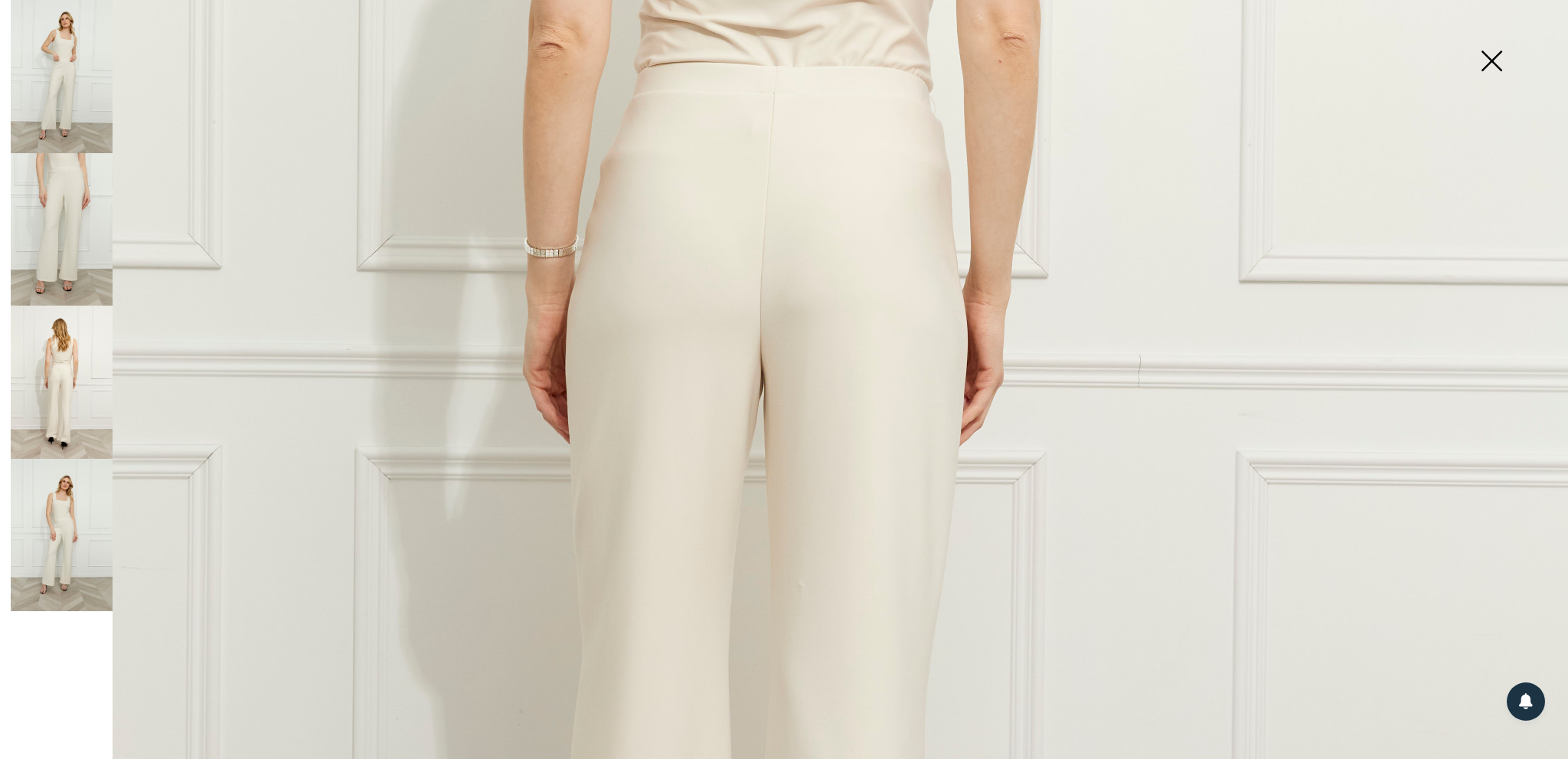
click at [1486, 62] on img at bounding box center [1491, 62] width 77 height 79
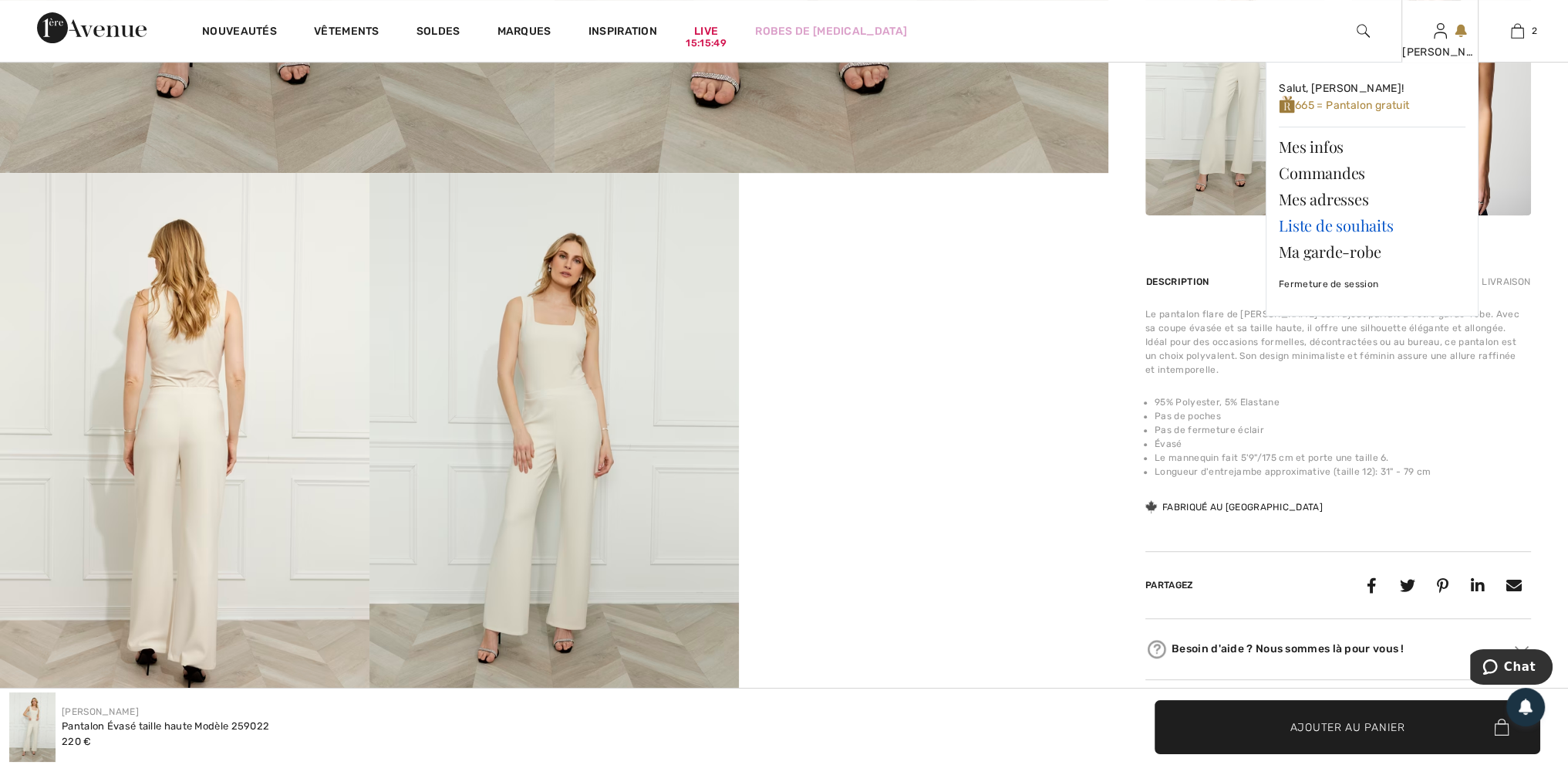
click at [1371, 220] on link "Liste de souhaits" at bounding box center [1373, 225] width 187 height 27
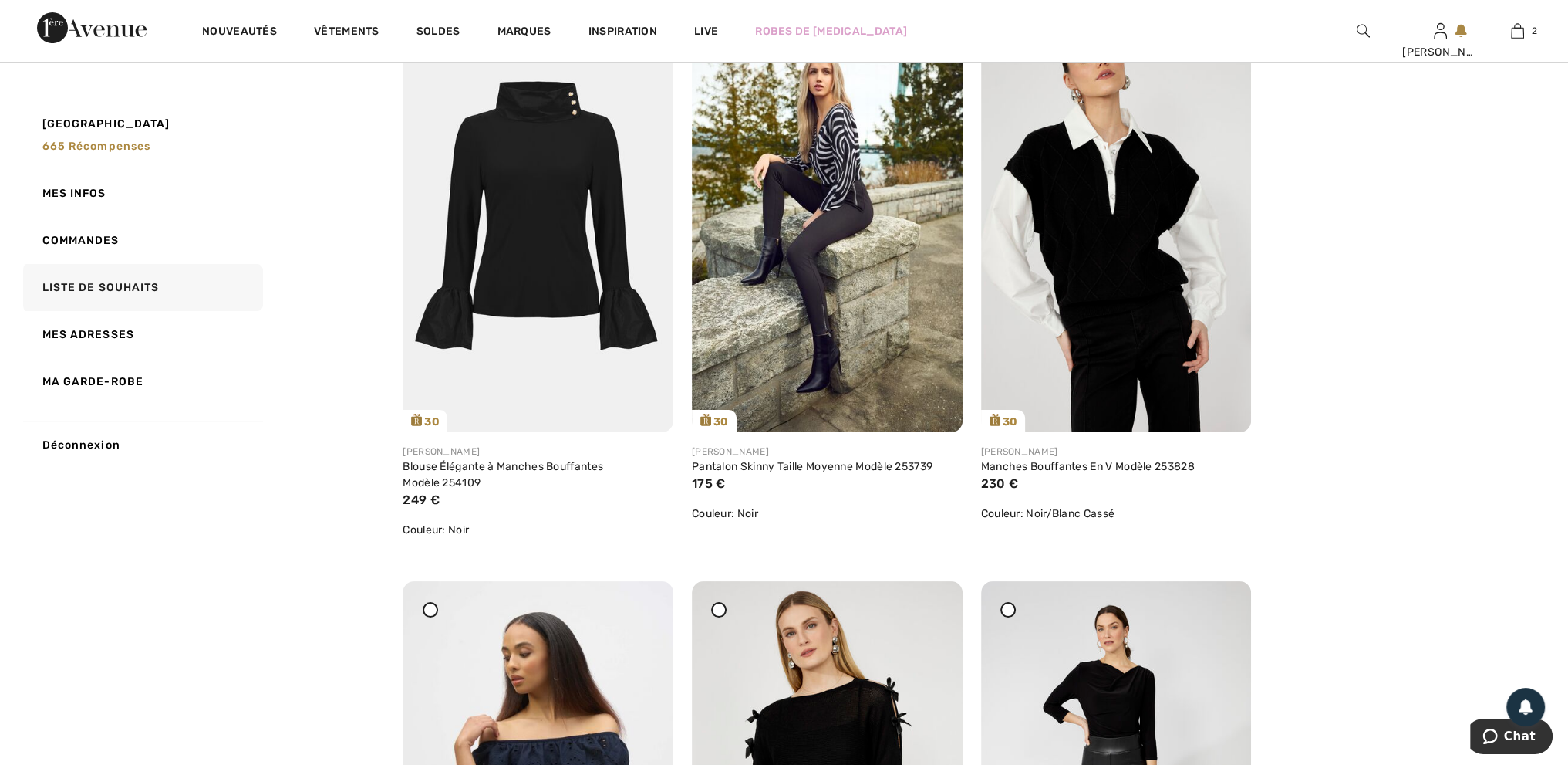
scroll to position [386, 0]
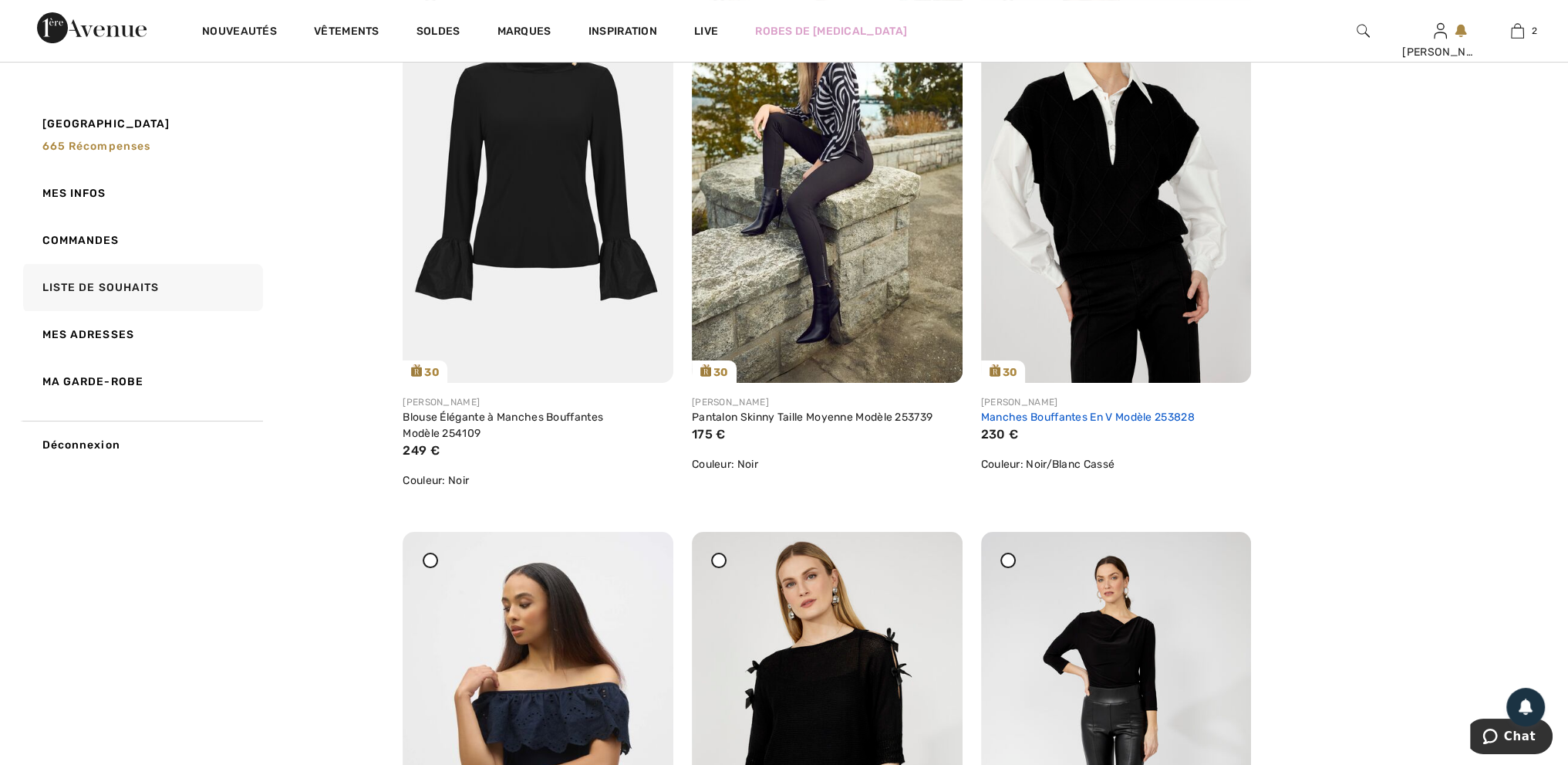
click at [1078, 419] on link "Manches Bouffantes En V Modèle 253828" at bounding box center [1088, 416] width 214 height 13
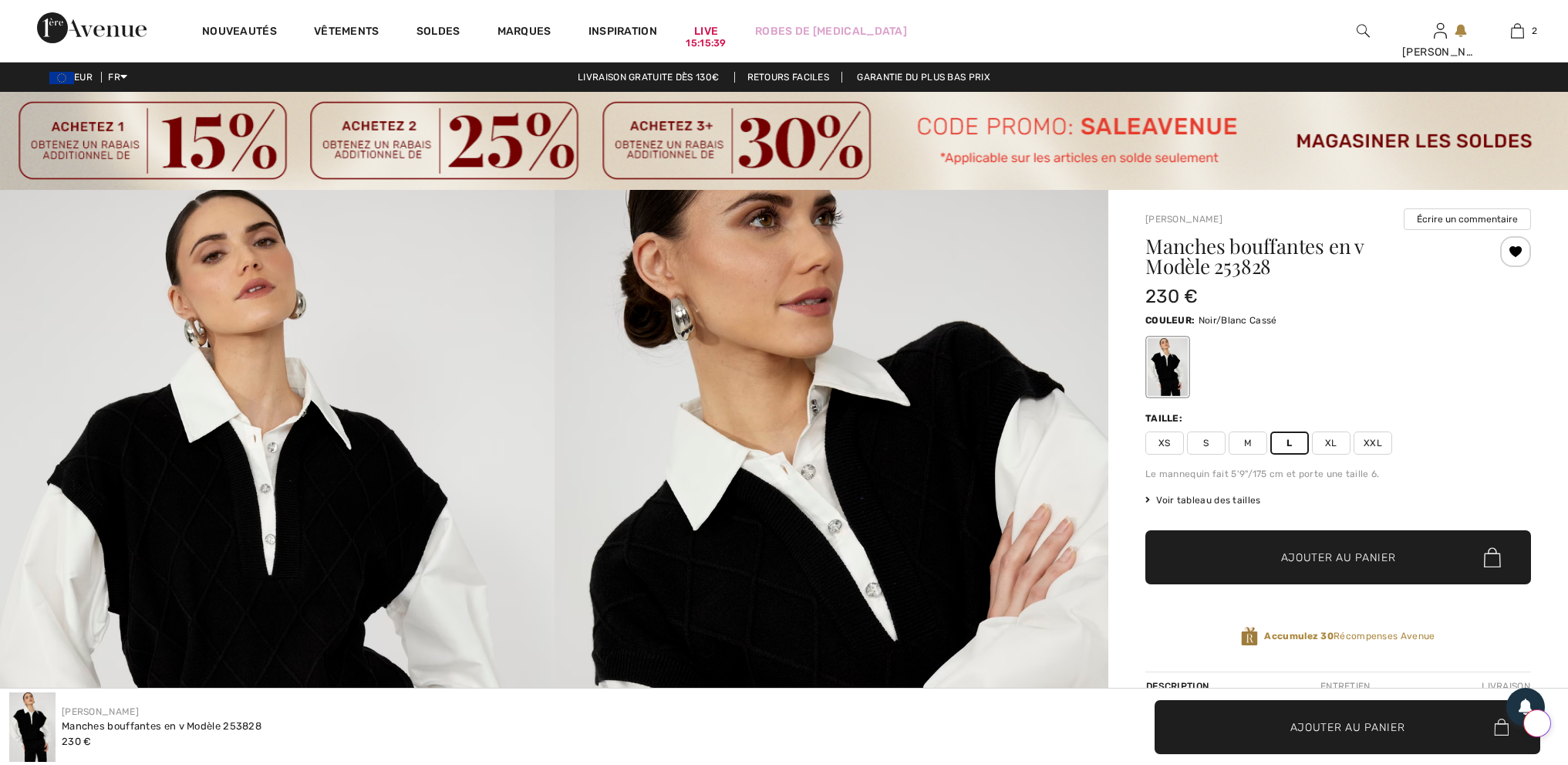
click at [1305, 558] on span "Ajouter au panier" at bounding box center [1338, 557] width 115 height 16
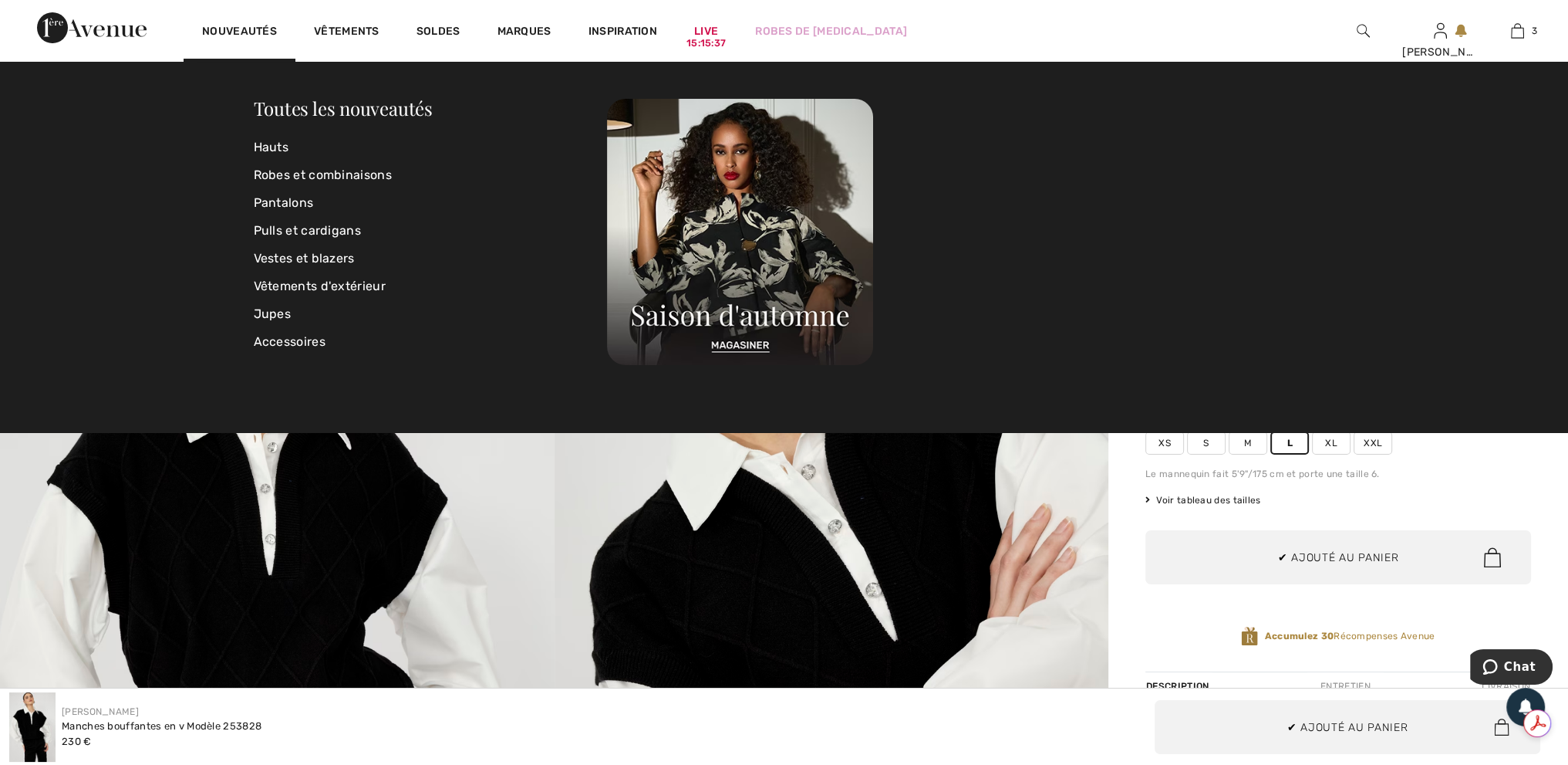
scroll to position [167, 0]
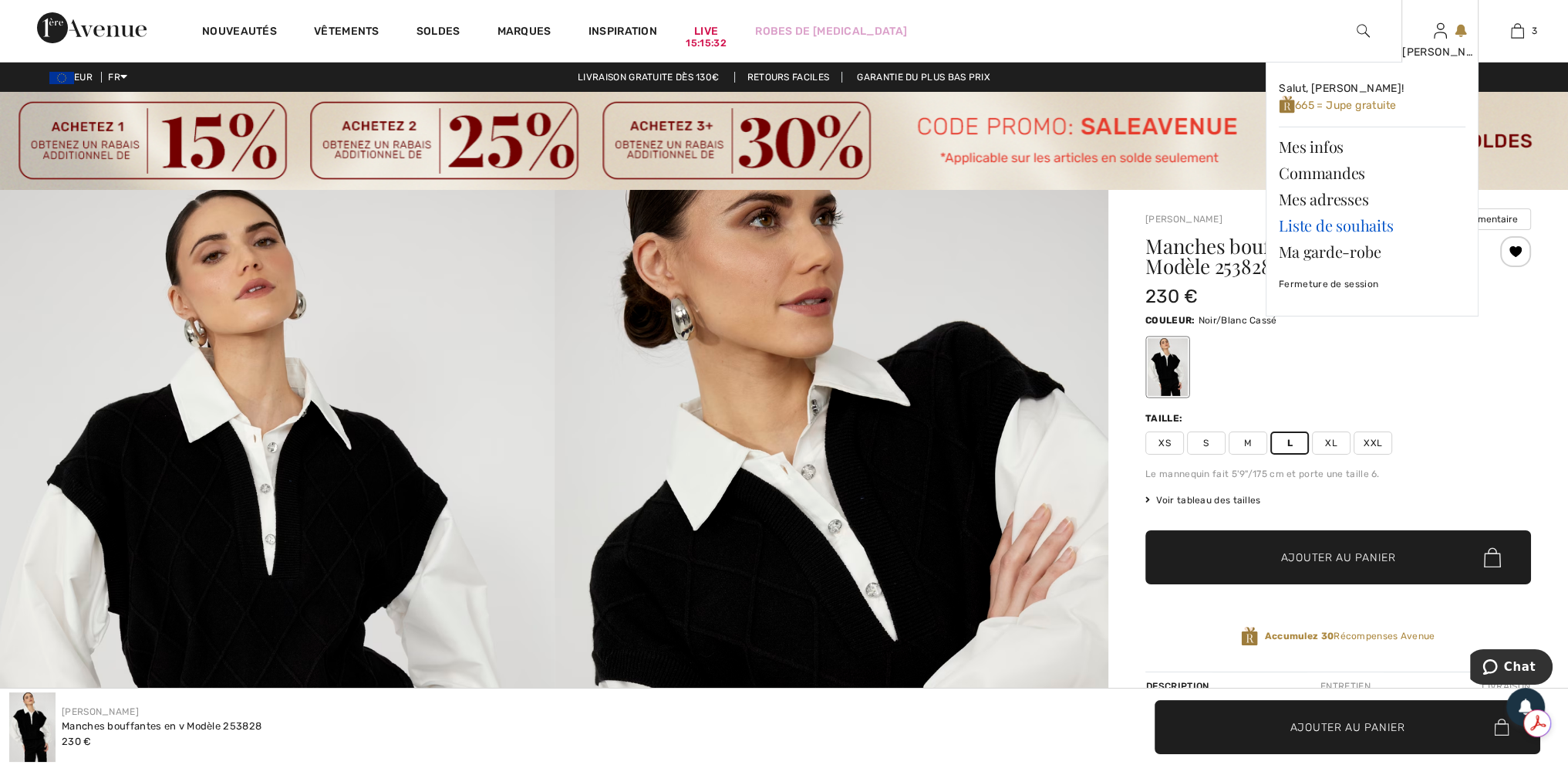
click at [1385, 225] on link "Liste de souhaits" at bounding box center [1373, 225] width 187 height 27
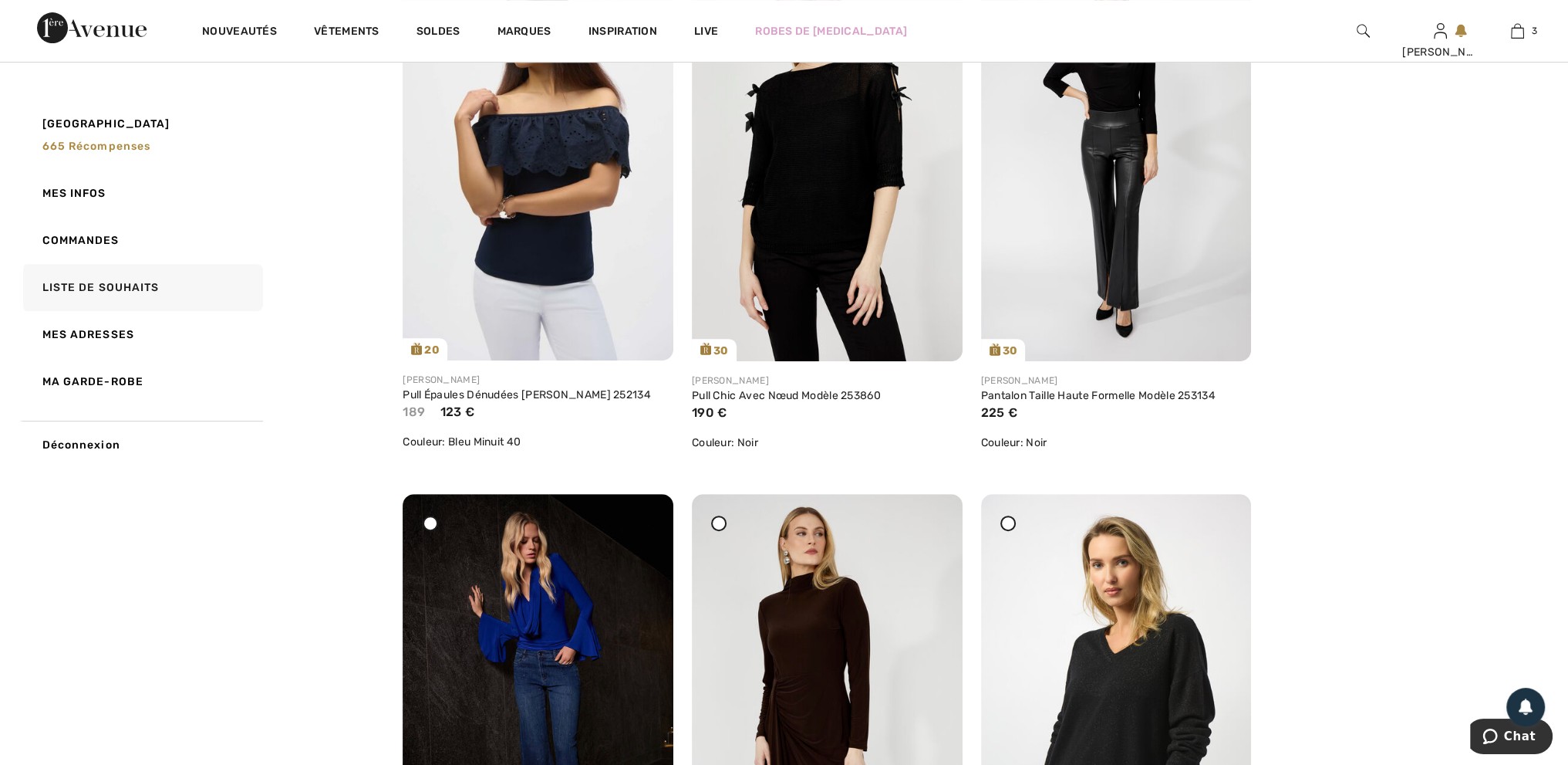
scroll to position [1080, 0]
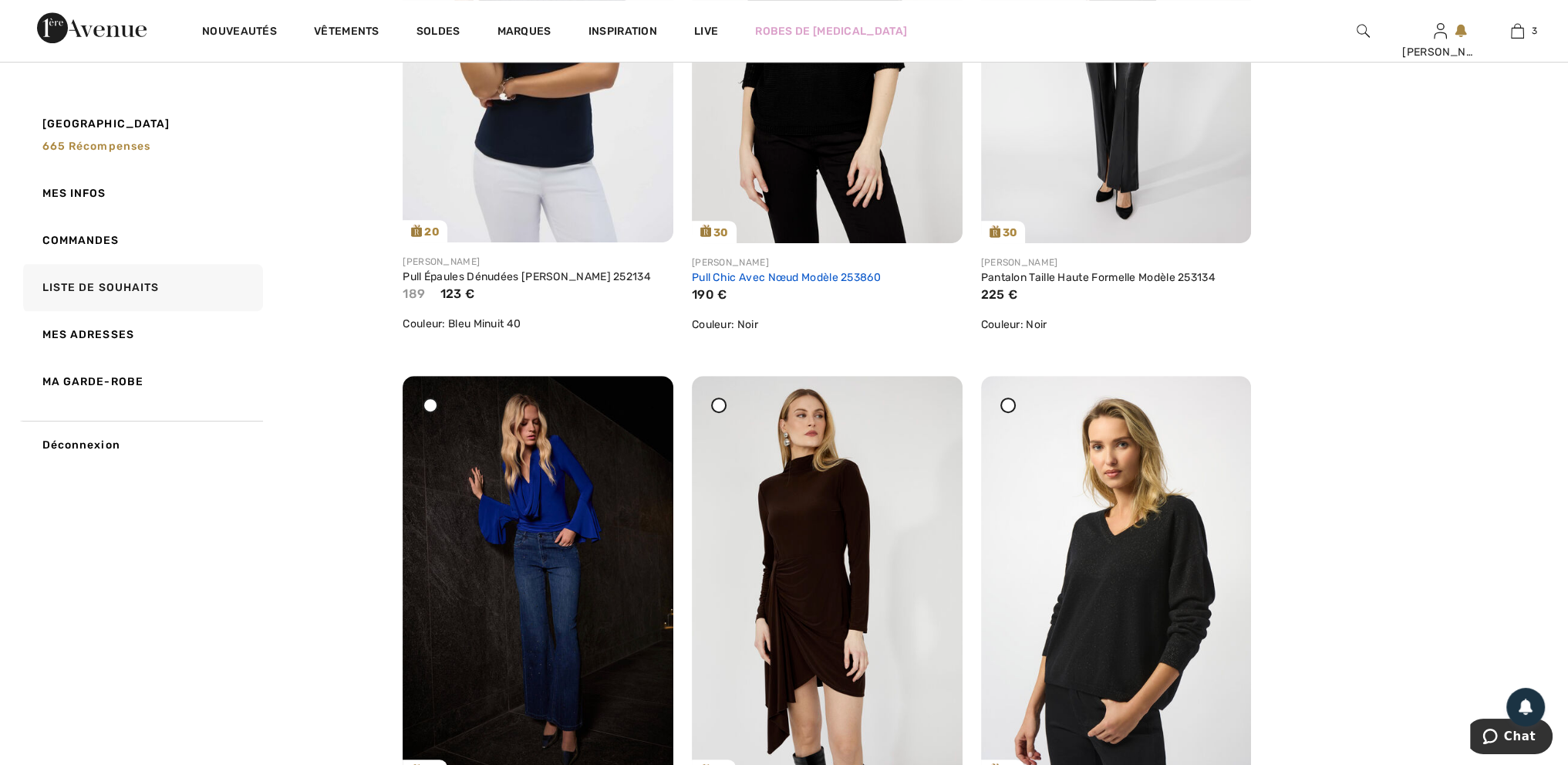
click at [838, 275] on link "Pull Chic Avec Nœud Modèle 253860" at bounding box center [786, 277] width 189 height 13
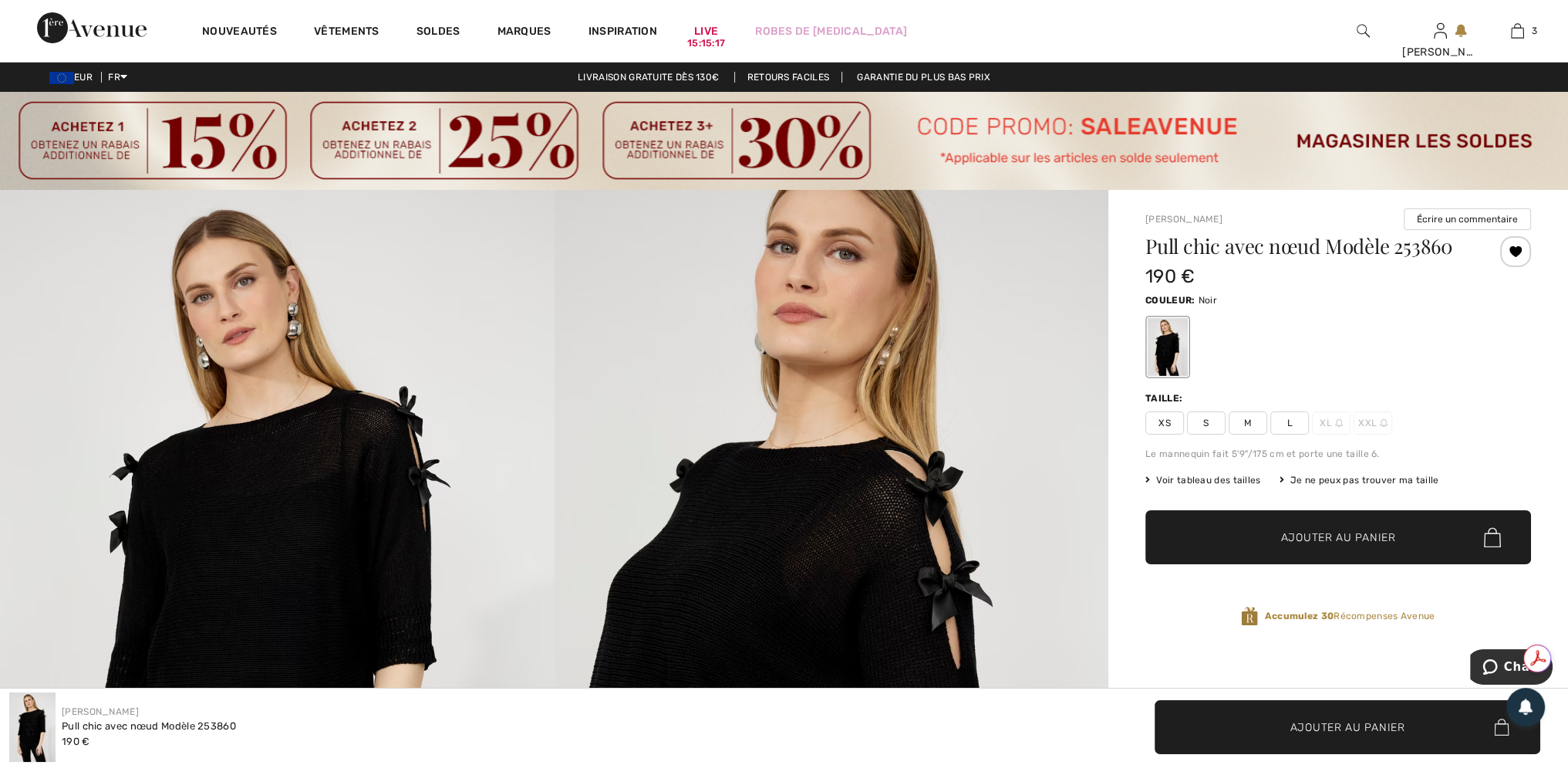
click at [1293, 428] on span "L" at bounding box center [1289, 423] width 38 height 24
click at [1329, 539] on span "Ajouter au panier" at bounding box center [1338, 537] width 115 height 16
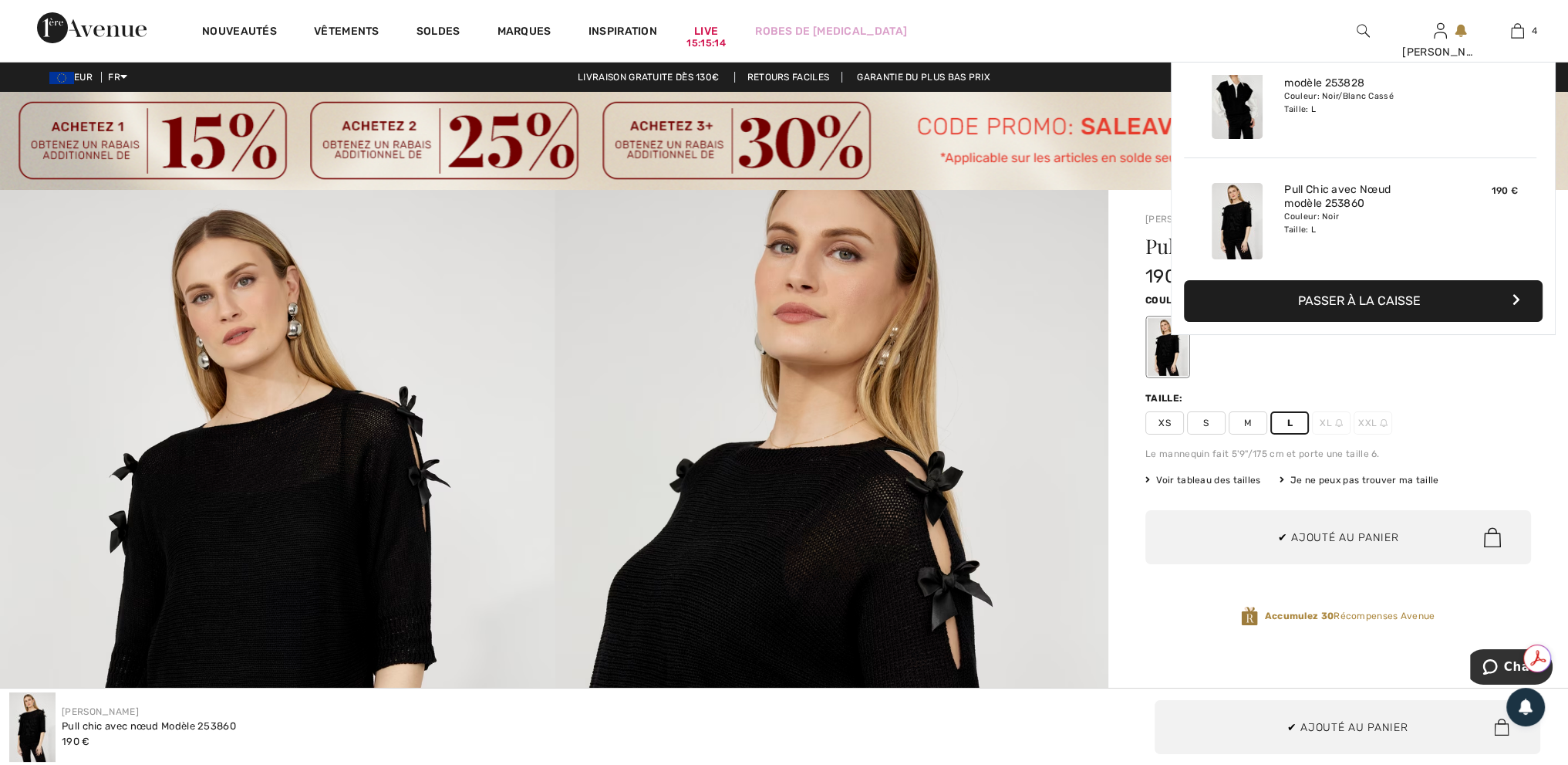
scroll to position [287, 0]
click at [1522, 30] on img at bounding box center [1517, 30] width 13 height 19
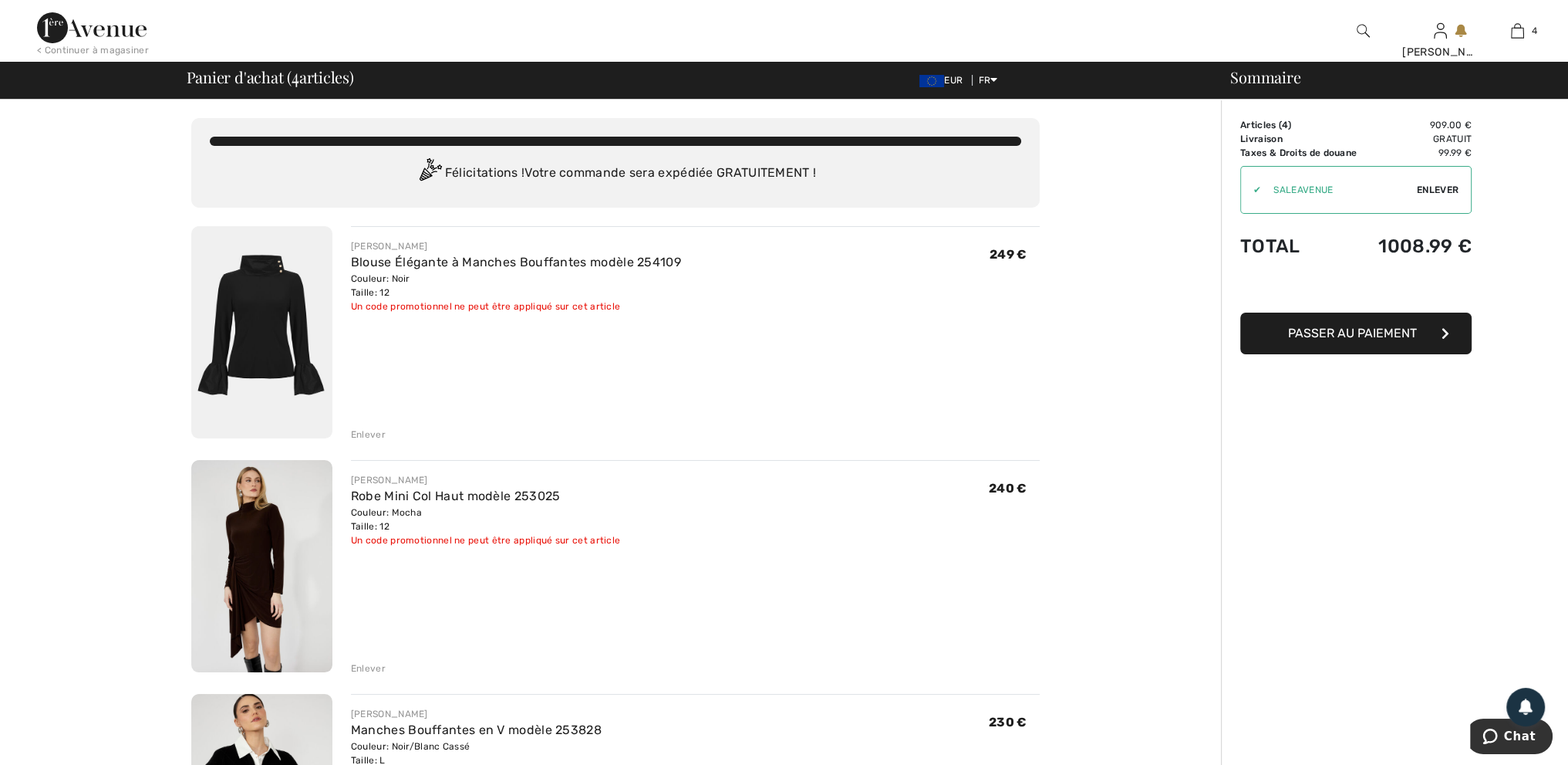
click at [106, 27] on img at bounding box center [92, 27] width 110 height 30
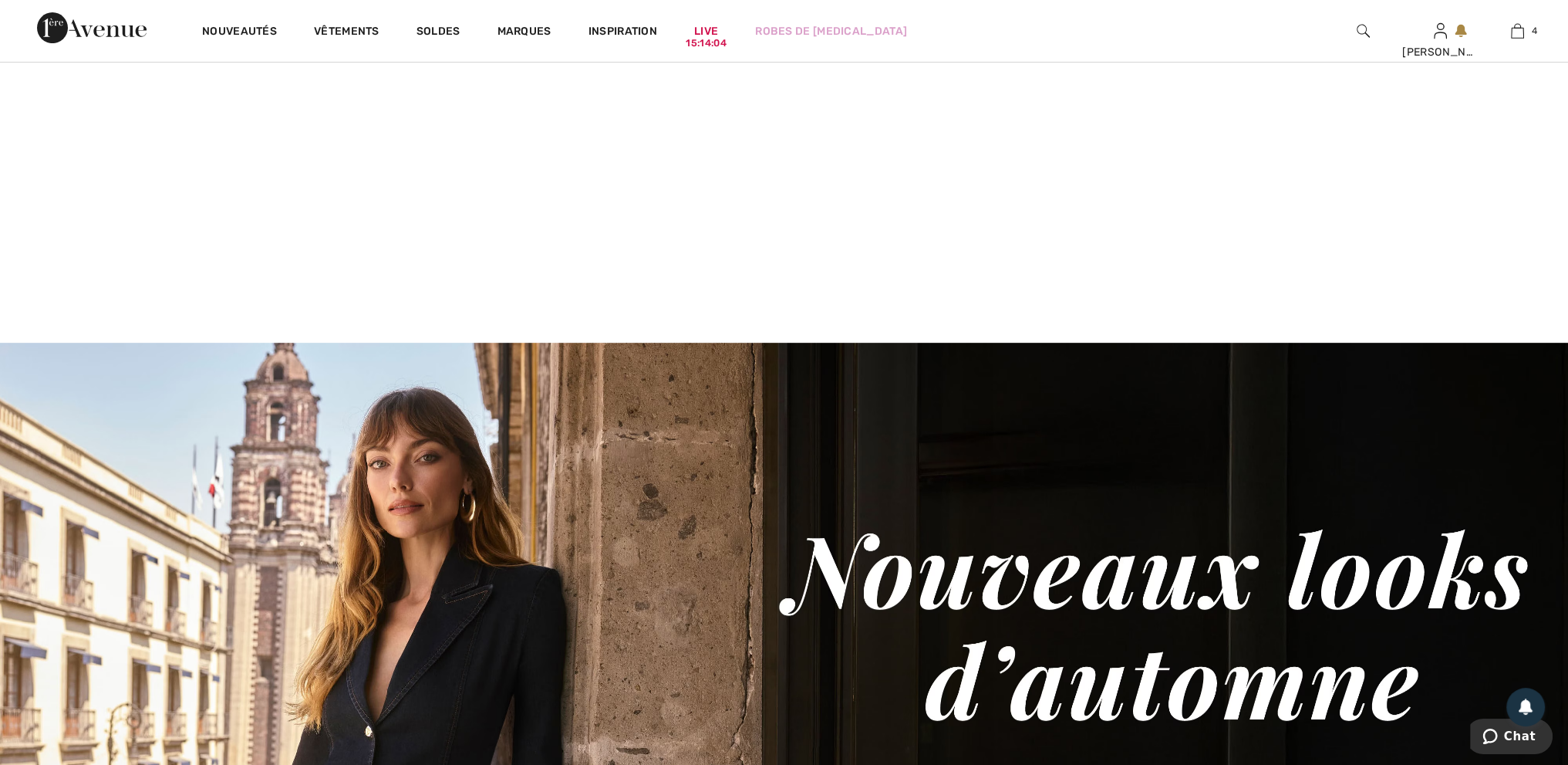
scroll to position [232, 0]
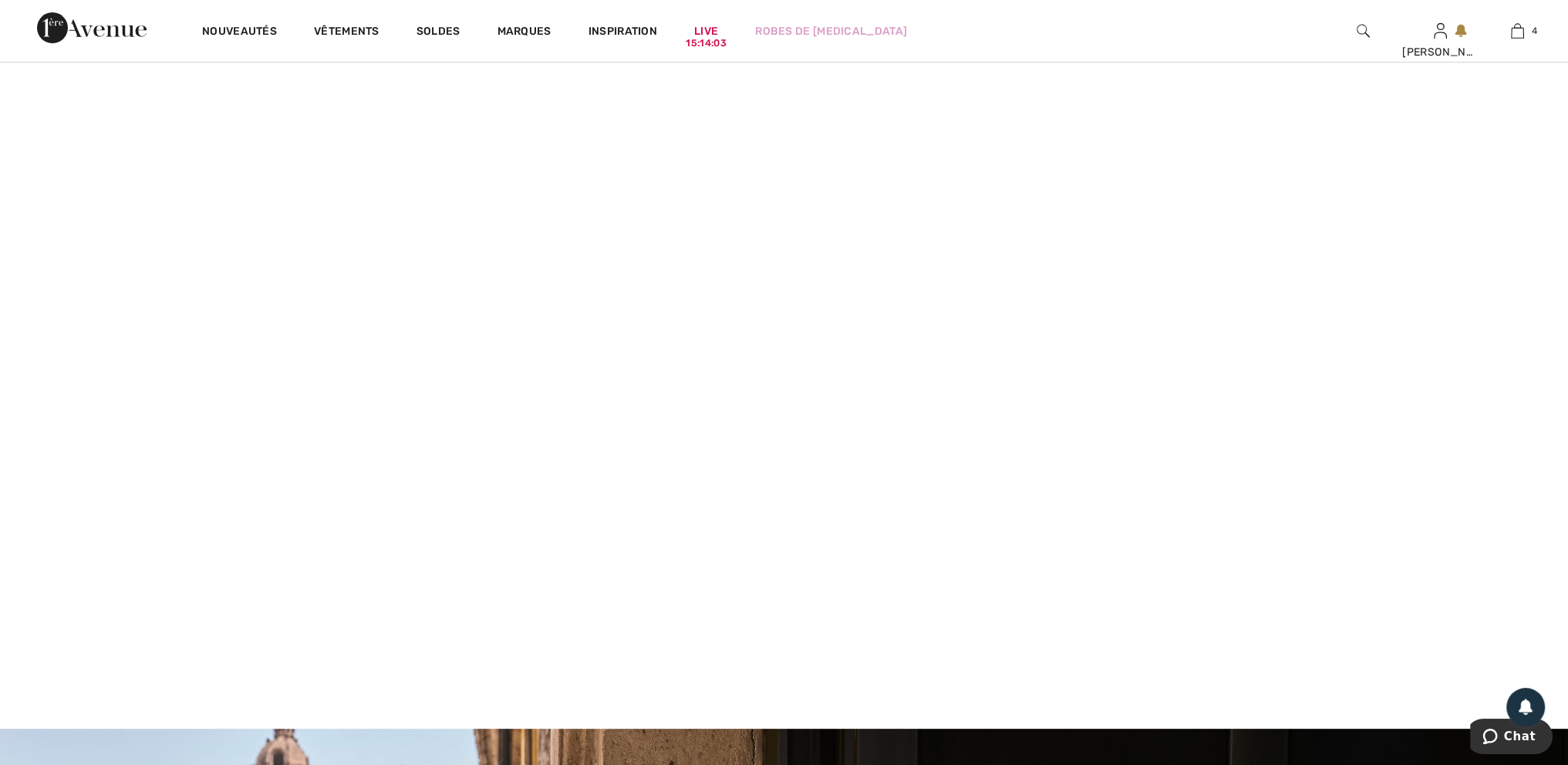
click at [355, 441] on video at bounding box center [784, 351] width 1568 height 785
